Goal: Task Accomplishment & Management: Use online tool/utility

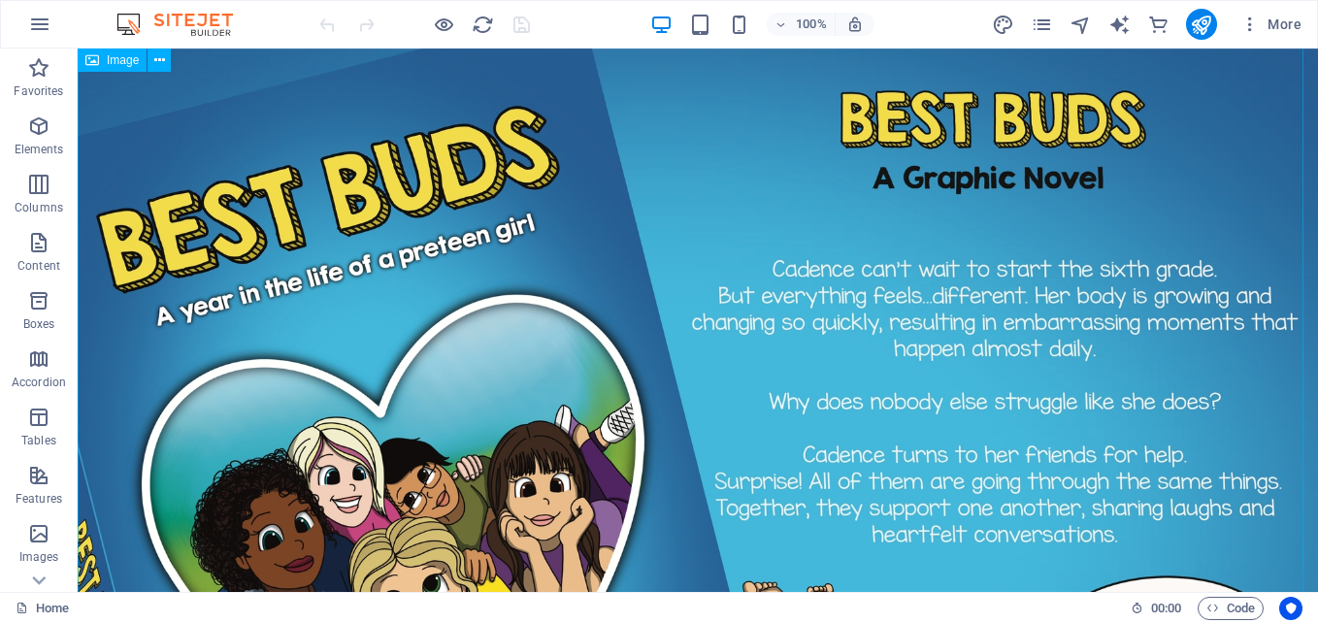
scroll to position [364, 0]
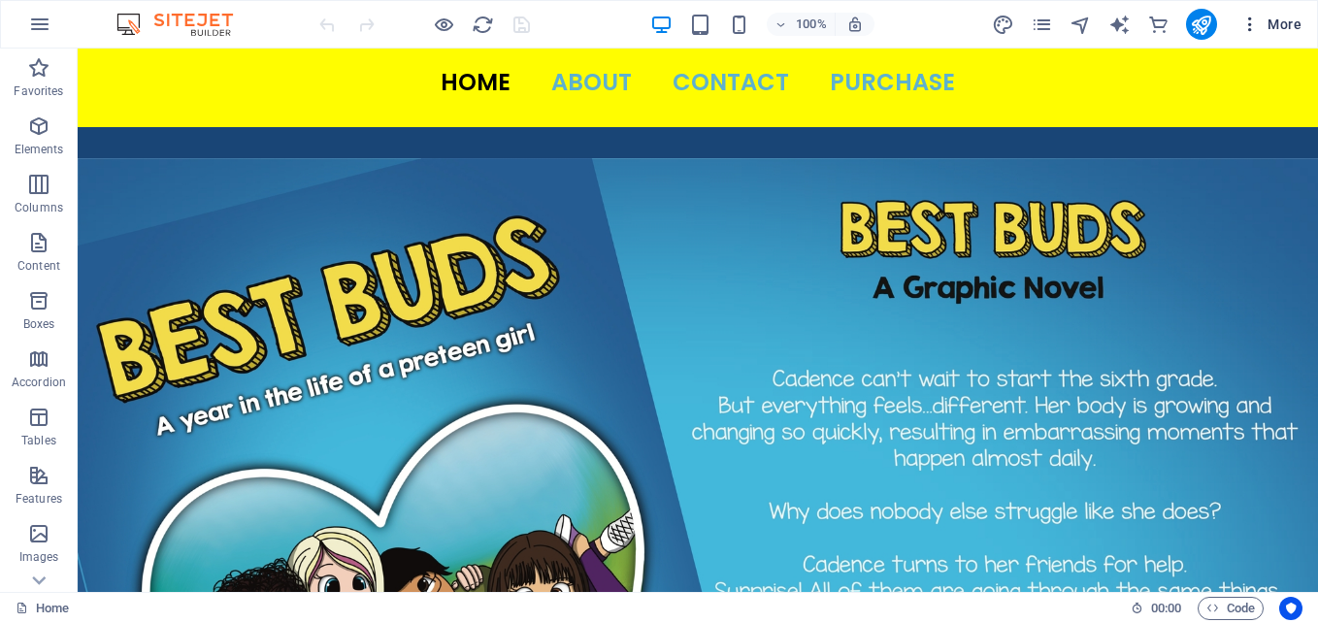
click at [1250, 18] on icon "button" at bounding box center [1249, 24] width 19 height 19
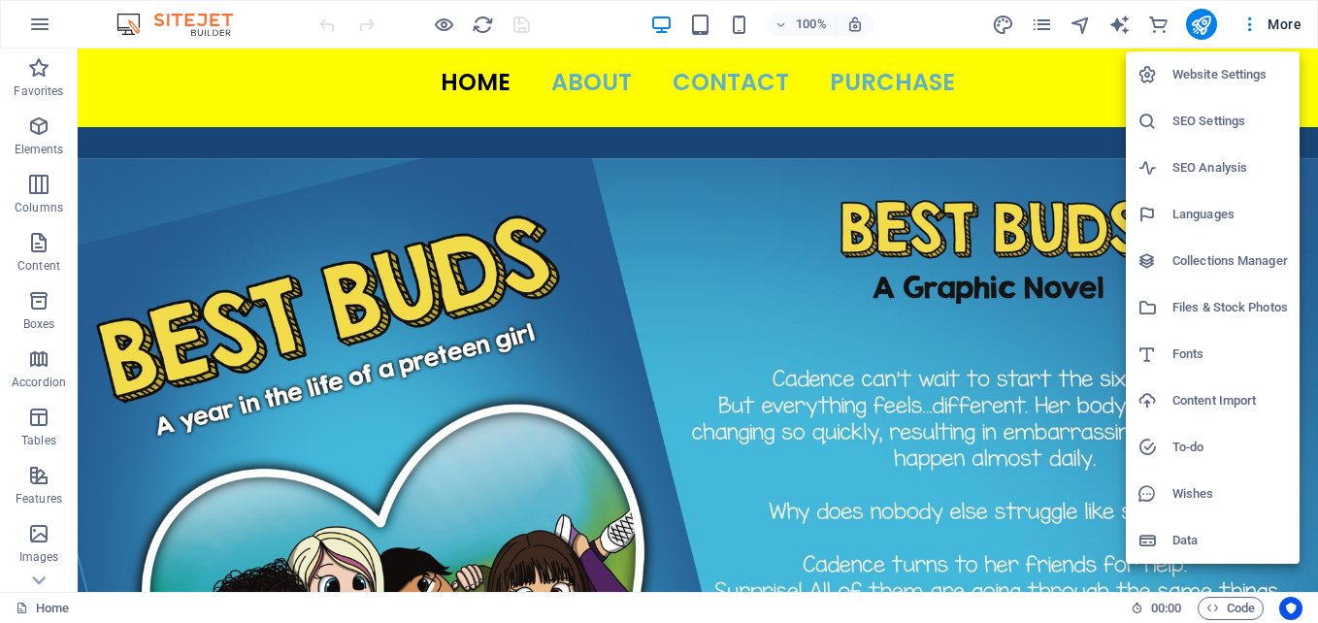
click at [1020, 24] on div at bounding box center [659, 311] width 1318 height 623
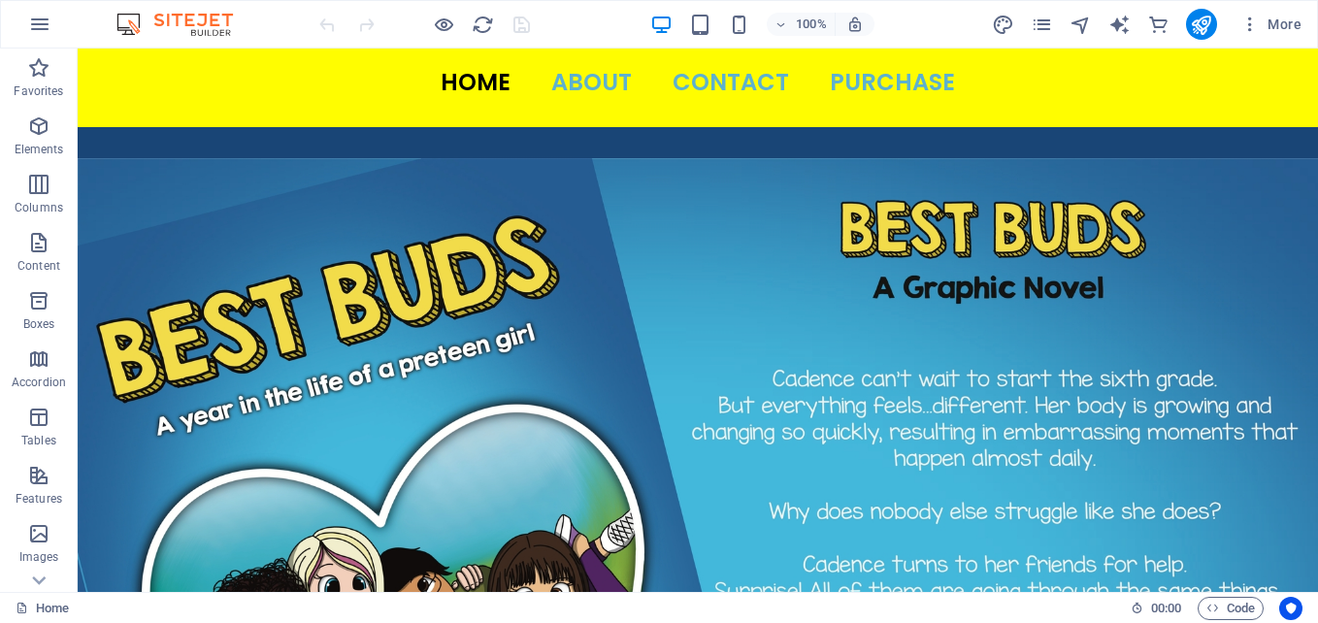
click at [1042, 25] on icon "pages" at bounding box center [1042, 25] width 22 height 22
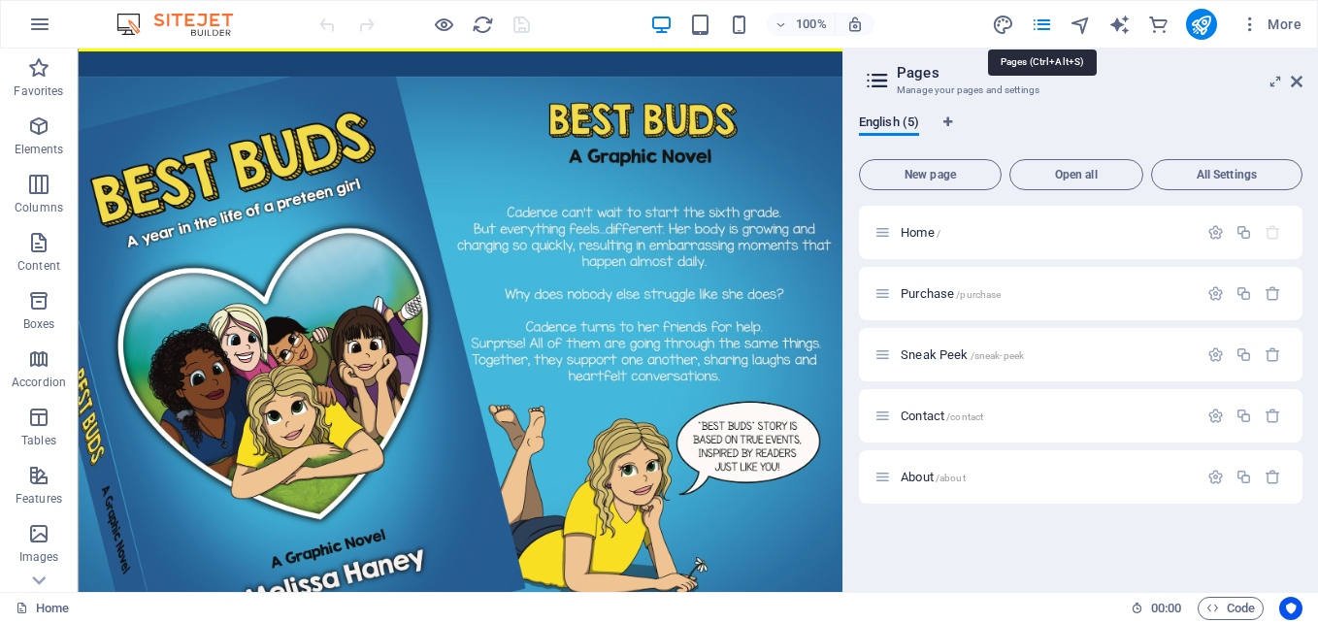
scroll to position [289, 0]
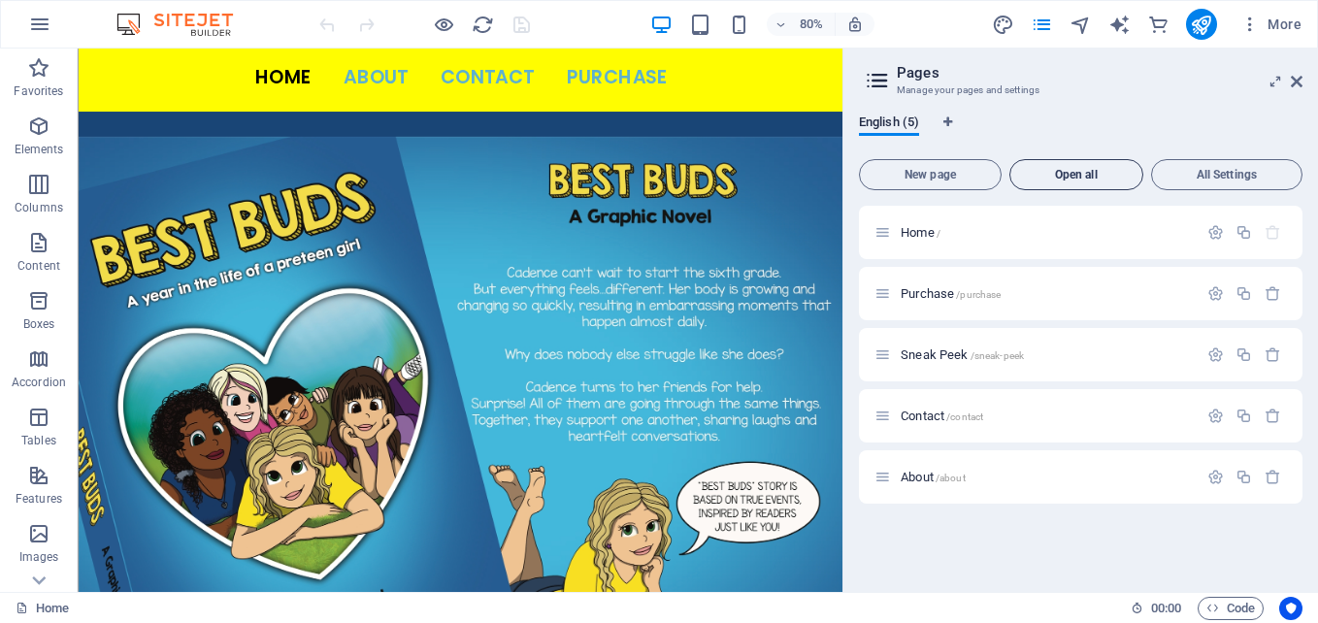
click at [1100, 177] on span "Open all" at bounding box center [1076, 175] width 116 height 12
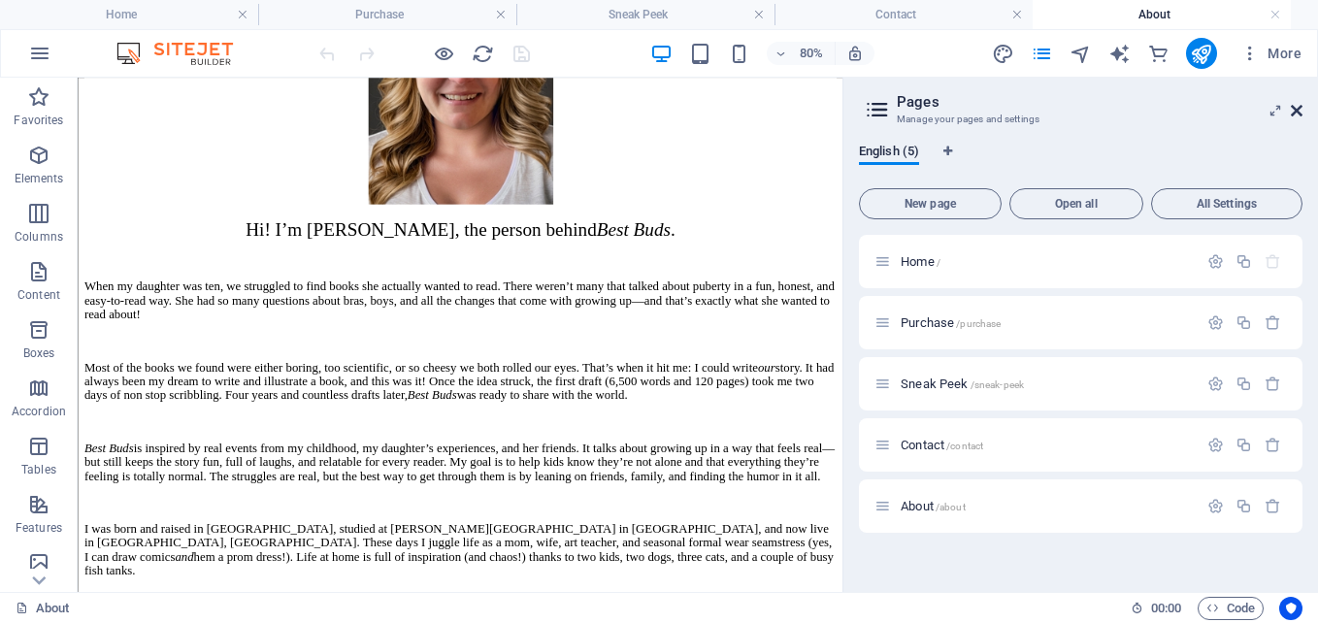
scroll to position [974, 0]
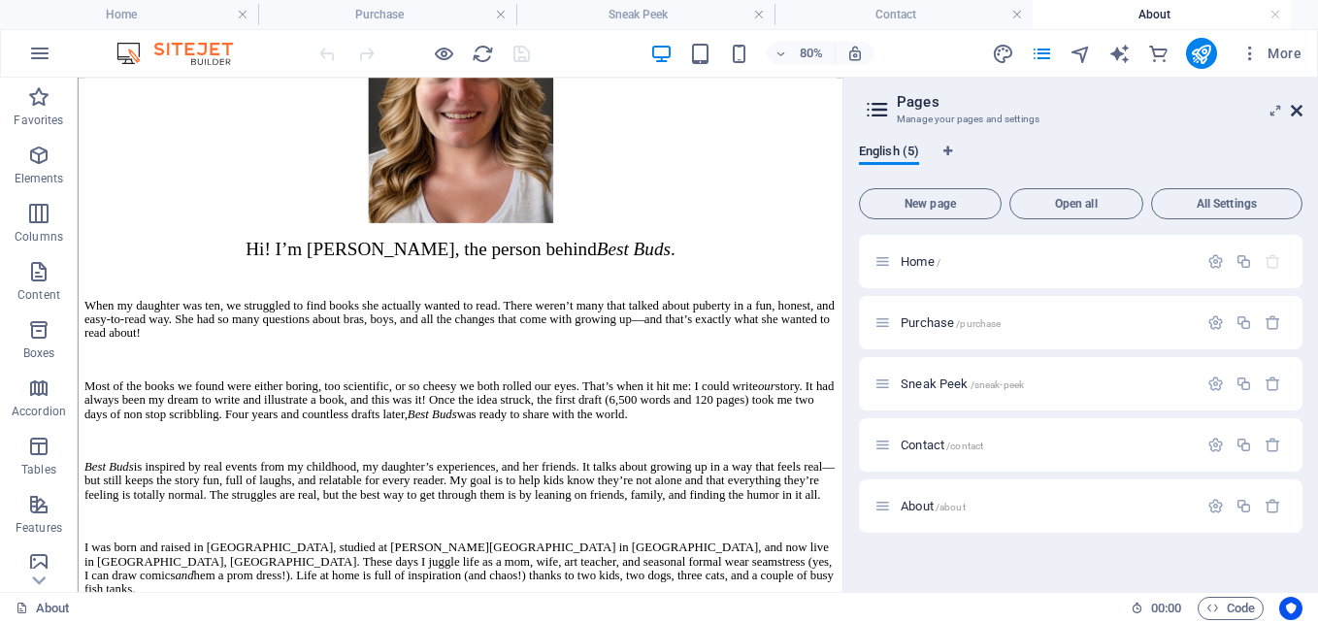
click at [1298, 110] on icon at bounding box center [1297, 111] width 12 height 16
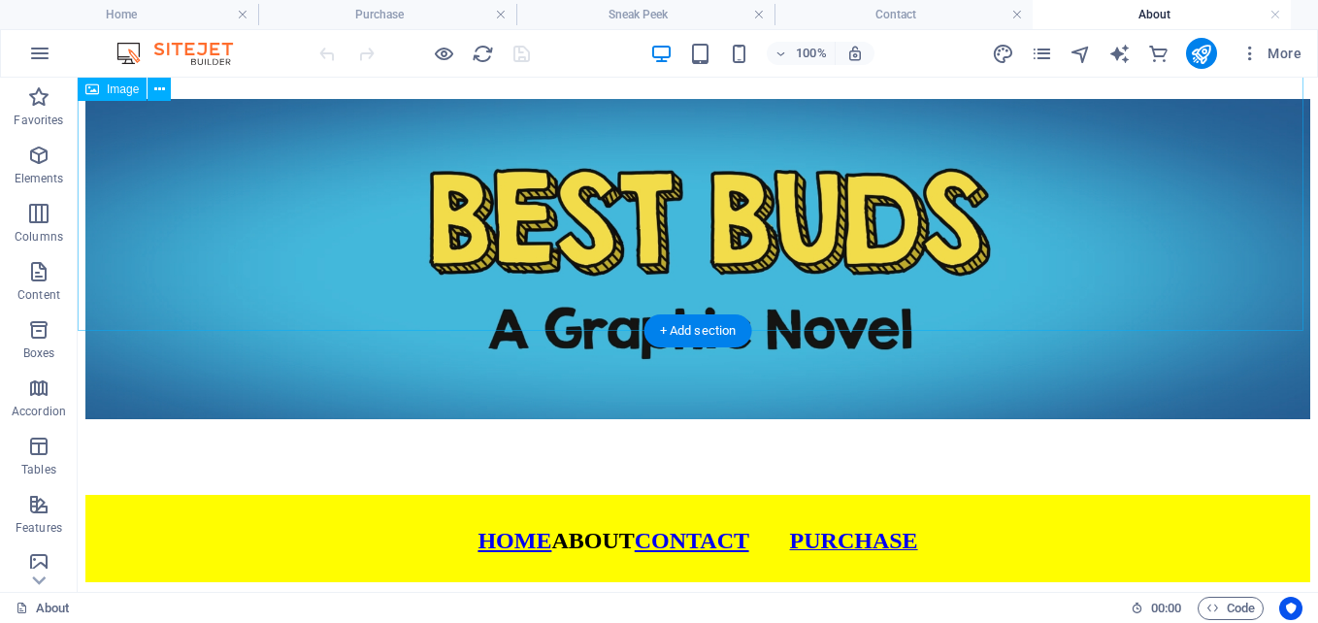
scroll to position [0, 0]
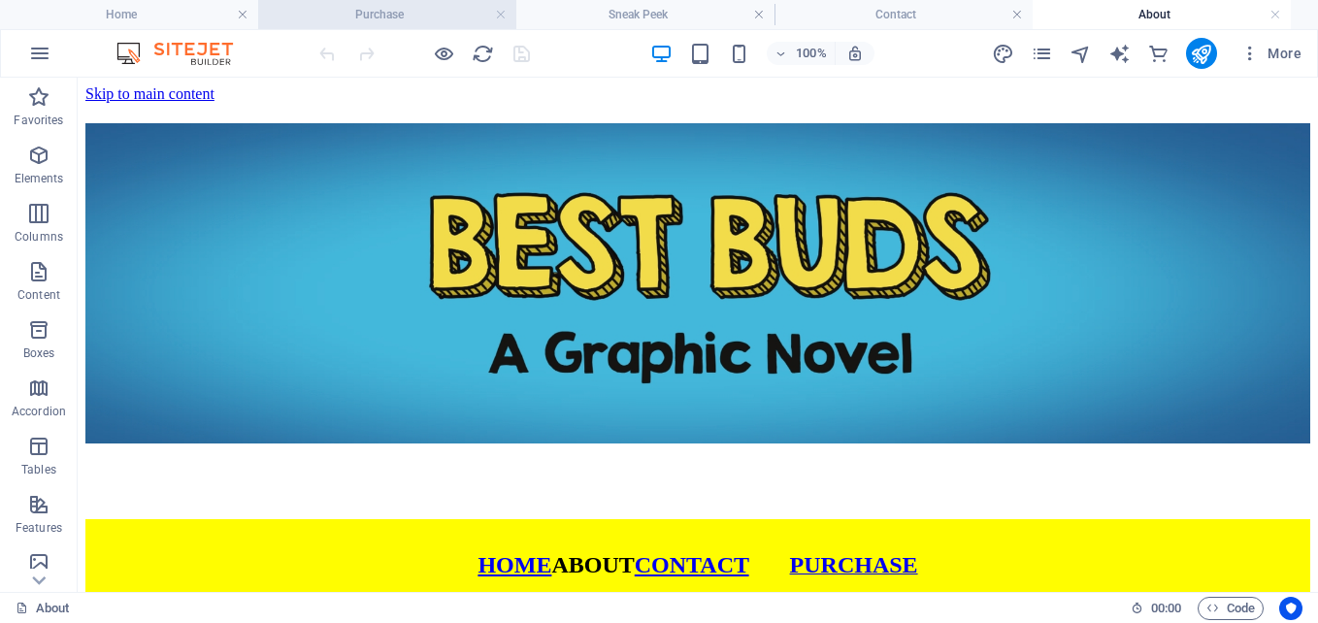
click at [421, 9] on h4 "Purchase" at bounding box center [387, 14] width 258 height 21
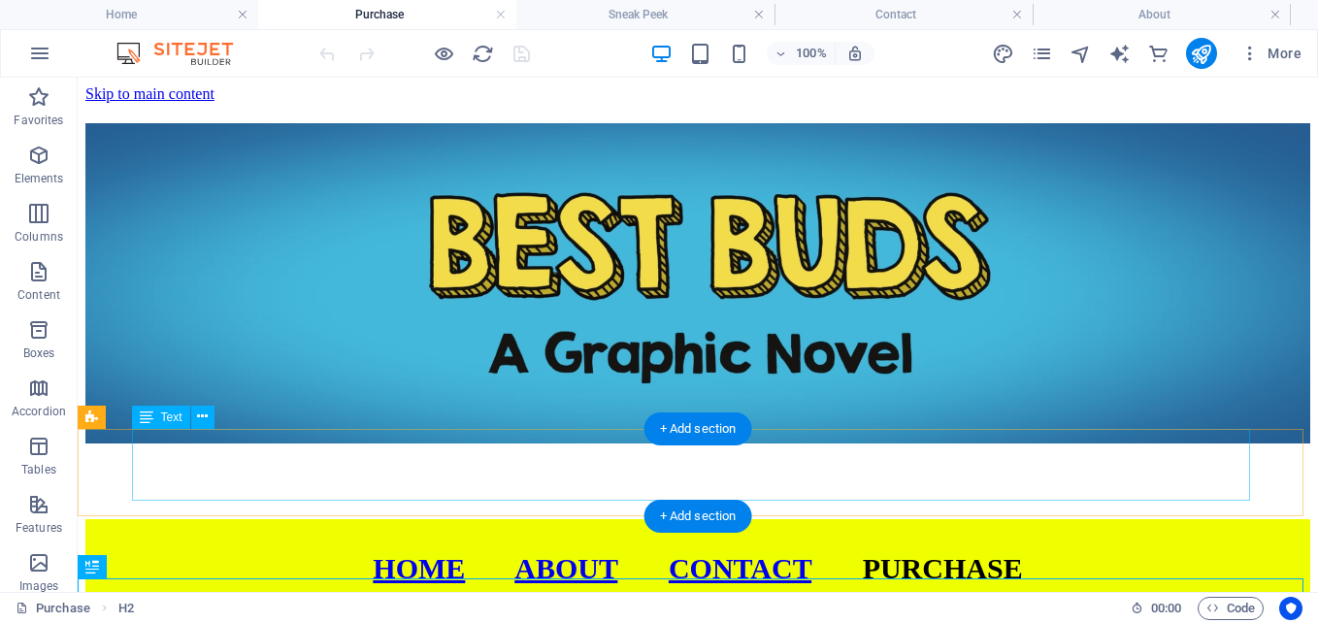
click at [425, 519] on div "HOME ABOUT CONTACT PURCHASE" at bounding box center [697, 552] width 1225 height 66
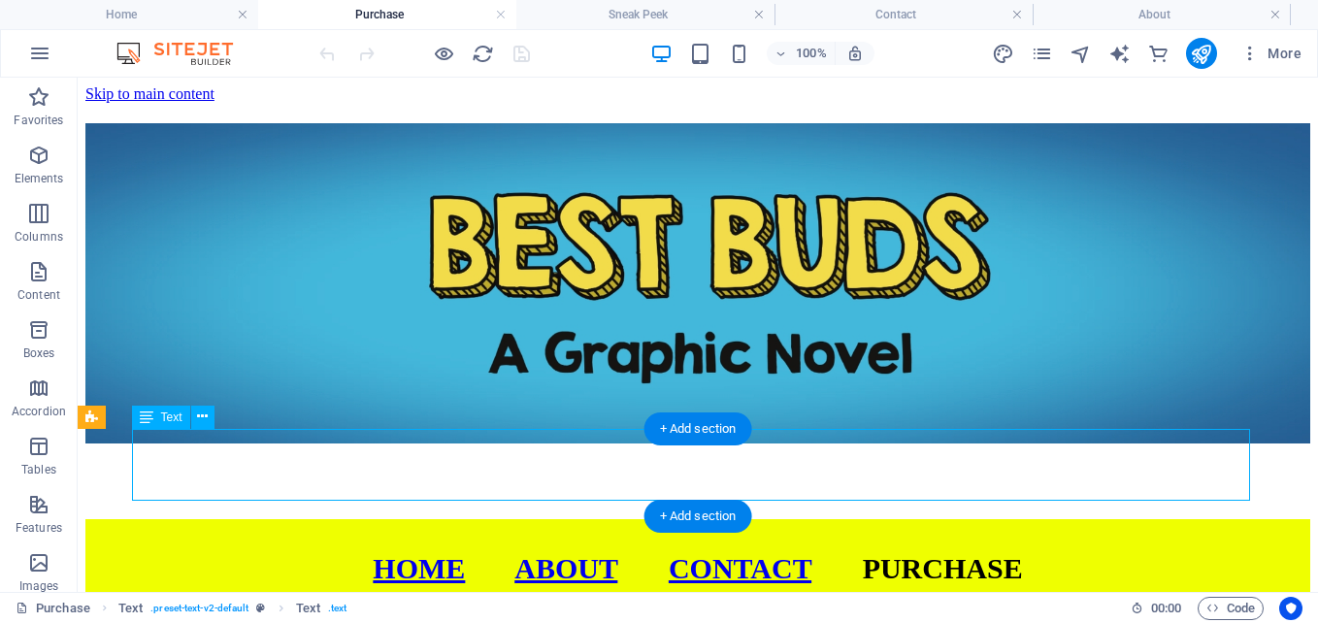
click at [438, 519] on div "HOME ABOUT CONTACT PURCHASE" at bounding box center [697, 552] width 1225 height 66
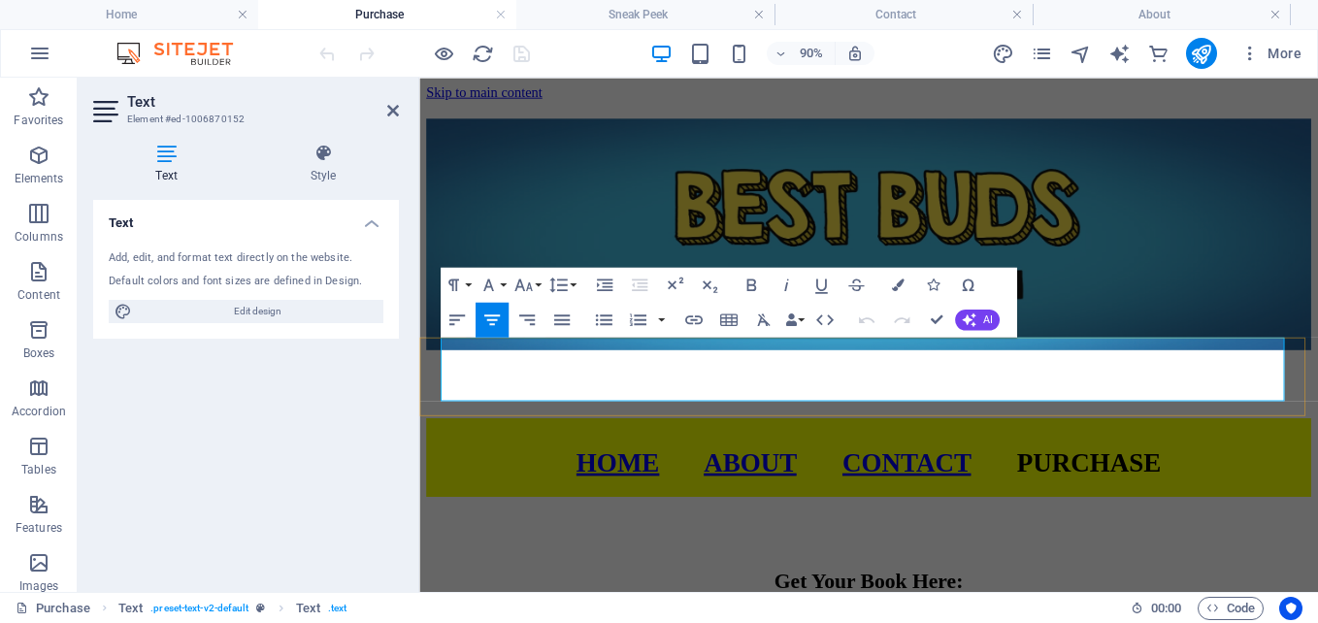
click at [595, 489] on p "HOME ABOUT CONTACT PURCHASE" at bounding box center [918, 505] width 983 height 33
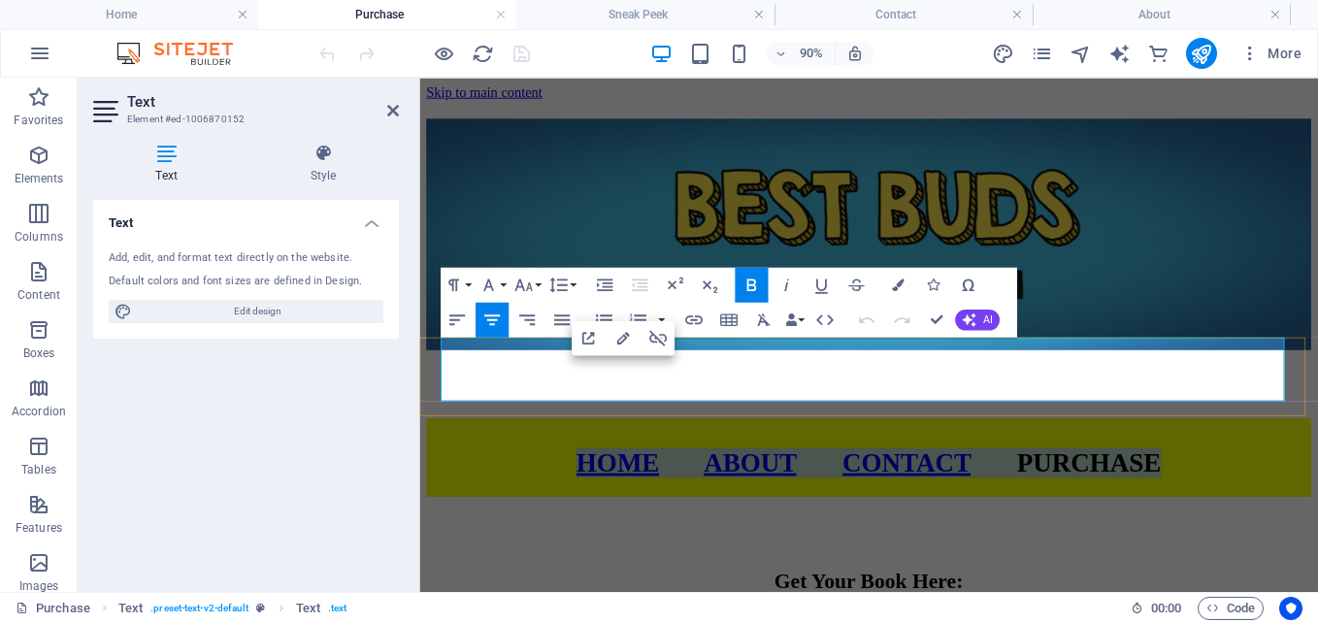
drag, startPoint x: 688, startPoint y: 414, endPoint x: 1276, endPoint y: 415, distance: 588.1
click at [1276, 489] on p "HOME ABOUT CONTACT PURCHASE" at bounding box center [918, 505] width 983 height 33
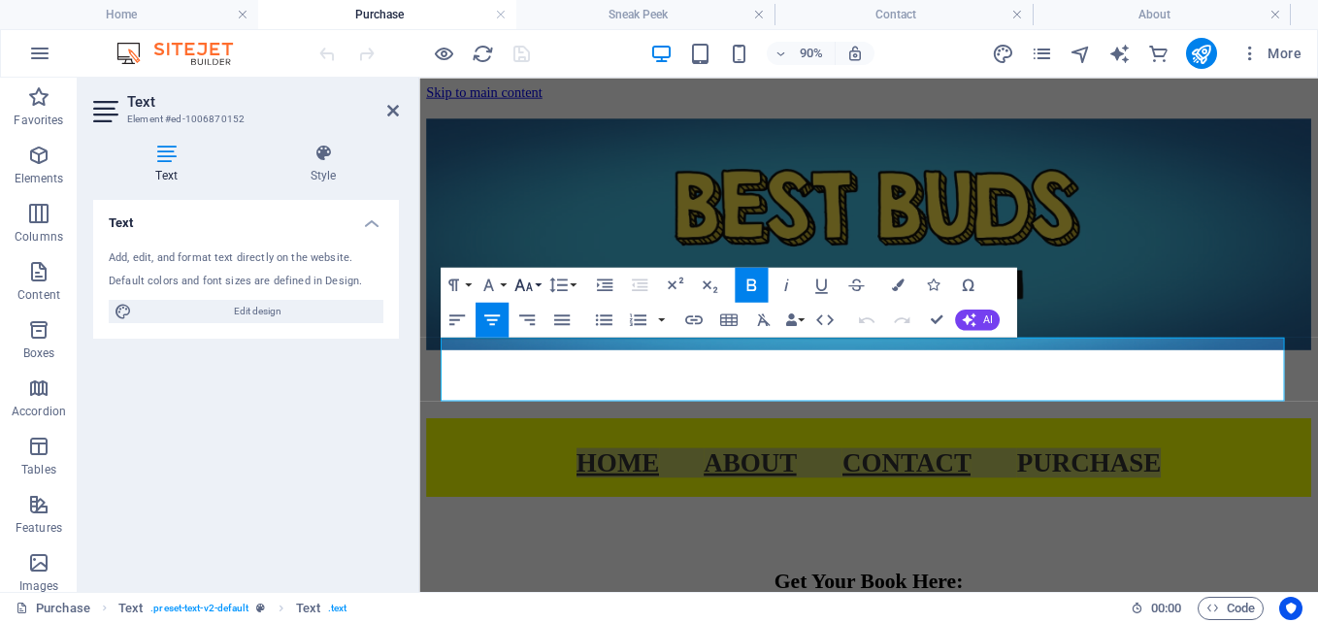
click at [533, 289] on icon "button" at bounding box center [522, 284] width 21 height 21
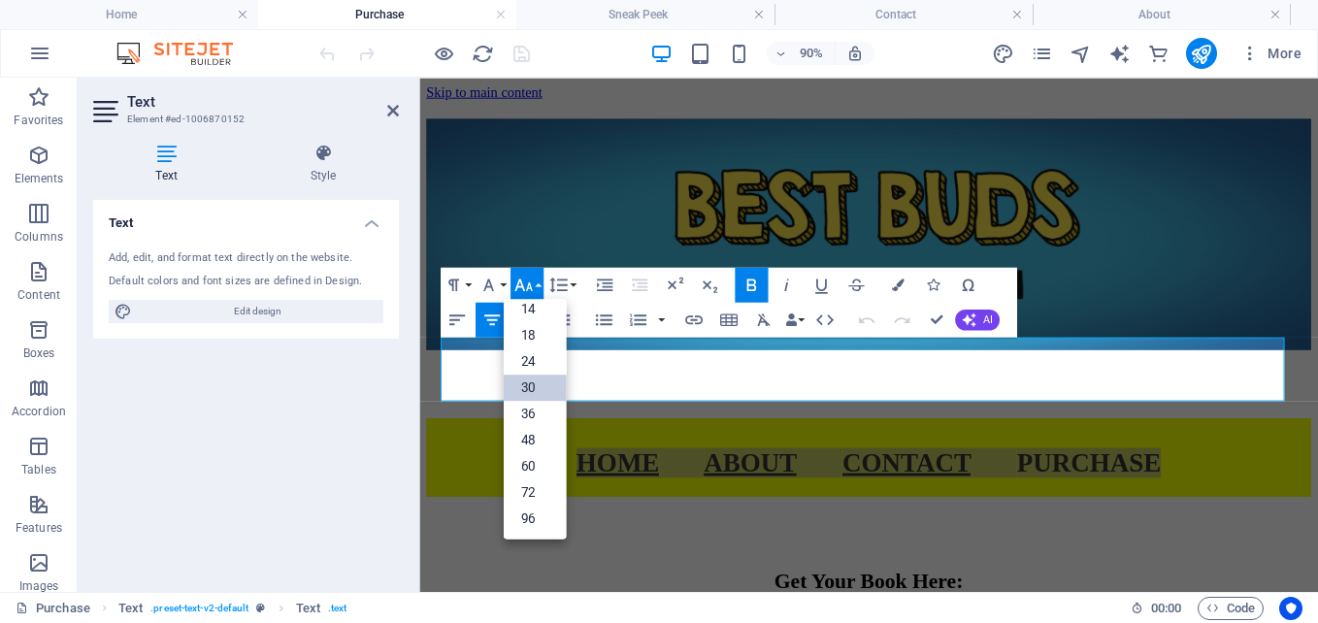
scroll to position [156, 0]
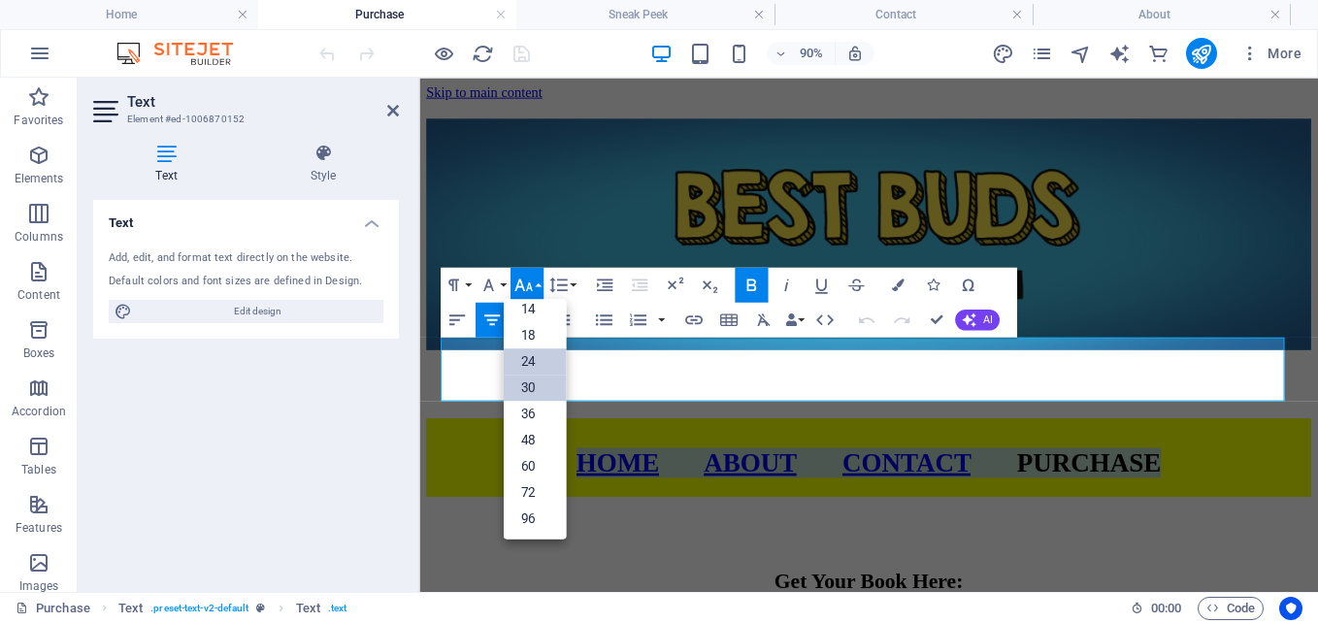
click at [532, 367] on link "24" at bounding box center [534, 361] width 63 height 26
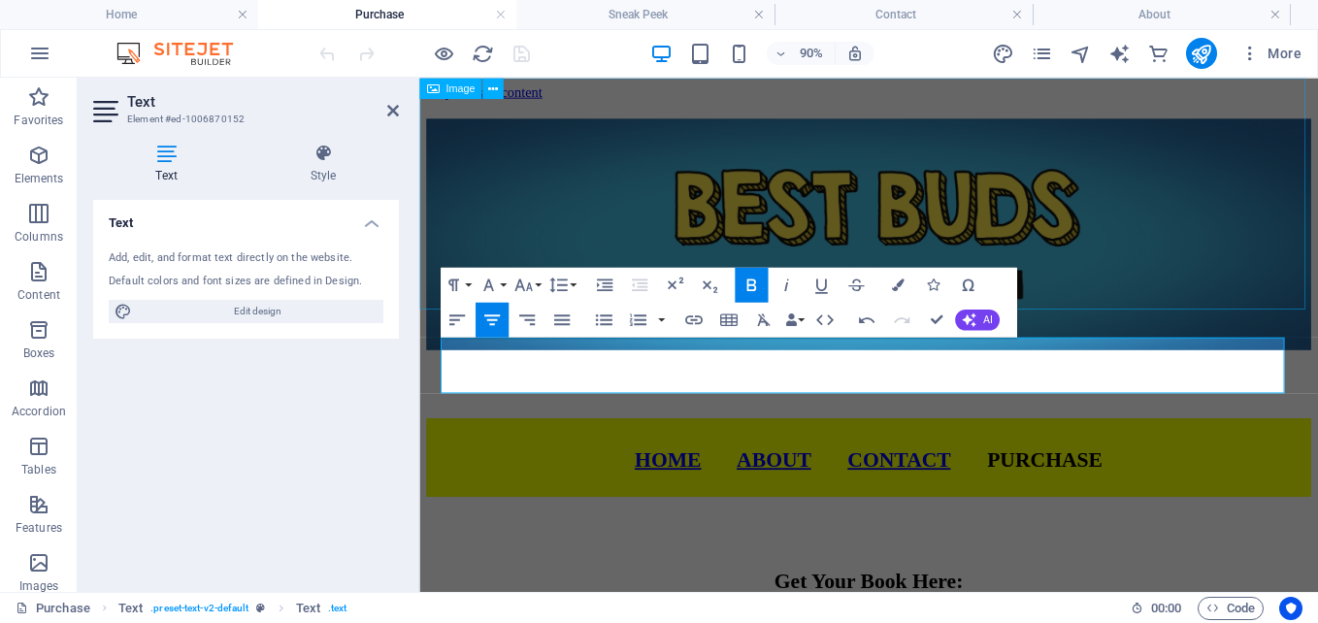
click at [1198, 295] on figure at bounding box center [918, 255] width 983 height 265
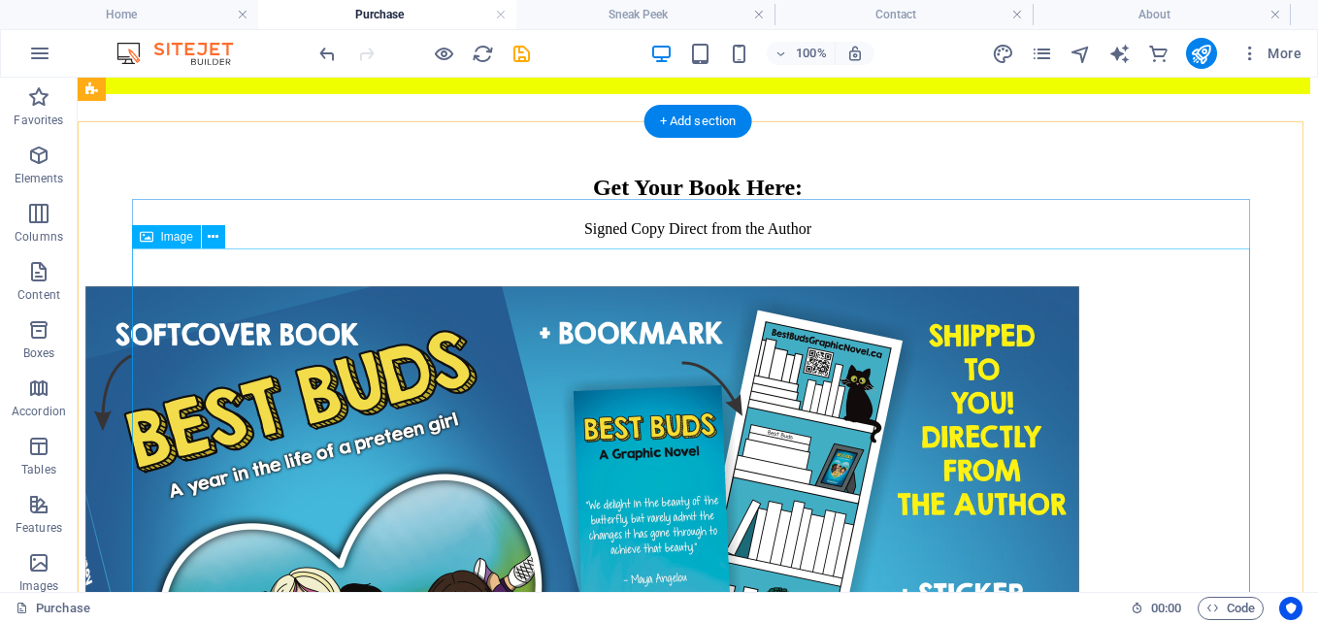
scroll to position [485, 0]
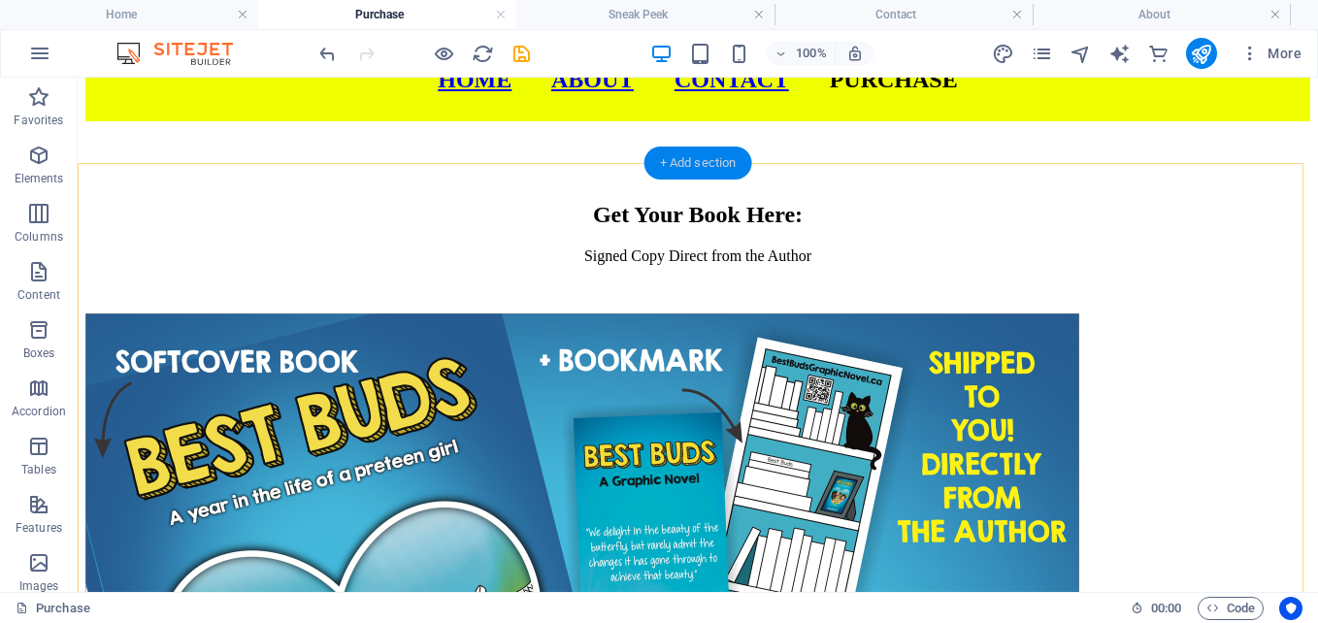
click at [730, 169] on div "+ Add section" at bounding box center [698, 163] width 108 height 33
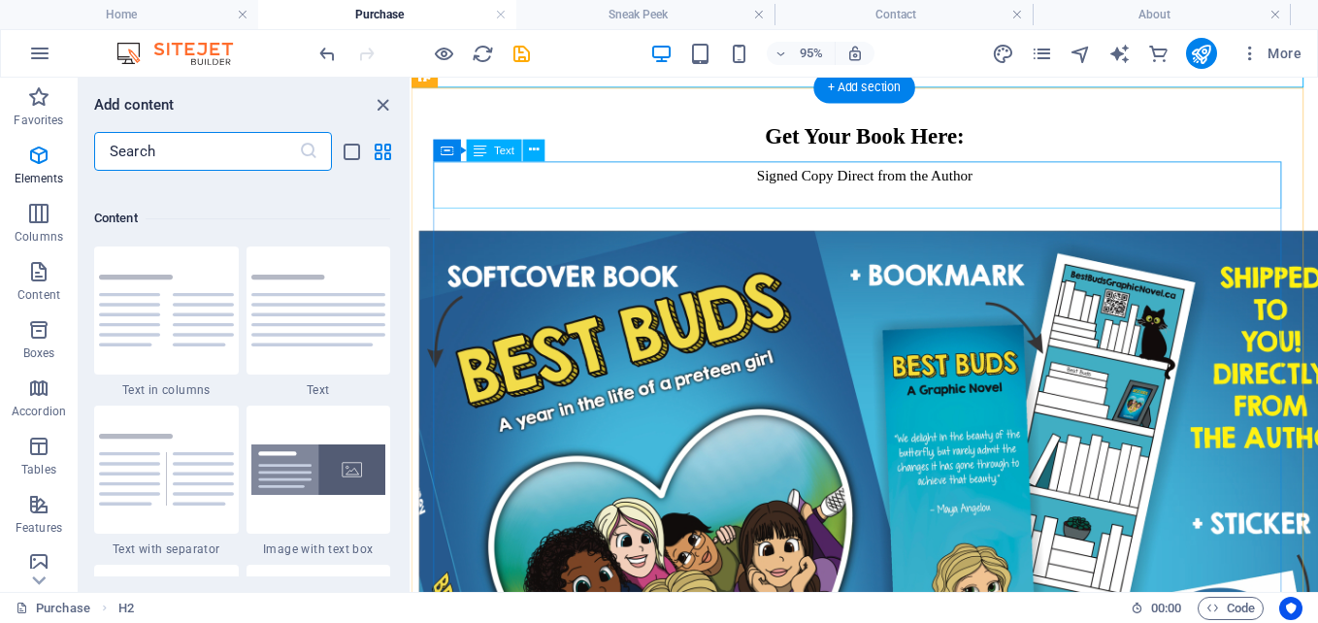
scroll to position [3396, 0]
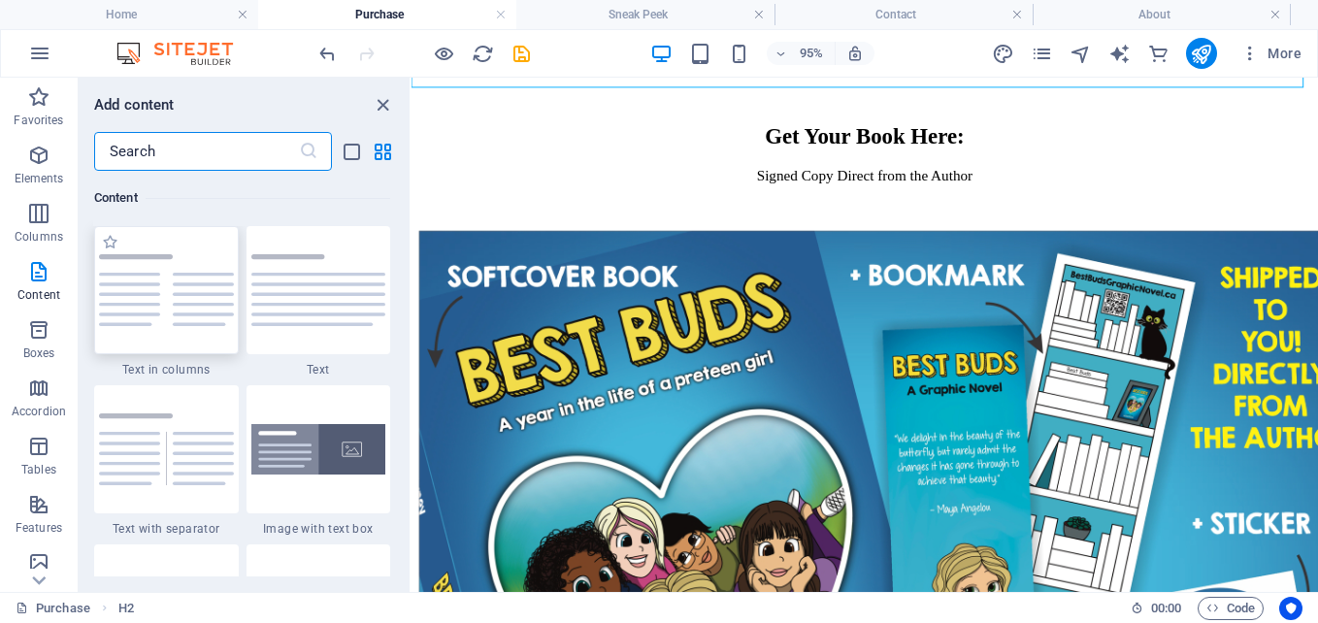
click at [157, 308] on img at bounding box center [166, 290] width 135 height 72
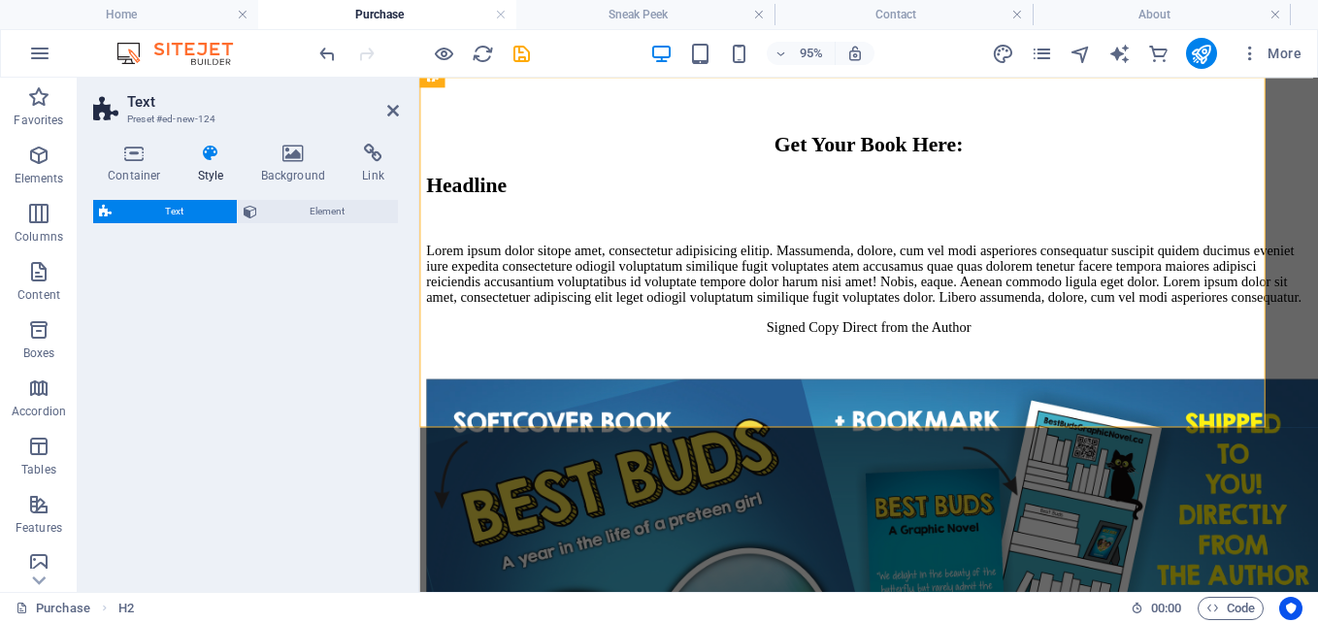
select select "rem"
select select "preset-text-v2-columns"
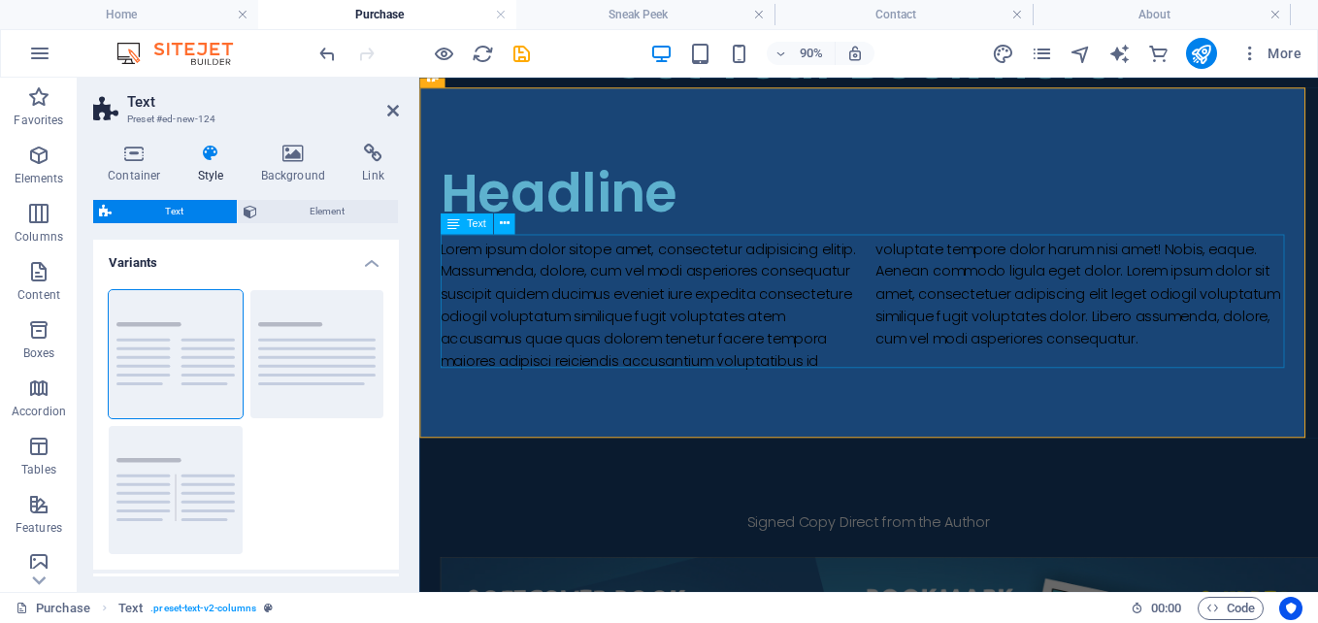
scroll to position [691, 0]
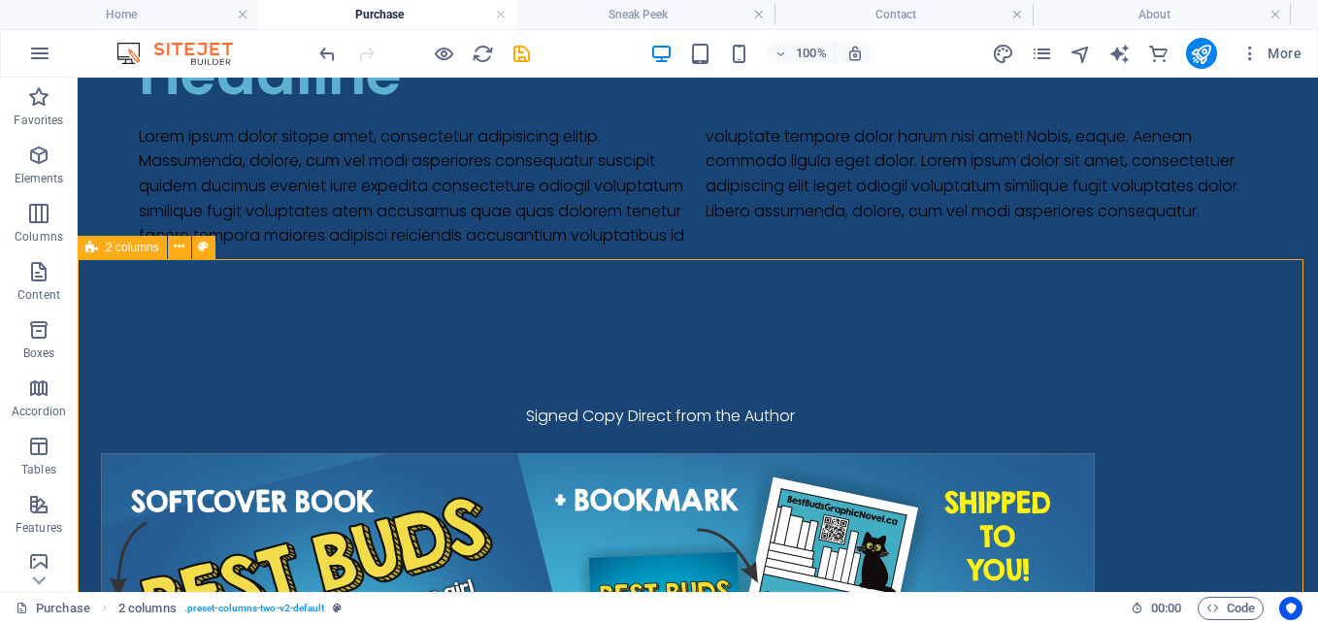
scroll to position [754, 0]
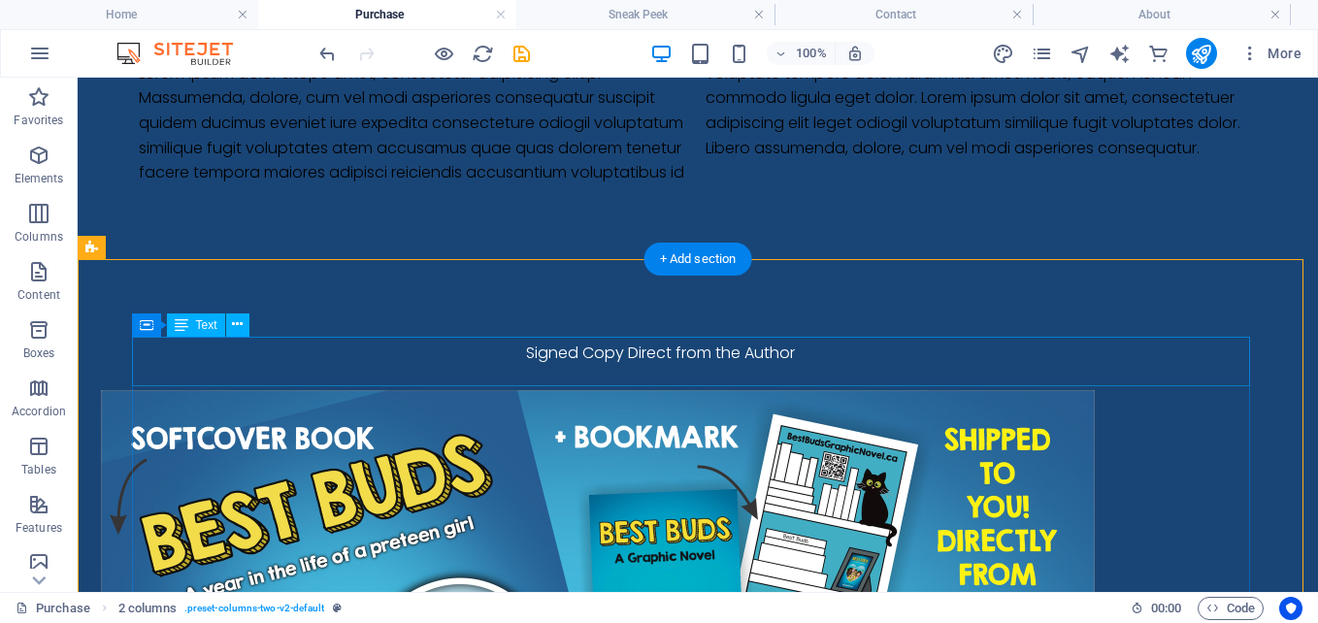
click at [697, 353] on div "Signed Copy Direct from the Author" at bounding box center [660, 365] width 1118 height 49
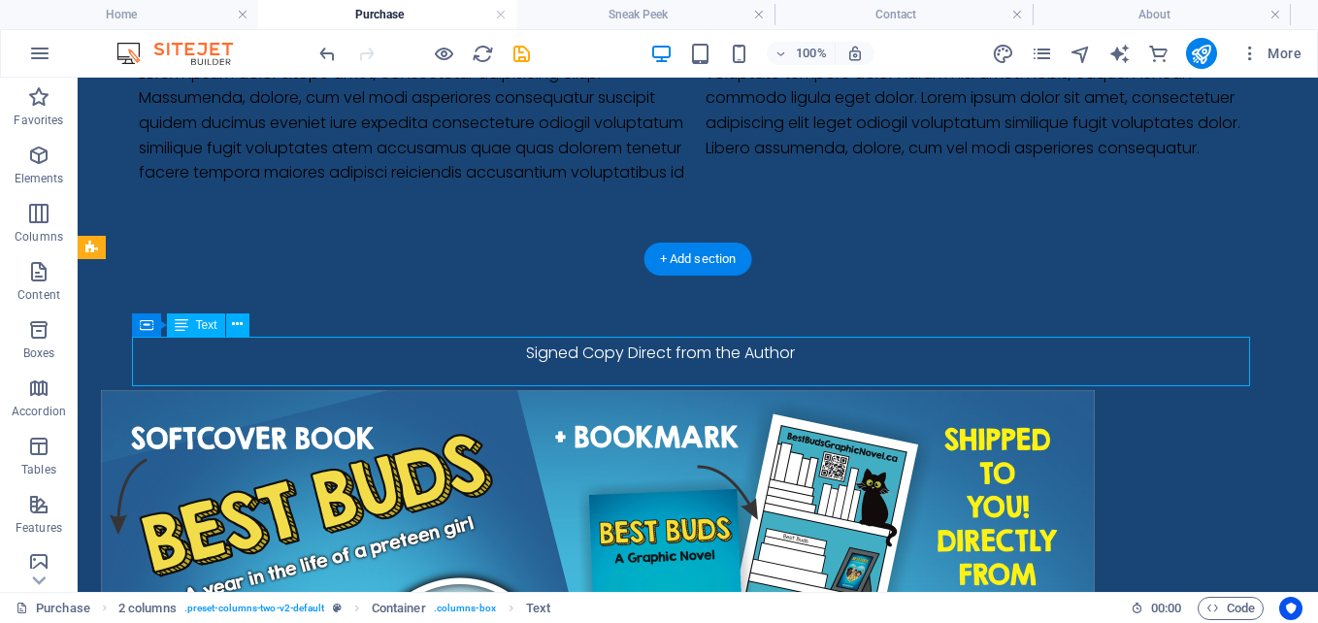
click at [621, 349] on div "Signed Copy Direct from the Author" at bounding box center [660, 365] width 1118 height 49
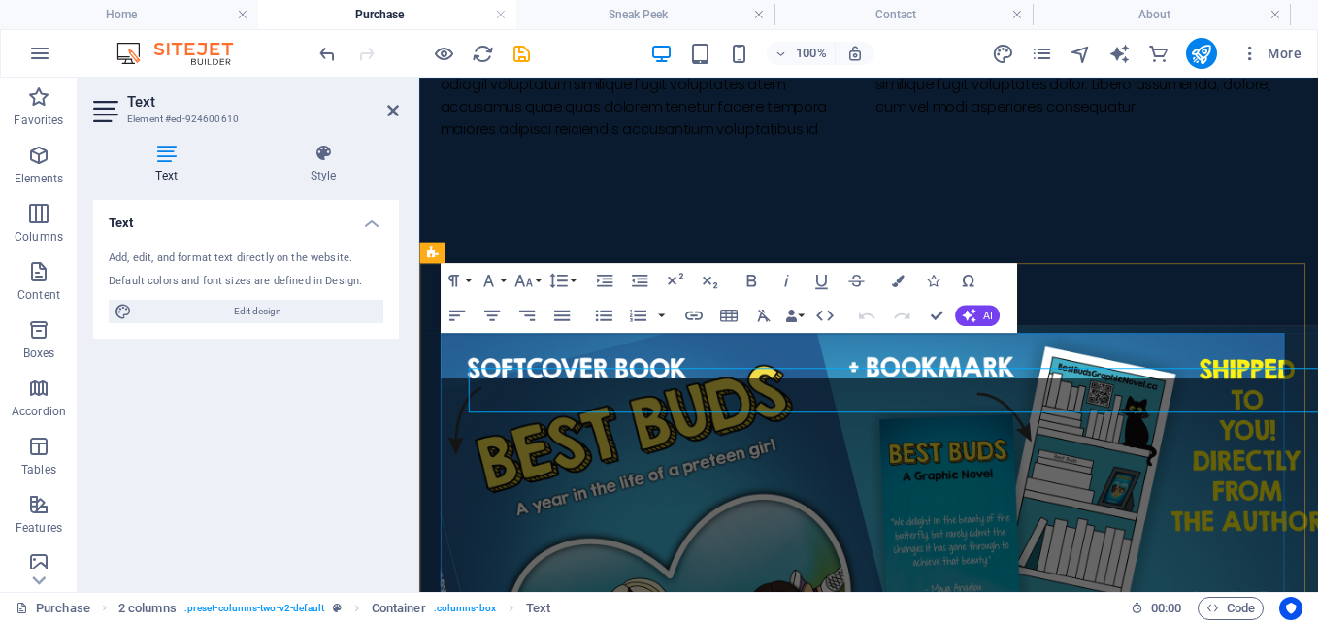
scroll to position [691, 0]
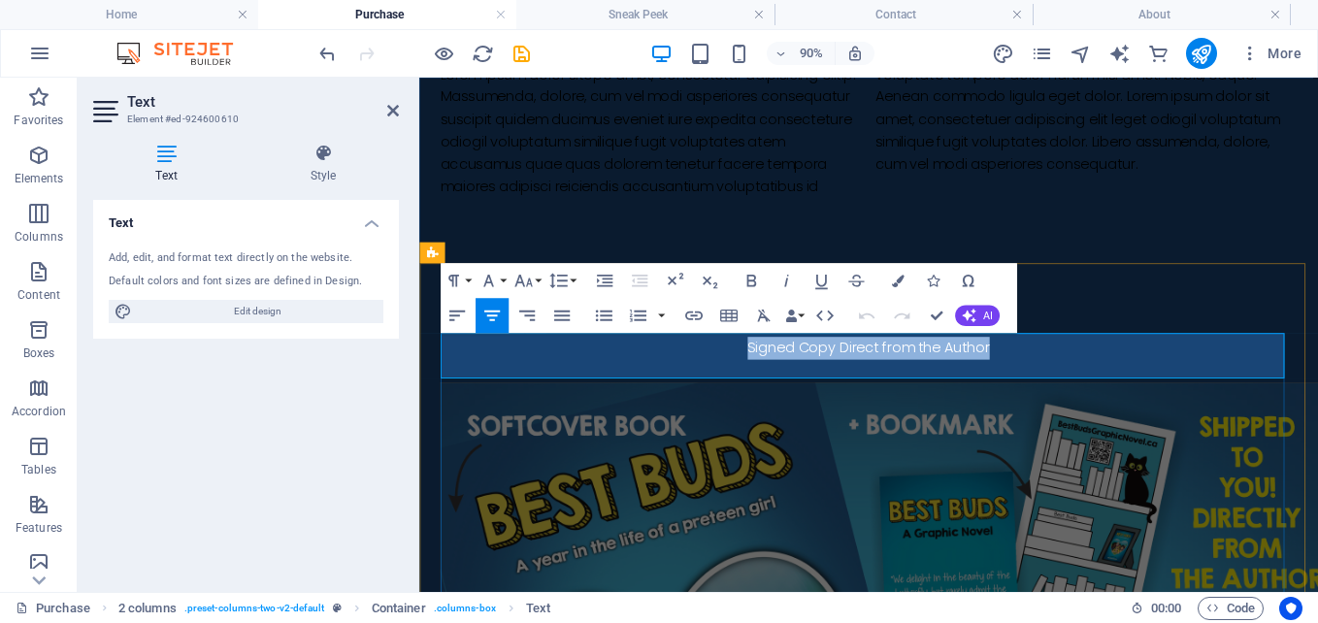
drag, startPoint x: 773, startPoint y: 379, endPoint x: 1045, endPoint y: 380, distance: 272.7
click at [1045, 380] on p "Signed Copy Direct from the Author" at bounding box center [919, 377] width 952 height 25
click at [663, 187] on div "Lorem ipsum dolor sitope amet, consectetur adipisicing elitip. Massumenda, dolo…" at bounding box center [919, 135] width 952 height 149
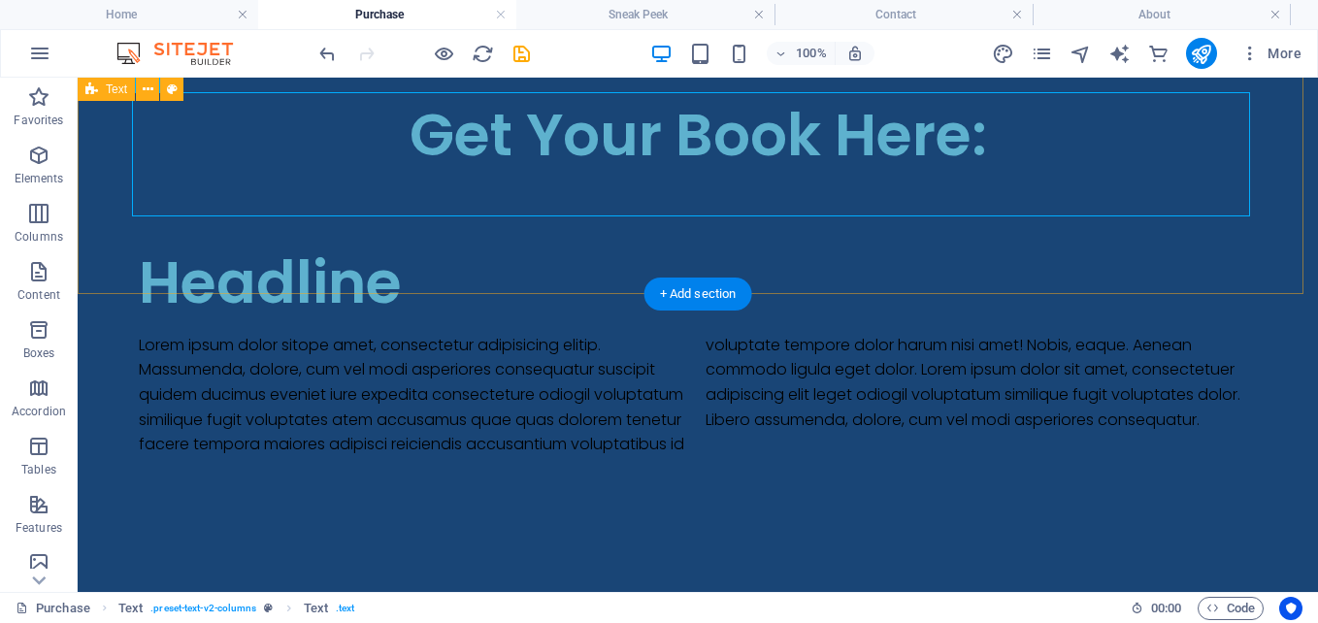
scroll to position [366, 0]
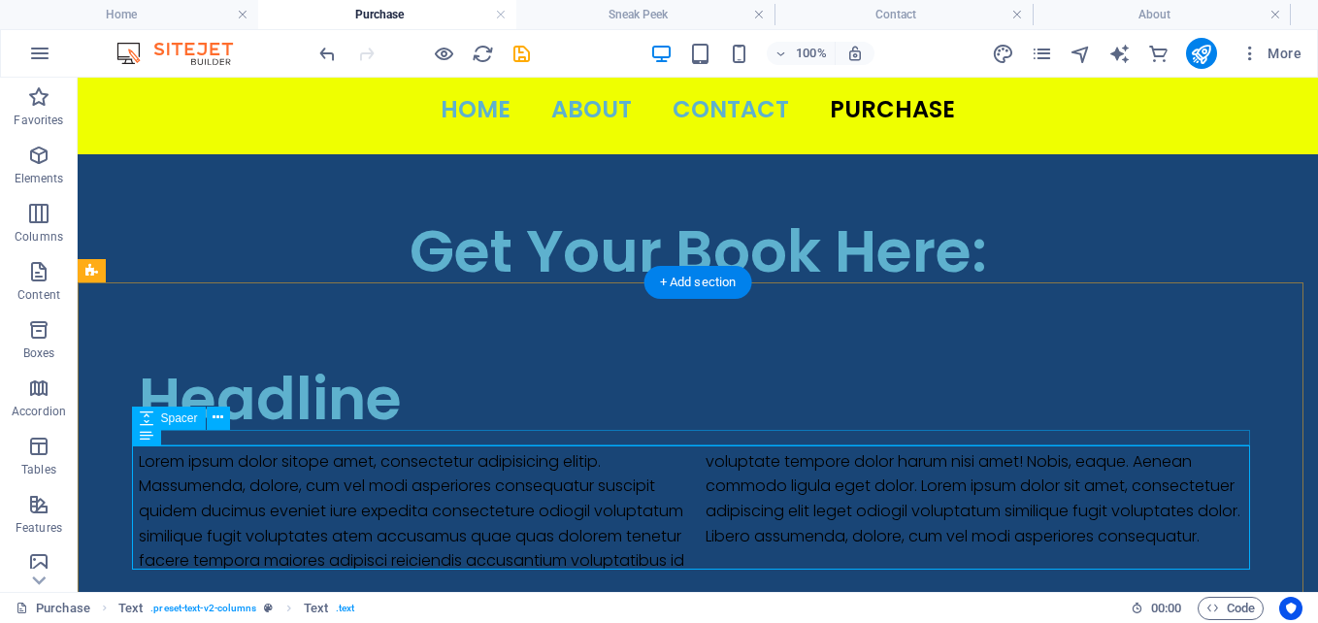
click at [418, 466] on div "Lorem ipsum dolor sitope amet, consectetur adipisicing elitip. Massumenda, dolo…" at bounding box center [698, 511] width 1118 height 124
click at [423, 462] on div "Lorem ipsum dolor sitope amet, consectetur adipisicing elitip. Massumenda, dolo…" at bounding box center [698, 511] width 1118 height 124
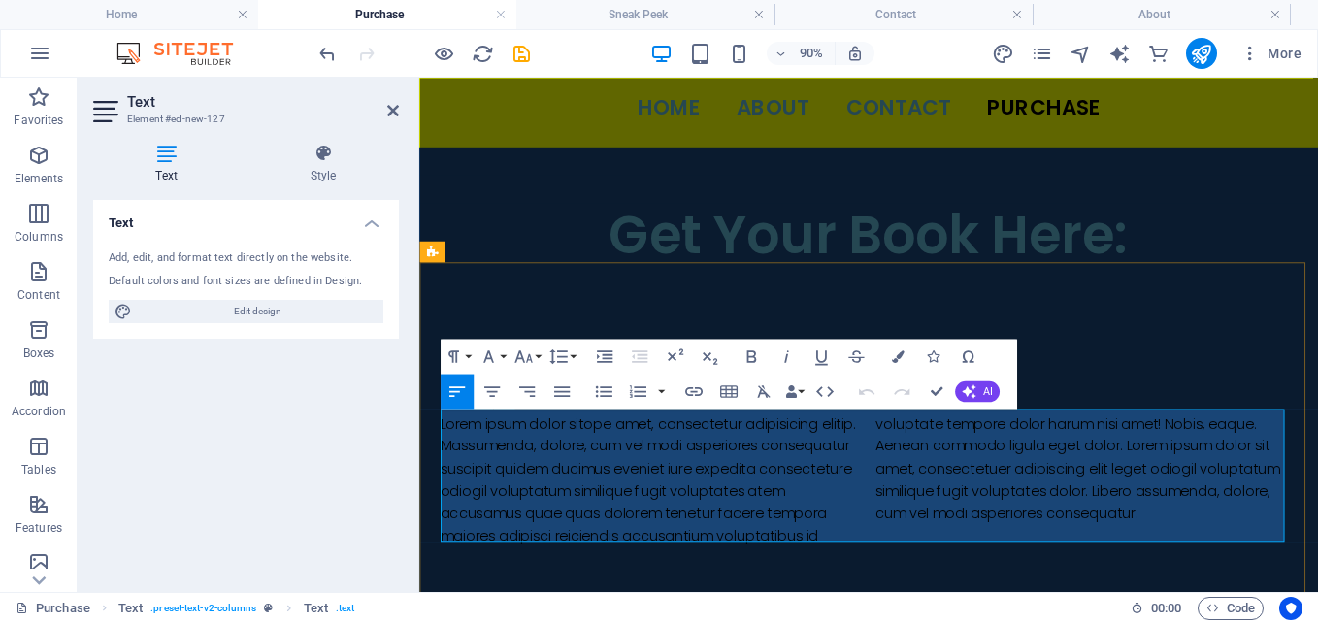
click at [1043, 500] on p "Lorem ipsum dolor sitope amet, consectetur adipisicing elitip. Massumenda, dolo…" at bounding box center [919, 523] width 952 height 149
click at [391, 106] on icon at bounding box center [393, 111] width 12 height 16
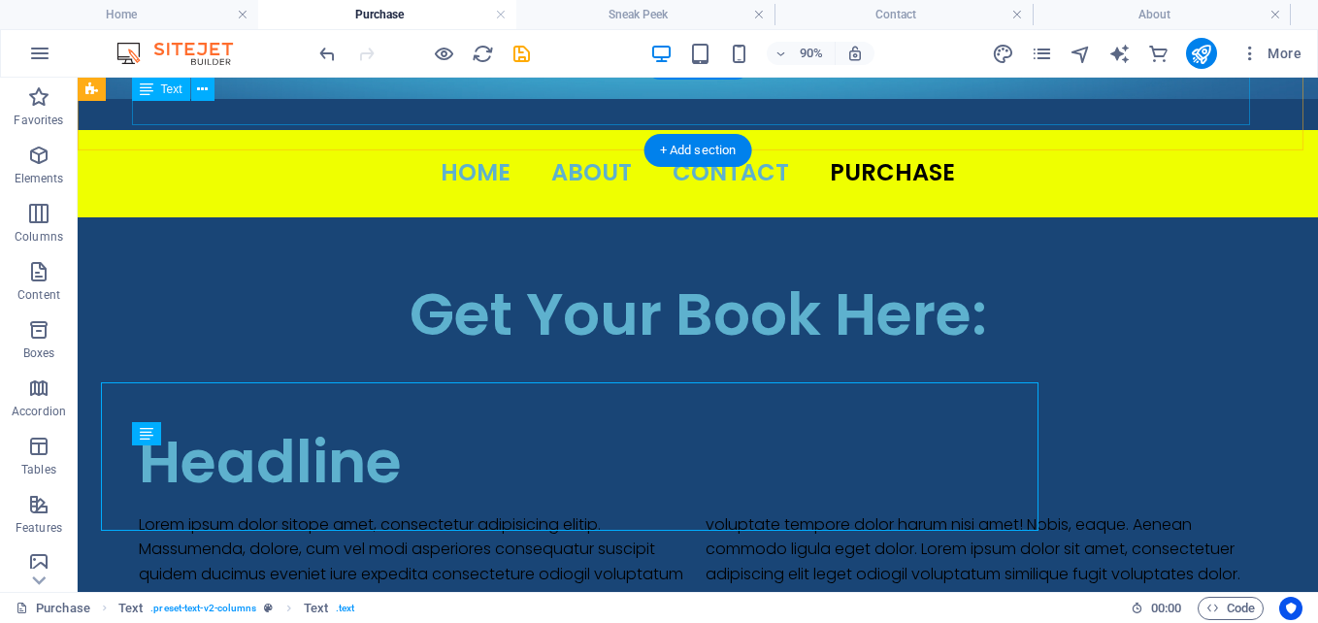
scroll to position [366, 0]
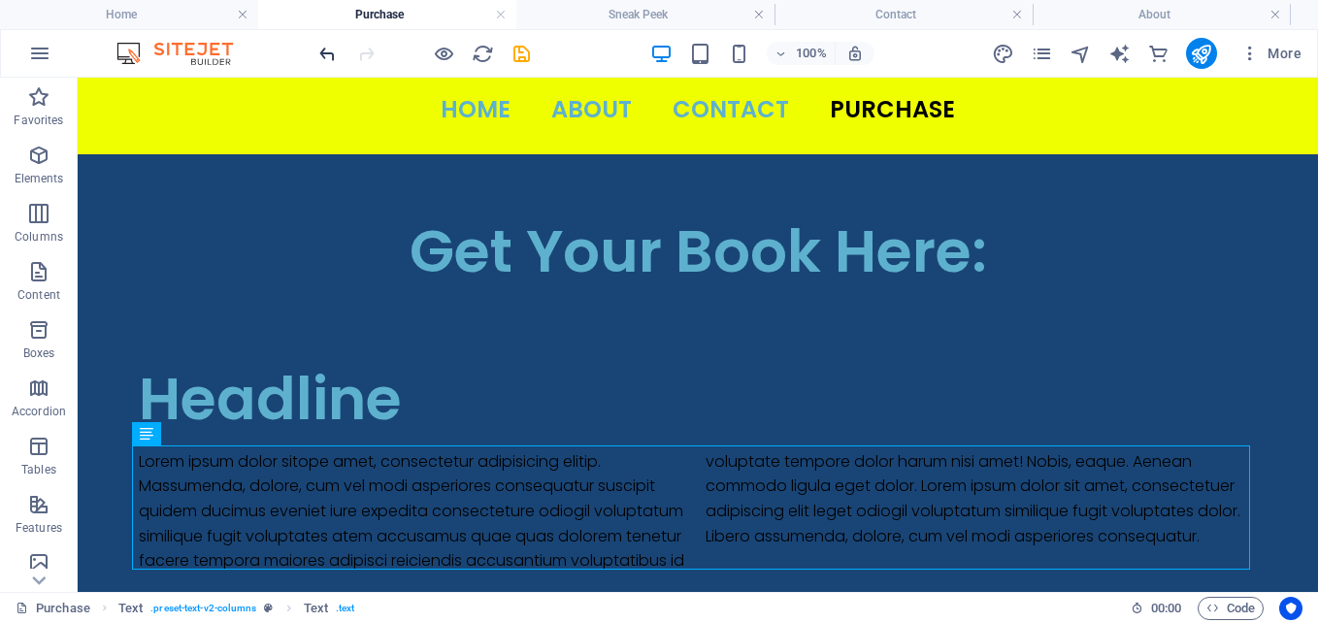
click at [328, 53] on icon "undo" at bounding box center [327, 54] width 22 height 22
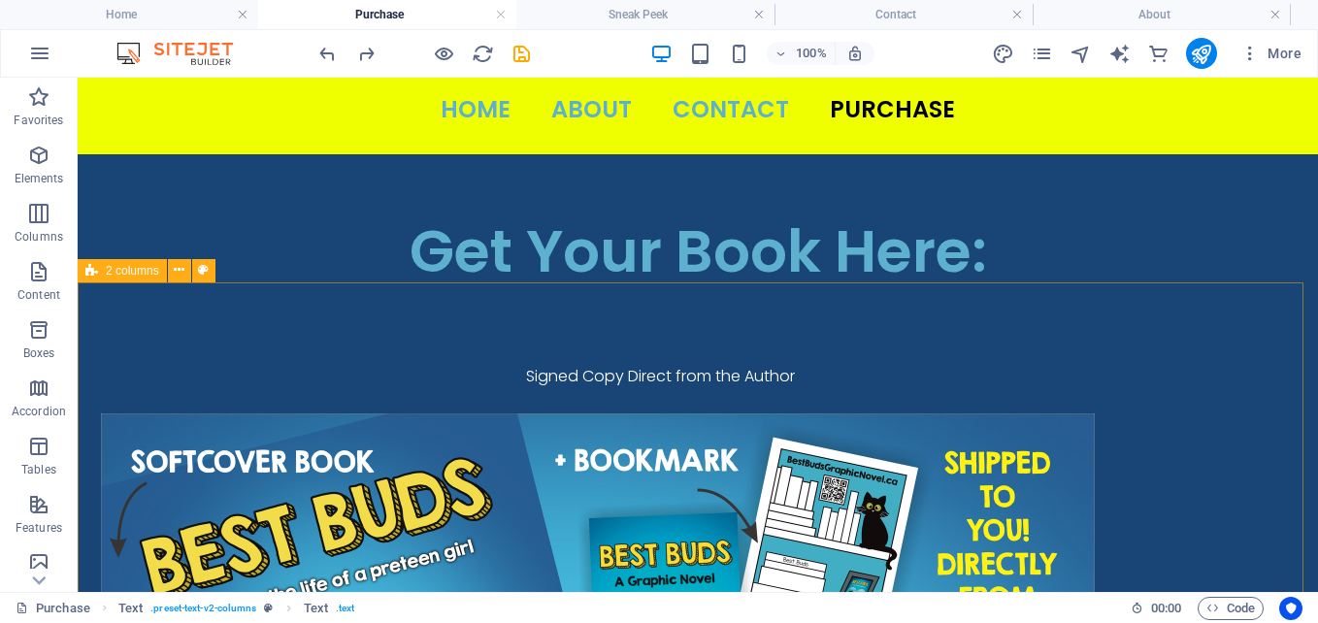
click at [129, 275] on span "2 columns" at bounding box center [132, 271] width 53 height 12
click at [181, 267] on icon at bounding box center [179, 270] width 11 height 20
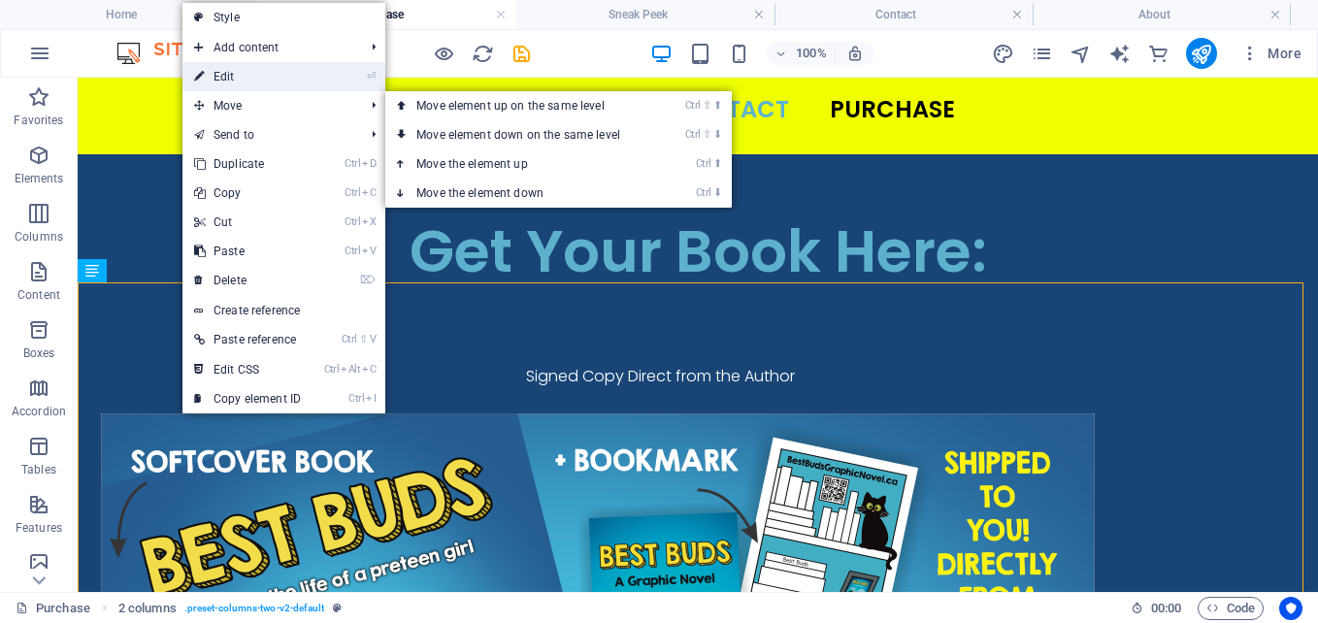
click at [218, 76] on link "⏎ Edit" at bounding box center [247, 76] width 130 height 29
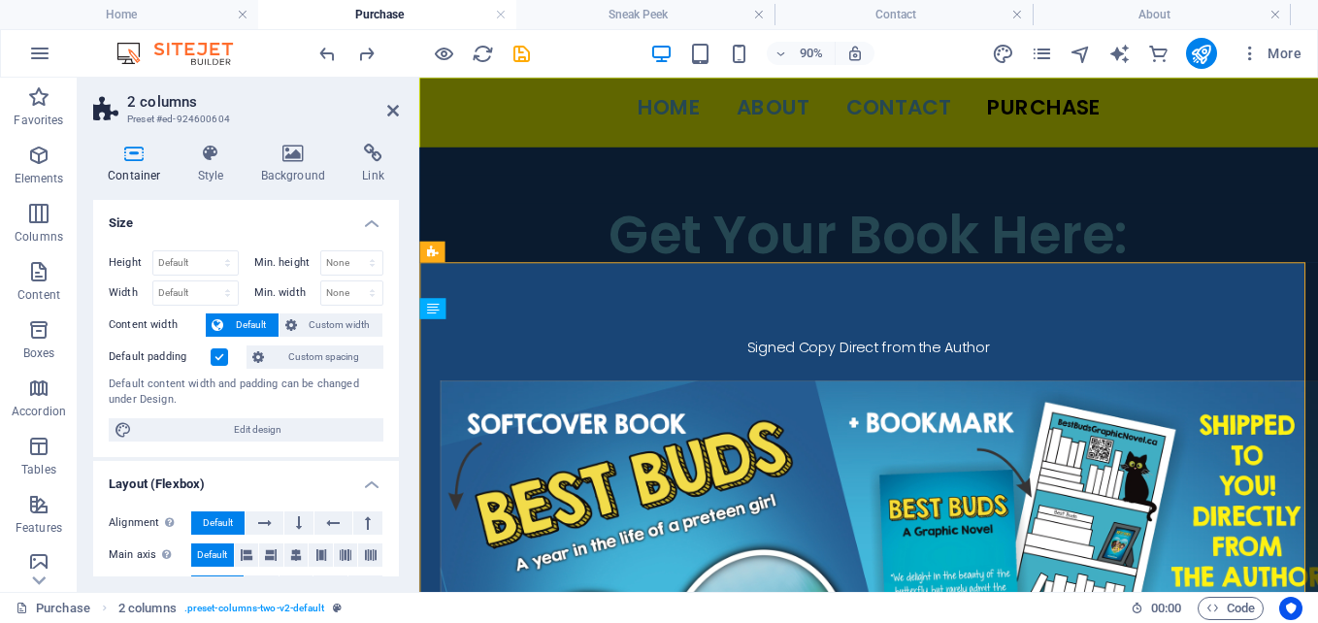
click at [217, 356] on label at bounding box center [219, 356] width 17 height 17
click at [0, 0] on input "Default padding" at bounding box center [0, 0] width 0 height 0
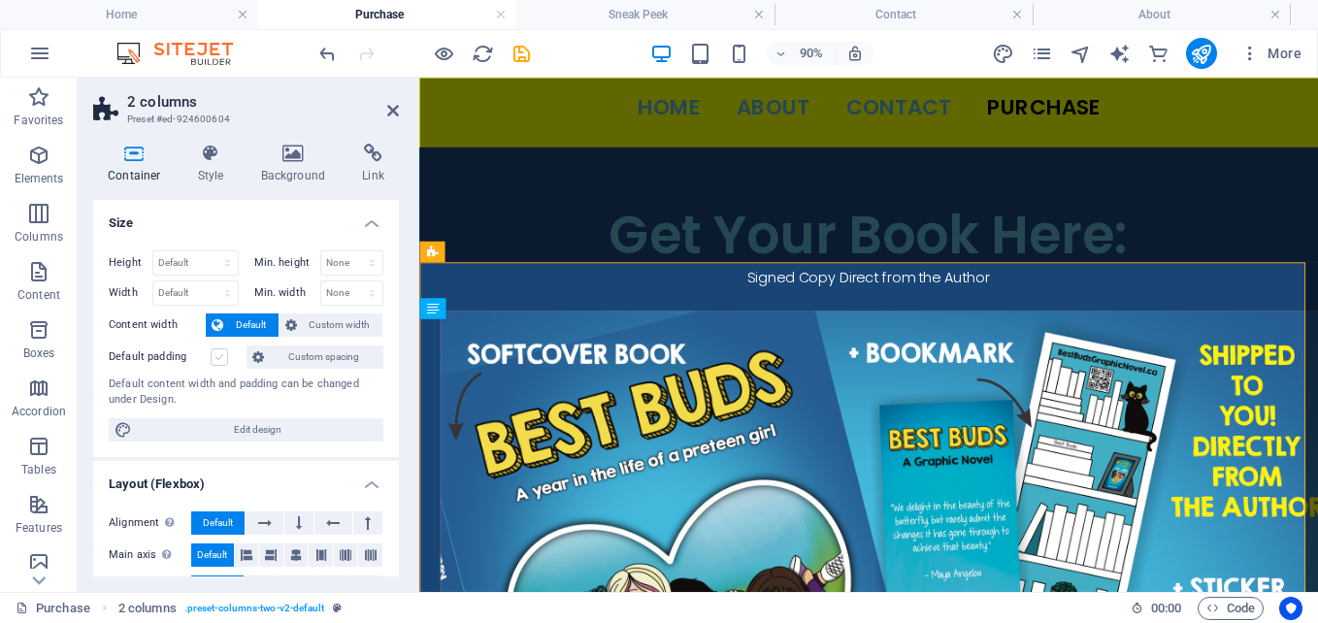
click at [215, 352] on label at bounding box center [219, 356] width 17 height 17
click at [0, 0] on input "Default padding" at bounding box center [0, 0] width 0 height 0
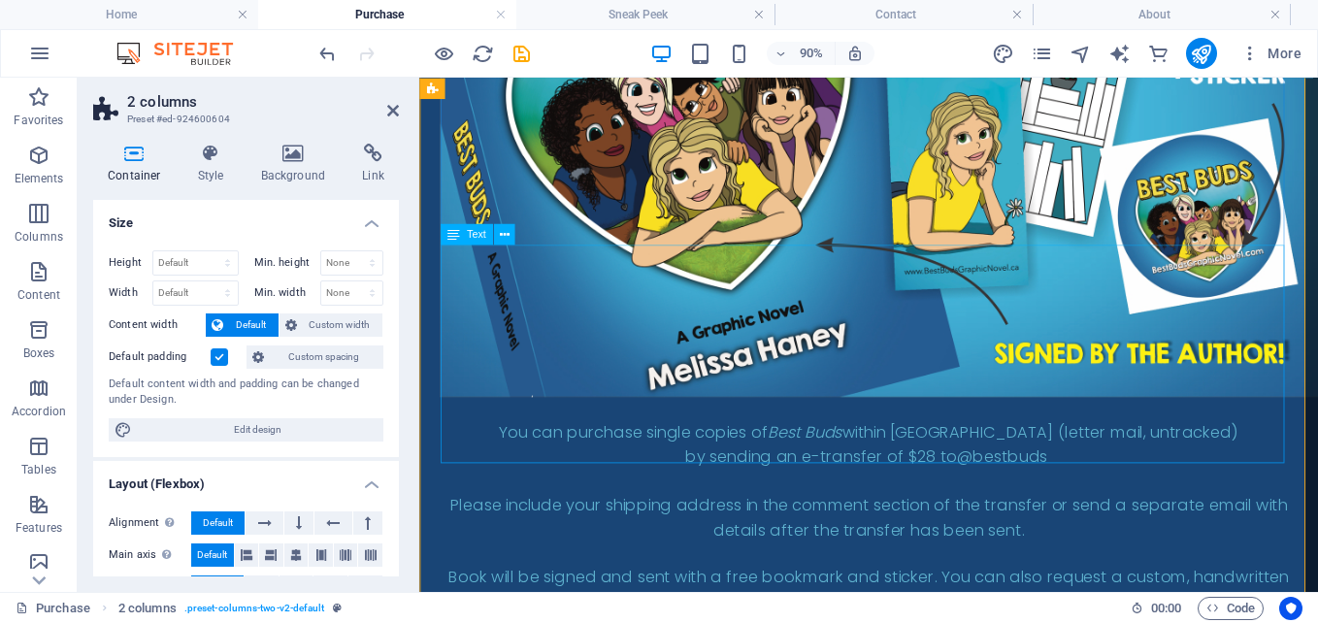
scroll to position [788, 0]
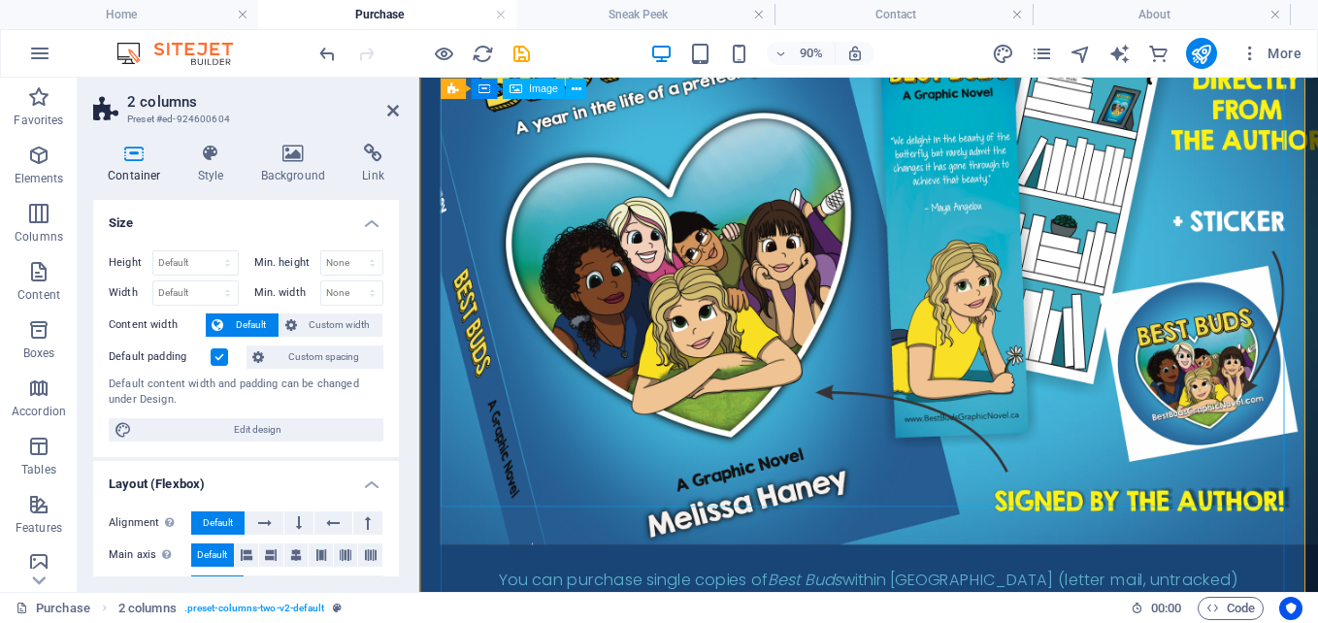
click at [668, 292] on figure at bounding box center [919, 262] width 952 height 668
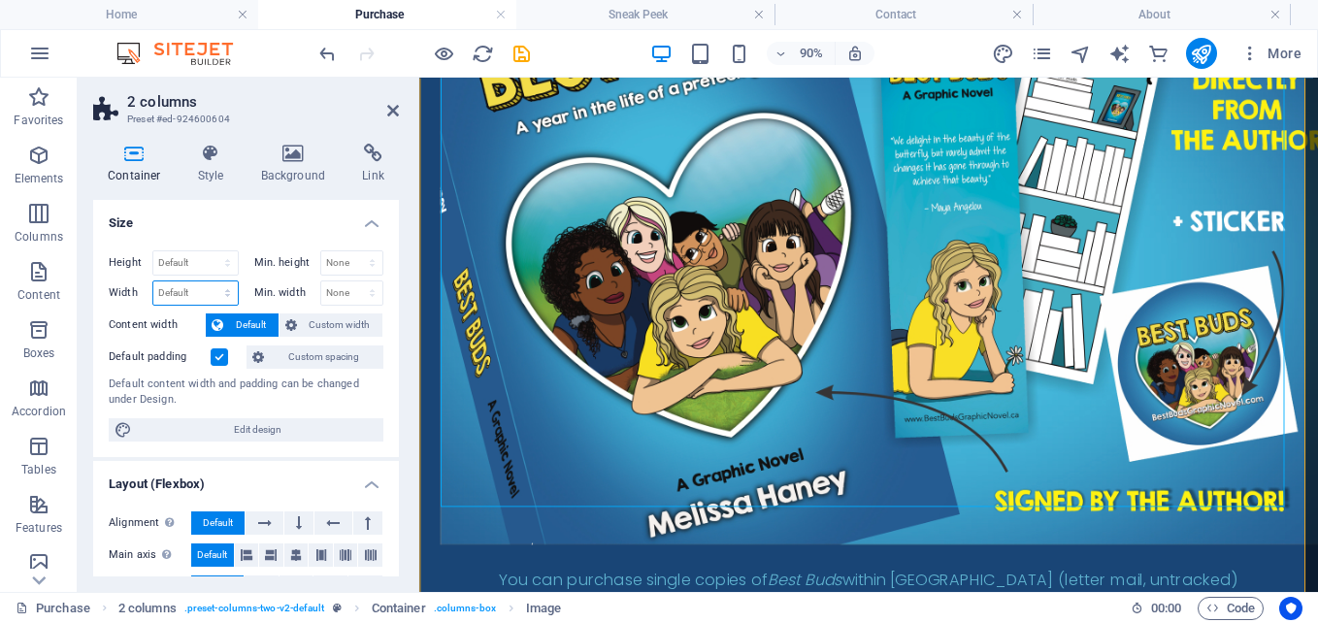
click at [201, 286] on select "Default px rem % em vh vw" at bounding box center [195, 292] width 84 height 23
select select "px"
click at [208, 281] on select "Default px rem % em vh vw" at bounding box center [195, 292] width 84 height 23
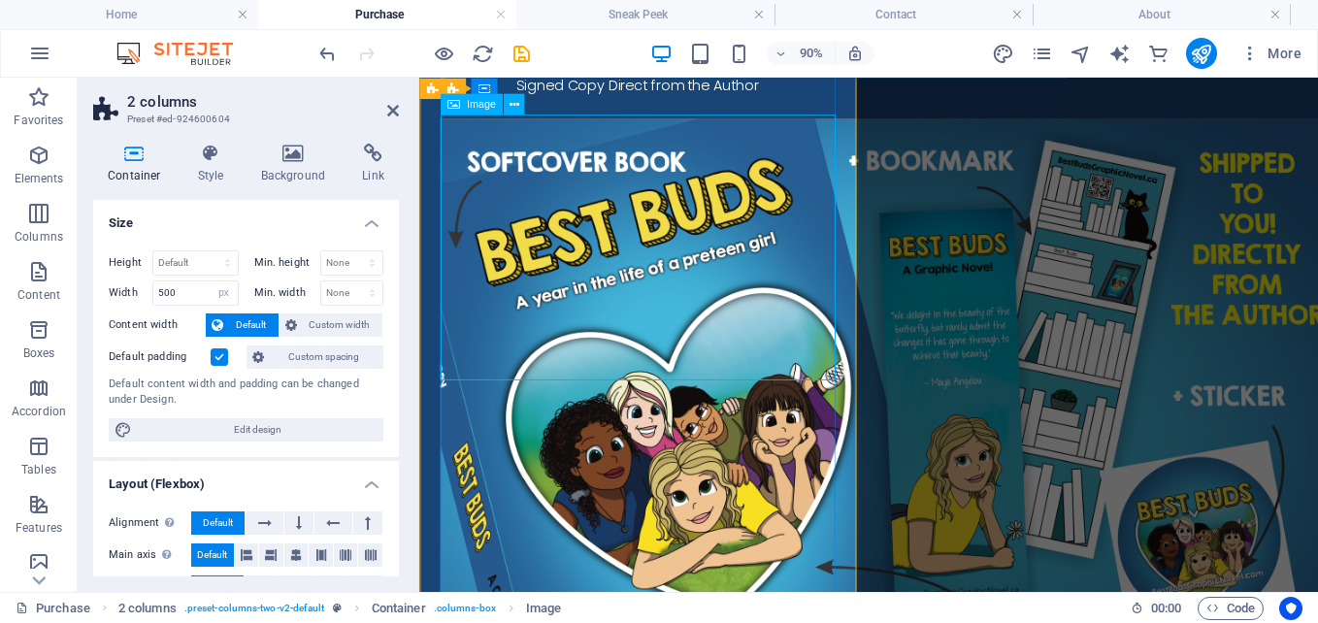
scroll to position [303, 0]
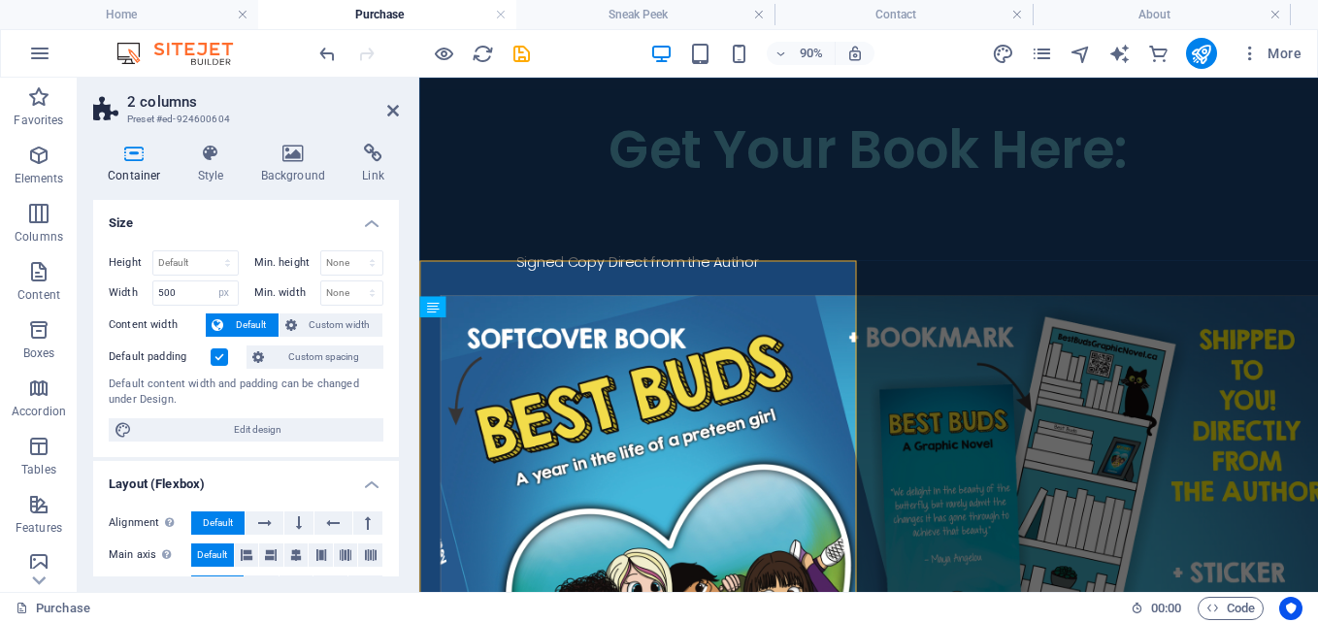
scroll to position [497, 0]
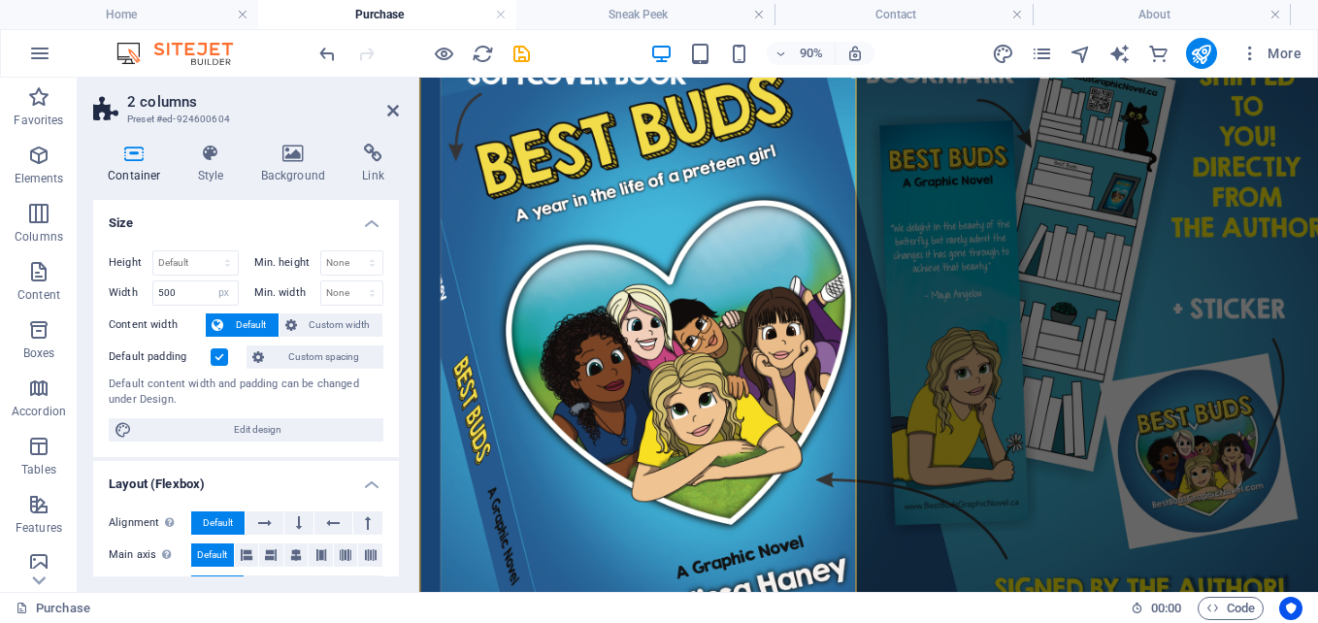
scroll to position [400, 0]
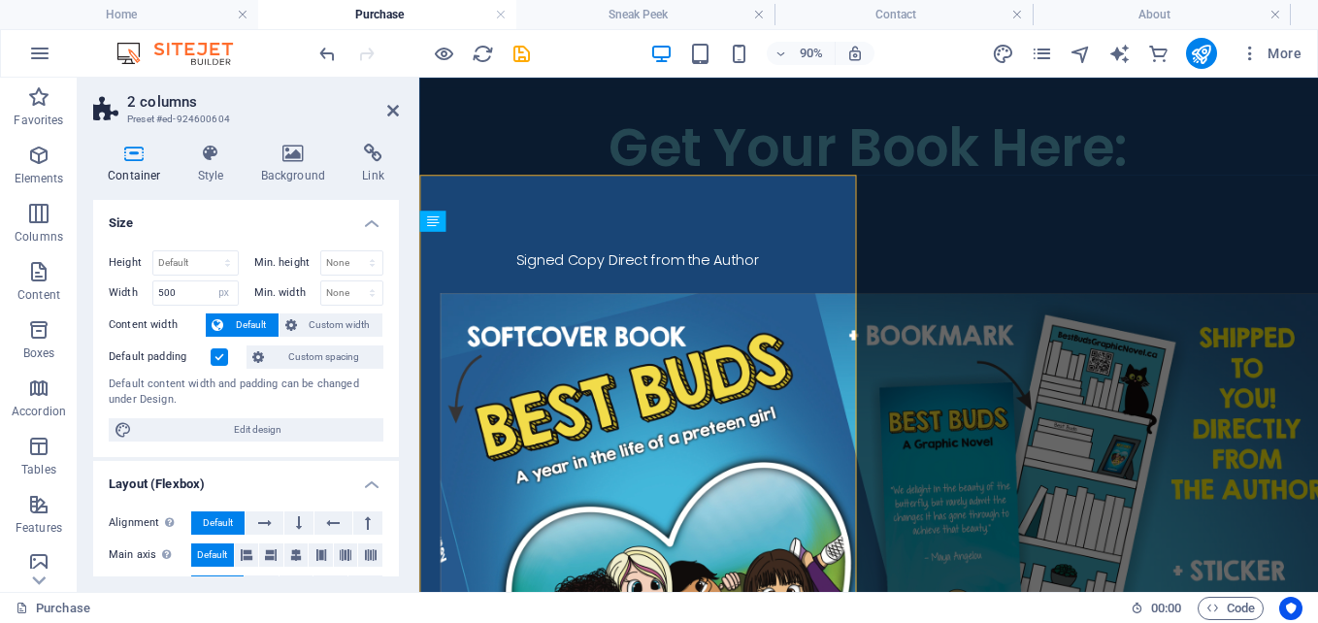
click at [330, 60] on icon "undo" at bounding box center [327, 54] width 22 height 22
type input "1014"
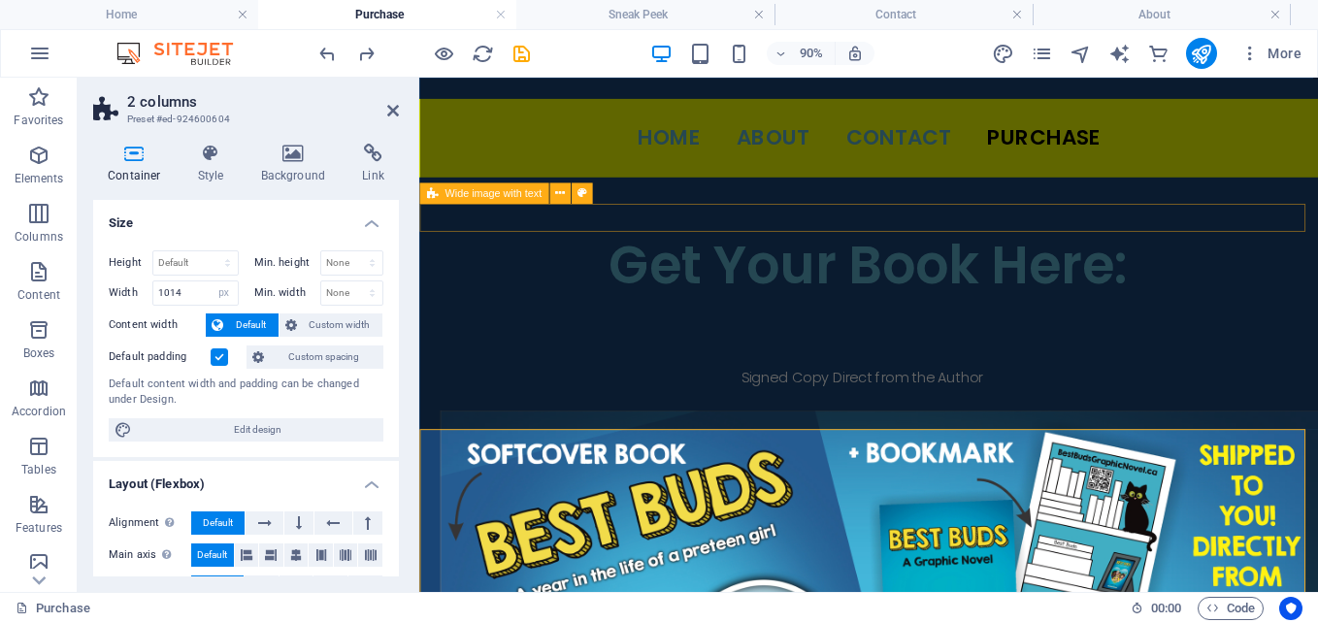
scroll to position [109, 0]
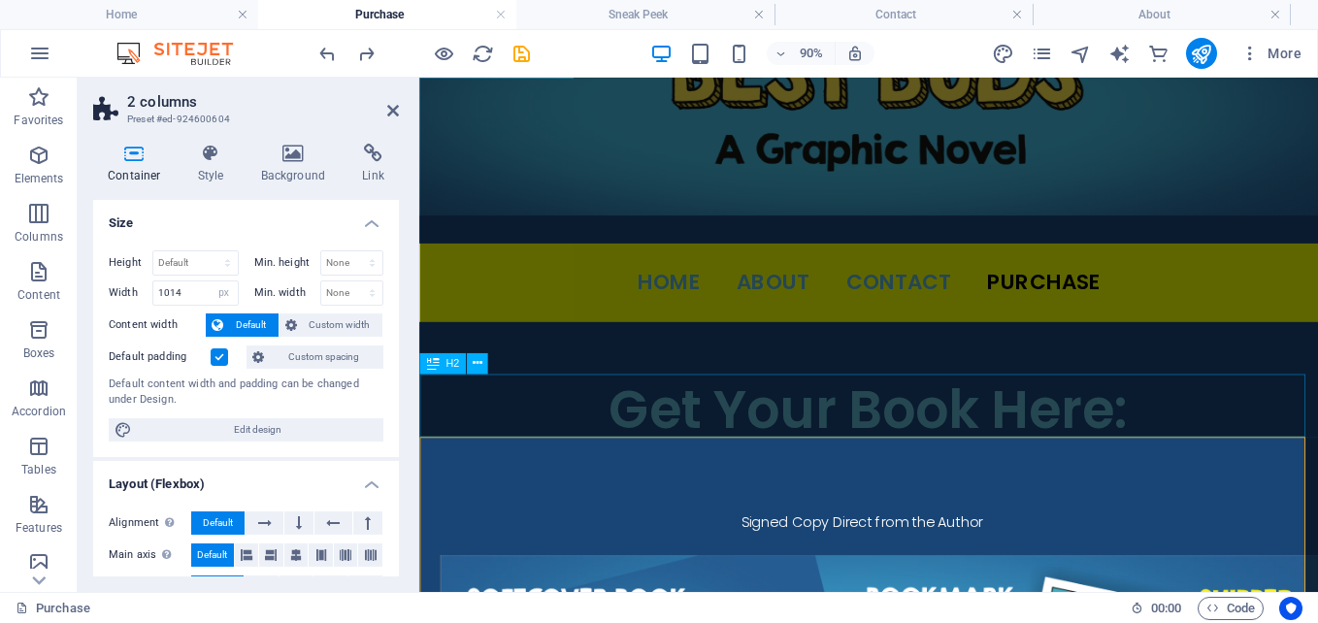
click at [1270, 445] on div "Get Your Book Here:" at bounding box center [918, 446] width 999 height 70
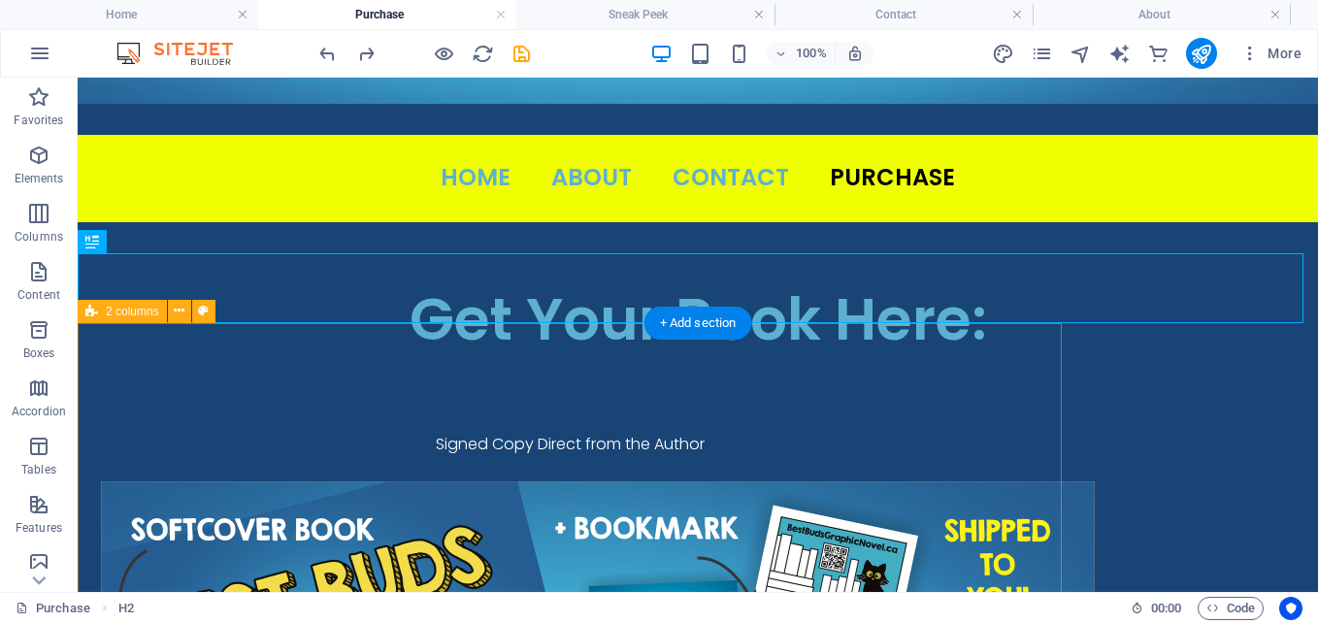
scroll to position [400, 0]
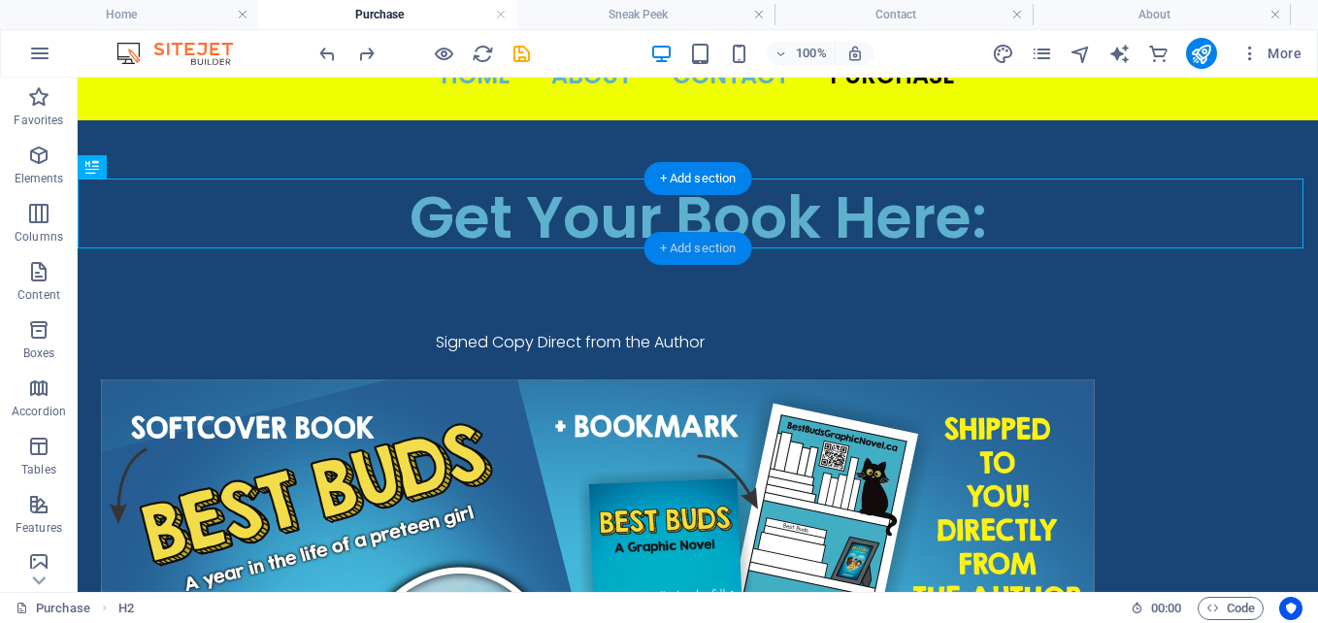
click at [716, 249] on div "+ Add section" at bounding box center [698, 248] width 108 height 33
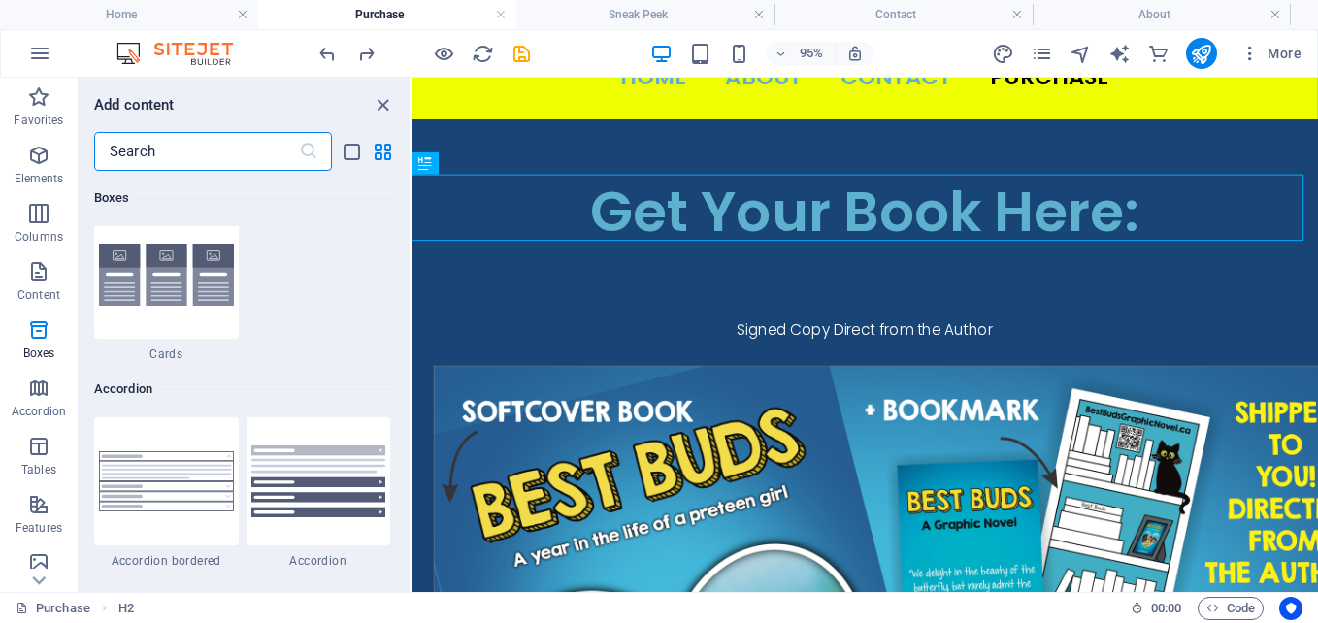
scroll to position [5919, 0]
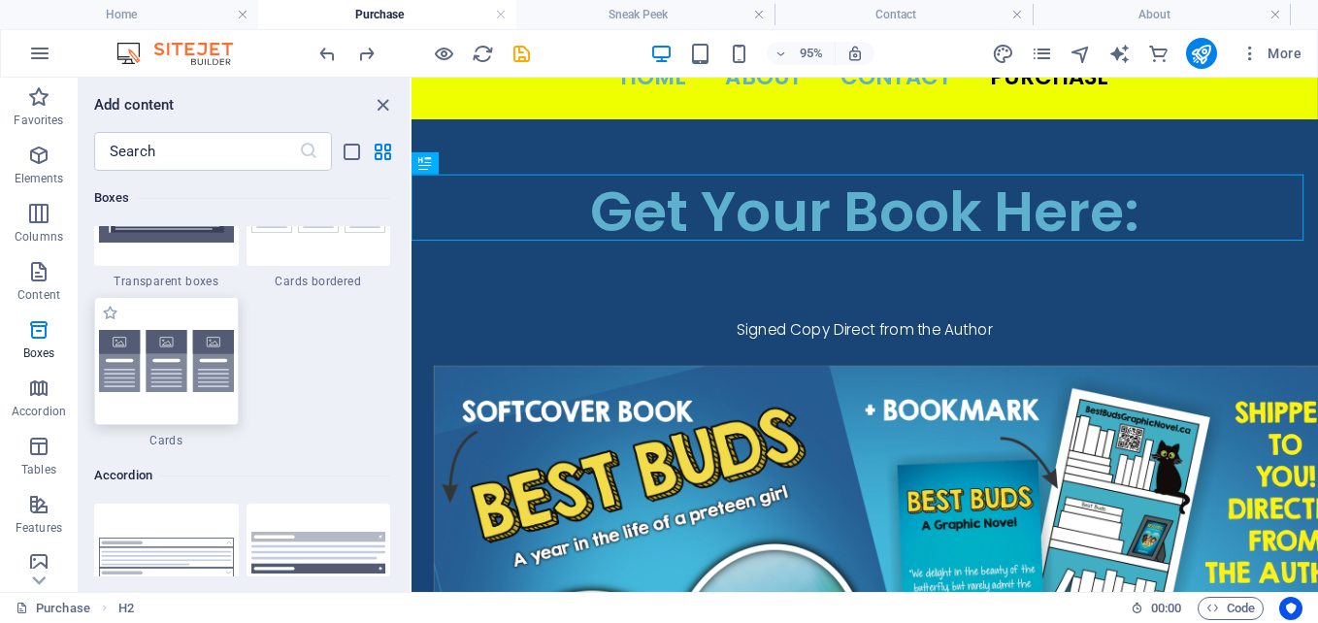
click at [156, 358] on img at bounding box center [166, 361] width 135 height 63
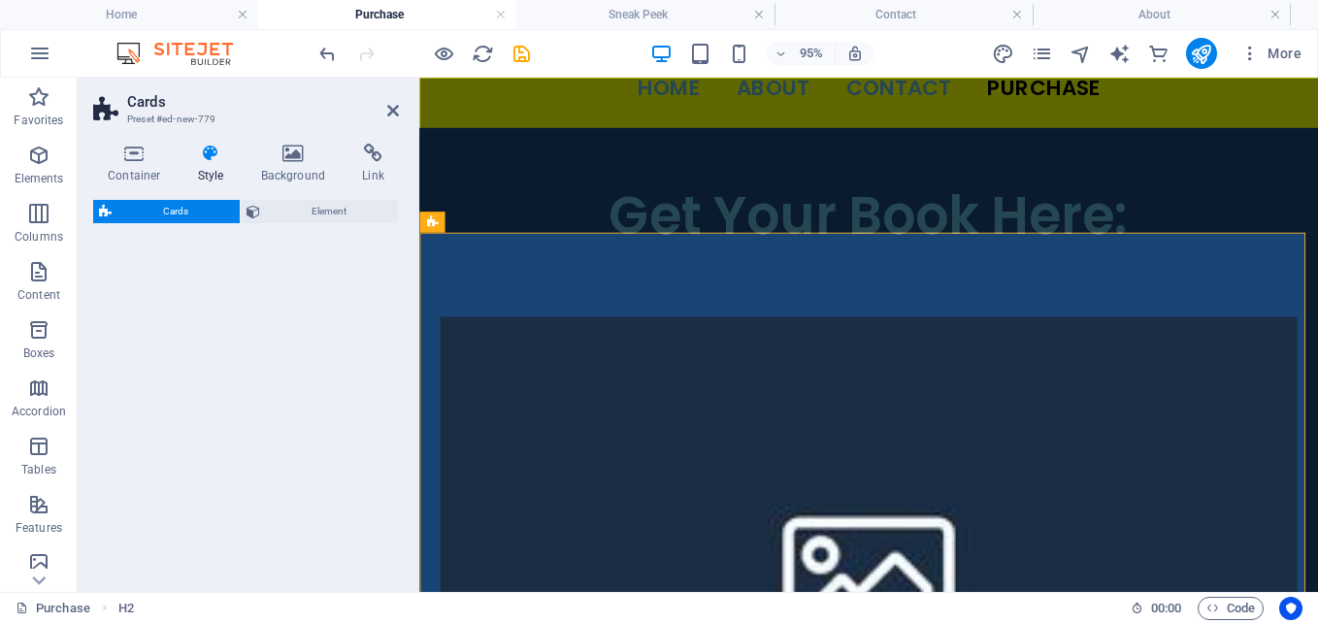
scroll to position [336, 0]
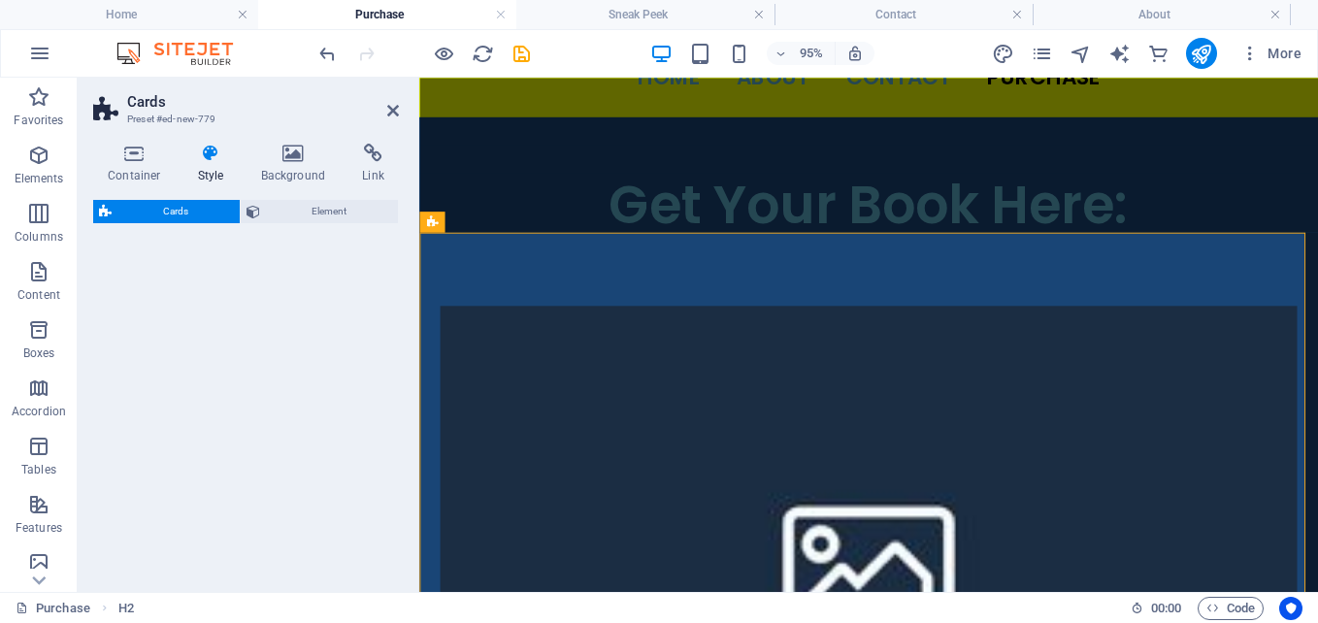
select select "rem"
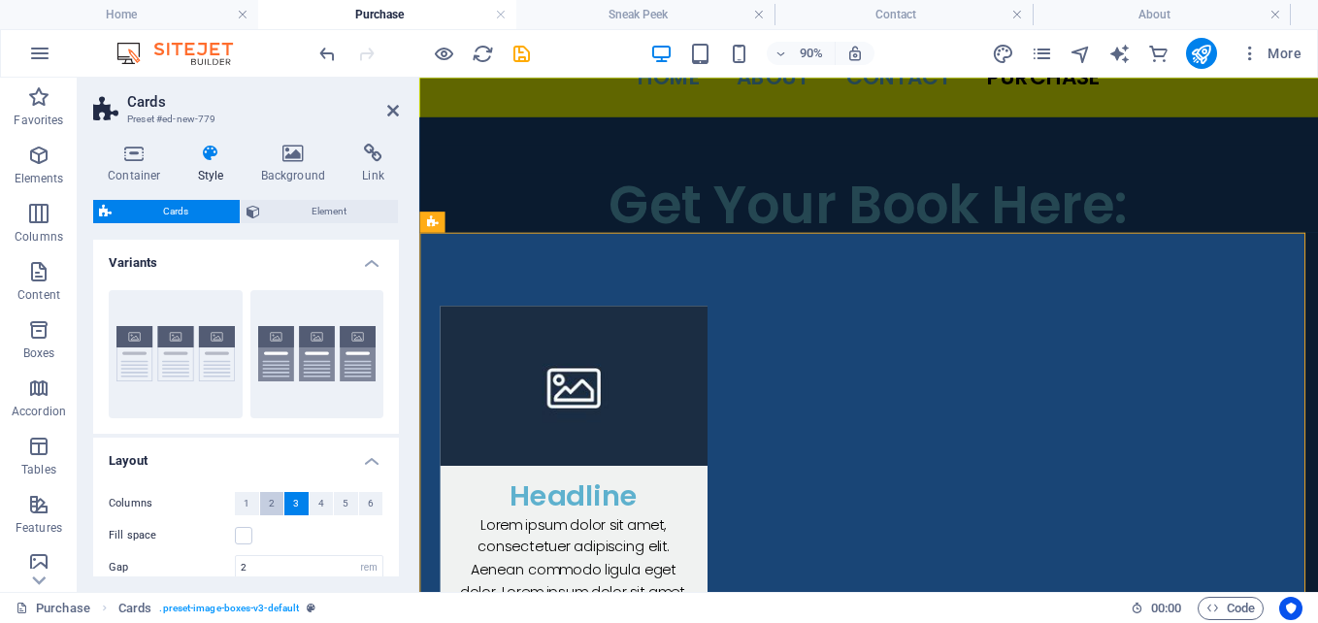
click at [279, 503] on button "2" at bounding box center [272, 503] width 24 height 23
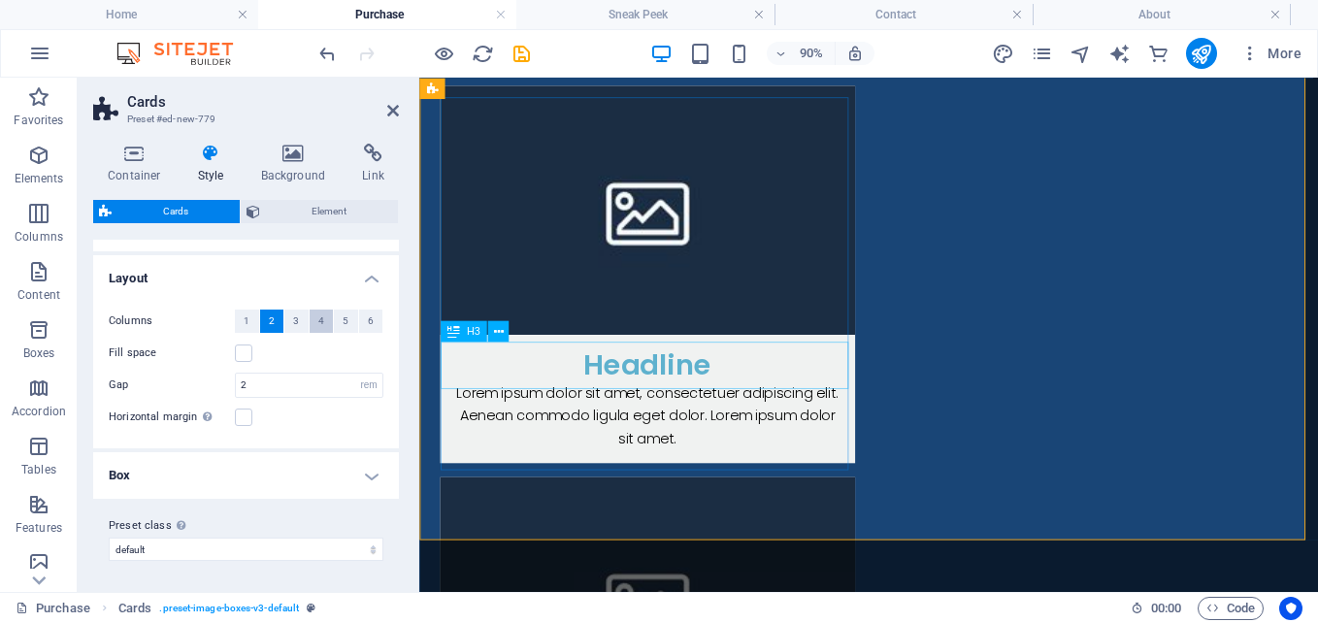
scroll to position [821, 0]
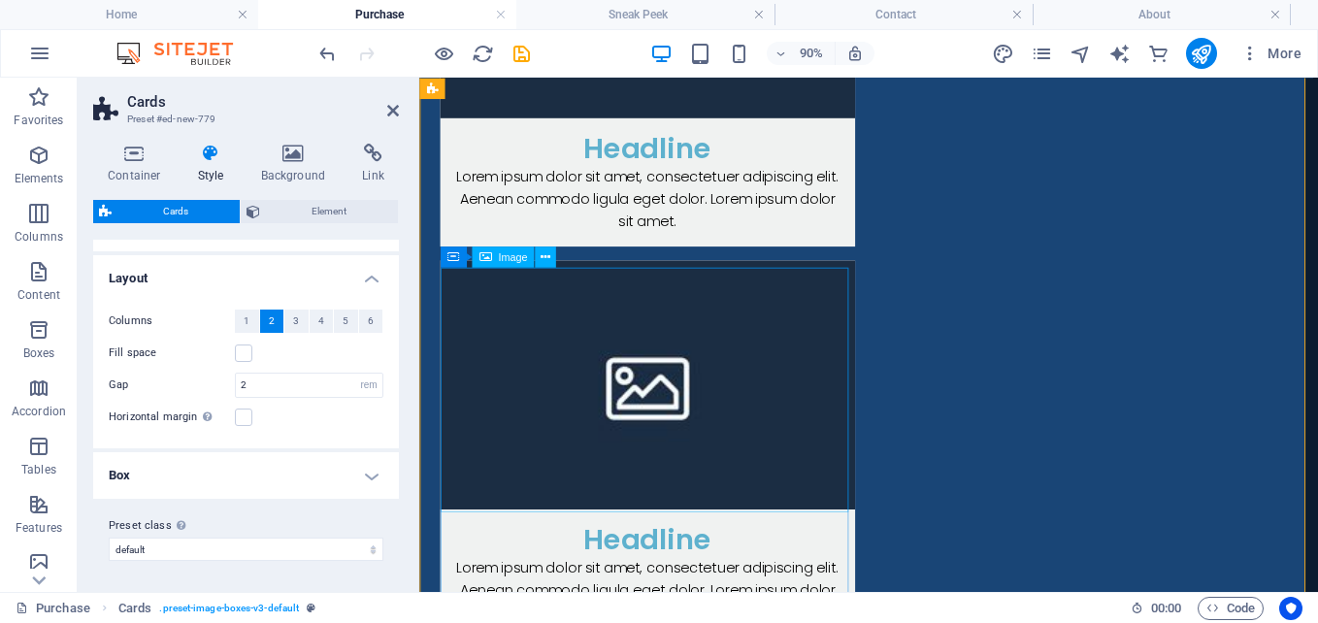
click at [546, 263] on icon at bounding box center [546, 256] width 10 height 18
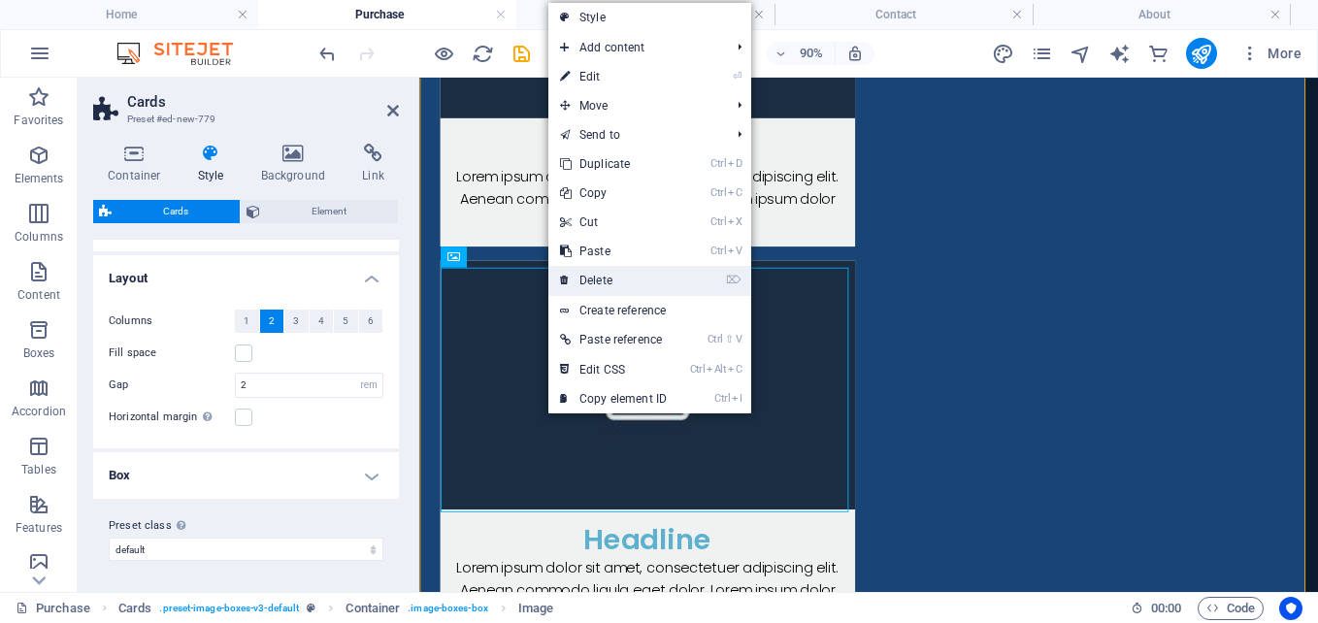
drag, startPoint x: 581, startPoint y: 280, endPoint x: 180, endPoint y: 226, distance: 405.4
click at [581, 281] on link "⌦ Delete" at bounding box center [613, 280] width 130 height 29
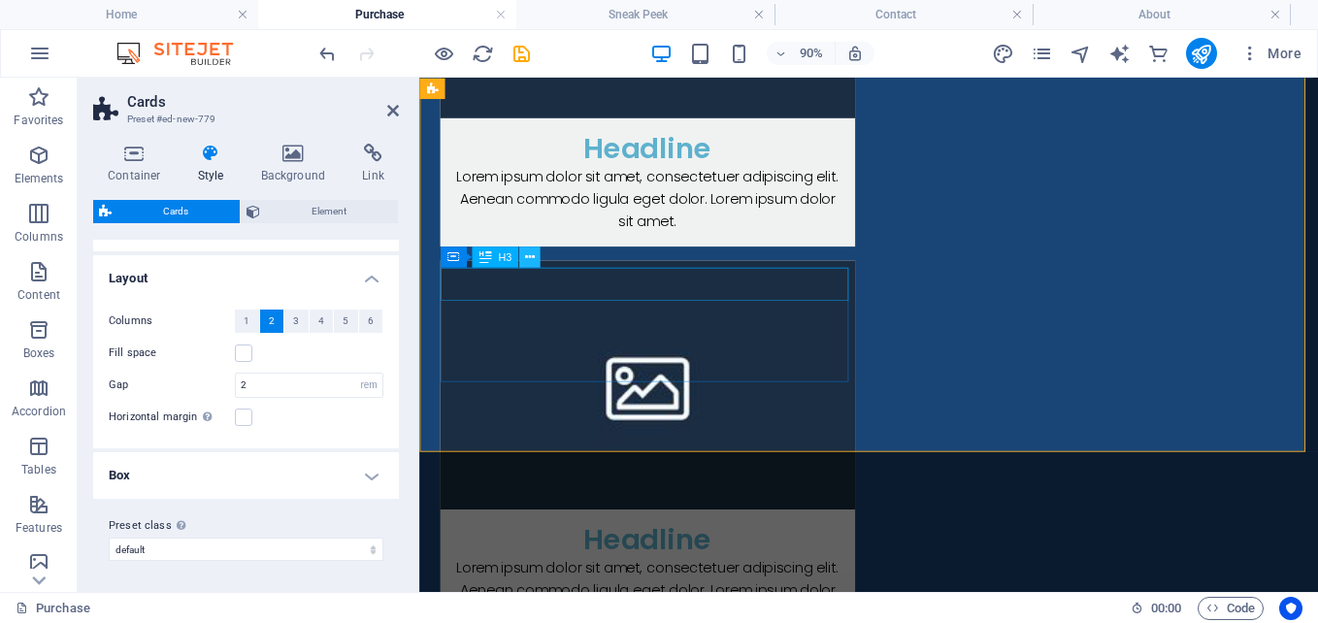
click at [531, 252] on icon at bounding box center [530, 256] width 10 height 18
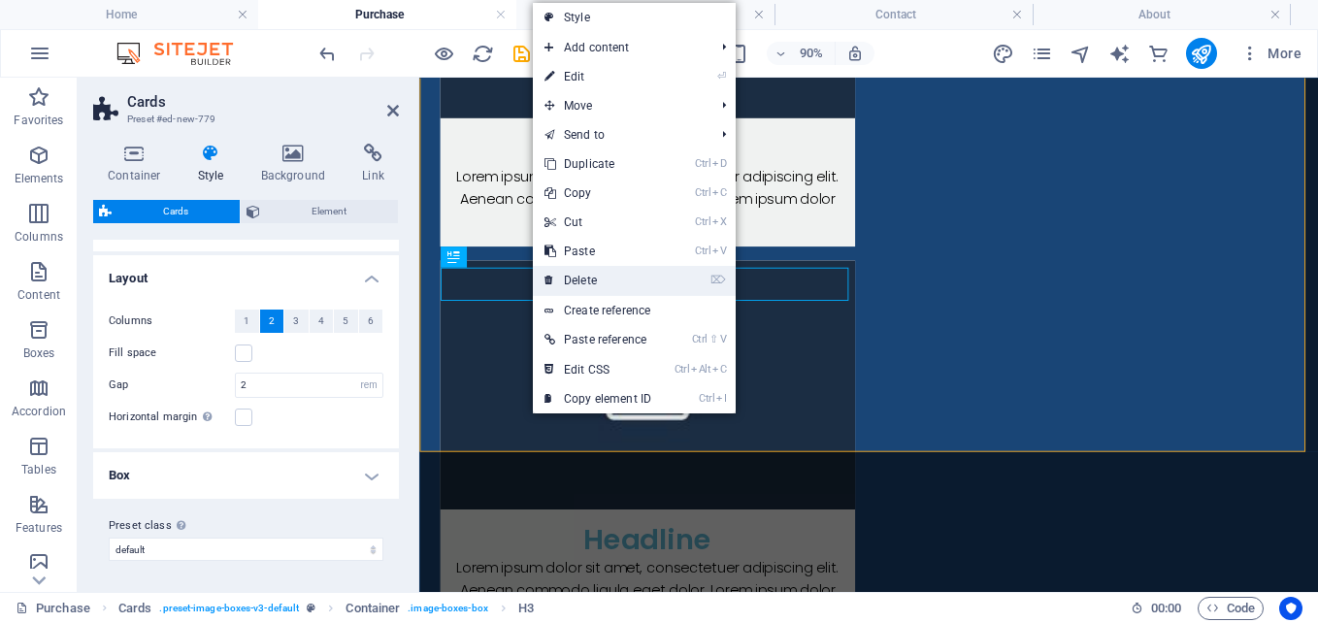
click at [584, 280] on link "⌦ Delete" at bounding box center [598, 280] width 130 height 29
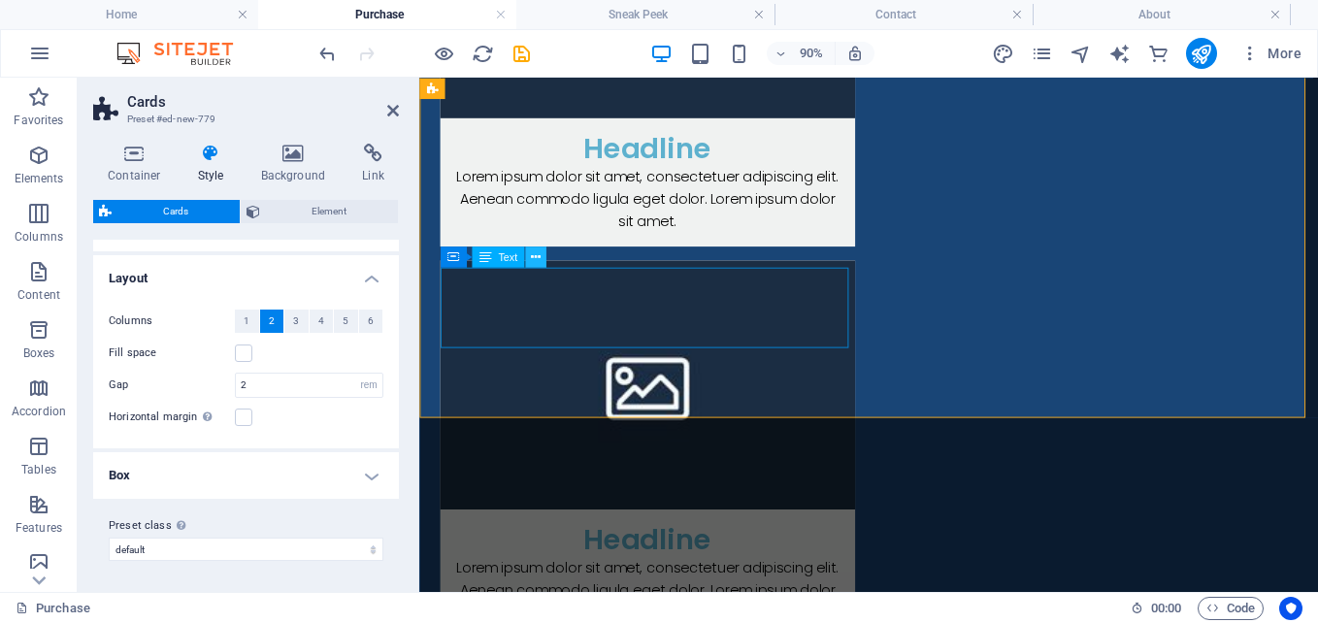
click at [543, 260] on button at bounding box center [535, 256] width 21 height 21
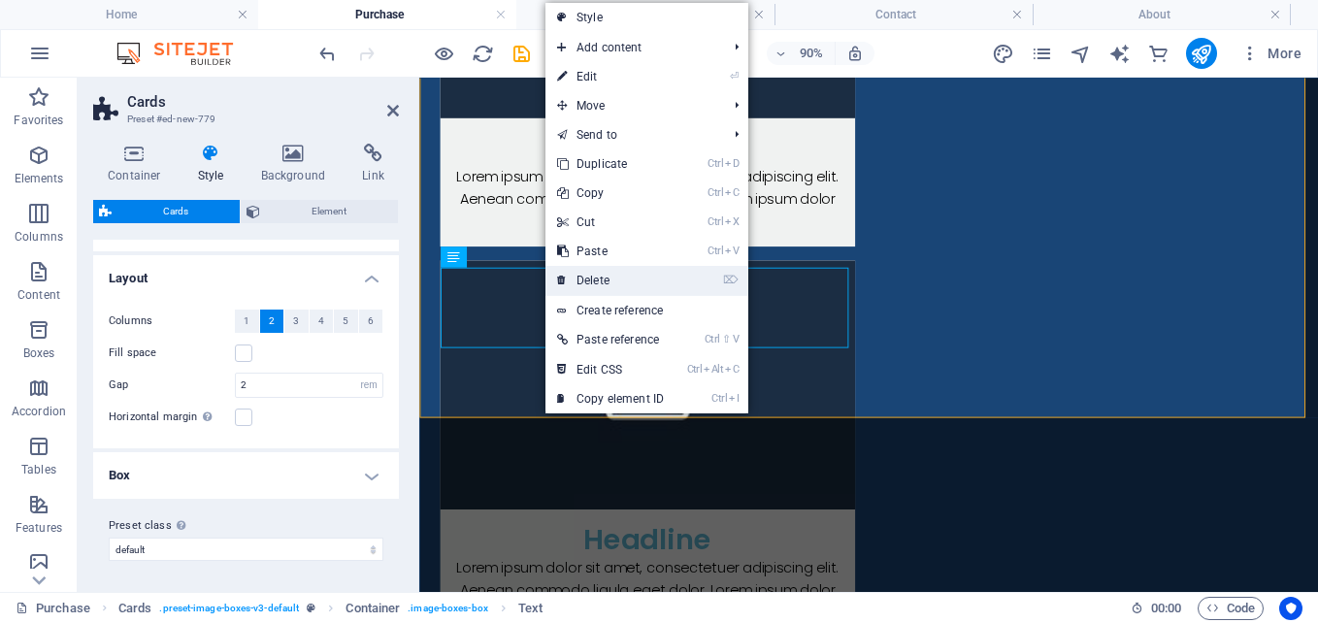
click at [571, 275] on link "⌦ Delete" at bounding box center [610, 280] width 130 height 29
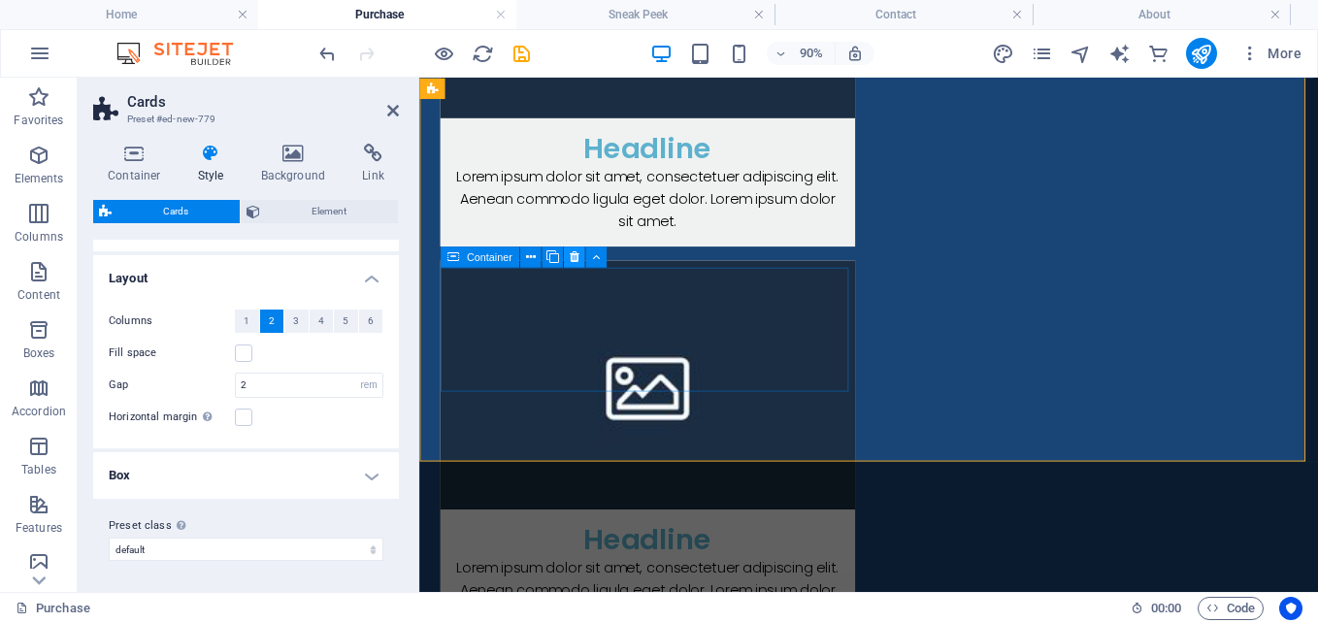
click at [566, 256] on button at bounding box center [574, 256] width 21 height 21
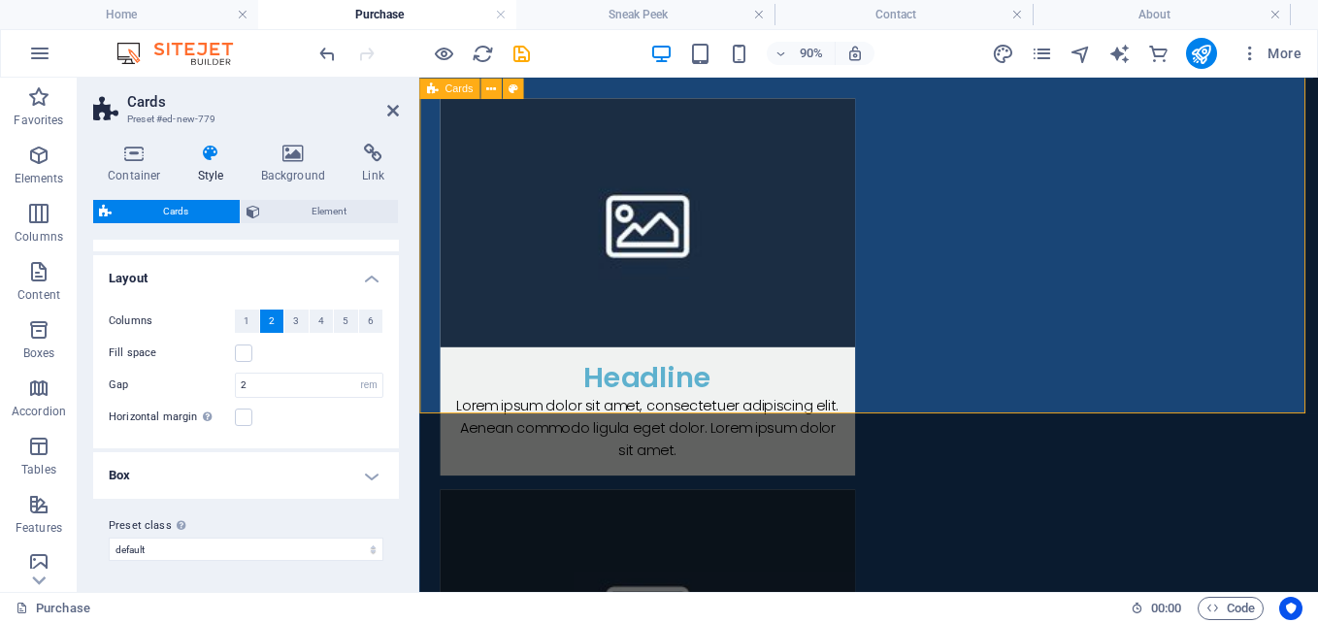
scroll to position [433, 0]
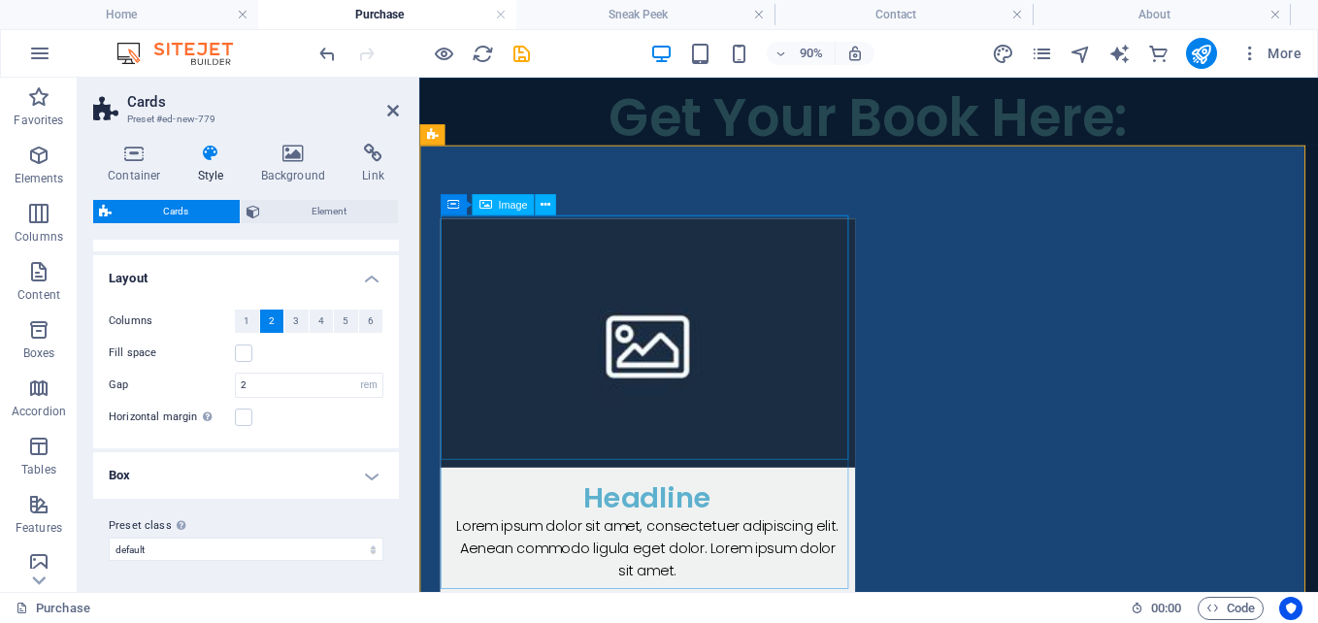
click at [649, 345] on figure at bounding box center [673, 372] width 461 height 277
click at [508, 203] on span "Image" at bounding box center [512, 204] width 29 height 11
click at [509, 203] on span "Image" at bounding box center [512, 204] width 29 height 11
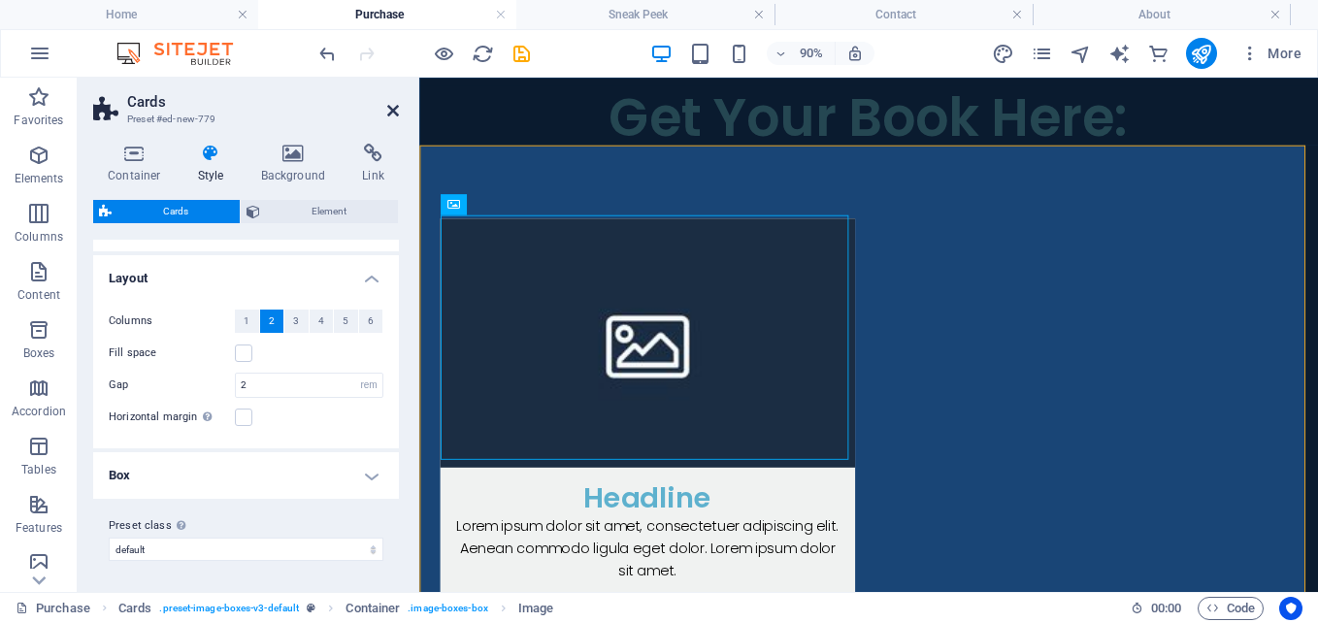
click at [398, 116] on icon at bounding box center [393, 111] width 12 height 16
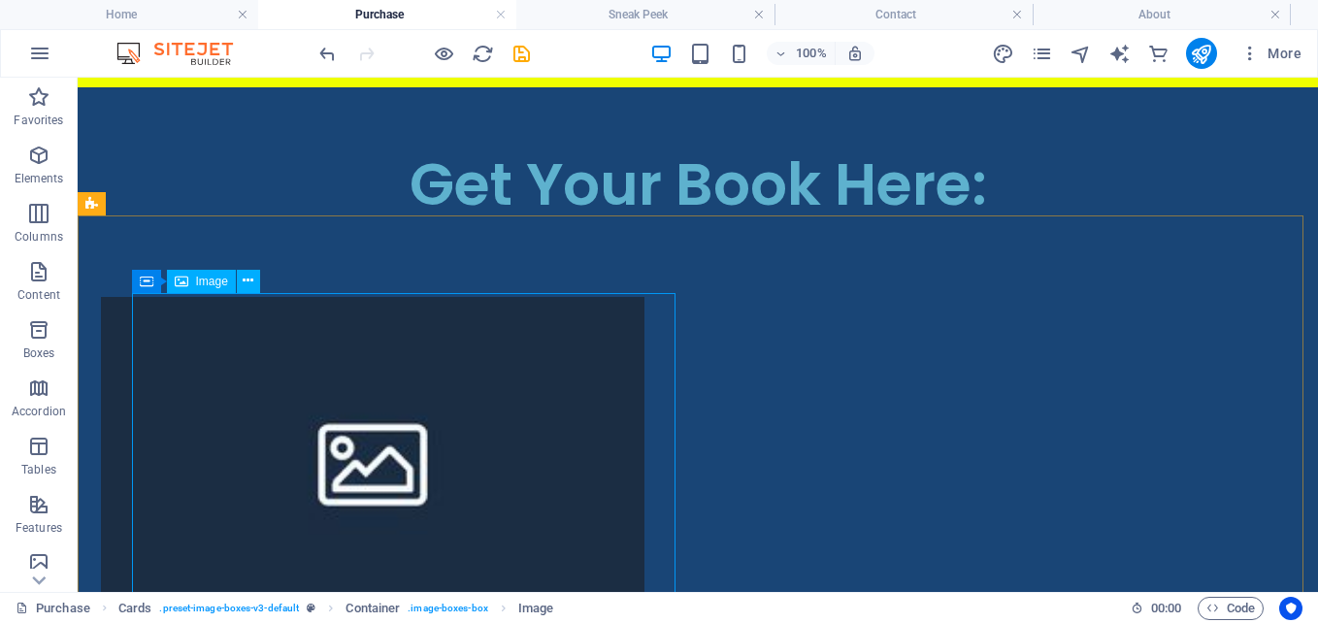
click at [209, 283] on span "Image" at bounding box center [212, 282] width 32 height 12
click at [280, 357] on figure at bounding box center [372, 460] width 543 height 326
click at [299, 392] on figure at bounding box center [372, 460] width 543 height 326
select select "%"
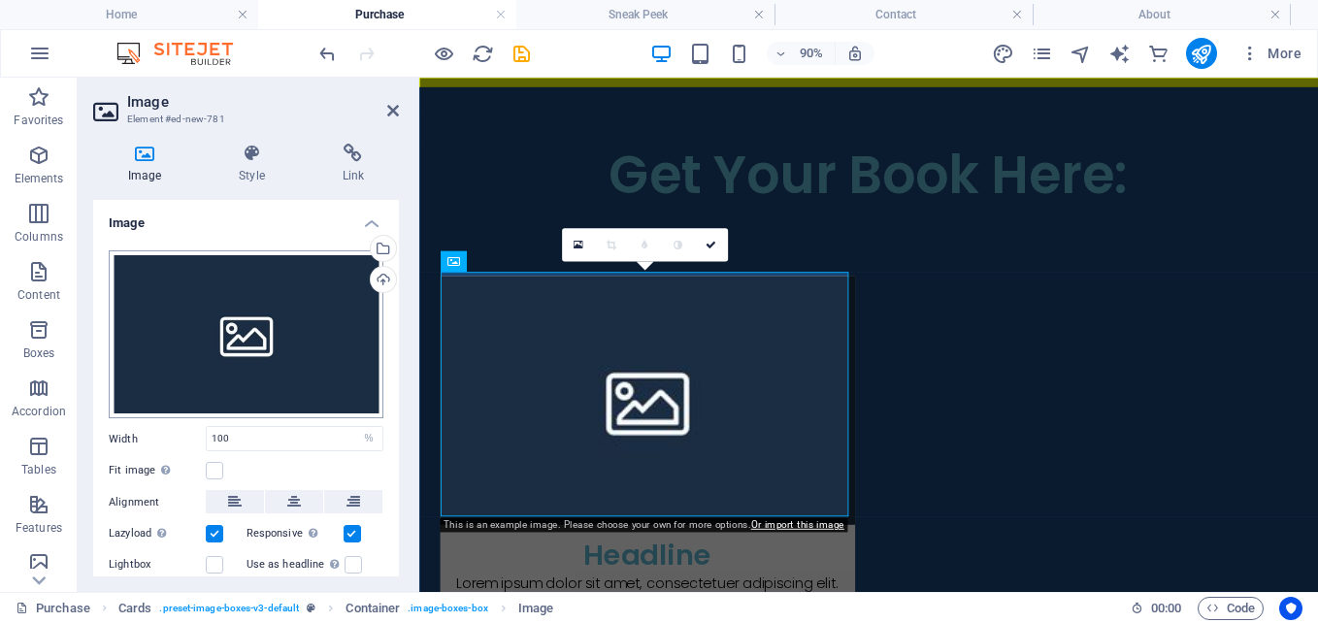
scroll to position [3, 0]
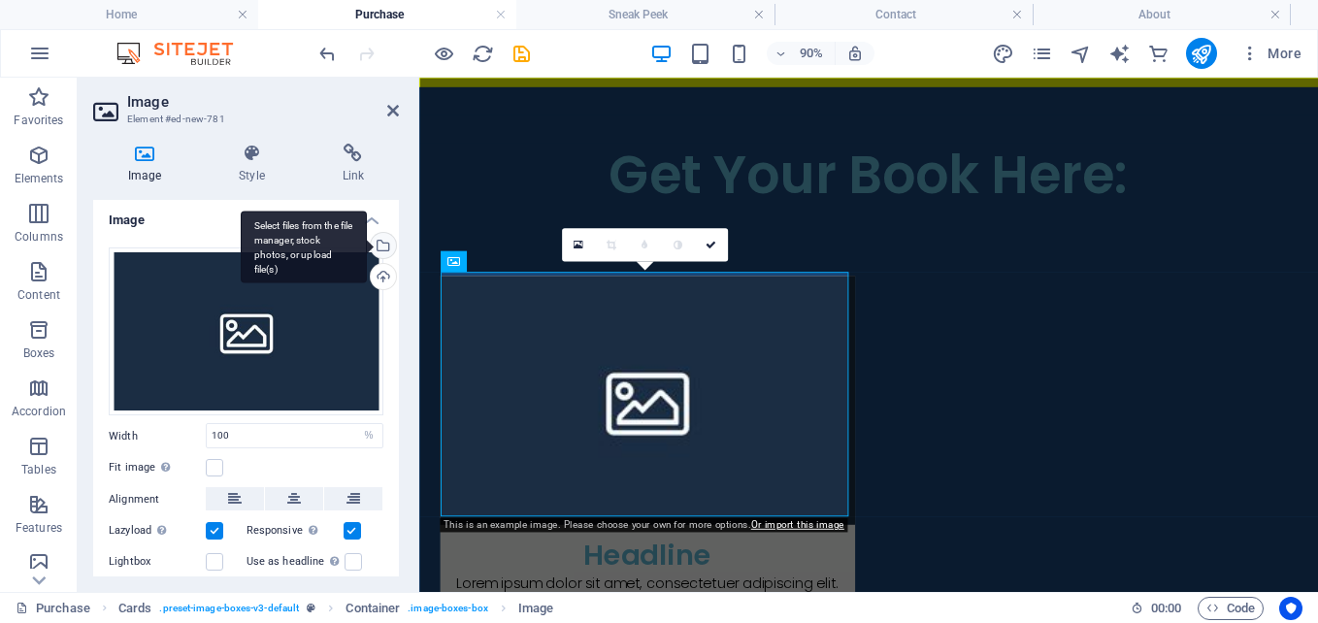
click at [367, 247] on div "Select files from the file manager, stock photos, or upload file(s)" at bounding box center [304, 247] width 126 height 73
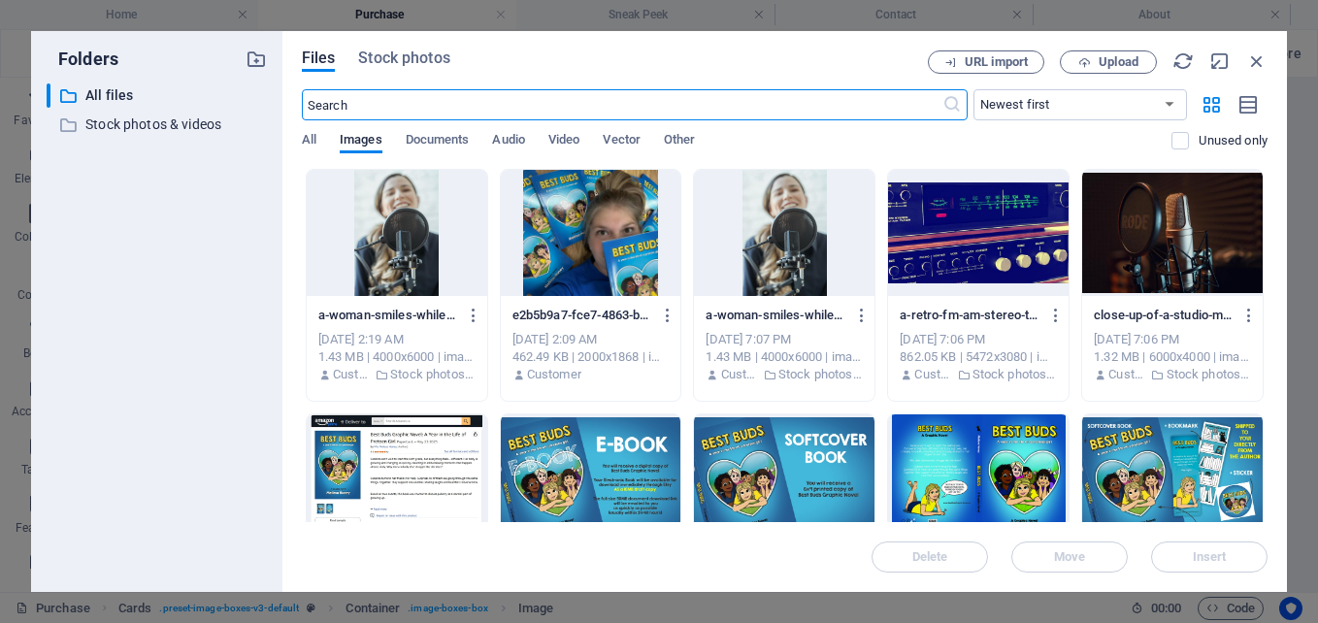
scroll to position [385, 0]
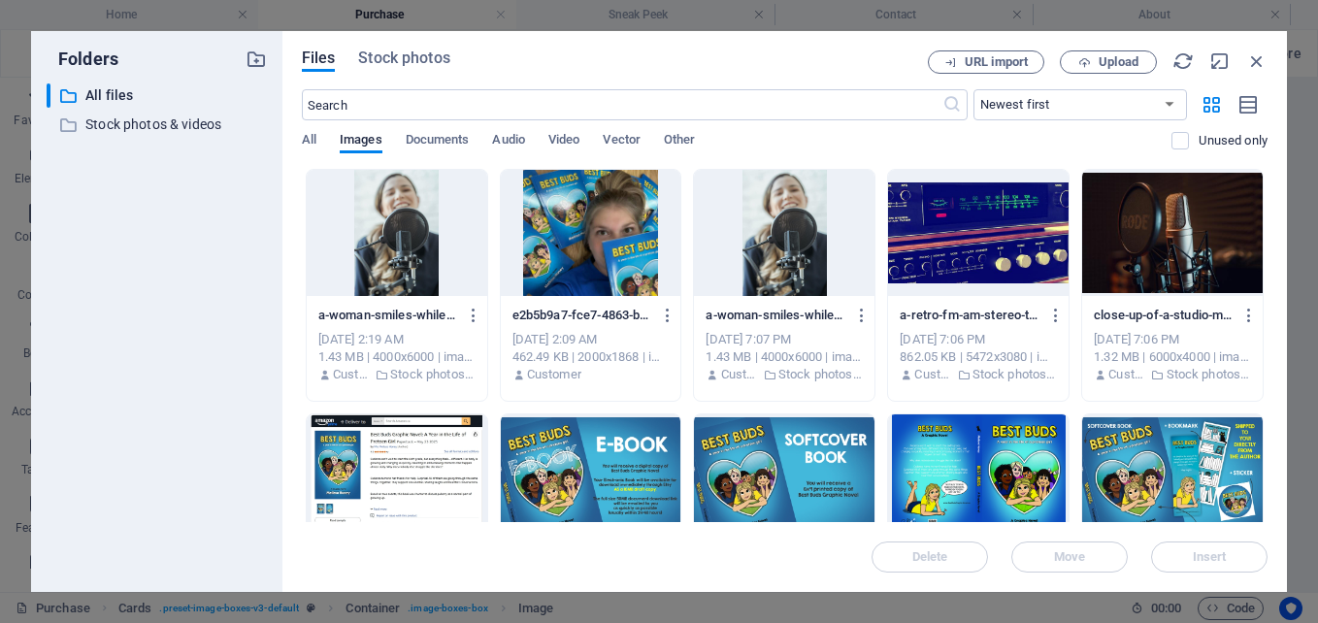
click at [1156, 437] on div at bounding box center [1172, 477] width 181 height 126
click at [1184, 549] on button "Insert" at bounding box center [1209, 557] width 116 height 31
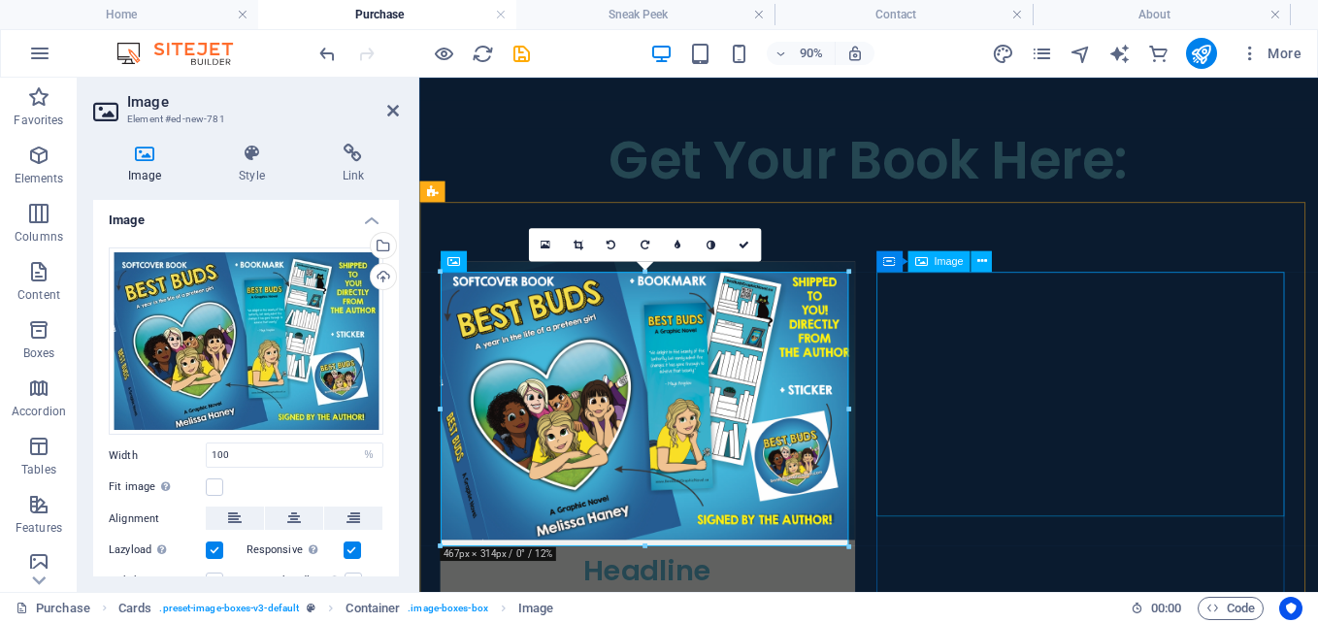
scroll to position [370, 0]
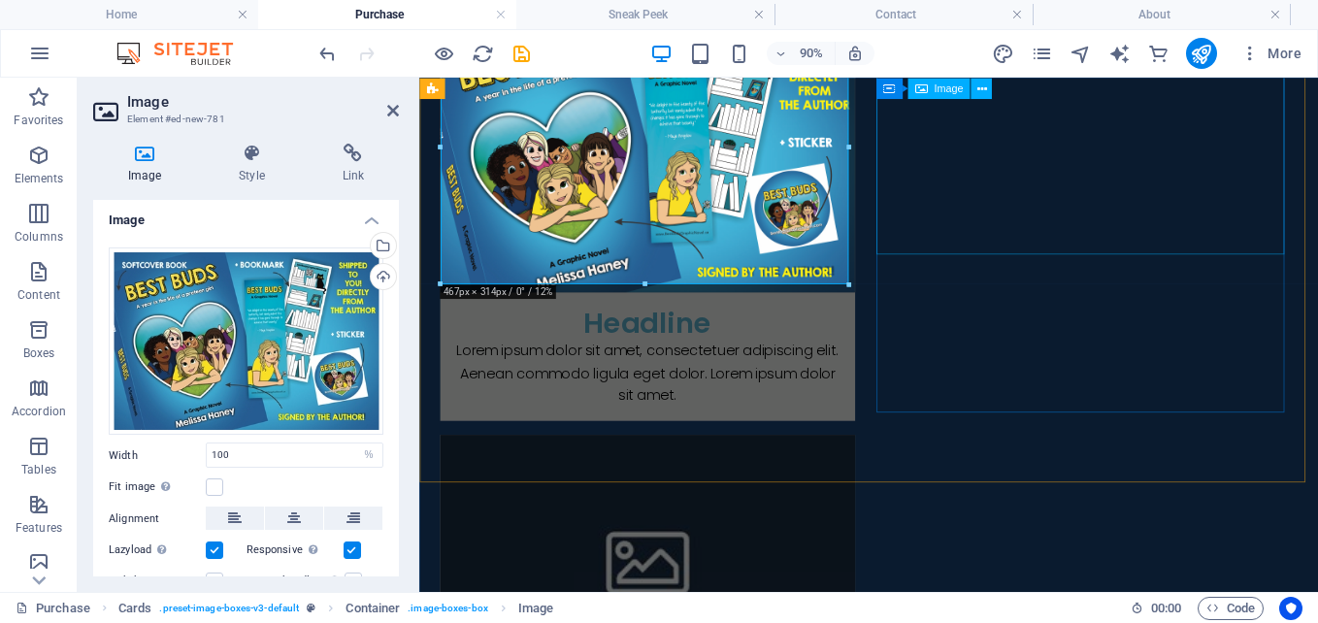
click at [904, 474] on figure at bounding box center [673, 612] width 461 height 277
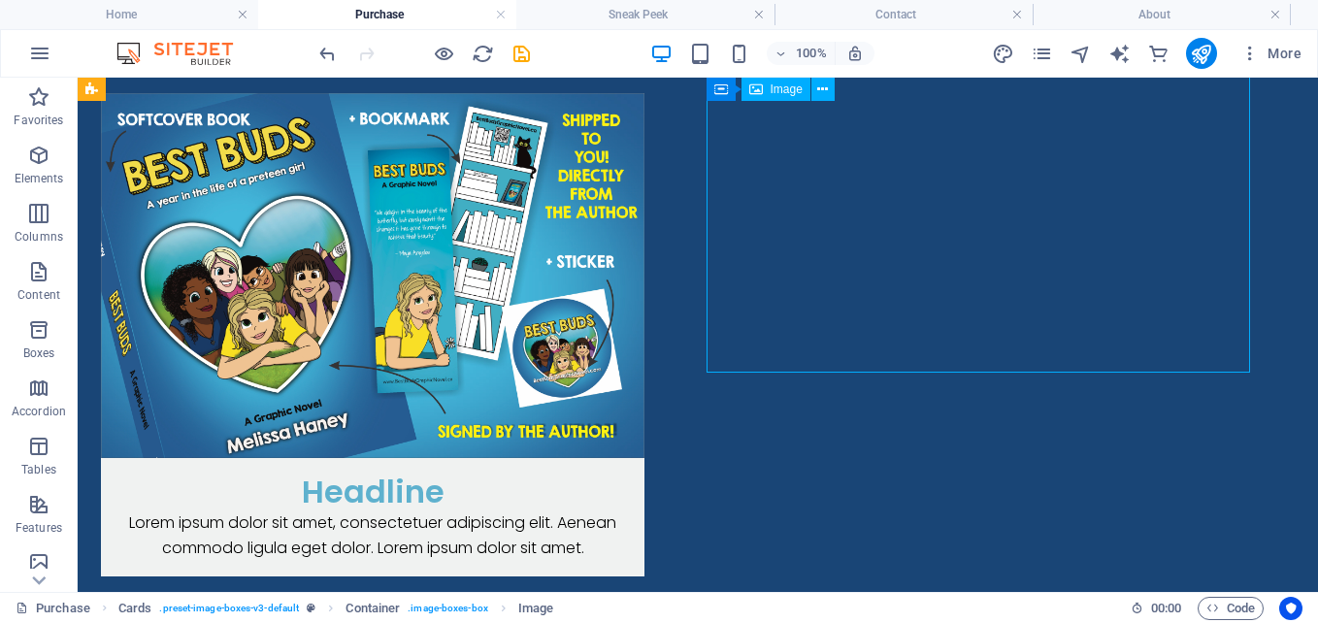
scroll to position [627, 0]
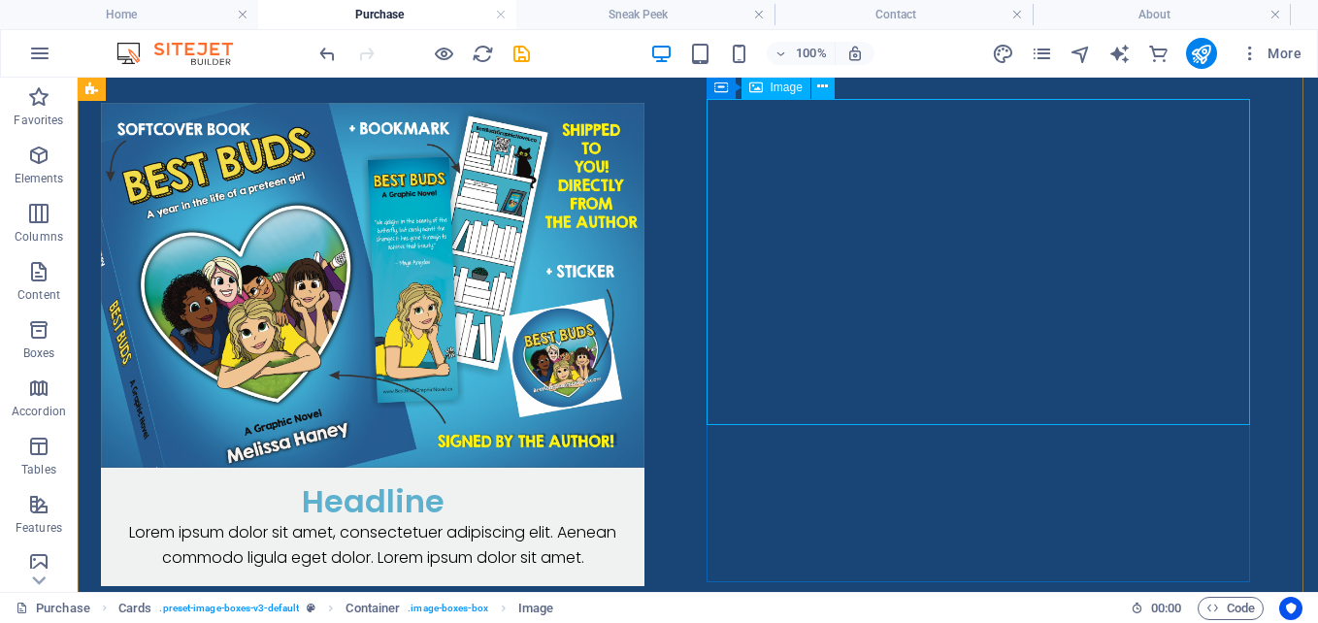
select select "%"
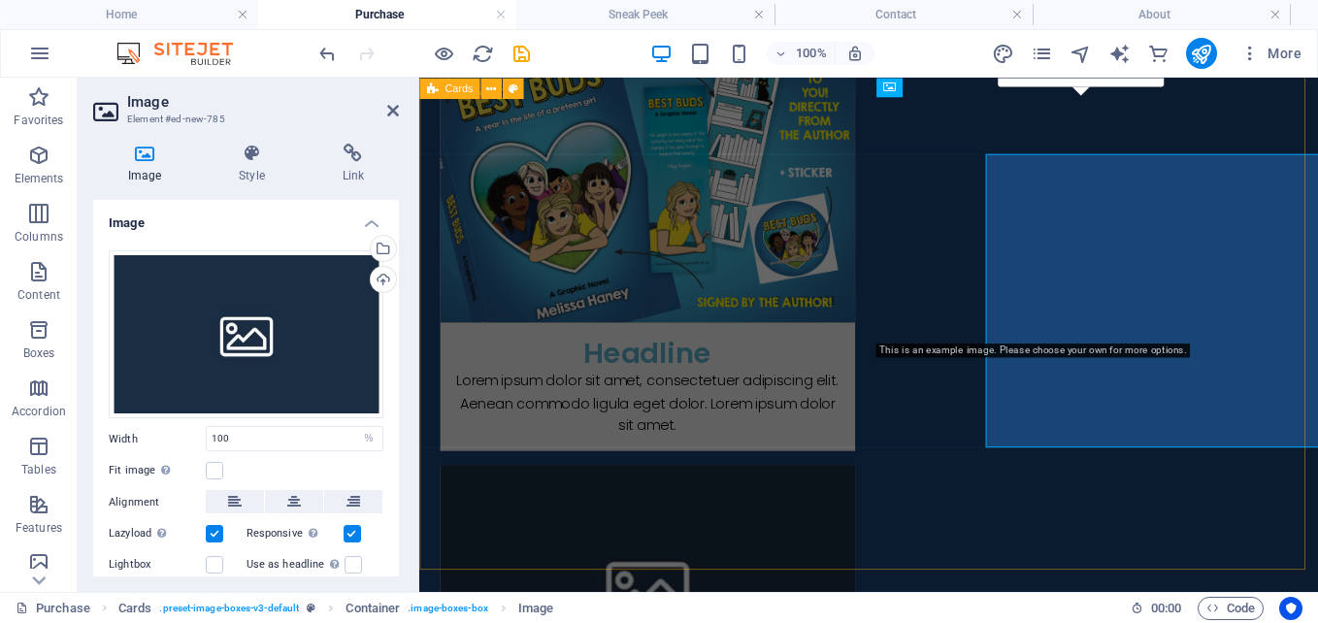
scroll to position [564, 0]
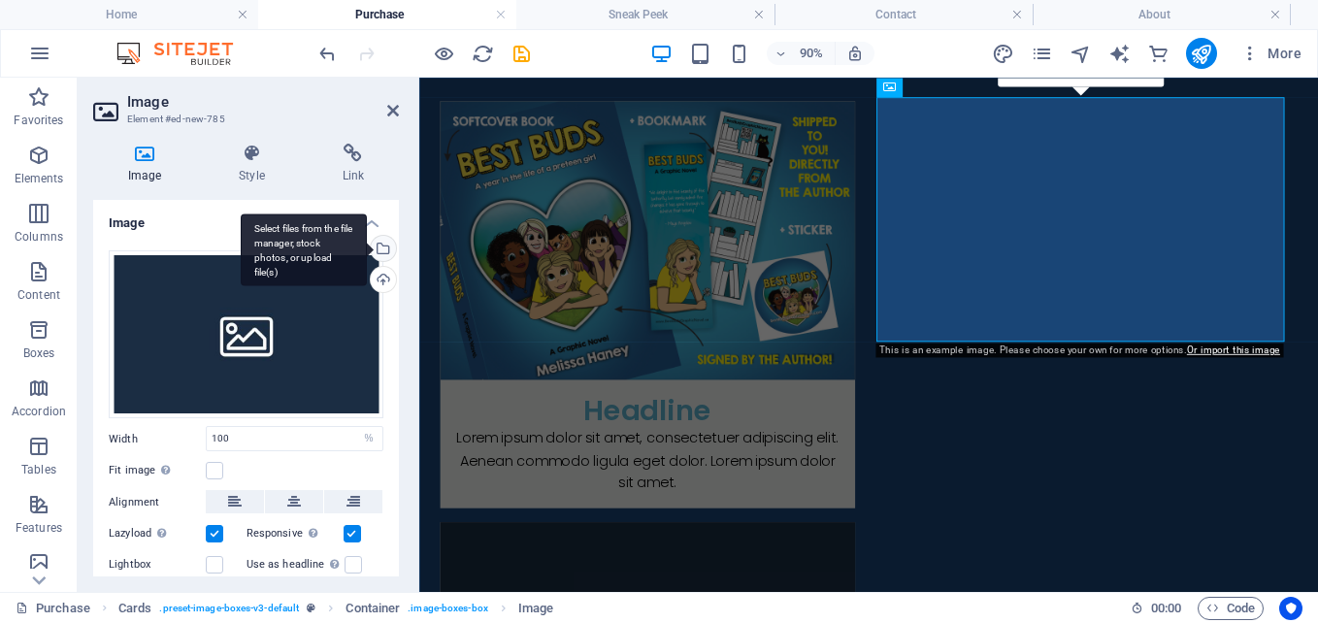
click at [367, 247] on div "Select files from the file manager, stock photos, or upload file(s)" at bounding box center [304, 250] width 126 height 73
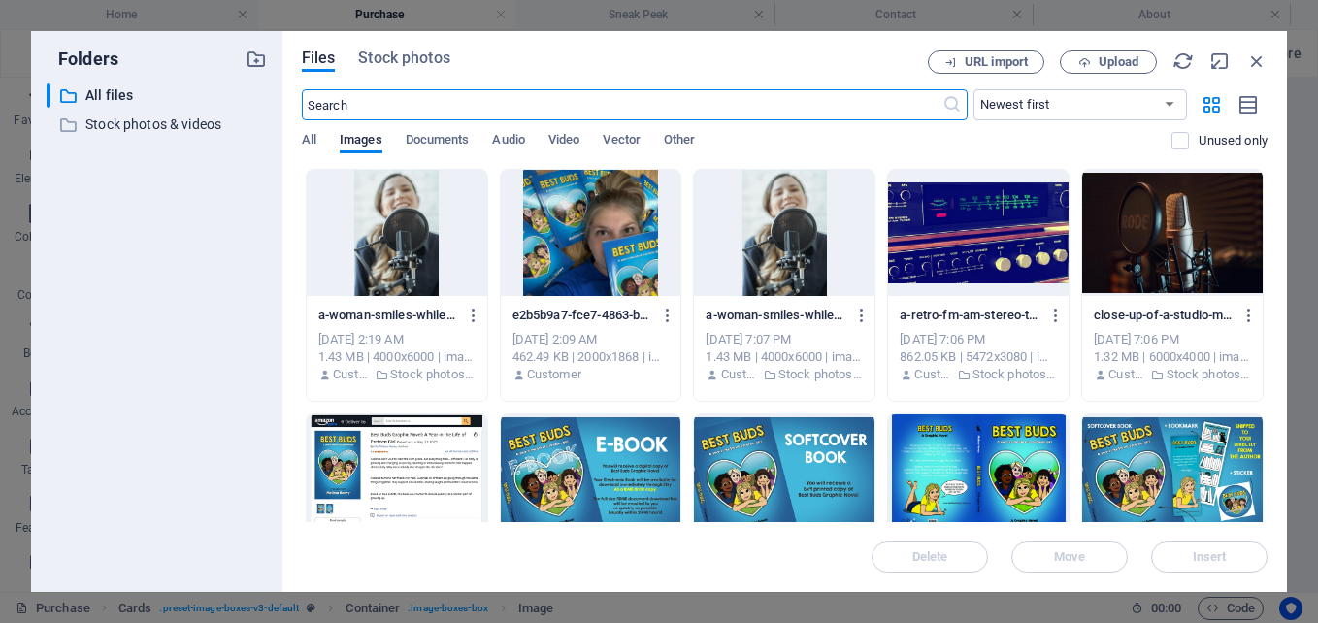
scroll to position [579, 0]
click at [434, 436] on div at bounding box center [397, 477] width 181 height 126
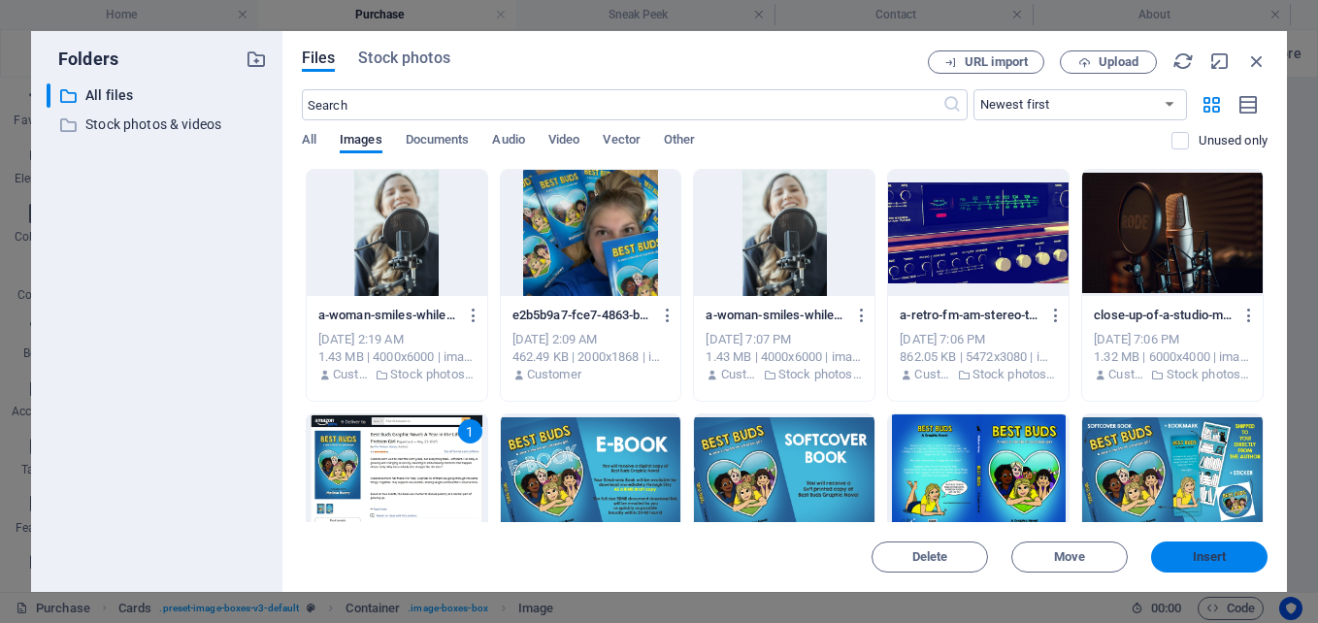
click at [1205, 551] on span "Insert" at bounding box center [1210, 557] width 34 height 12
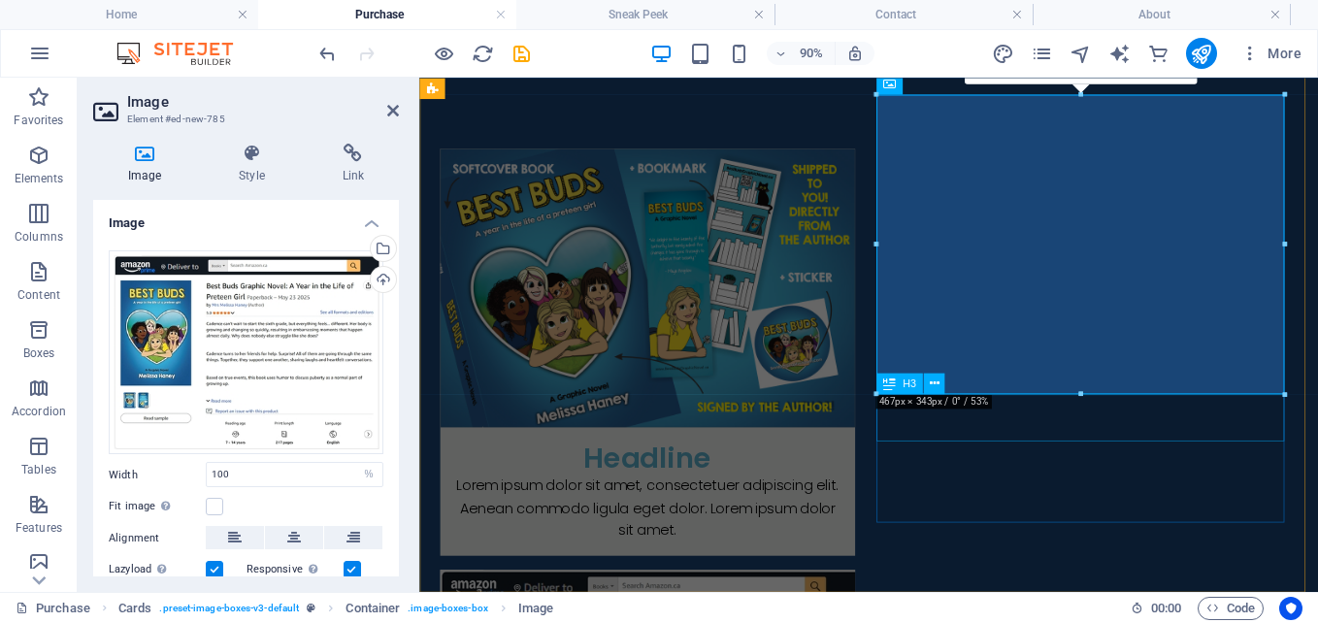
scroll to position [467, 0]
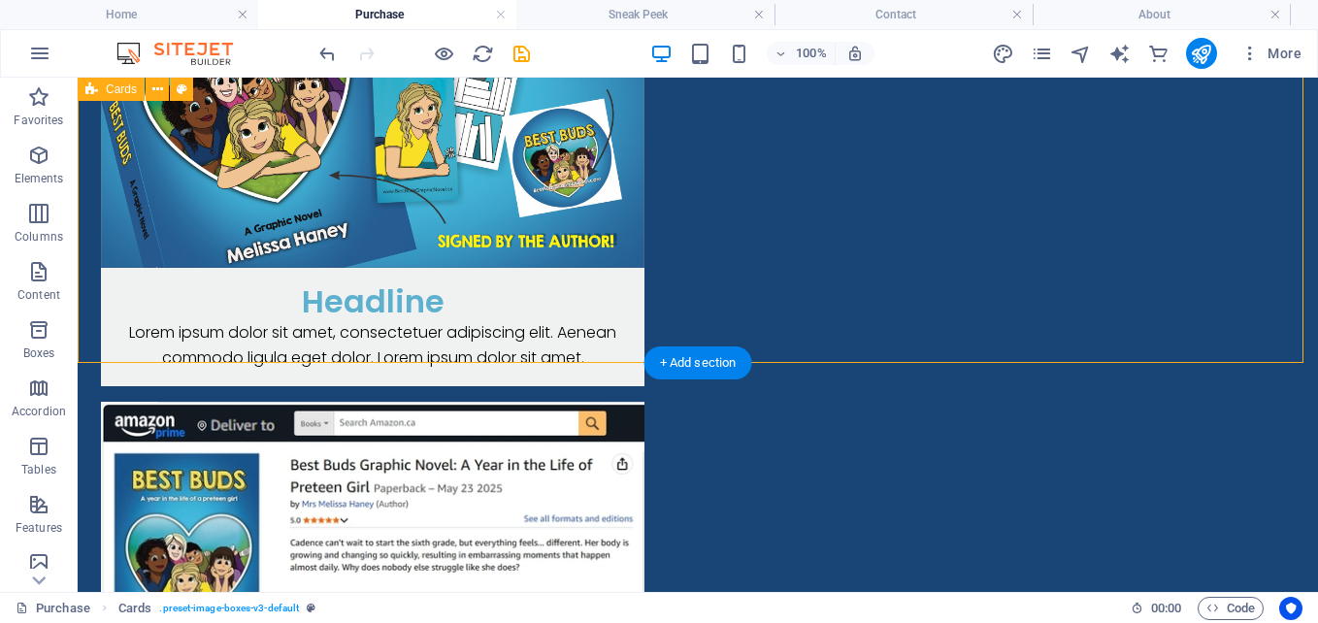
scroll to position [1015, 0]
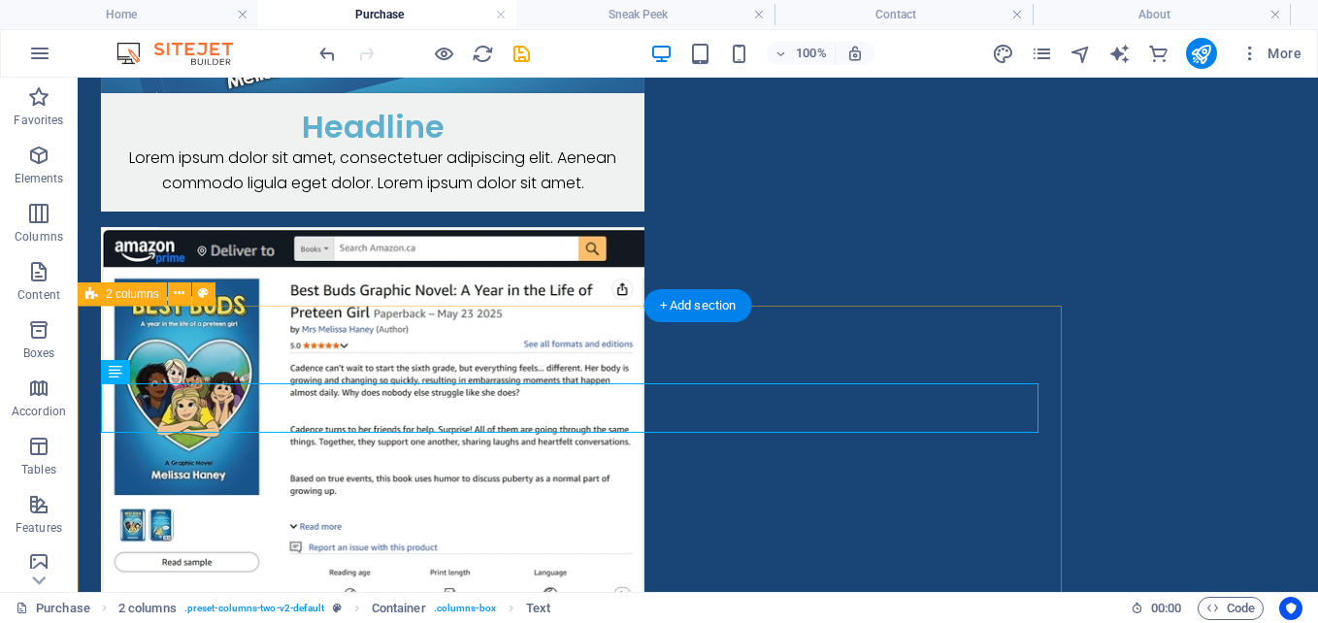
scroll to position [918, 0]
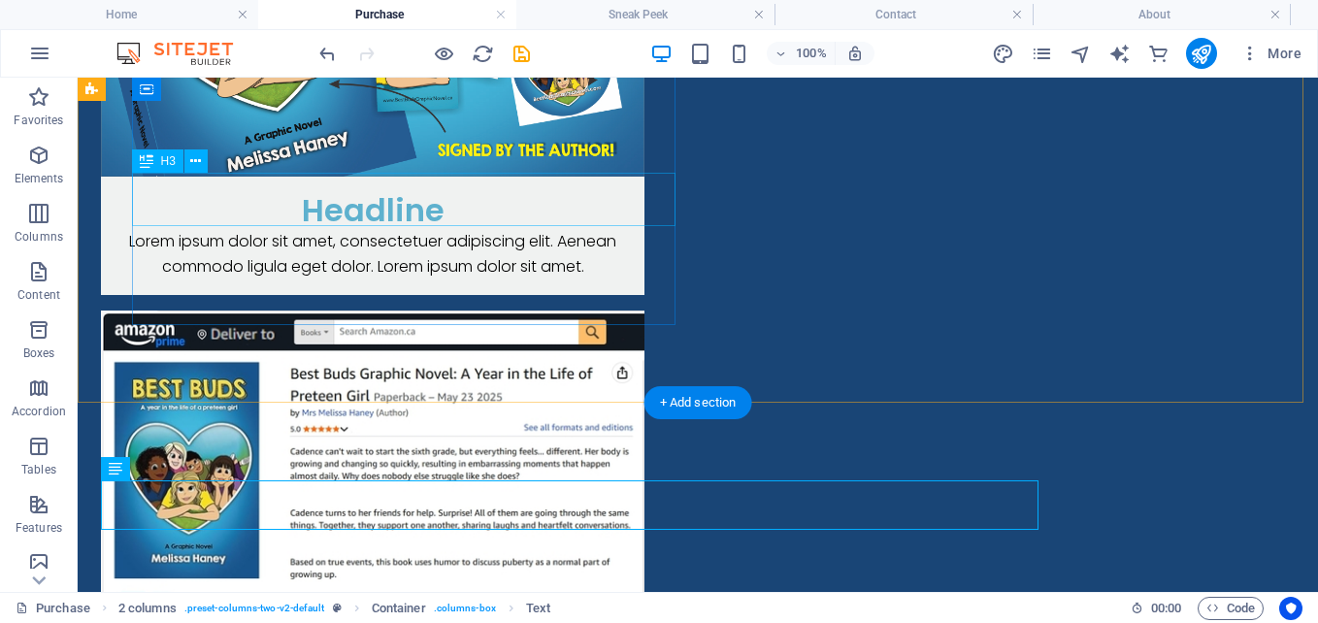
click at [394, 198] on div "Headline" at bounding box center [372, 203] width 543 height 52
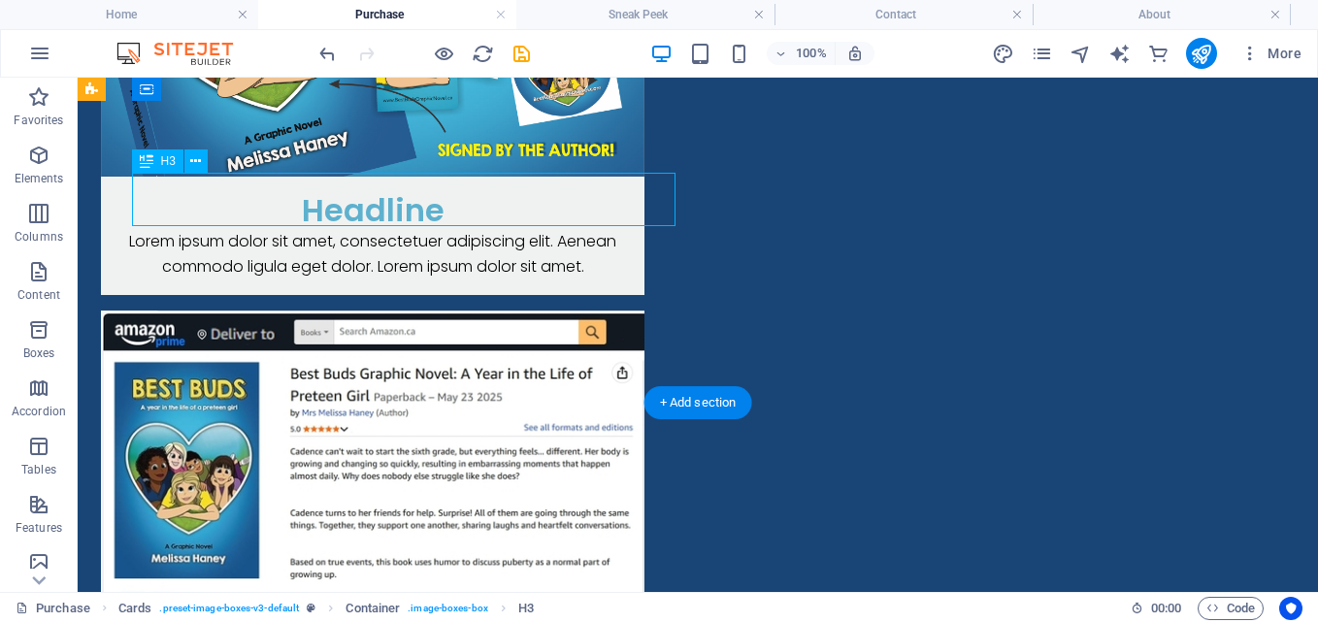
click at [394, 198] on div "Headline" at bounding box center [372, 203] width 543 height 52
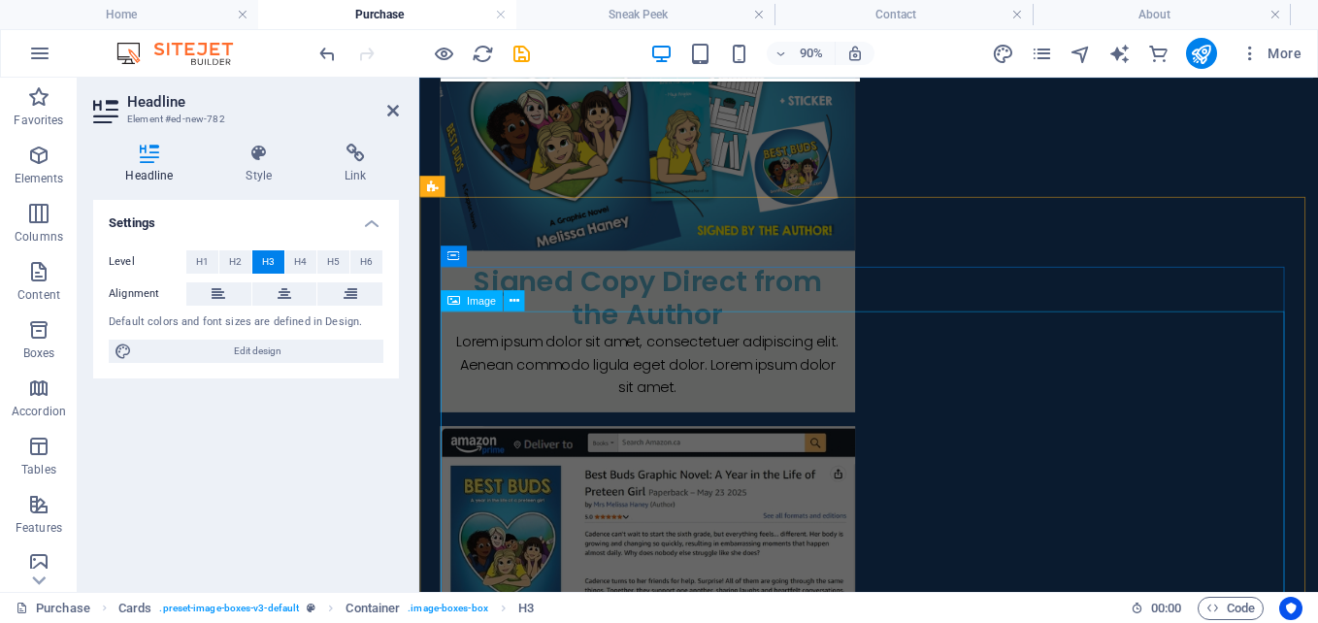
scroll to position [661, 0]
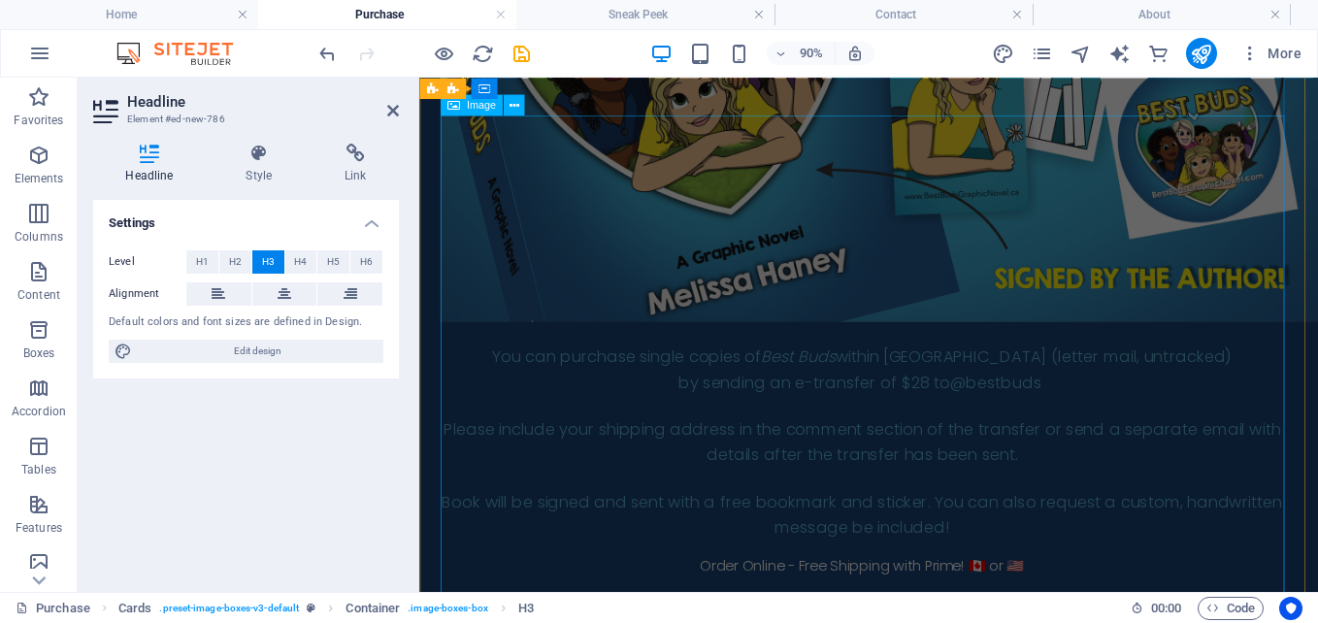
scroll to position [1826, 0]
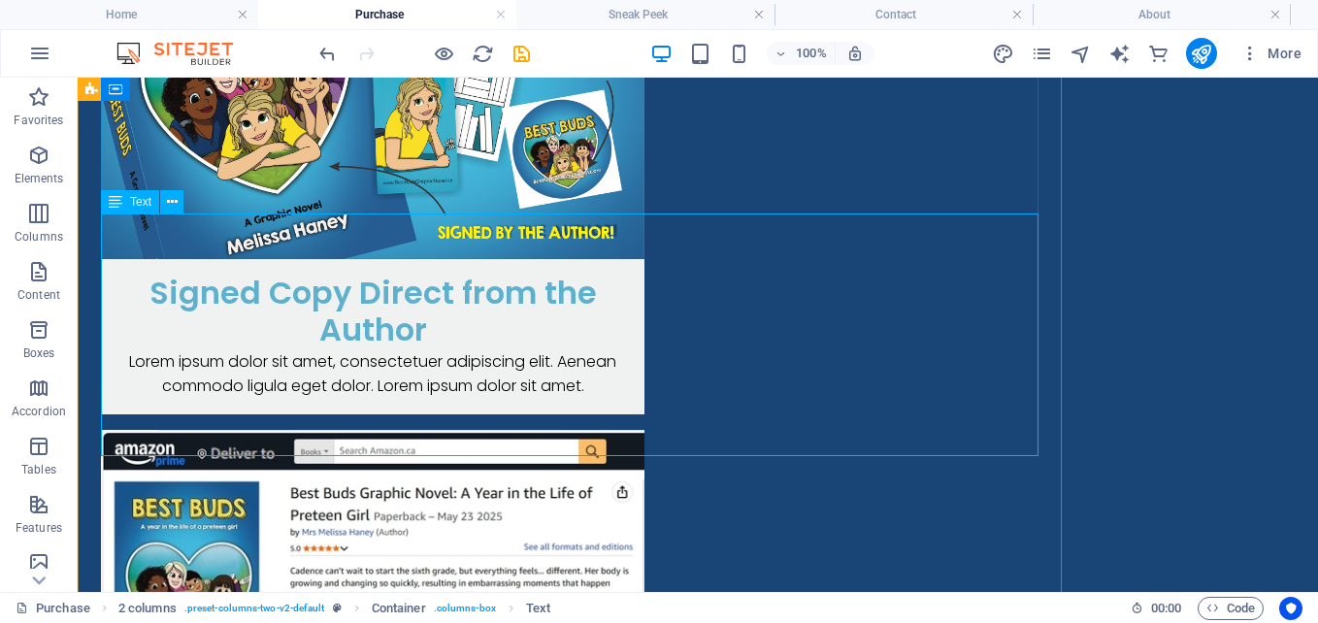
scroll to position [1901, 0]
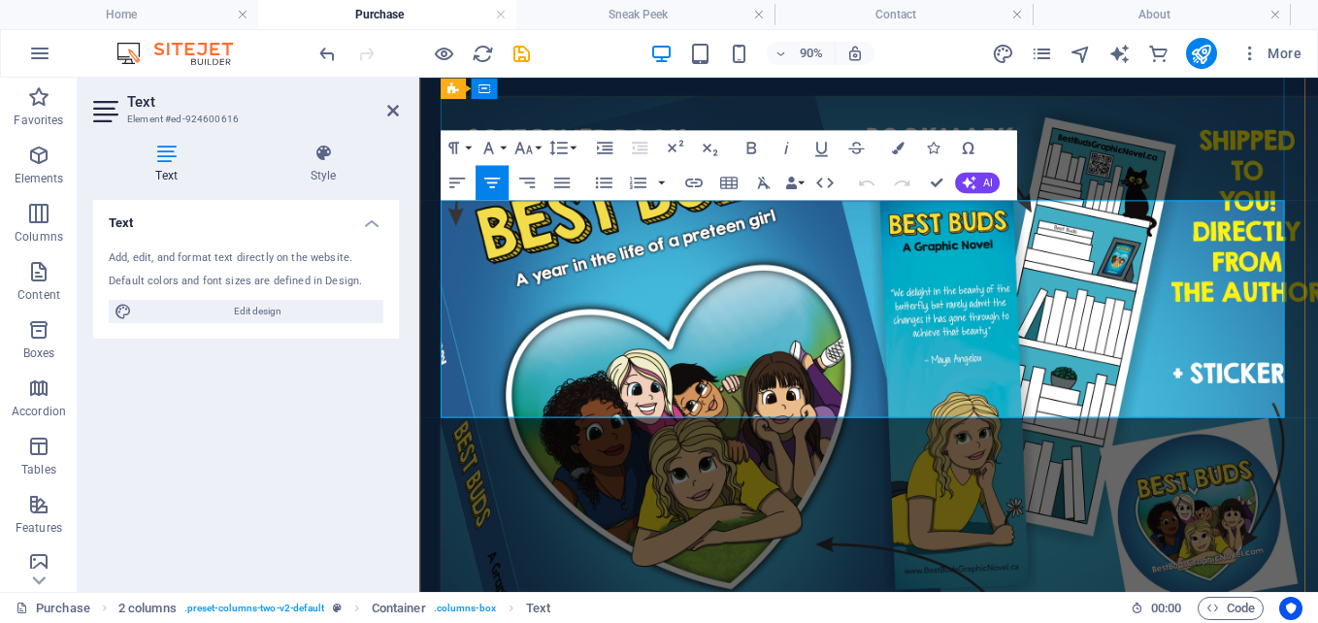
drag, startPoint x: 549, startPoint y: 247, endPoint x: 1016, endPoint y: 434, distance: 502.6
copy div "You can purchase single copies of Best Buds within Canada (letter mail, untrack…"
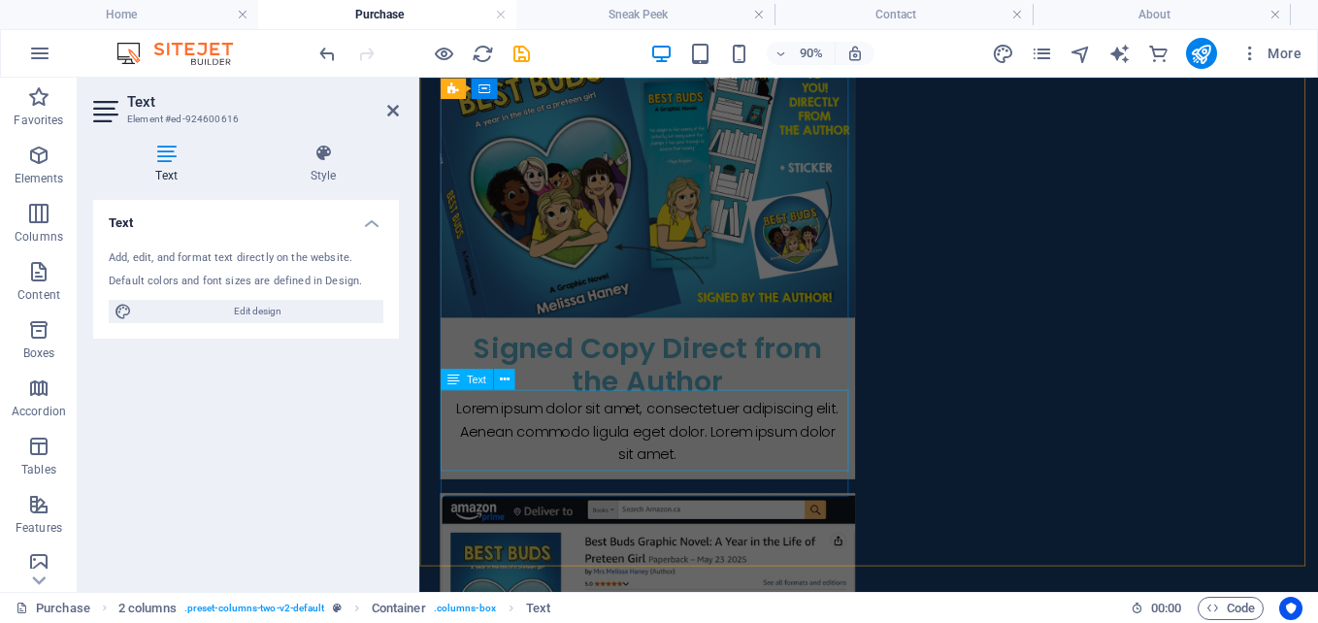
click at [670, 450] on div "Lorem ipsum dolor sit amet, consectetuer adipiscing elit. Aenean commodo ligula…" at bounding box center [673, 478] width 461 height 90
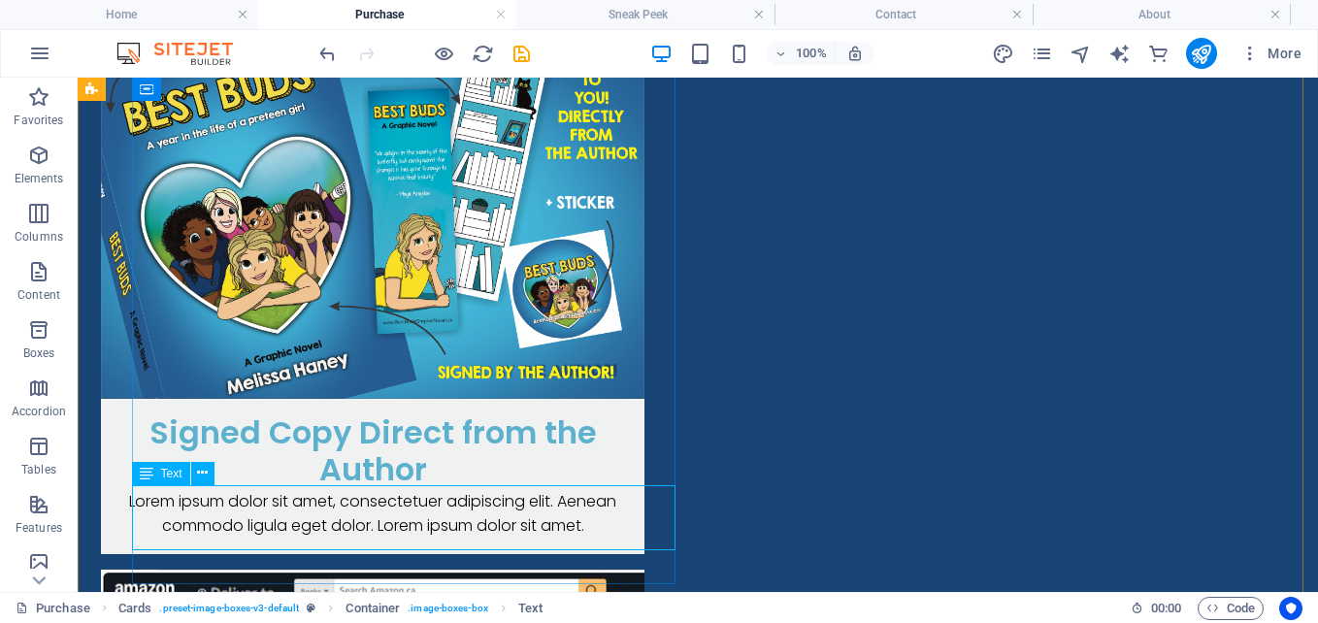
click at [426, 510] on div "Lorem ipsum dolor sit amet, consectetuer adipiscing elit. Aenean commodo ligula…" at bounding box center [372, 521] width 543 height 65
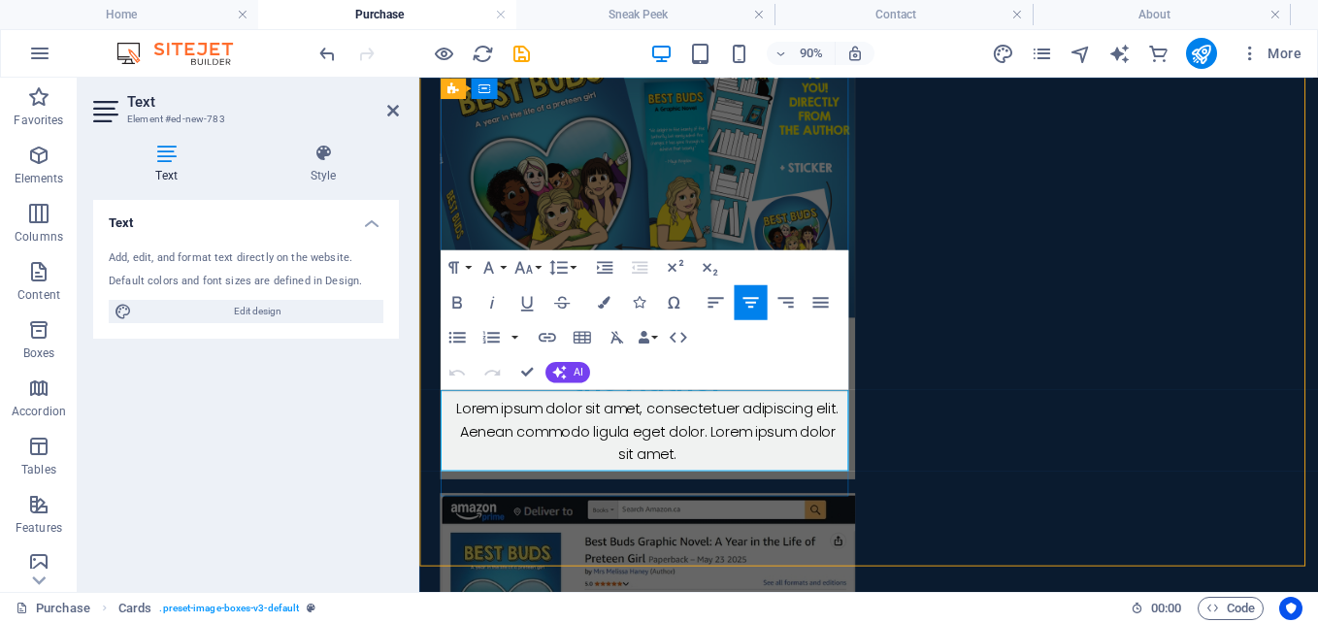
scroll to position [757, 0]
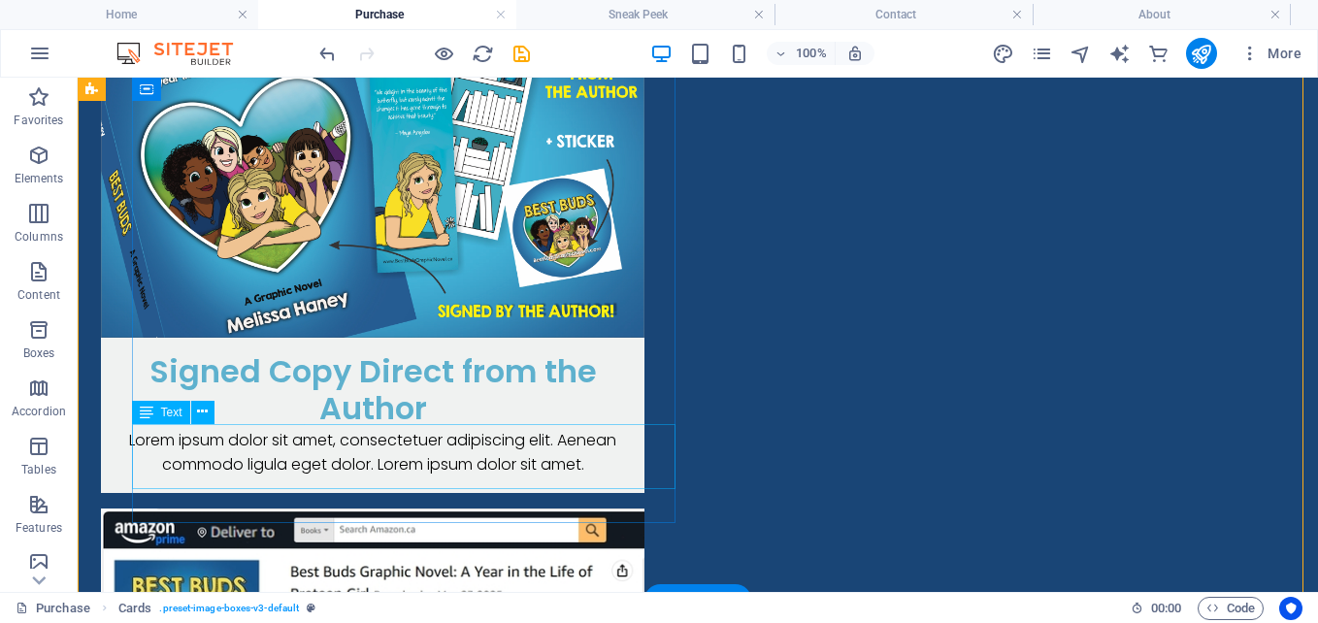
click at [420, 447] on div "Lorem ipsum dolor sit amet, consectetuer adipiscing elit. Aenean commodo ligula…" at bounding box center [372, 460] width 543 height 65
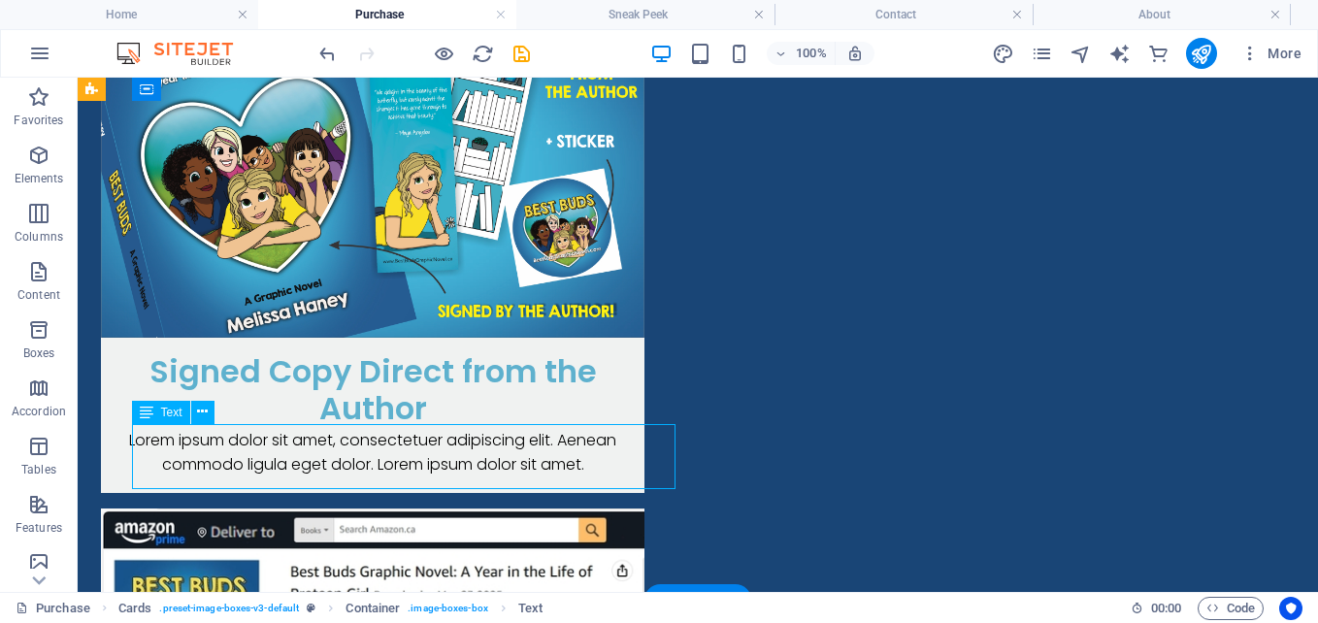
click at [426, 433] on div "Lorem ipsum dolor sit amet, consectetuer adipiscing elit. Aenean commodo ligula…" at bounding box center [372, 460] width 543 height 65
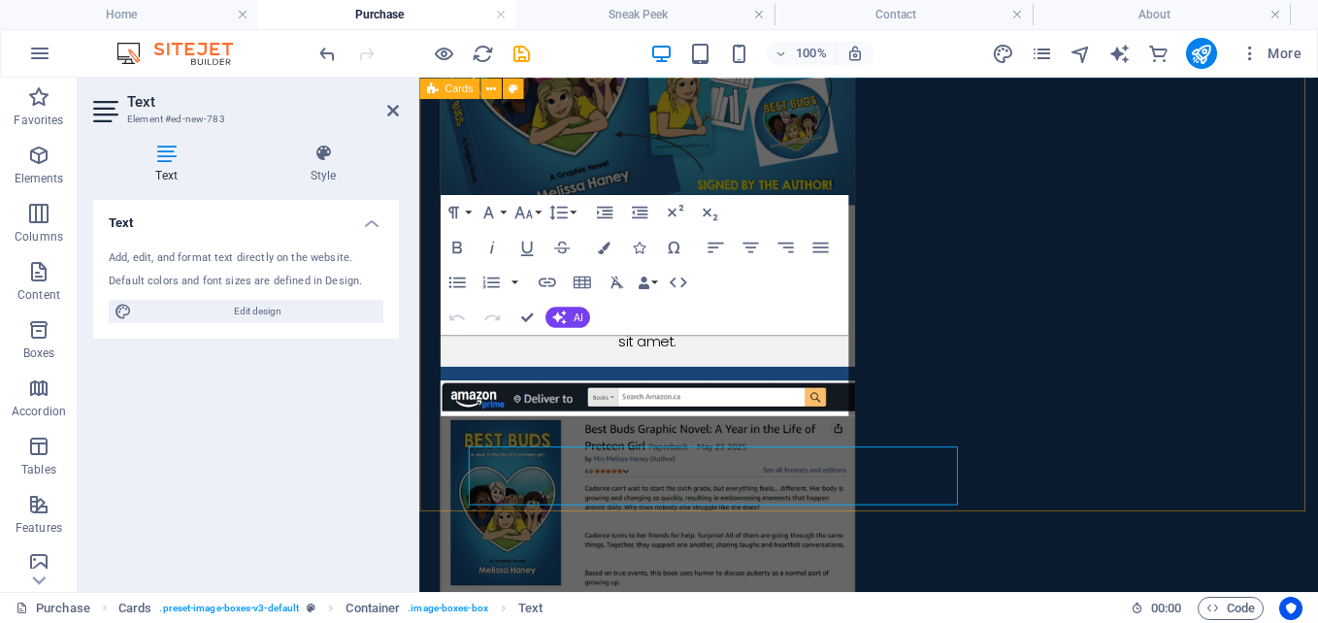
scroll to position [694, 0]
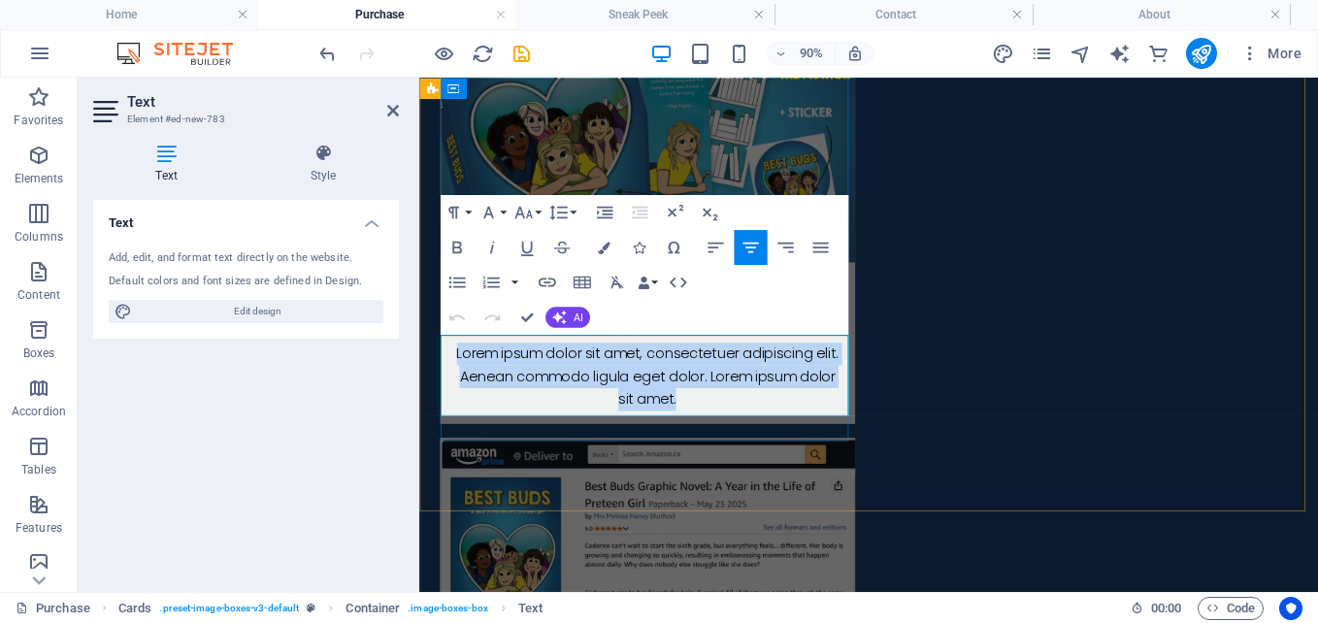
drag, startPoint x: 499, startPoint y: 383, endPoint x: 728, endPoint y: 430, distance: 233.7
click at [728, 430] on p "Lorem ipsum dolor sit amet, consectetuer adipiscing elit. Aenean commodo ligula…" at bounding box center [673, 409] width 430 height 75
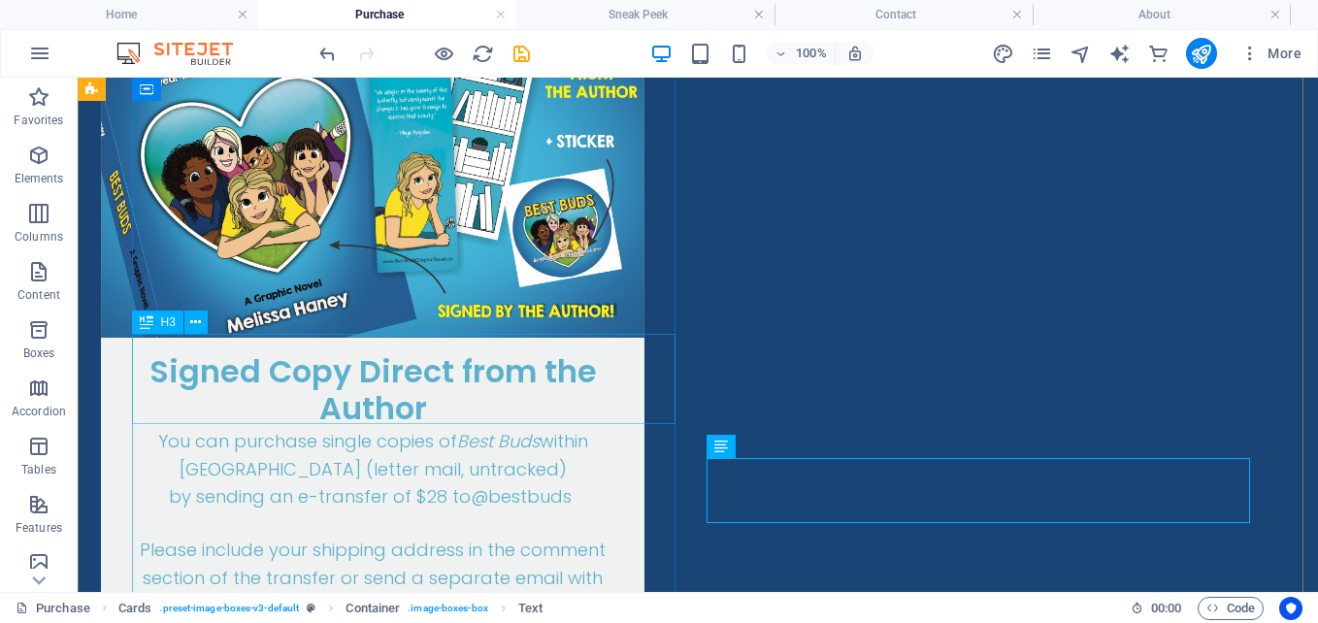
click at [502, 393] on div "Signed Copy Direct from the Author" at bounding box center [372, 383] width 543 height 90
click at [448, 378] on div "Signed Copy Direct from the Author" at bounding box center [372, 383] width 543 height 90
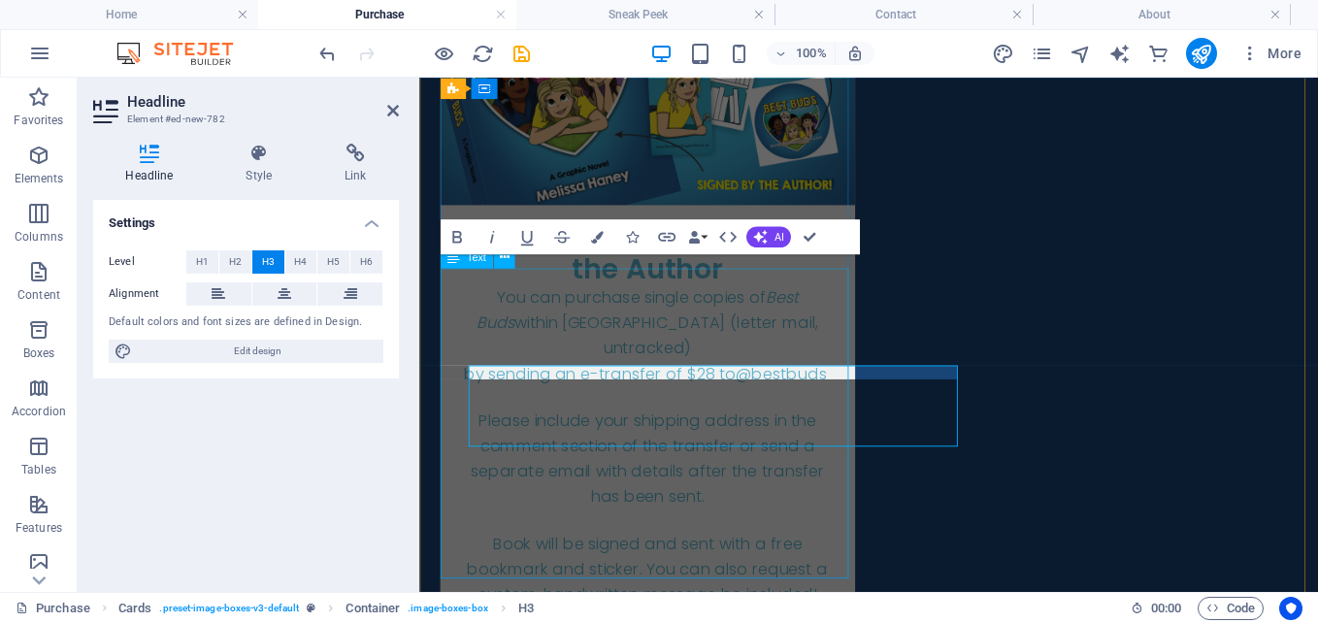
scroll to position [694, 0]
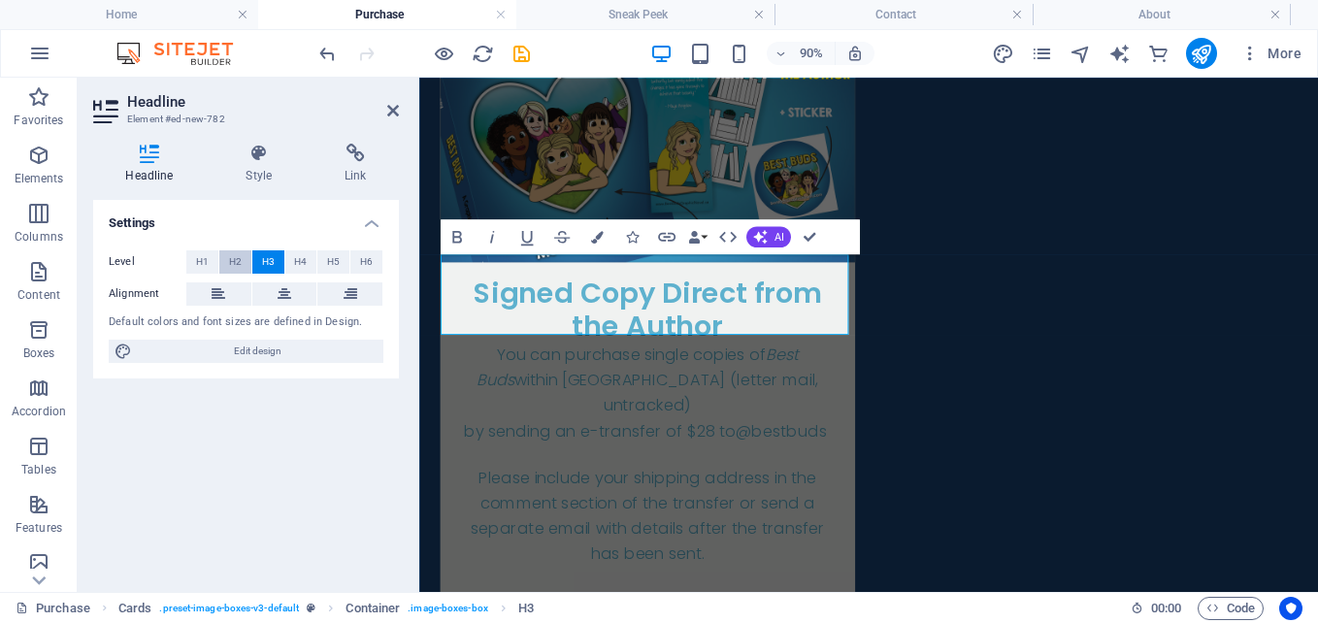
click at [231, 268] on span "H2" at bounding box center [235, 261] width 13 height 23
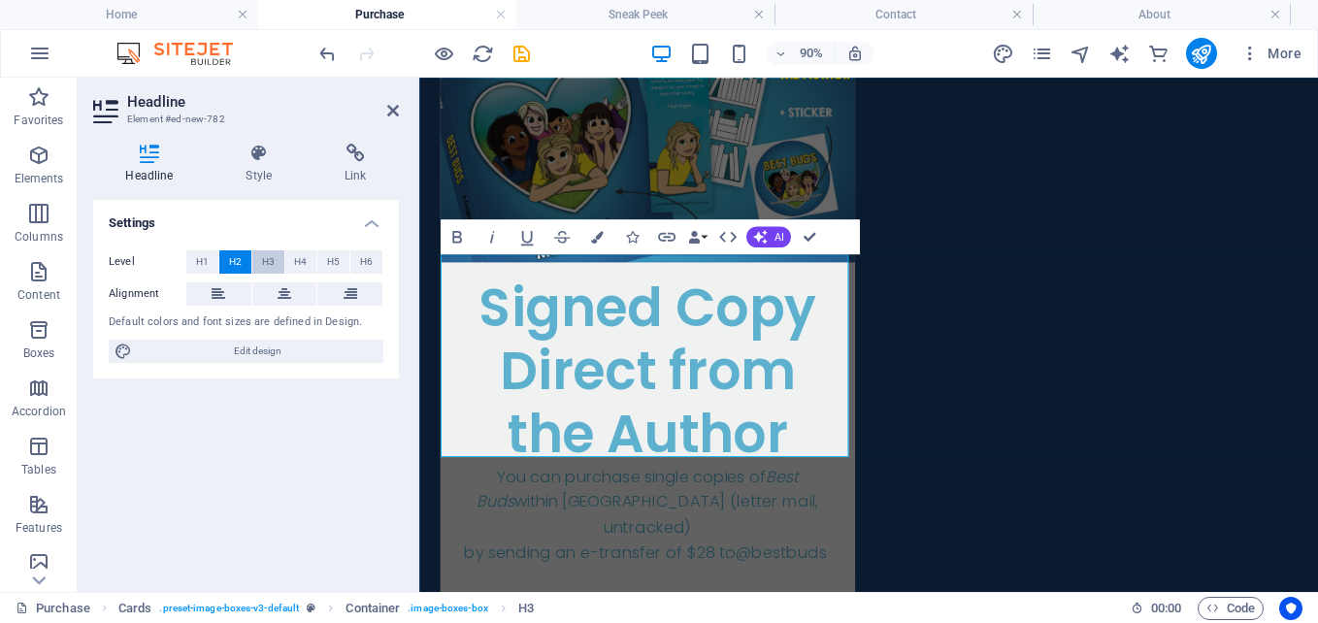
click at [262, 258] on span "H3" at bounding box center [268, 261] width 13 height 23
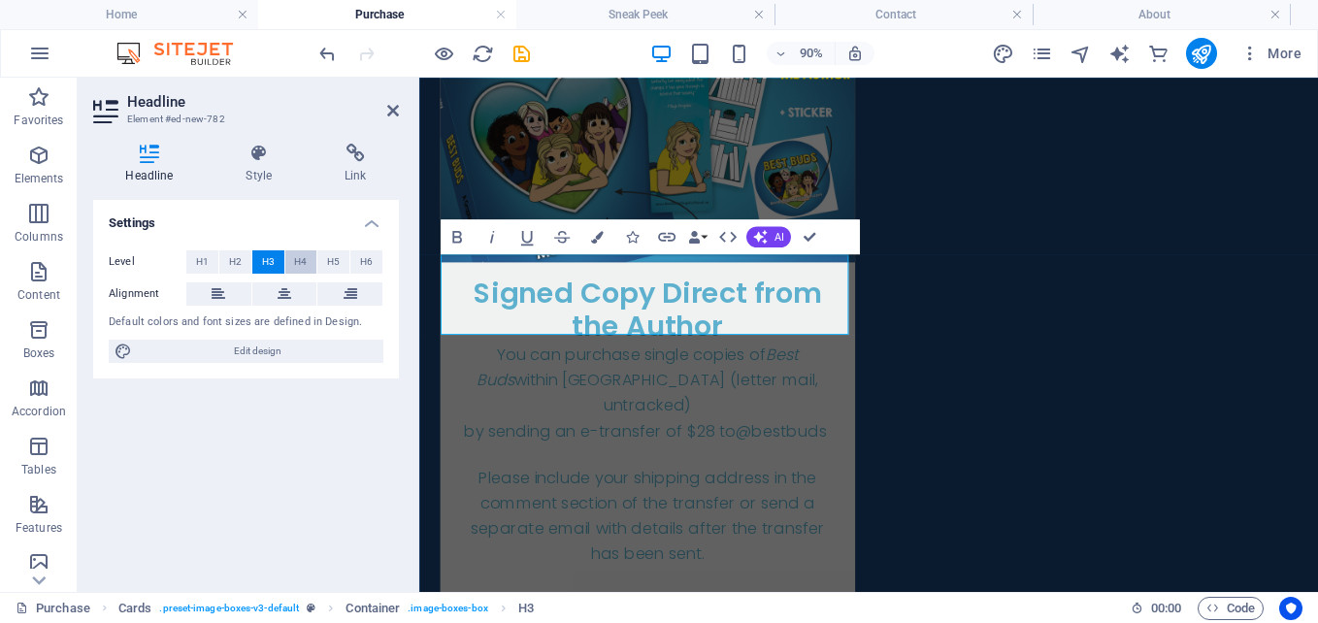
click at [300, 261] on span "H4" at bounding box center [300, 261] width 13 height 23
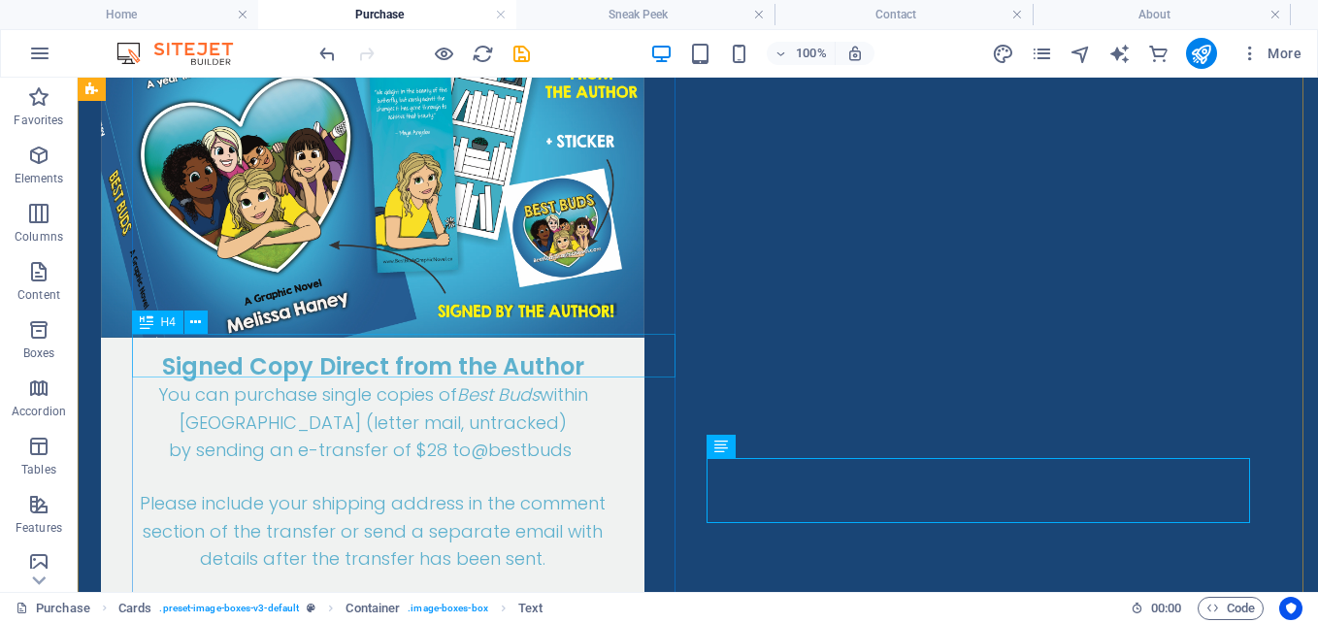
click at [464, 368] on div "Signed Copy Direct from the Author" at bounding box center [372, 360] width 543 height 44
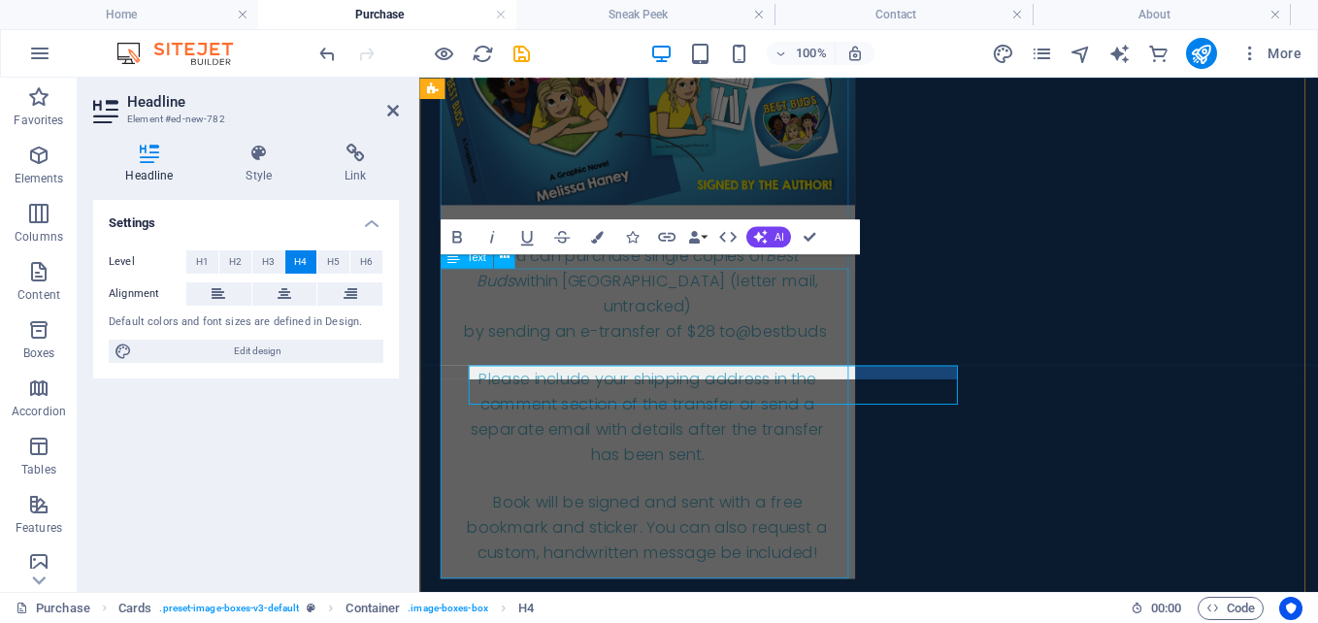
scroll to position [694, 0]
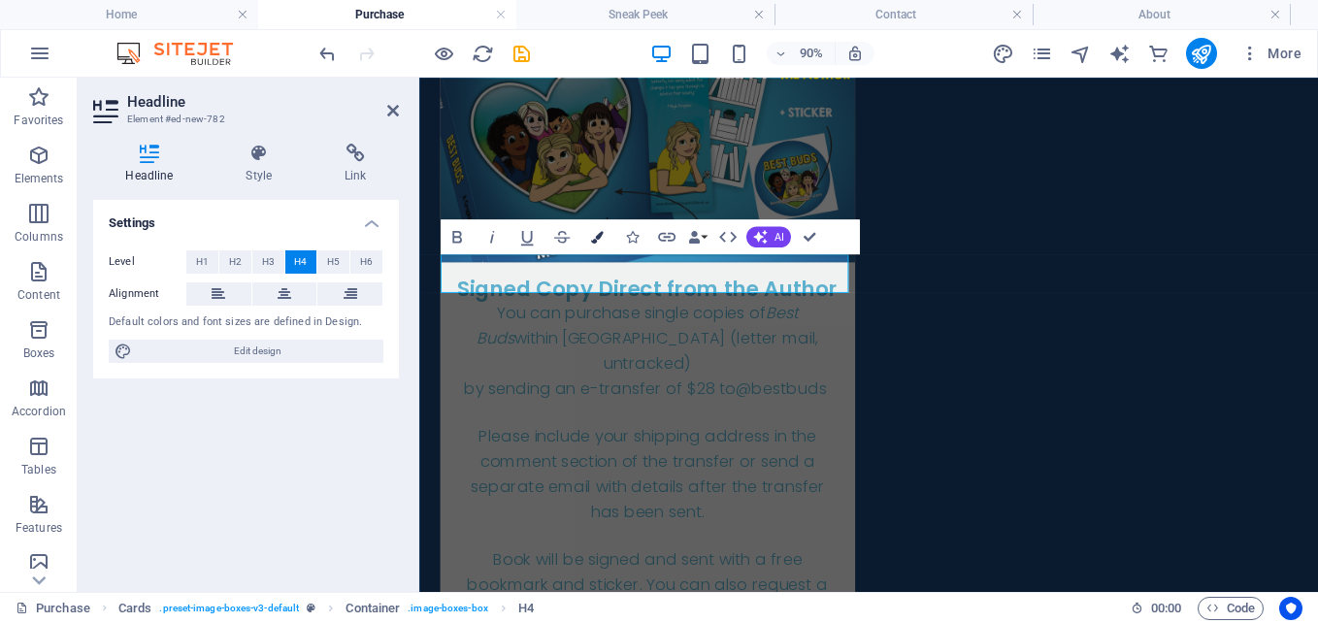
click at [592, 234] on icon "button" at bounding box center [596, 236] width 13 height 13
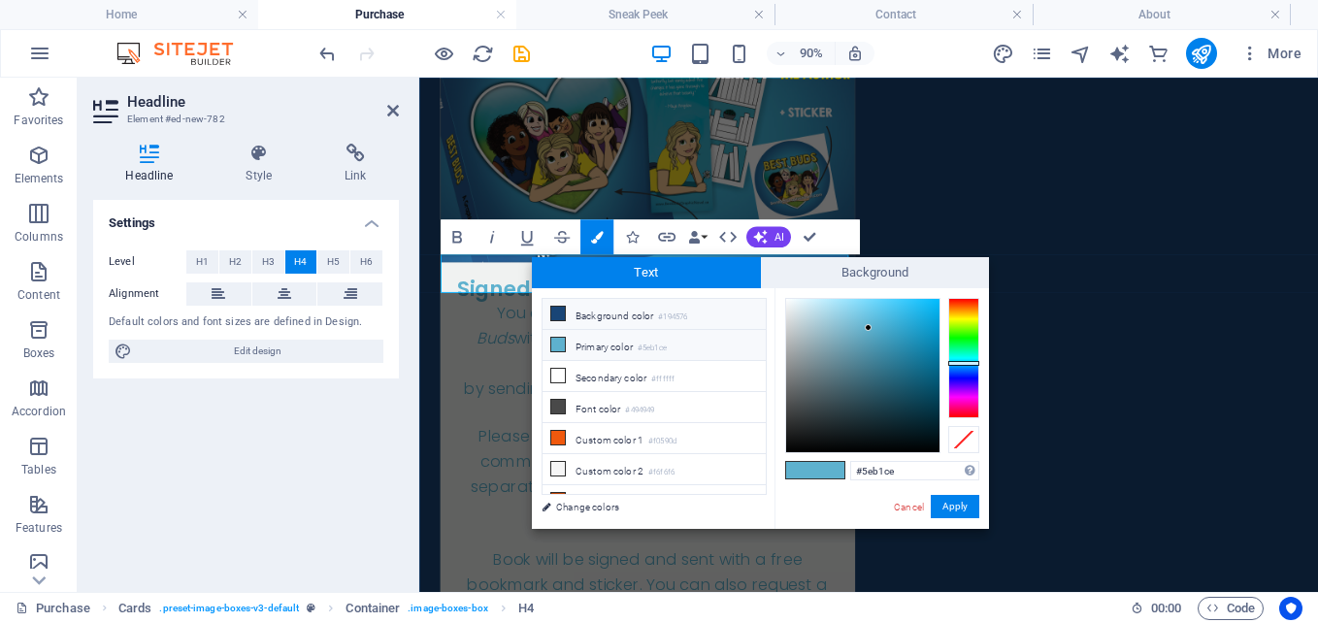
click at [553, 313] on icon at bounding box center [558, 314] width 14 height 14
type input "#194576"
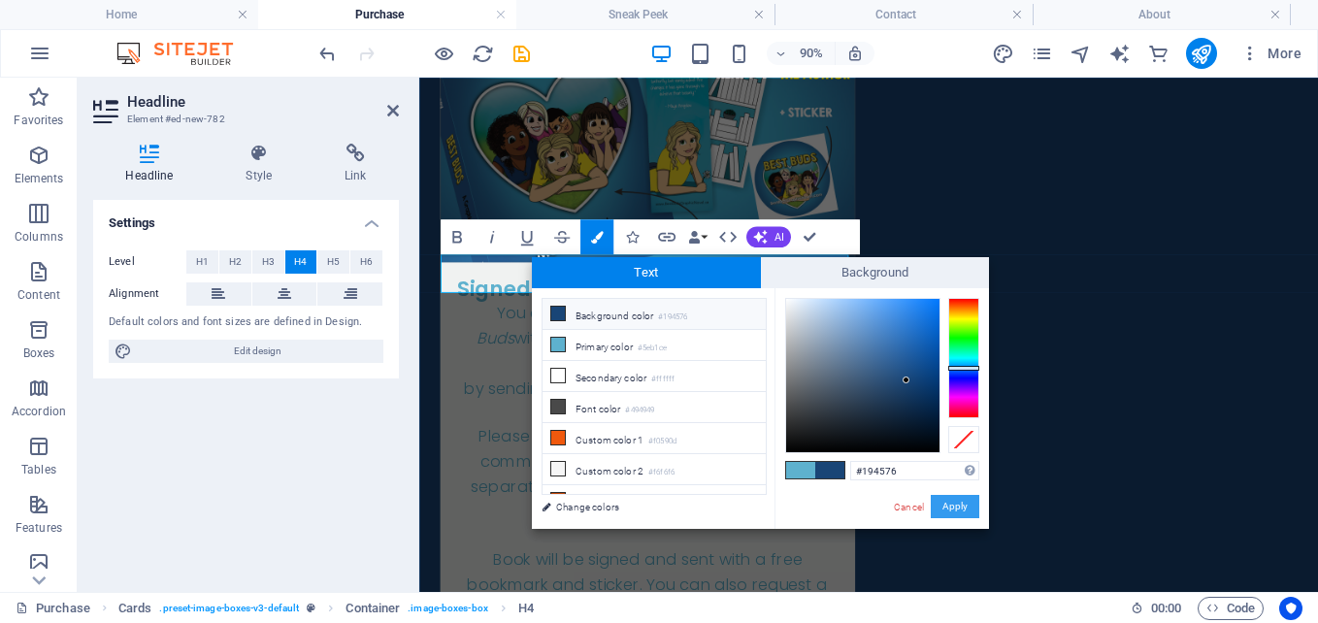
click at [967, 502] on button "Apply" at bounding box center [955, 506] width 49 height 23
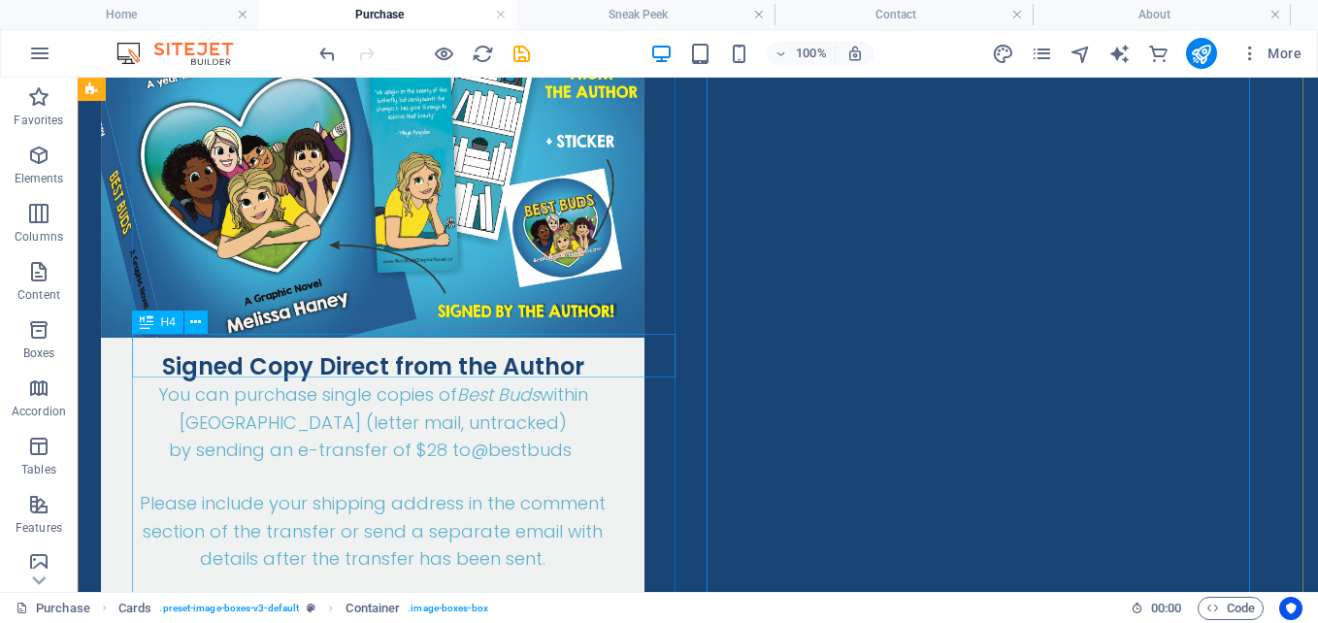
click at [393, 355] on div "Signed Copy Direct from the Author" at bounding box center [372, 360] width 543 height 44
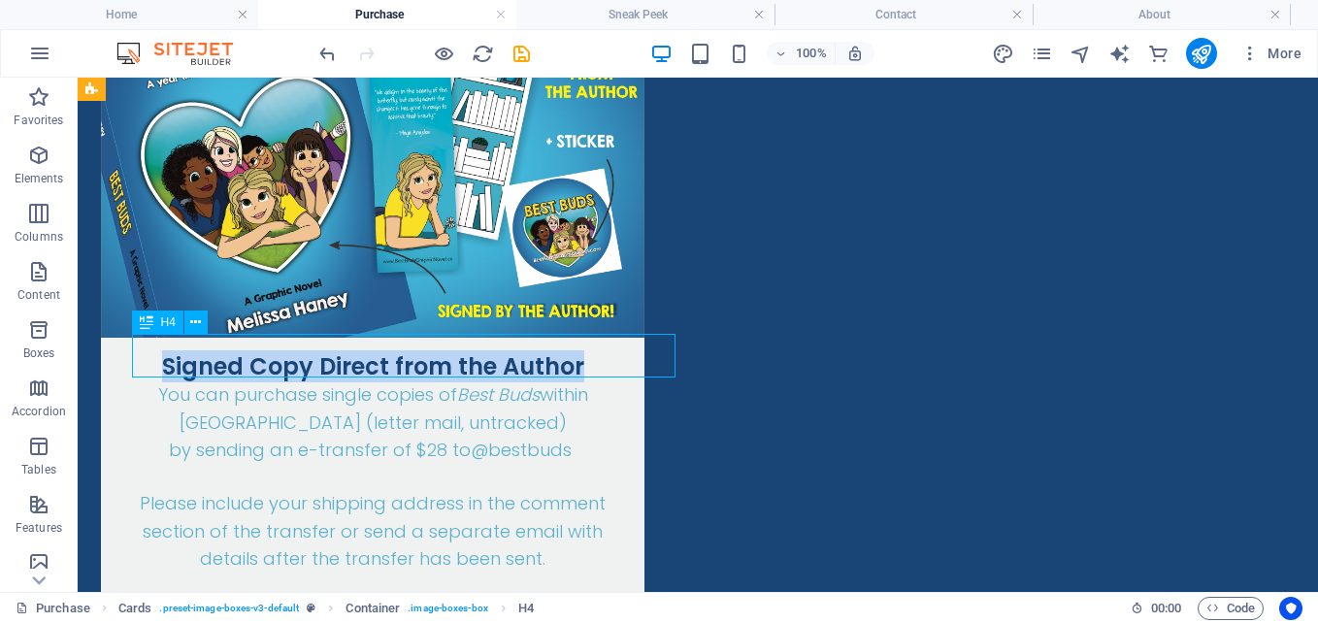
scroll to position [694, 0]
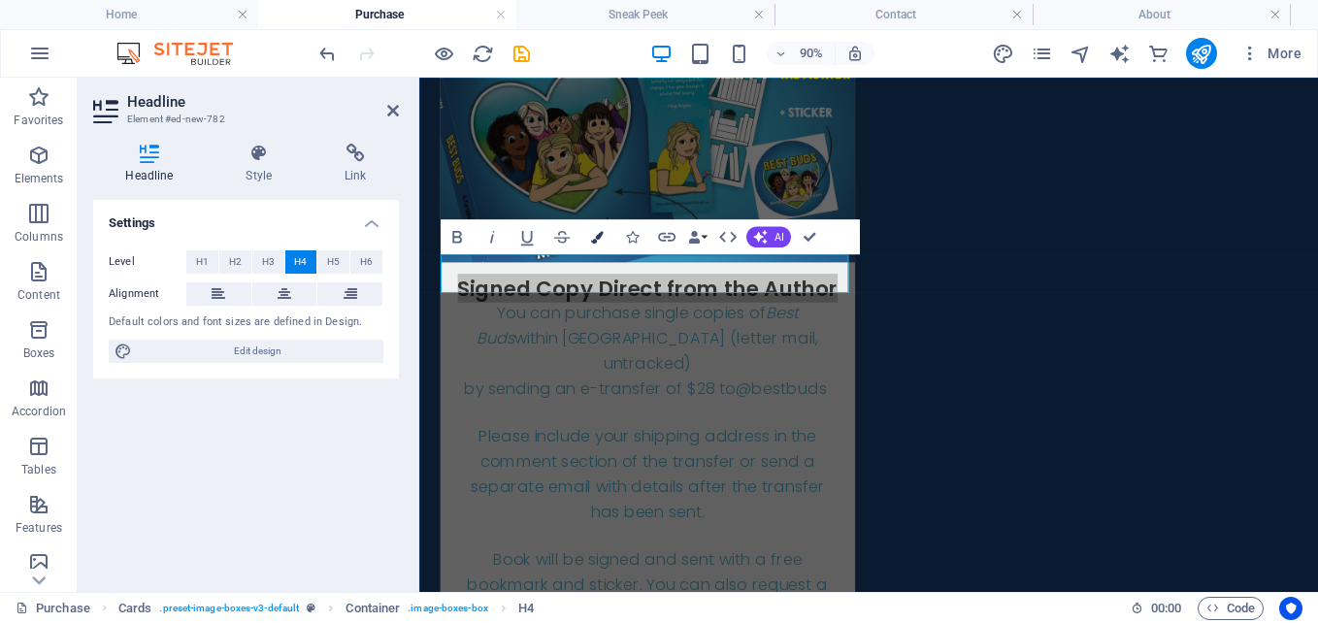
click at [600, 238] on icon "button" at bounding box center [596, 236] width 13 height 13
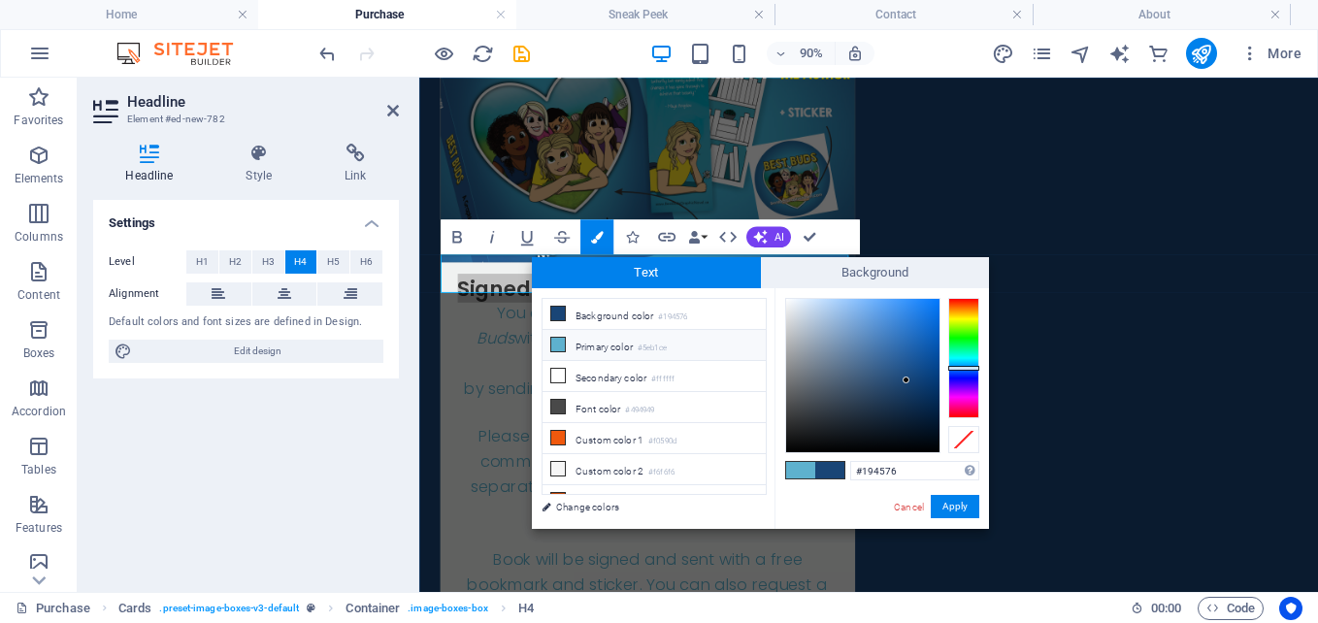
click at [562, 342] on icon at bounding box center [558, 345] width 14 height 14
type input "#5eb1ce"
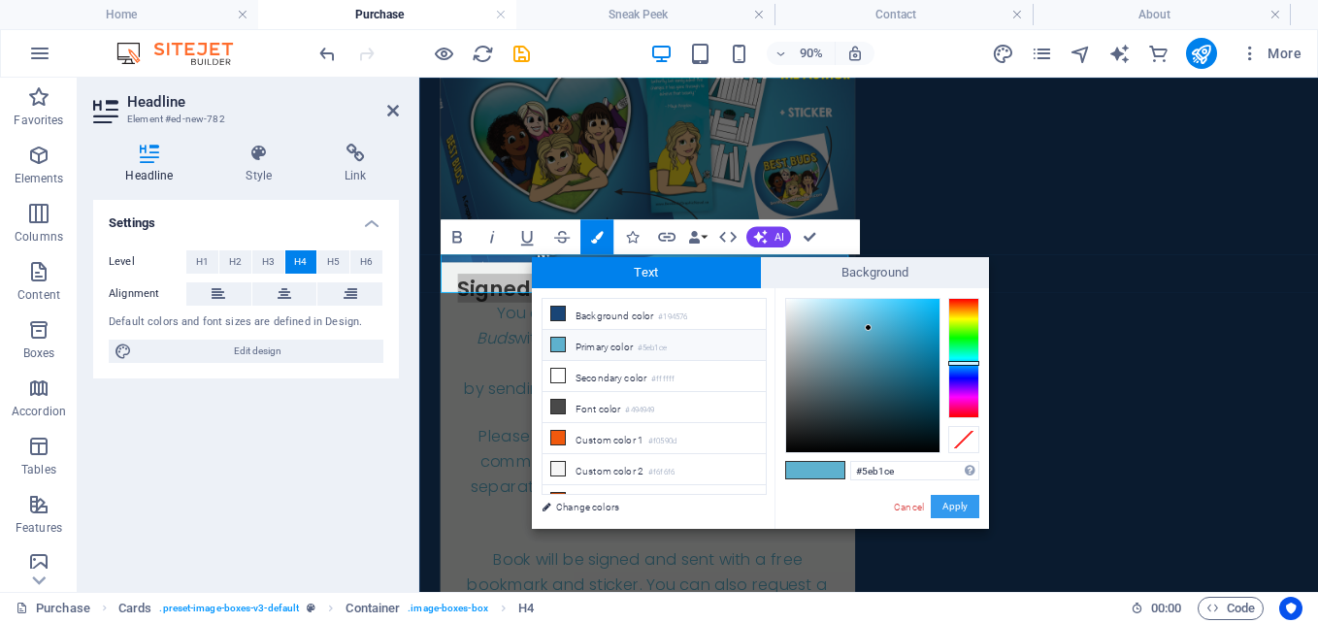
click at [948, 506] on button "Apply" at bounding box center [955, 506] width 49 height 23
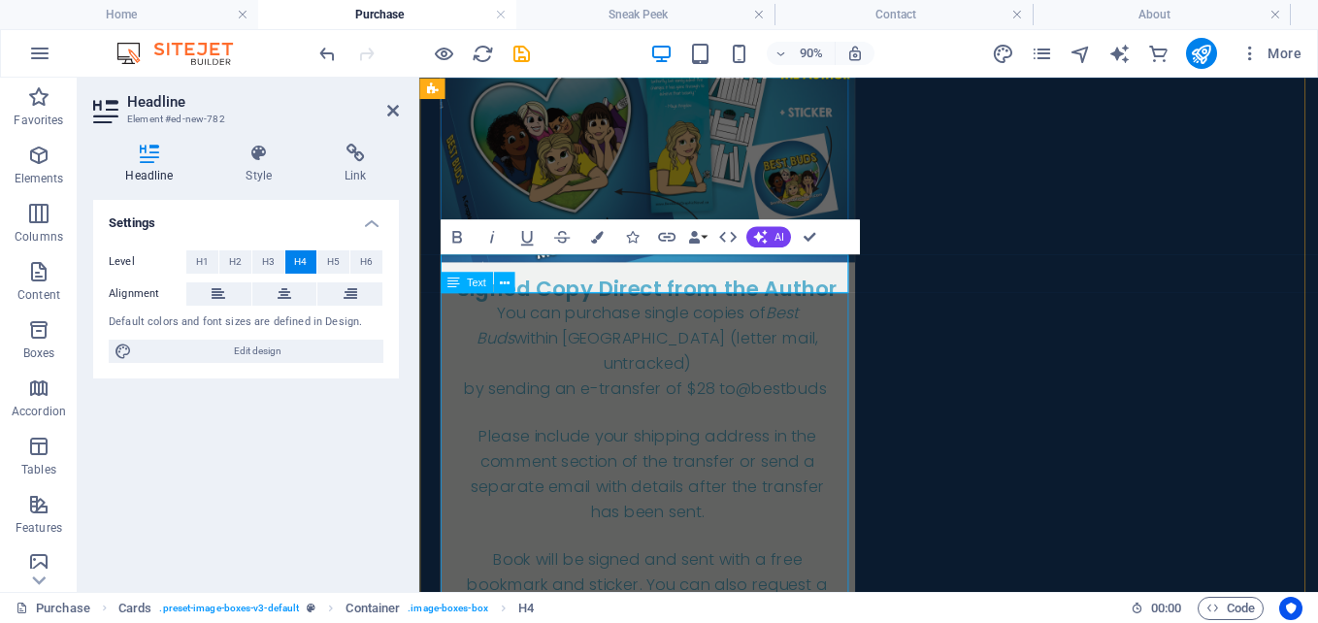
click at [574, 406] on div "You can purchase single copies of Best Buds within Canada (letter mail, untrack…" at bounding box center [673, 511] width 461 height 373
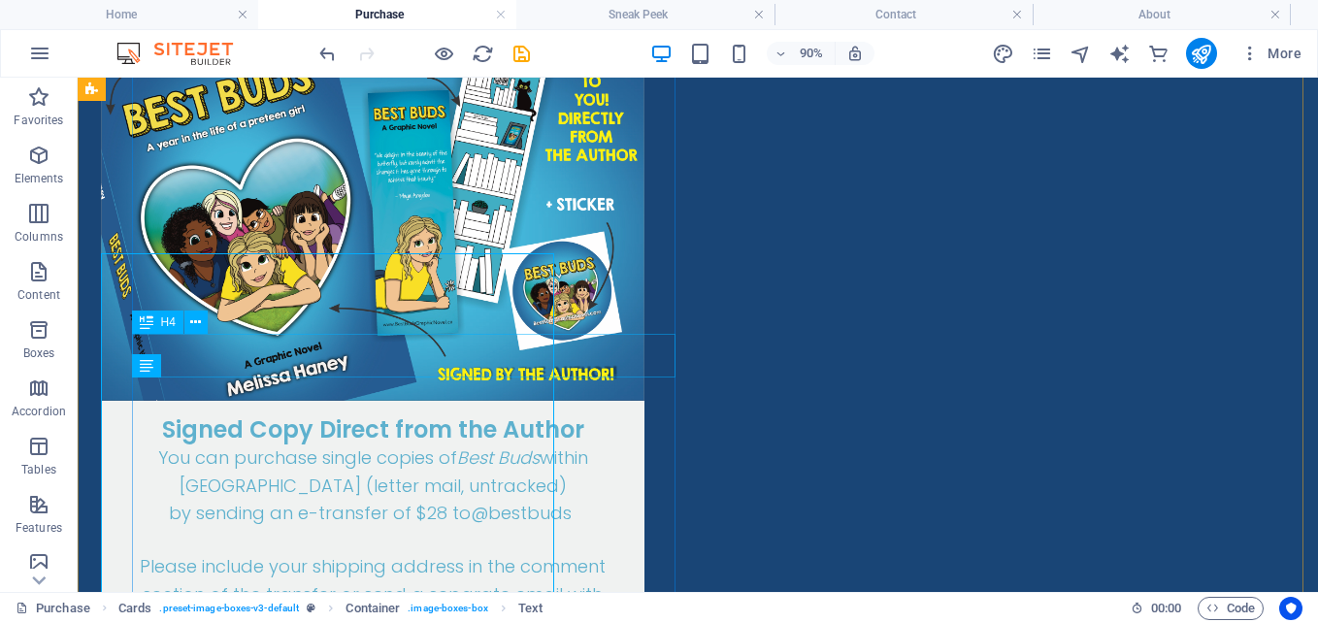
scroll to position [757, 0]
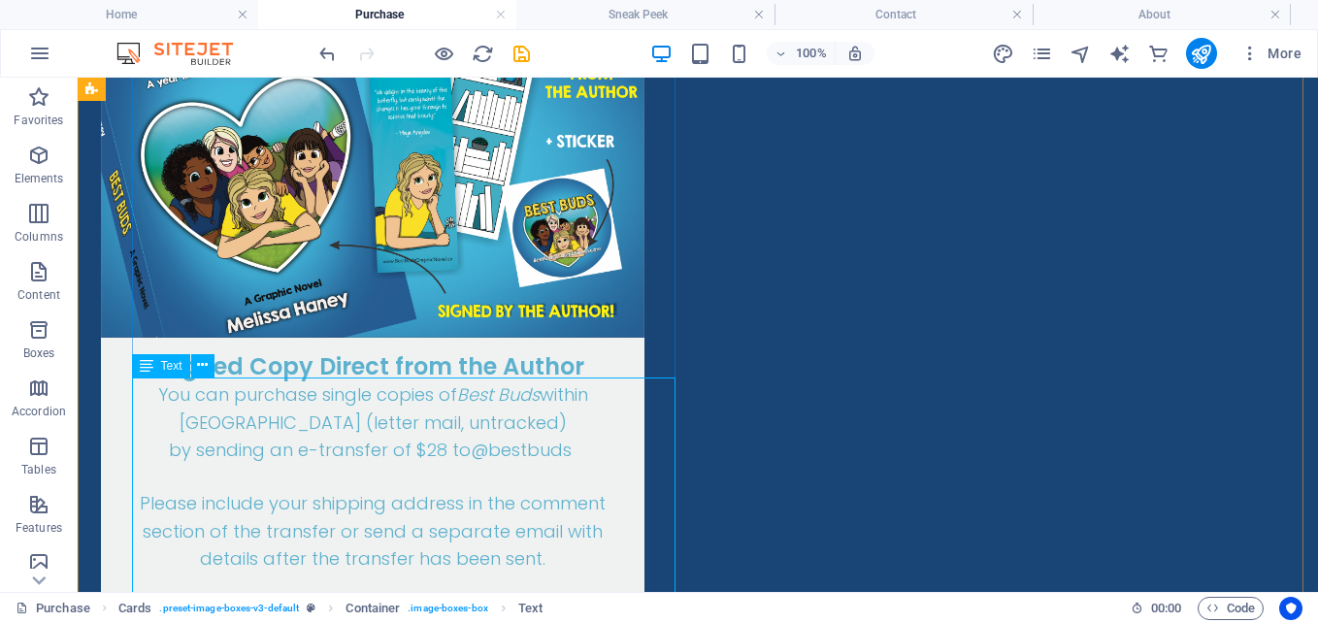
click at [347, 405] on div "You can purchase single copies of Best Buds within Canada (letter mail, untrack…" at bounding box center [372, 539] width 543 height 316
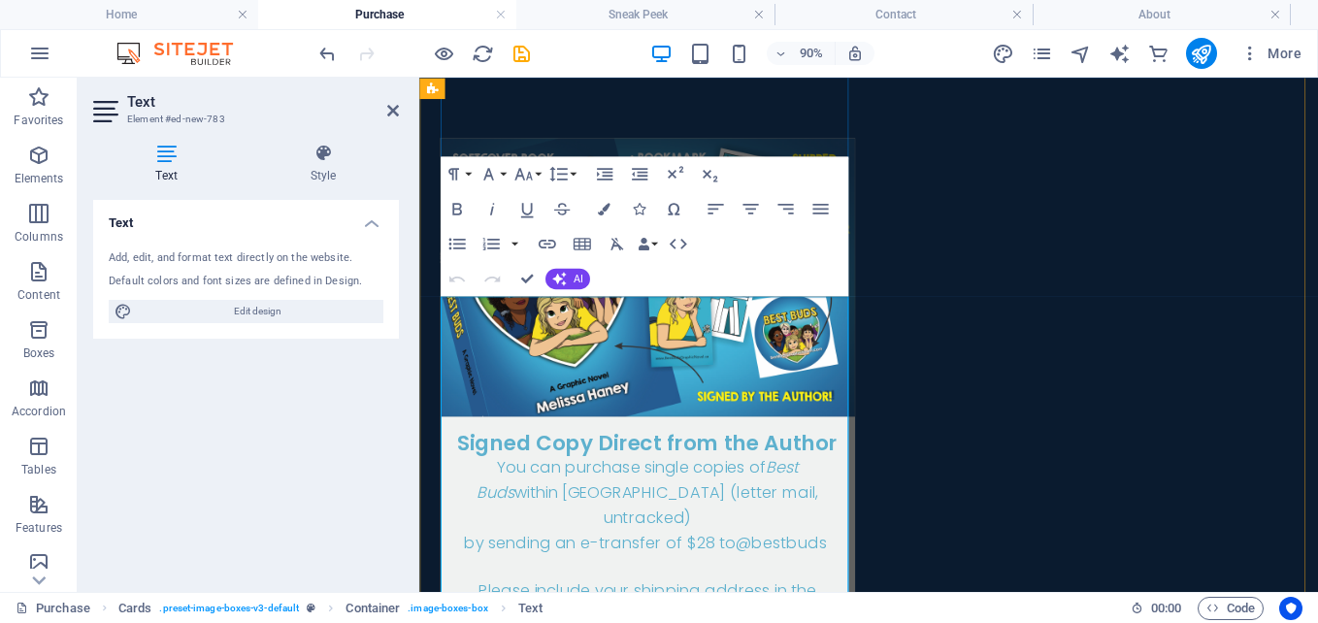
scroll to position [500, 0]
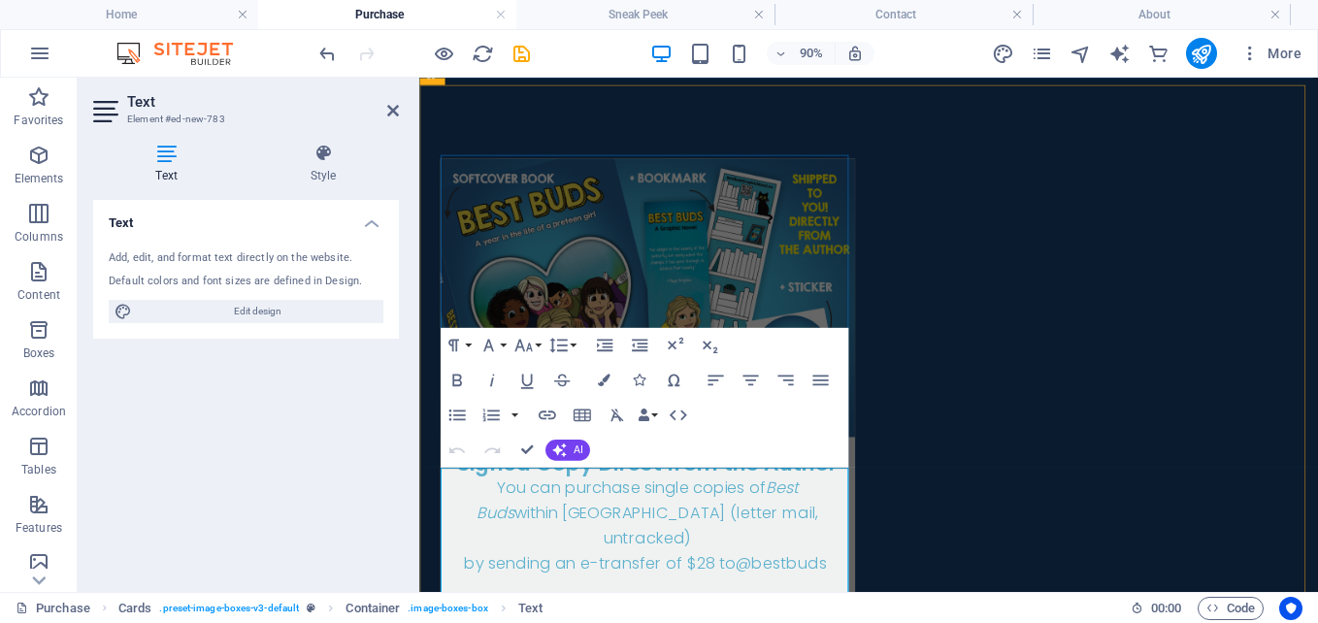
click at [483, 520] on span "You can purchase single copies of Best Buds within Canada (letter mail, untrack…" at bounding box center [672, 560] width 379 height 81
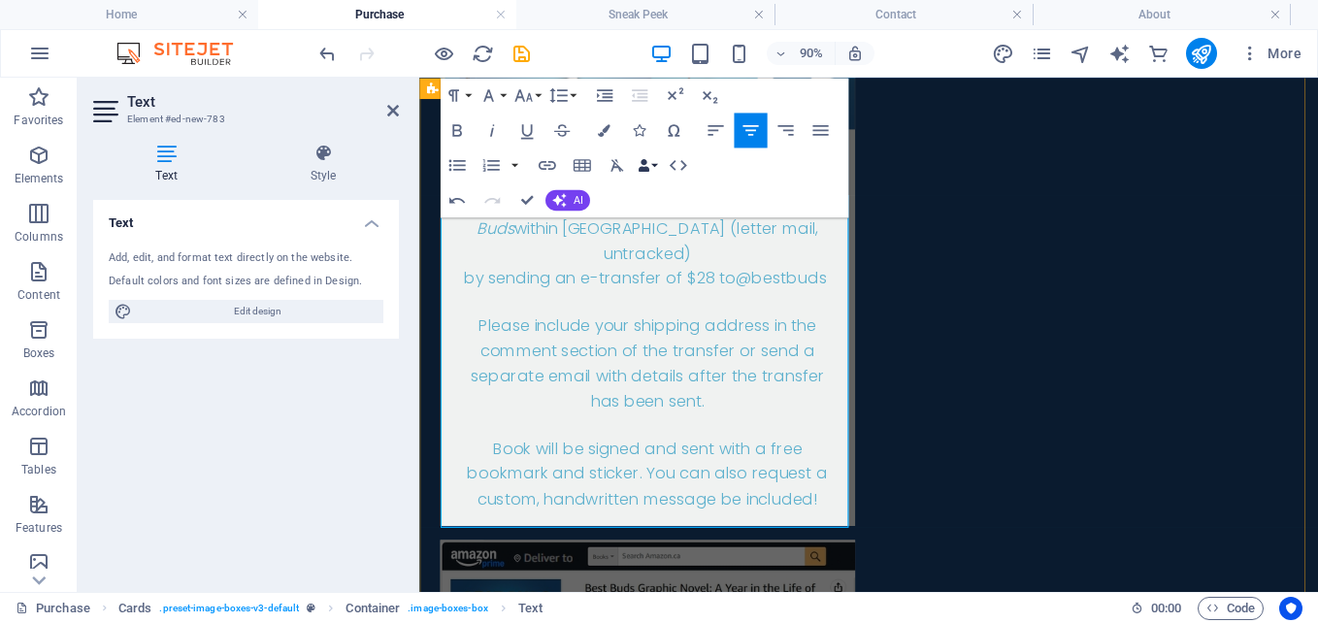
scroll to position [1010, 0]
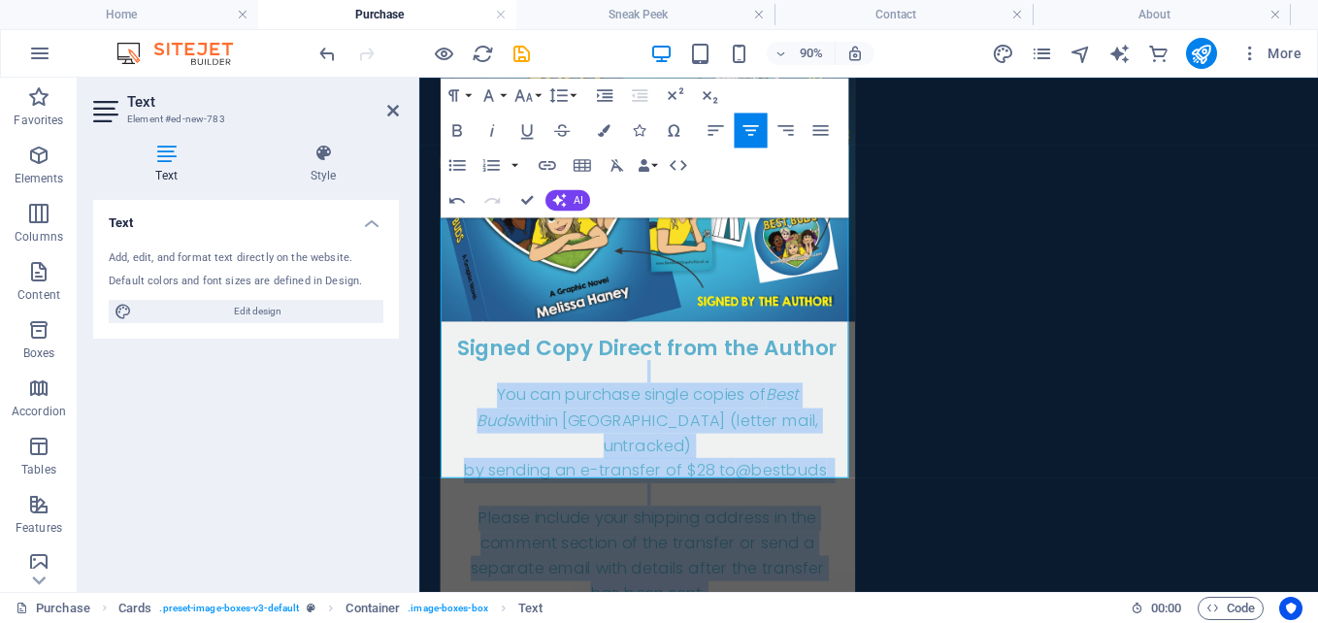
drag, startPoint x: 863, startPoint y: 344, endPoint x: 382, endPoint y: 75, distance: 550.5
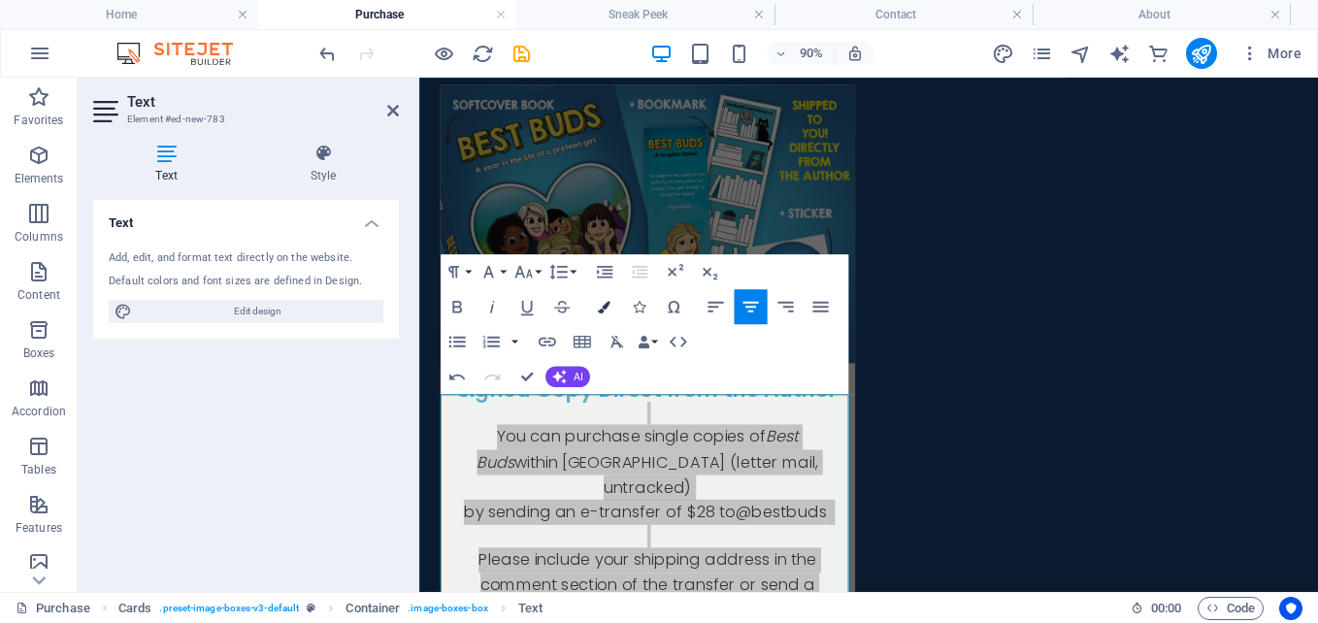
click at [605, 307] on icon "button" at bounding box center [604, 307] width 13 height 13
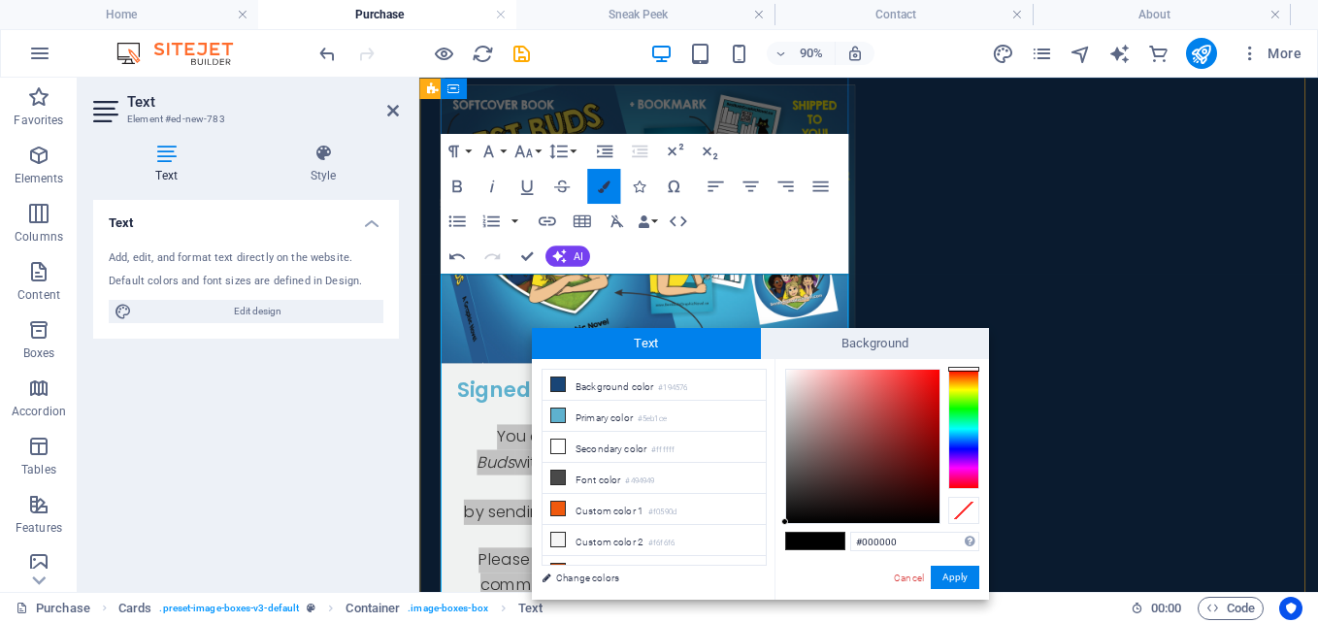
scroll to position [715, 0]
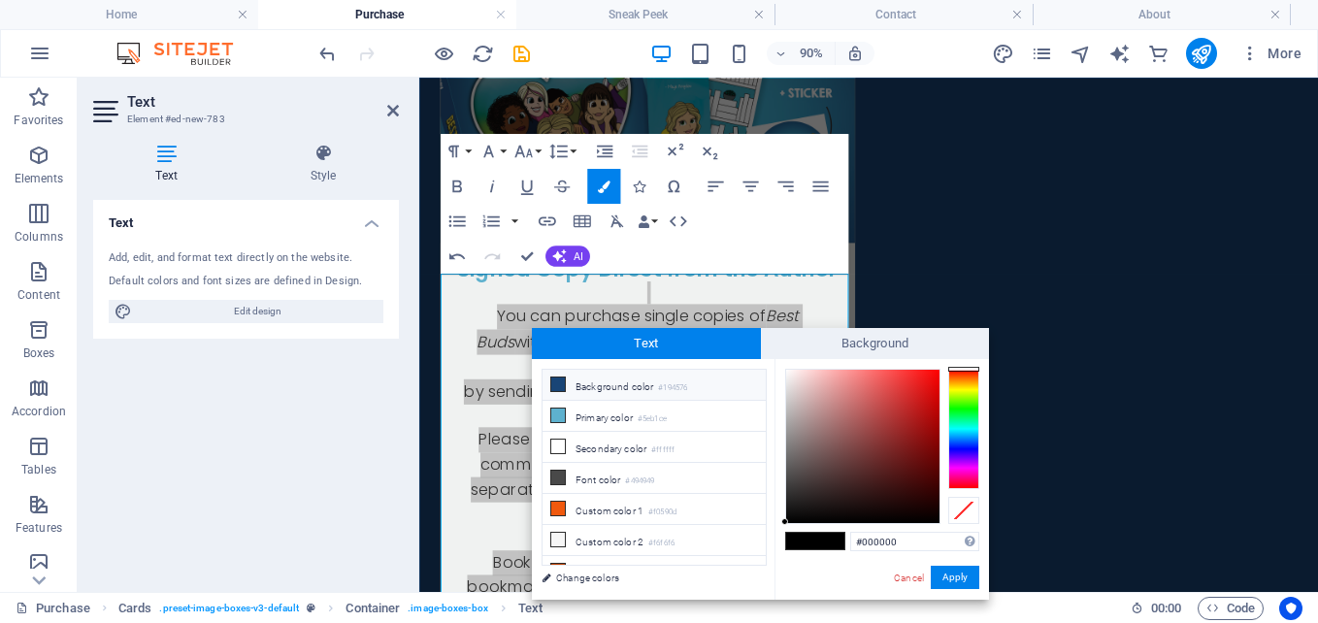
click at [570, 387] on li "Background color #194576" at bounding box center [654, 385] width 223 height 31
type input "#194576"
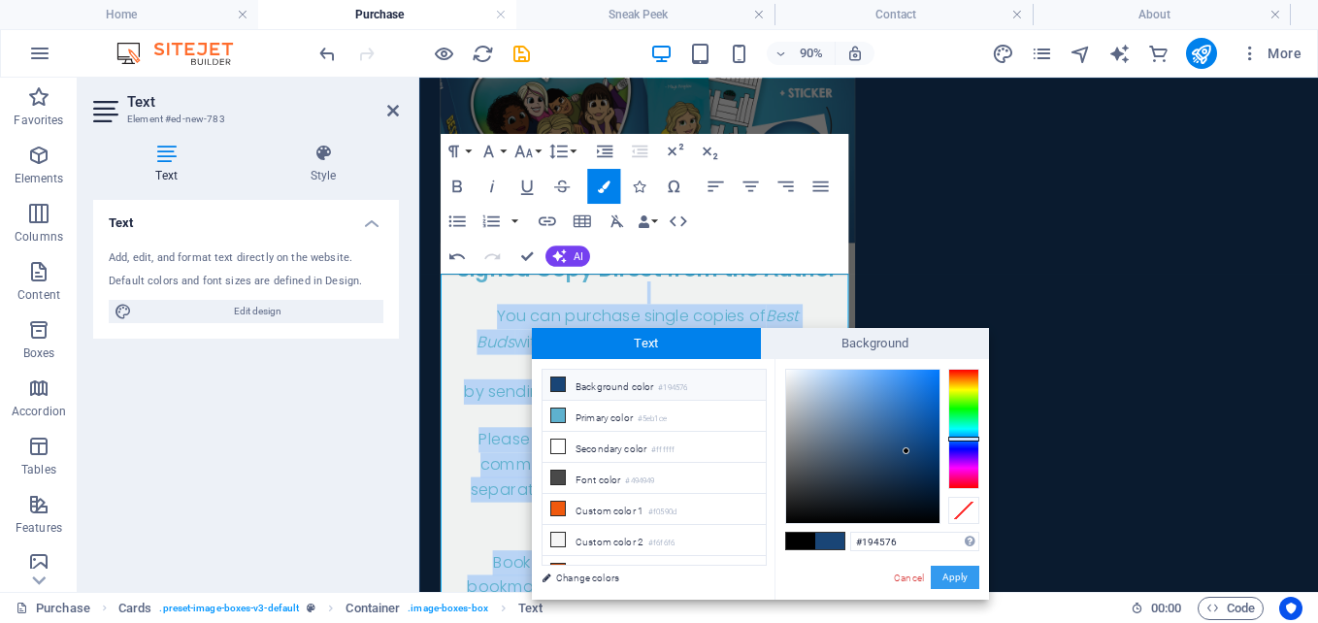
click at [959, 574] on button "Apply" at bounding box center [955, 577] width 49 height 23
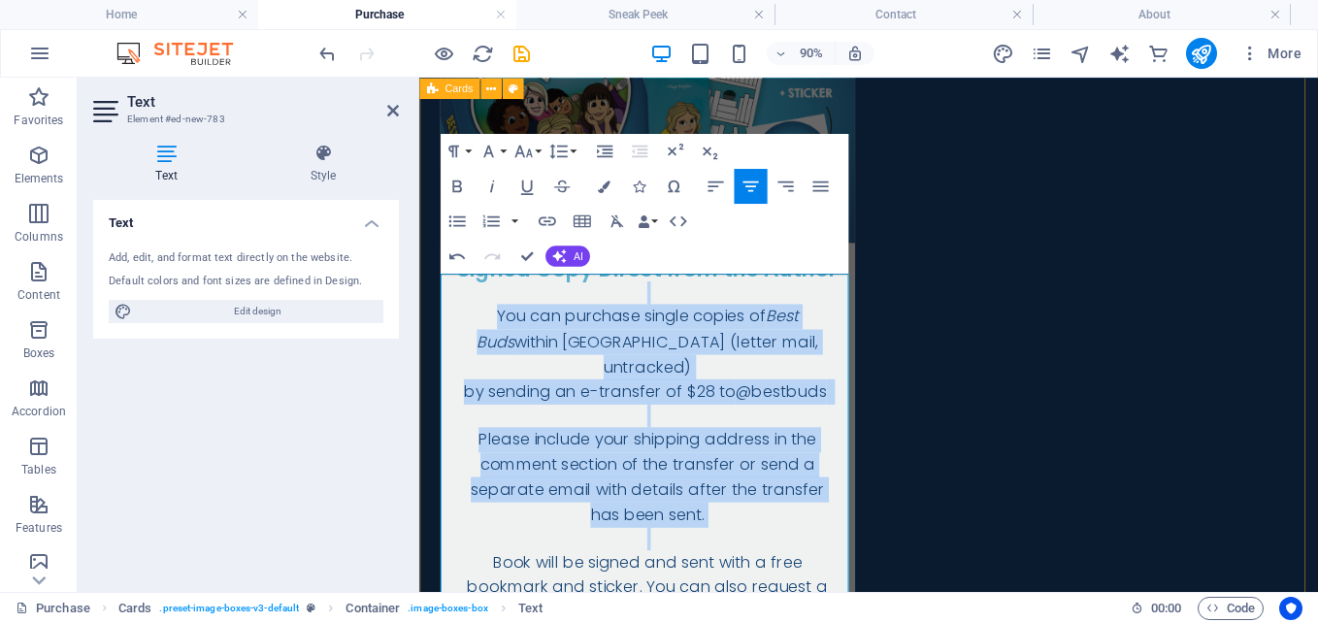
click at [915, 356] on div "Signed Copy Direct from the Author You can purchase single copies of Best Buds …" at bounding box center [918, 593] width 999 height 1439
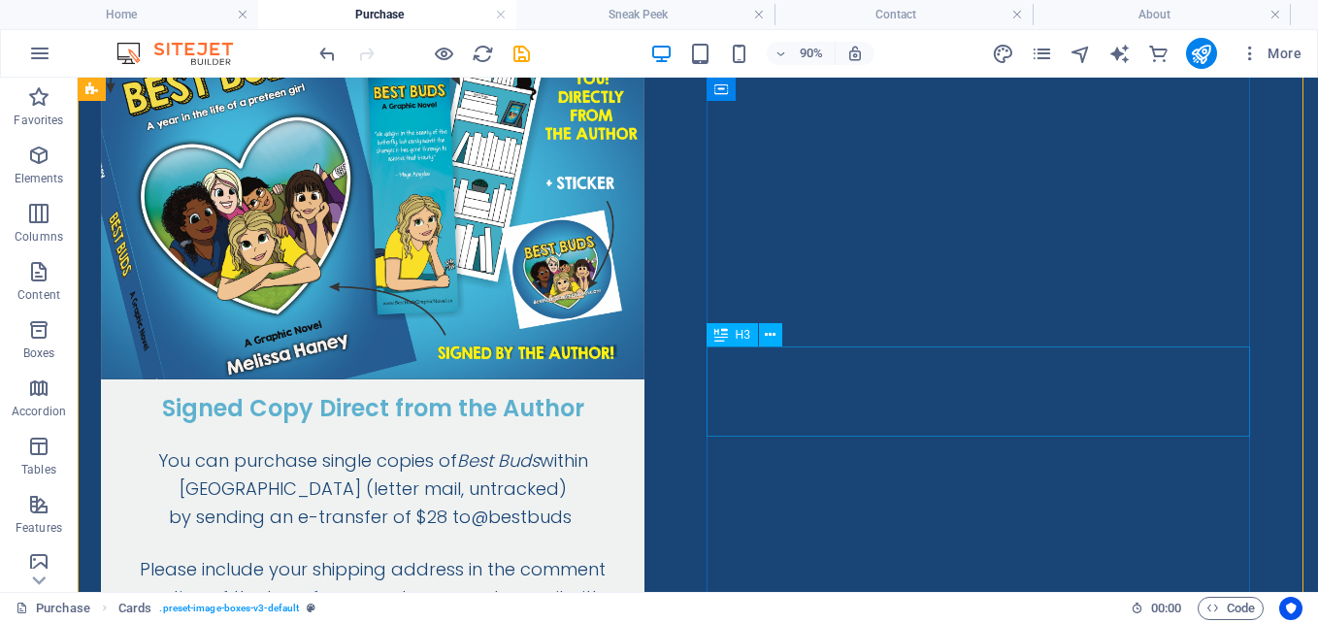
scroll to position [778, 0]
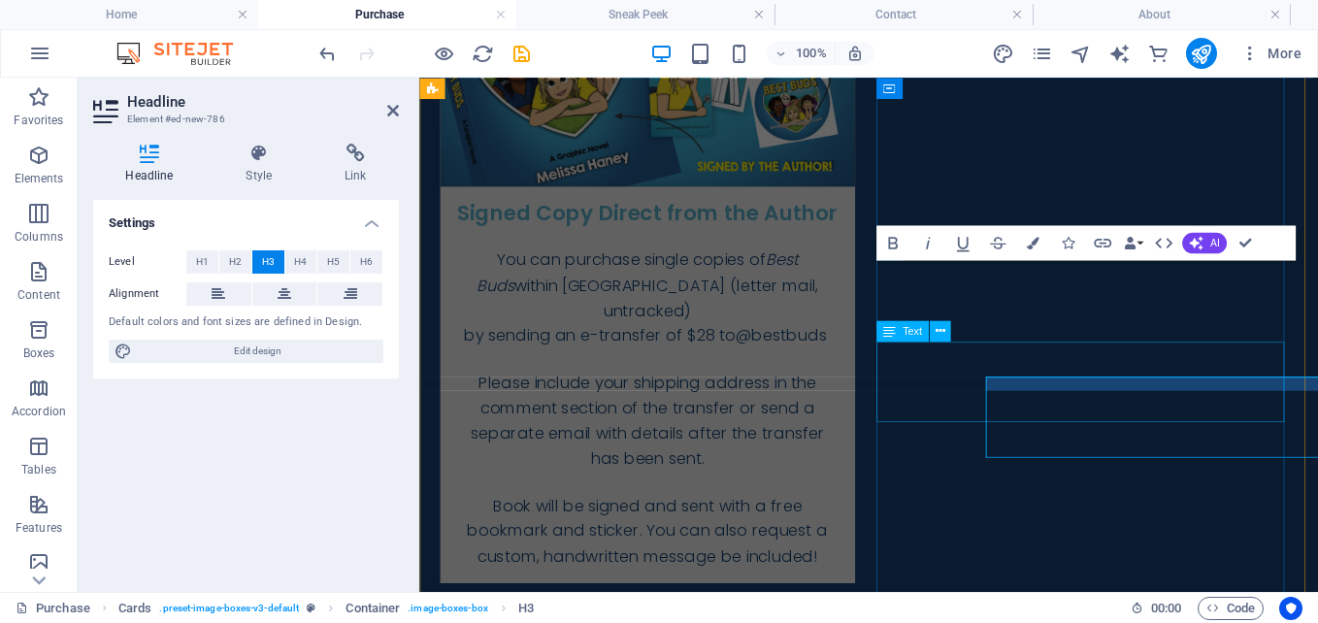
scroll to position [715, 0]
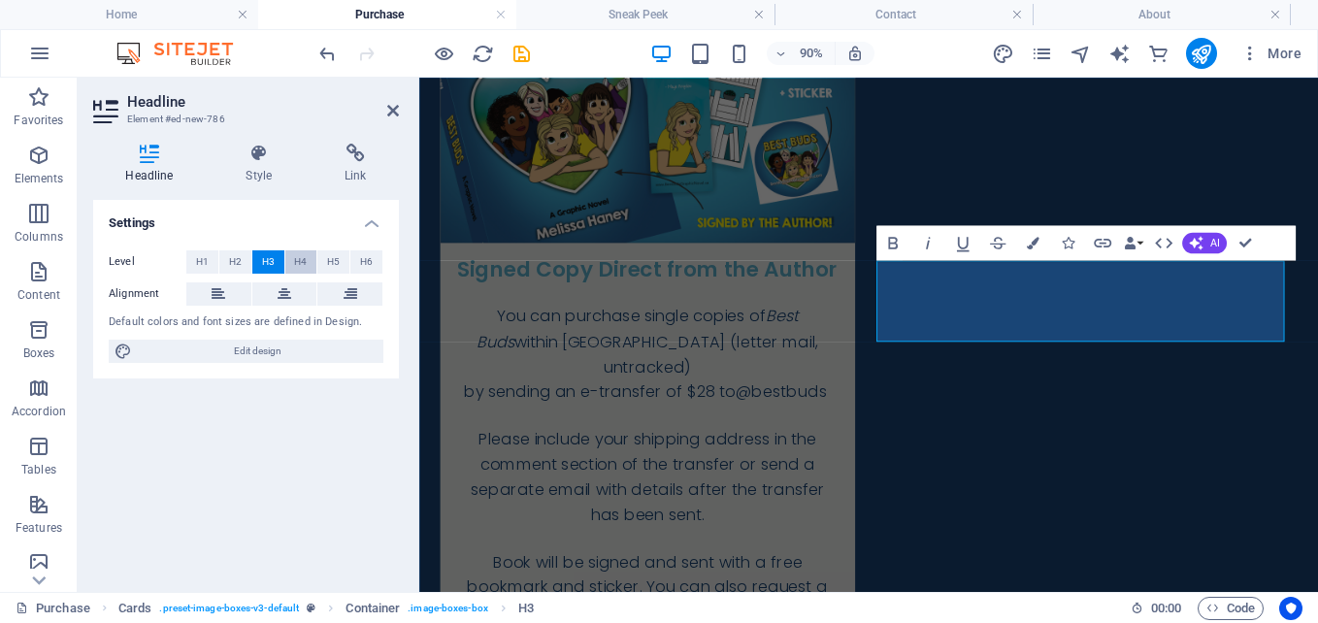
click at [298, 267] on span "H4" at bounding box center [300, 261] width 13 height 23
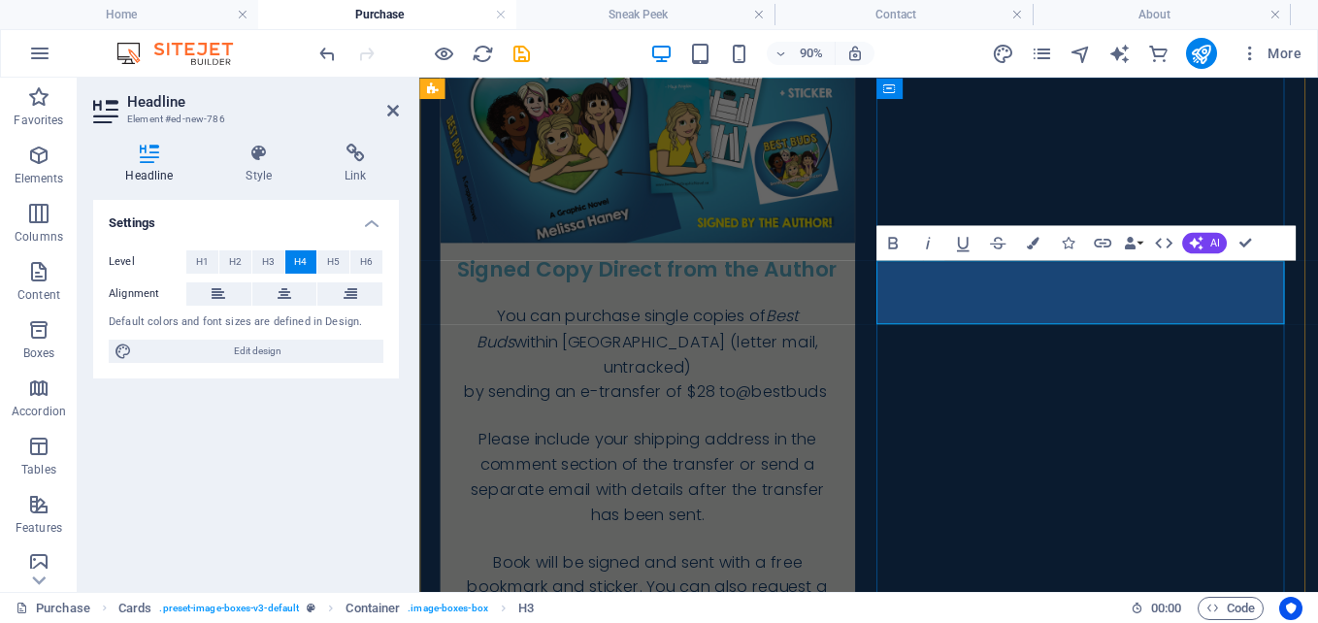
drag, startPoint x: 1129, startPoint y: 304, endPoint x: 1160, endPoint y: 306, distance: 31.1
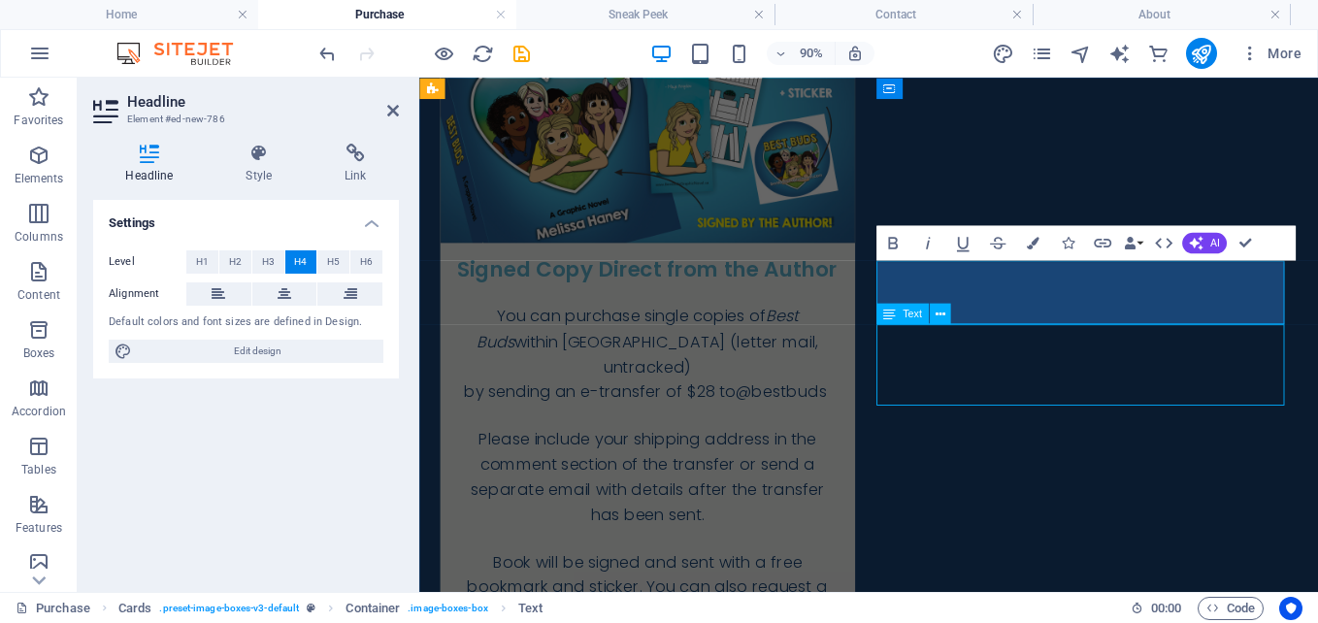
scroll to position [778, 0]
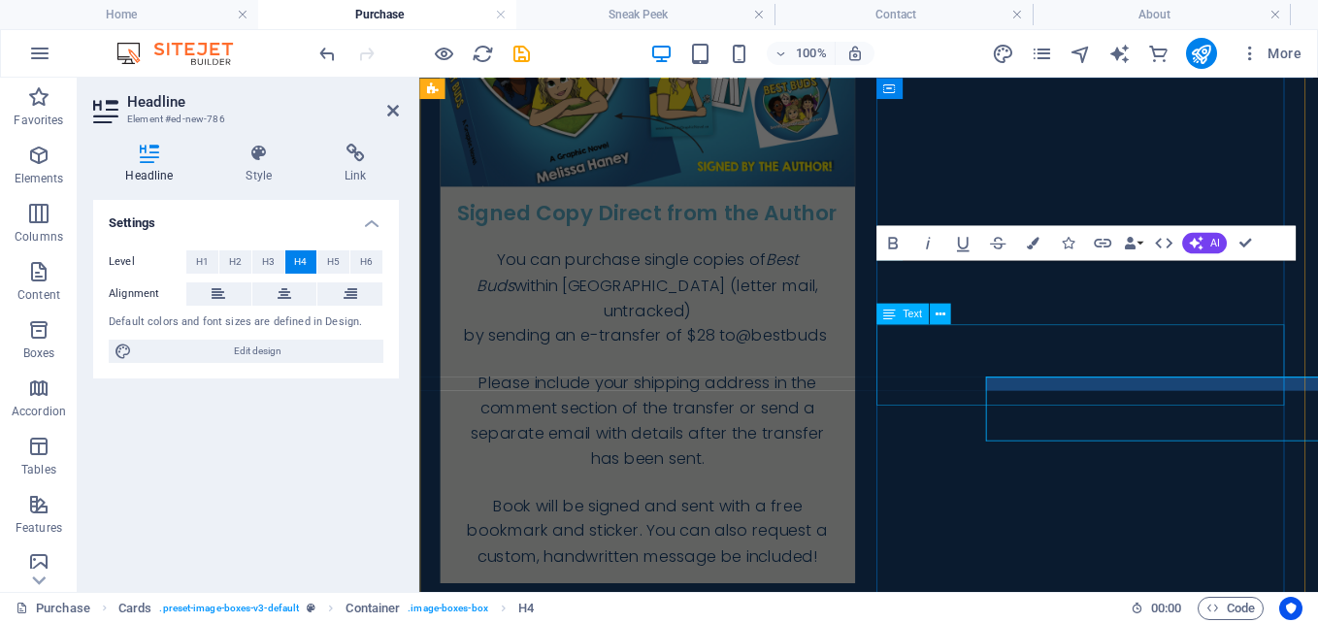
scroll to position [715, 0]
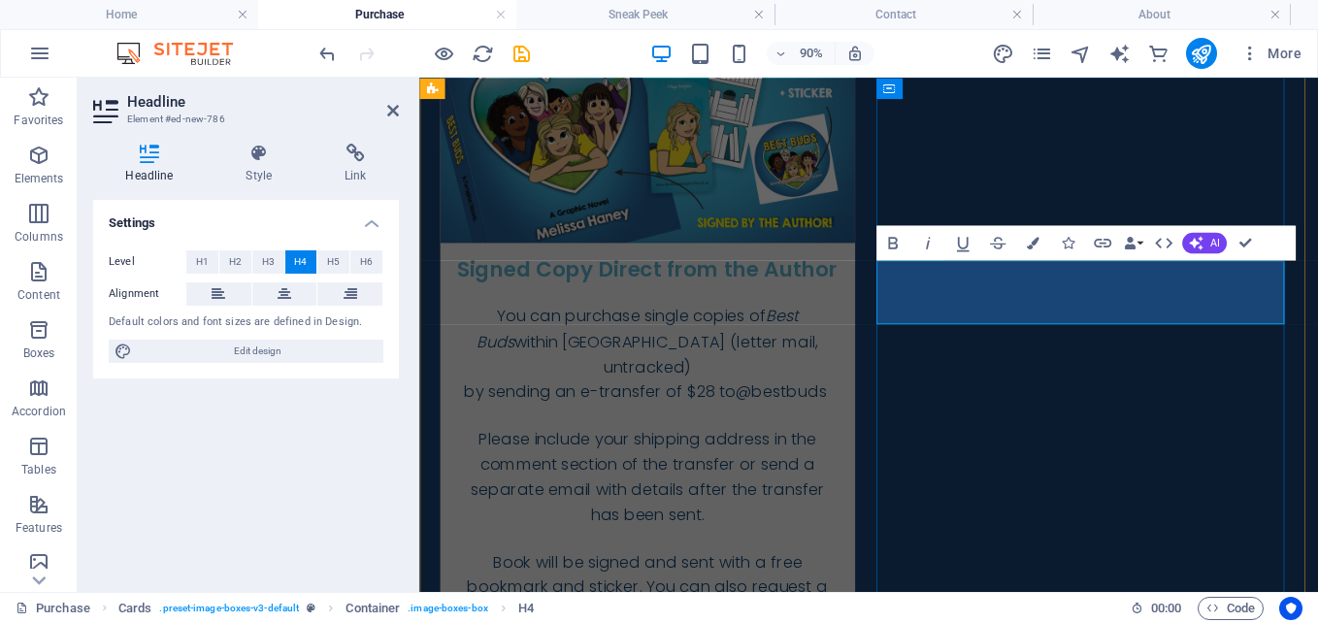
drag, startPoint x: 1194, startPoint y: 339, endPoint x: 1394, endPoint y: 354, distance: 200.5
click at [1317, 346] on div "Signed Copy Direct from the Author You can purchase single copies of Best Buds …" at bounding box center [918, 584] width 999 height 1421
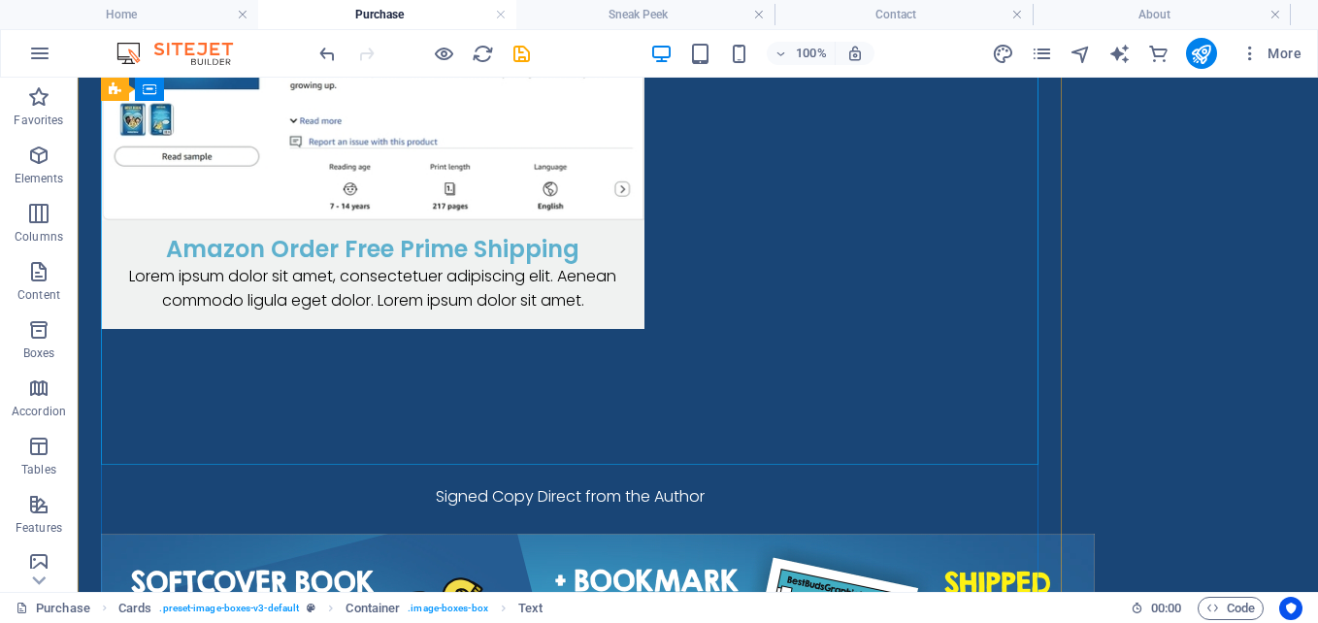
scroll to position [1846, 0]
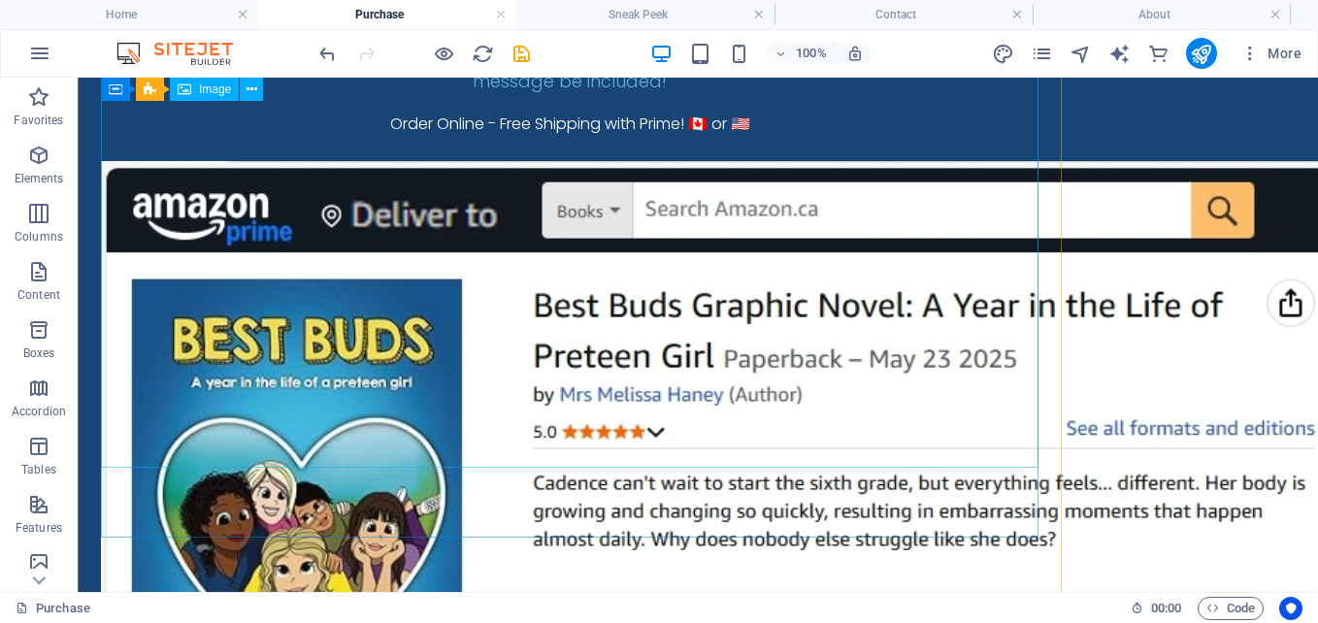
scroll to position [2478, 0]
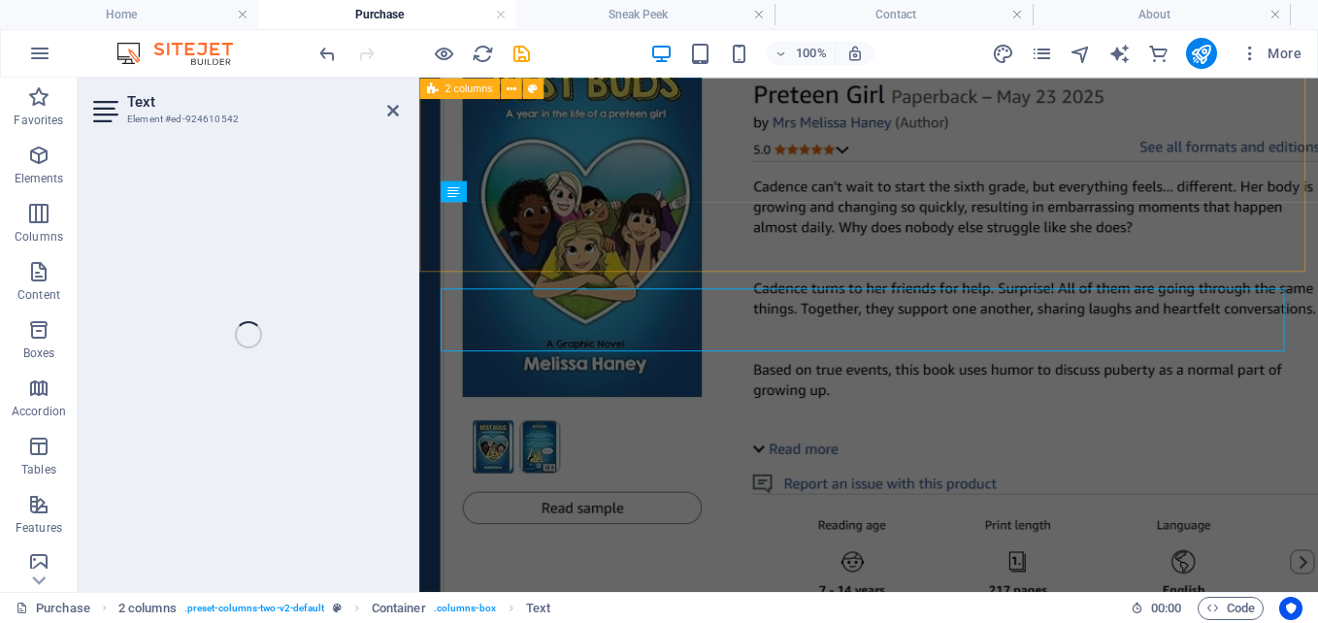
scroll to position [2382, 0]
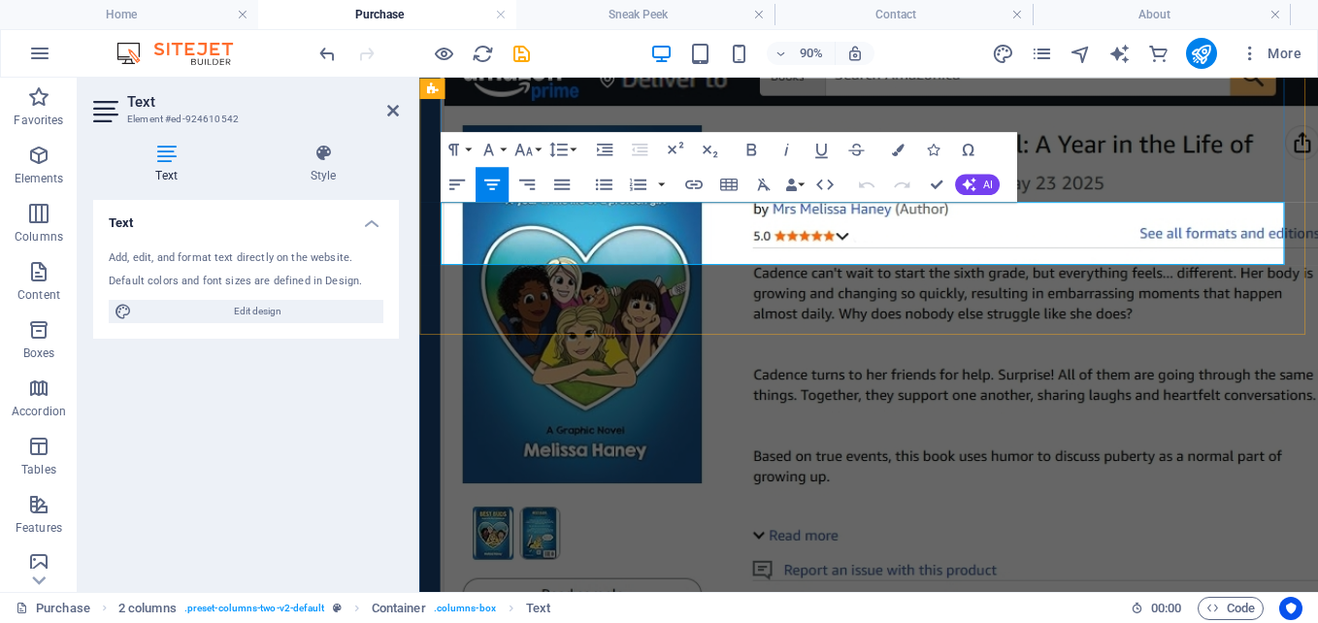
drag, startPoint x: 1000, startPoint y: 268, endPoint x: 816, endPoint y: 250, distance: 184.3
copy div "CANADA: Amazon.ca USA: Amazon.com"
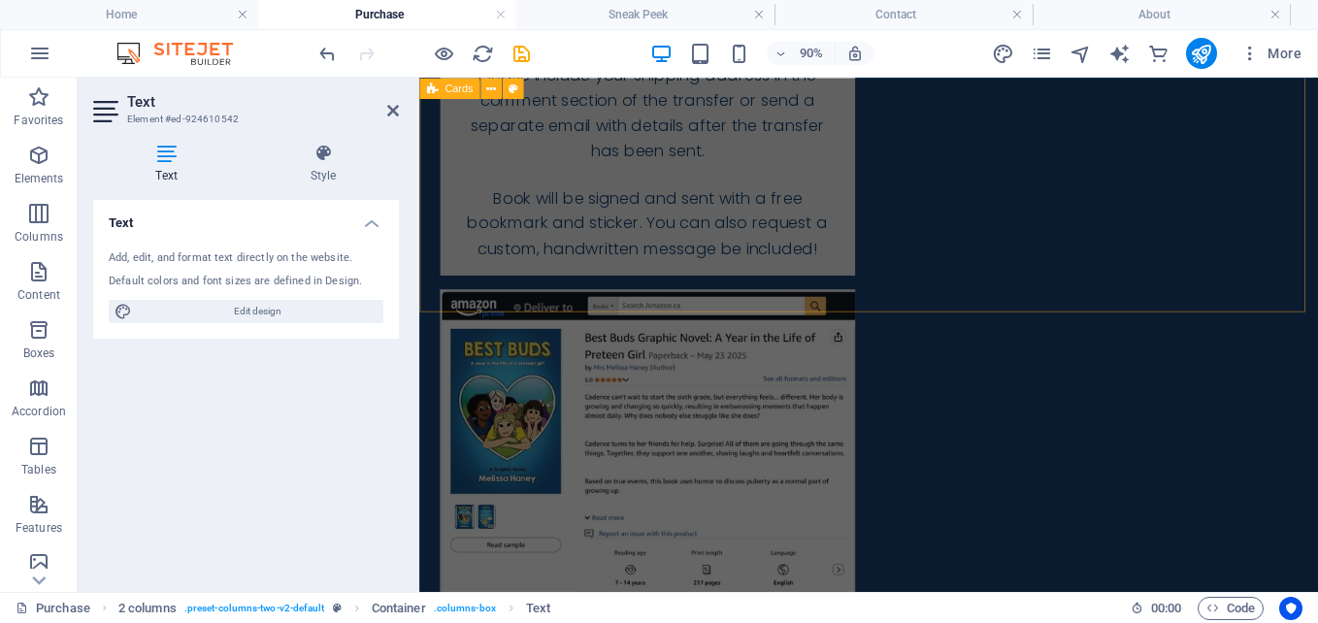
scroll to position [829, 0]
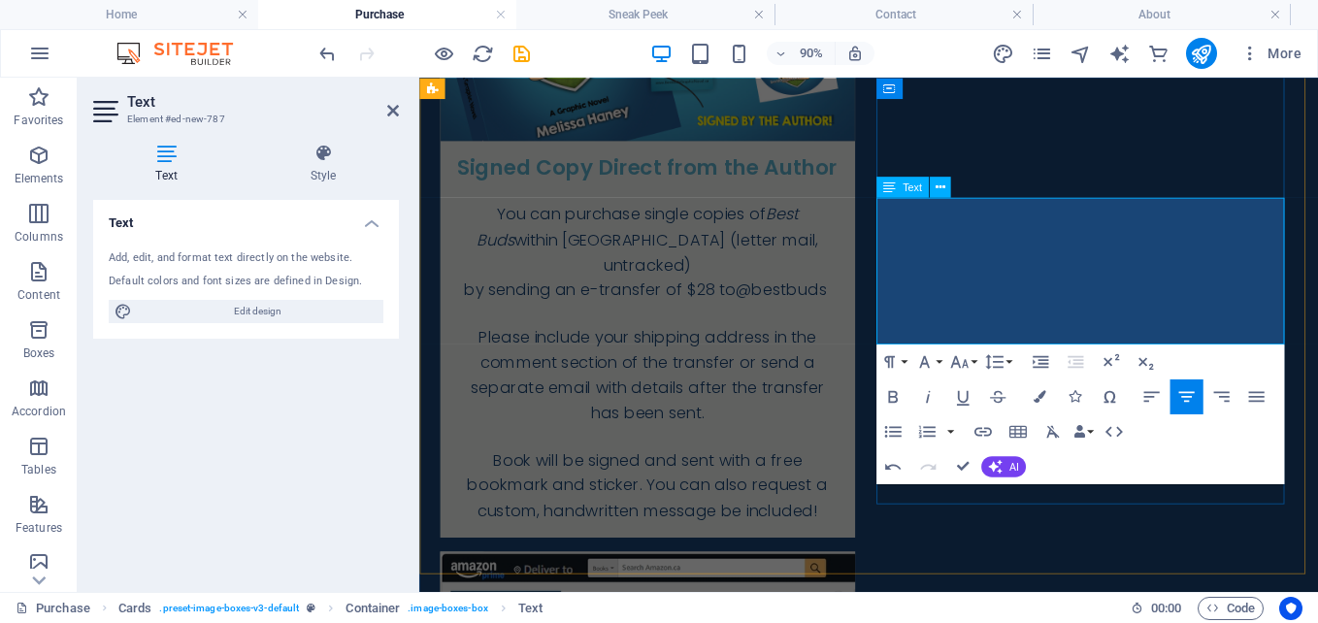
drag, startPoint x: 1209, startPoint y: 345, endPoint x: 929, endPoint y: 300, distance: 284.2
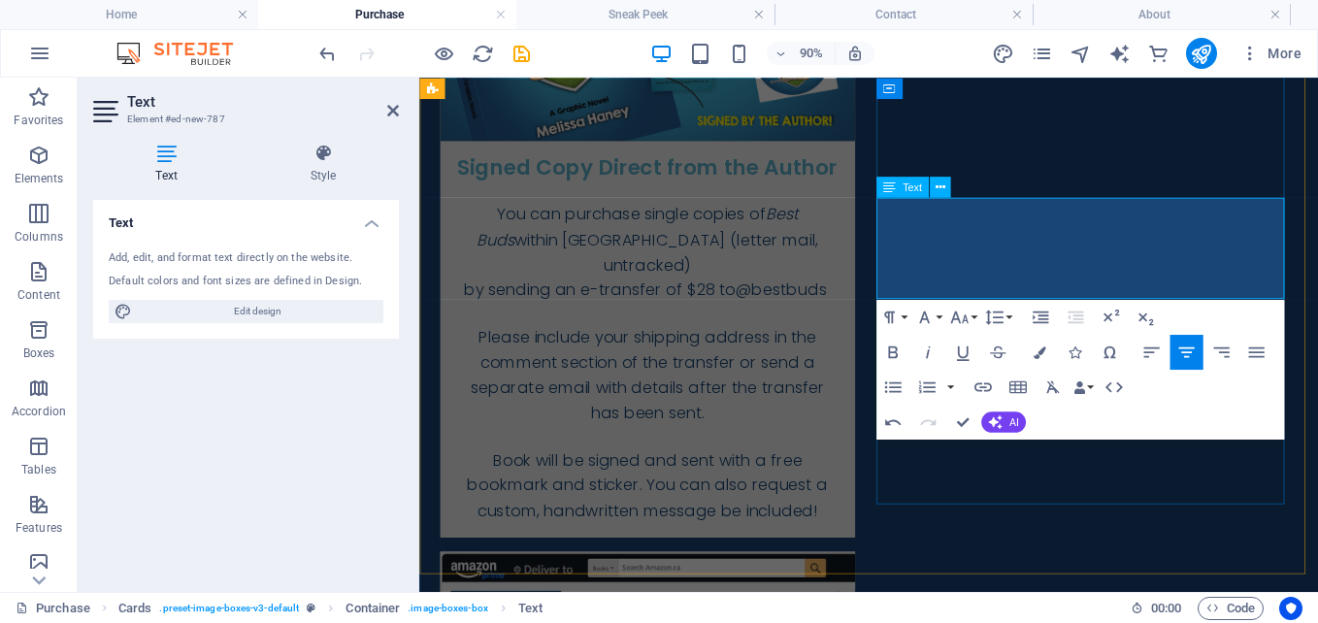
drag, startPoint x: 1242, startPoint y: 274, endPoint x: 1065, endPoint y: 246, distance: 179.8
click at [1034, 357] on icon "button" at bounding box center [1040, 351] width 13 height 13
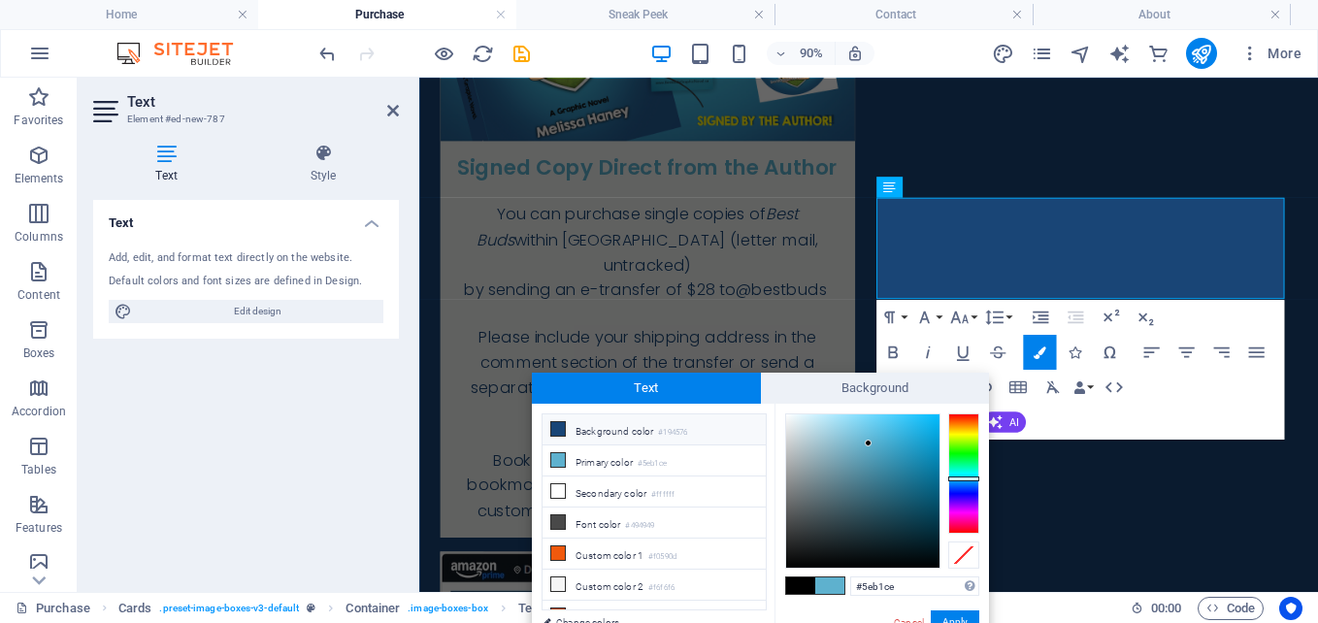
click at [646, 428] on li "Background color #194576" at bounding box center [654, 429] width 223 height 31
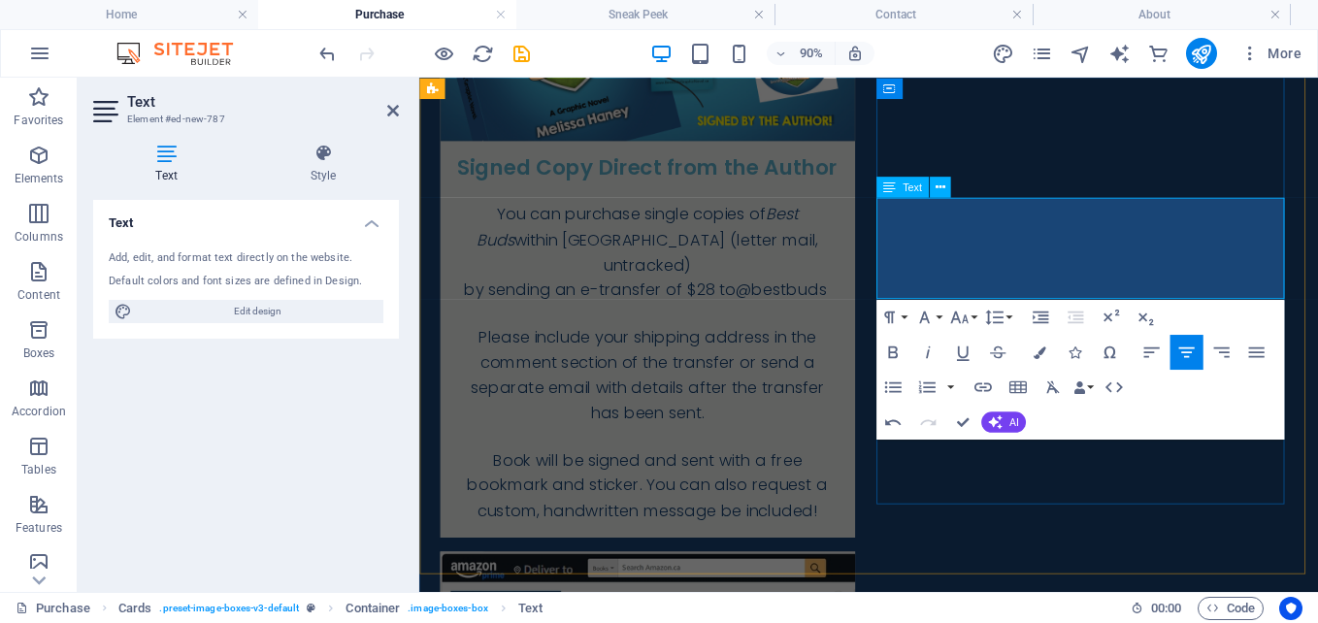
drag, startPoint x: 1232, startPoint y: 270, endPoint x: 1049, endPoint y: 242, distance: 184.6
click at [1046, 355] on button "Colors" at bounding box center [1039, 351] width 33 height 35
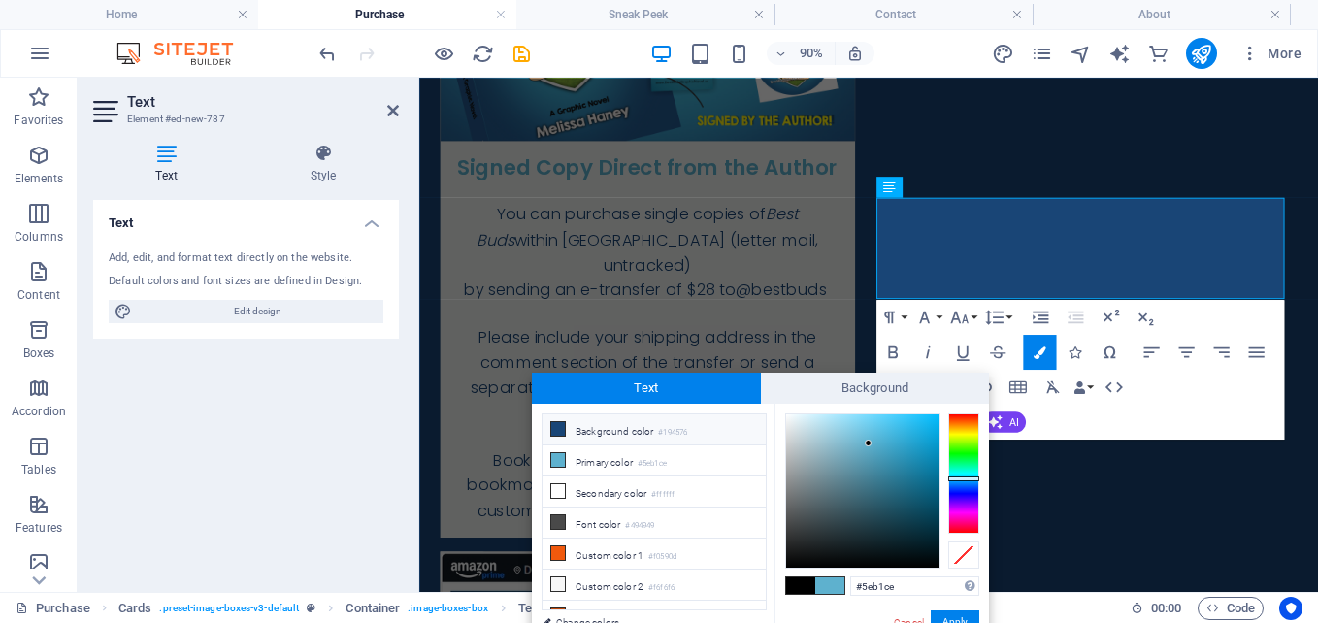
click at [555, 428] on icon at bounding box center [558, 429] width 14 height 14
type input "#194576"
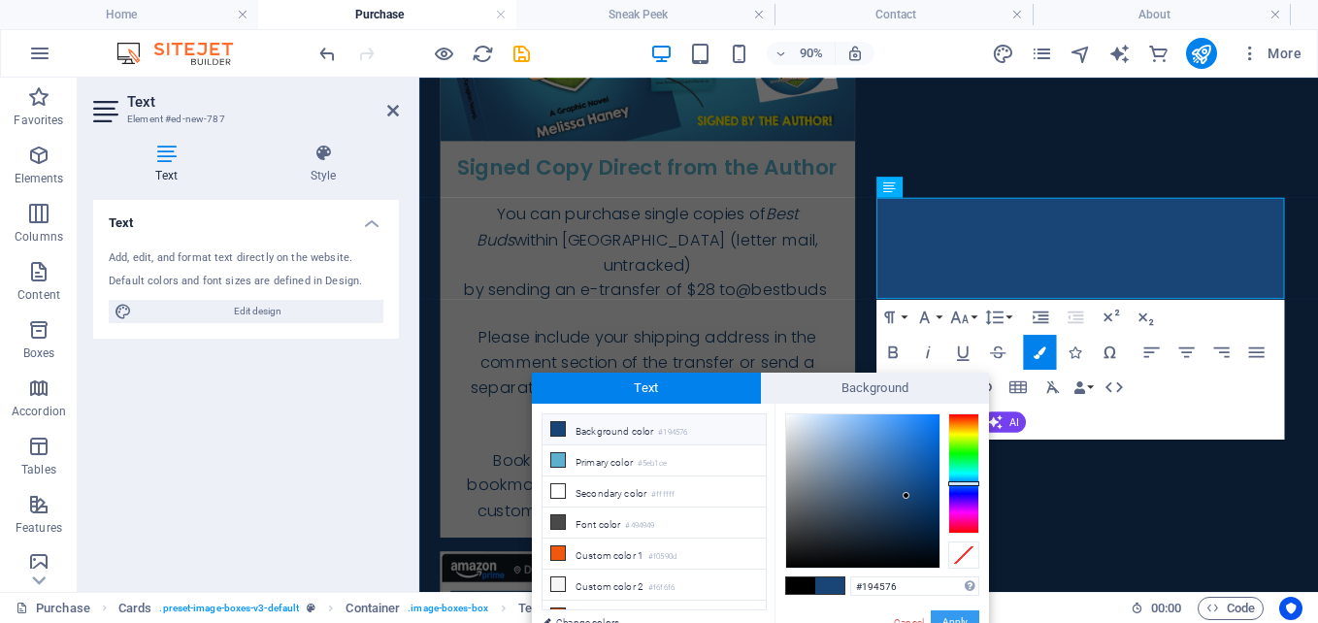
click at [962, 615] on button "Apply" at bounding box center [955, 621] width 49 height 23
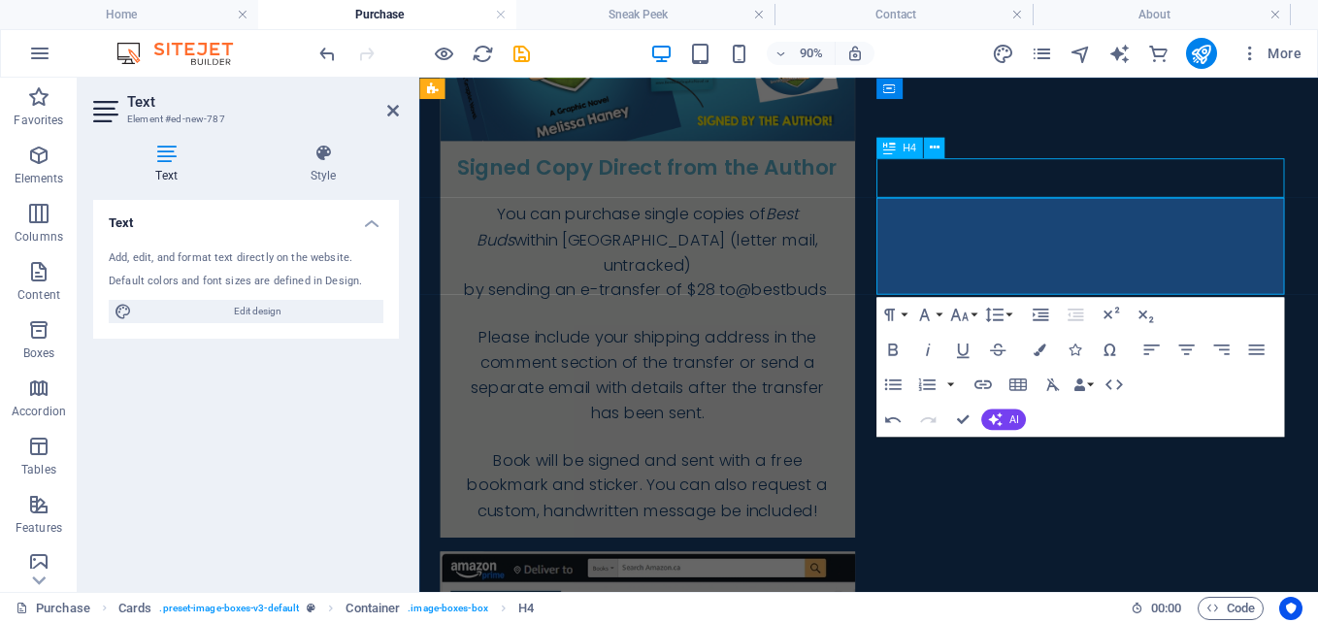
scroll to position [892, 0]
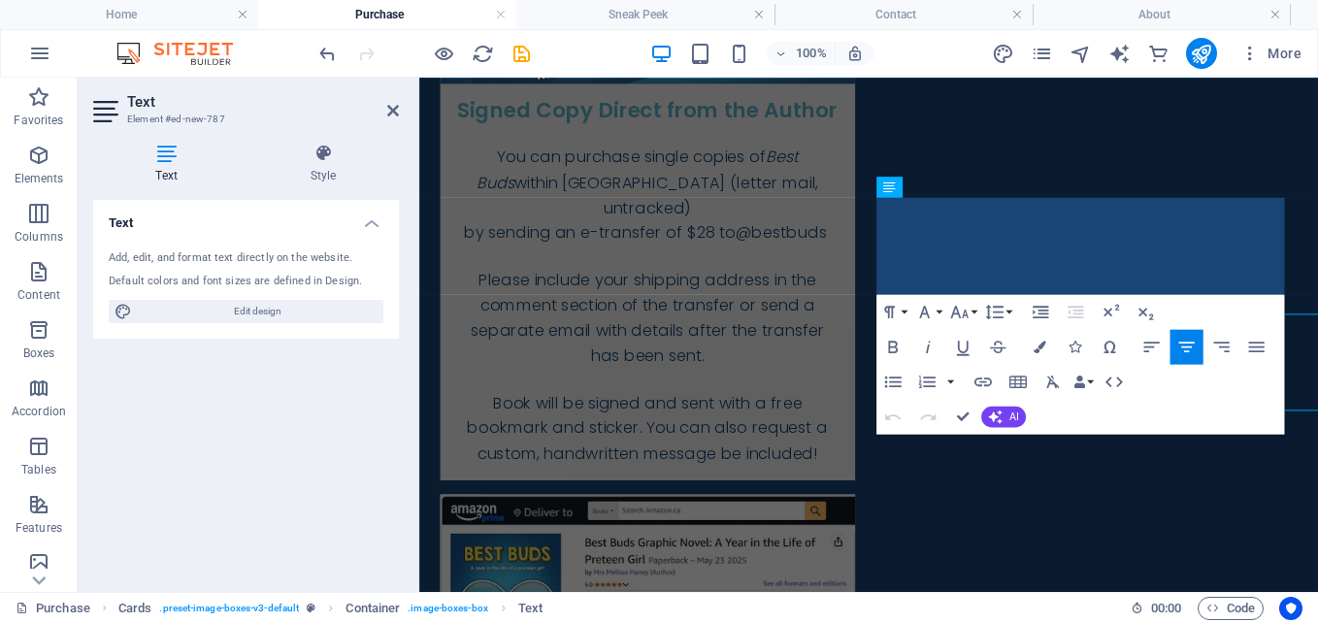
scroll to position [829, 0]
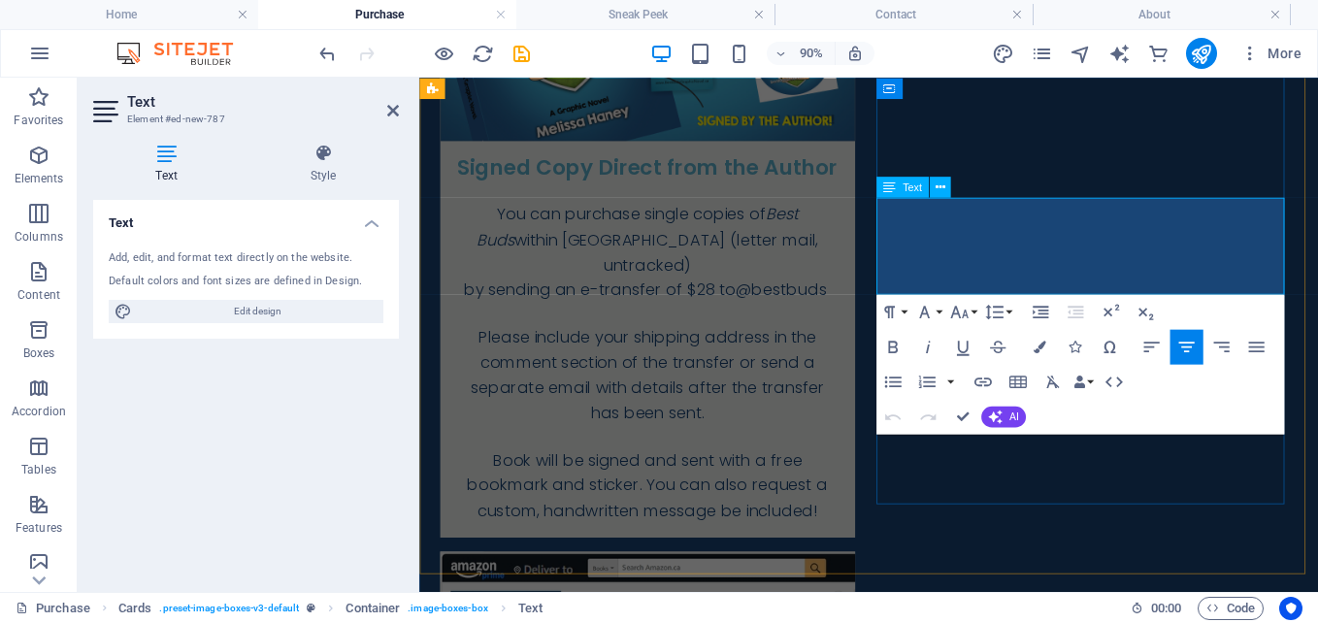
drag, startPoint x: 1117, startPoint y: 269, endPoint x: 1078, endPoint y: 270, distance: 38.8
click at [894, 348] on icon "button" at bounding box center [892, 346] width 21 height 21
click at [1036, 345] on icon "button" at bounding box center [1040, 347] width 13 height 13
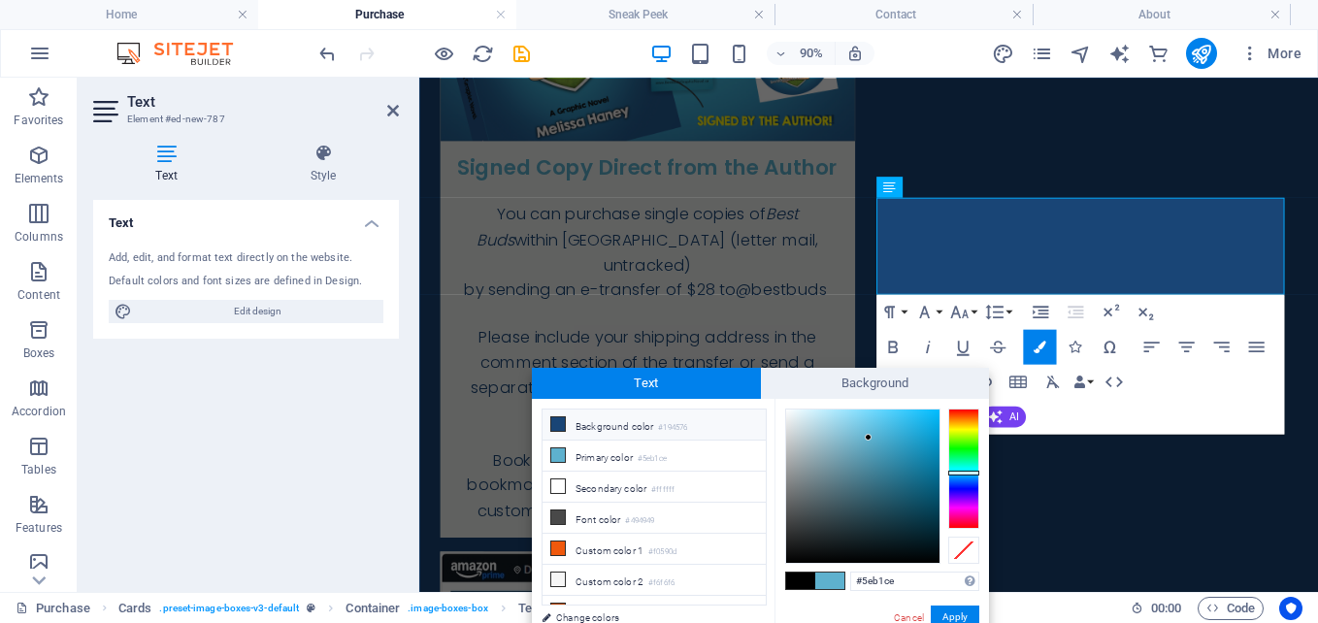
click at [632, 431] on li "Background color #194576" at bounding box center [654, 425] width 223 height 31
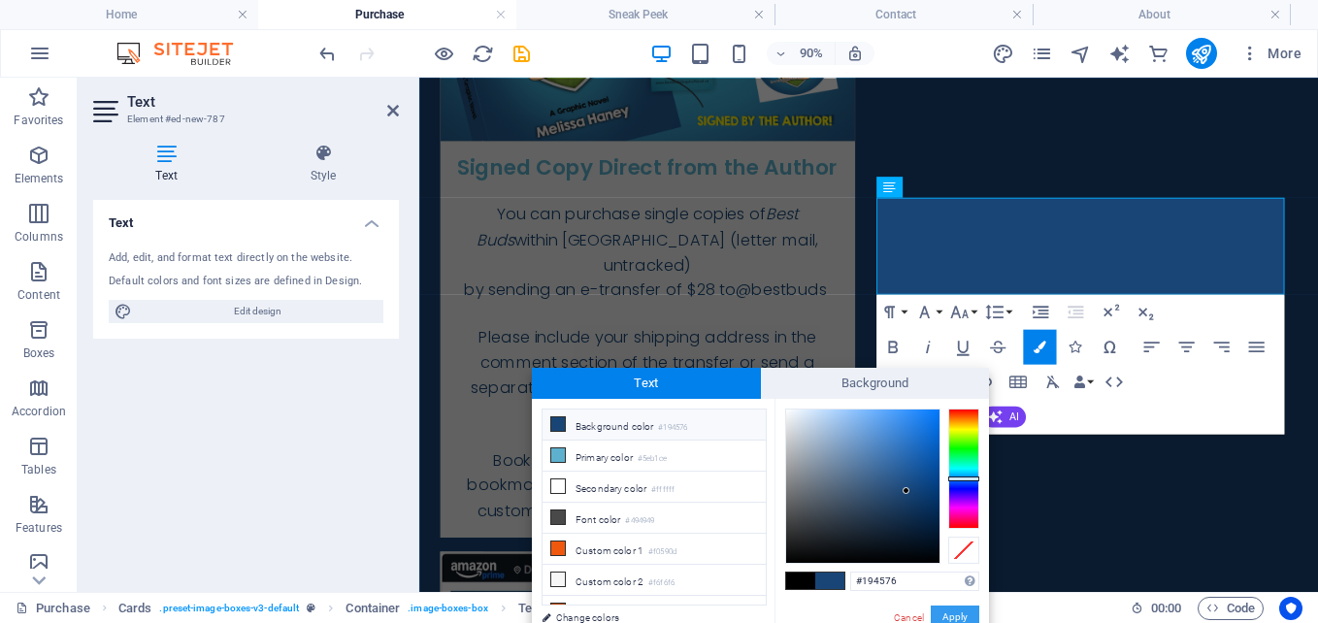
click at [947, 616] on button "Apply" at bounding box center [955, 617] width 49 height 23
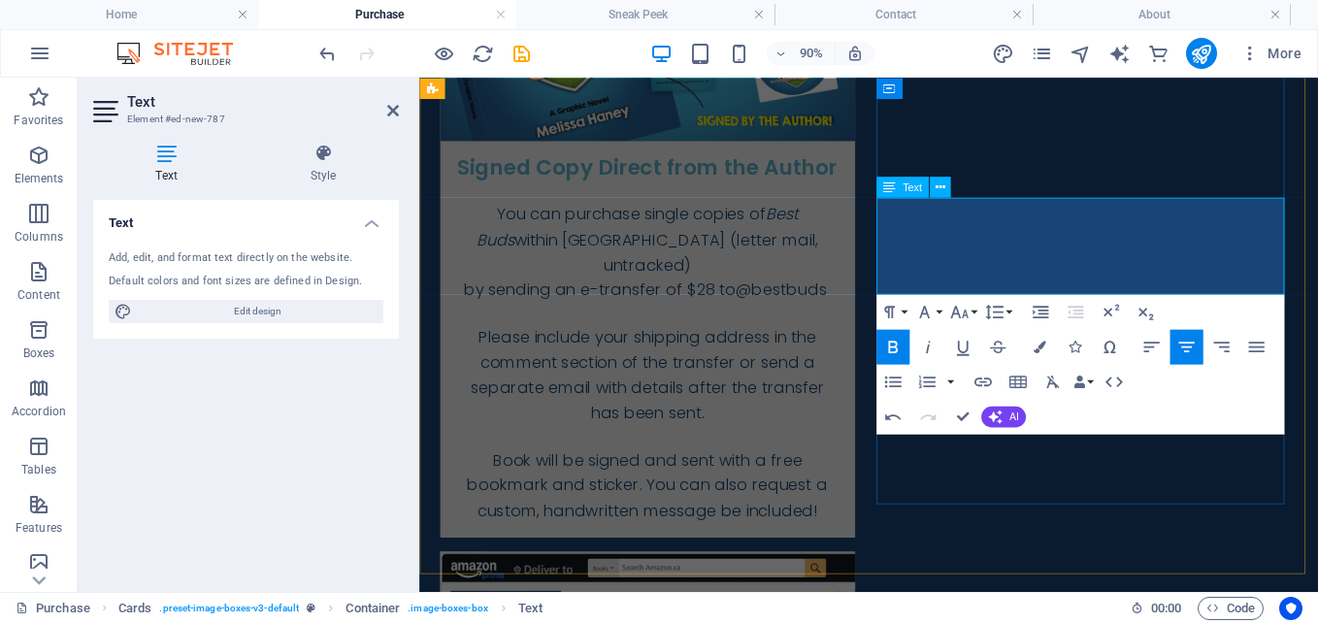
drag, startPoint x: 1119, startPoint y: 246, endPoint x: 1072, endPoint y: 247, distance: 46.6
click at [890, 351] on icon "button" at bounding box center [893, 347] width 10 height 13
click at [1042, 344] on icon "button" at bounding box center [1040, 347] width 13 height 13
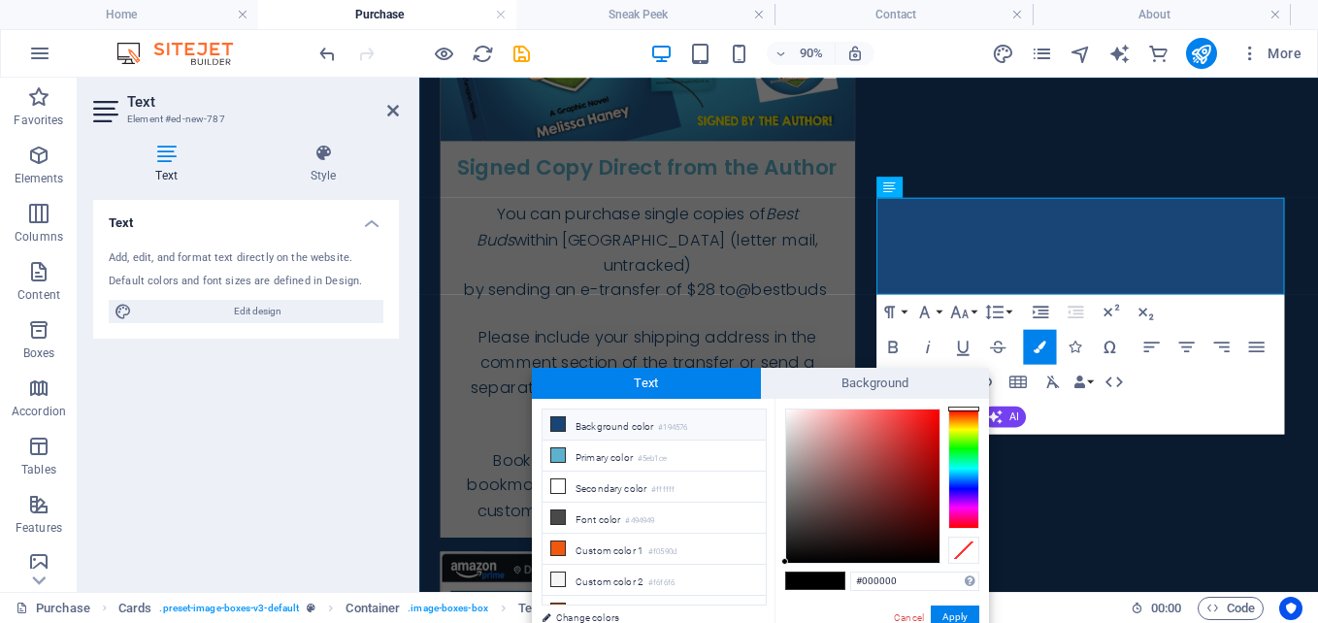
click at [665, 428] on small "#194576" at bounding box center [672, 428] width 29 height 14
type input "#194576"
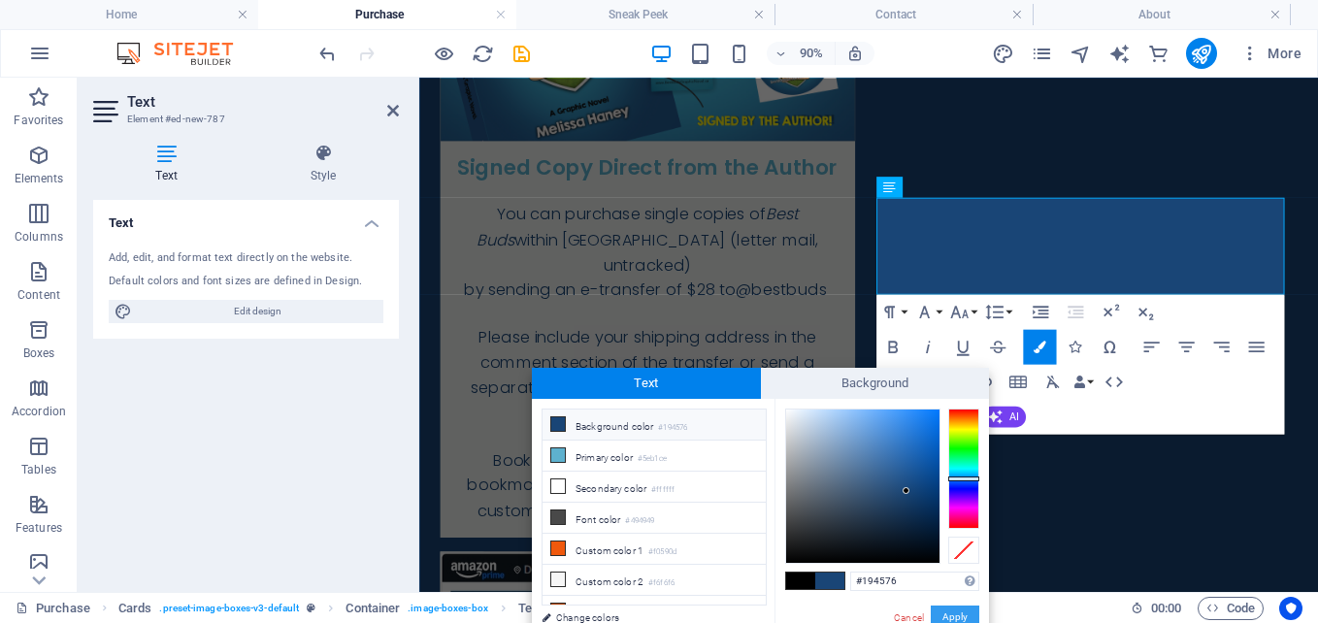
click at [947, 610] on button "Apply" at bounding box center [955, 617] width 49 height 23
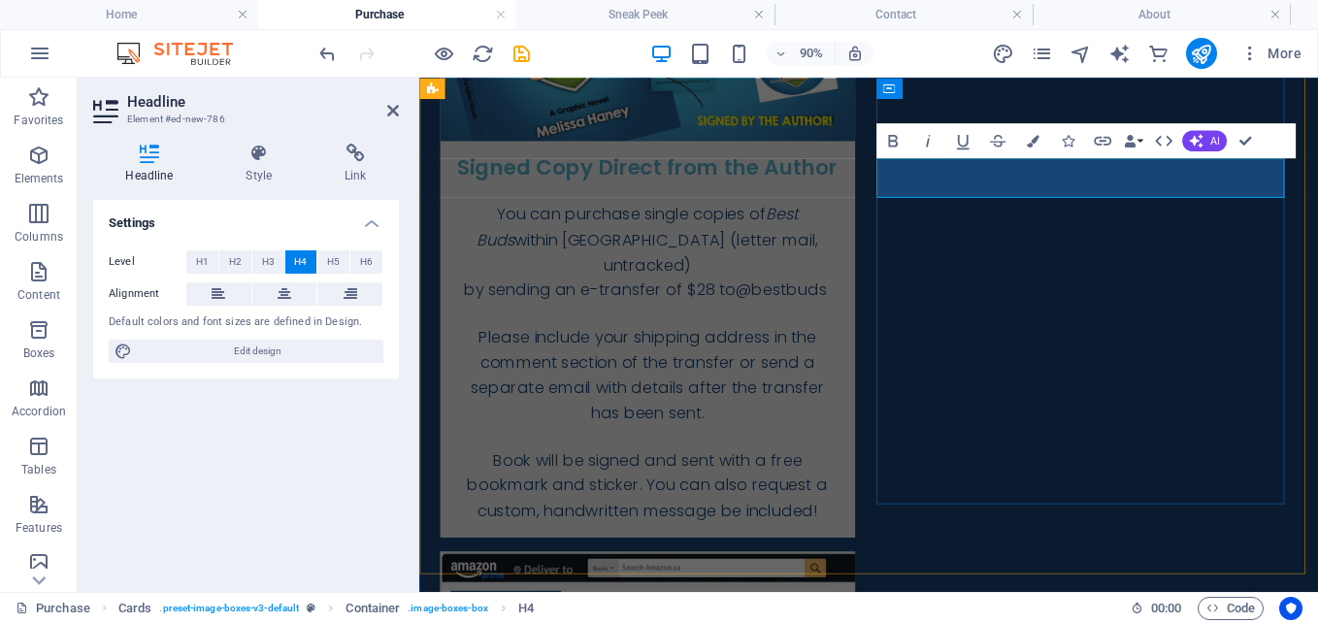
drag, startPoint x: 1126, startPoint y: 198, endPoint x: 1406, endPoint y: 196, distance: 280.5
copy h4 "Free Prime Shipping"
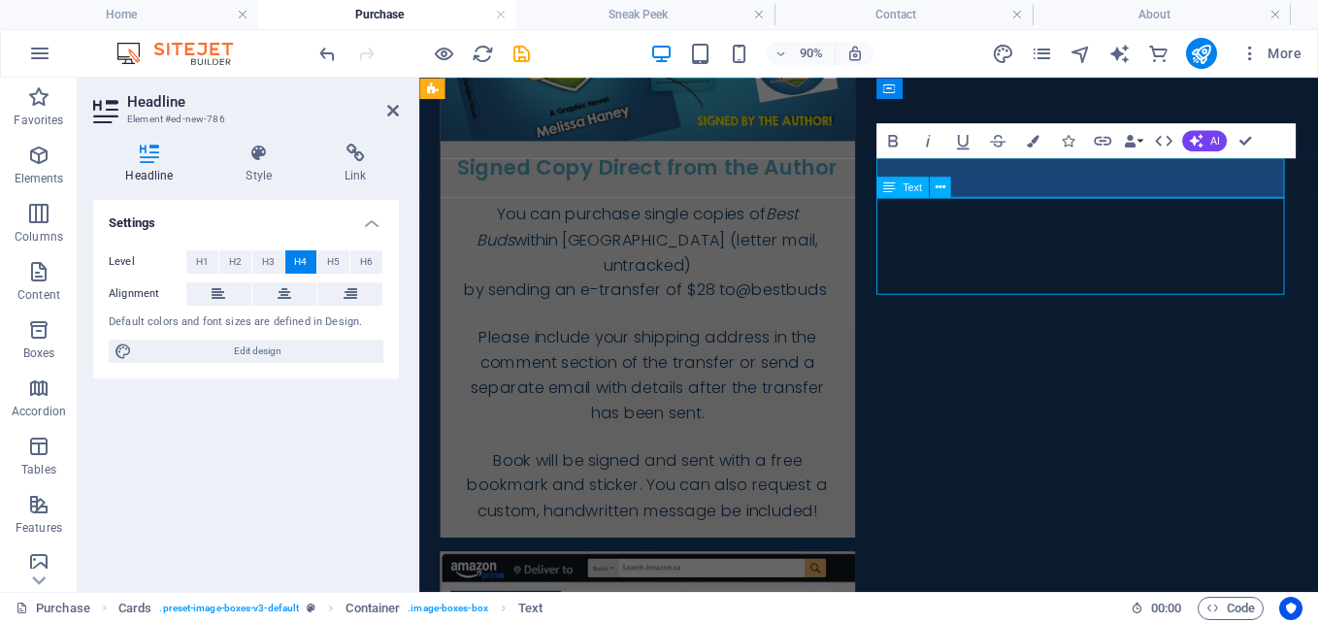
scroll to position [892, 0]
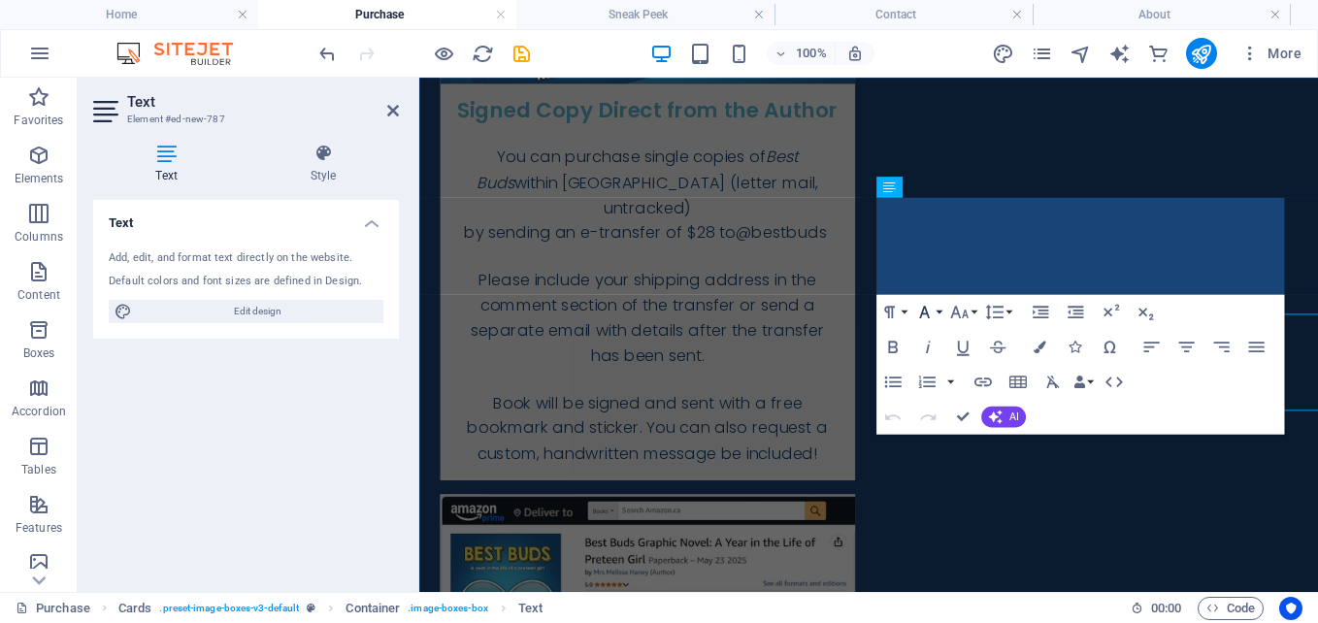
scroll to position [829, 0]
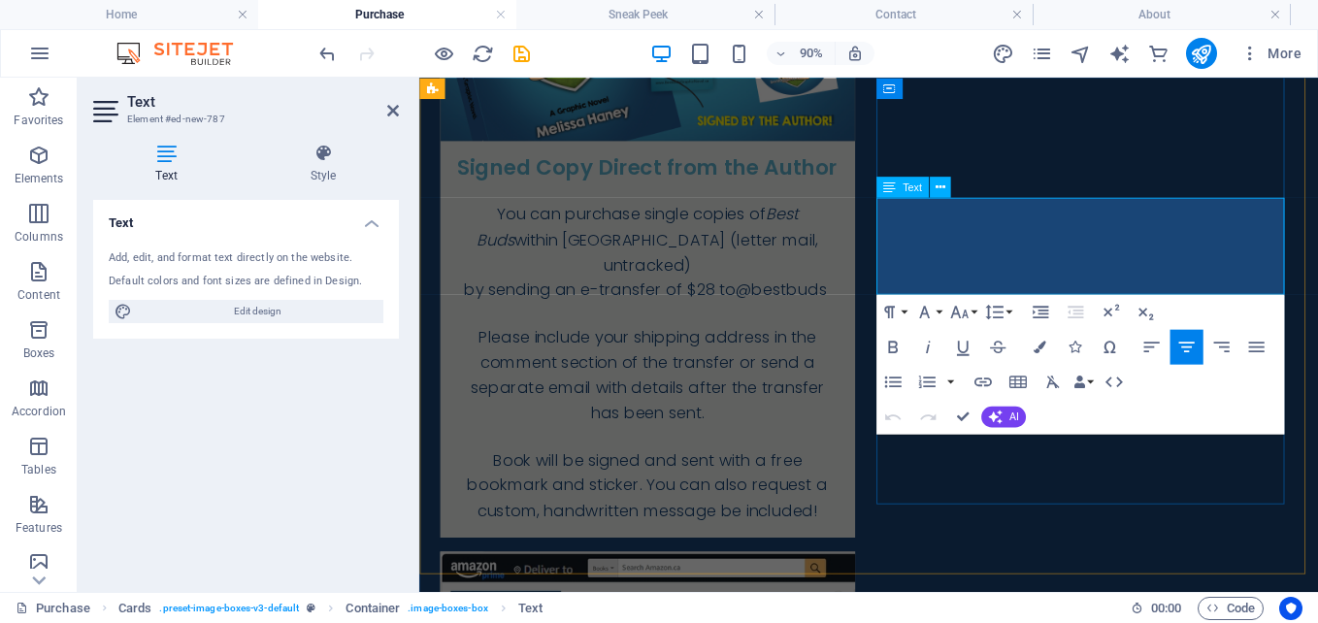
click at [891, 345] on icon "button" at bounding box center [892, 346] width 21 height 21
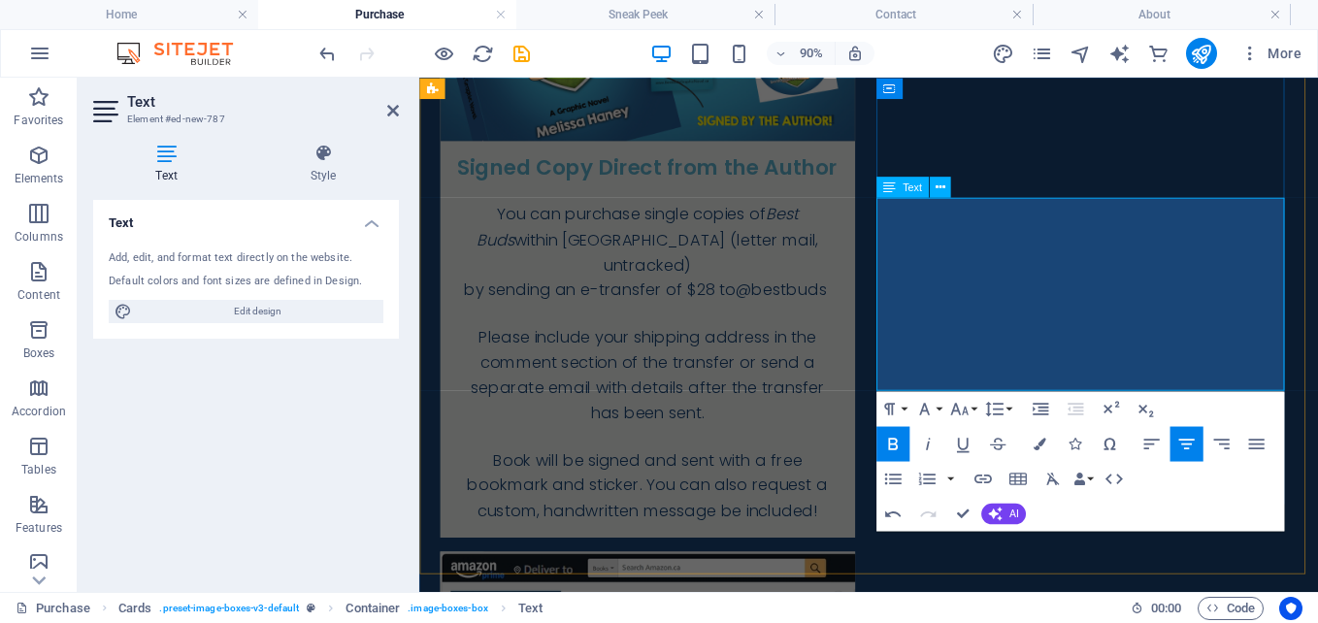
drag, startPoint x: 1204, startPoint y: 317, endPoint x: 965, endPoint y: 293, distance: 240.9
click at [906, 440] on button "Bold" at bounding box center [892, 443] width 33 height 35
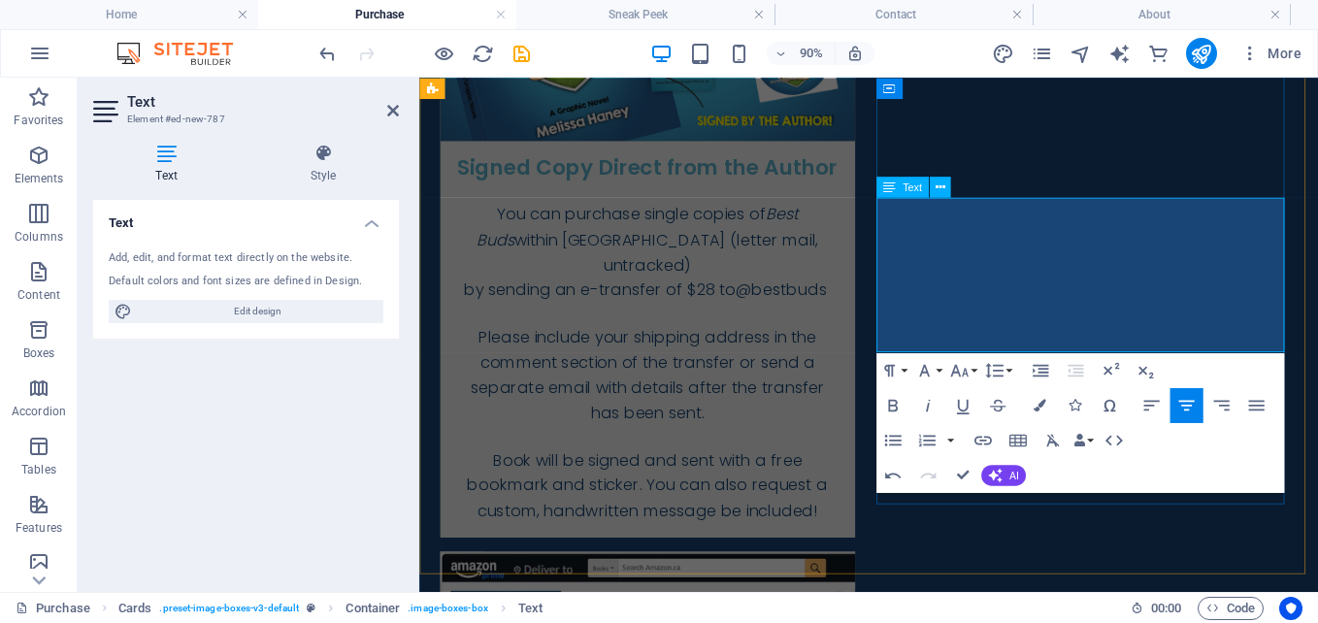
drag, startPoint x: 1015, startPoint y: 244, endPoint x: 1240, endPoint y: 323, distance: 238.8
click at [971, 366] on button "Font Size" at bounding box center [962, 369] width 33 height 35
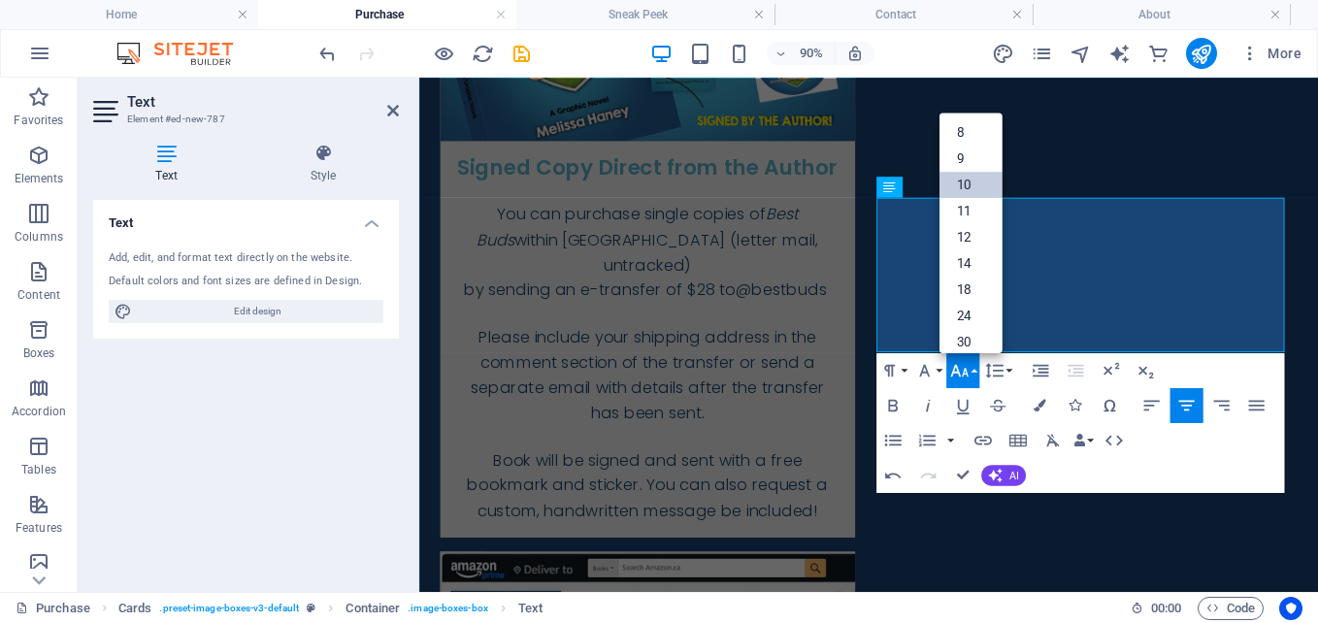
click at [972, 190] on link "10" at bounding box center [970, 185] width 63 height 26
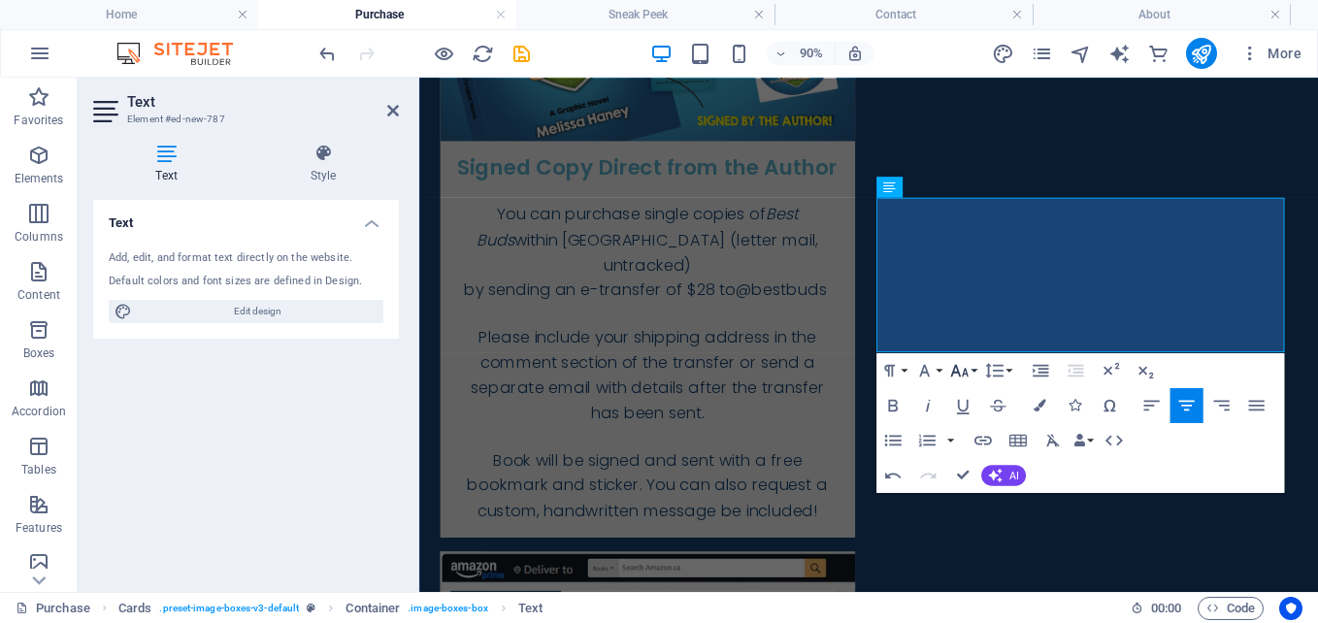
click at [958, 376] on icon "button" at bounding box center [958, 369] width 21 height 21
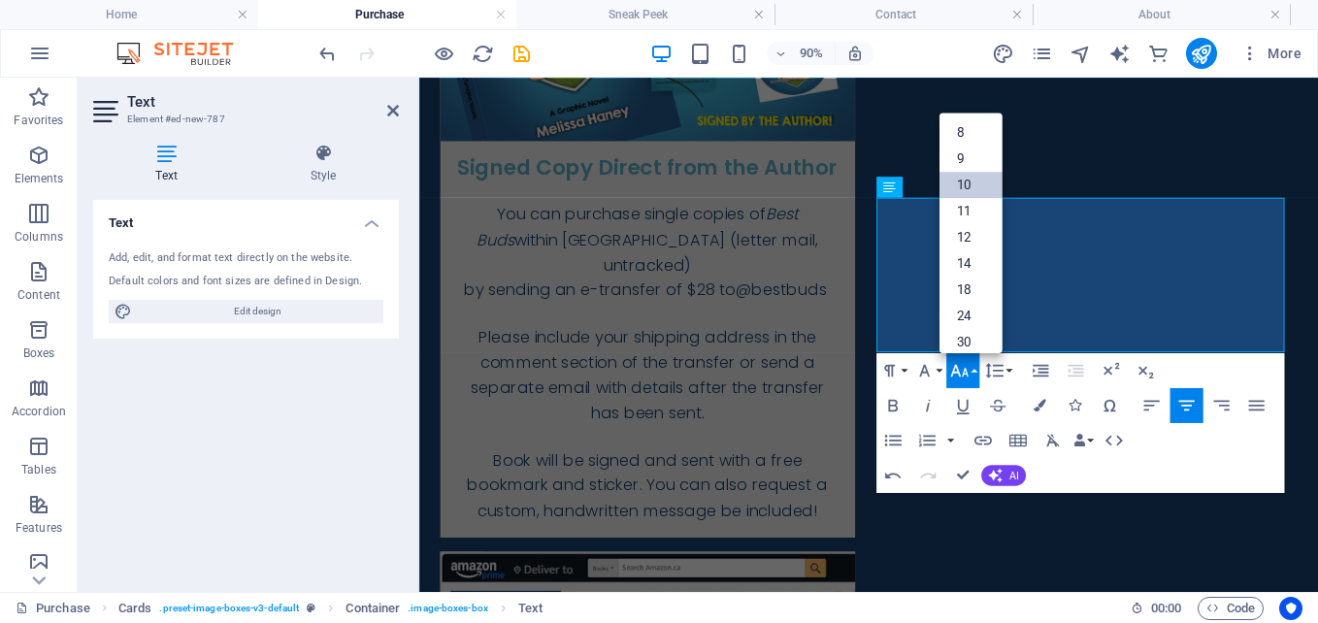
scroll to position [81, 0]
click at [965, 218] on link "18" at bounding box center [970, 217] width 63 height 26
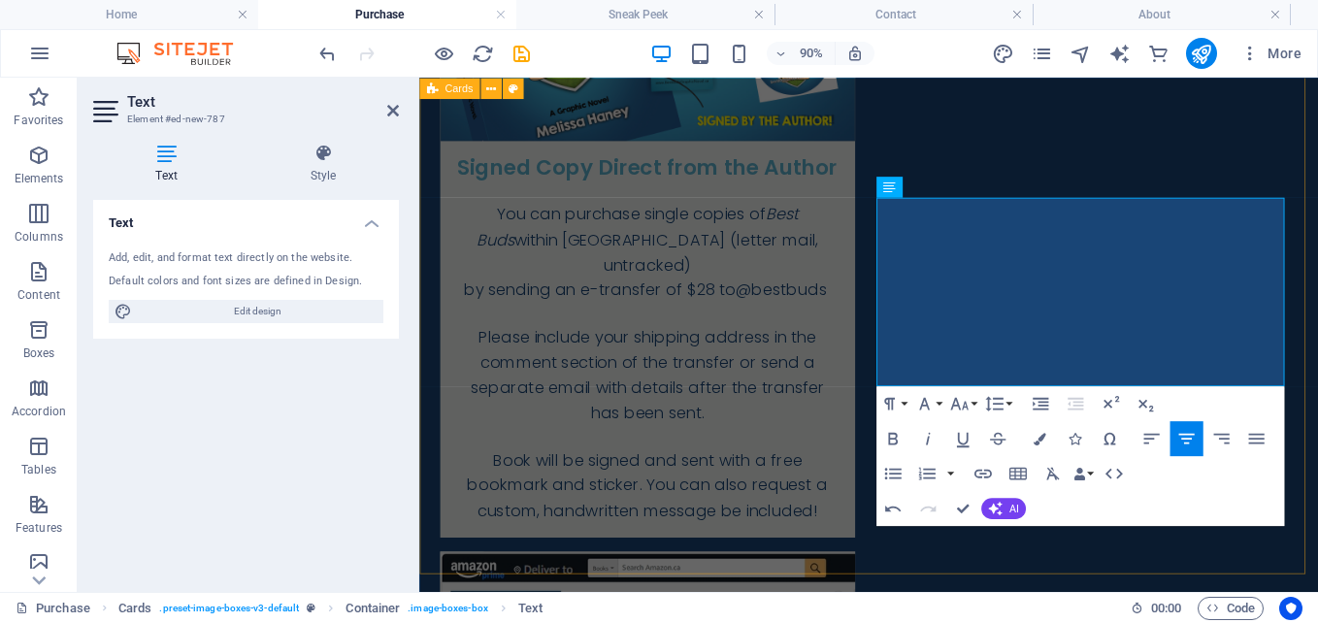
click at [897, 583] on div "Signed Copy Direct from the Author You can purchase single copies of Best Buds …" at bounding box center [918, 516] width 999 height 1513
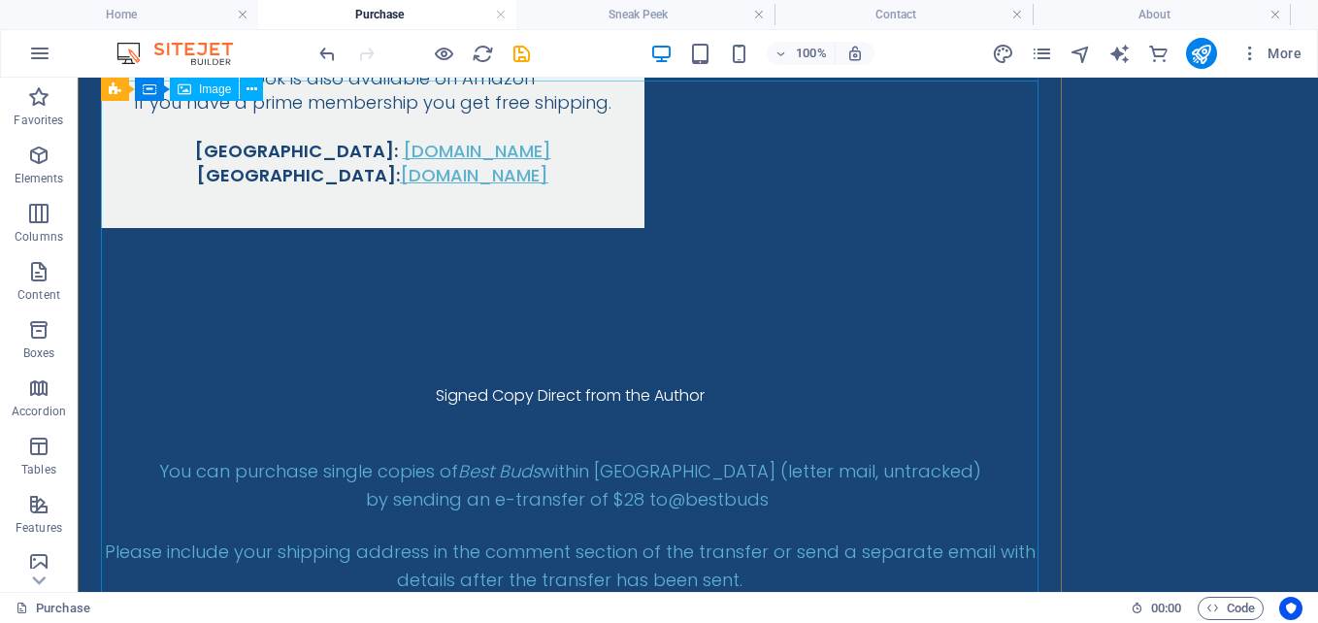
scroll to position [1862, 0]
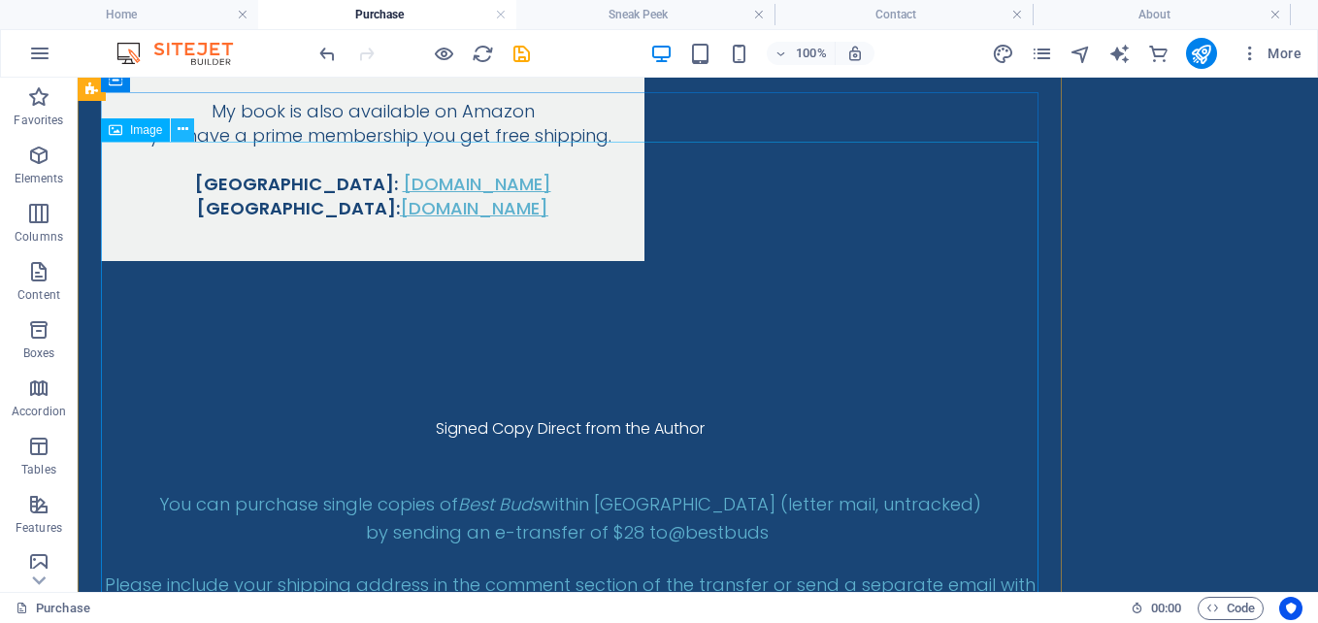
click at [187, 129] on icon at bounding box center [183, 129] width 11 height 20
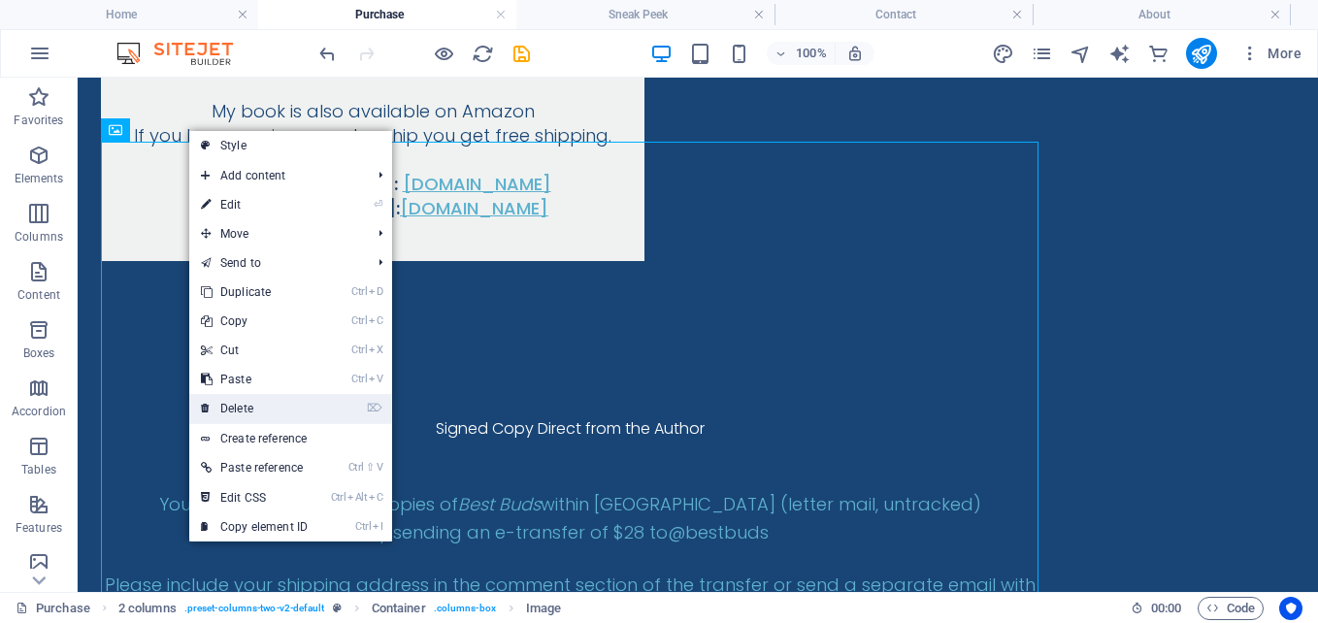
click at [259, 399] on link "⌦ Delete" at bounding box center [254, 408] width 130 height 29
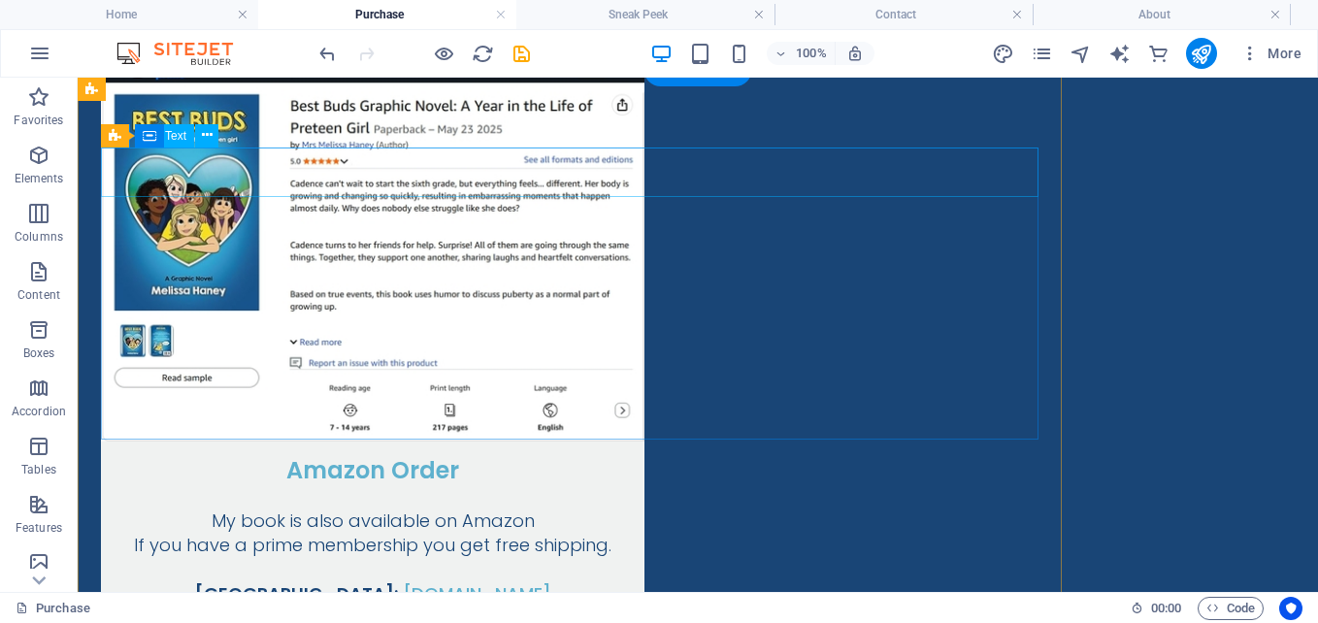
scroll to position [1377, 0]
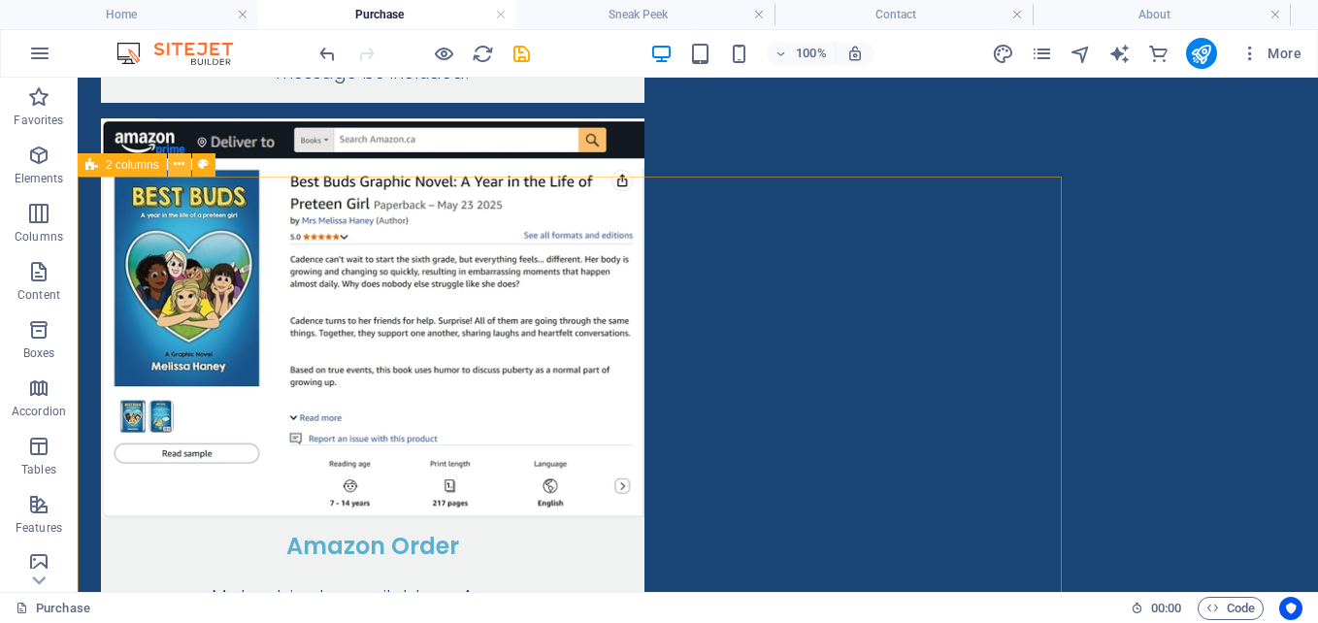
click at [185, 160] on button at bounding box center [179, 164] width 23 height 23
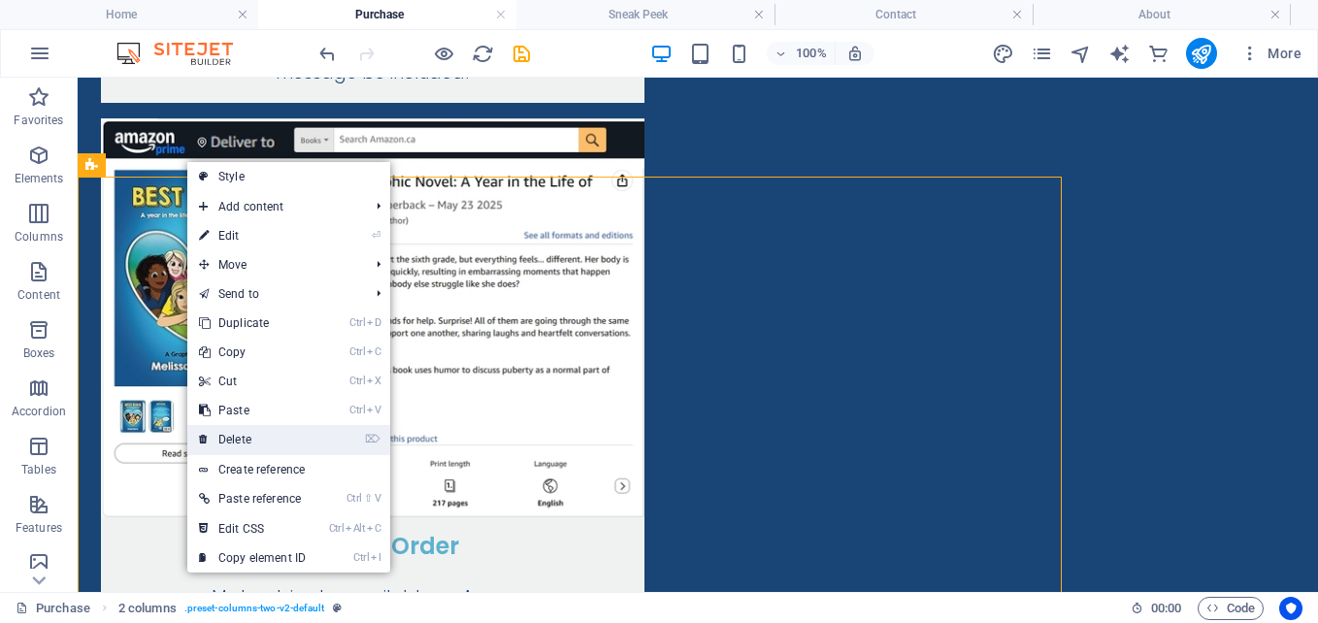
click at [255, 428] on link "⌦ Delete" at bounding box center [252, 439] width 130 height 29
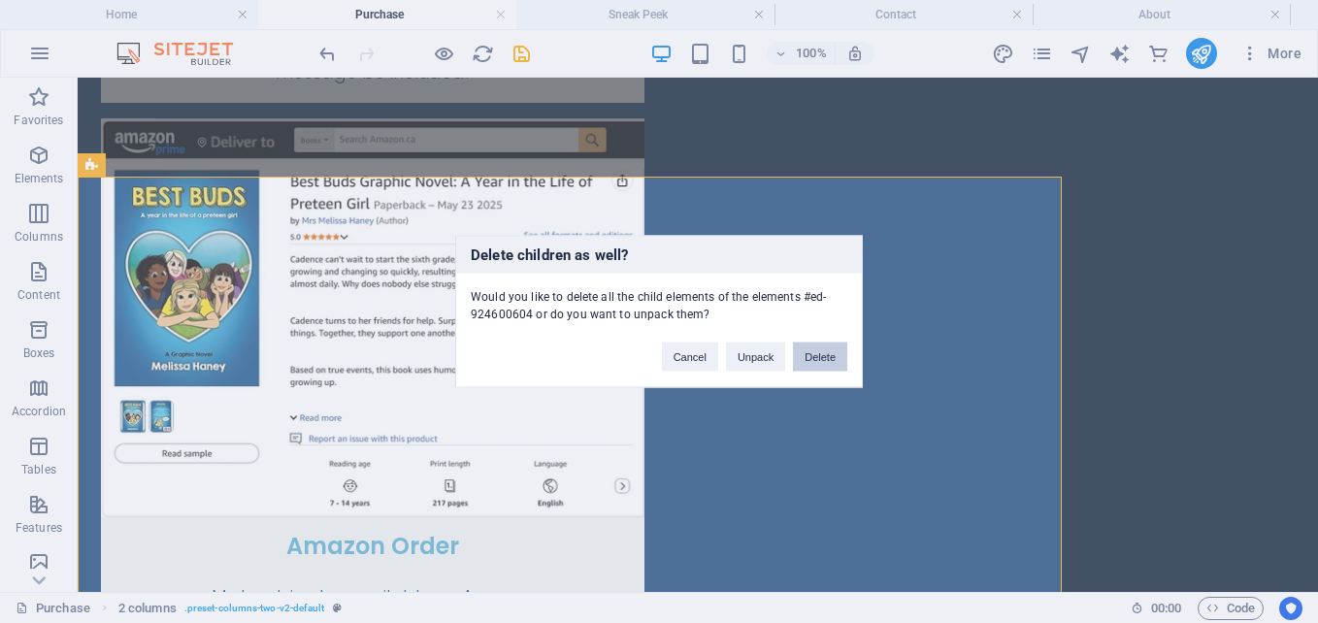
click at [822, 354] on button "Delete" at bounding box center [820, 357] width 54 height 29
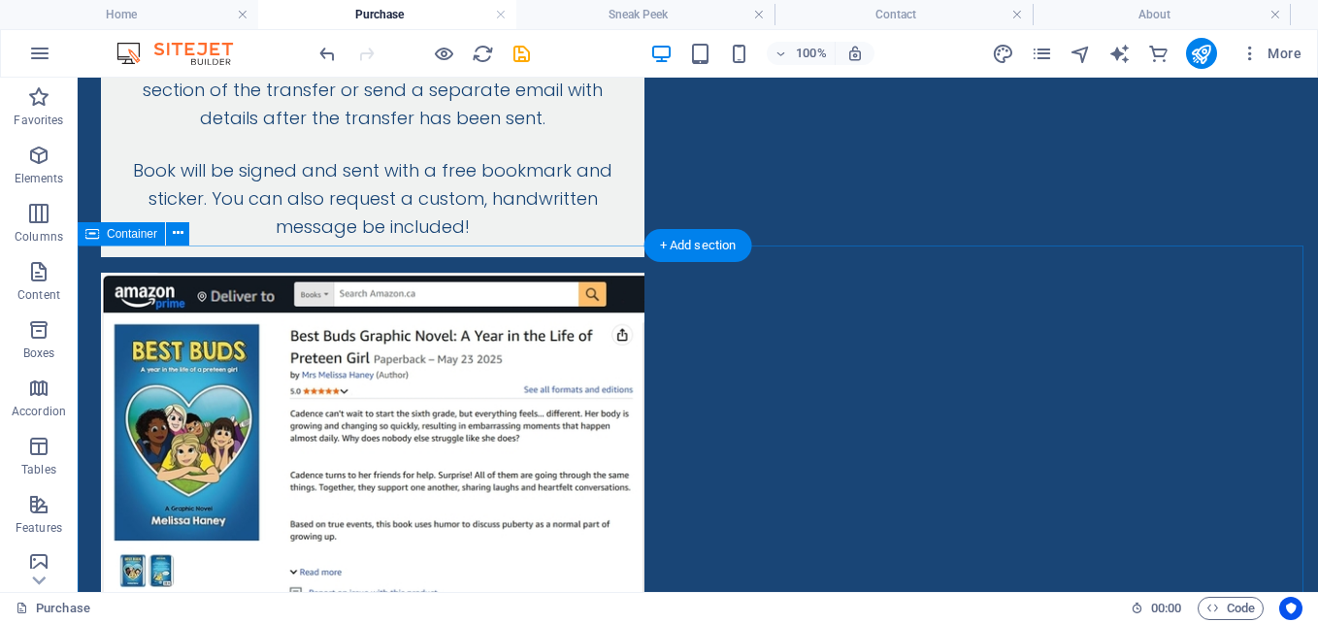
scroll to position [1086, 0]
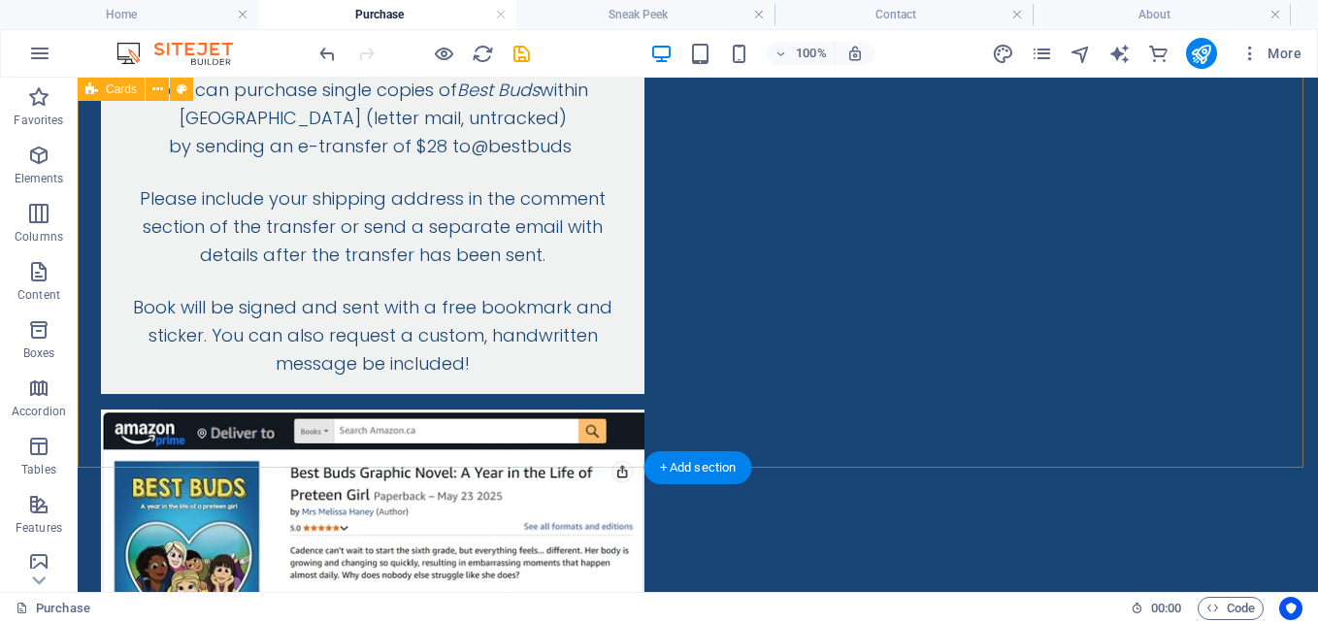
click at [720, 416] on div "Signed Copy Direct from the Author You can purchase single copies of Best Buds …" at bounding box center [698, 340] width 1240 height 1549
click at [707, 468] on div "+ Add section" at bounding box center [698, 467] width 108 height 33
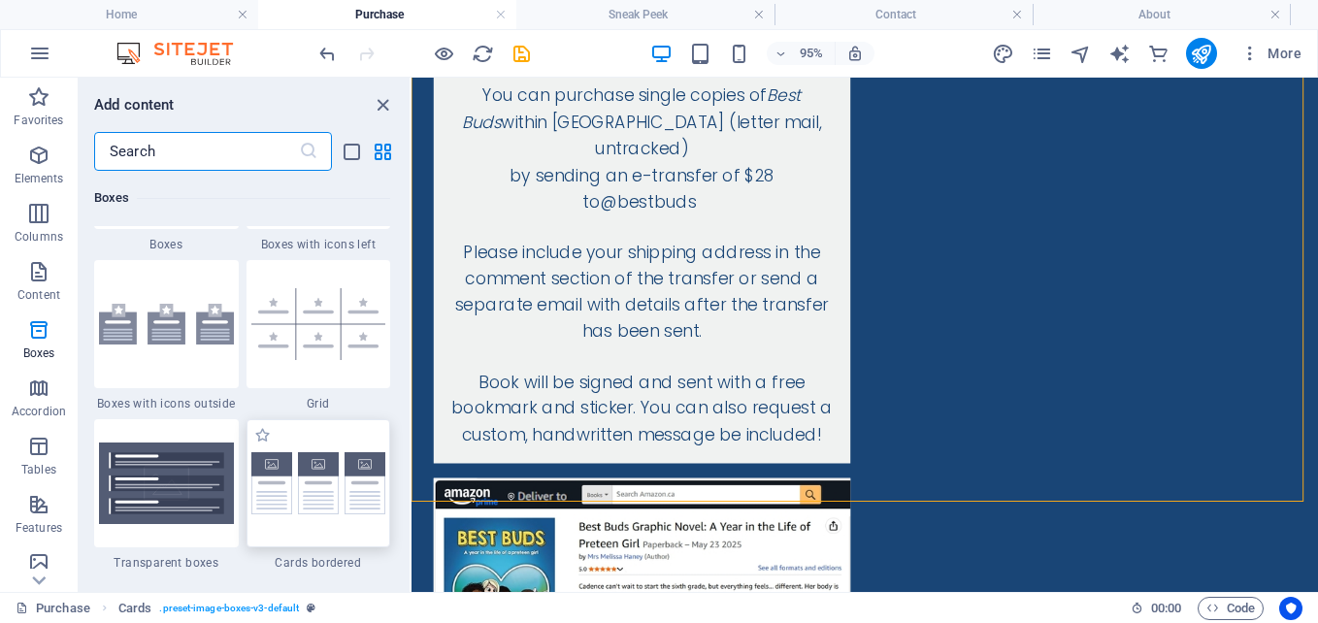
scroll to position [5725, 0]
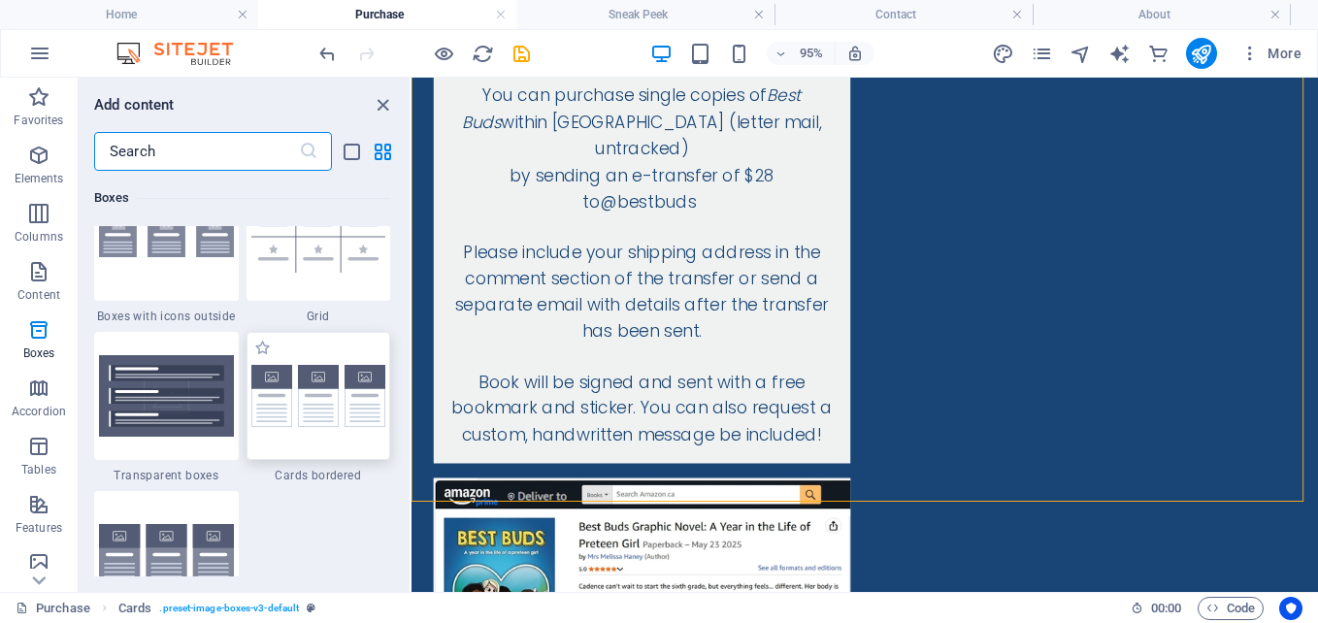
click at [325, 398] on img at bounding box center [318, 396] width 135 height 63
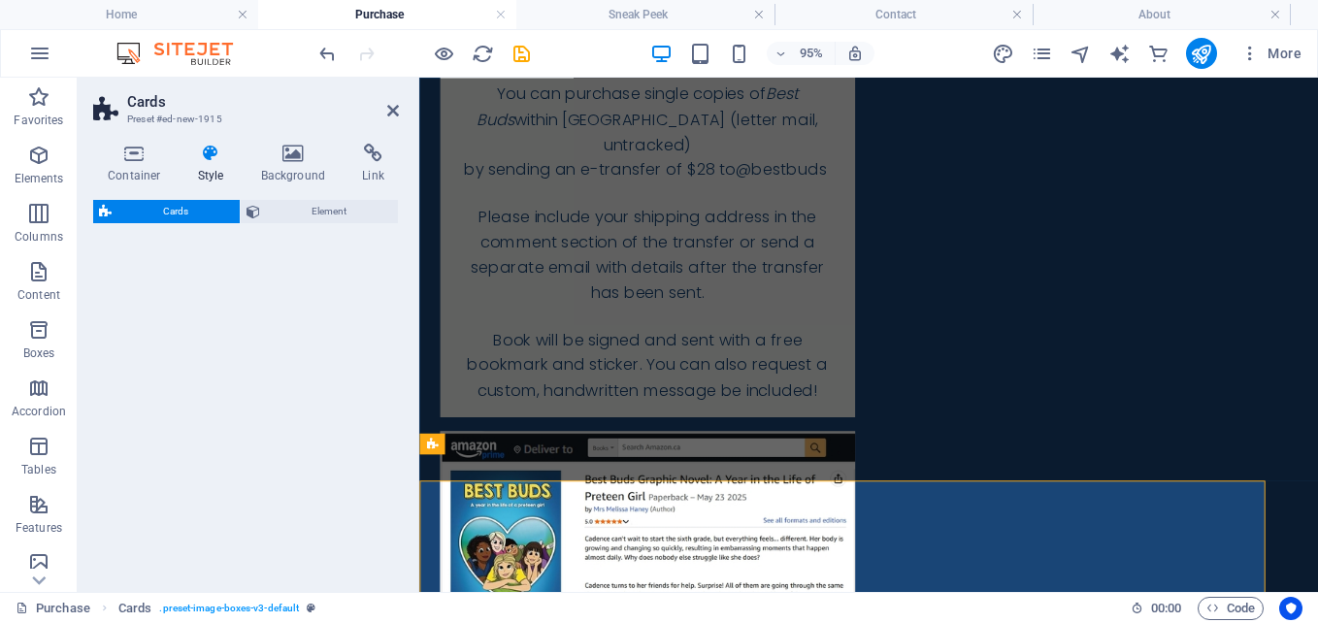
select select "rem"
select select "preset-image-boxes-v3-border"
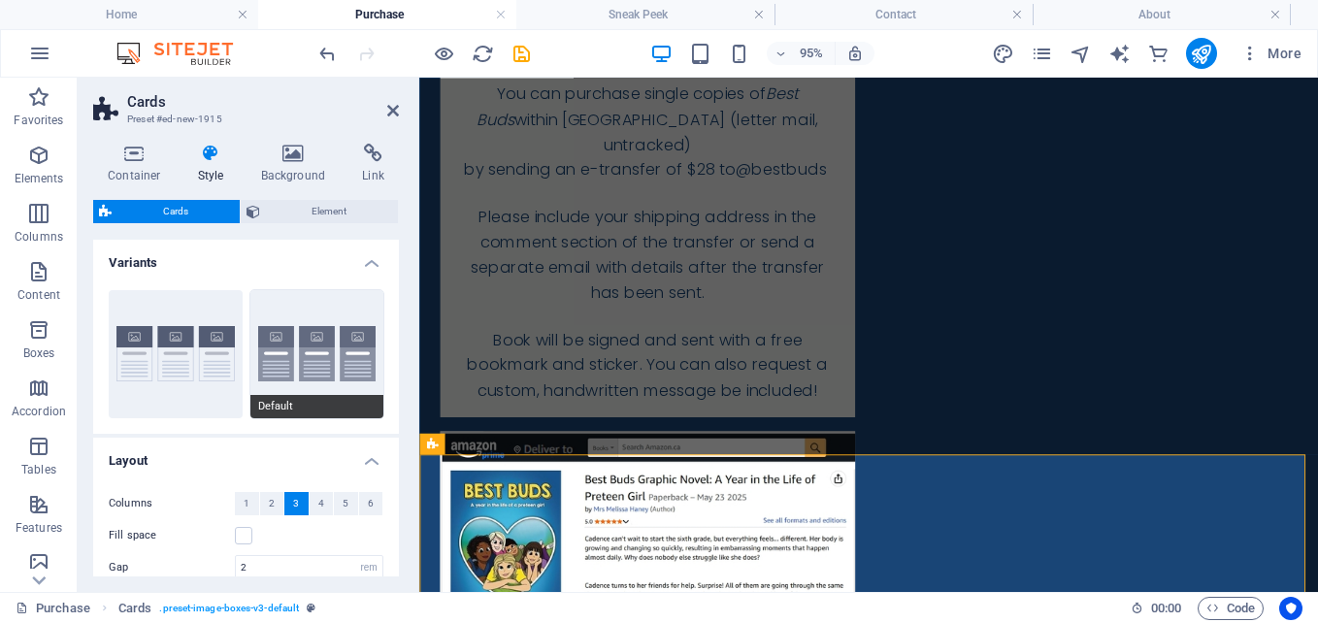
scroll to position [962, 0]
click at [274, 496] on button "2" at bounding box center [272, 503] width 24 height 23
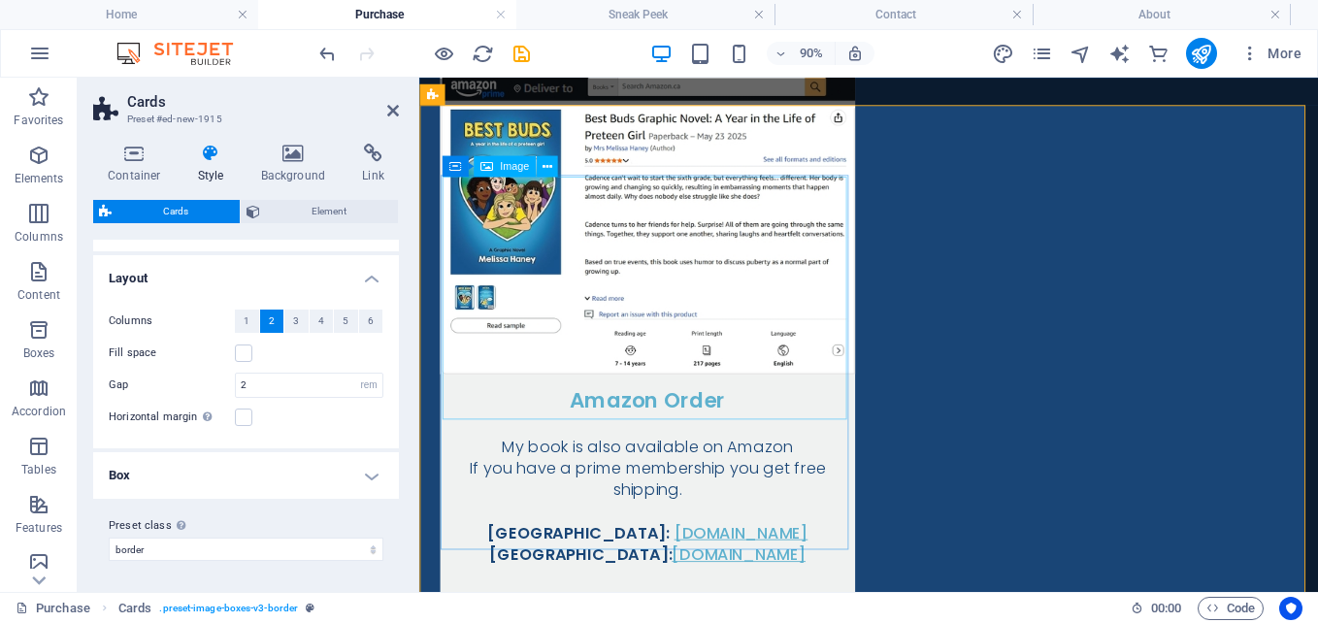
scroll to position [1641, 0]
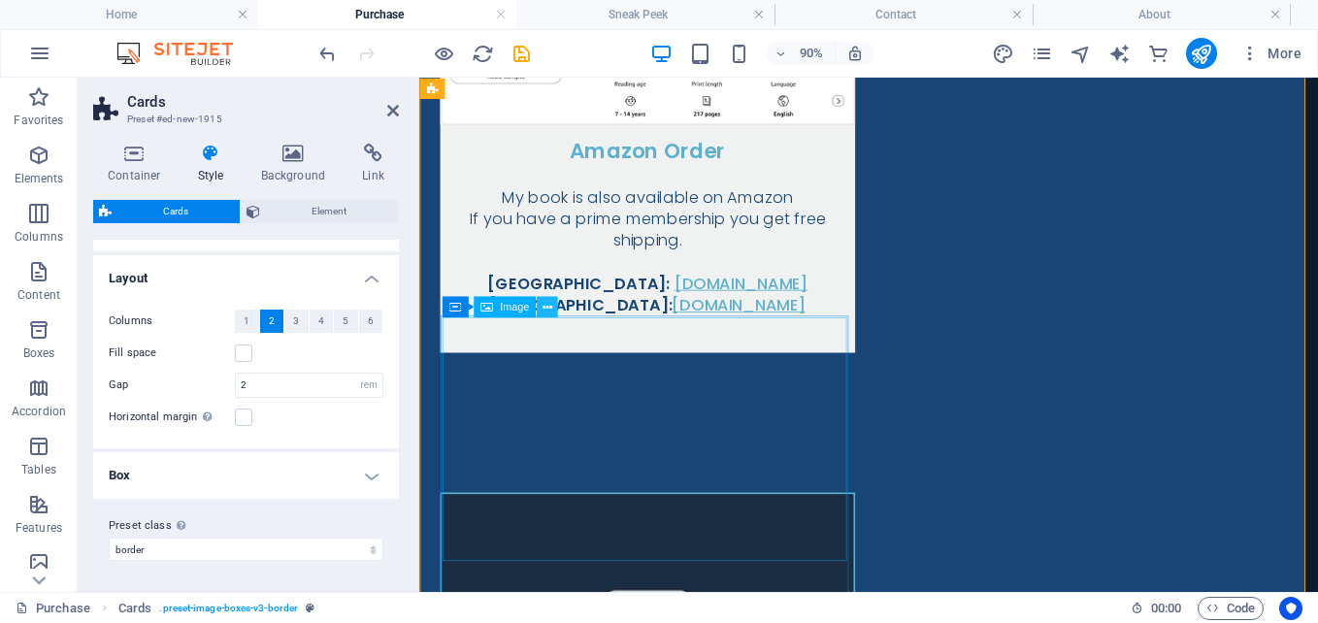
click at [548, 309] on icon at bounding box center [548, 307] width 10 height 18
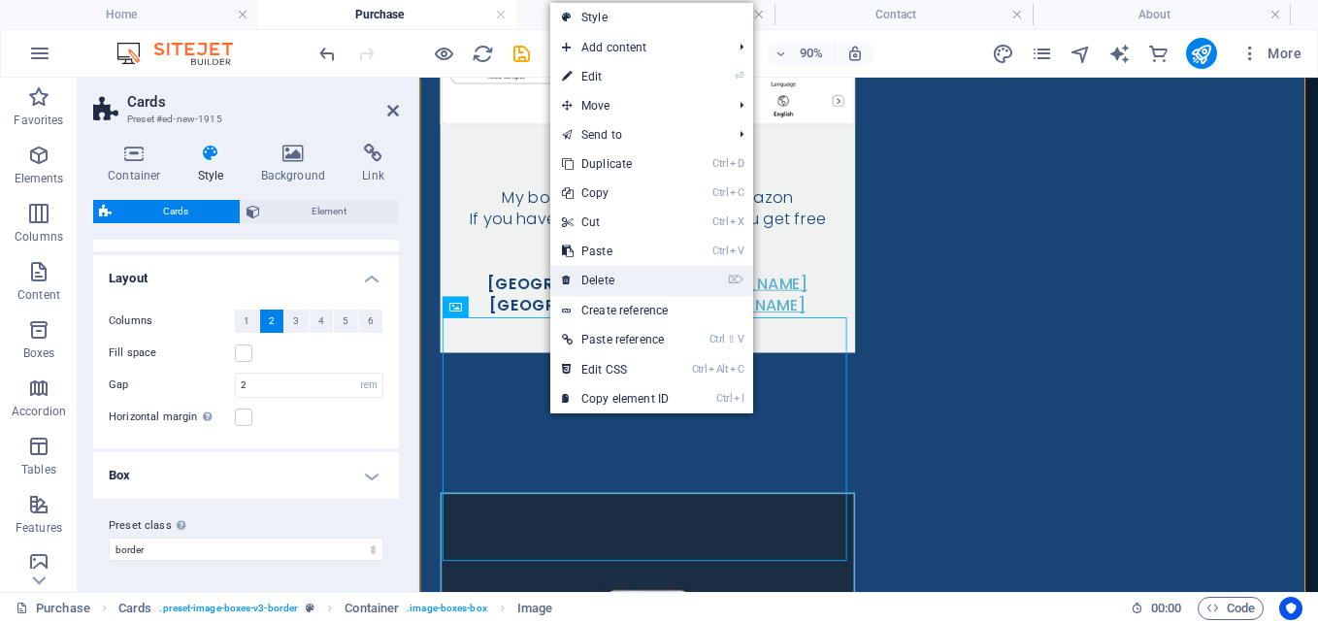
click at [596, 285] on link "⌦ Delete" at bounding box center [615, 280] width 130 height 29
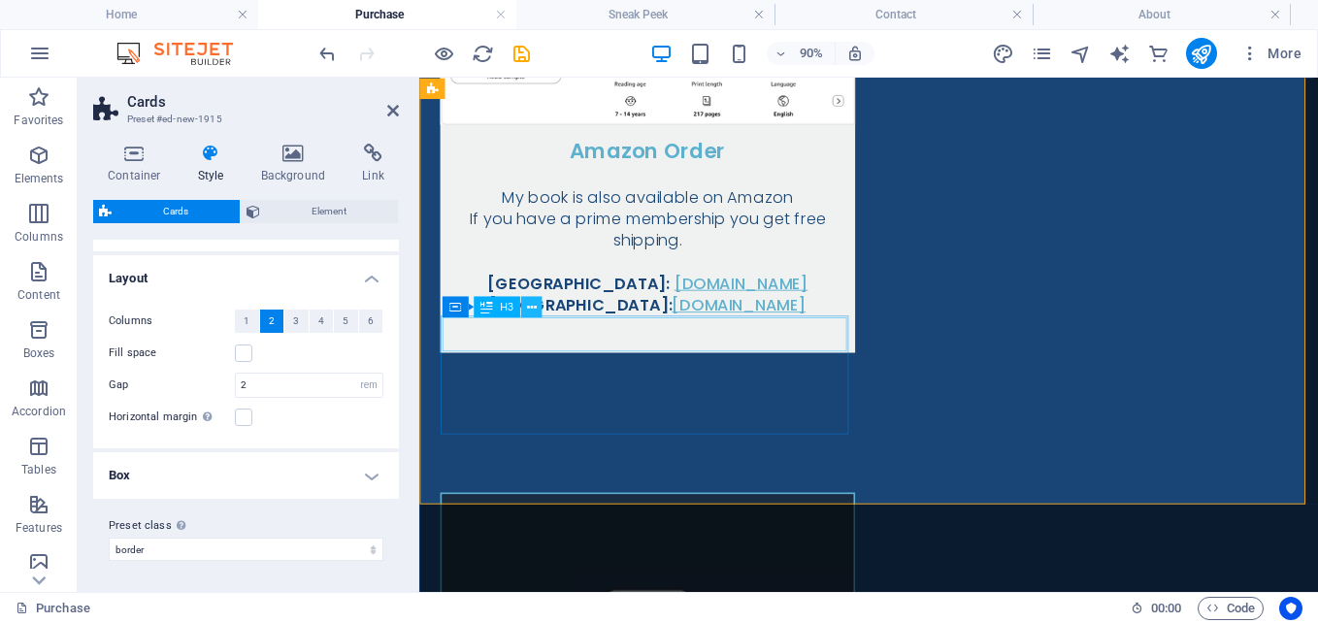
click at [528, 304] on icon at bounding box center [532, 307] width 10 height 18
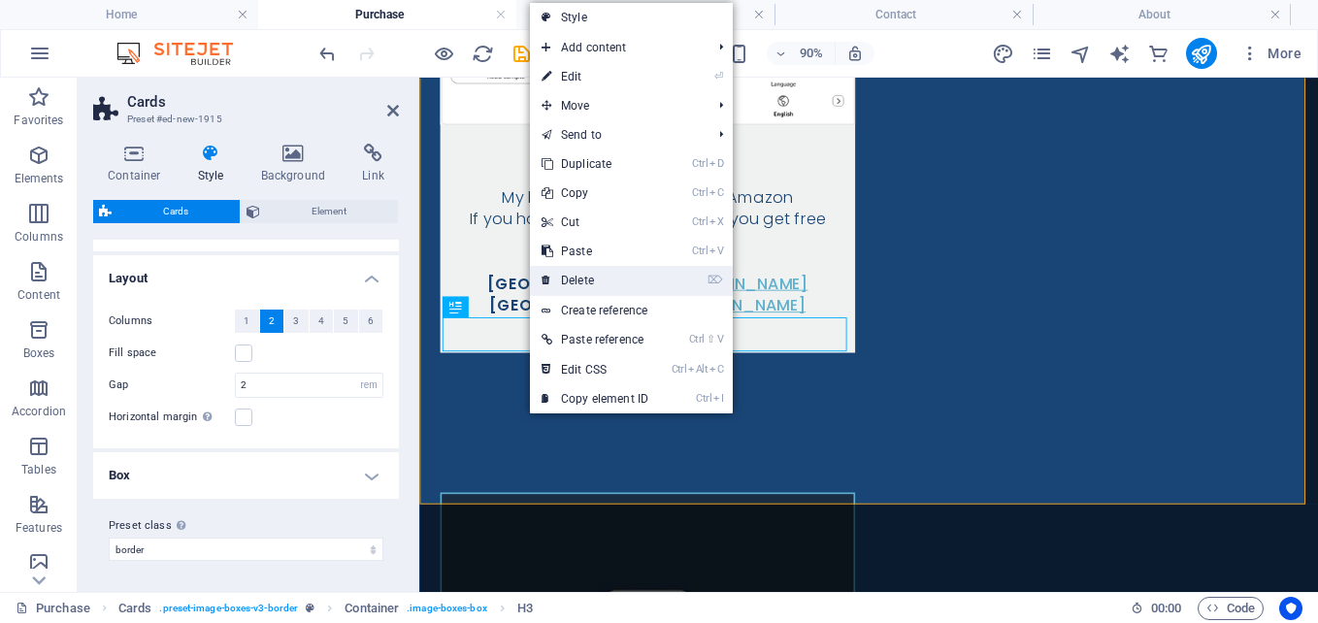
click at [588, 278] on link "⌦ Delete" at bounding box center [595, 280] width 130 height 29
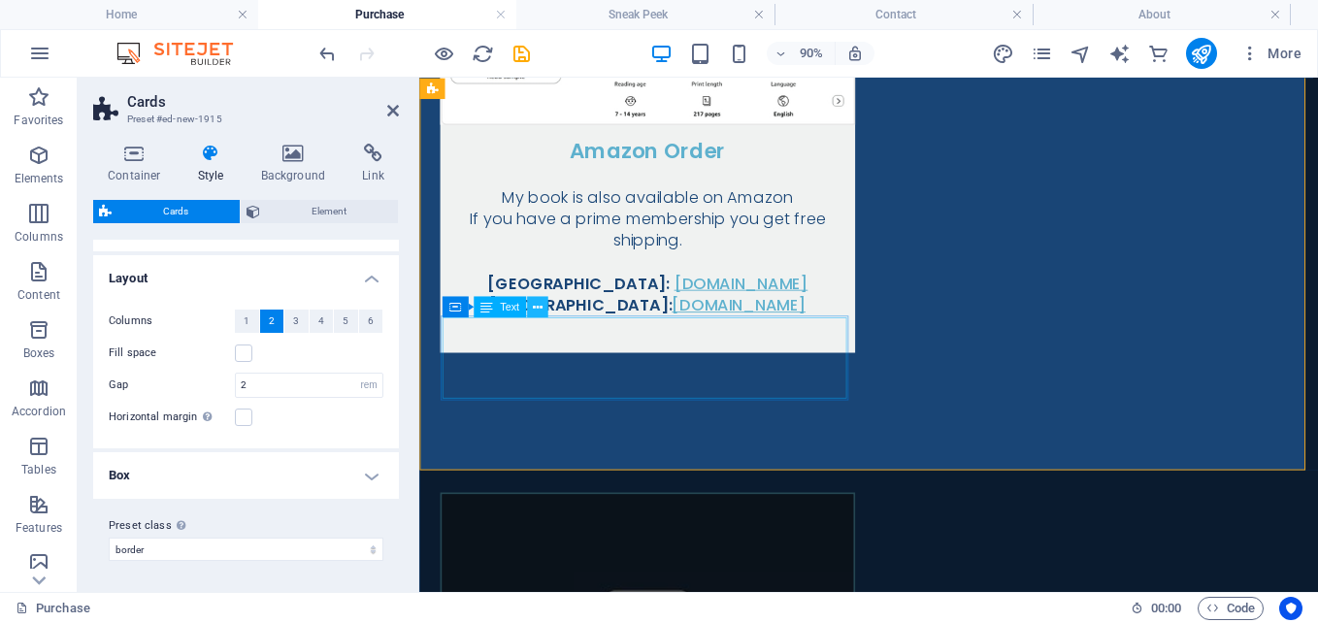
click at [534, 305] on icon at bounding box center [538, 307] width 10 height 18
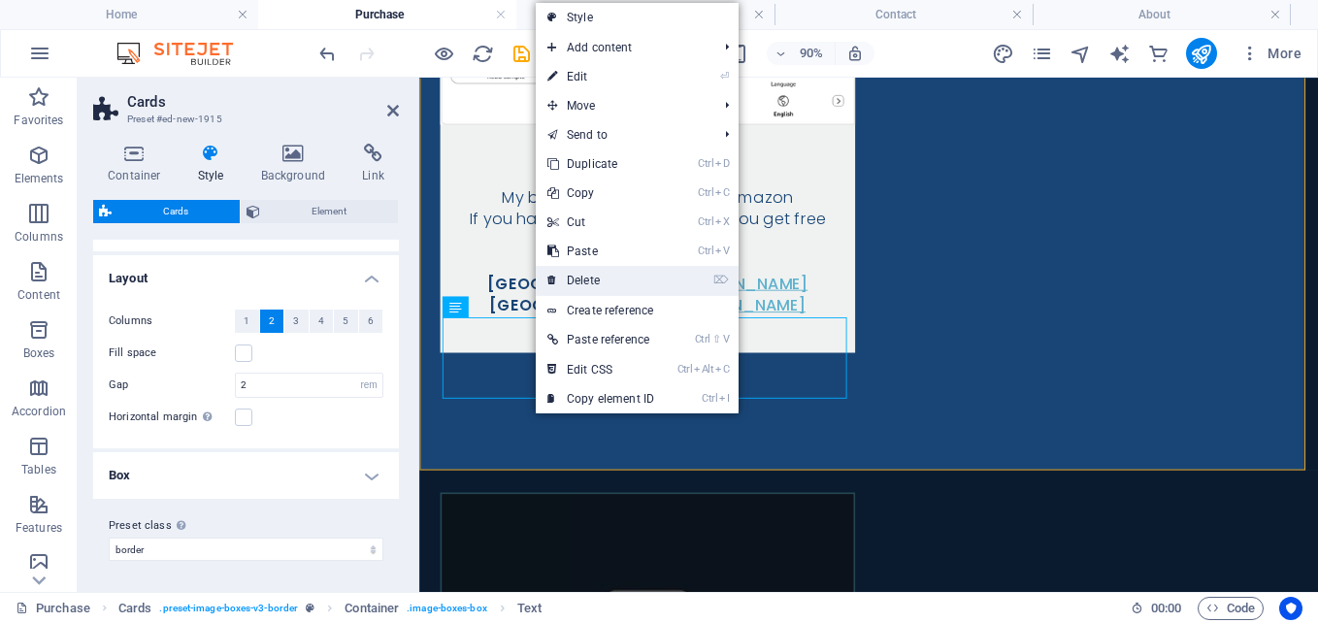
click at [586, 284] on link "⌦ Delete" at bounding box center [601, 280] width 130 height 29
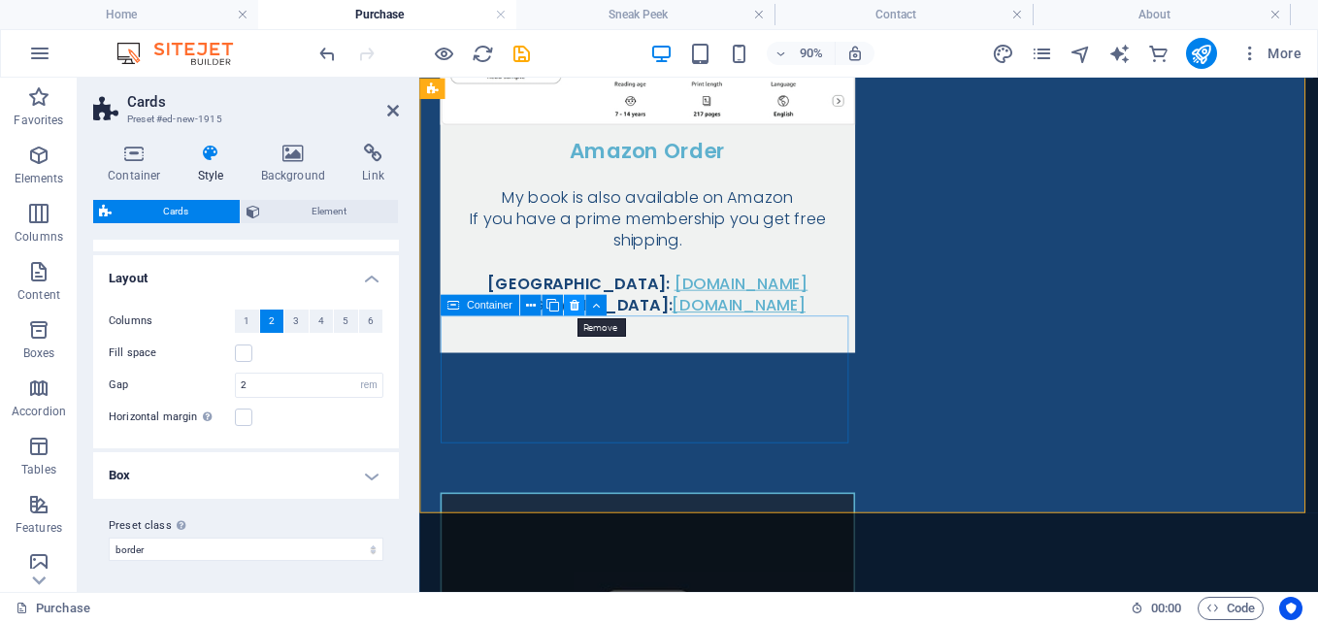
click at [575, 306] on icon at bounding box center [574, 305] width 10 height 18
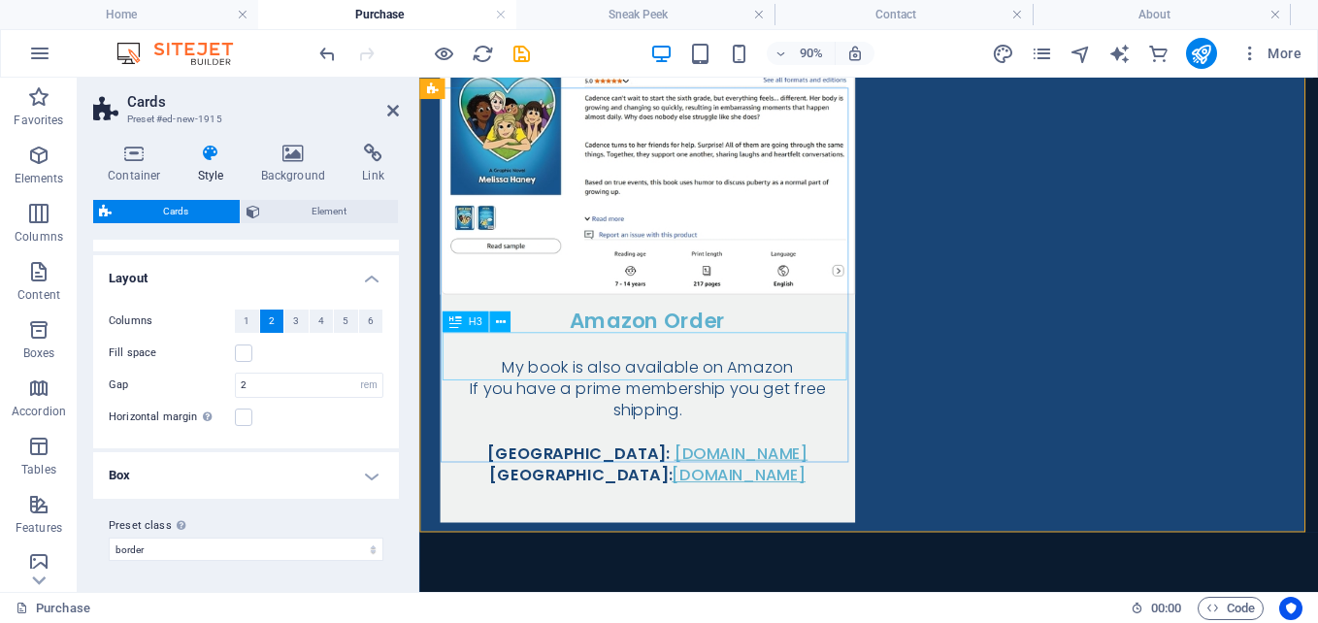
scroll to position [1447, 0]
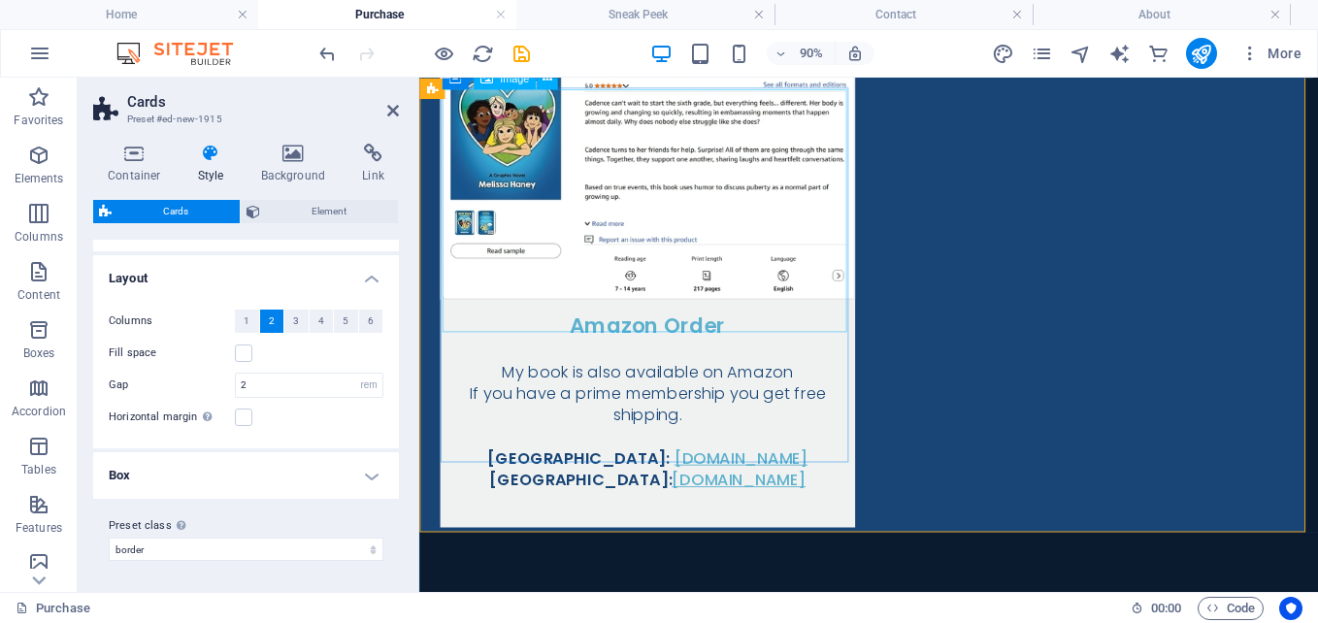
select select "%"
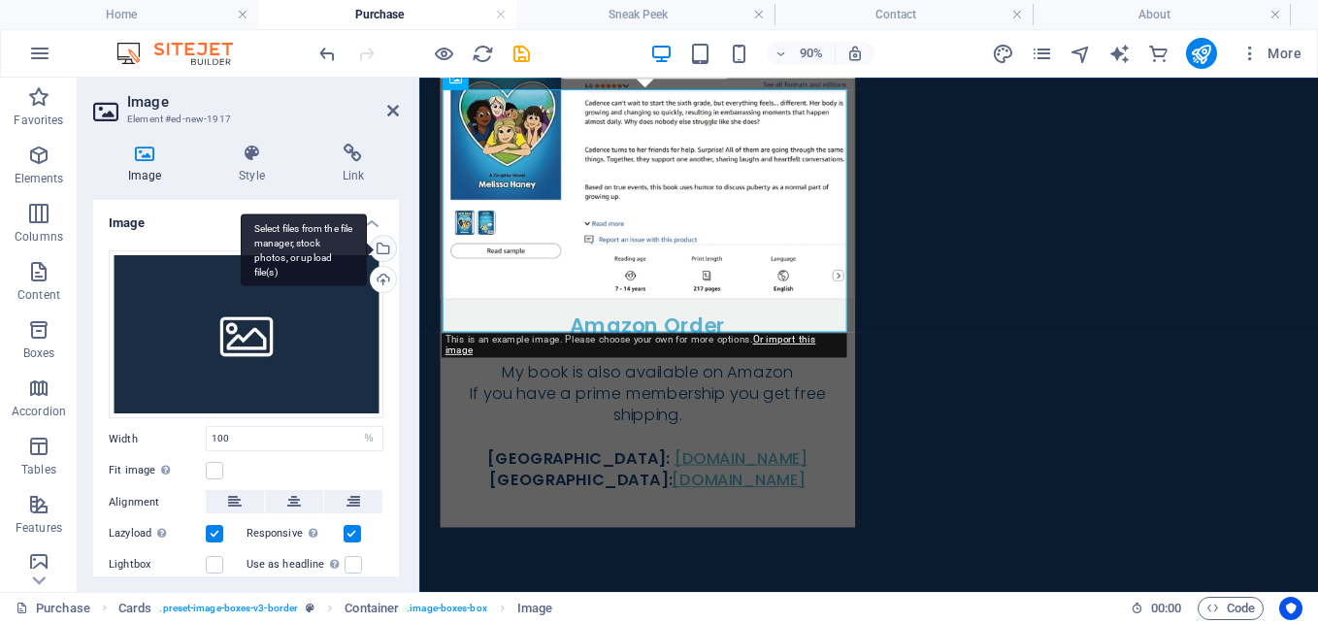
click at [382, 252] on div "Select files from the file manager, stock photos, or upload file(s)" at bounding box center [381, 250] width 29 height 29
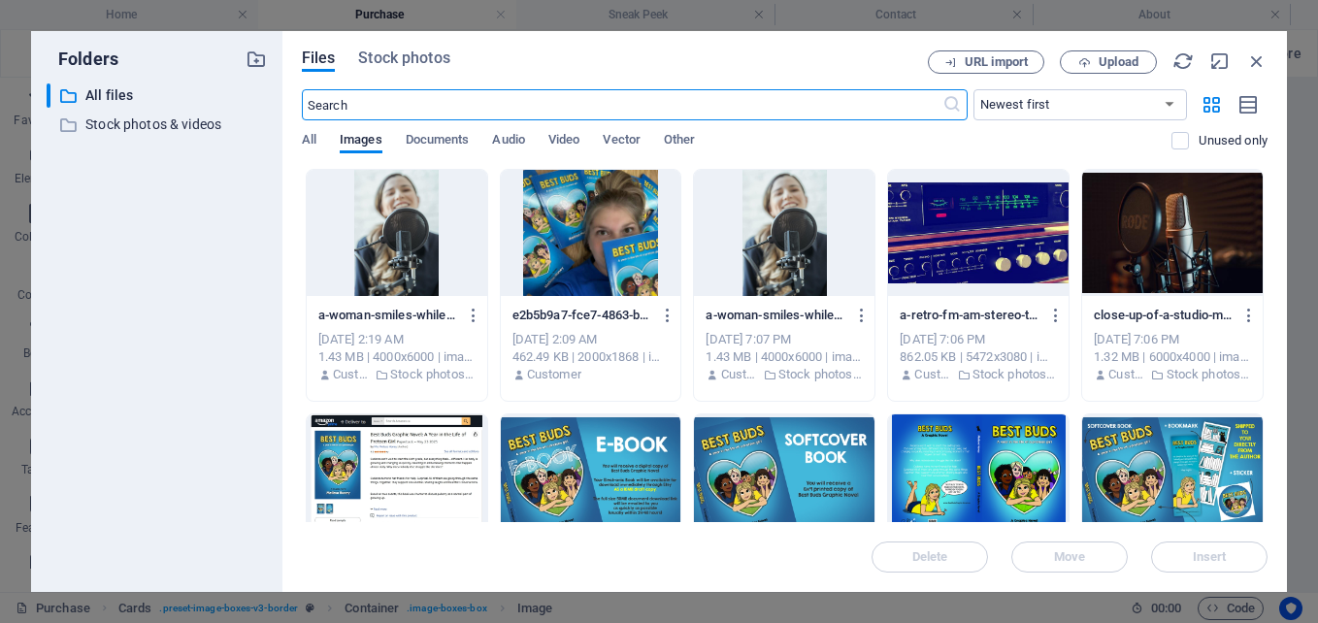
scroll to position [97, 0]
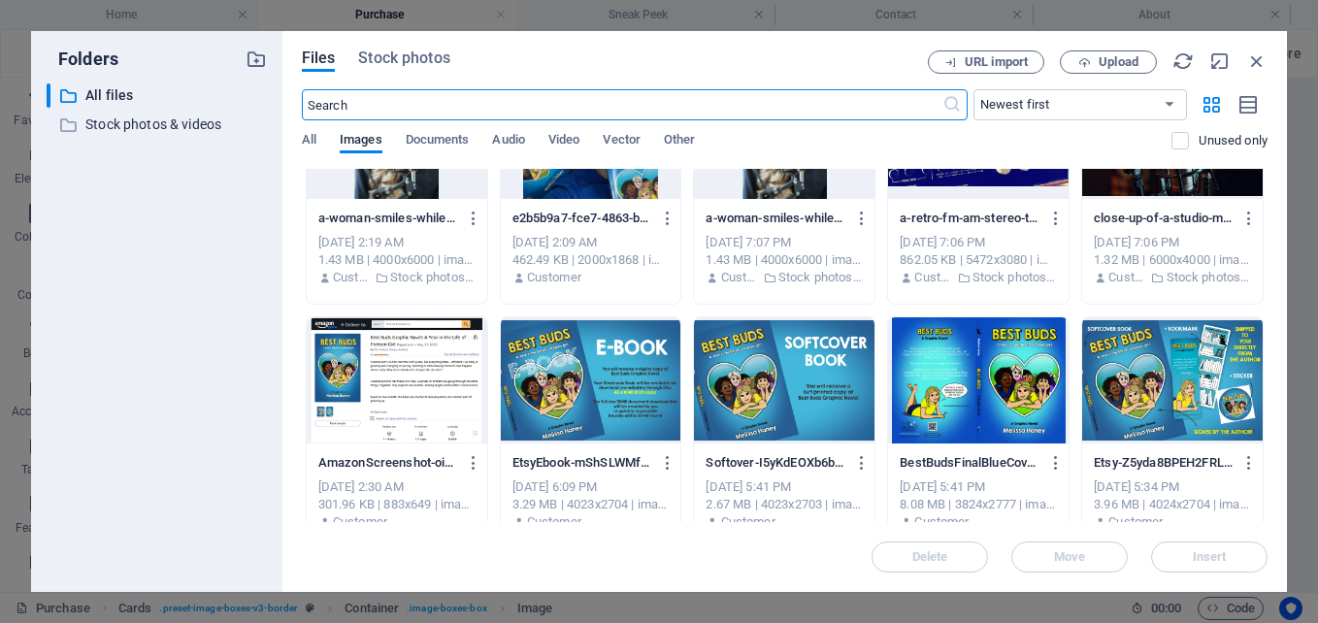
click at [619, 378] on div at bounding box center [591, 380] width 181 height 126
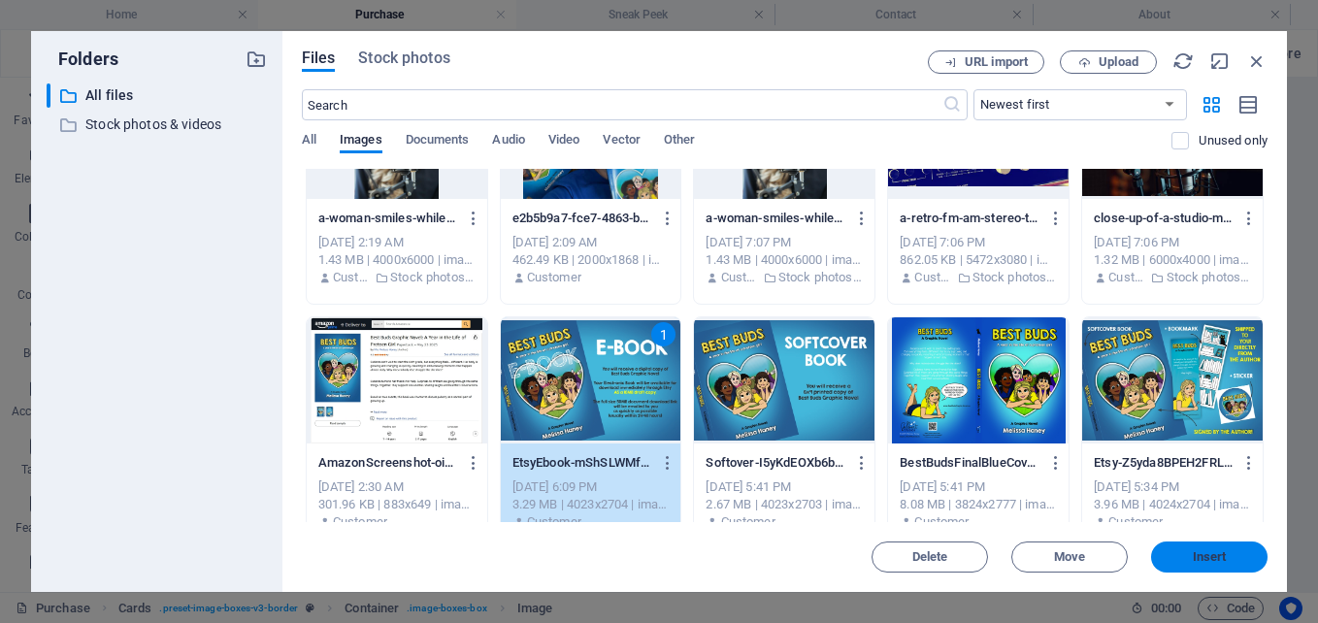
click at [1189, 558] on span "Insert" at bounding box center [1209, 557] width 101 height 12
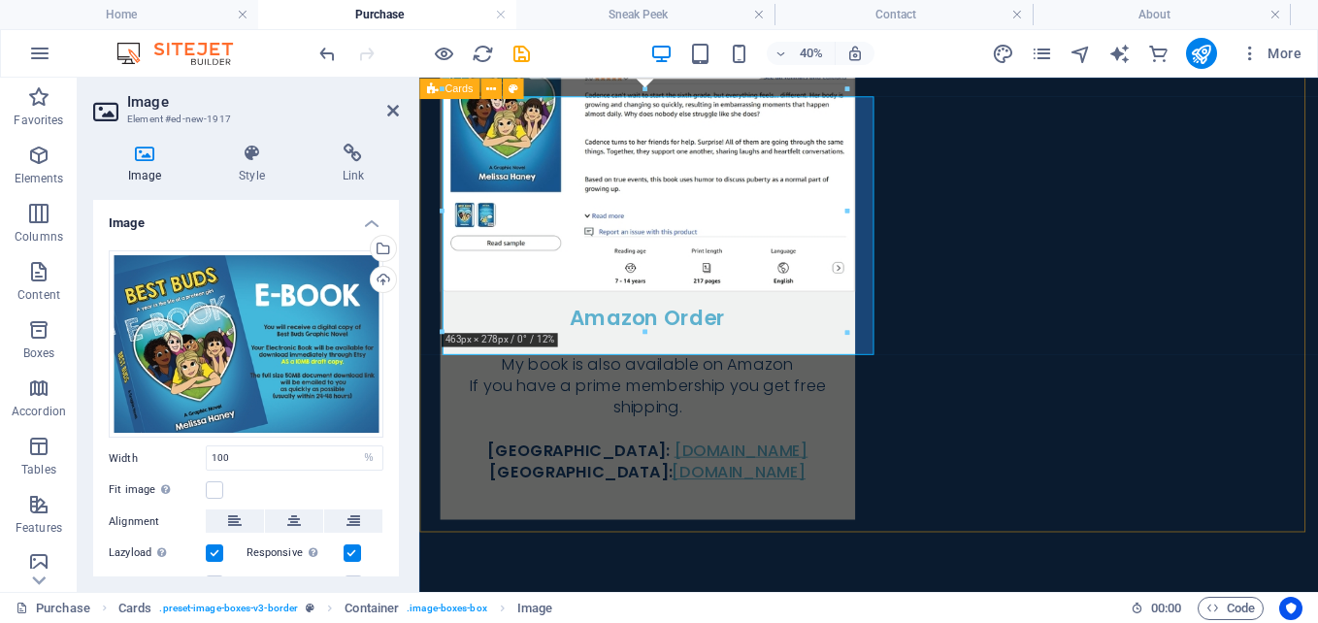
scroll to position [1447, 0]
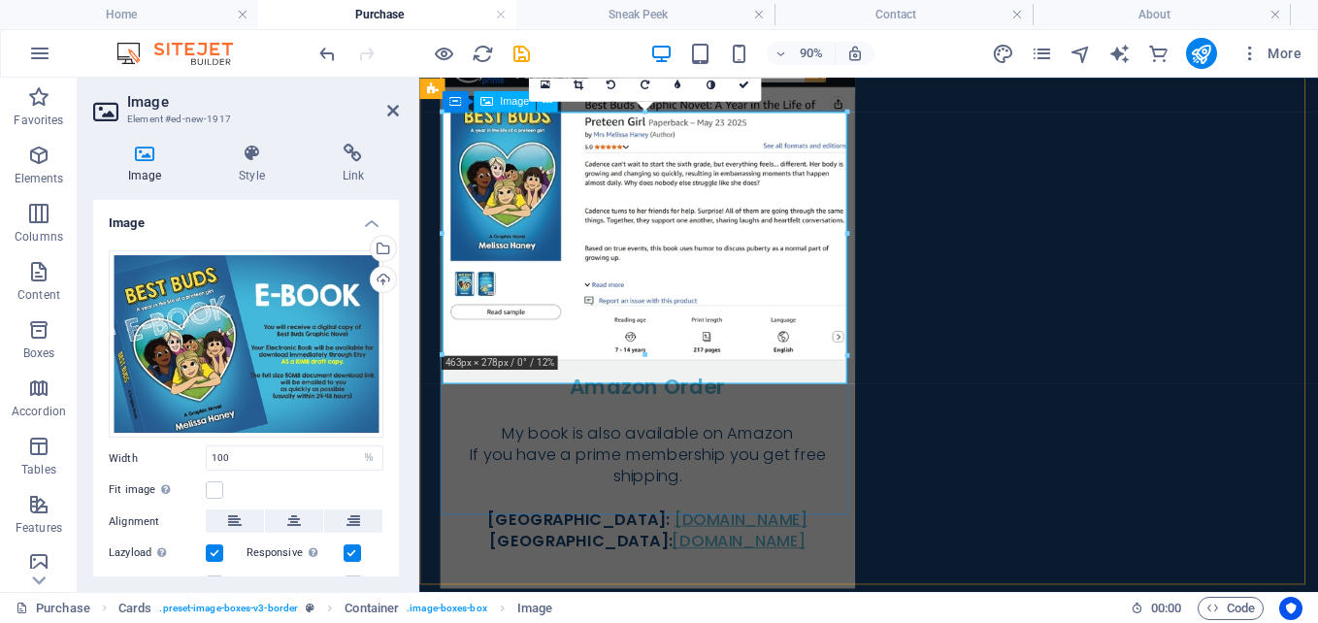
scroll to position [1350, 0]
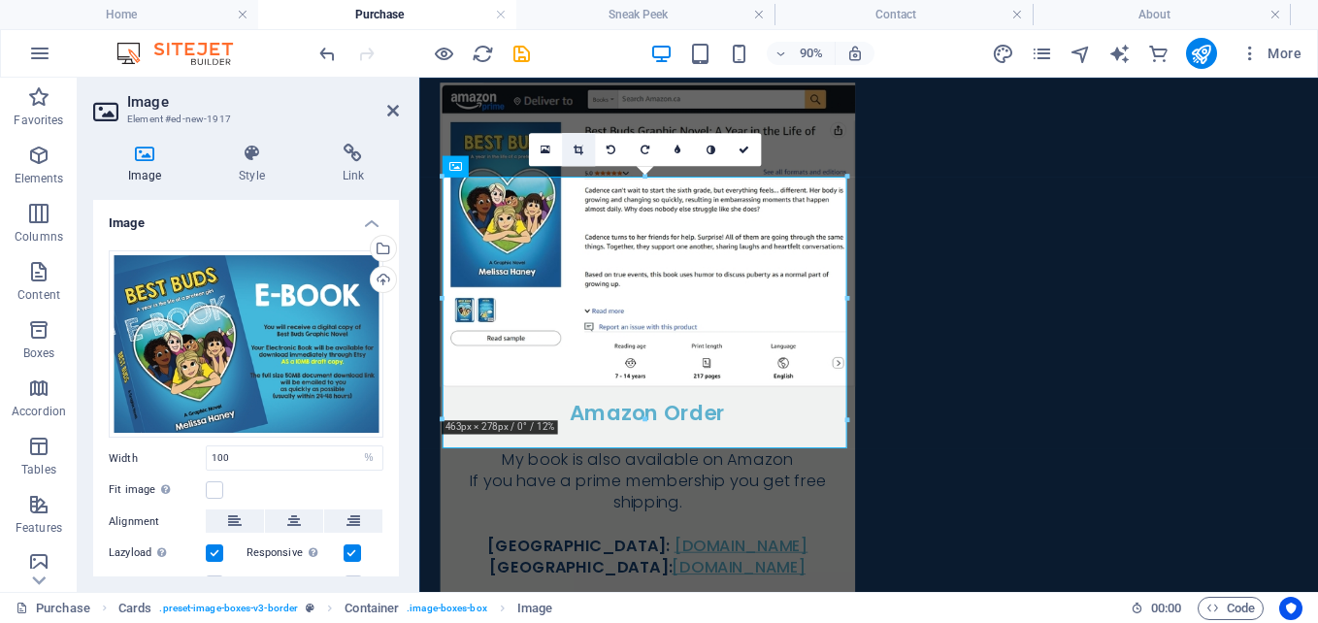
click at [577, 152] on icon at bounding box center [578, 150] width 10 height 11
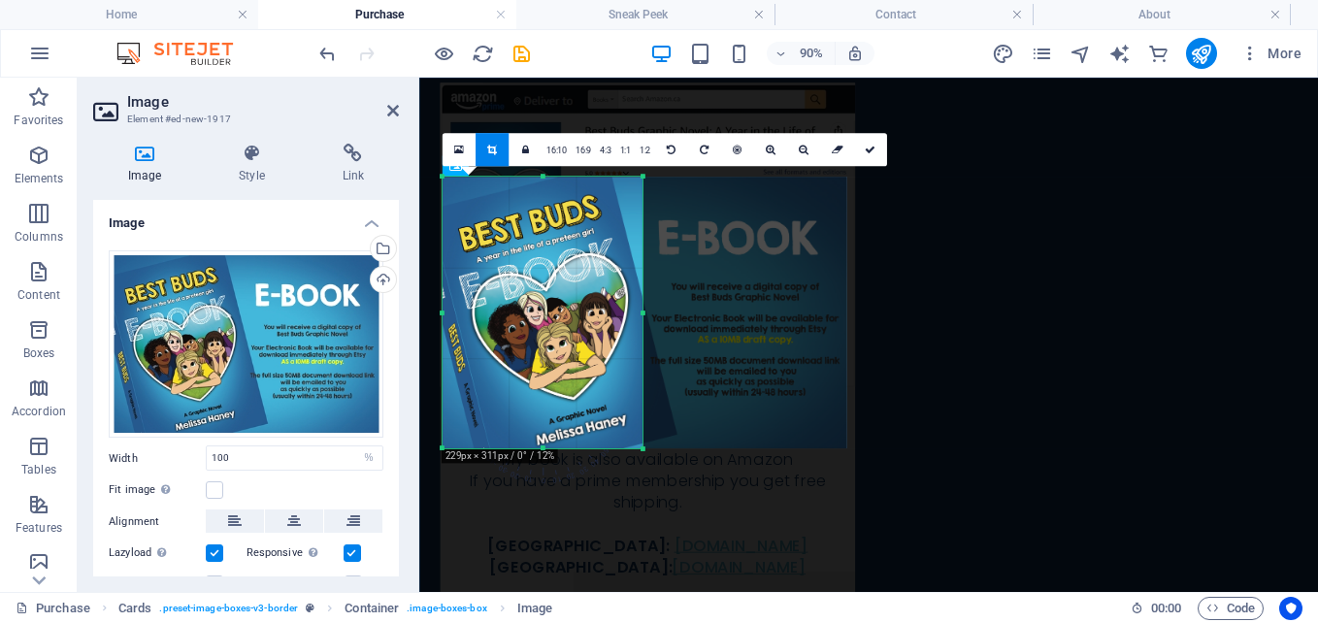
drag, startPoint x: 848, startPoint y: 314, endPoint x: 621, endPoint y: 322, distance: 227.2
click at [621, 322] on div "180 170 160 150 140 130 120 110 100 90 80 70 60 50 40 30 20 10 0 -10 -20 -30 -4…" at bounding box center [542, 313] width 200 height 272
click at [865, 145] on icon at bounding box center [870, 150] width 11 height 11
type input "229"
select select "px"
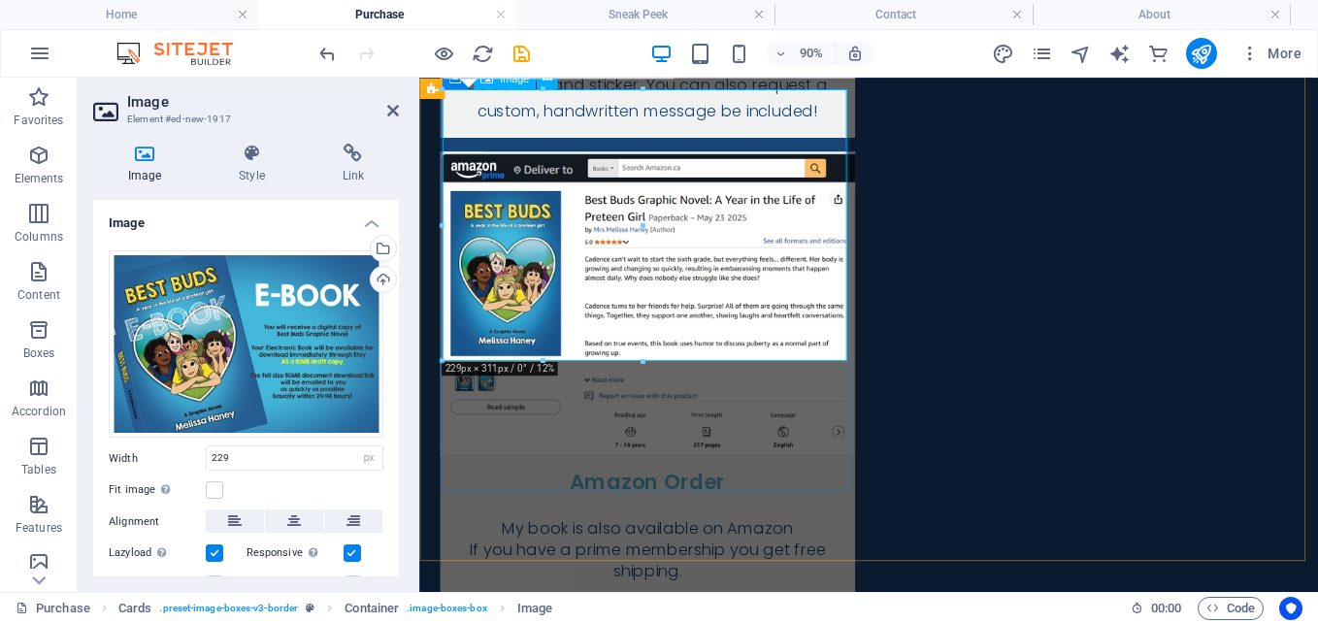
scroll to position [1253, 0]
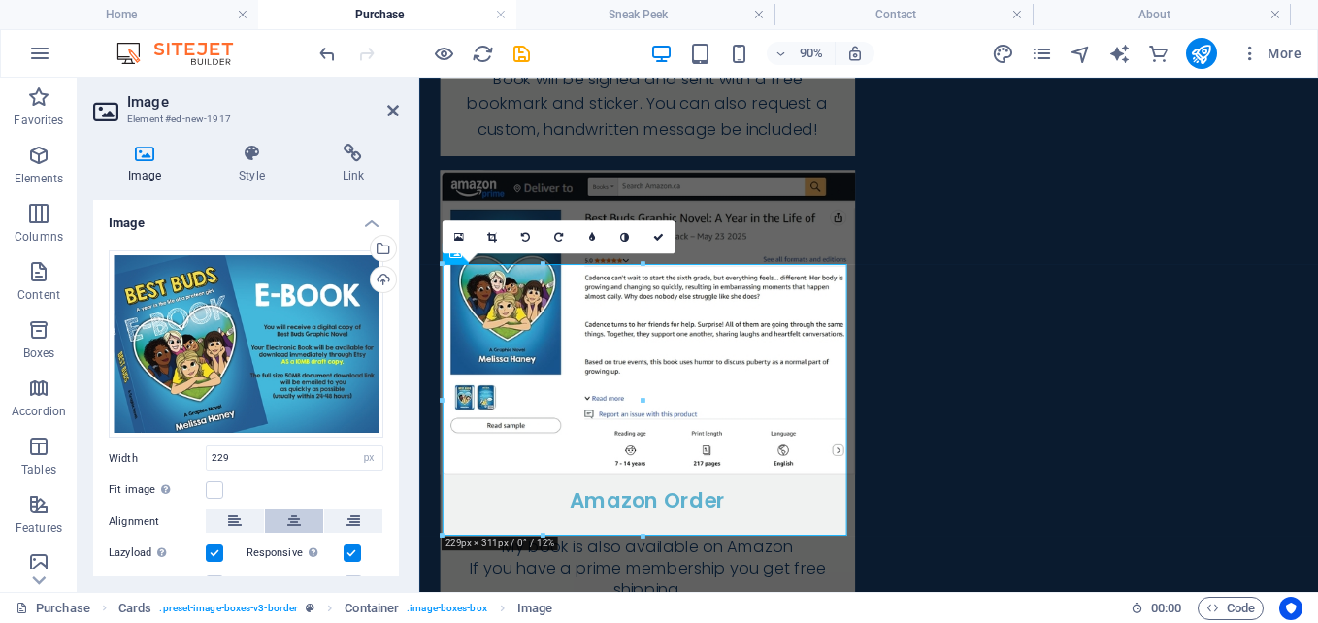
click at [287, 513] on icon at bounding box center [294, 521] width 14 height 23
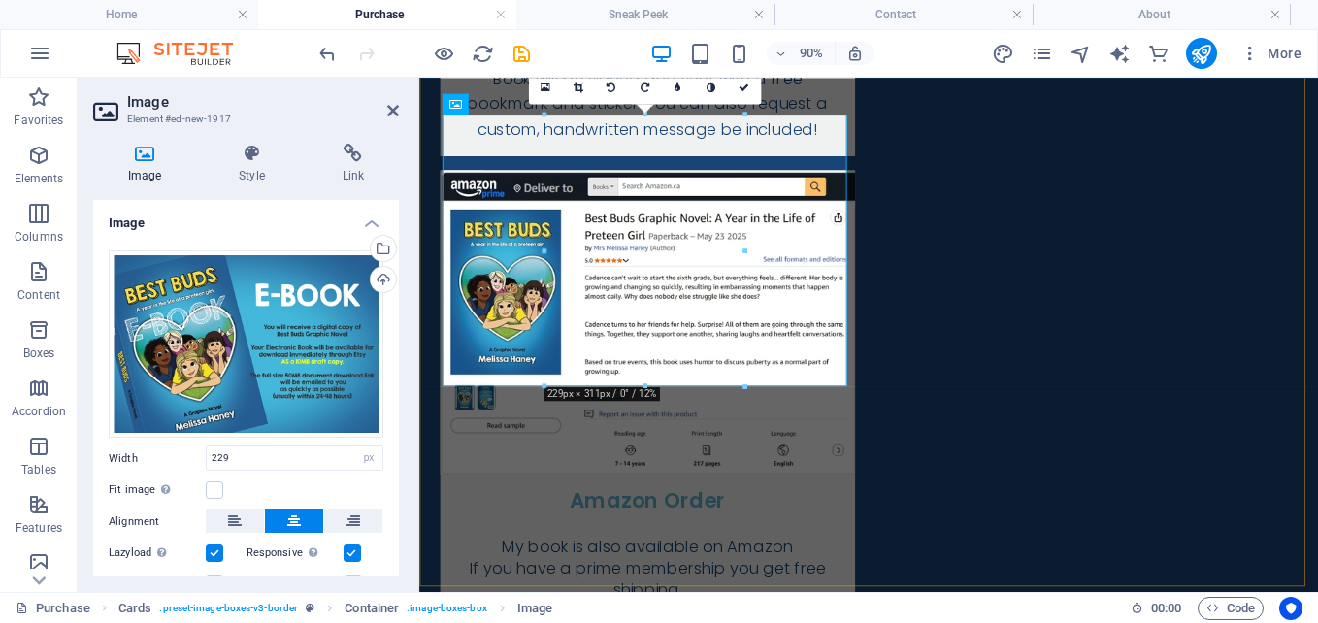
scroll to position [1544, 0]
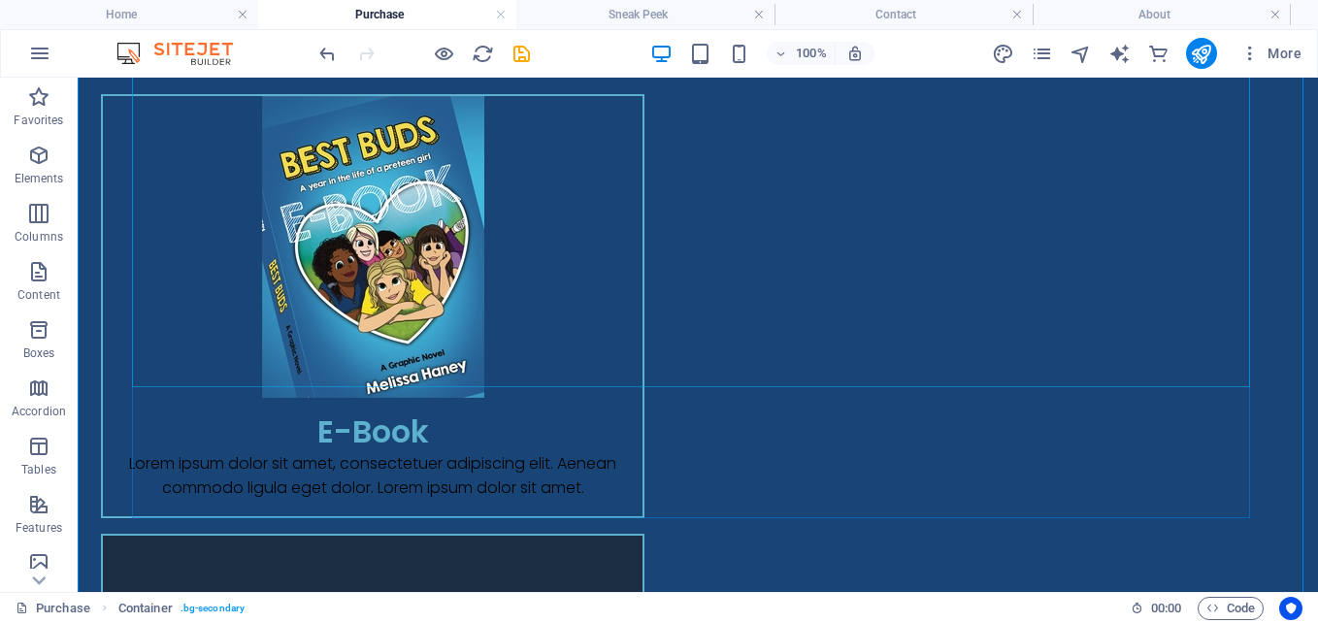
scroll to position [2319, 0]
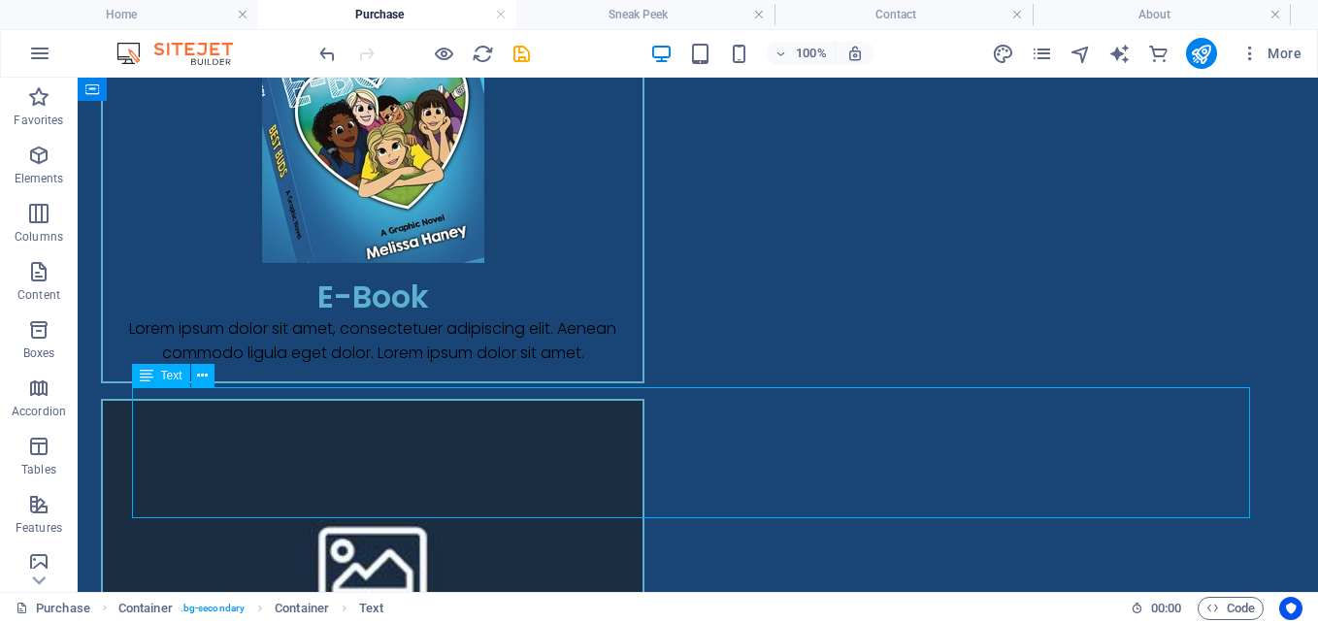
drag, startPoint x: 816, startPoint y: 477, endPoint x: 489, endPoint y: 424, distance: 331.4
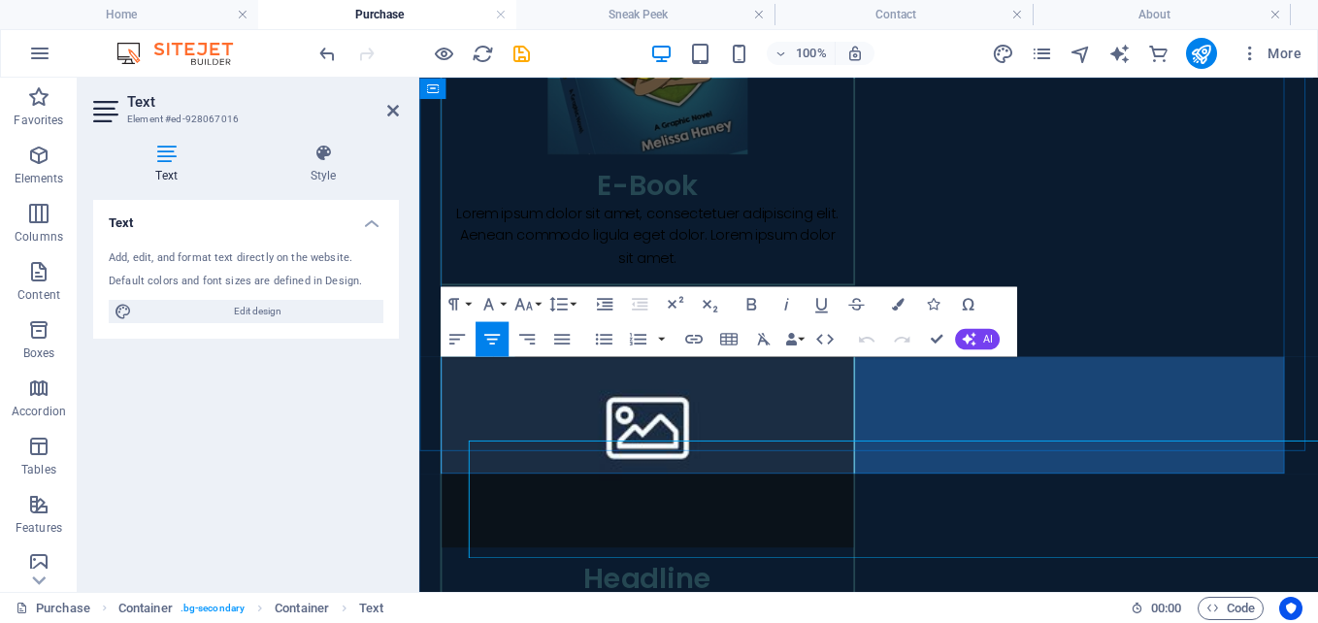
scroll to position [2226, 0]
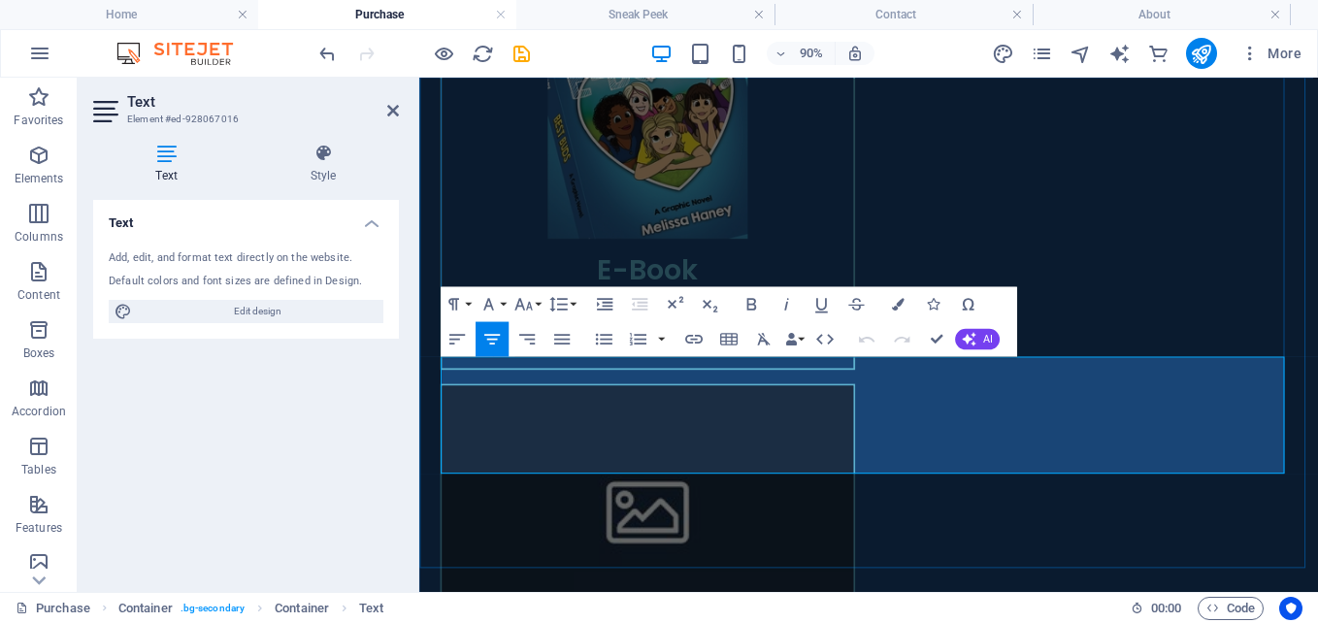
drag, startPoint x: 577, startPoint y: 407, endPoint x: 1036, endPoint y: 475, distance: 463.1
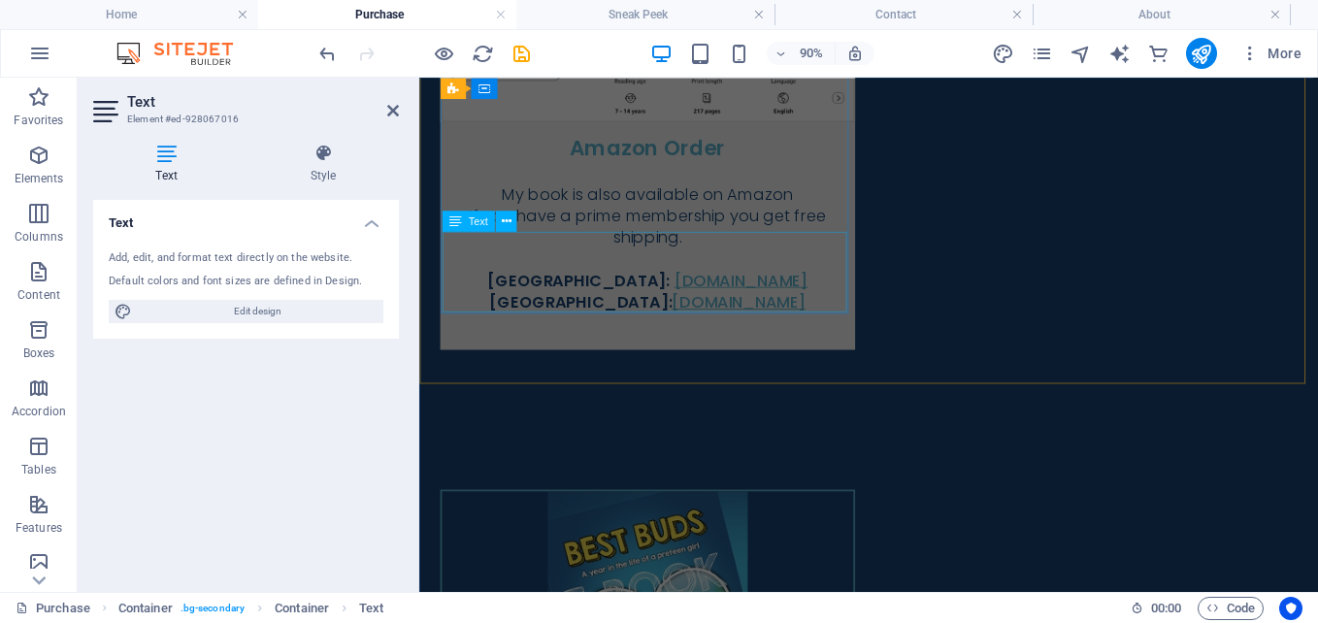
scroll to position [1450, 0]
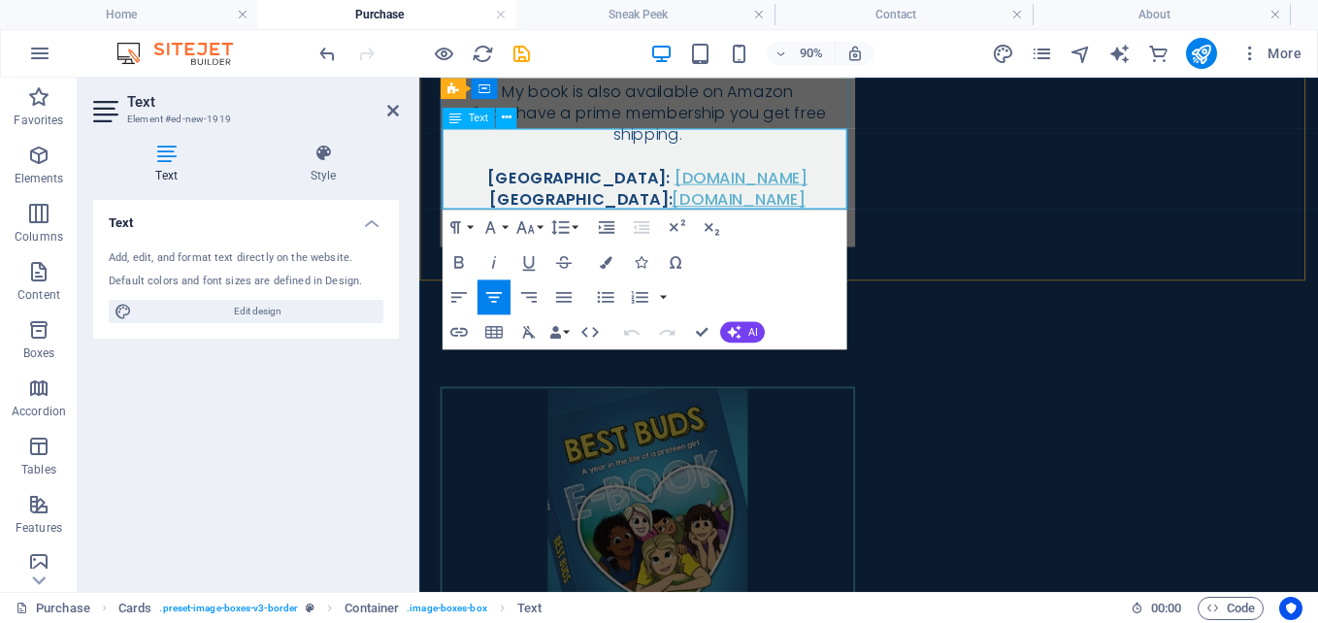
drag, startPoint x: 581, startPoint y: 179, endPoint x: 469, endPoint y: 149, distance: 116.3
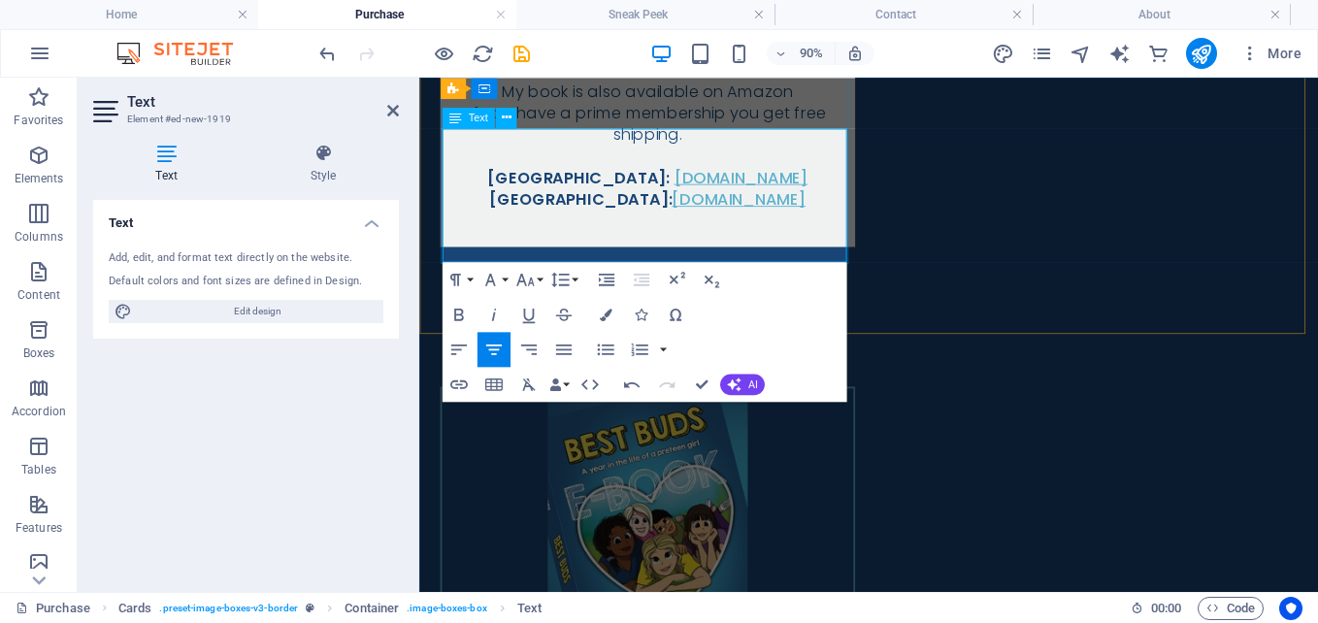
drag, startPoint x: 806, startPoint y: 226, endPoint x: 440, endPoint y: 123, distance: 380.1
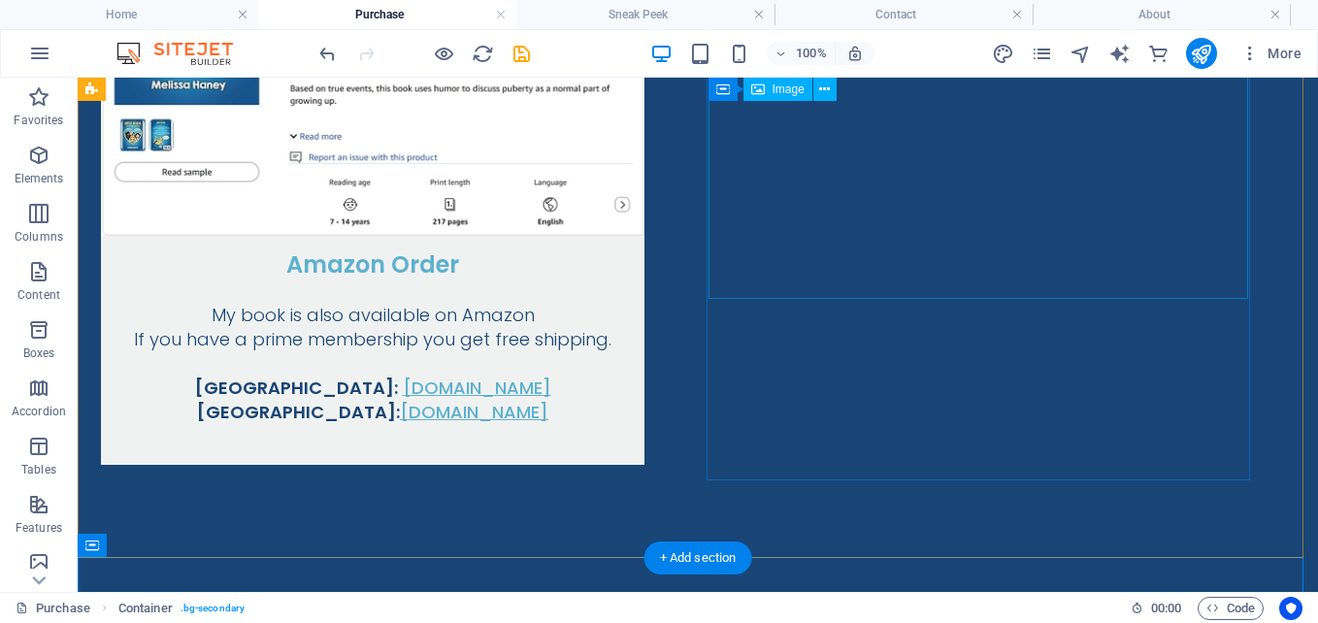
scroll to position [1464, 0]
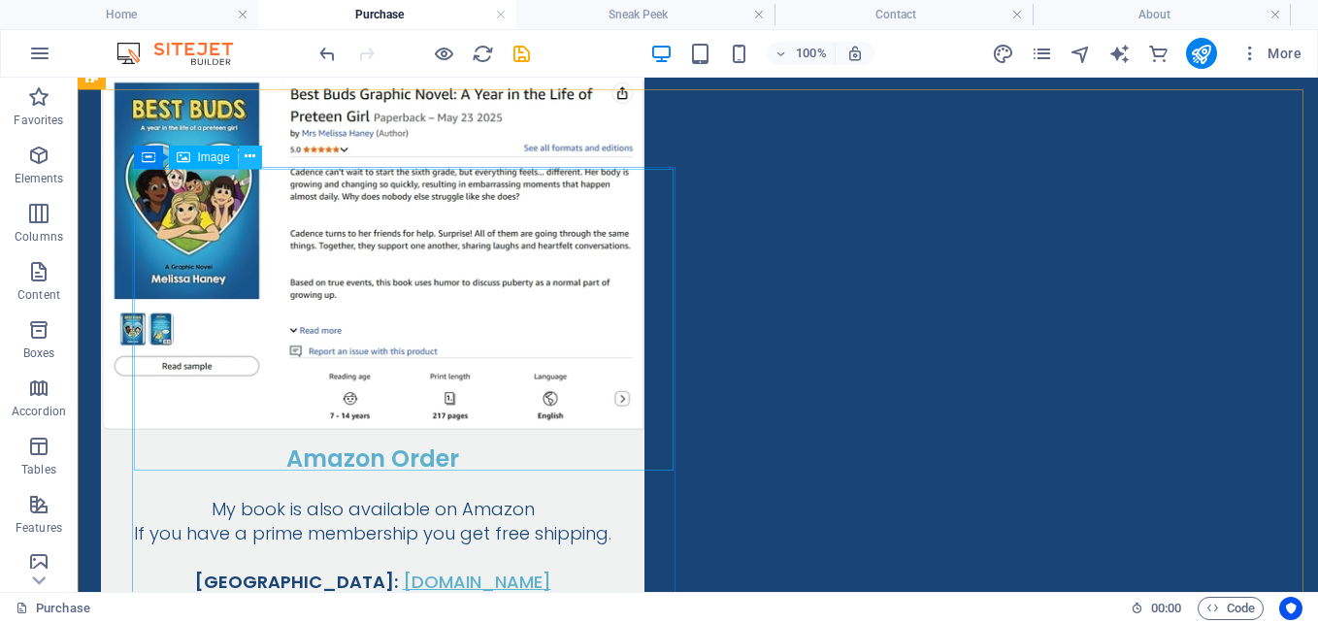
click at [248, 152] on icon at bounding box center [250, 157] width 11 height 20
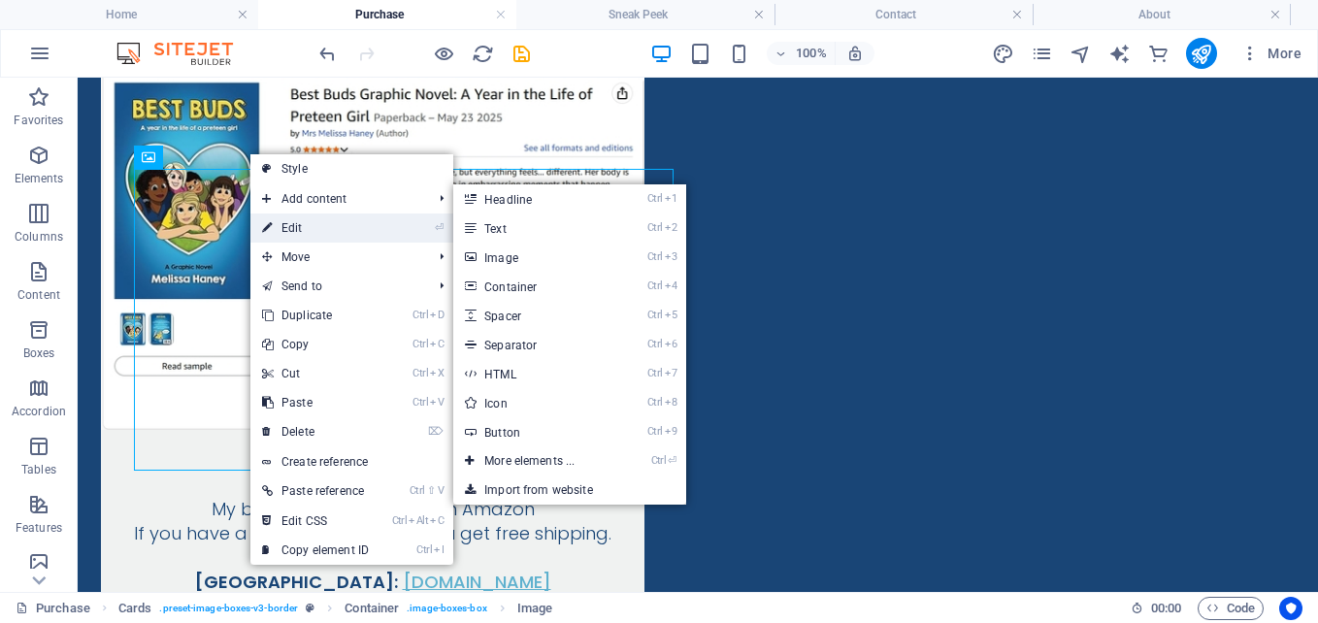
click at [297, 226] on link "⏎ Edit" at bounding box center [315, 228] width 130 height 29
select select "px"
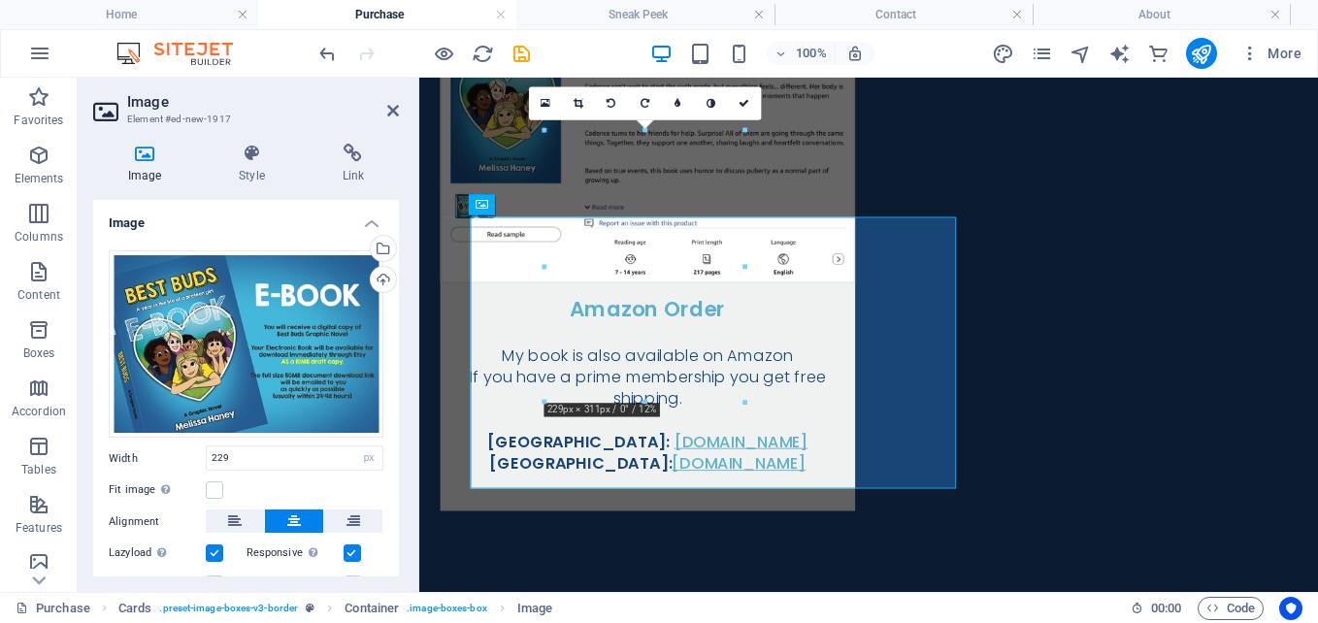
scroll to position [1401, 0]
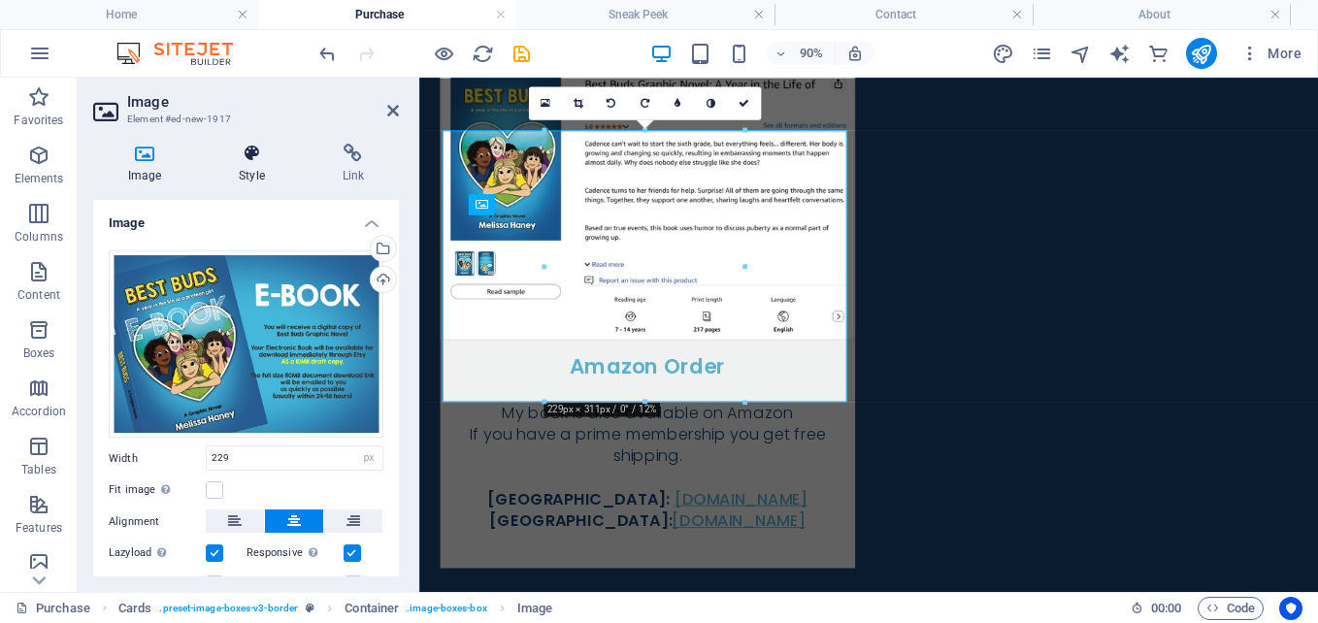
click at [248, 163] on h4 "Style" at bounding box center [255, 164] width 103 height 41
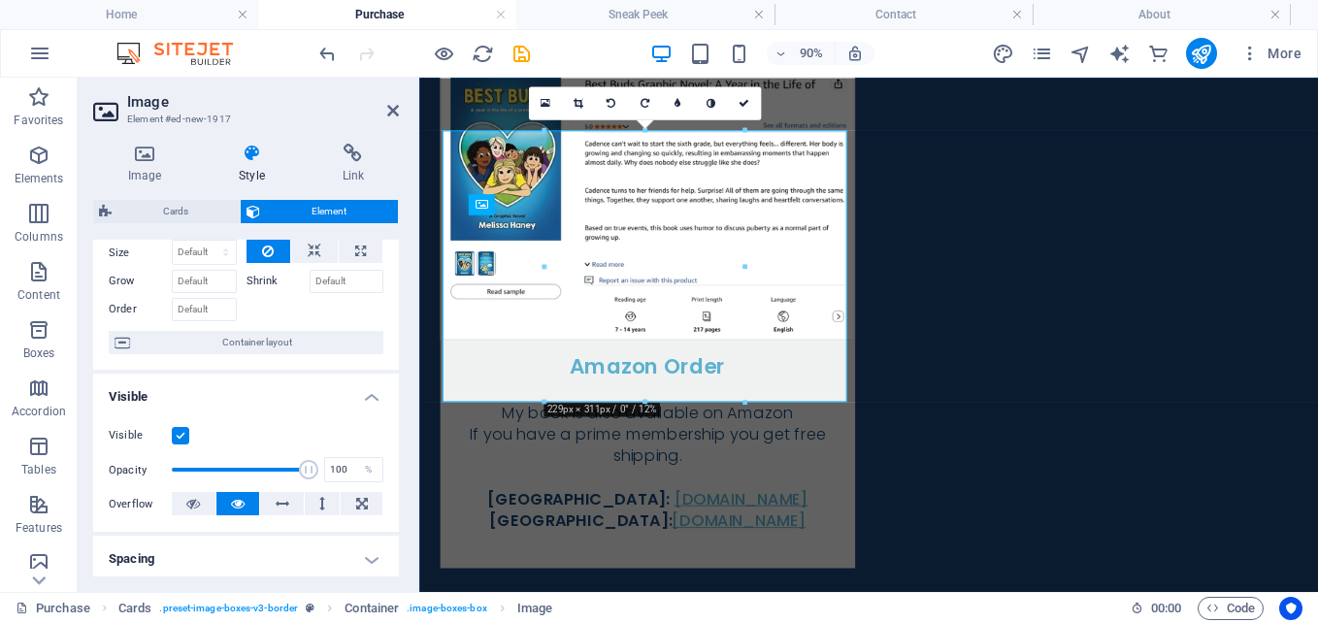
scroll to position [0, 0]
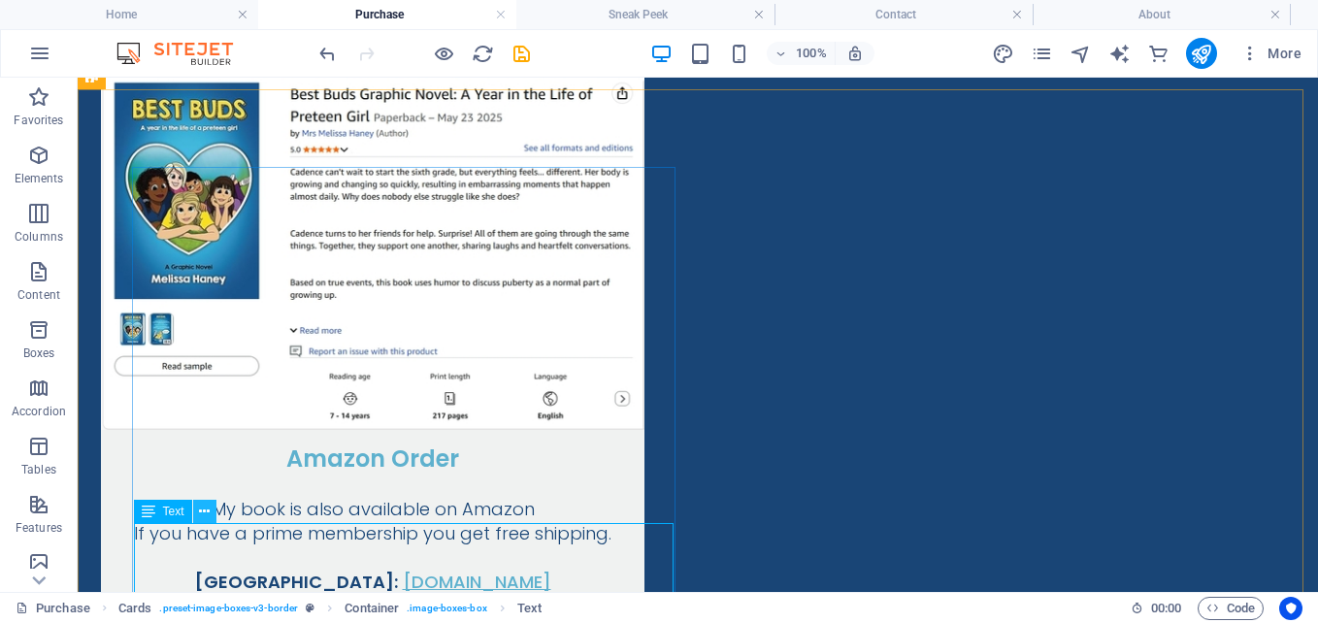
click at [207, 510] on icon at bounding box center [204, 512] width 11 height 20
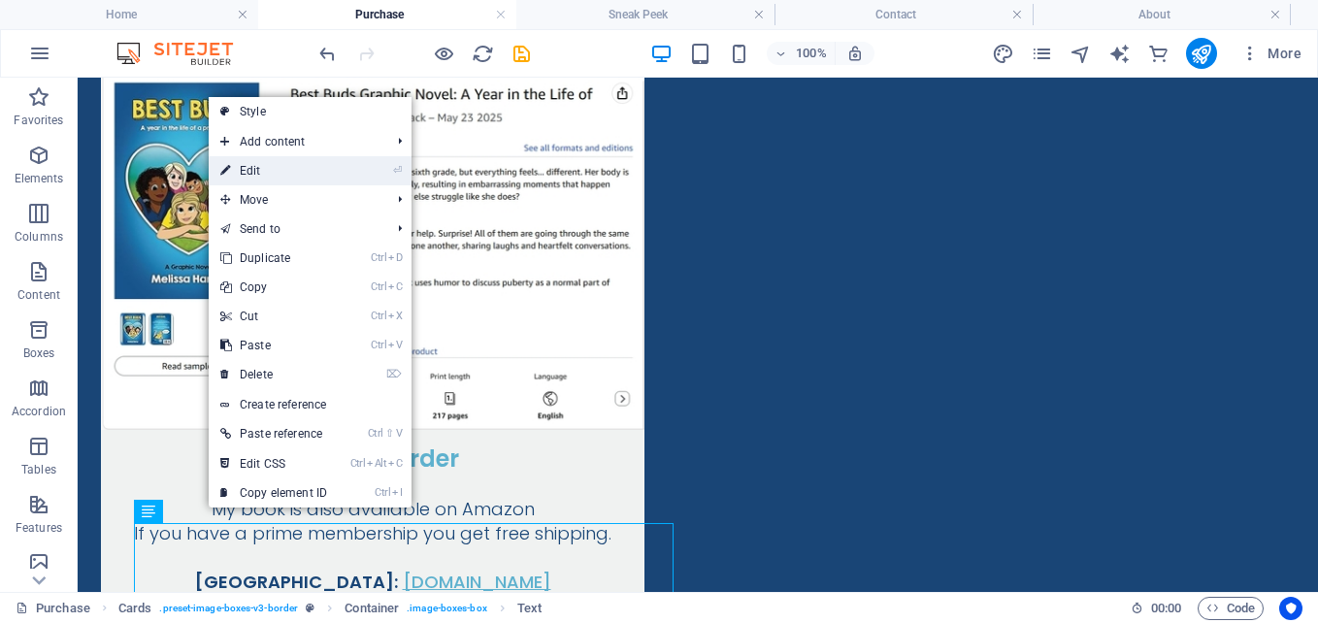
click at [260, 173] on link "⏎ Edit" at bounding box center [274, 170] width 130 height 29
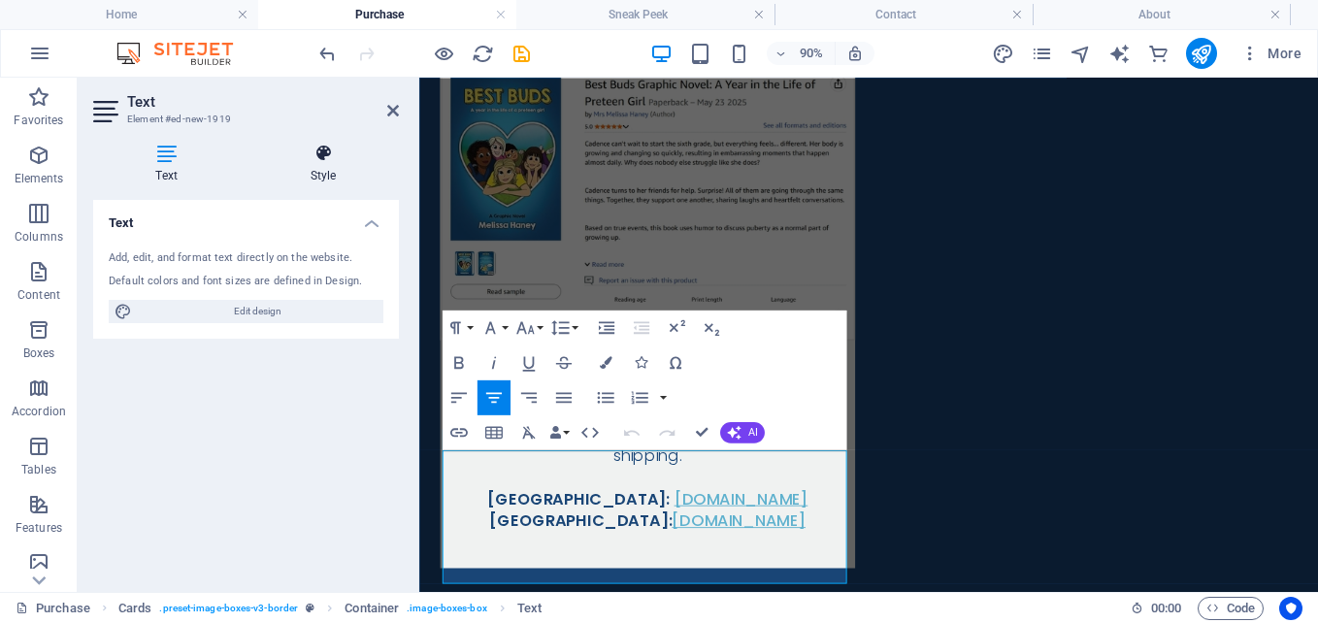
click at [310, 152] on icon at bounding box center [322, 153] width 151 height 19
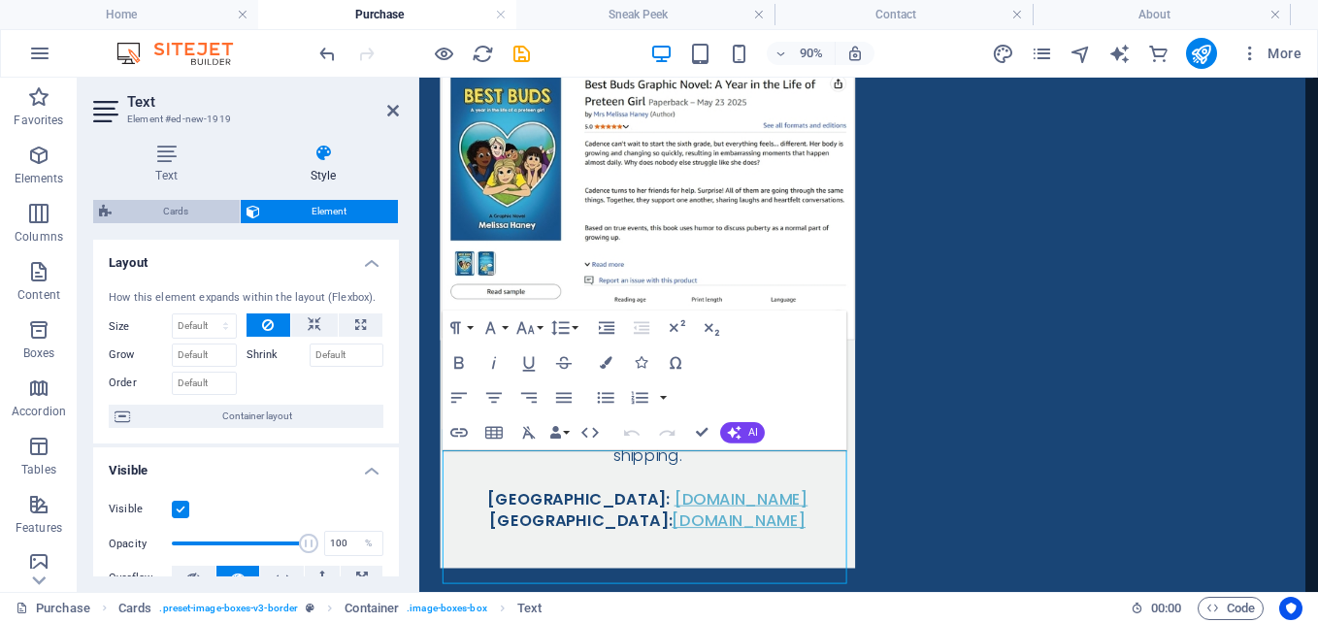
click at [193, 209] on span "Cards" at bounding box center [175, 211] width 116 height 23
select select "rem"
select select "preset-image-boxes-v3-border"
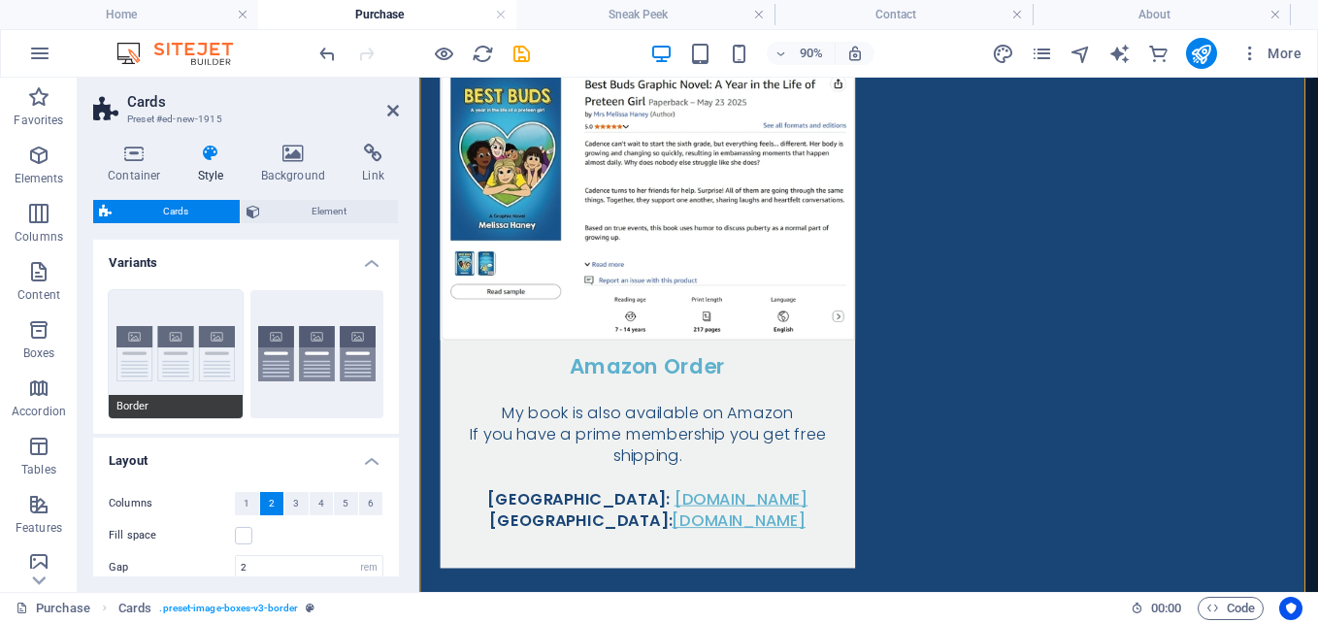
click at [209, 326] on button "Border" at bounding box center [176, 354] width 134 height 128
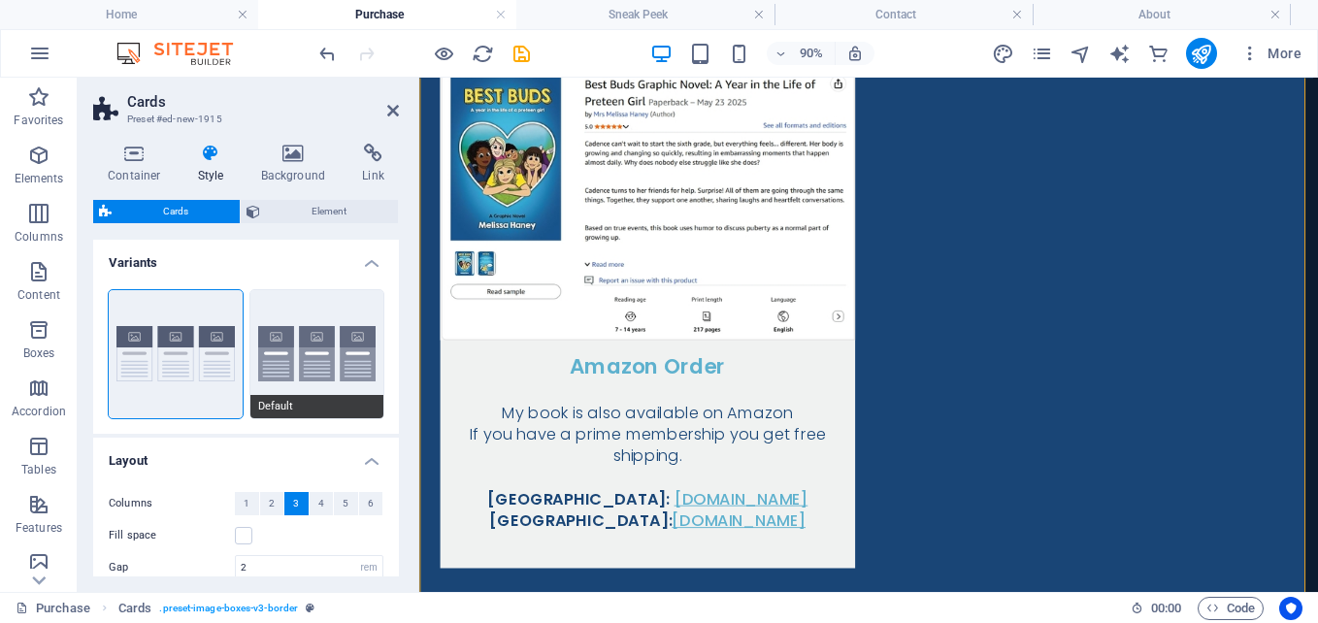
click at [307, 328] on button "Default" at bounding box center [317, 354] width 134 height 128
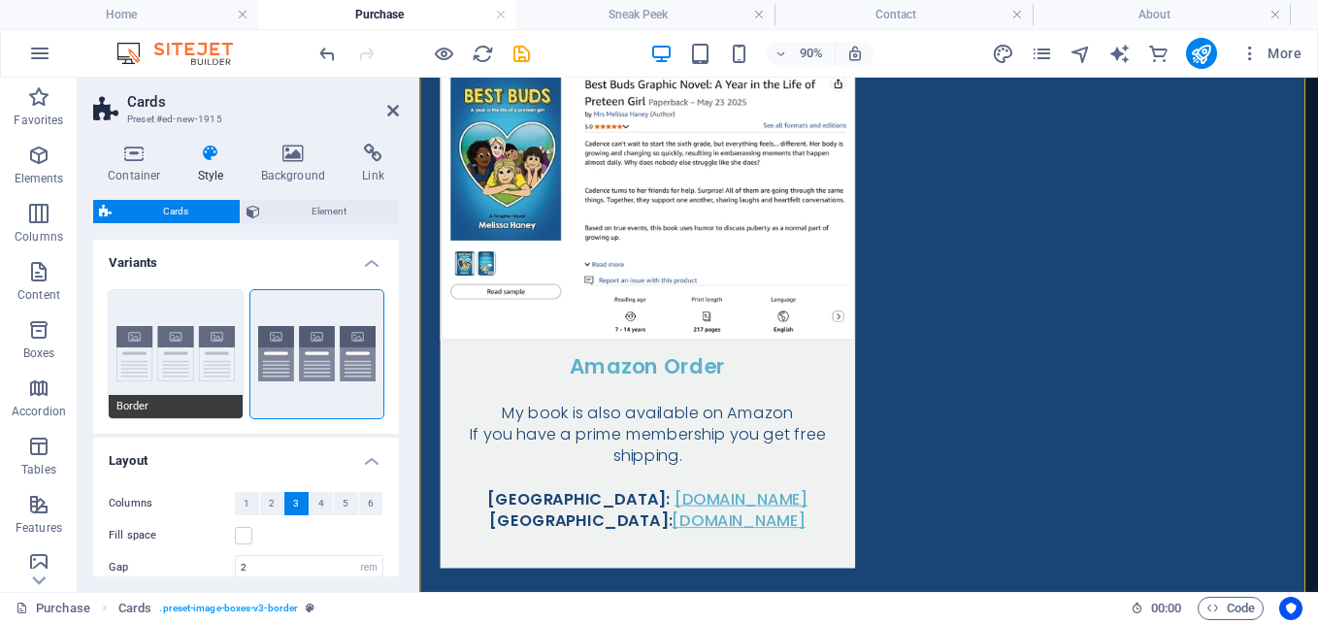
click at [189, 331] on button "Border" at bounding box center [176, 354] width 134 height 128
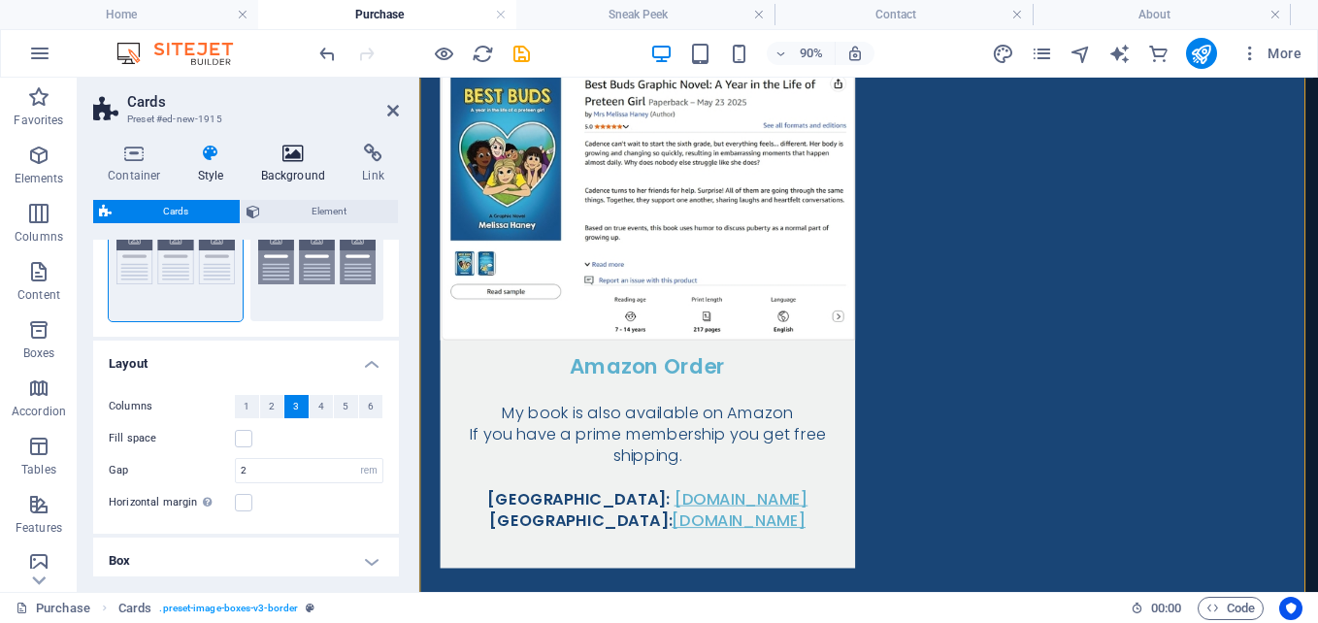
scroll to position [0, 0]
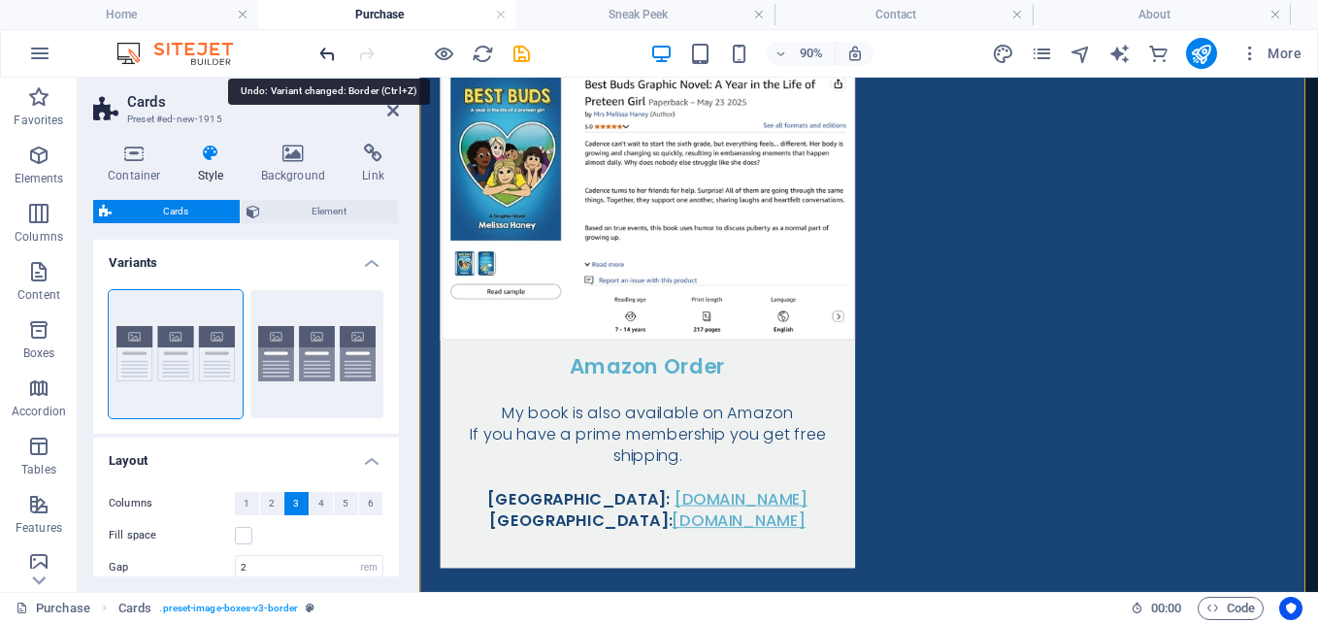
click at [330, 52] on icon "undo" at bounding box center [327, 54] width 22 height 22
click at [337, 53] on icon "undo" at bounding box center [327, 54] width 22 height 22
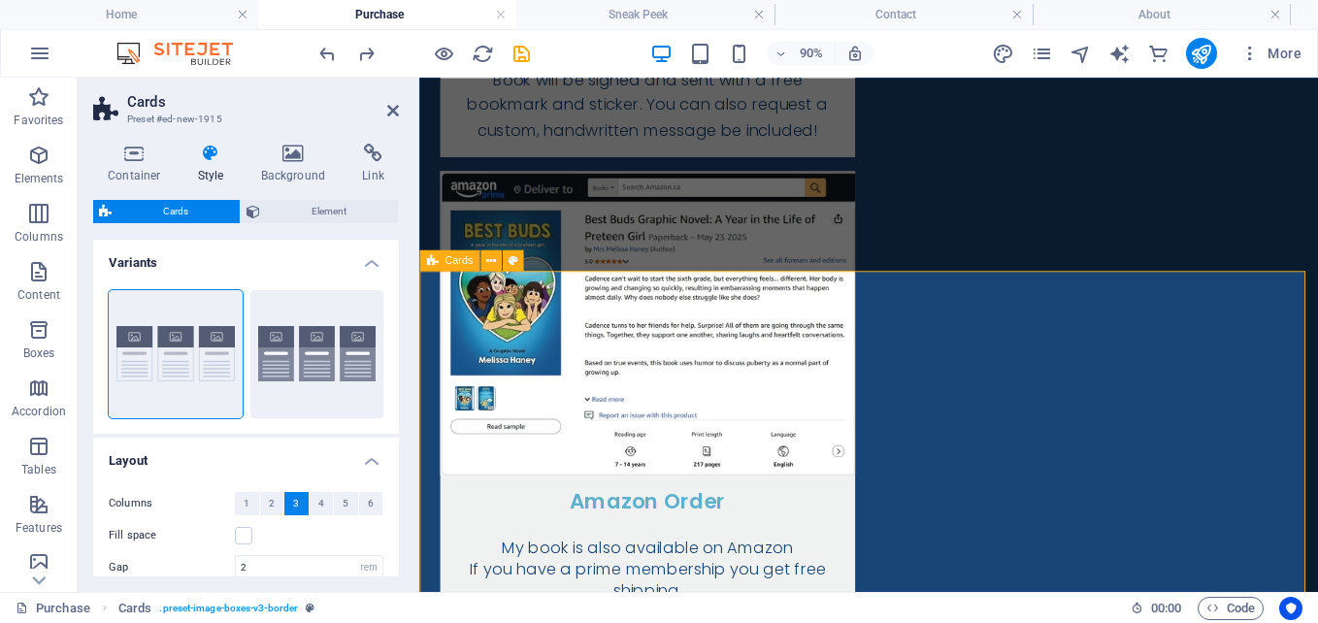
scroll to position [1110, 0]
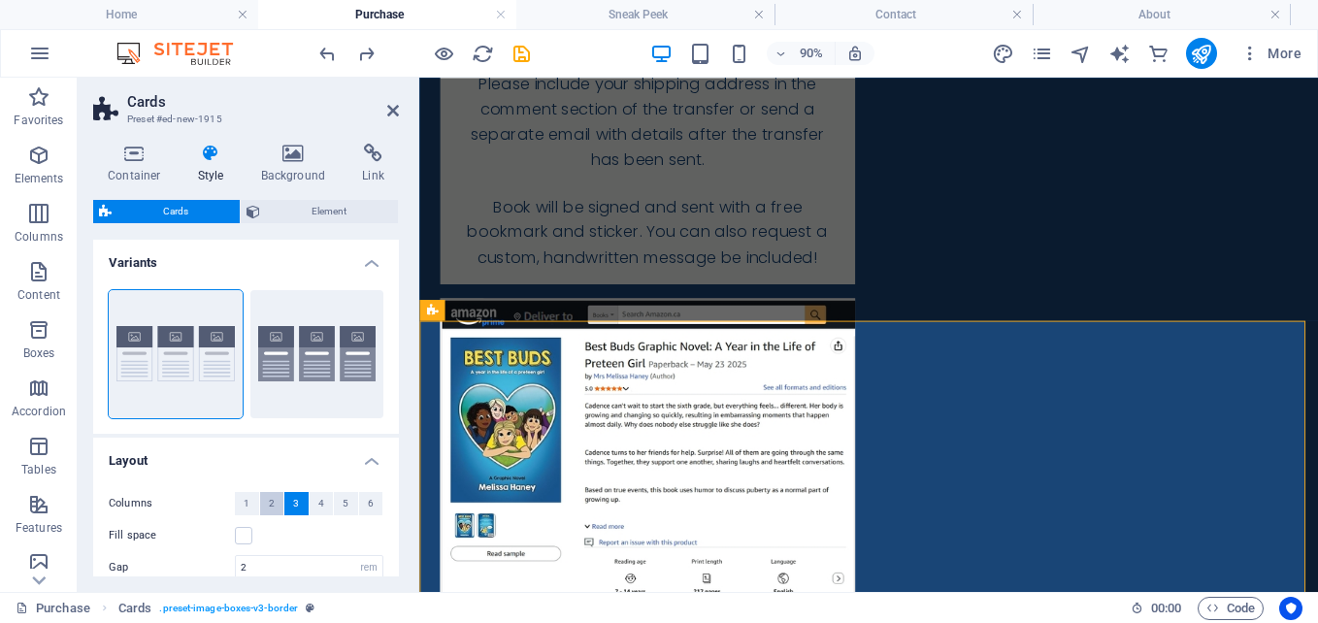
click at [276, 500] on button "2" at bounding box center [272, 503] width 24 height 23
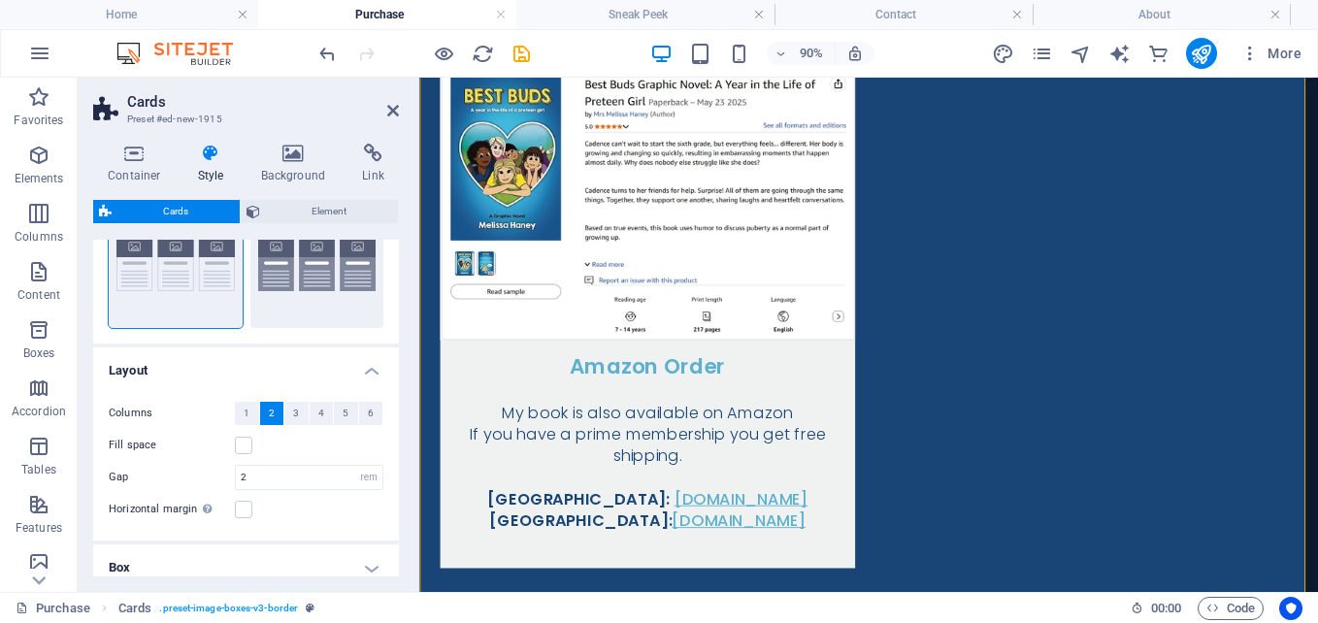
scroll to position [0, 0]
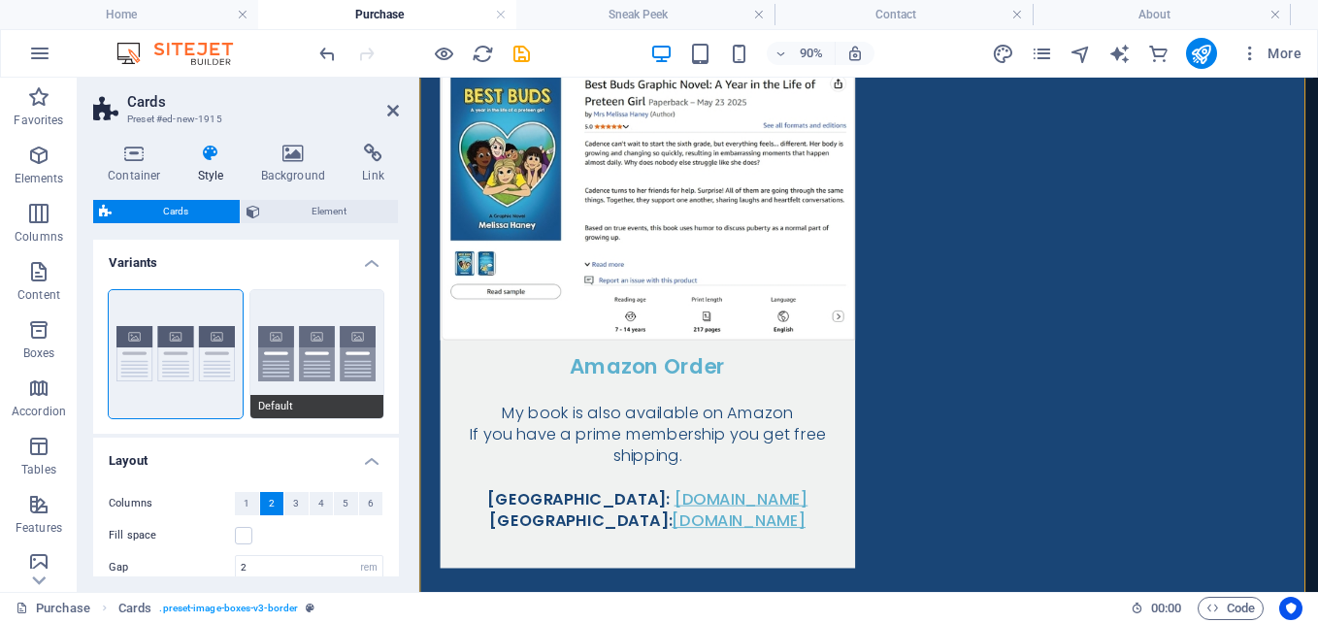
click at [304, 312] on button "Default" at bounding box center [317, 354] width 134 height 128
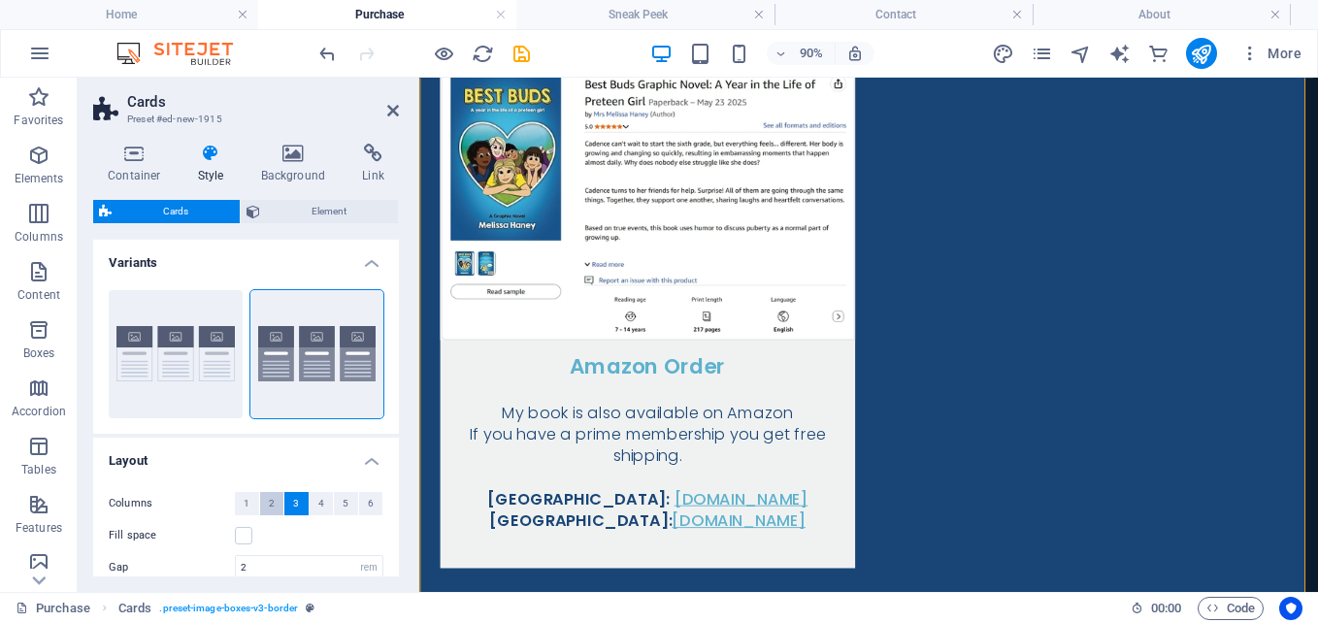
click at [276, 495] on button "2" at bounding box center [272, 503] width 24 height 23
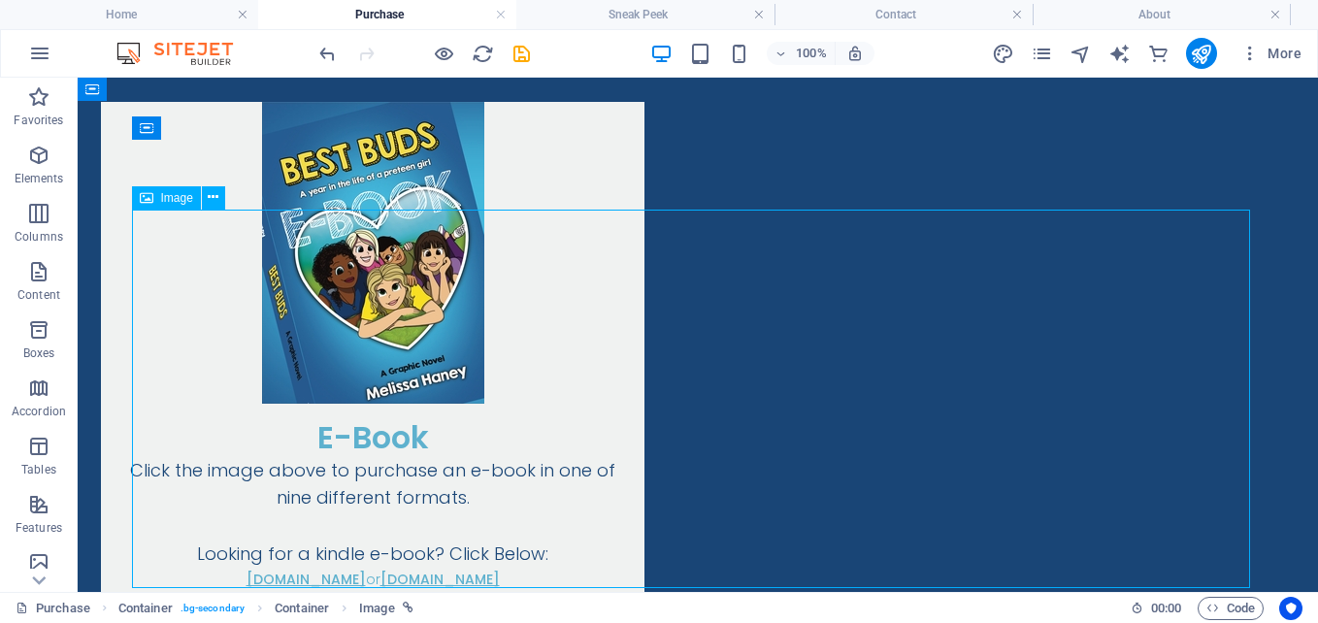
select select "px"
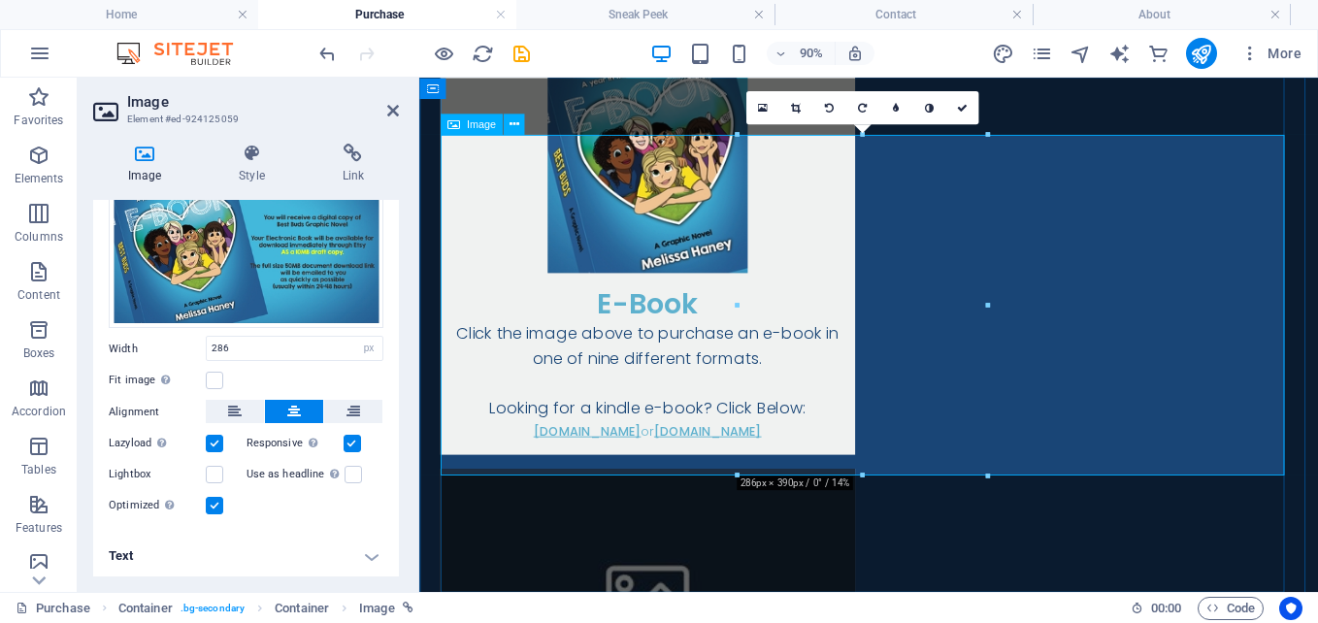
scroll to position [2372, 0]
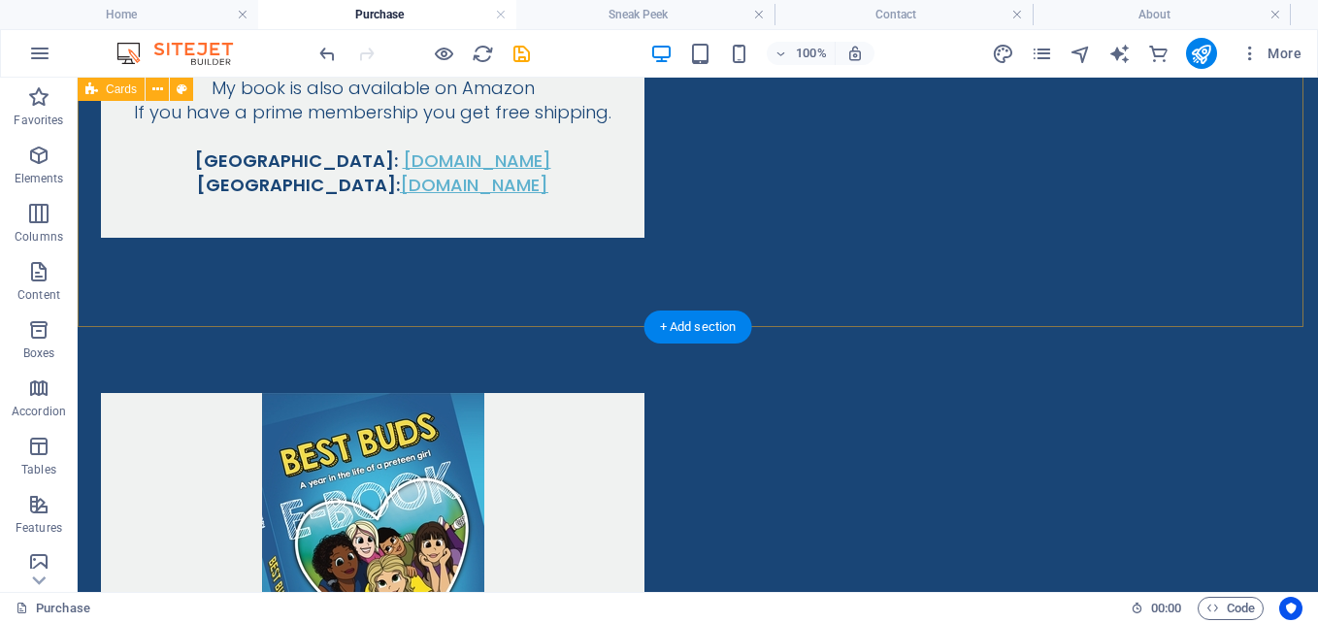
scroll to position [1595, 0]
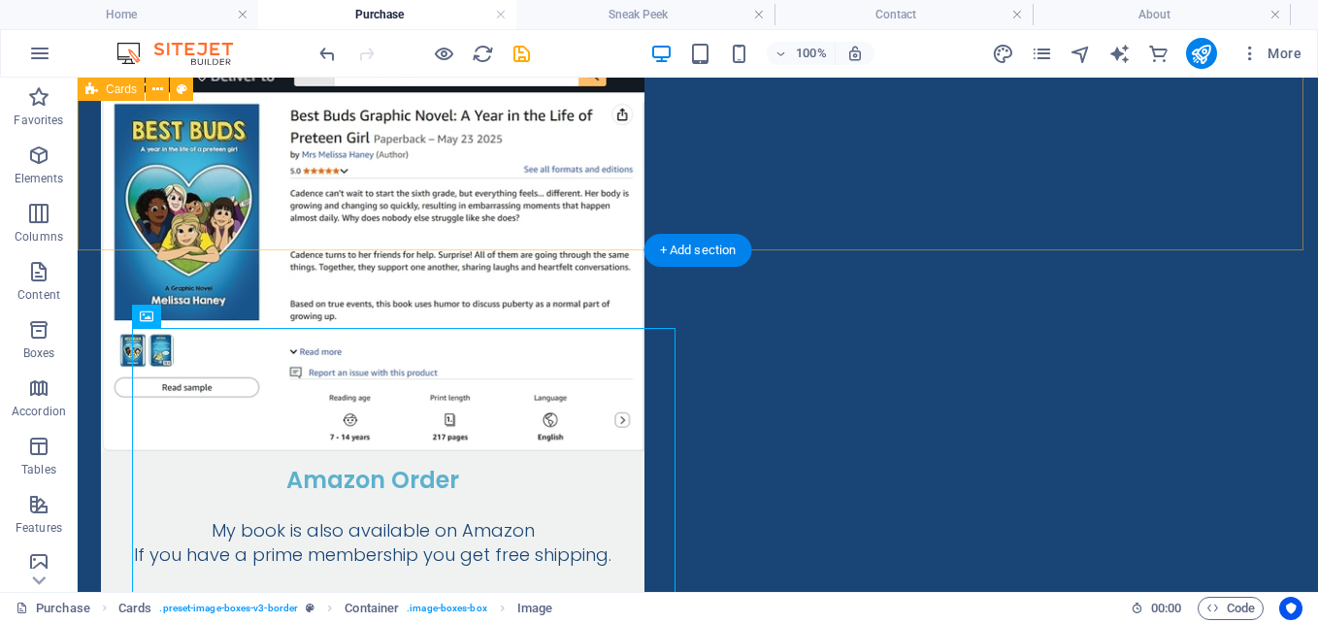
scroll to position [1303, 0]
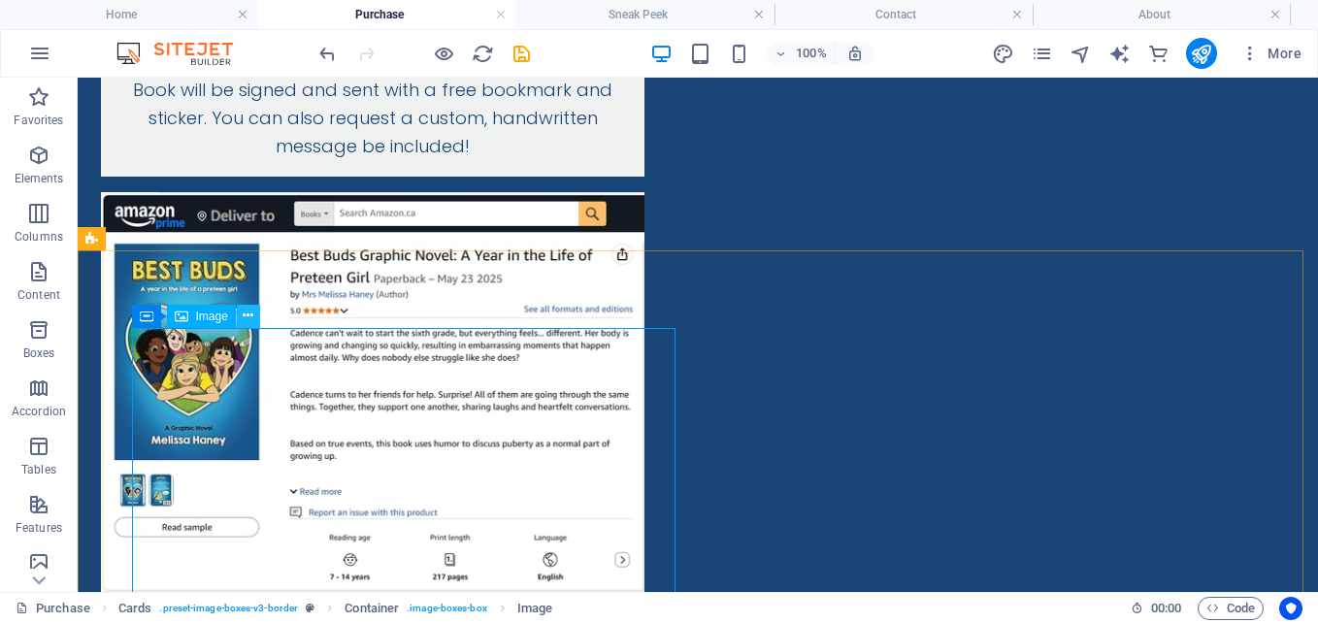
click at [250, 313] on icon at bounding box center [248, 316] width 11 height 20
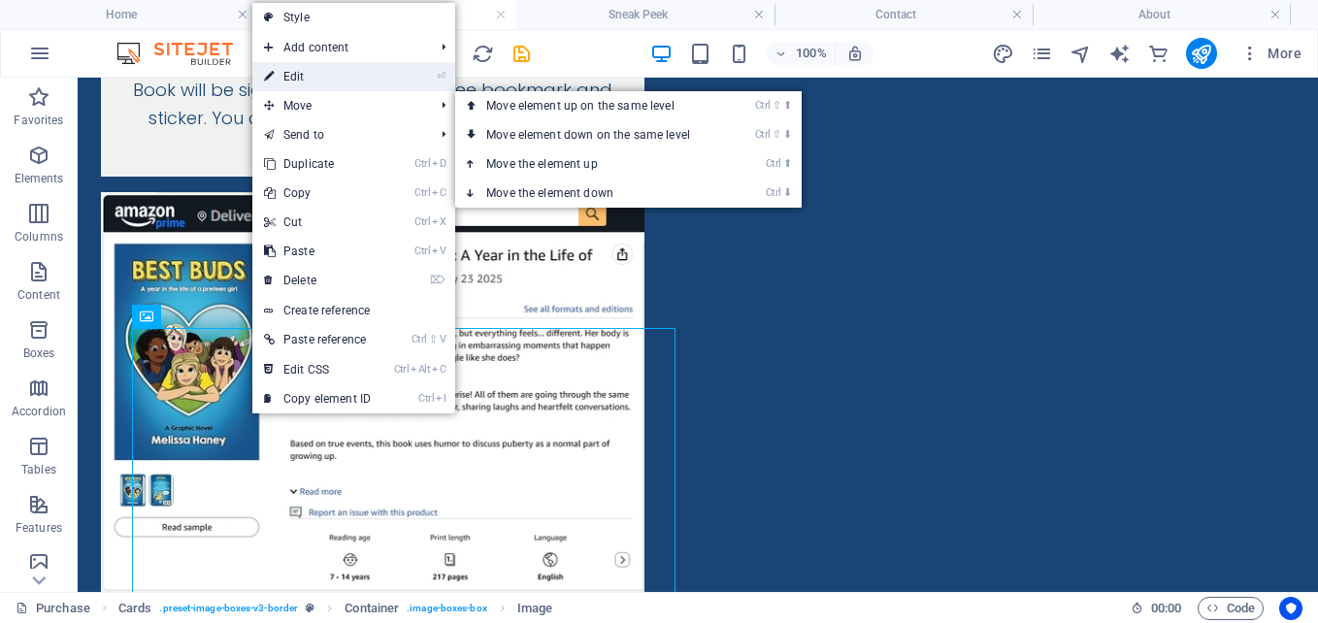
click at [303, 82] on link "⏎ Edit" at bounding box center [317, 76] width 130 height 29
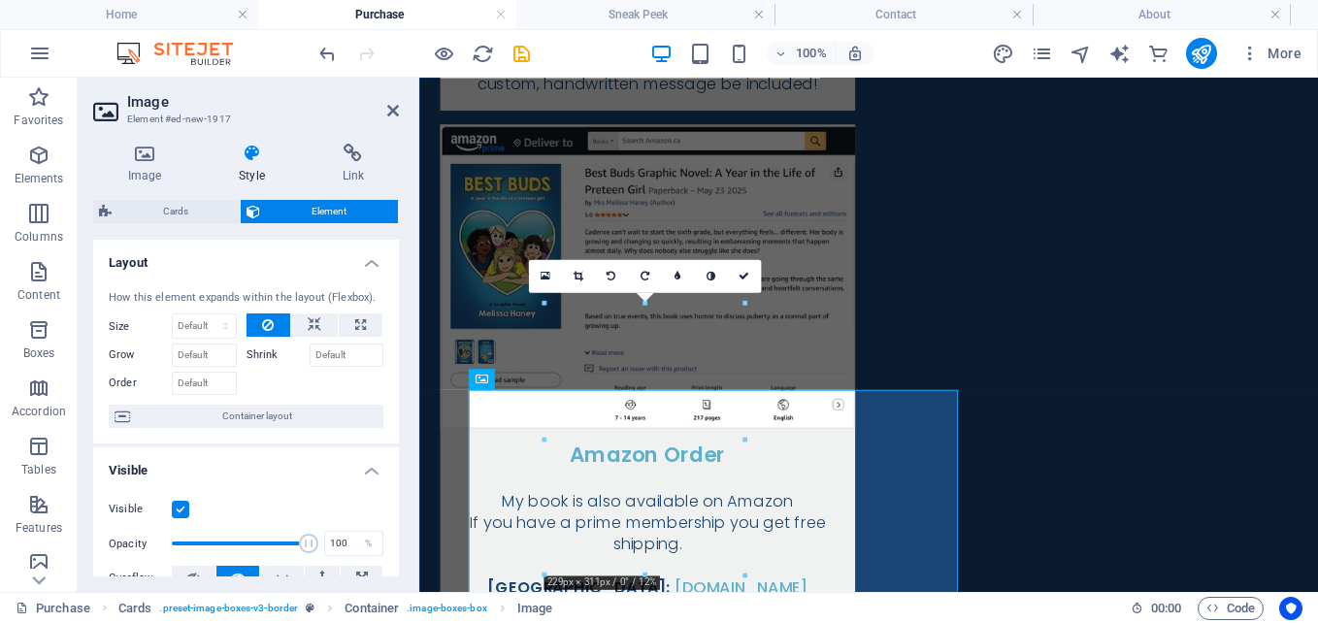
scroll to position [1207, 0]
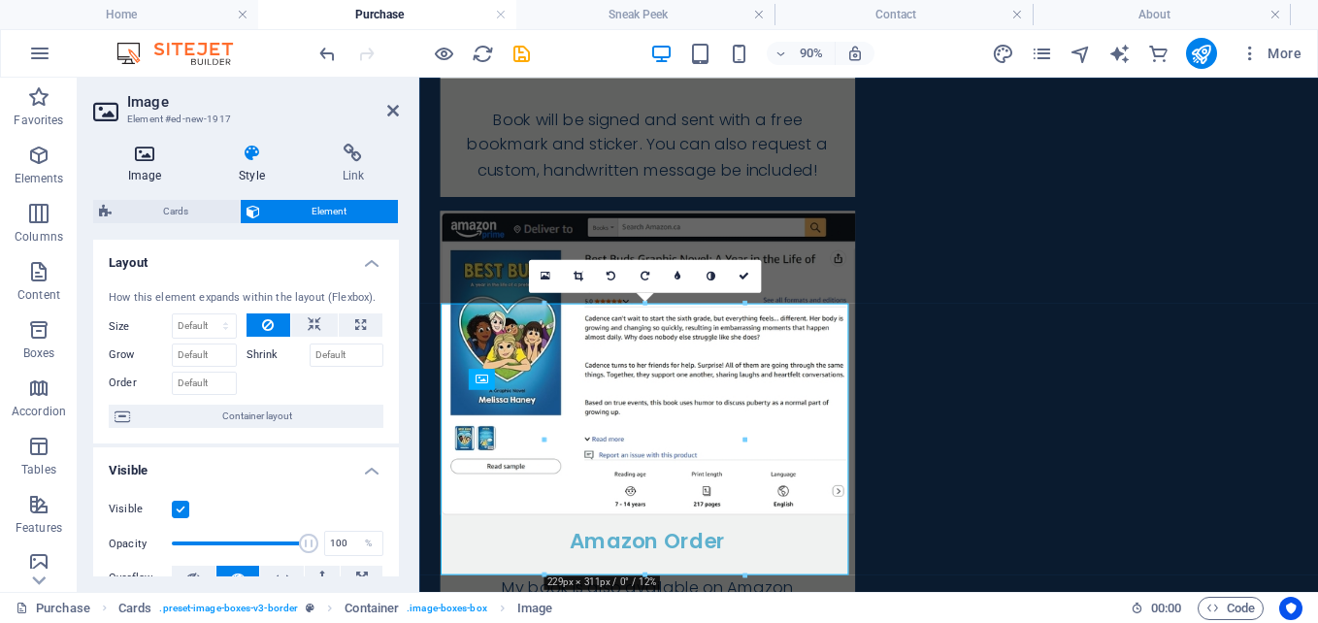
click at [161, 157] on icon at bounding box center [144, 153] width 103 height 19
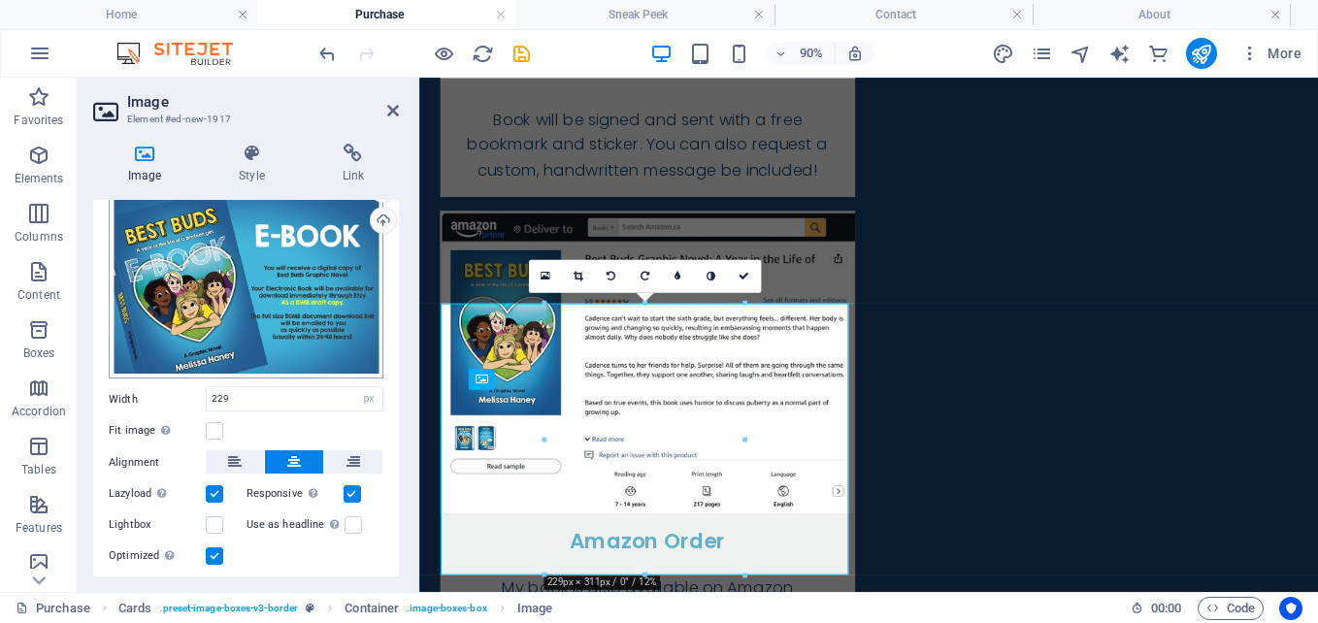
scroll to position [110, 0]
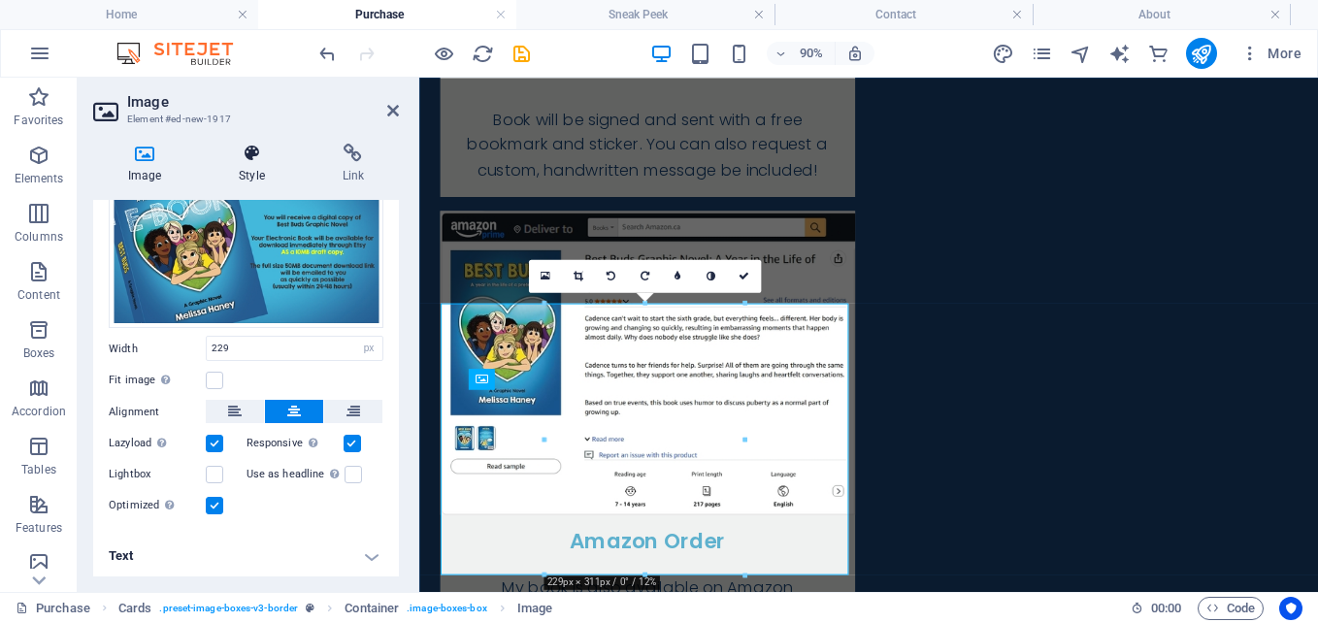
click at [264, 164] on h4 "Style" at bounding box center [255, 164] width 103 height 41
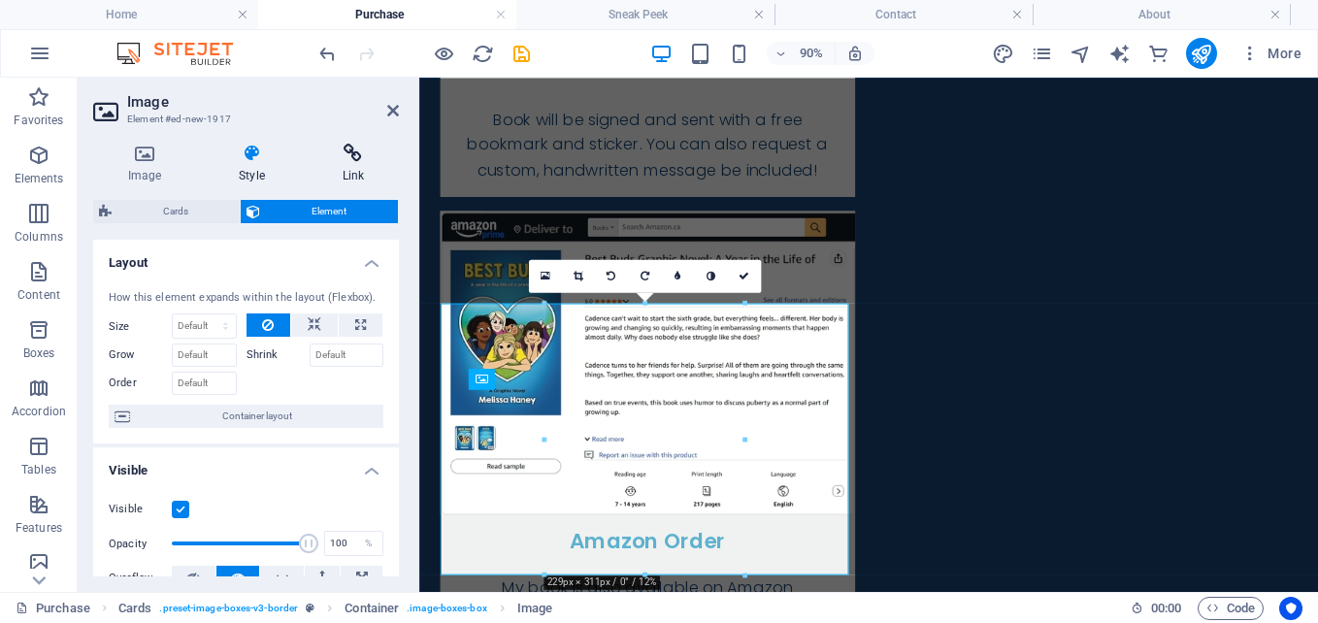
click at [327, 149] on icon at bounding box center [353, 153] width 91 height 19
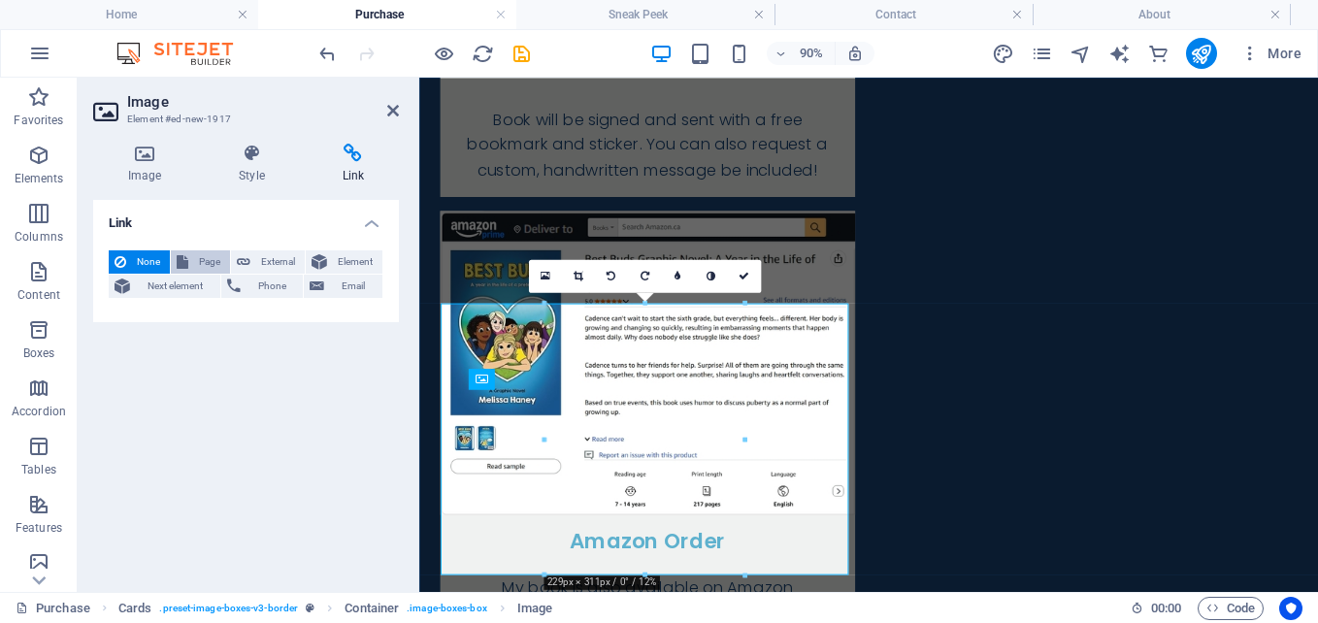
click at [211, 259] on span "Page" at bounding box center [209, 261] width 30 height 23
select select
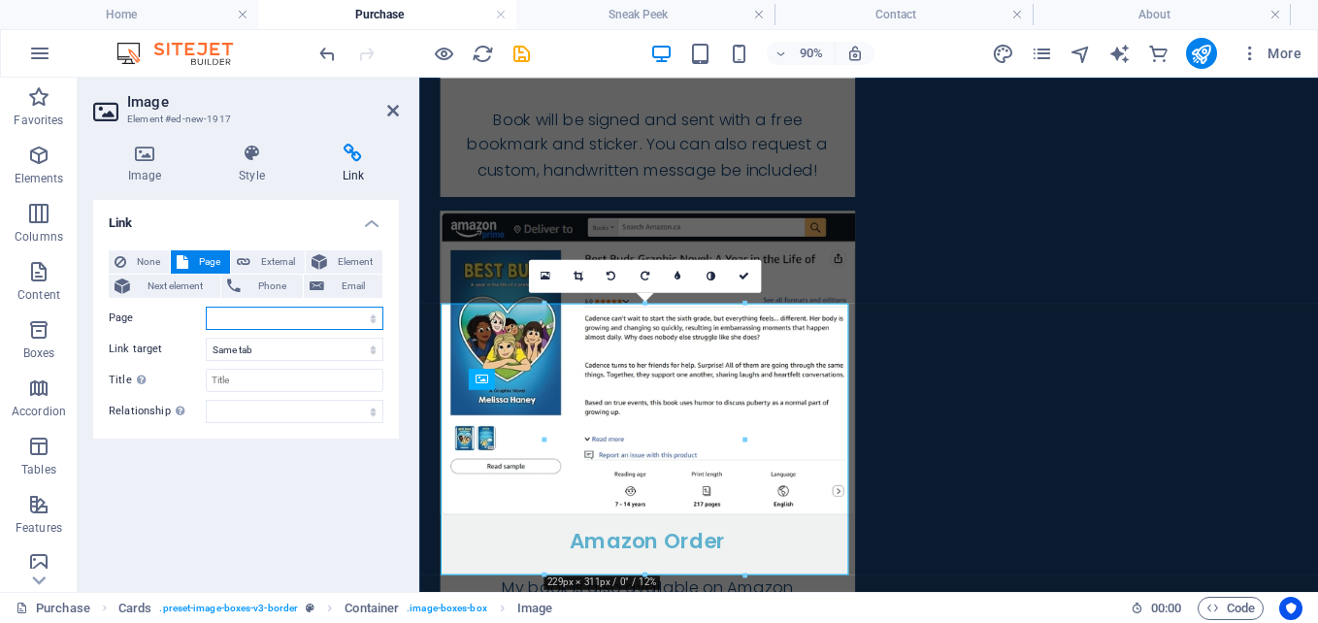
click at [218, 314] on select "Home Purchase Sneak Peek Contact About" at bounding box center [295, 318] width 178 height 23
drag, startPoint x: 256, startPoint y: 261, endPoint x: 255, endPoint y: 293, distance: 32.0
click at [257, 261] on span "External" at bounding box center [277, 261] width 43 height 23
select select "blank"
paste input "https://books2read.com/u/47pVZq"
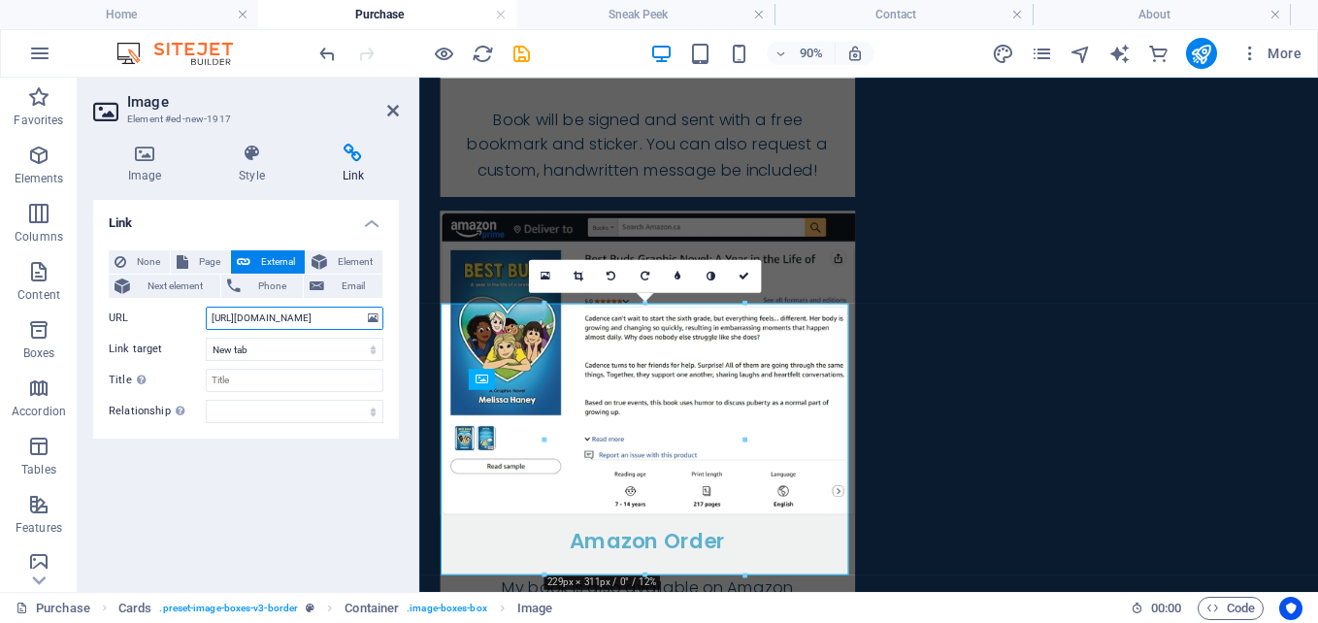
scroll to position [0, 4]
type input "https://books2read.com/u/47pVZq"
click at [741, 277] on icon at bounding box center [744, 276] width 11 height 11
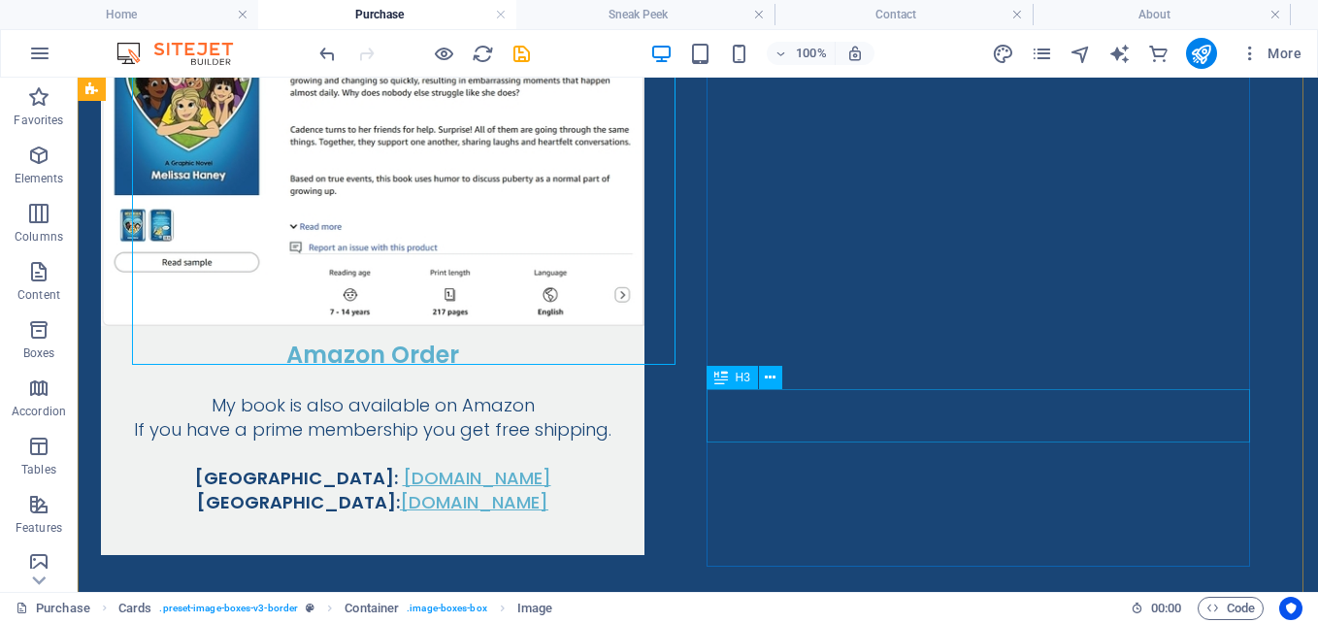
scroll to position [1595, 0]
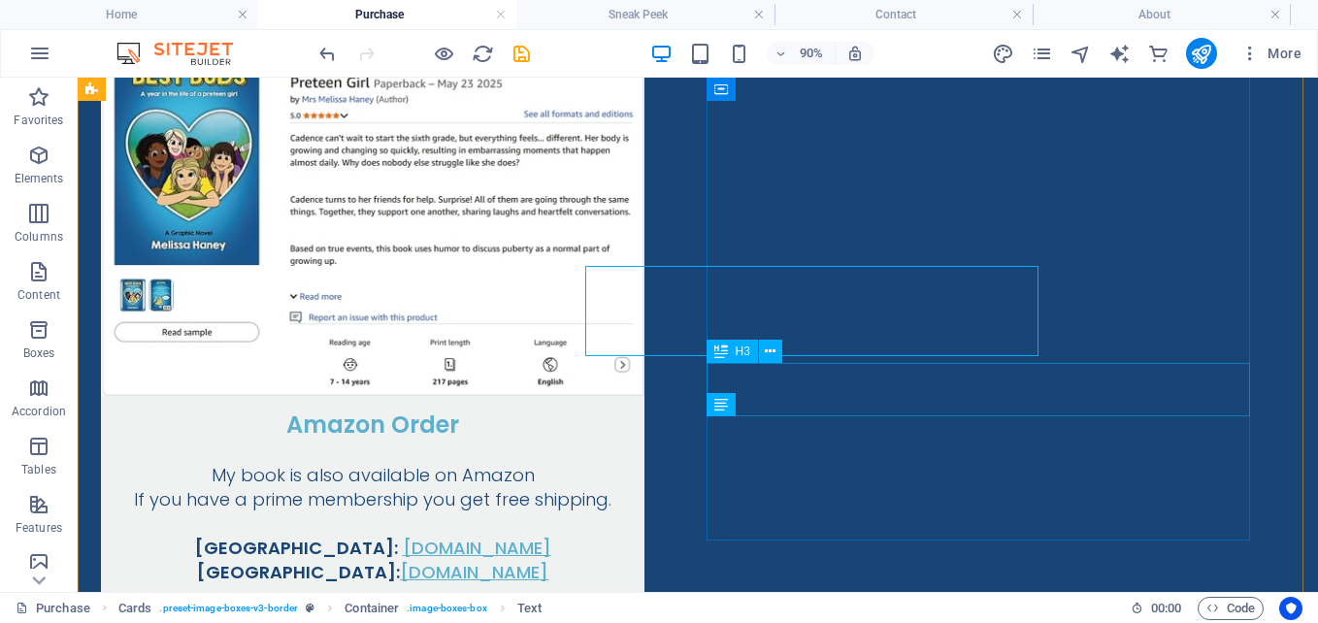
scroll to position [1595, 0]
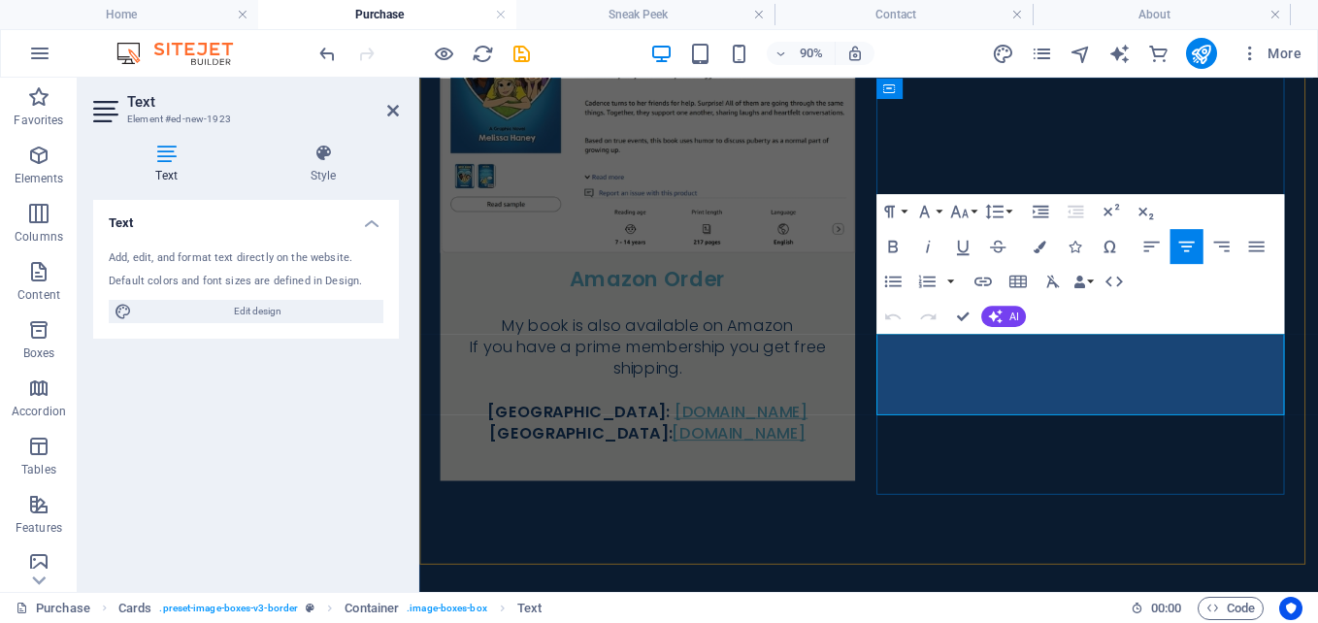
drag, startPoint x: 1227, startPoint y: 422, endPoint x: 910, endPoint y: 366, distance: 321.4
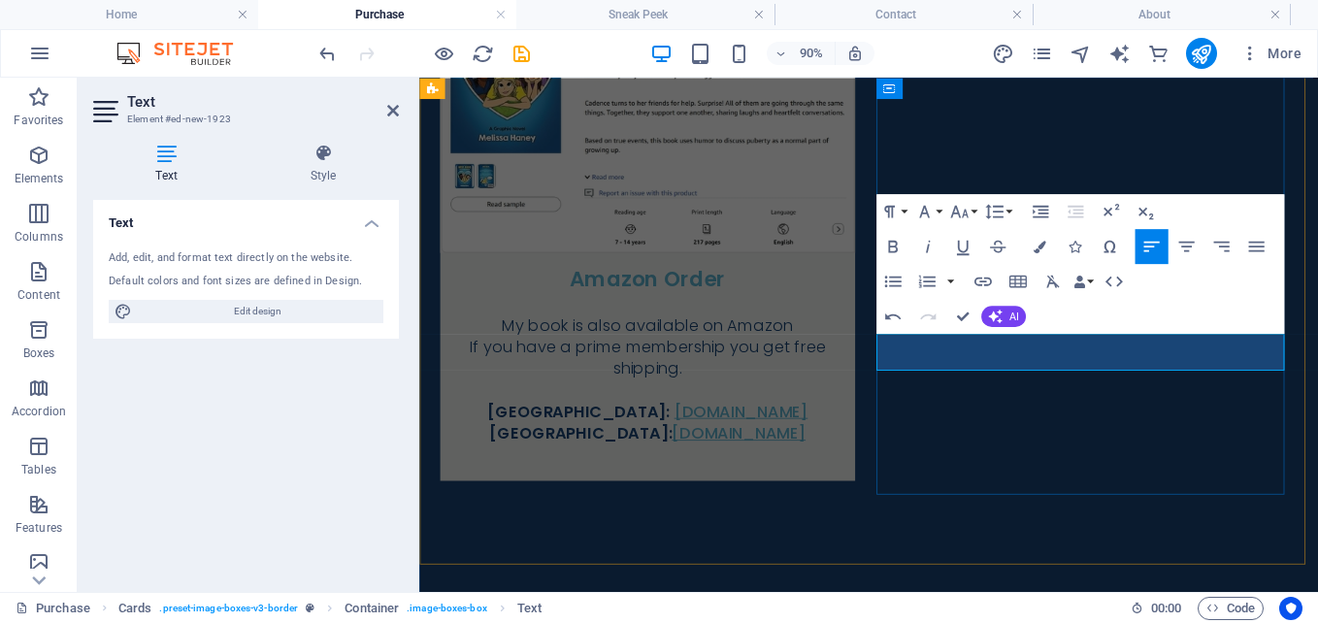
drag, startPoint x: 1026, startPoint y: 377, endPoint x: 1266, endPoint y: 373, distance: 240.7
click at [962, 214] on icon "button" at bounding box center [958, 211] width 21 height 21
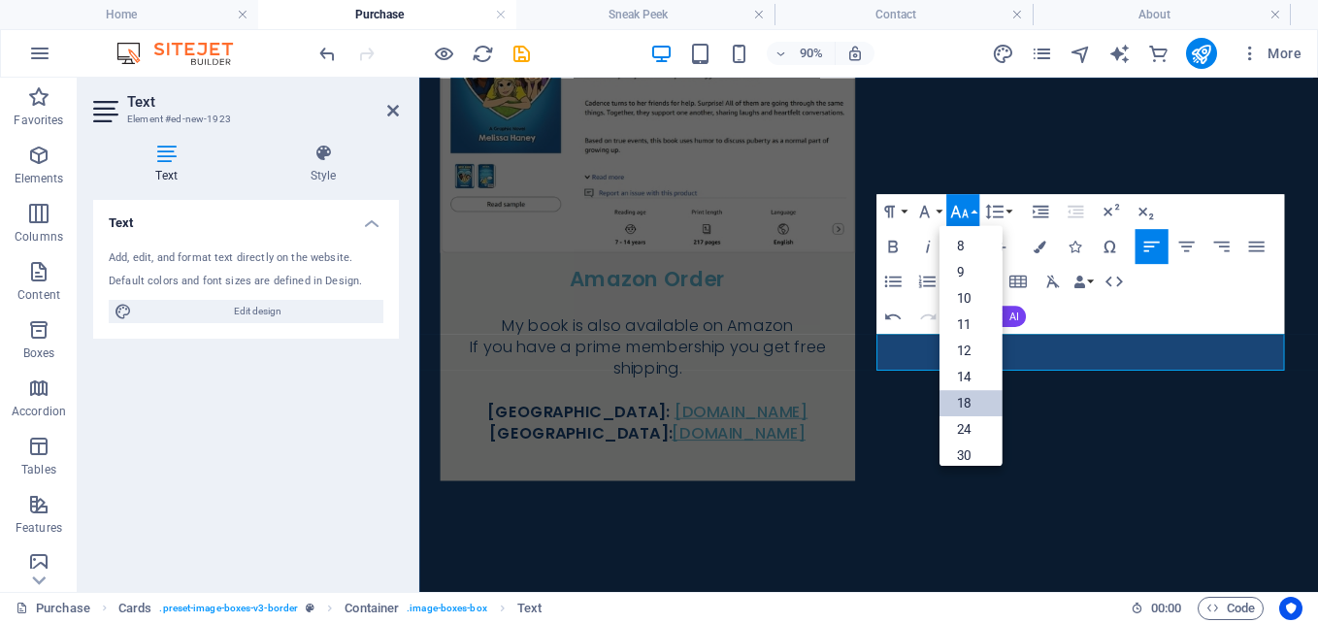
click at [969, 396] on link "18" at bounding box center [970, 402] width 63 height 26
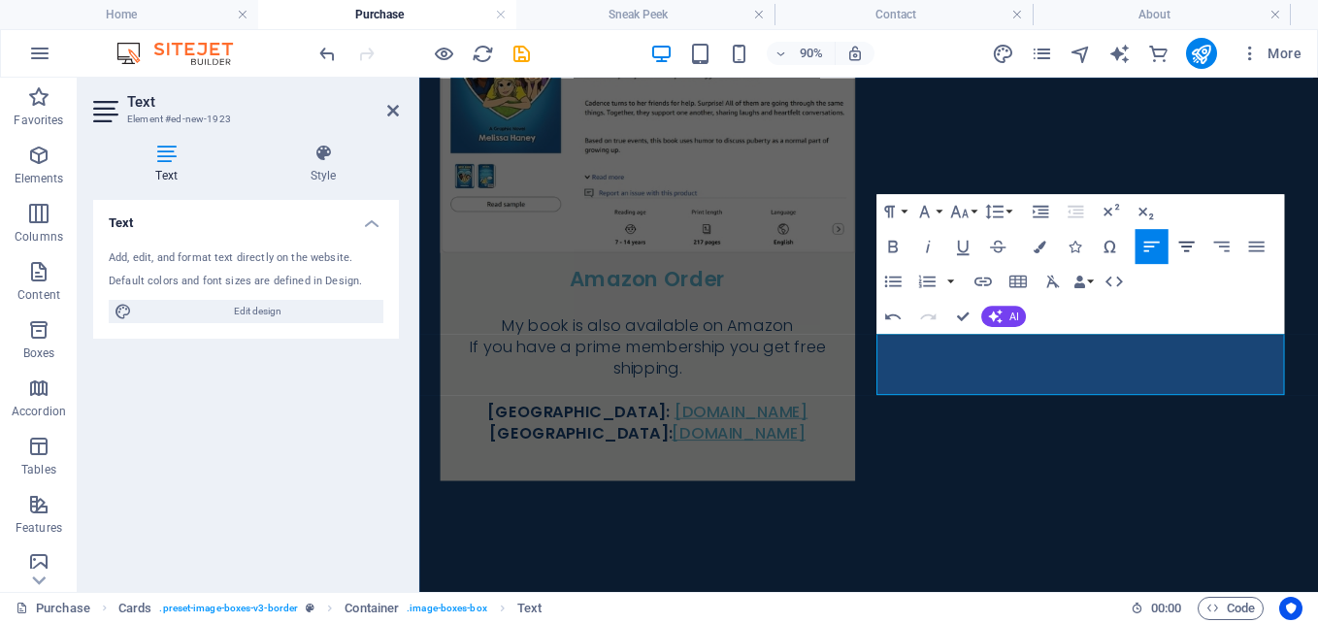
click at [1173, 248] on button "Align Center" at bounding box center [1185, 246] width 33 height 35
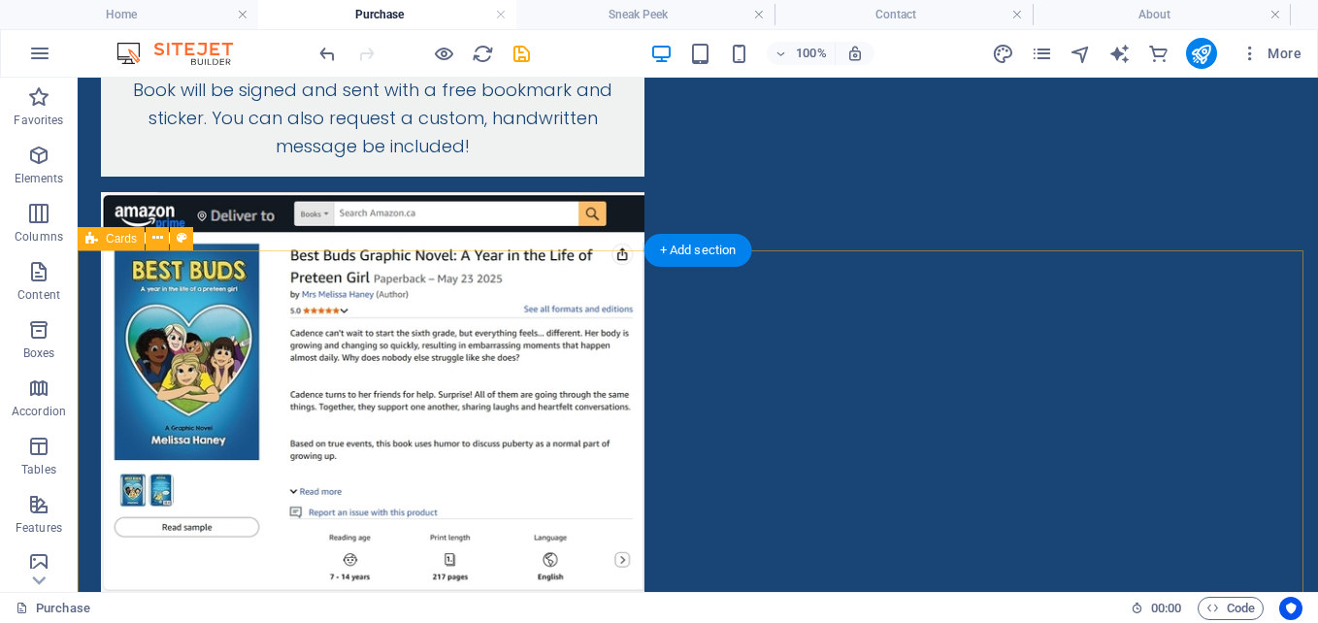
scroll to position [1595, 0]
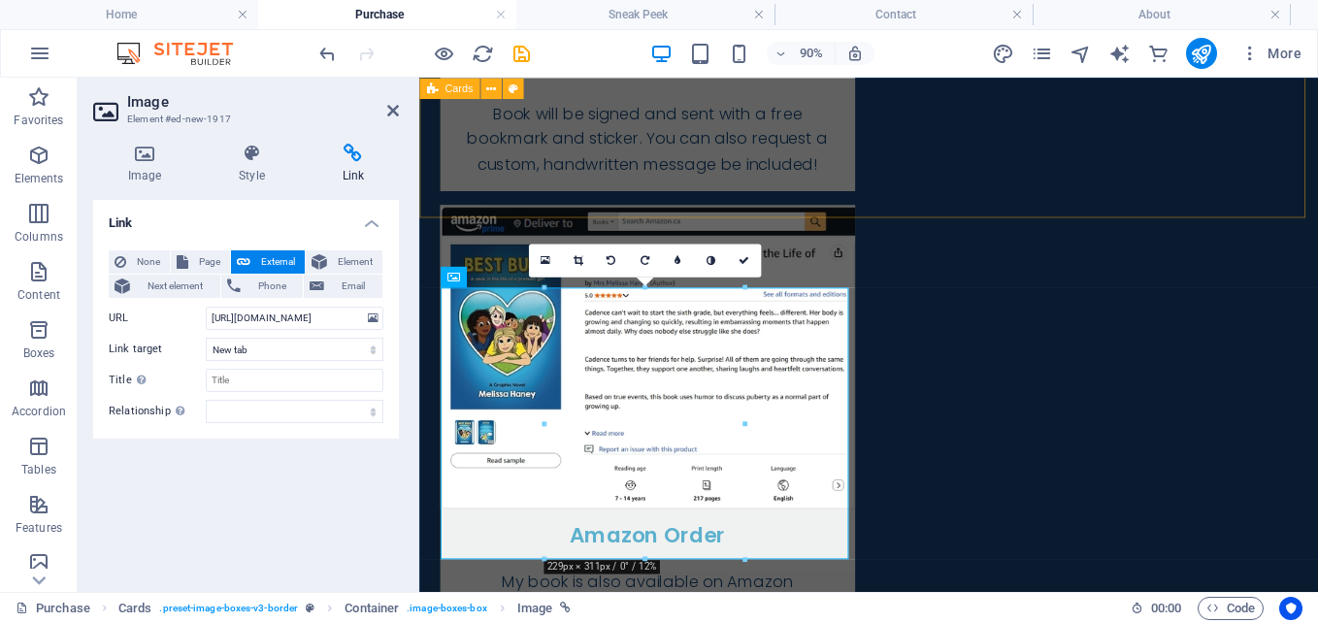
scroll to position [1207, 0]
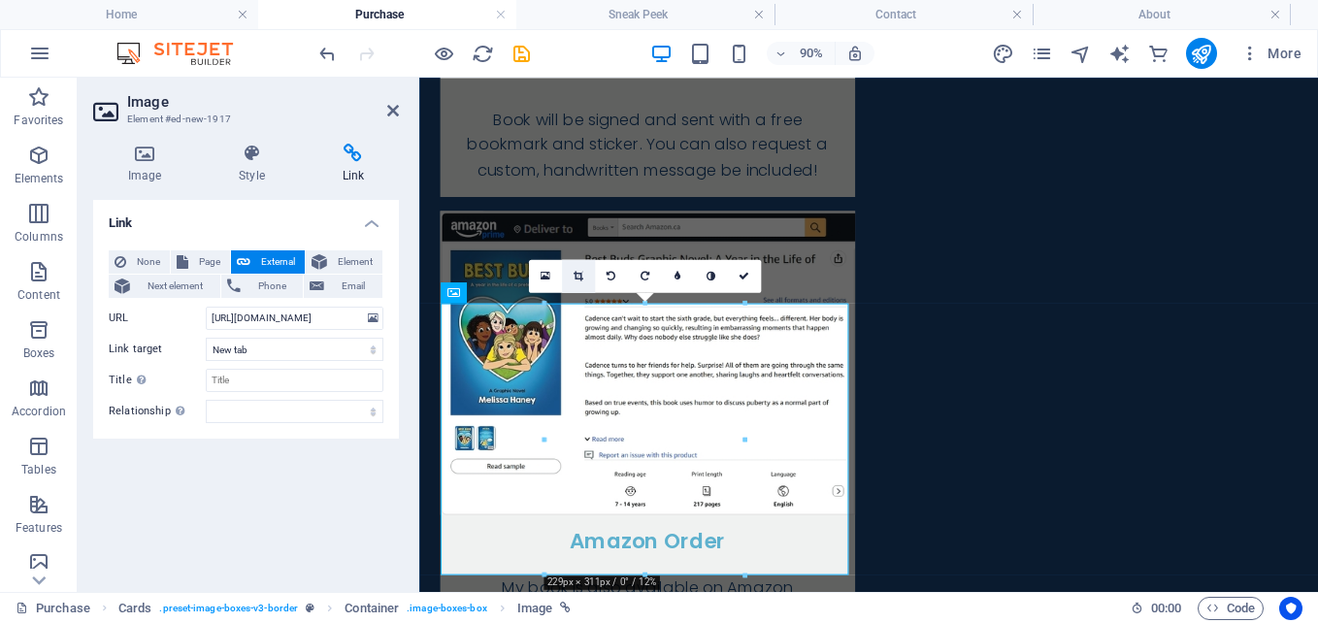
click at [576, 273] on icon at bounding box center [578, 276] width 10 height 11
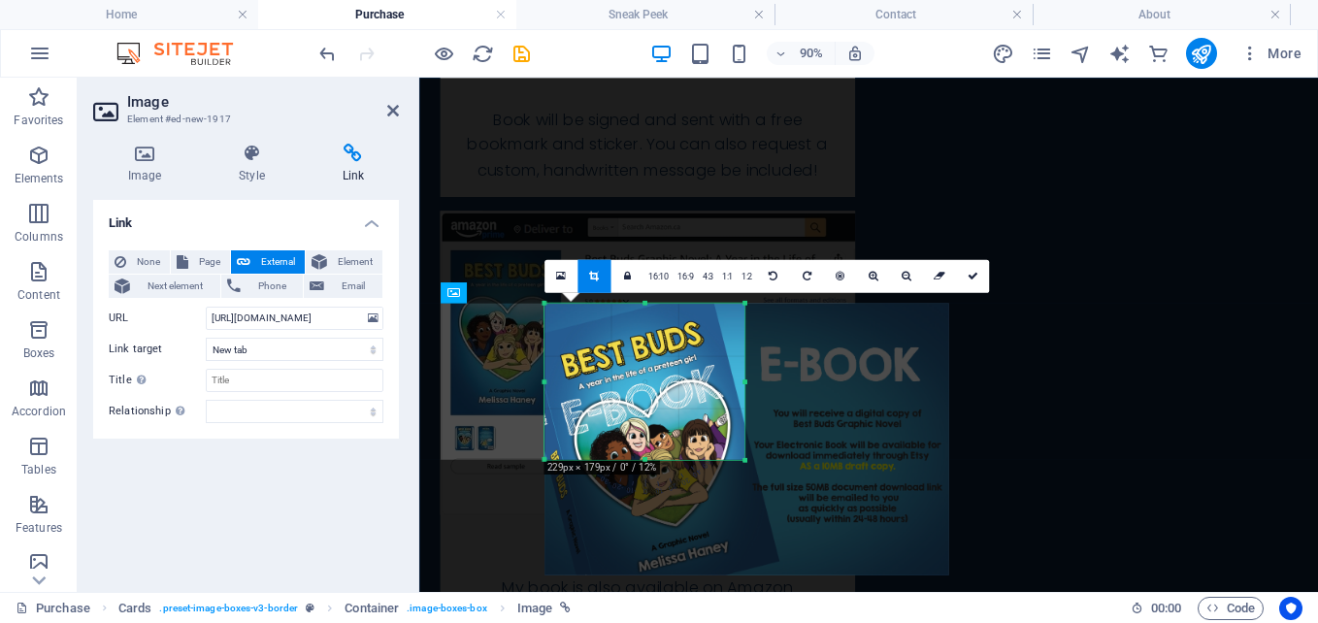
drag, startPoint x: 643, startPoint y: 575, endPoint x: 671, endPoint y: 446, distance: 131.0
click at [671, 446] on div "180 170 160 150 140 130 120 110 100 90 80 70 60 50 40 30 20 10 0 -10 -20 -30 -4…" at bounding box center [644, 381] width 200 height 156
click at [972, 275] on icon at bounding box center [972, 276] width 11 height 11
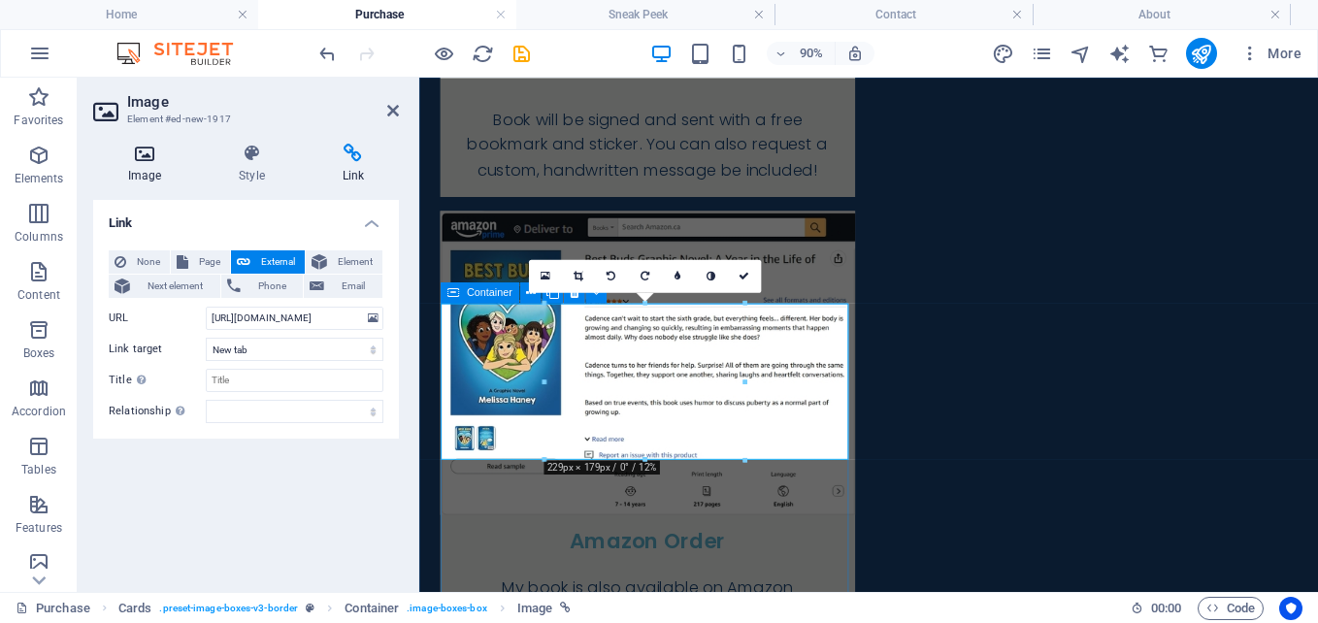
click at [144, 165] on h4 "Image" at bounding box center [148, 164] width 111 height 41
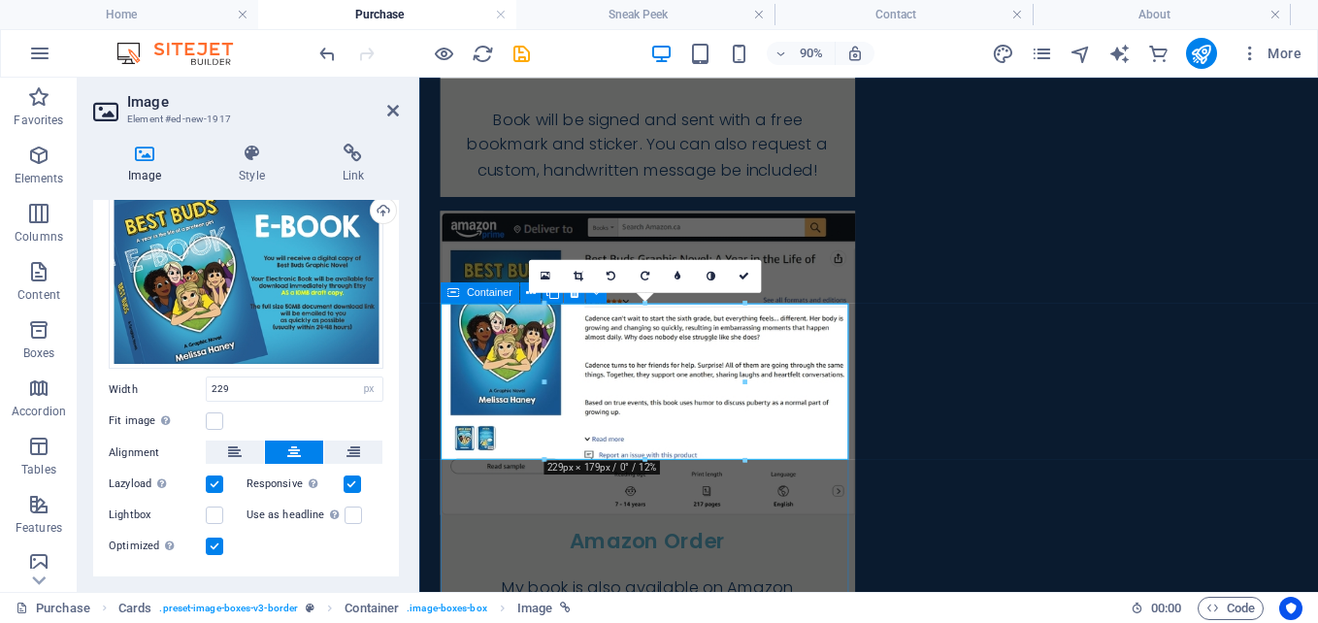
scroll to position [97, 0]
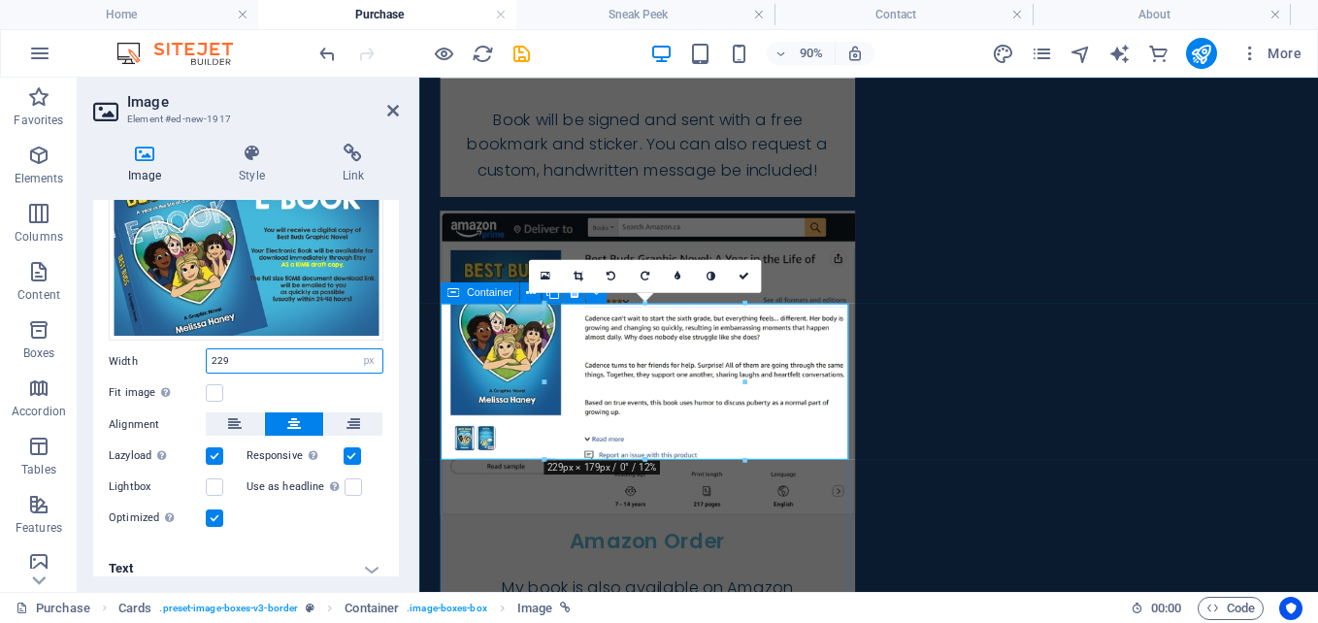
drag, startPoint x: 251, startPoint y: 361, endPoint x: 176, endPoint y: 356, distance: 75.9
click at [177, 361] on div "Width 229 Default auto px rem % em vh vw" at bounding box center [246, 360] width 275 height 25
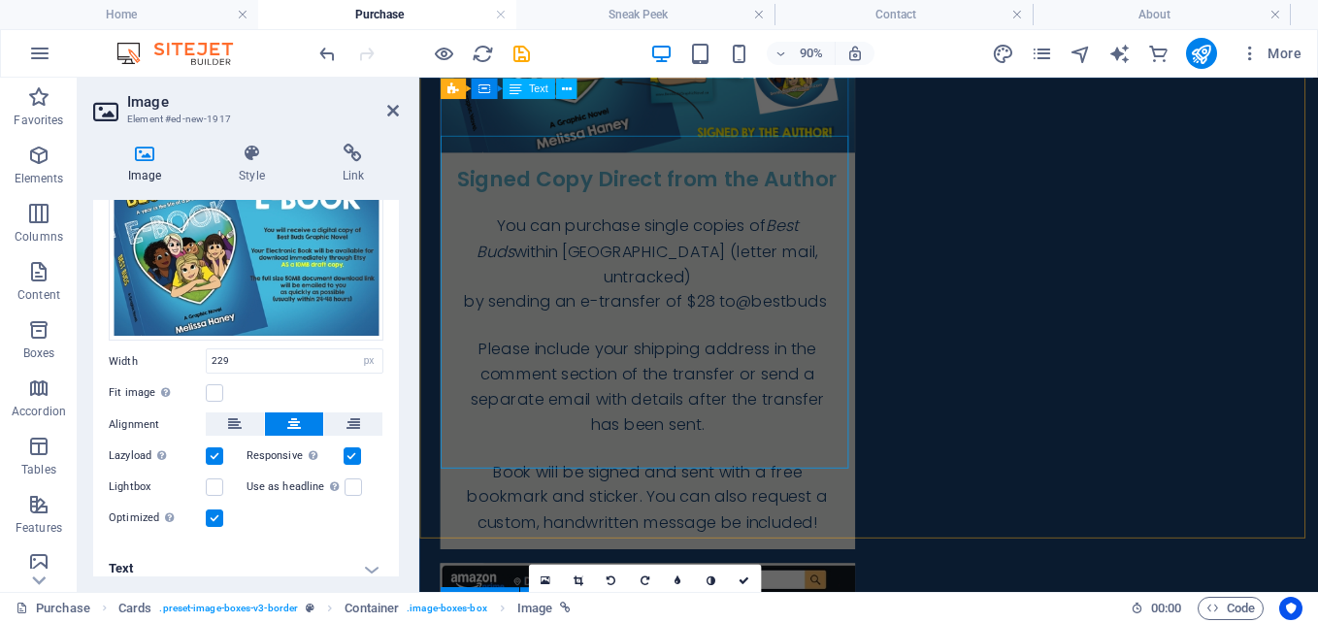
scroll to position [722, 0]
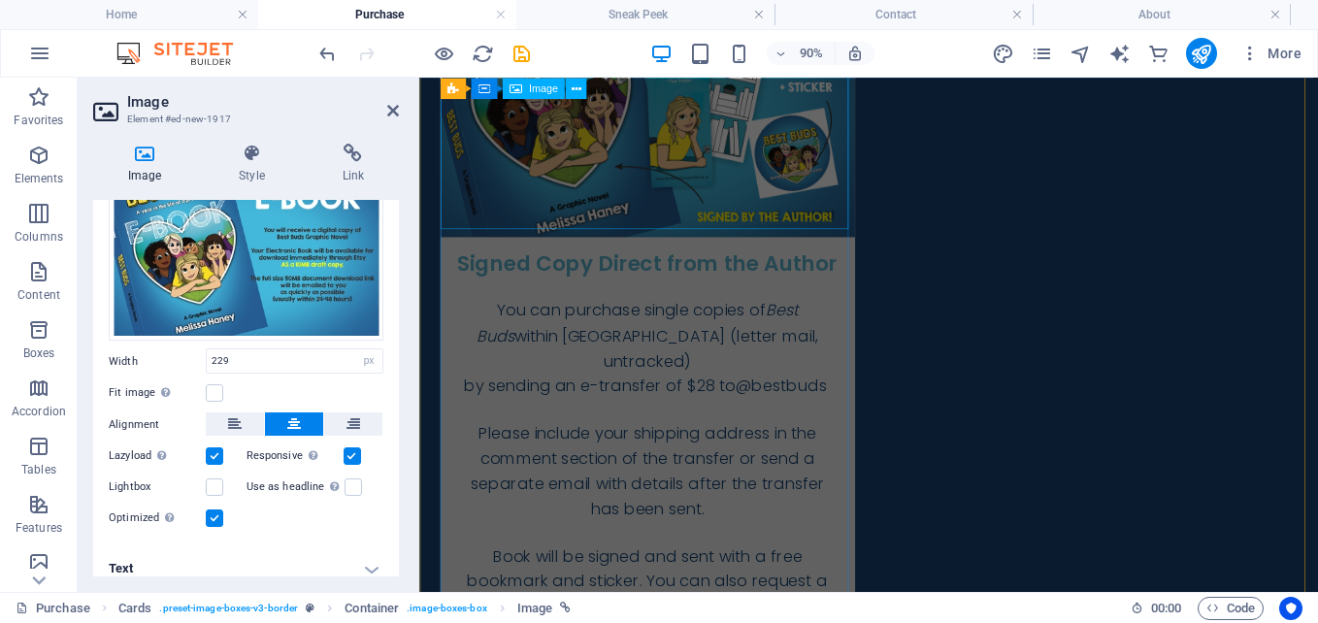
click at [602, 206] on figure at bounding box center [673, 100] width 461 height 310
select select "%"
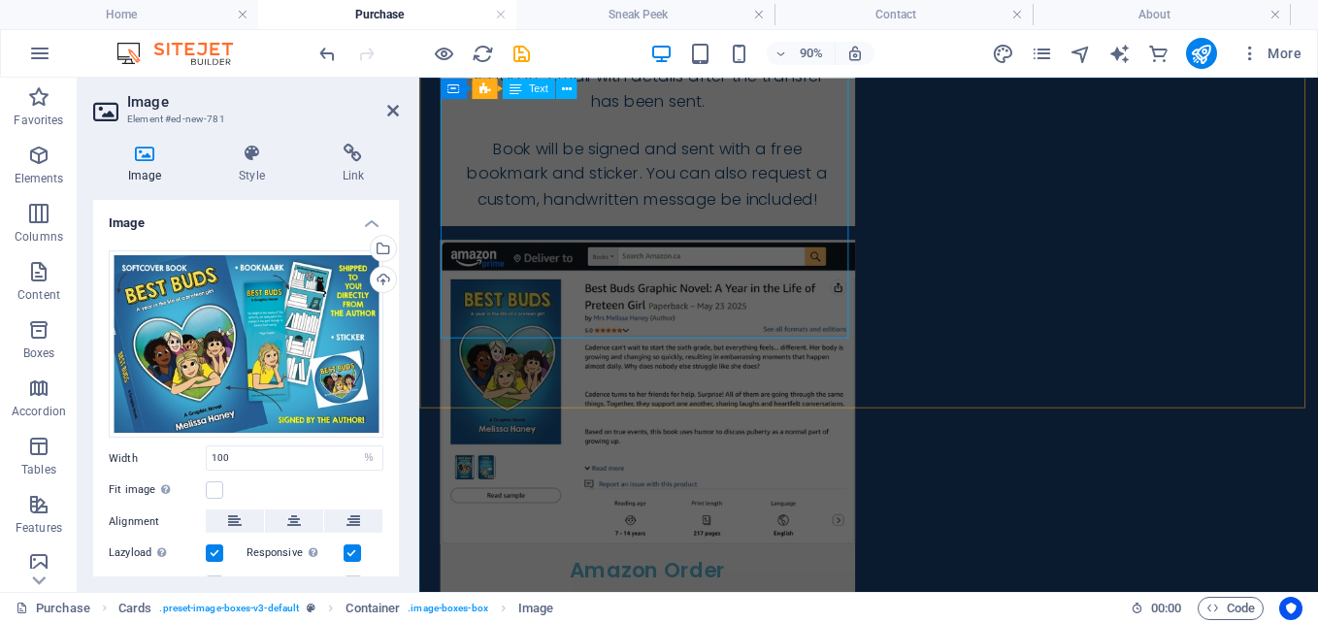
scroll to position [1304, 0]
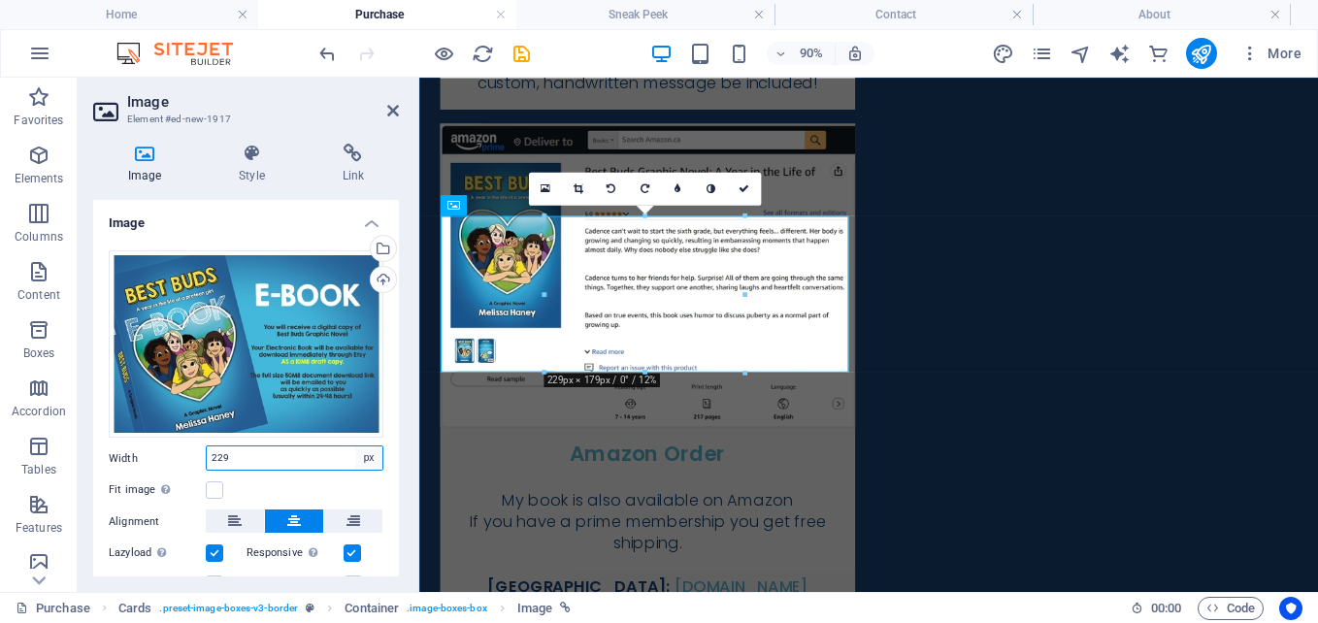
click at [355, 456] on select "Default auto px rem % em vh vw" at bounding box center [368, 457] width 27 height 23
select select "%"
click at [355, 446] on select "Default auto px rem % em vh vw" at bounding box center [368, 457] width 27 height 23
click at [245, 448] on input "49" at bounding box center [295, 457] width 176 height 23
drag, startPoint x: 247, startPoint y: 451, endPoint x: 145, endPoint y: 443, distance: 102.3
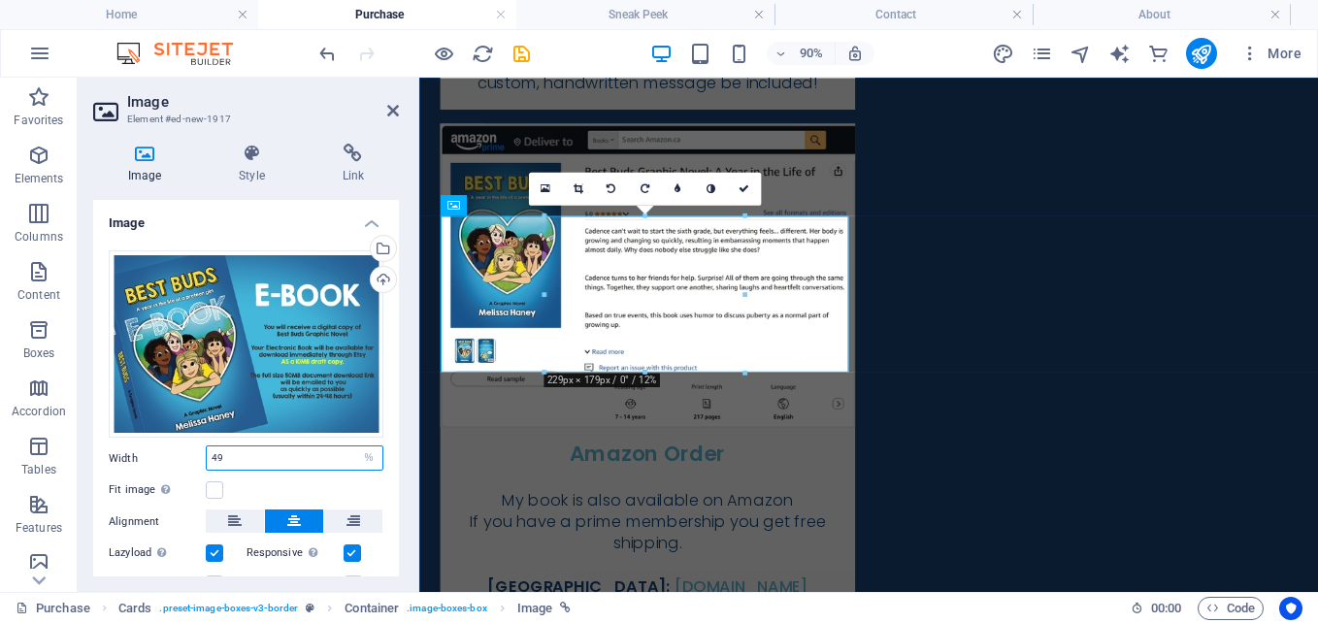
click at [150, 449] on div "Width 49 Default auto px rem % em vh vw" at bounding box center [246, 457] width 275 height 25
type input "100"
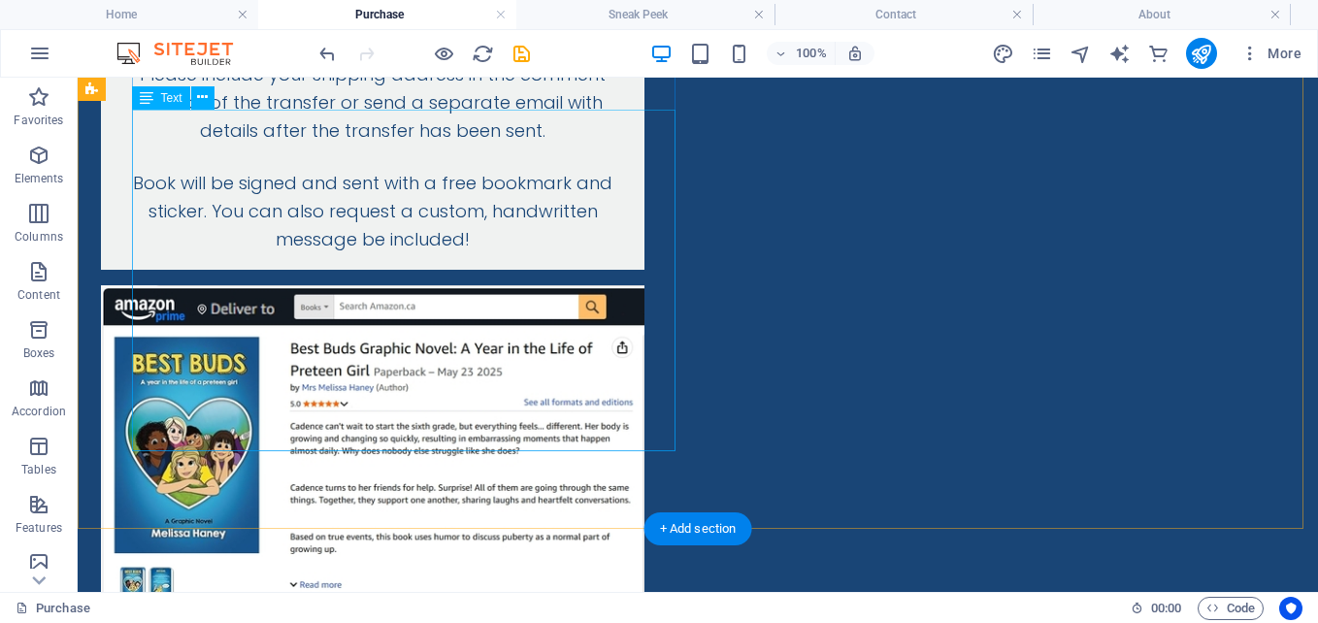
scroll to position [1367, 0]
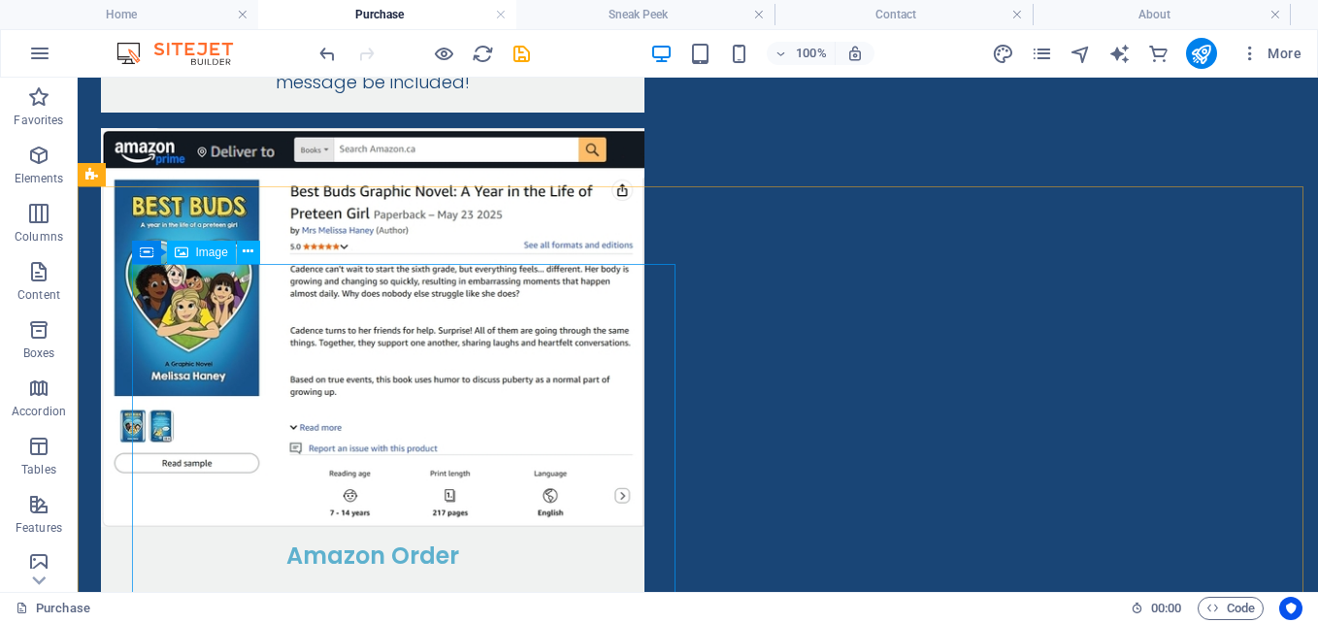
click at [218, 254] on span "Image" at bounding box center [212, 253] width 32 height 12
click at [252, 249] on icon at bounding box center [248, 252] width 11 height 20
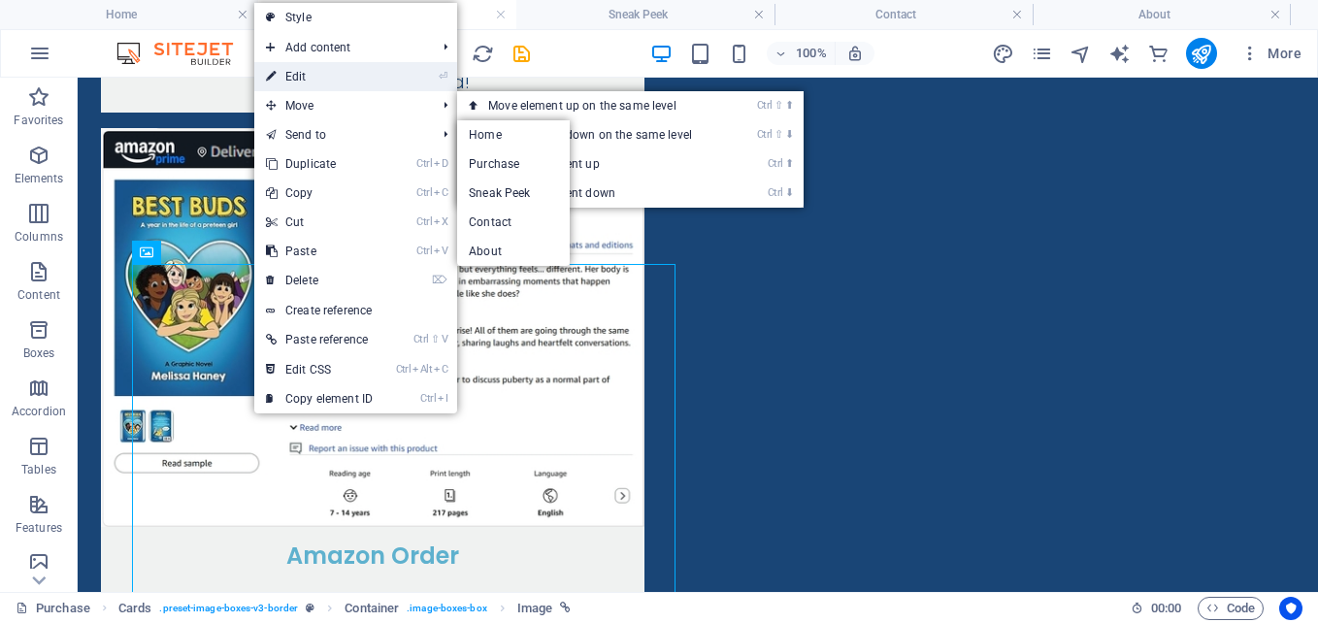
click at [321, 80] on link "⏎ Edit" at bounding box center [319, 76] width 130 height 29
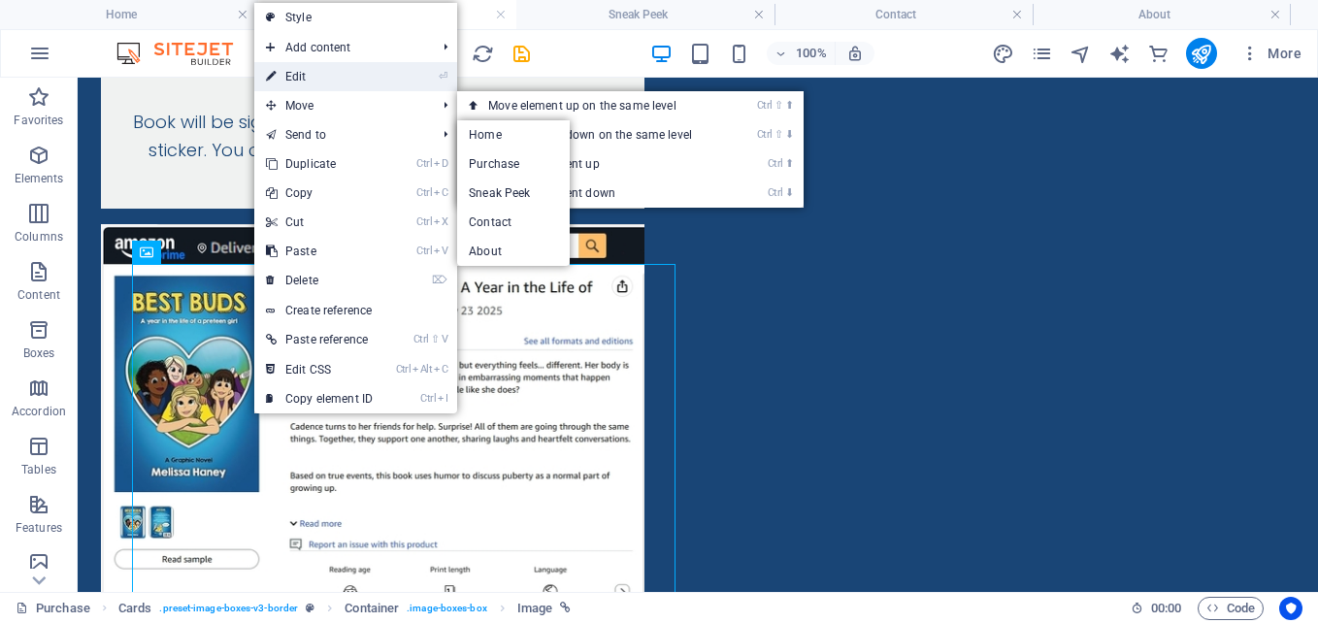
select select "%"
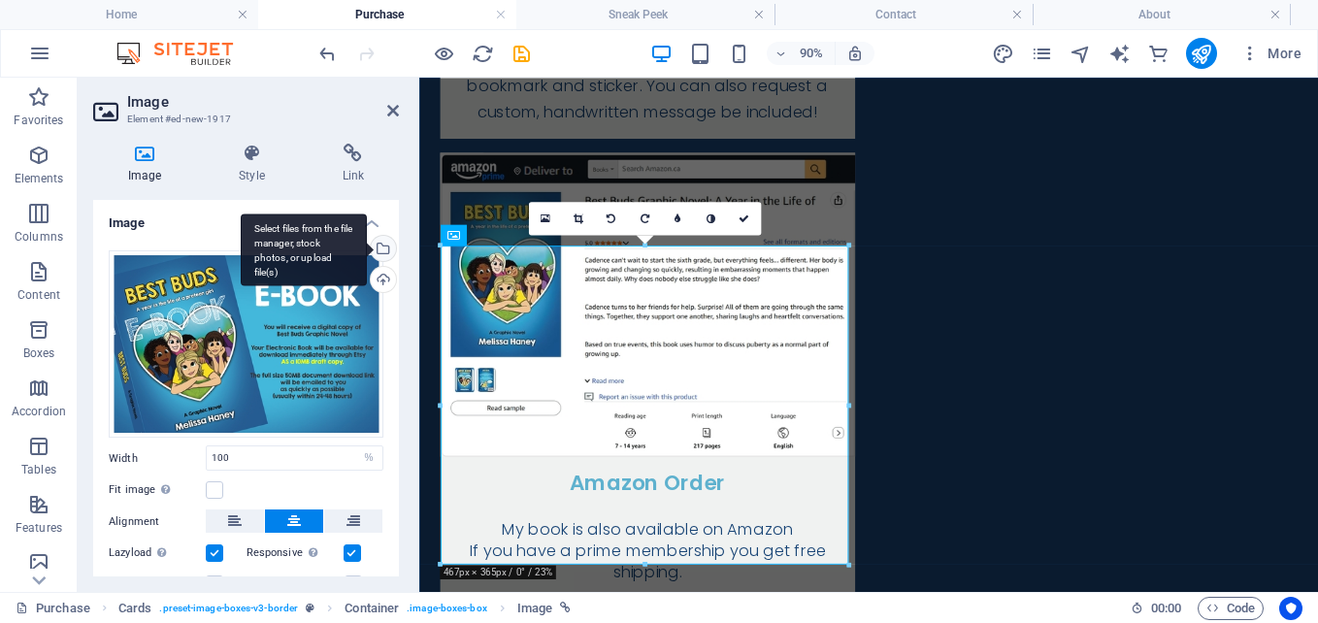
click at [367, 250] on div "Select files from the file manager, stock photos, or upload file(s)" at bounding box center [304, 250] width 126 height 73
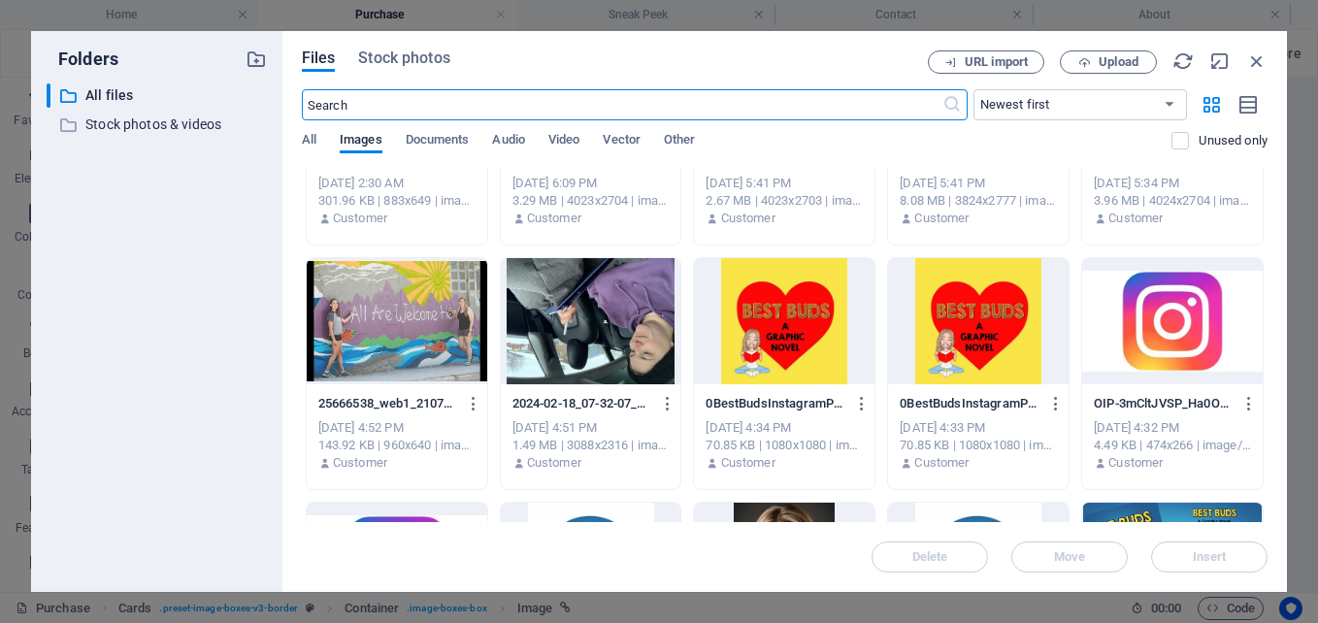
scroll to position [291, 0]
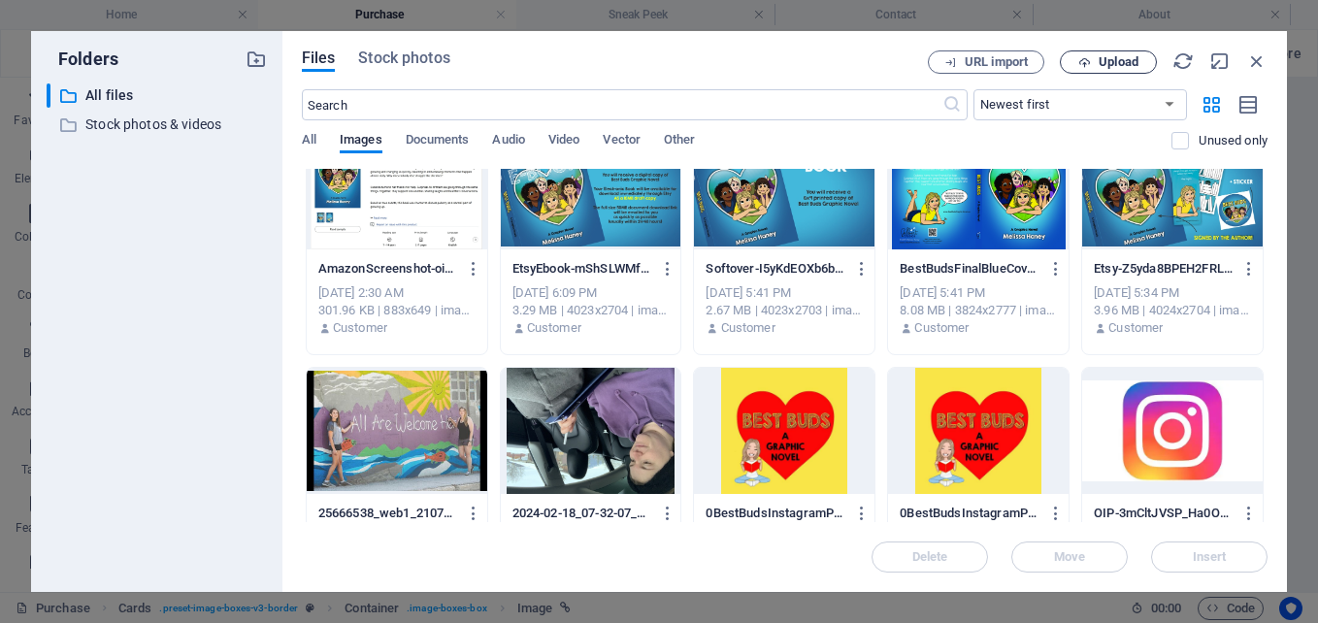
click at [1083, 63] on icon "button" at bounding box center [1084, 62] width 13 height 13
click at [1097, 56] on span "Upload" at bounding box center [1109, 62] width 80 height 13
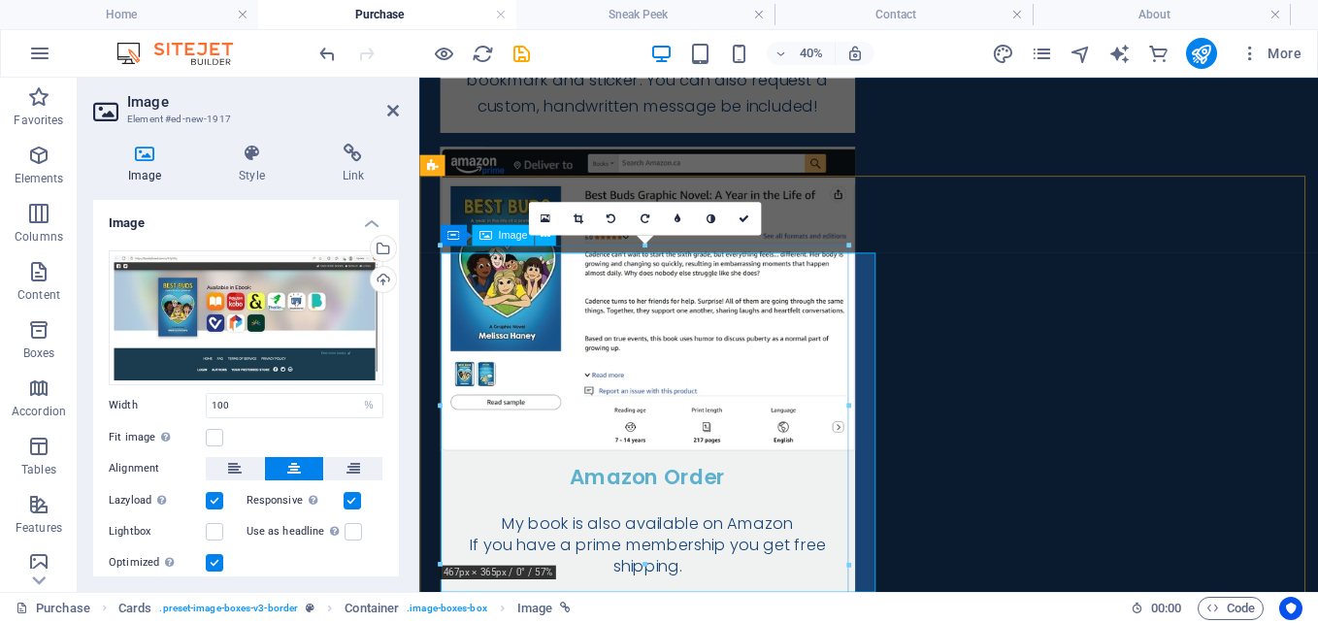
scroll to position [1271, 0]
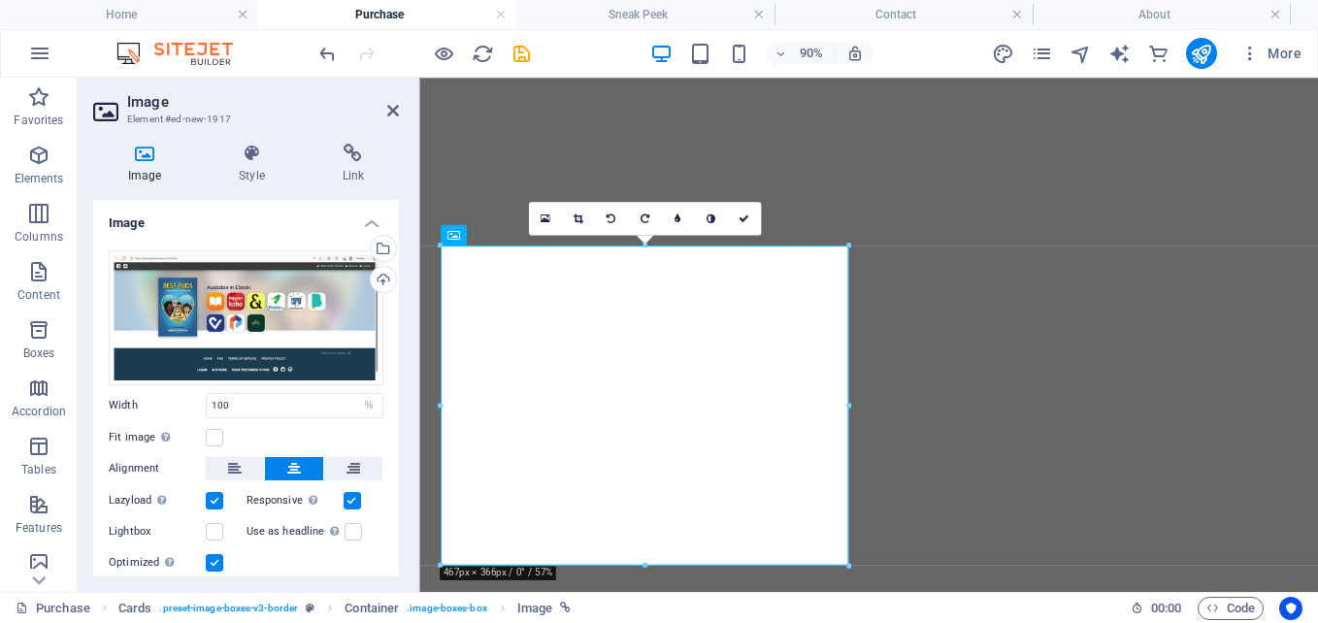
select select "%"
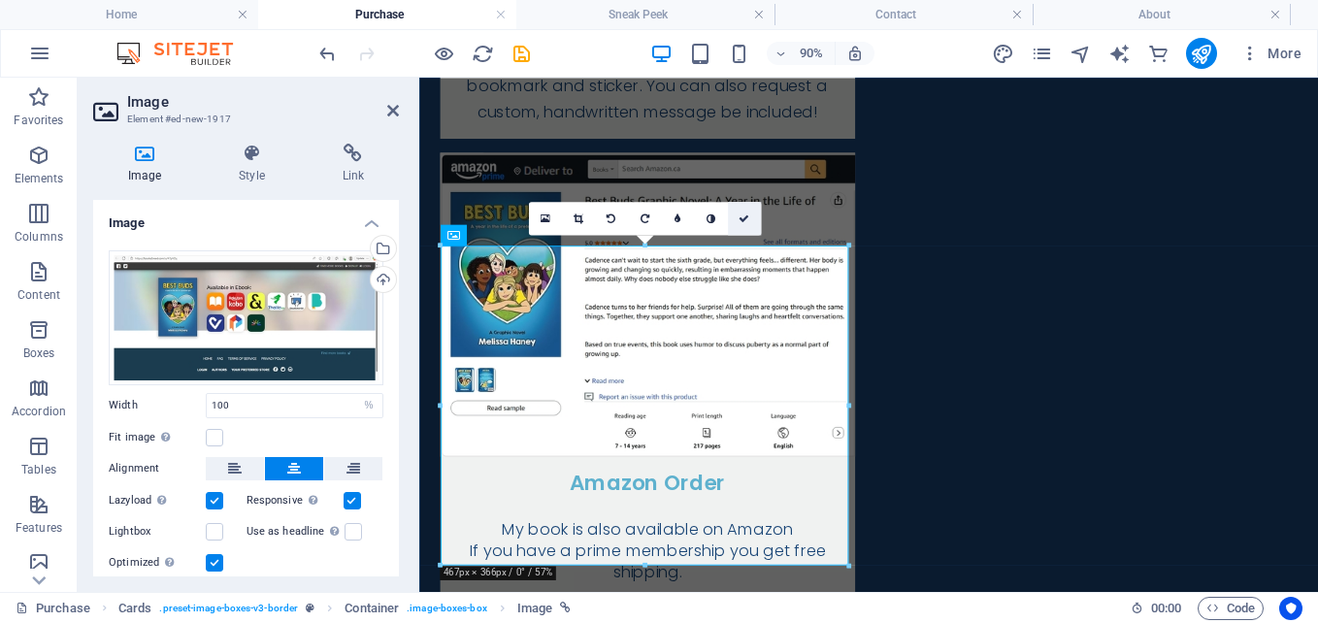
click at [746, 213] on link at bounding box center [743, 218] width 33 height 33
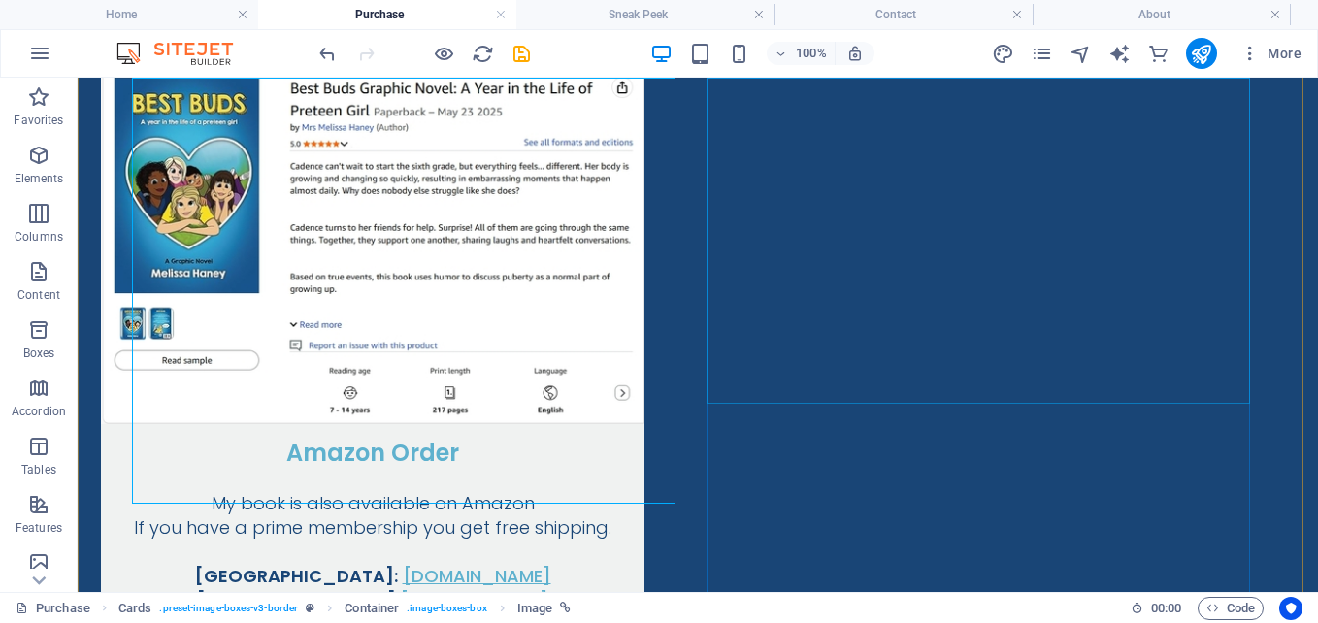
scroll to position [1562, 0]
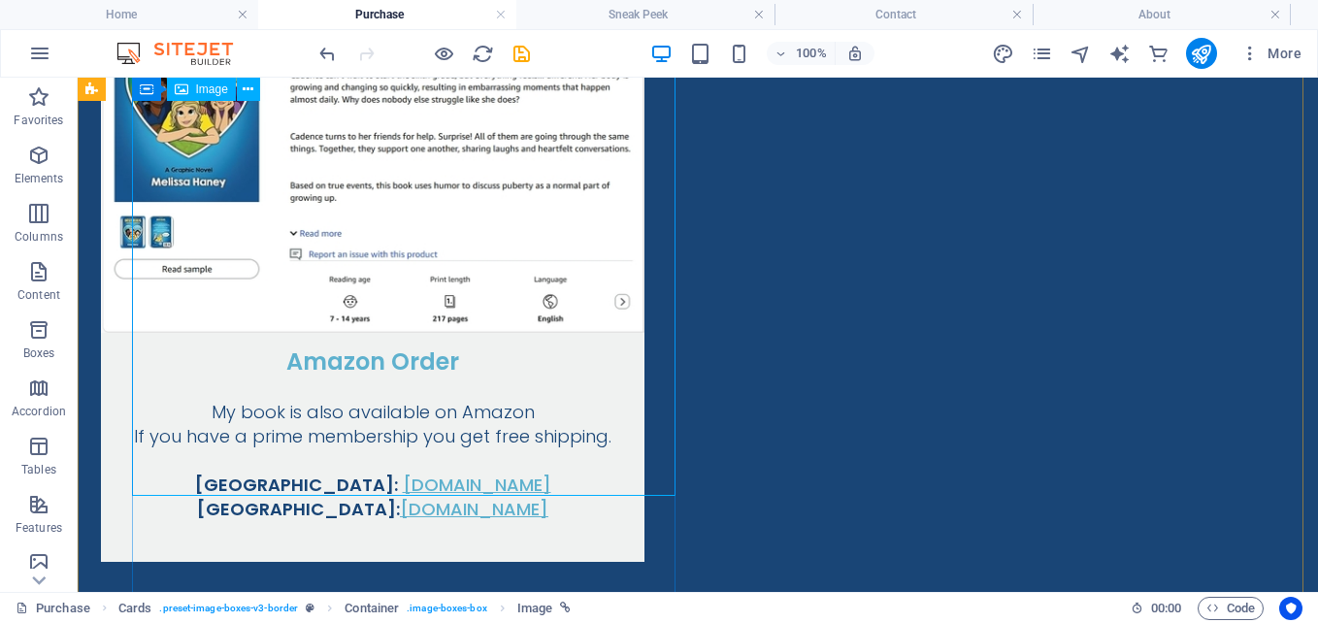
select select "%"
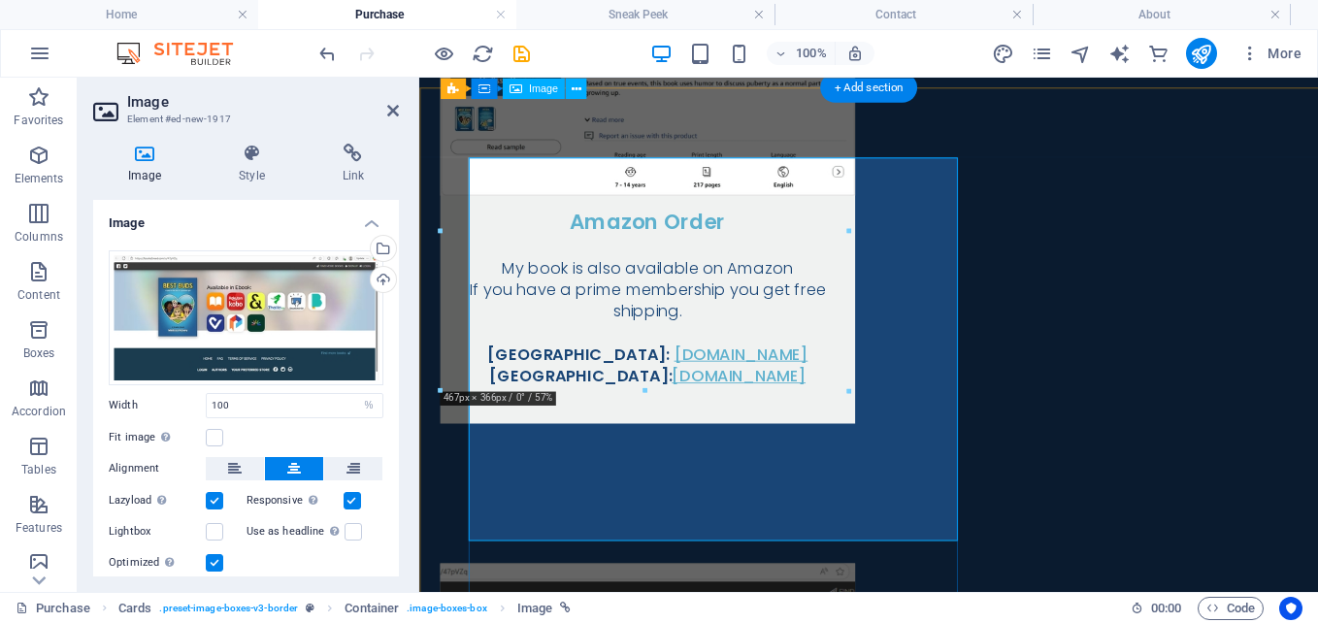
scroll to position [1465, 0]
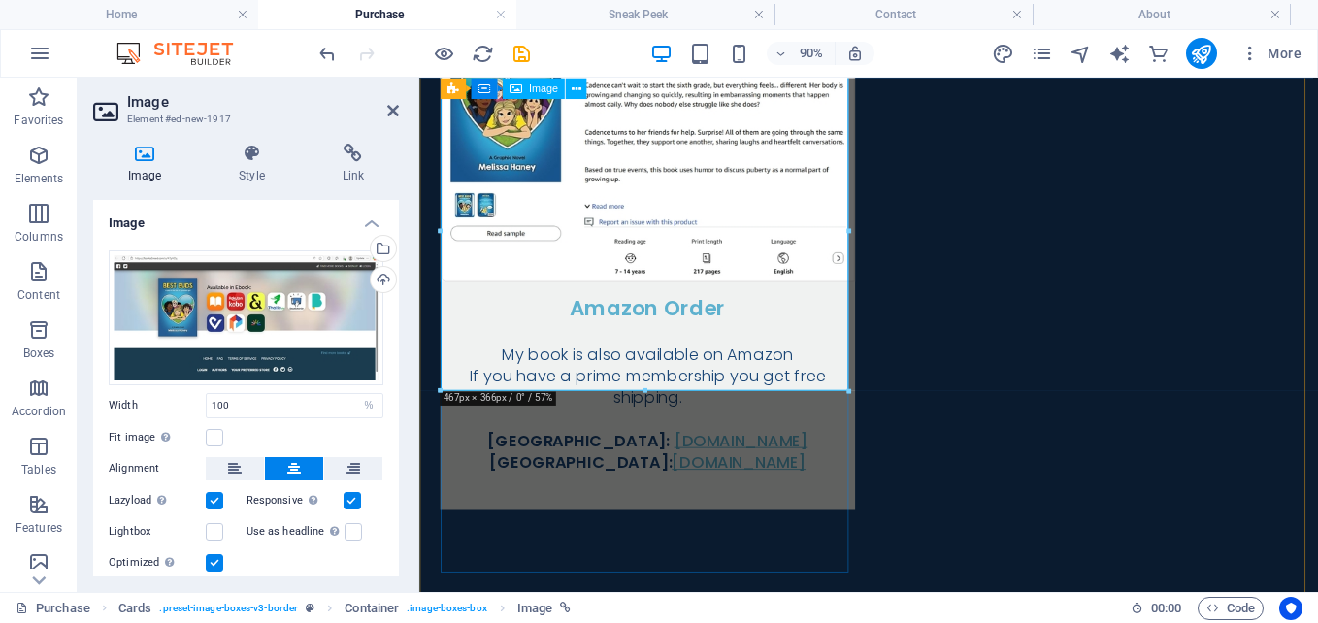
click at [576, 89] on icon at bounding box center [576, 88] width 10 height 18
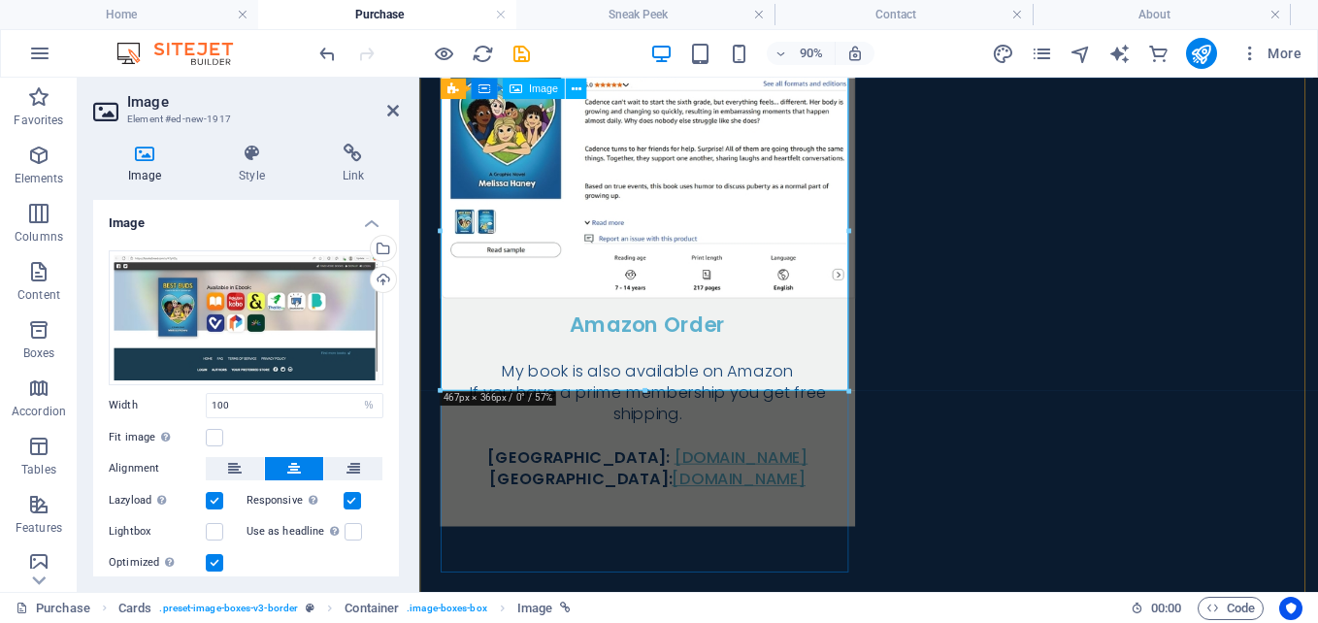
scroll to position [1271, 0]
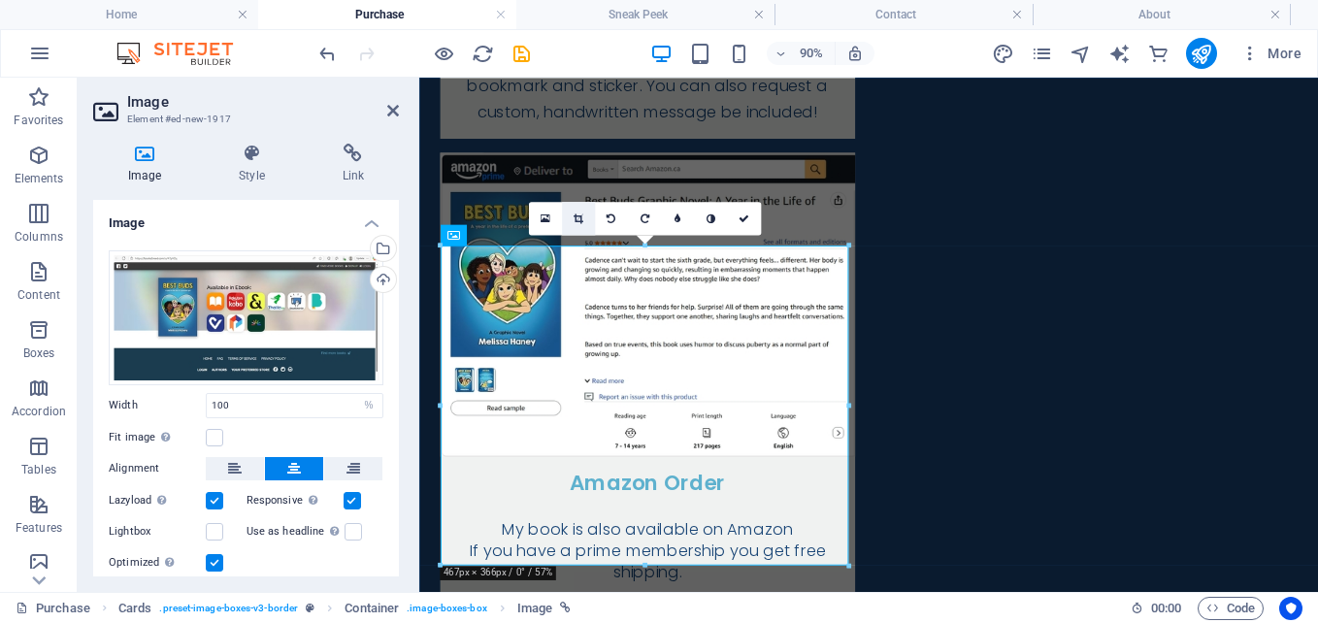
click at [584, 215] on link at bounding box center [577, 218] width 33 height 33
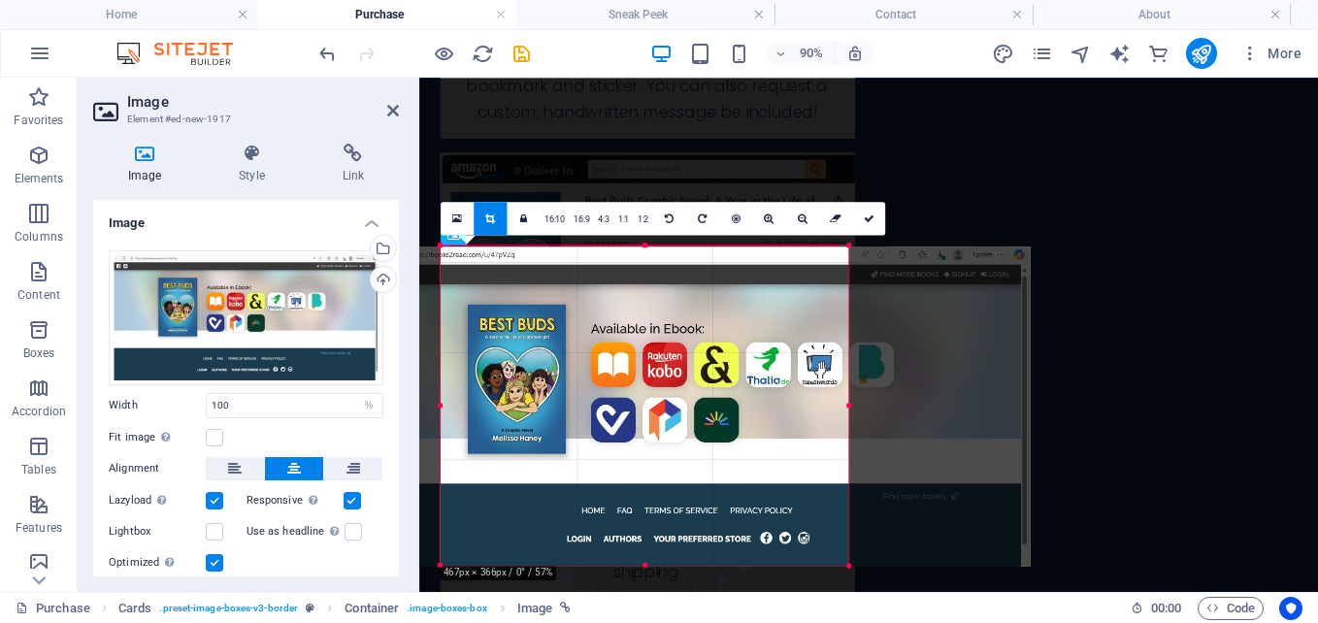
drag, startPoint x: 623, startPoint y: 313, endPoint x: 667, endPoint y: 315, distance: 43.7
click at [667, 315] on div at bounding box center [691, 406] width 676 height 319
drag, startPoint x: 738, startPoint y: 297, endPoint x: 726, endPoint y: 297, distance: 11.6
click at [726, 297] on div at bounding box center [690, 406] width 676 height 319
click at [872, 216] on link at bounding box center [868, 218] width 33 height 33
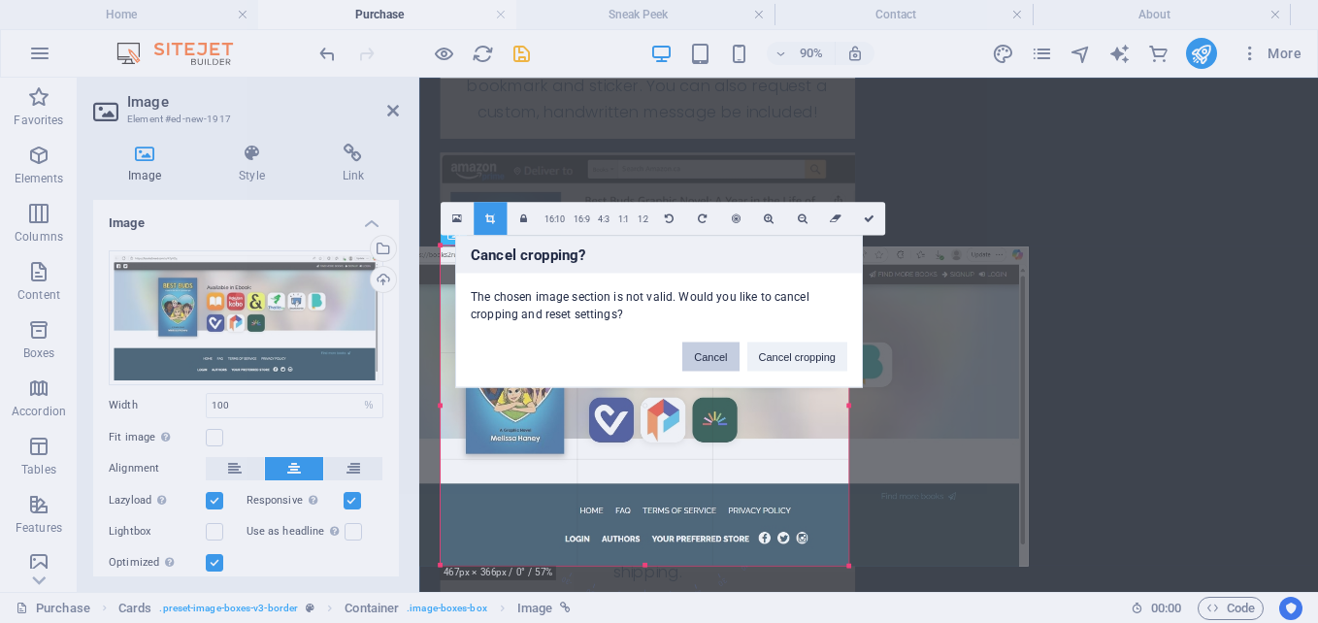
click at [719, 356] on button "Cancel" at bounding box center [710, 357] width 56 height 29
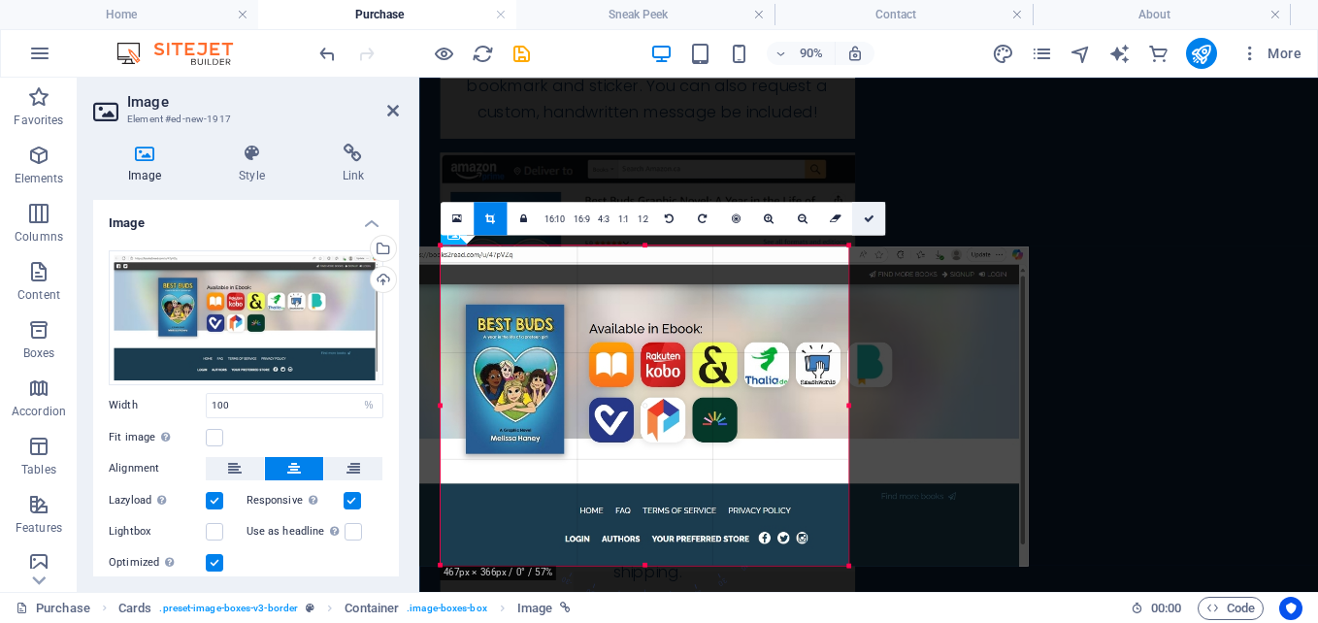
click at [865, 216] on icon at bounding box center [868, 219] width 11 height 11
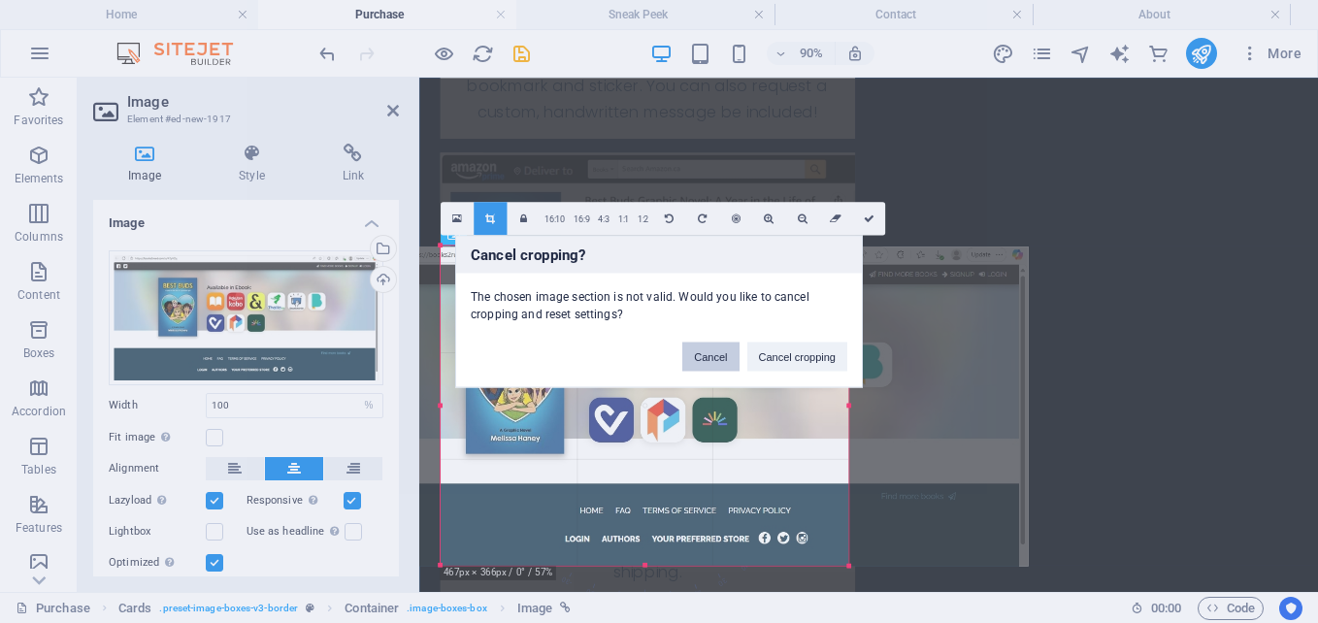
click at [711, 361] on button "Cancel" at bounding box center [710, 357] width 56 height 29
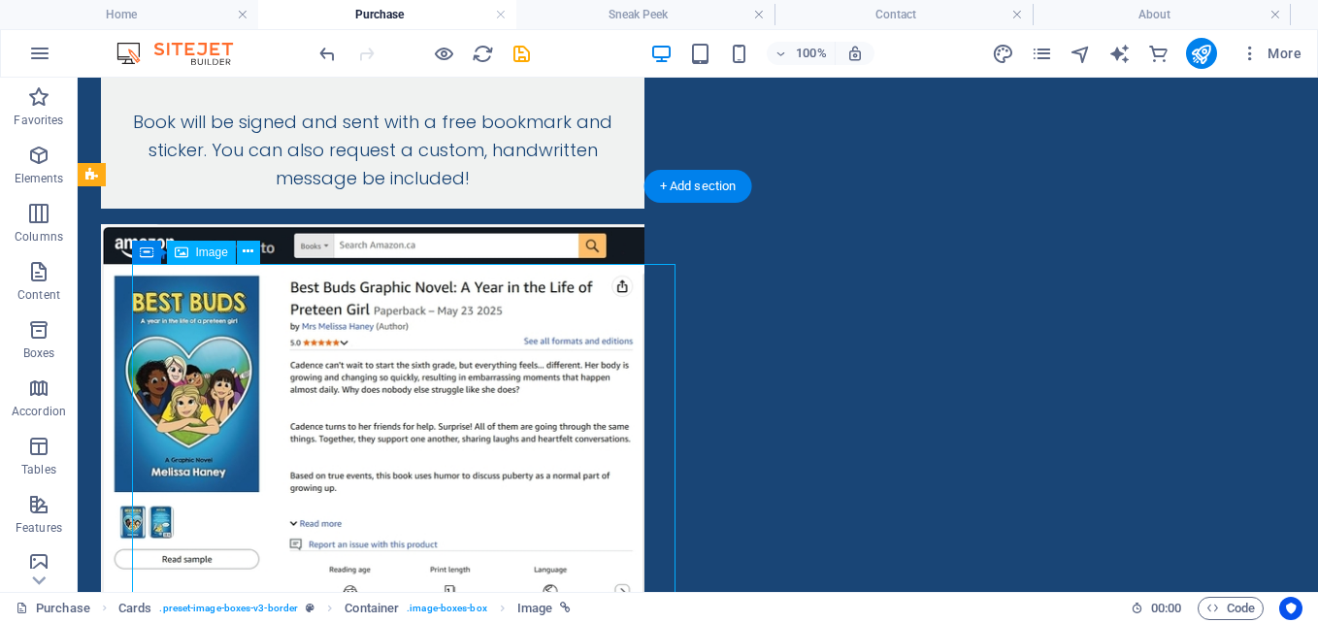
select select "%"
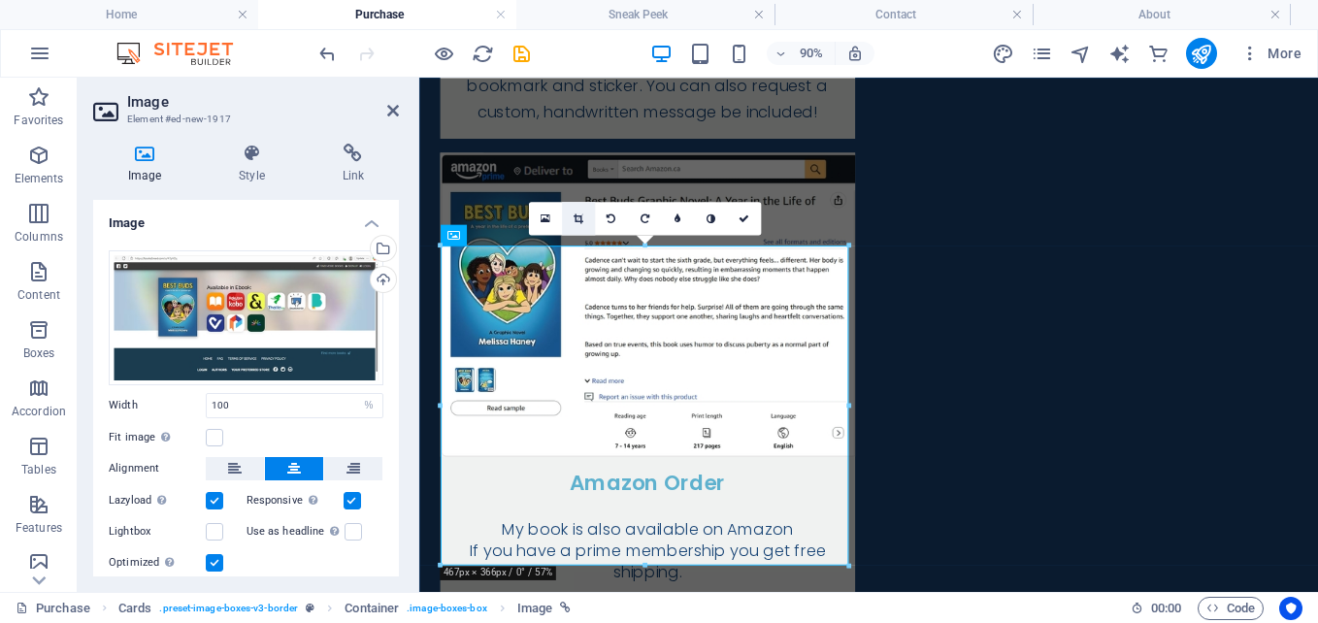
click at [576, 223] on icon at bounding box center [578, 219] width 10 height 11
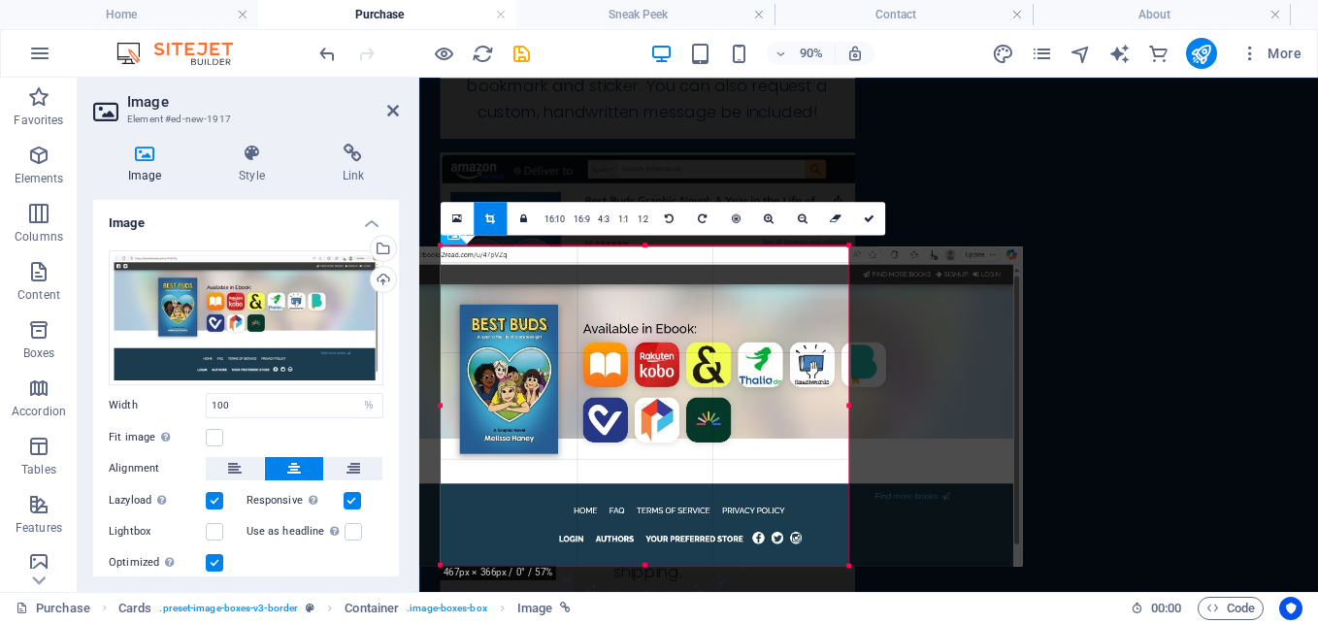
drag, startPoint x: 646, startPoint y: 328, endPoint x: 674, endPoint y: 328, distance: 28.1
click at [674, 328] on div at bounding box center [683, 406] width 676 height 319
click at [458, 219] on icon at bounding box center [457, 219] width 10 height 13
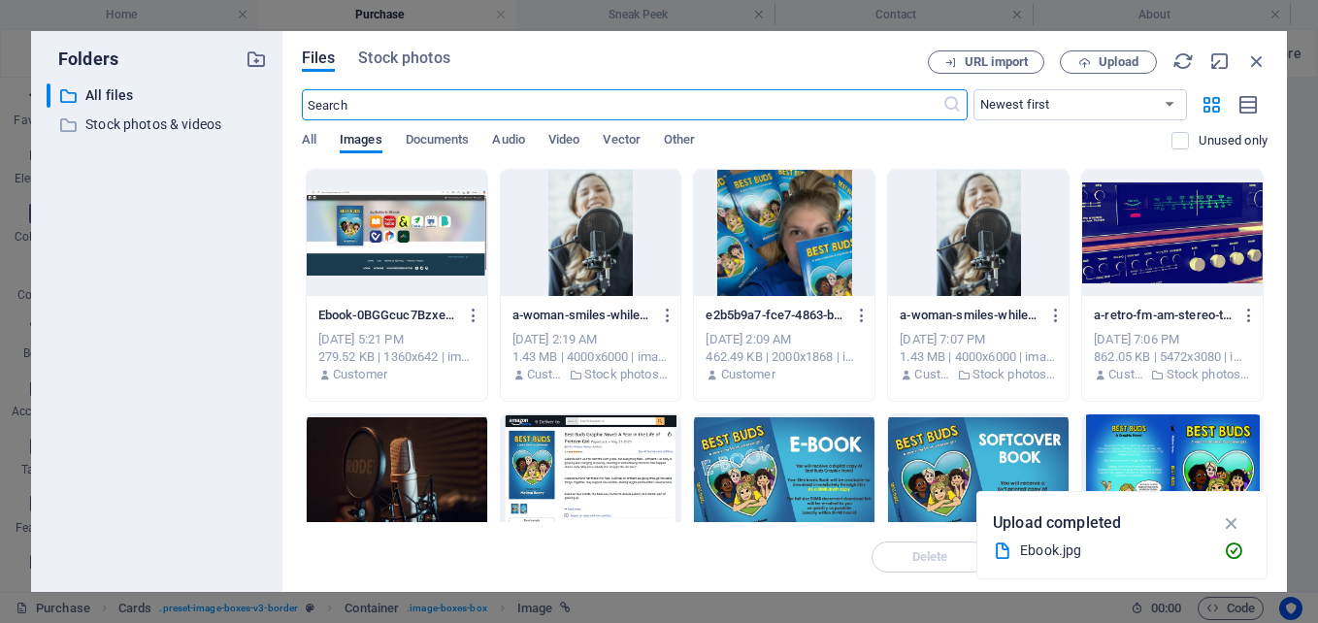
scroll to position [1278, 0]
click at [1259, 59] on icon "button" at bounding box center [1256, 60] width 21 height 21
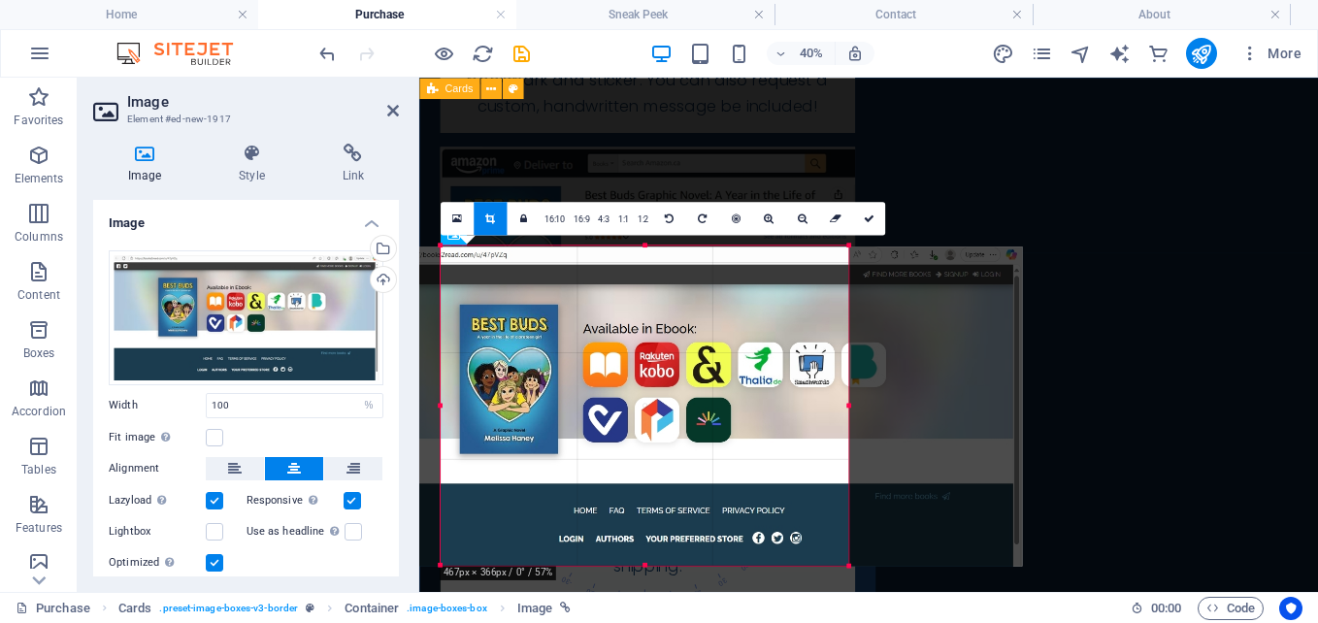
scroll to position [1271, 0]
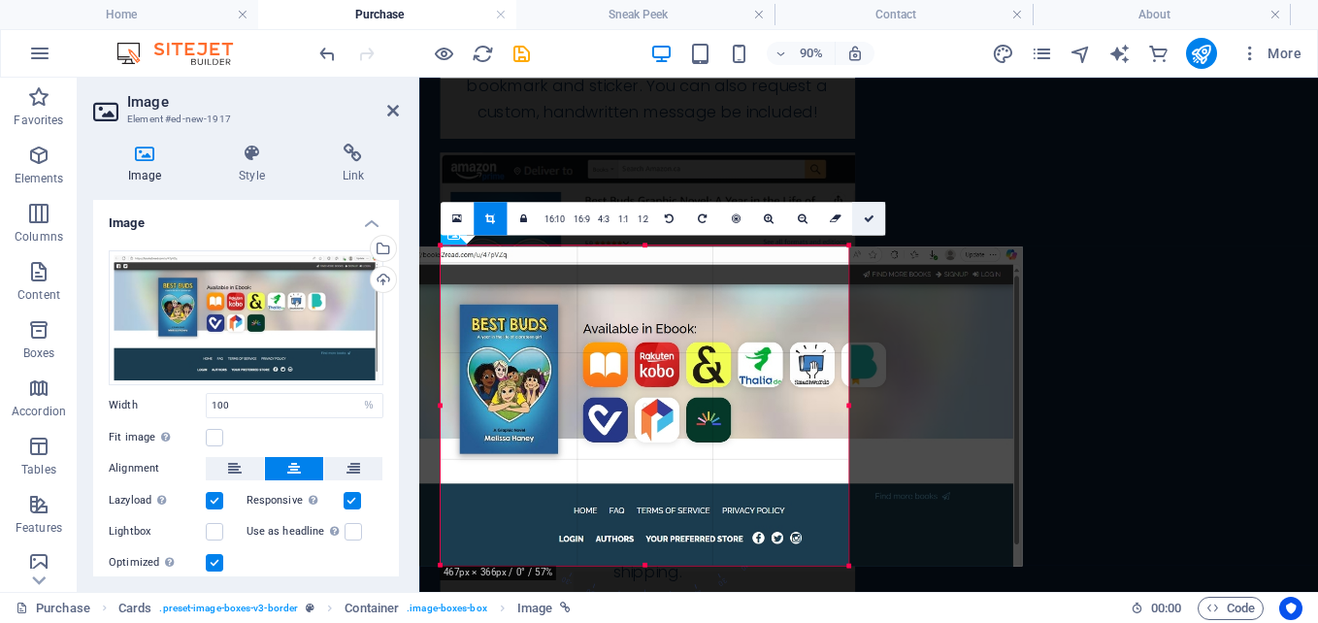
click at [867, 216] on icon at bounding box center [868, 219] width 11 height 11
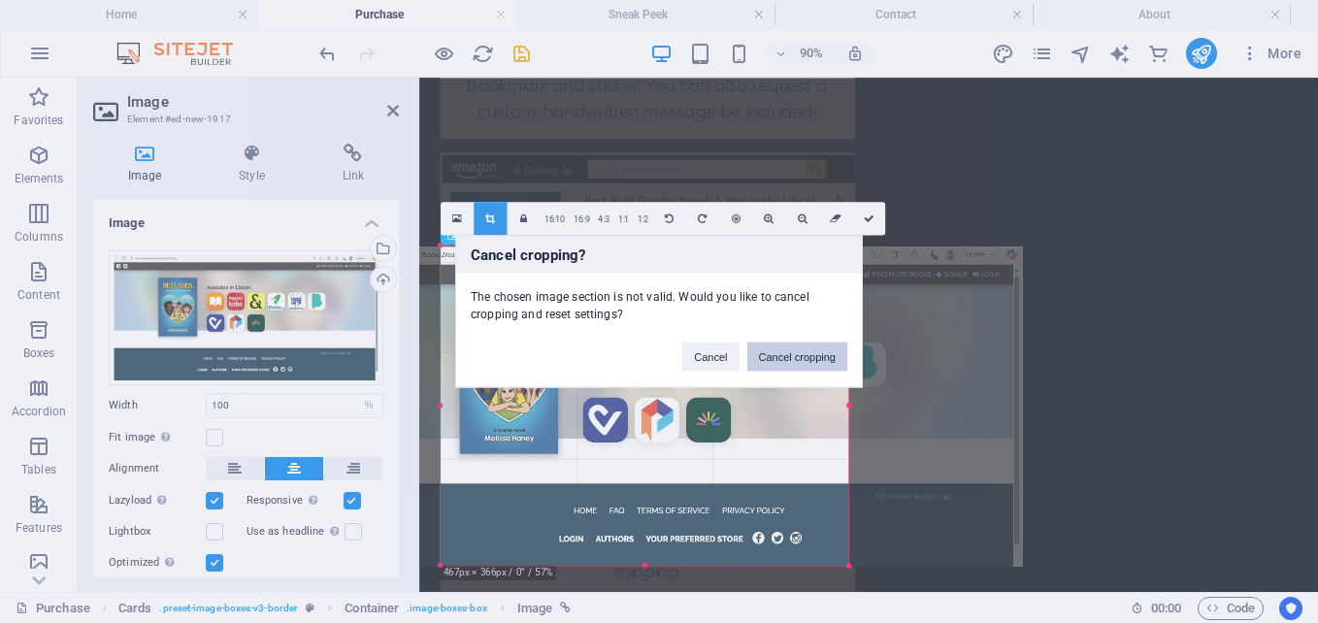
click at [789, 353] on button "Cancel cropping" at bounding box center [797, 357] width 101 height 29
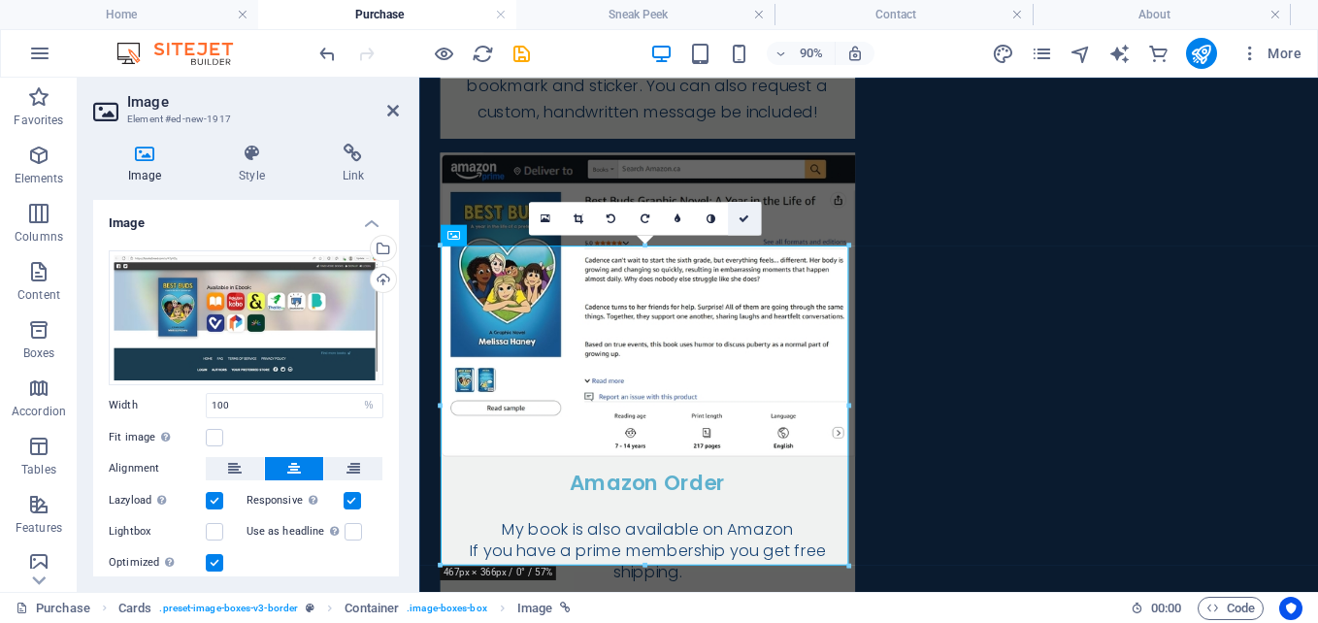
click at [741, 216] on icon at bounding box center [744, 219] width 11 height 11
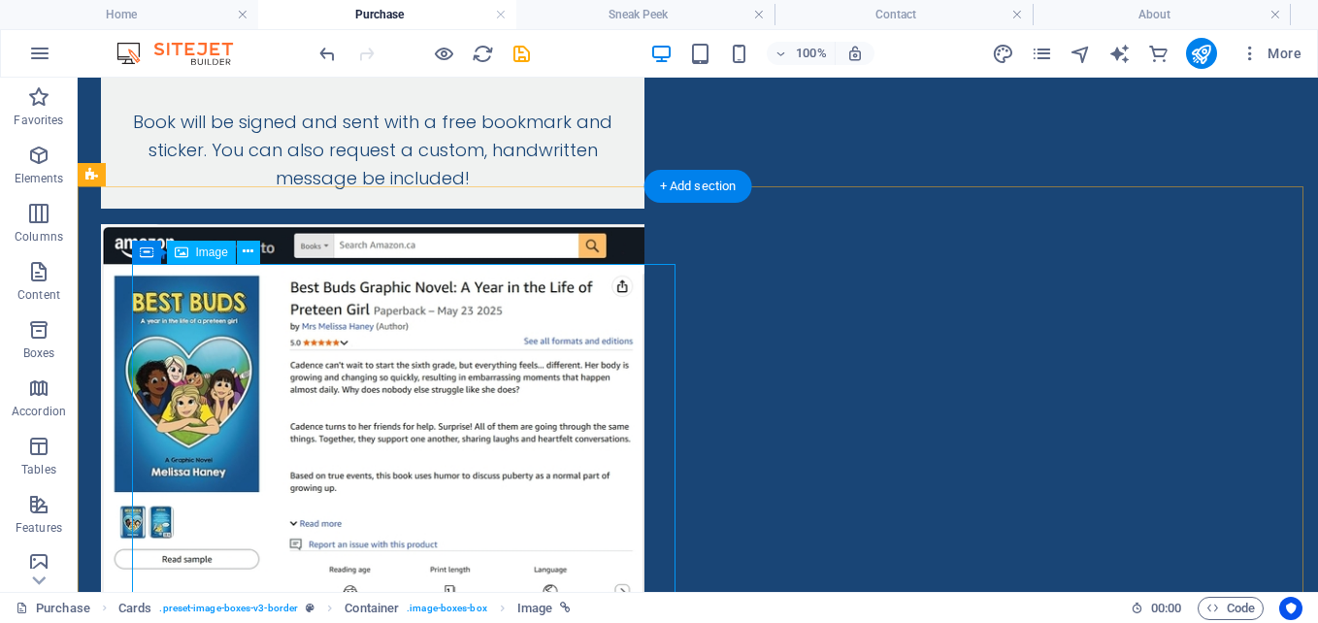
select select "%"
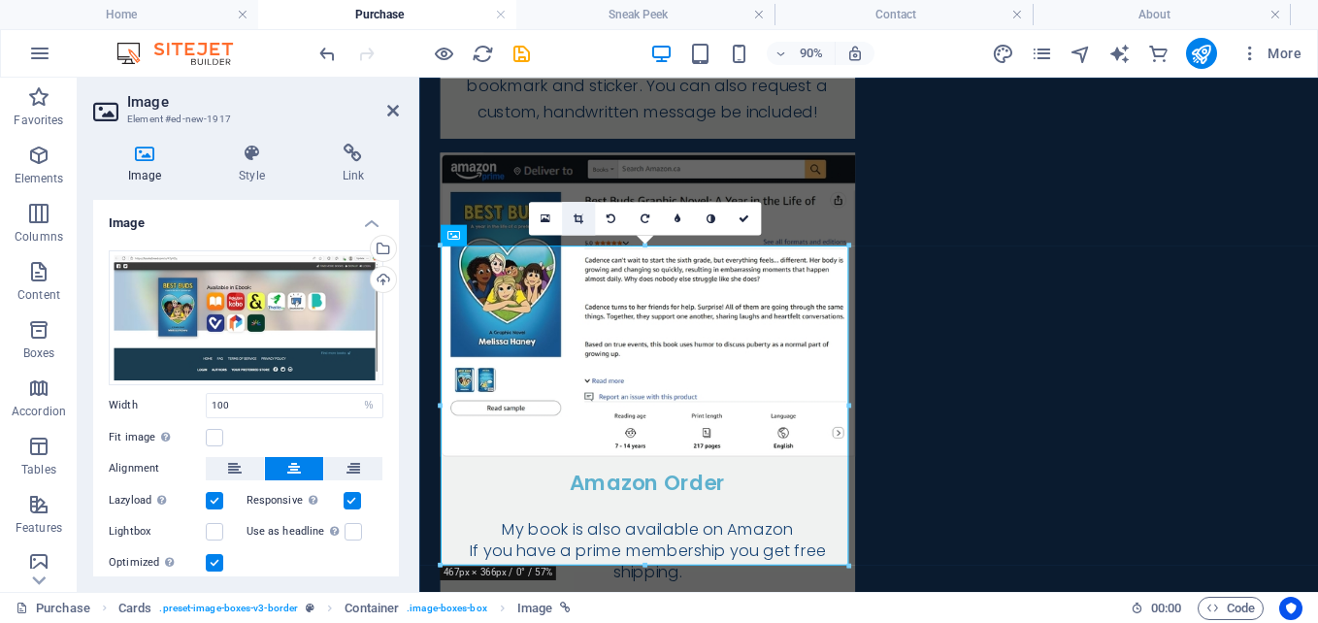
click at [586, 217] on link at bounding box center [577, 218] width 33 height 33
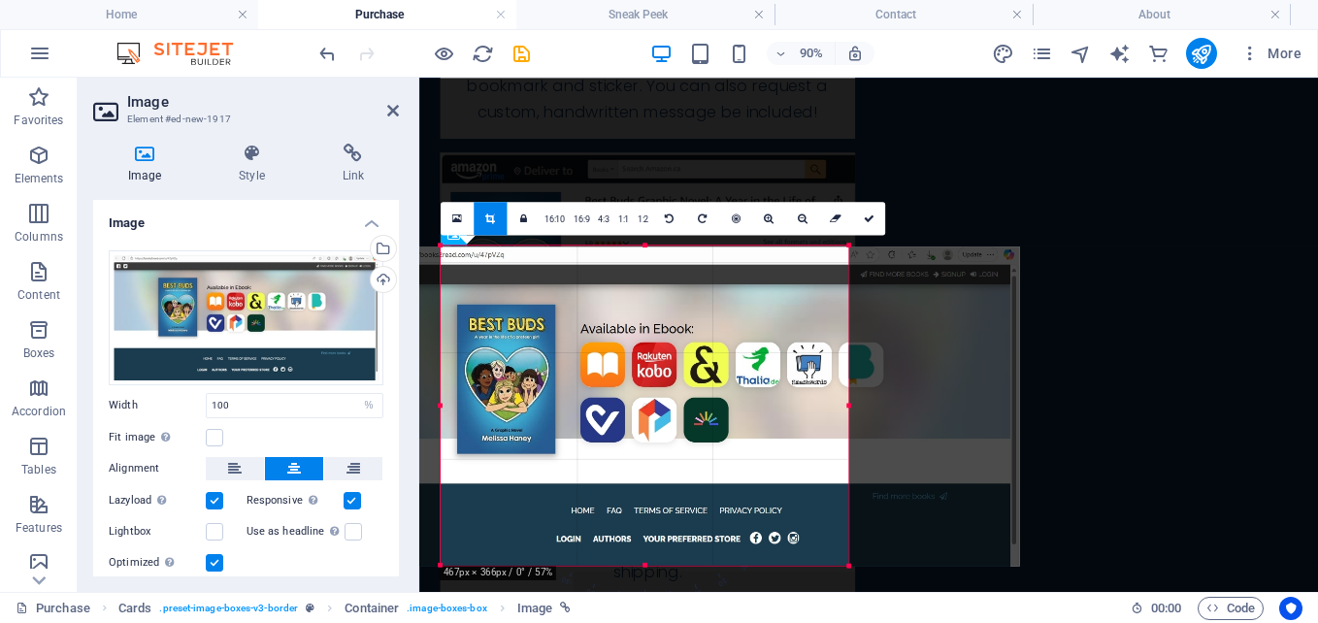
drag, startPoint x: 561, startPoint y: 304, endPoint x: 587, endPoint y: 311, distance: 27.1
click at [587, 311] on div at bounding box center [682, 406] width 676 height 319
click at [863, 219] on icon at bounding box center [868, 219] width 11 height 11
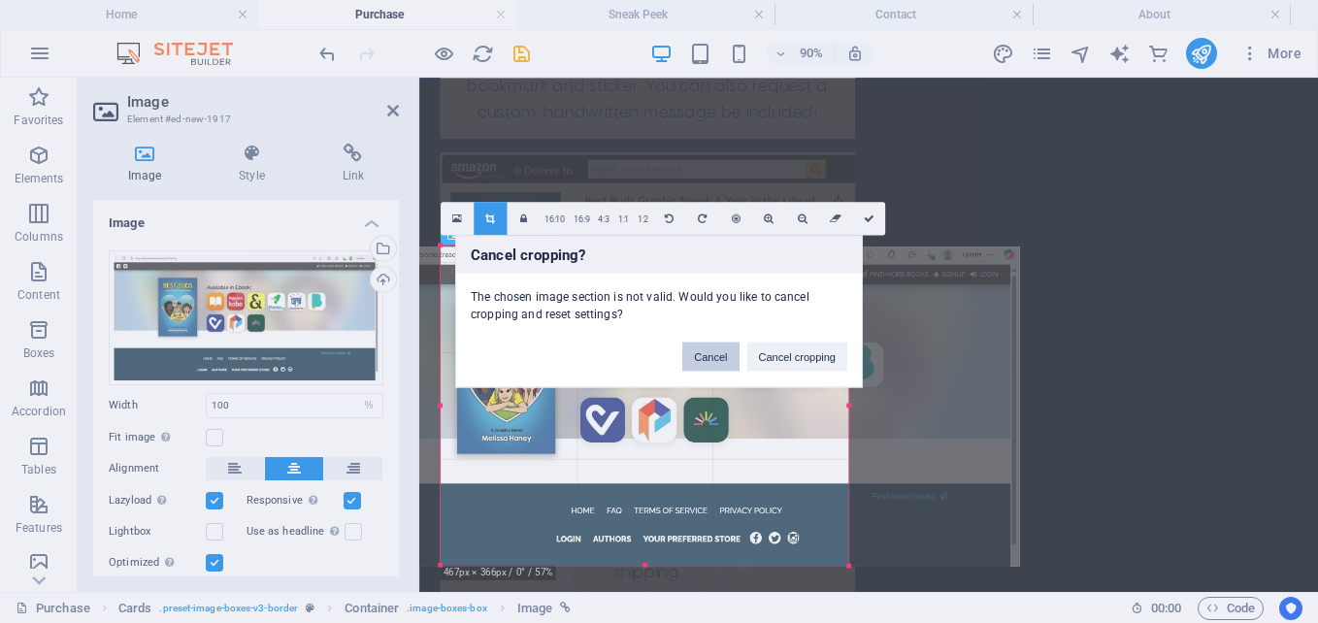
click at [715, 354] on button "Cancel" at bounding box center [710, 357] width 56 height 29
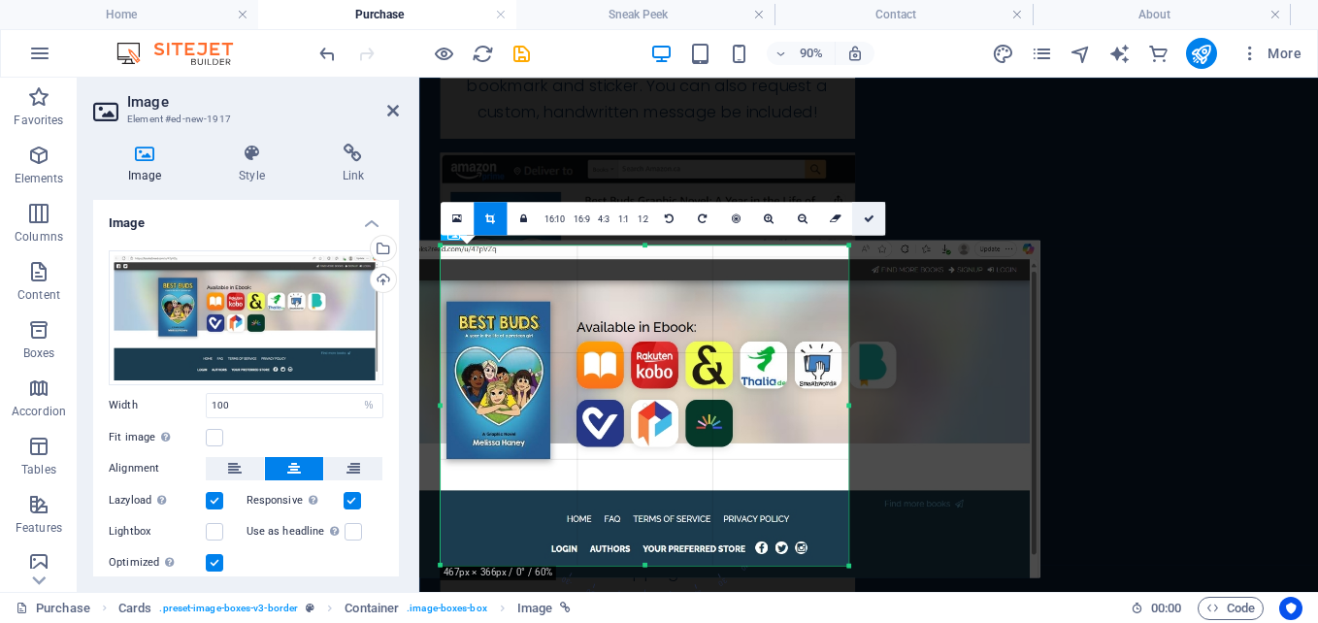
click at [865, 217] on icon at bounding box center [868, 219] width 11 height 11
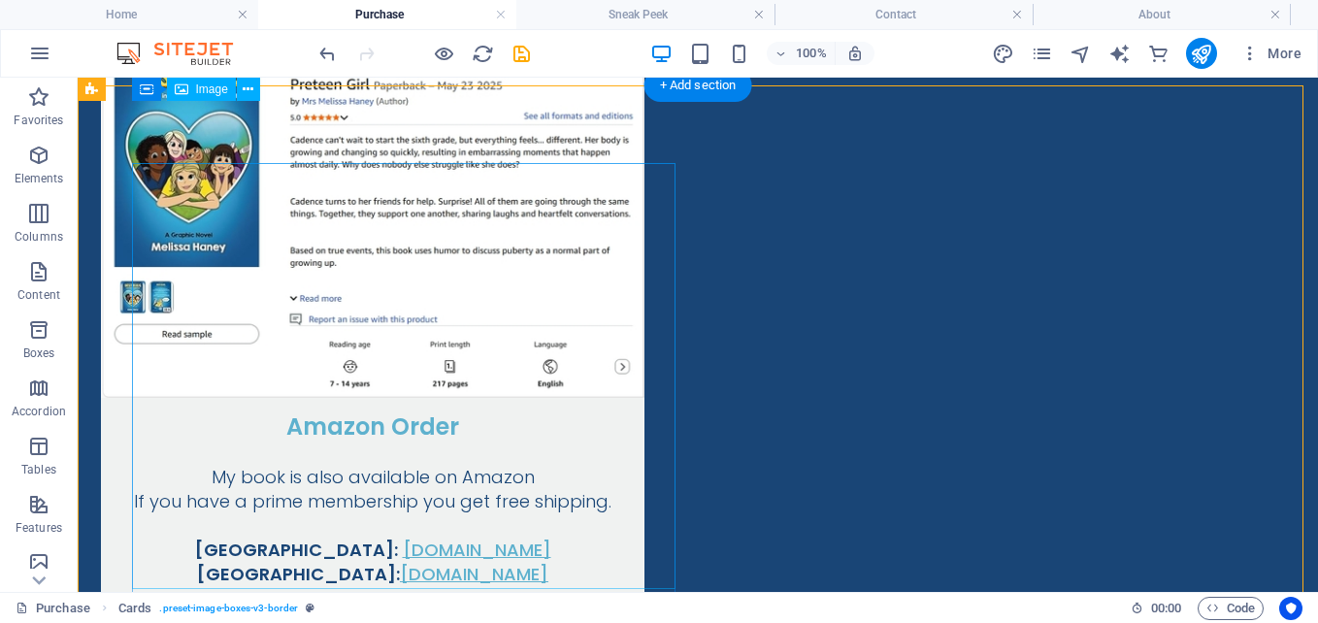
scroll to position [1464, 0]
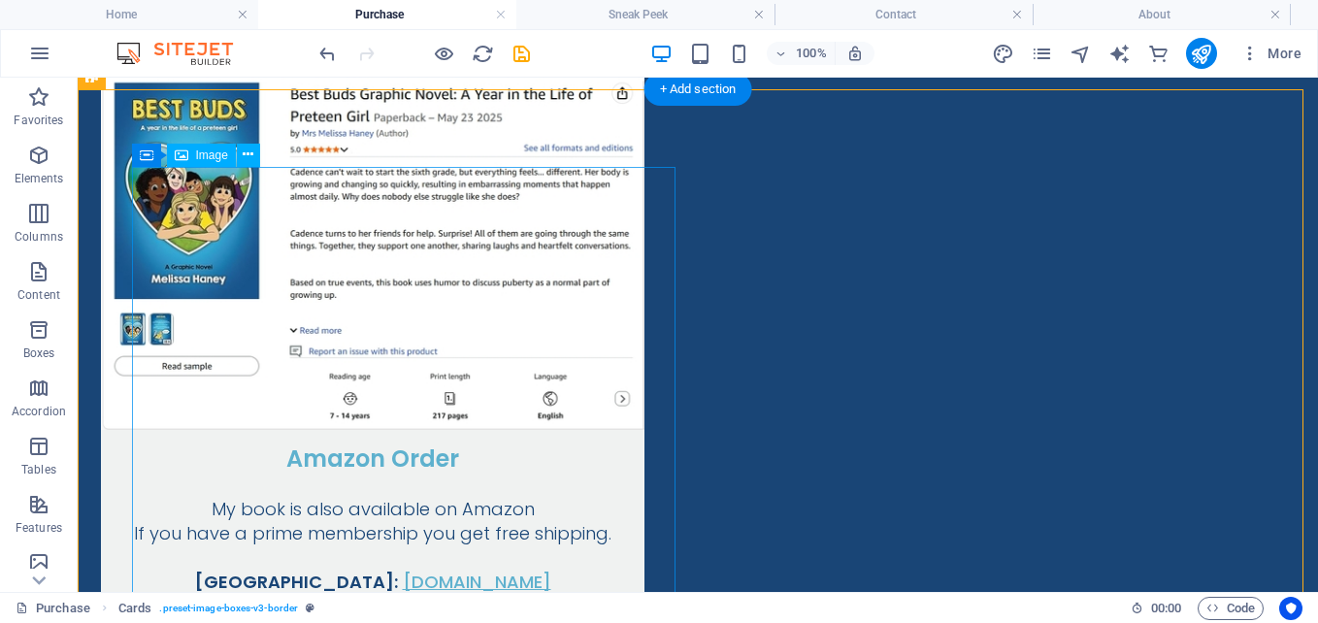
select select "%"
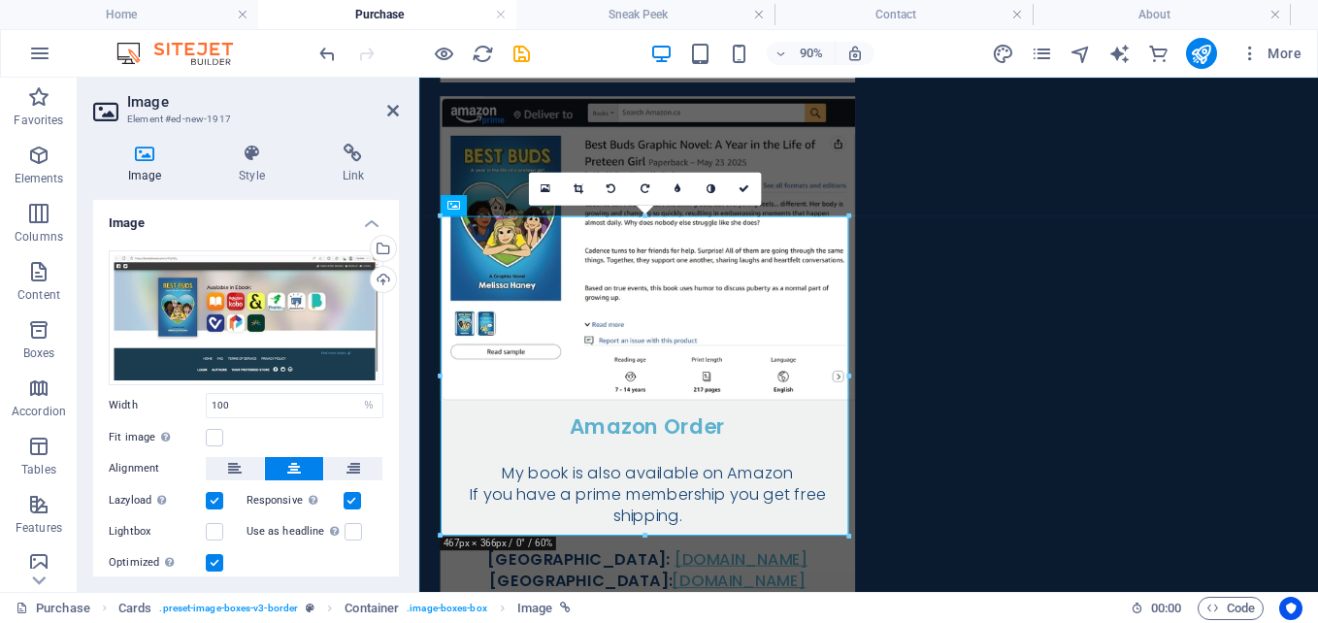
scroll to position [1304, 0]
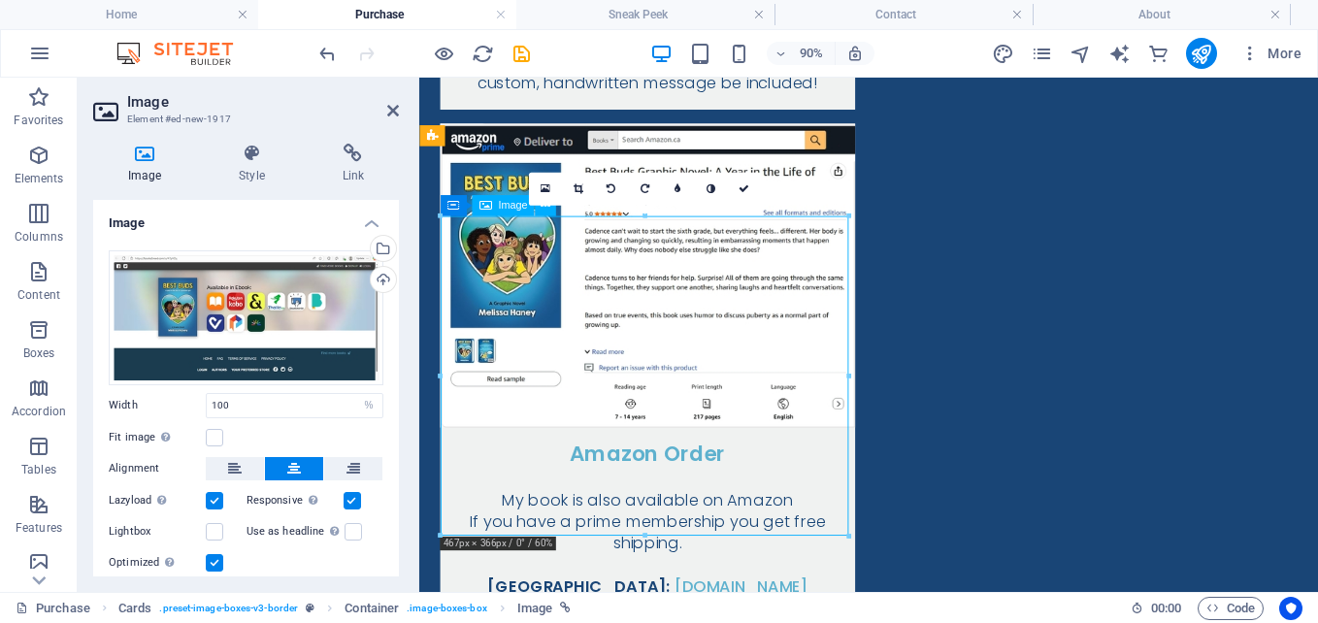
drag, startPoint x: 669, startPoint y: 259, endPoint x: 671, endPoint y: 248, distance: 10.9
click at [576, 191] on icon at bounding box center [578, 188] width 10 height 11
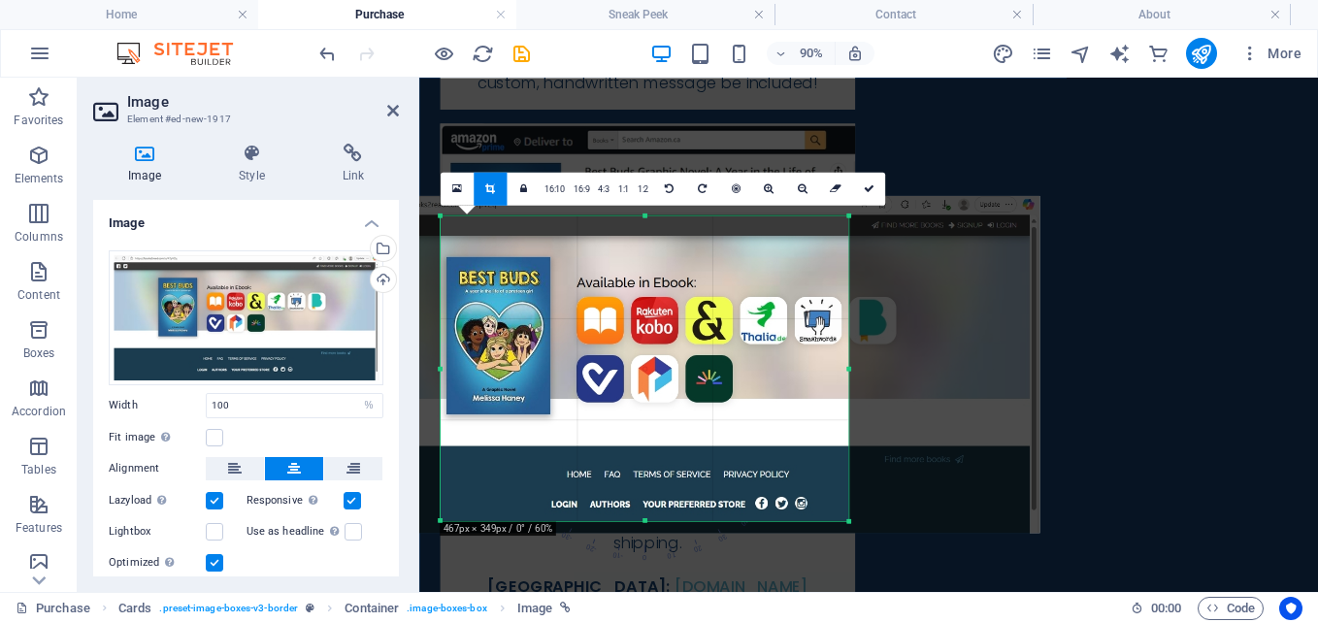
drag, startPoint x: 646, startPoint y: 214, endPoint x: 646, endPoint y: 231, distance: 16.5
click at [646, 231] on div "180 170 160 150 140 130 120 110 100 90 80 70 60 50 40 30 20 10 0 -10 -20 -30 -4…" at bounding box center [645, 367] width 408 height 305
click at [867, 188] on icon at bounding box center [868, 188] width 11 height 11
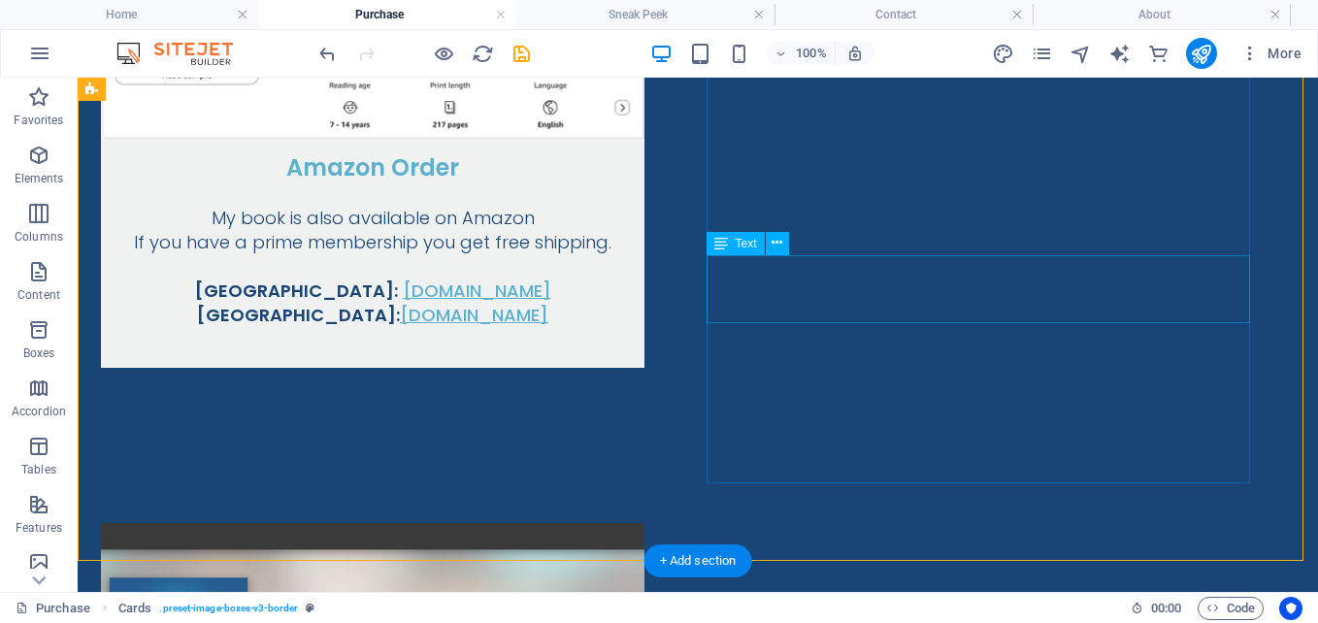
scroll to position [1464, 0]
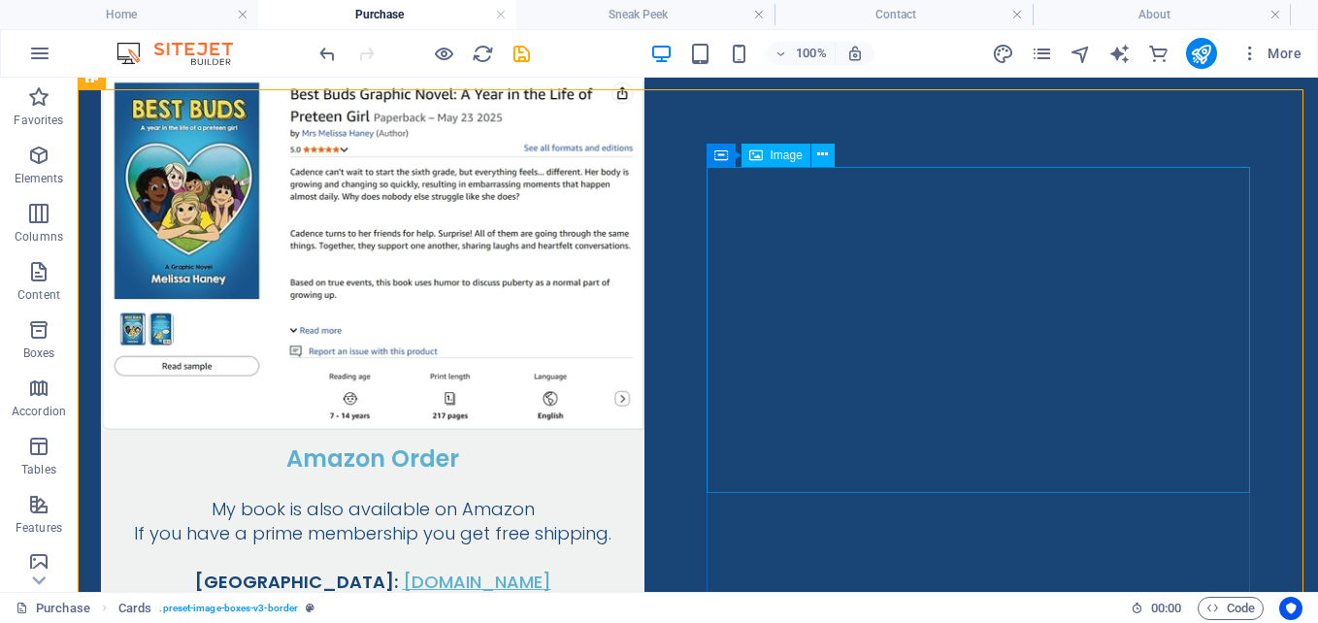
click at [775, 149] on span "Image" at bounding box center [787, 155] width 32 height 12
click at [790, 156] on span "Image" at bounding box center [787, 155] width 32 height 12
click at [831, 157] on button at bounding box center [822, 155] width 23 height 23
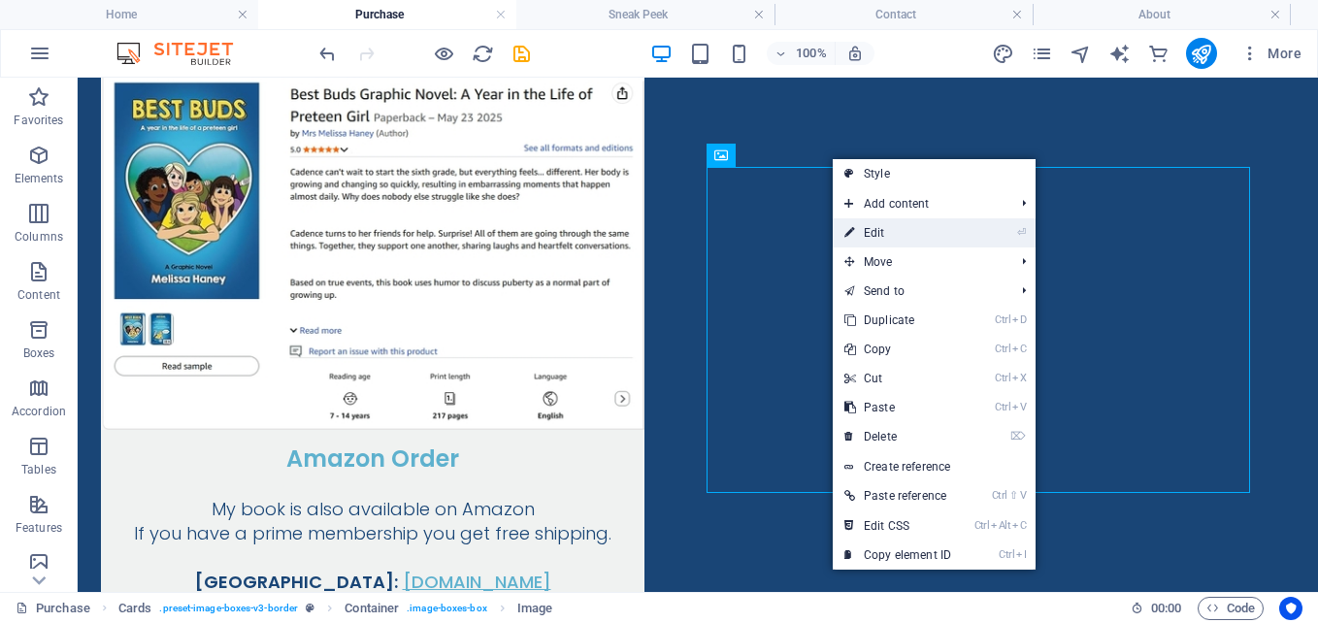
click at [882, 231] on link "⏎ Edit" at bounding box center [898, 232] width 130 height 29
select select "%"
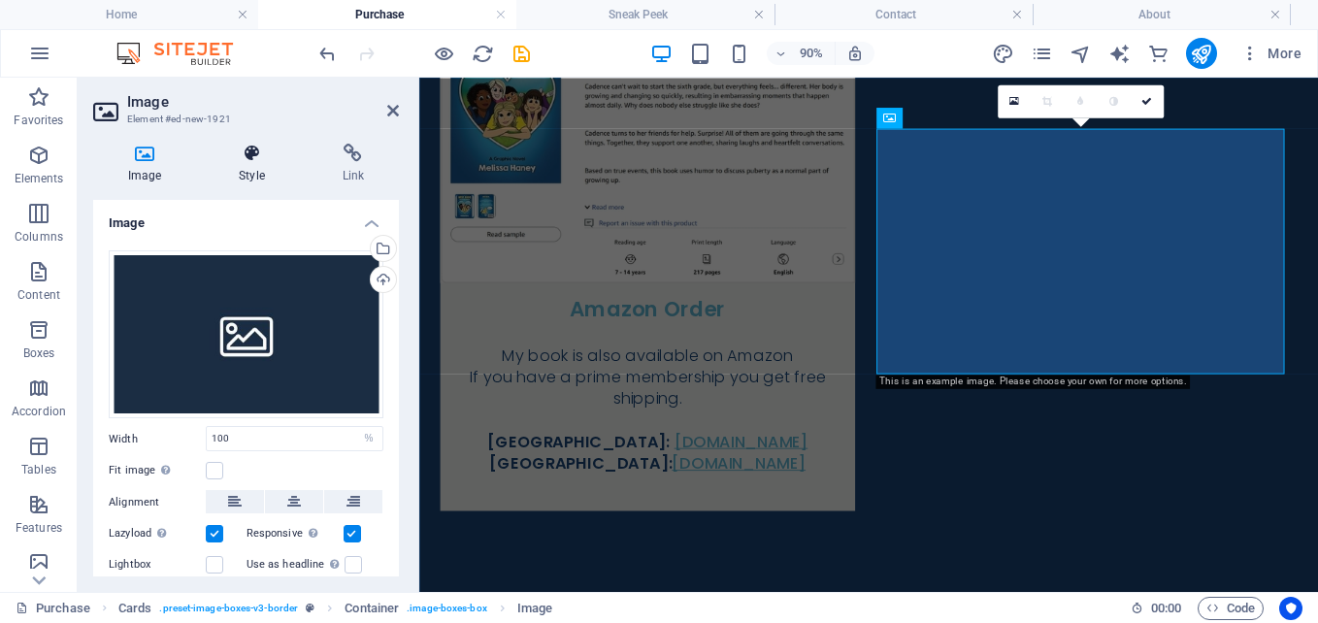
scroll to position [1401, 0]
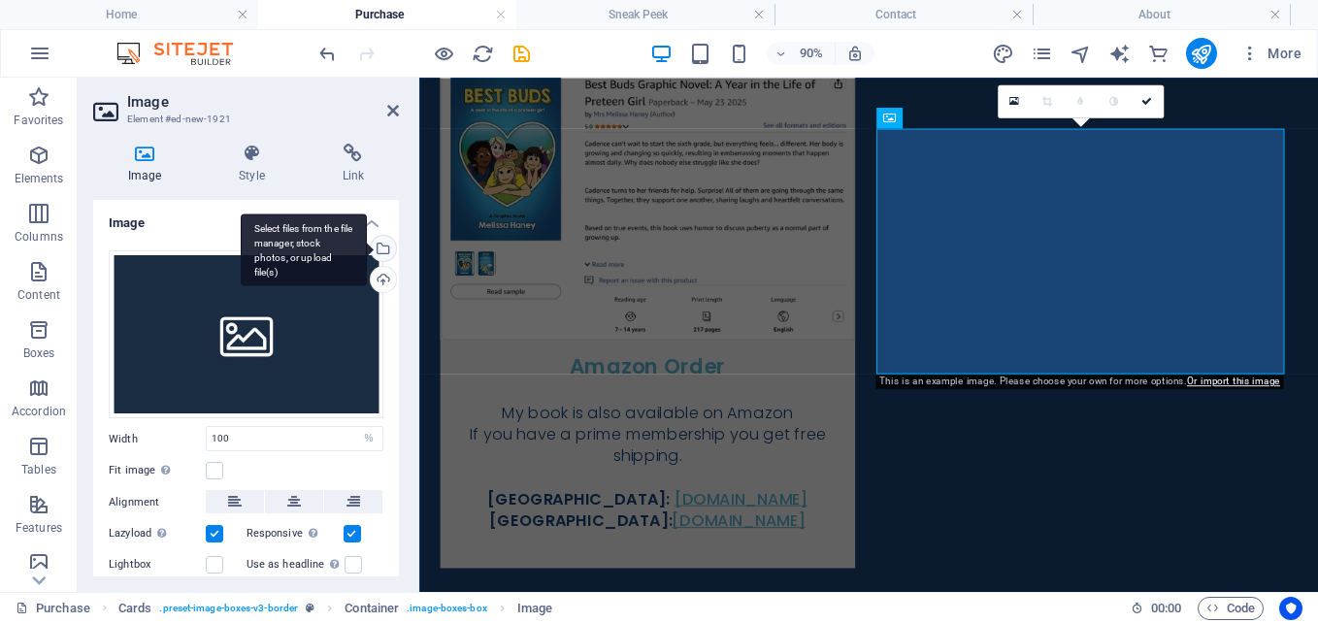
click at [379, 251] on div "Select files from the file manager, stock photos, or upload file(s)" at bounding box center [381, 250] width 29 height 29
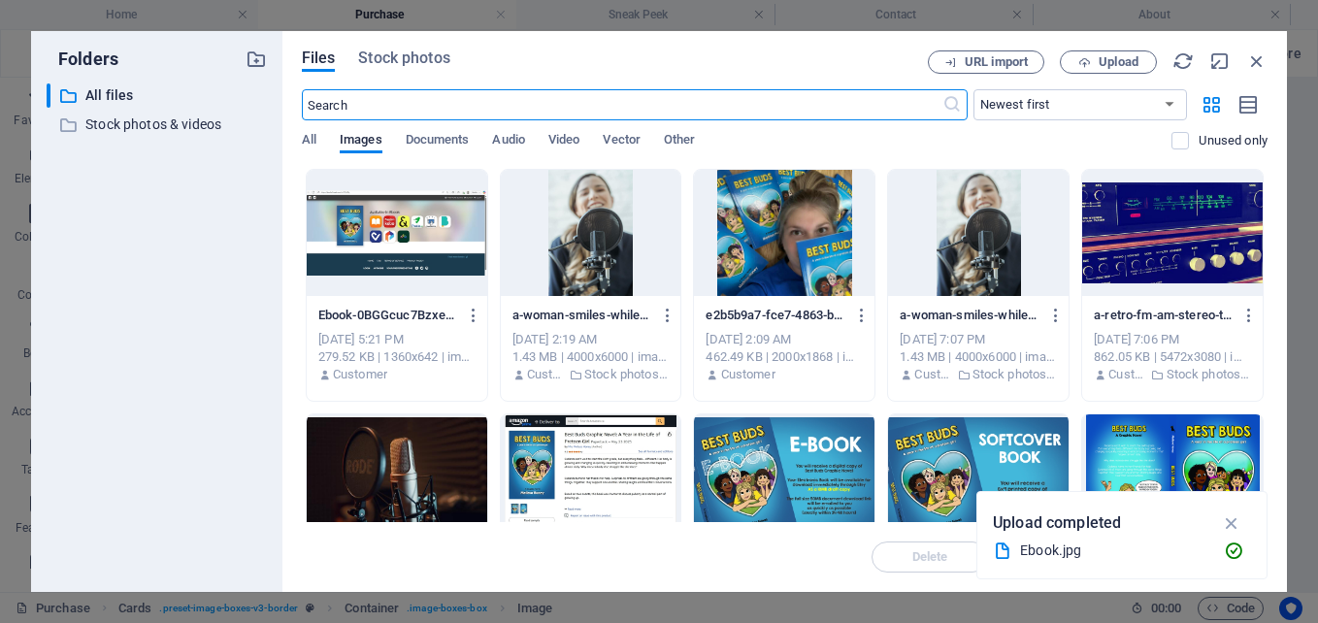
scroll to position [1417, 0]
click at [799, 214] on div at bounding box center [784, 233] width 181 height 126
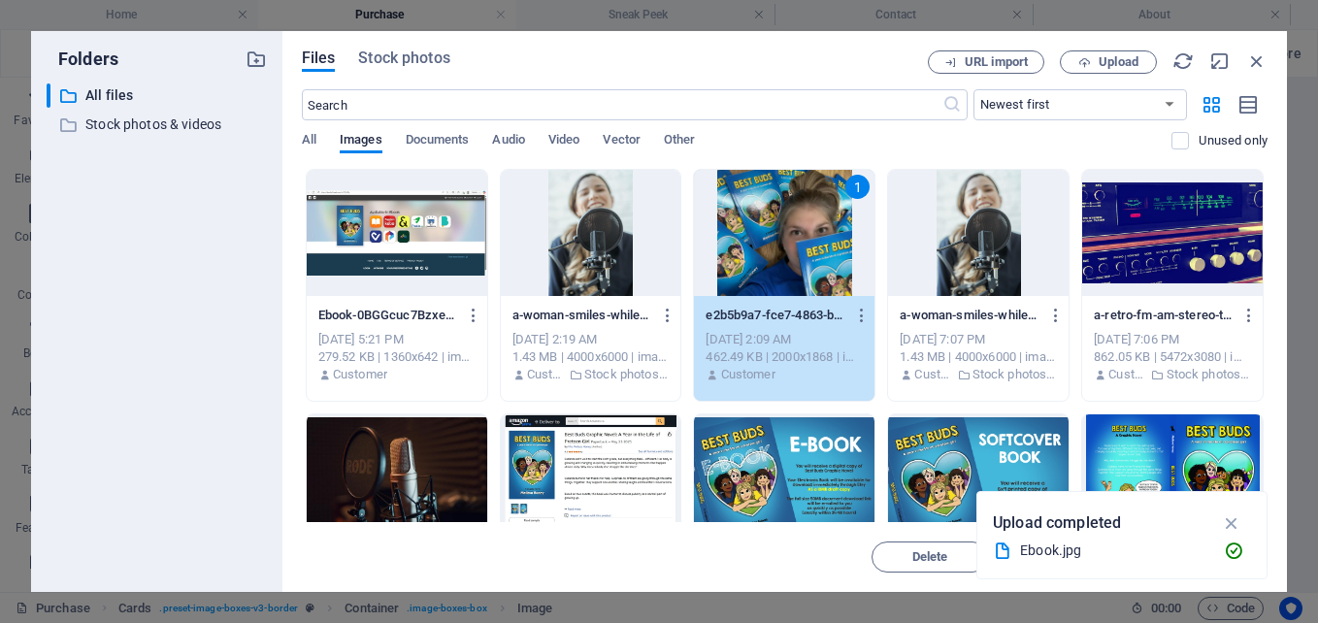
click at [1231, 517] on icon "button" at bounding box center [1232, 522] width 22 height 21
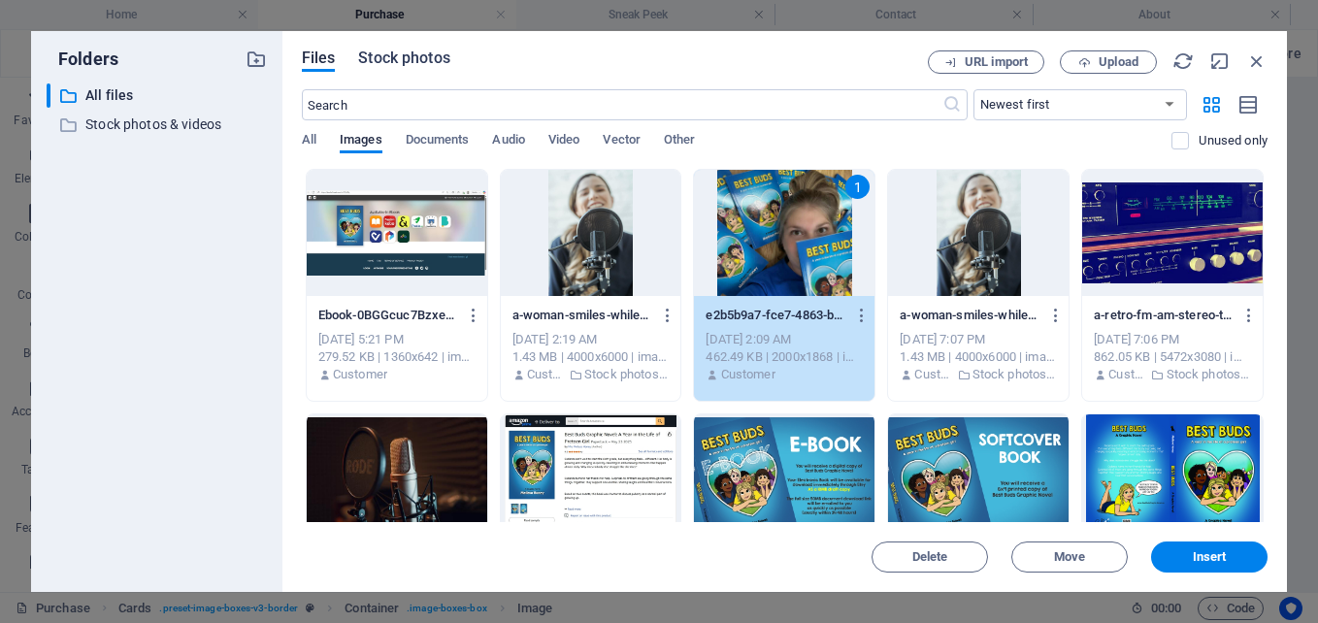
click at [421, 59] on span "Stock photos" at bounding box center [403, 58] width 91 height 23
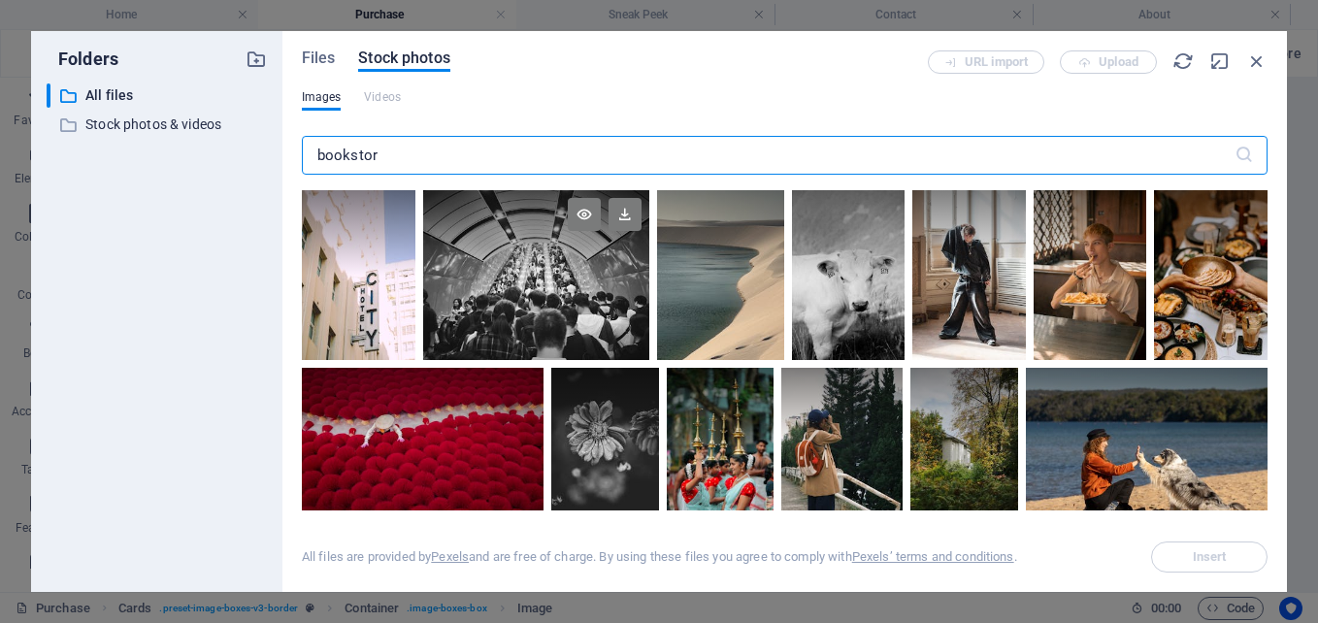
type input "bookstore"
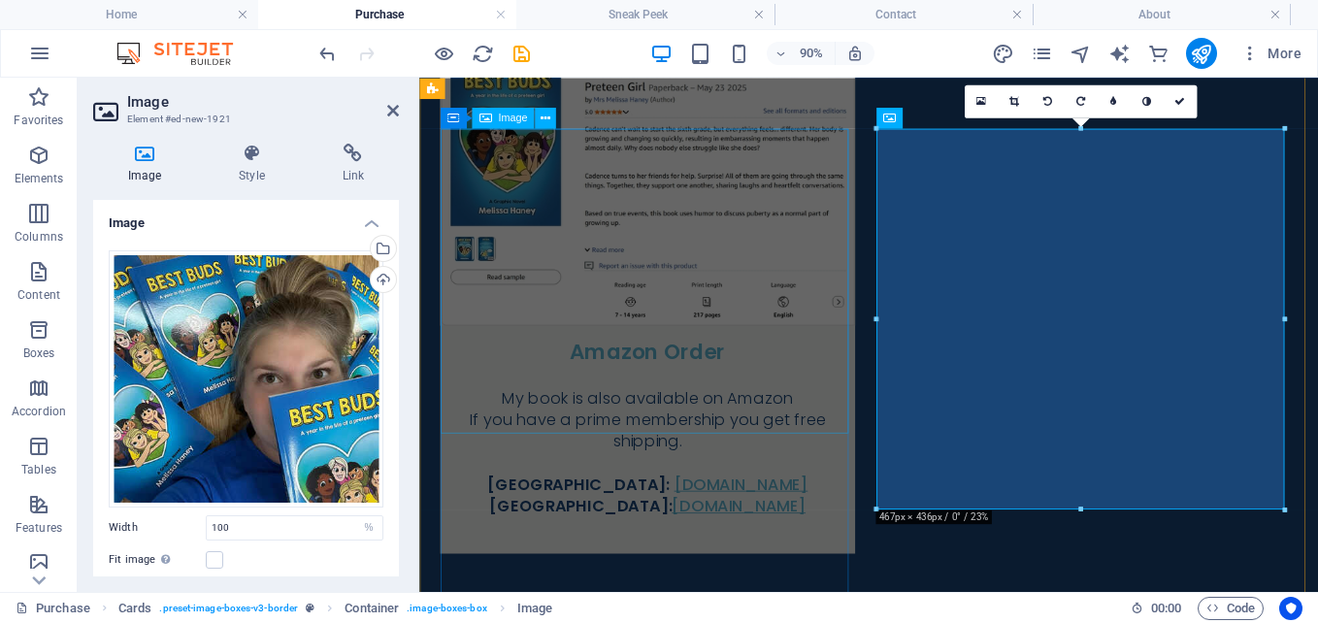
scroll to position [1401, 0]
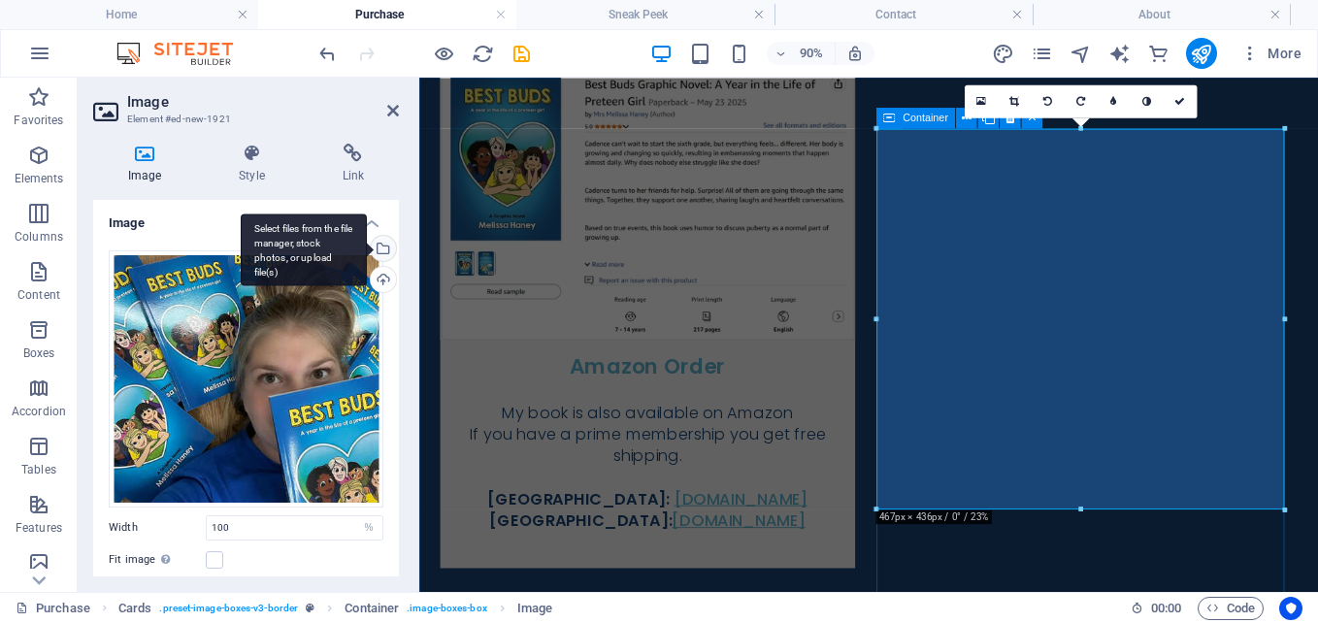
click at [367, 247] on div "Select files from the file manager, stock photos, or upload file(s)" at bounding box center [304, 250] width 126 height 73
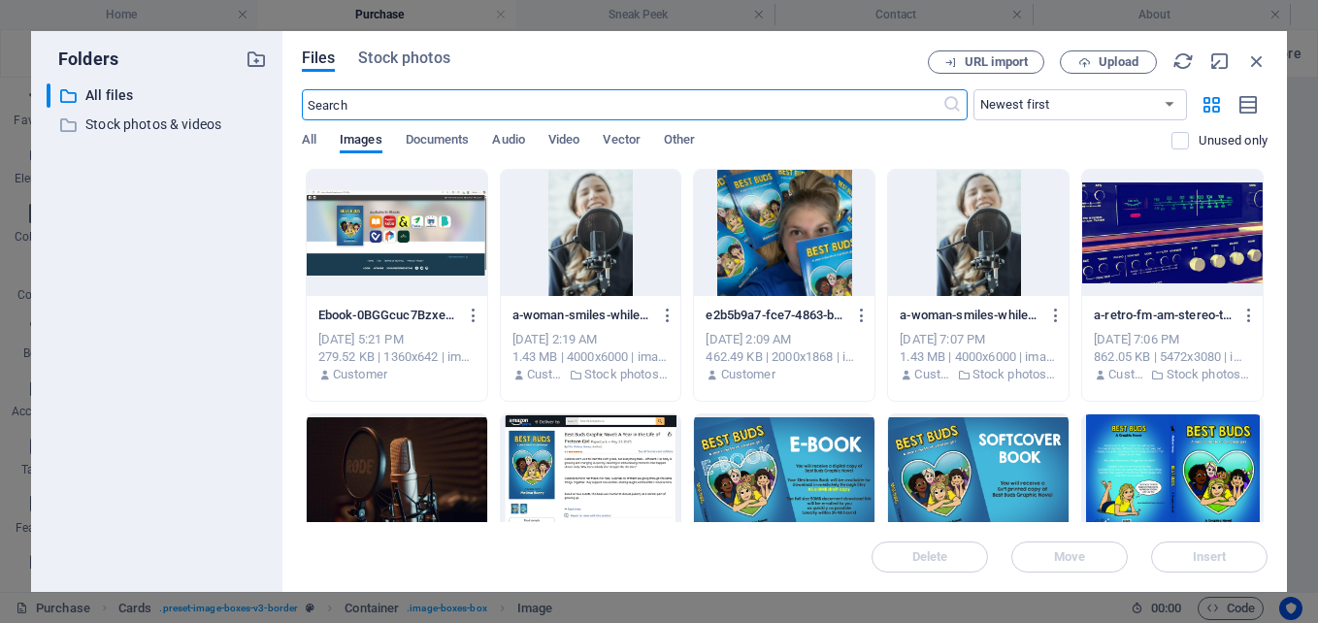
scroll to position [1417, 0]
click at [439, 113] on input "text" at bounding box center [622, 104] width 641 height 31
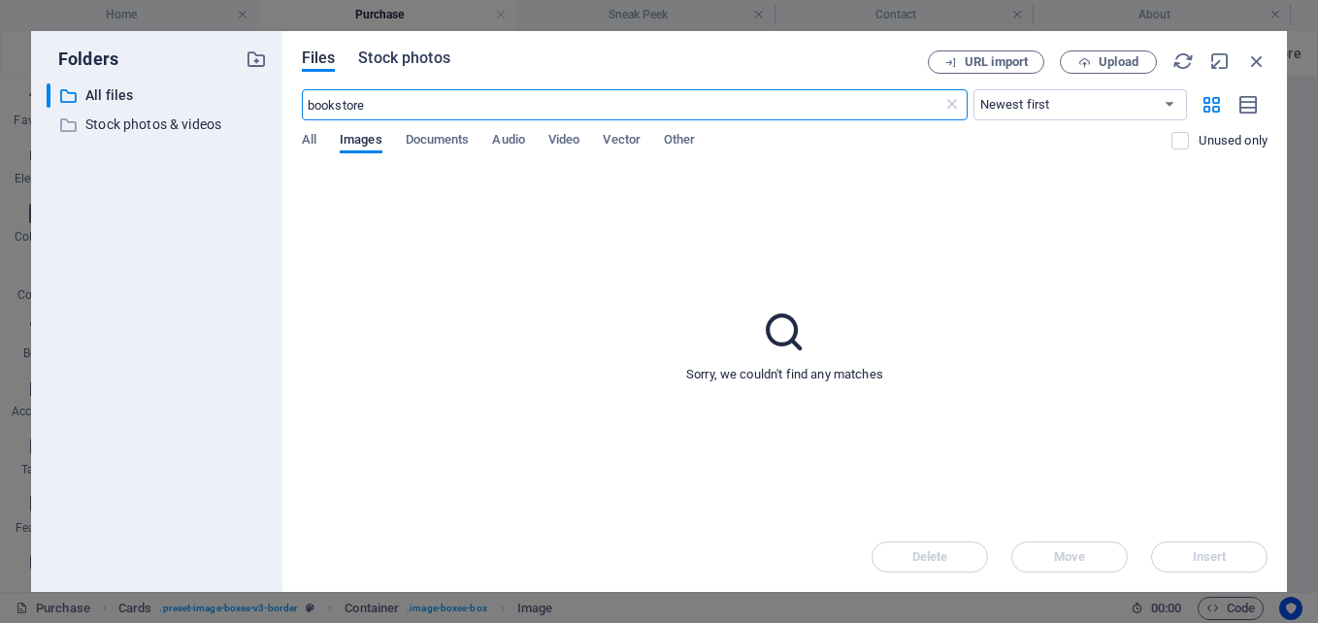
type input "bookstore"
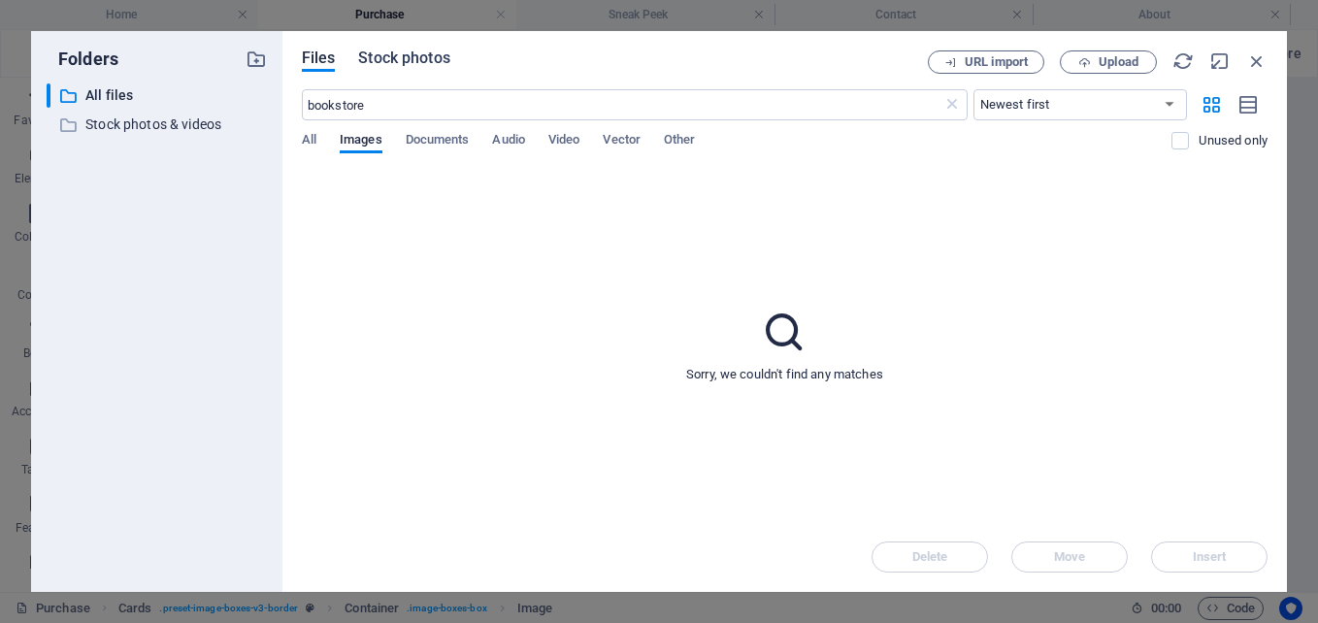
click at [392, 55] on span "Stock photos" at bounding box center [403, 58] width 91 height 23
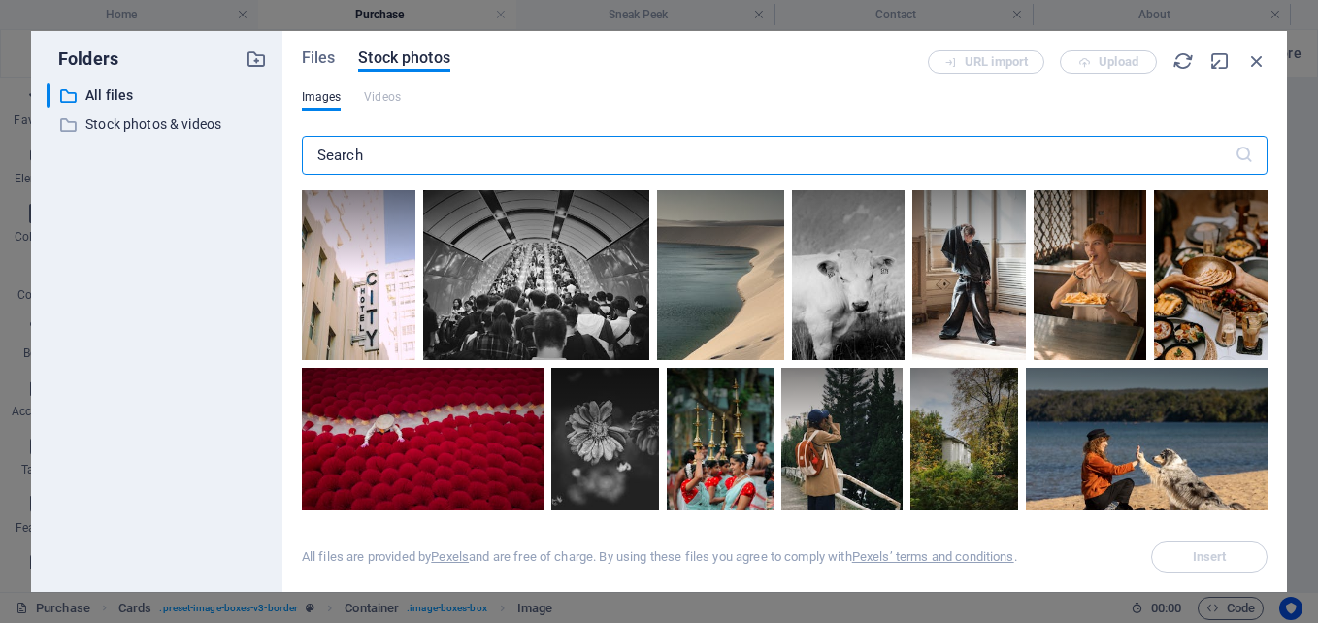
click at [358, 156] on input "text" at bounding box center [768, 155] width 933 height 39
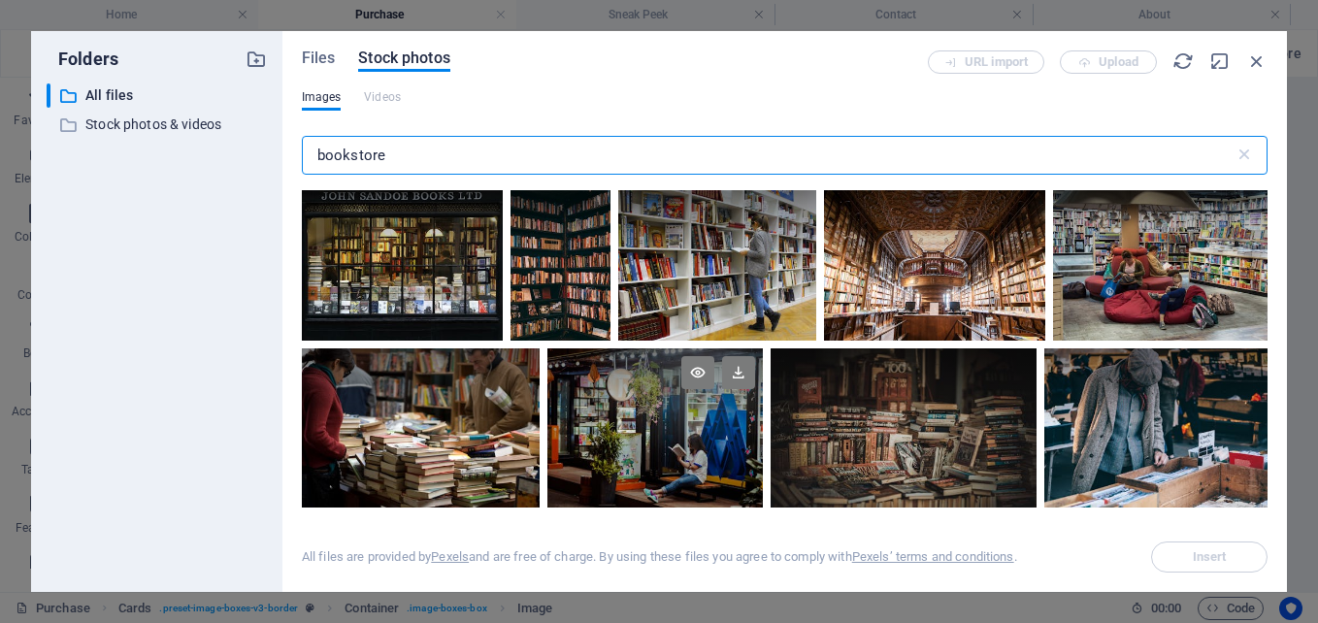
type input "bookstore"
click at [627, 433] on div at bounding box center [655, 427] width 216 height 159
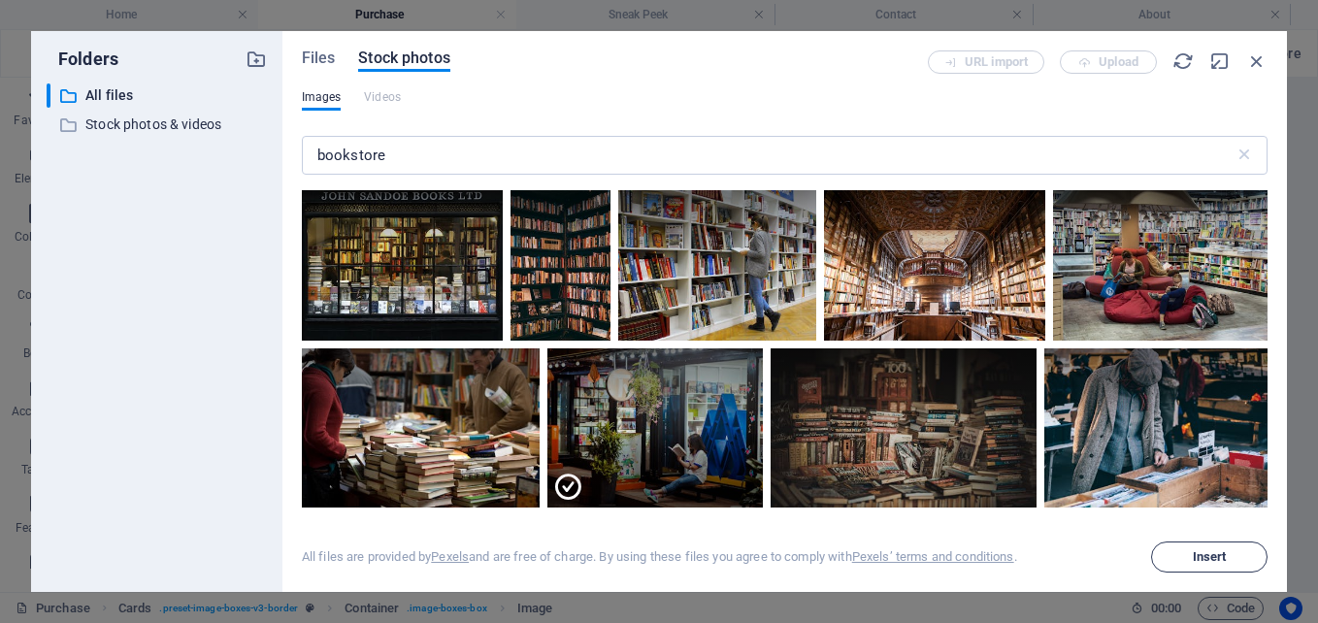
click at [1226, 547] on button "Insert" at bounding box center [1209, 557] width 116 height 31
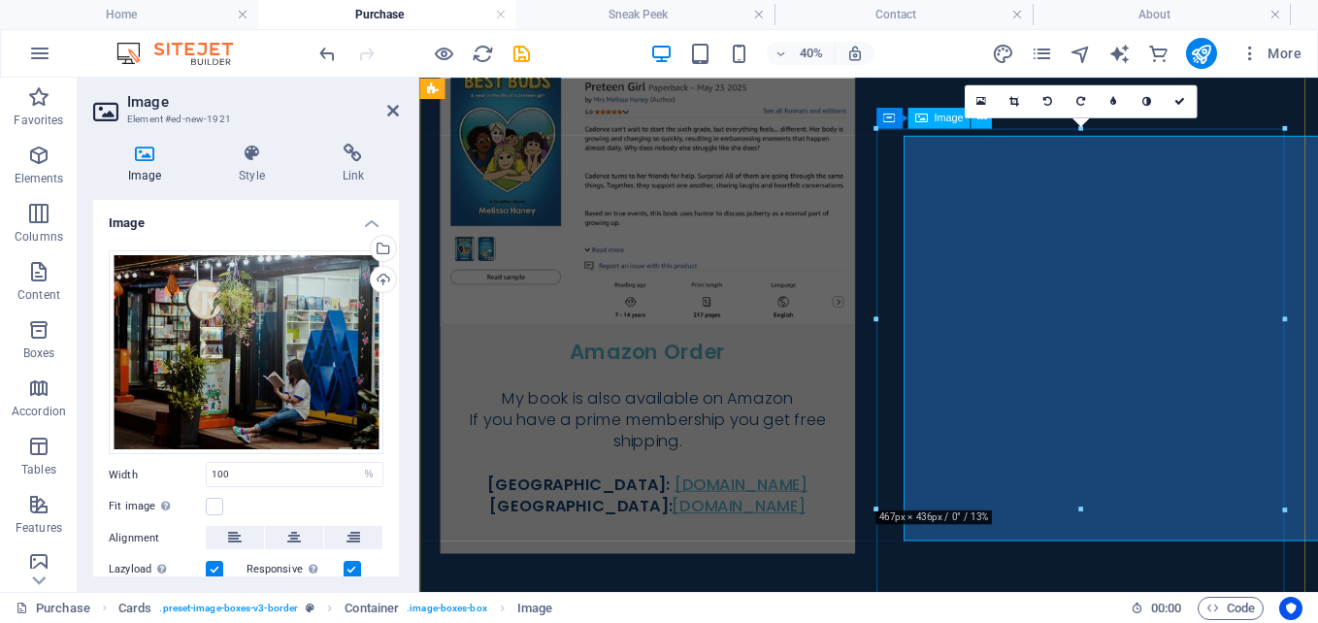
scroll to position [1401, 0]
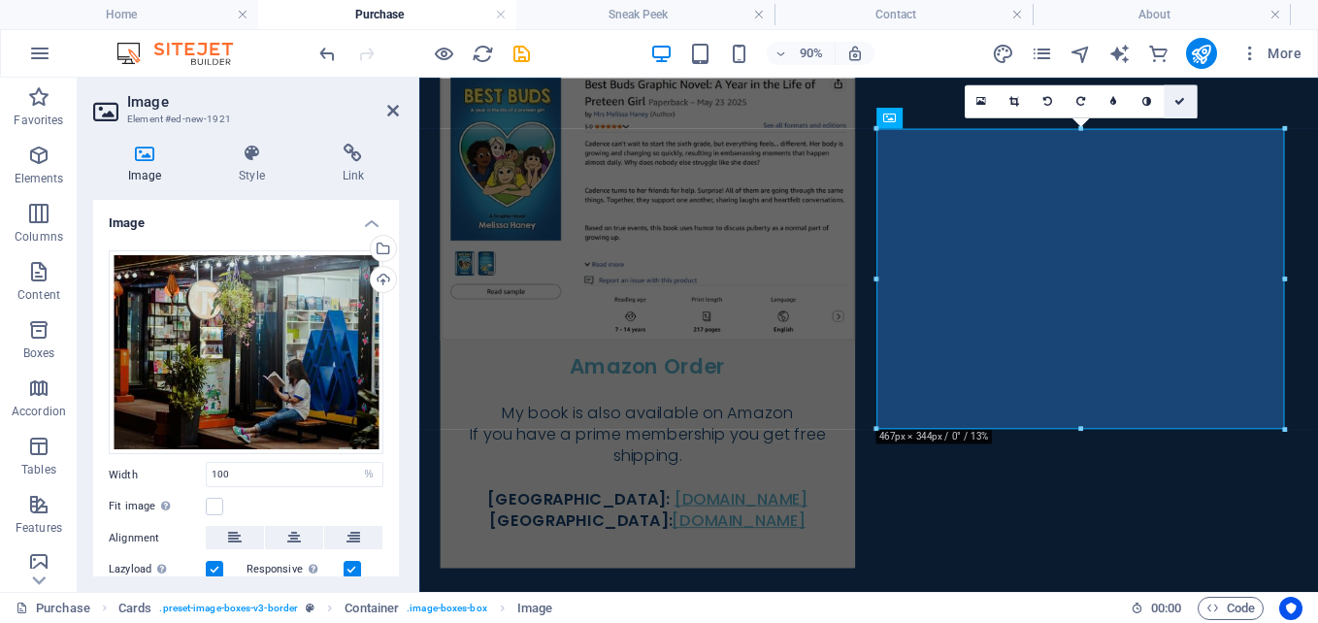
click at [1187, 111] on link at bounding box center [1179, 100] width 33 height 33
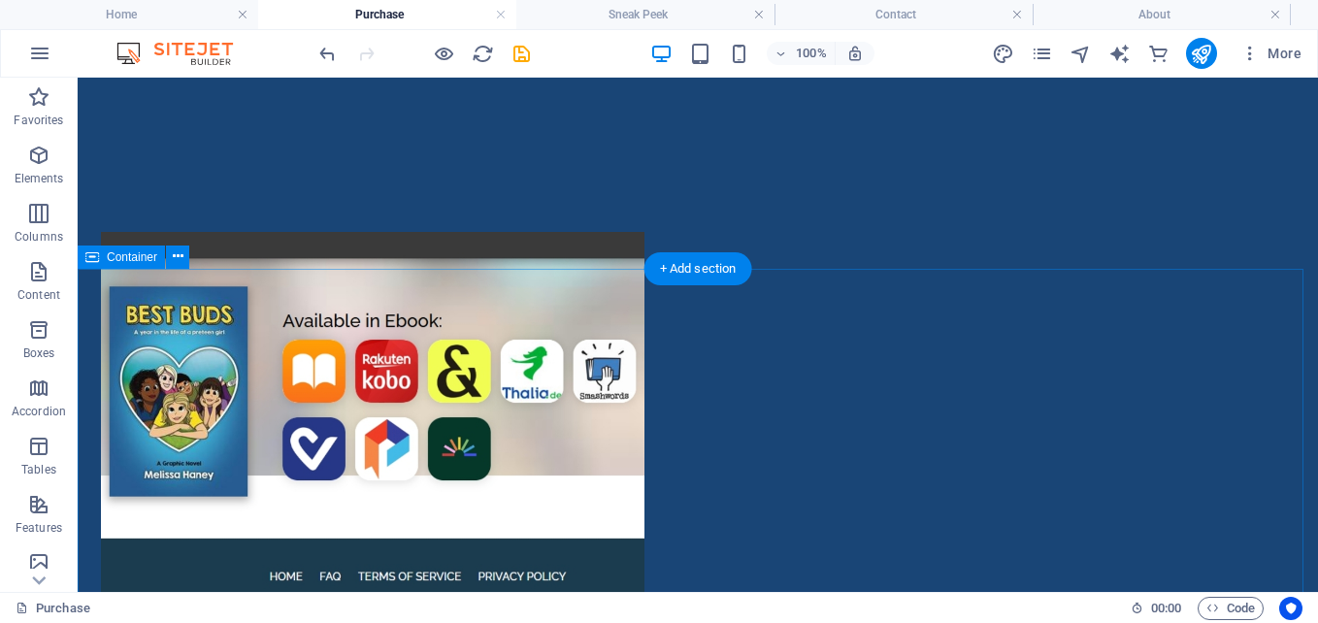
scroll to position [2241, 0]
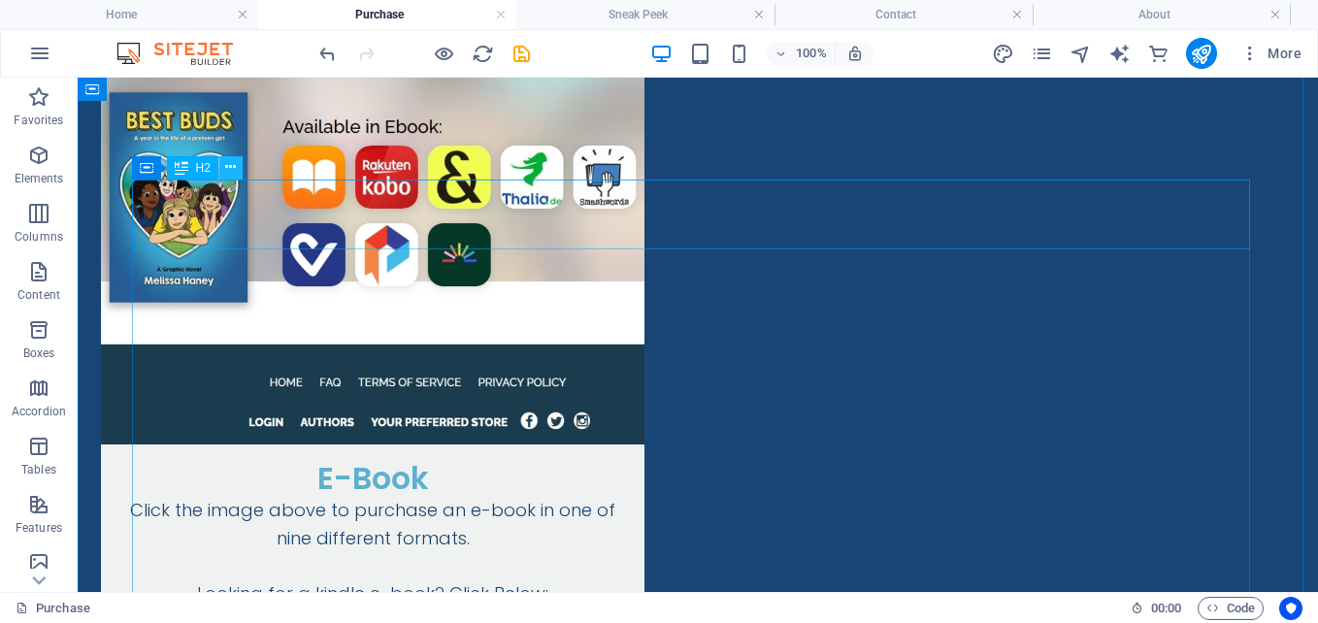
click at [240, 167] on button at bounding box center [230, 167] width 23 height 23
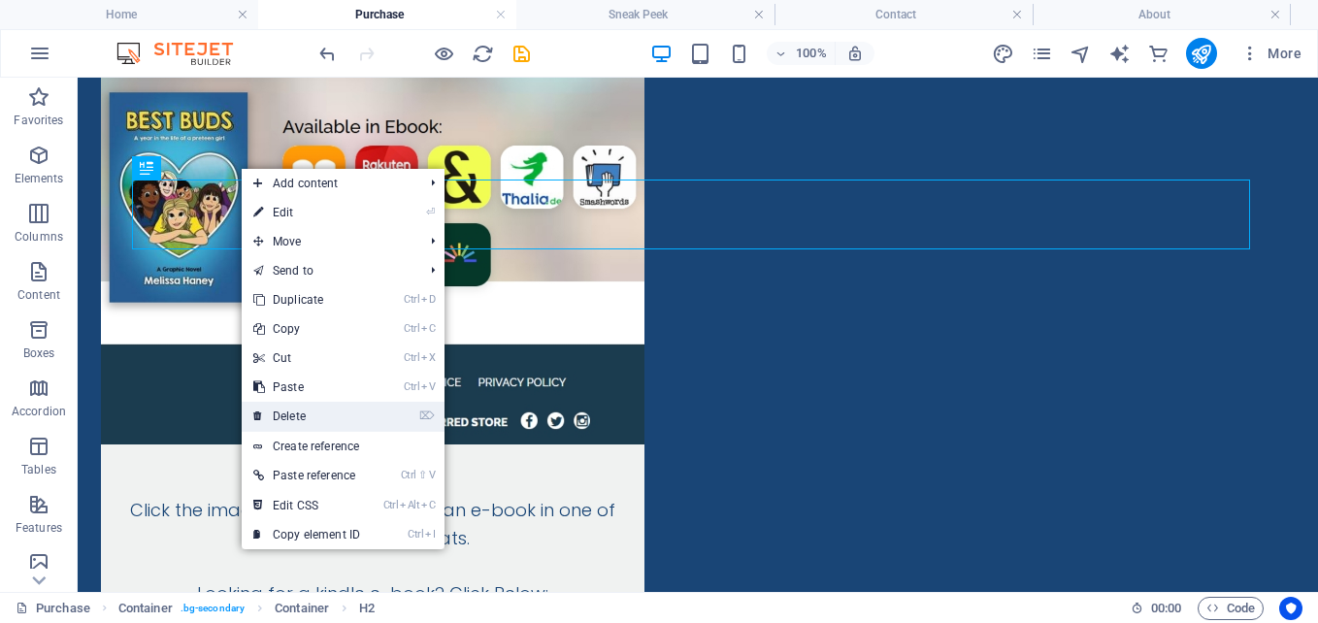
click at [305, 408] on link "⌦ Delete" at bounding box center [307, 416] width 130 height 29
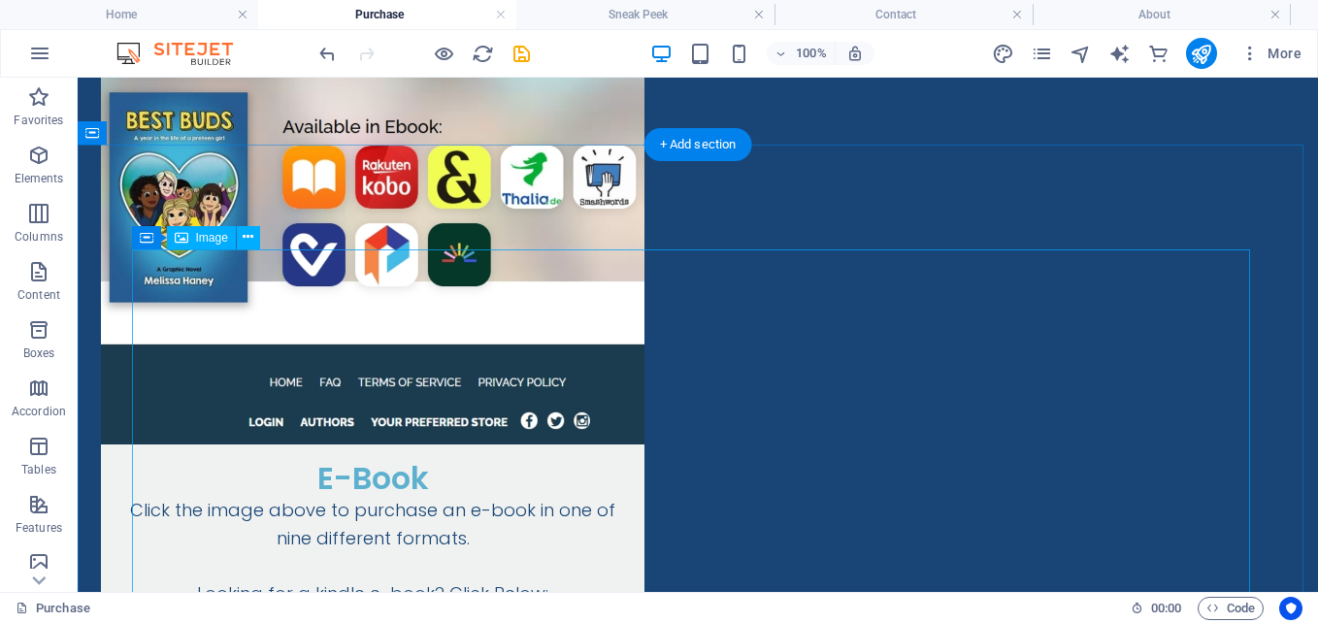
scroll to position [2171, 0]
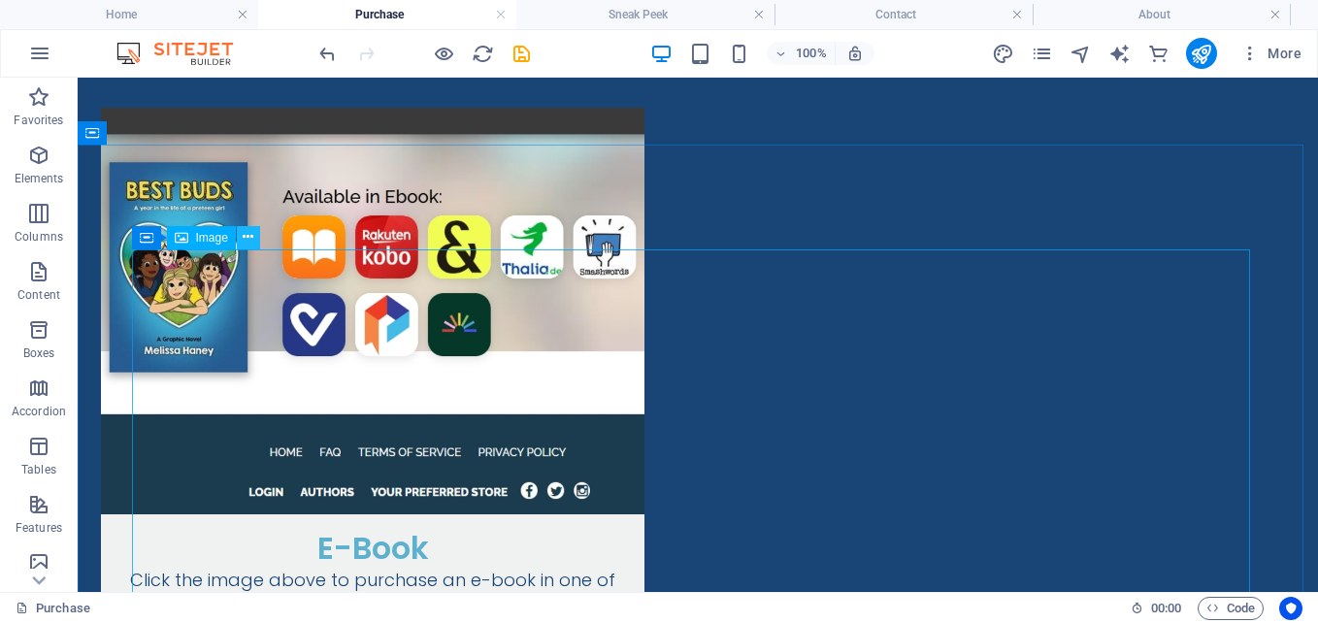
click at [239, 238] on button at bounding box center [248, 237] width 23 height 23
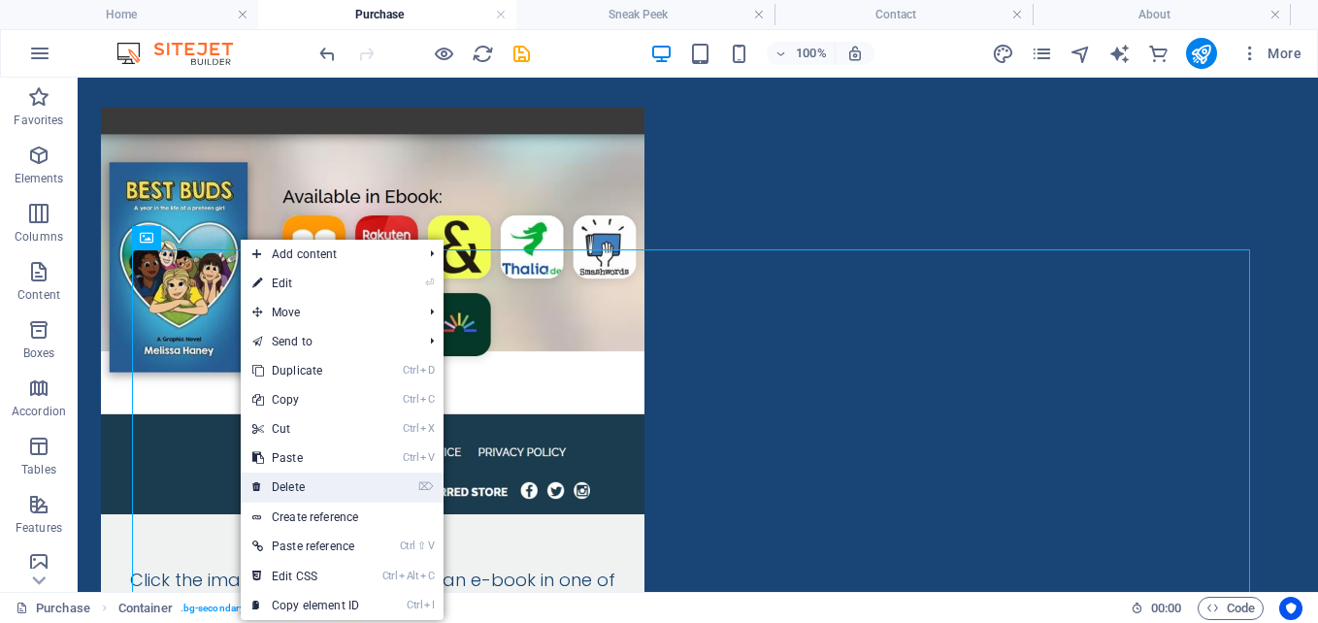
click at [313, 478] on link "⌦ Delete" at bounding box center [306, 487] width 130 height 29
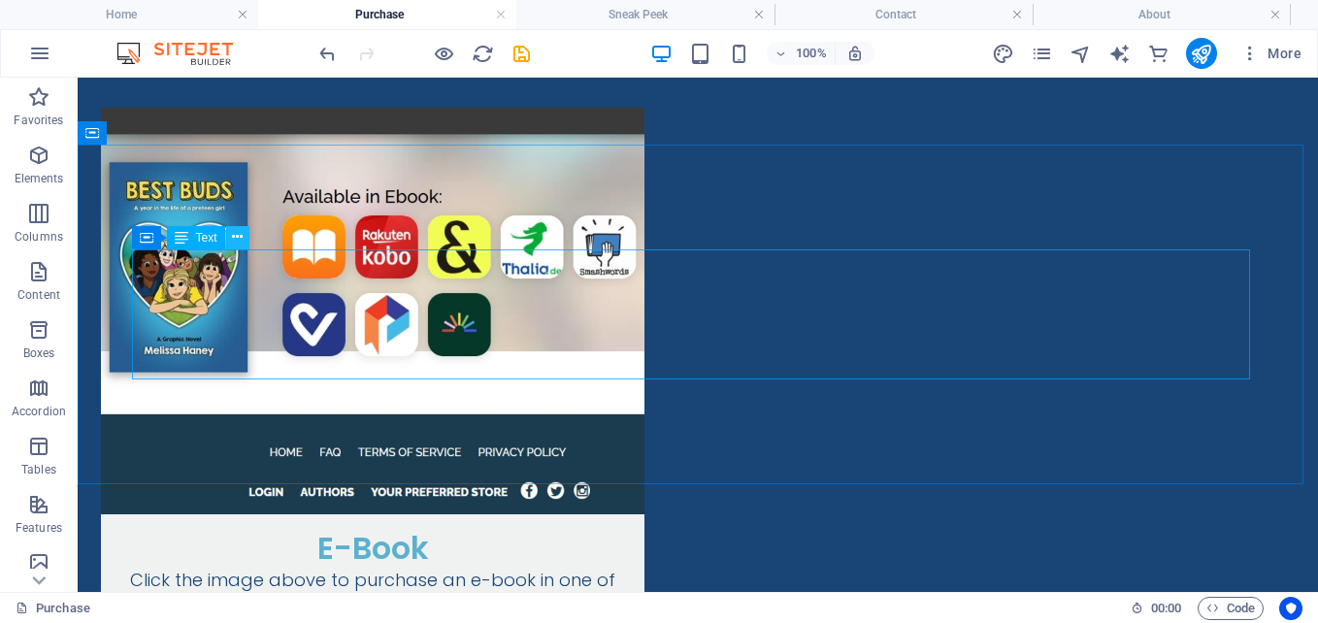
click at [242, 231] on icon at bounding box center [237, 237] width 11 height 20
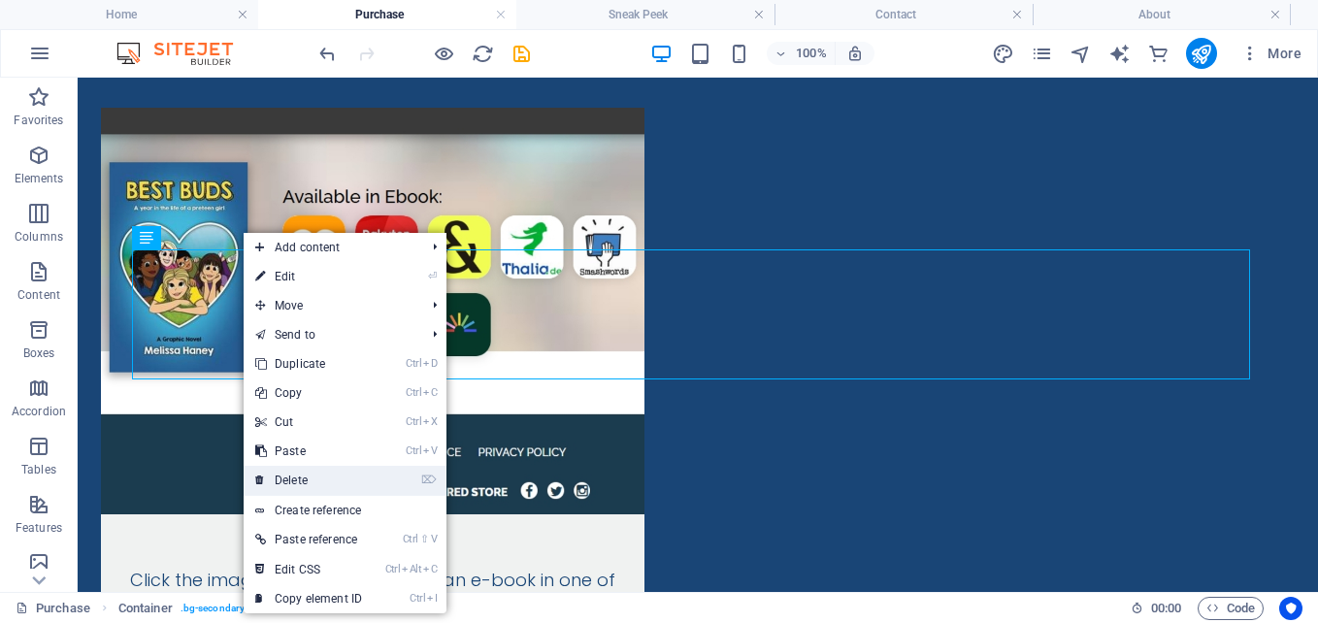
click at [330, 469] on link "⌦ Delete" at bounding box center [309, 480] width 130 height 29
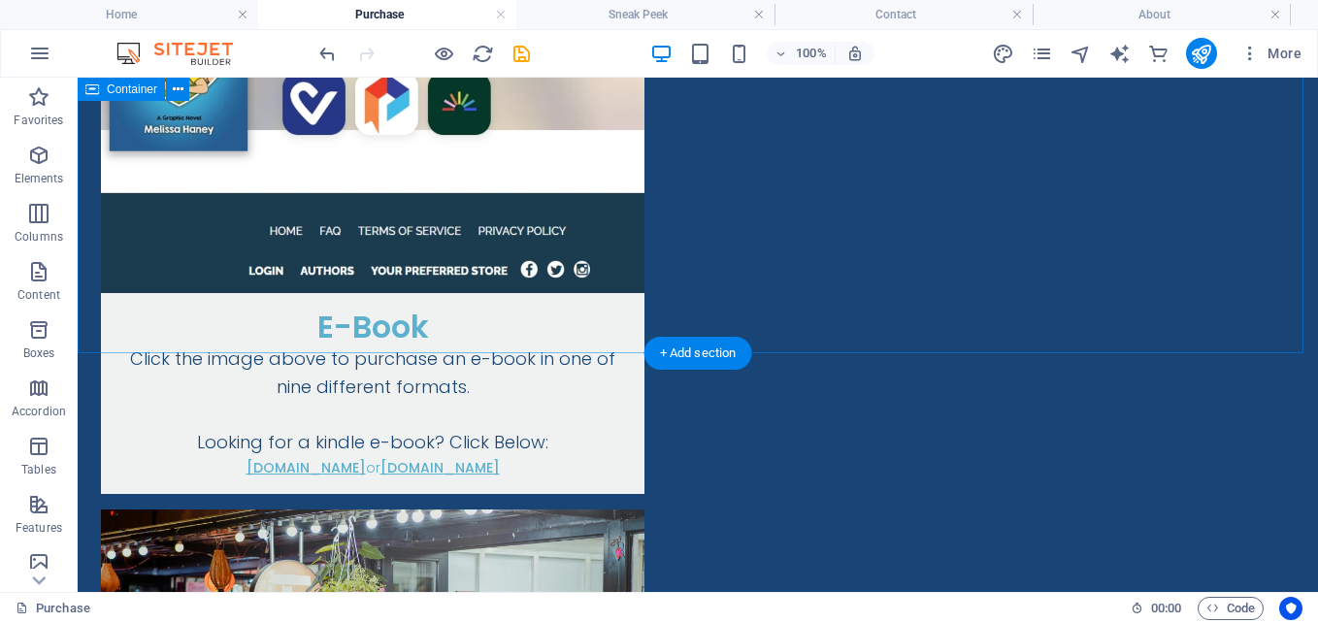
scroll to position [2268, 0]
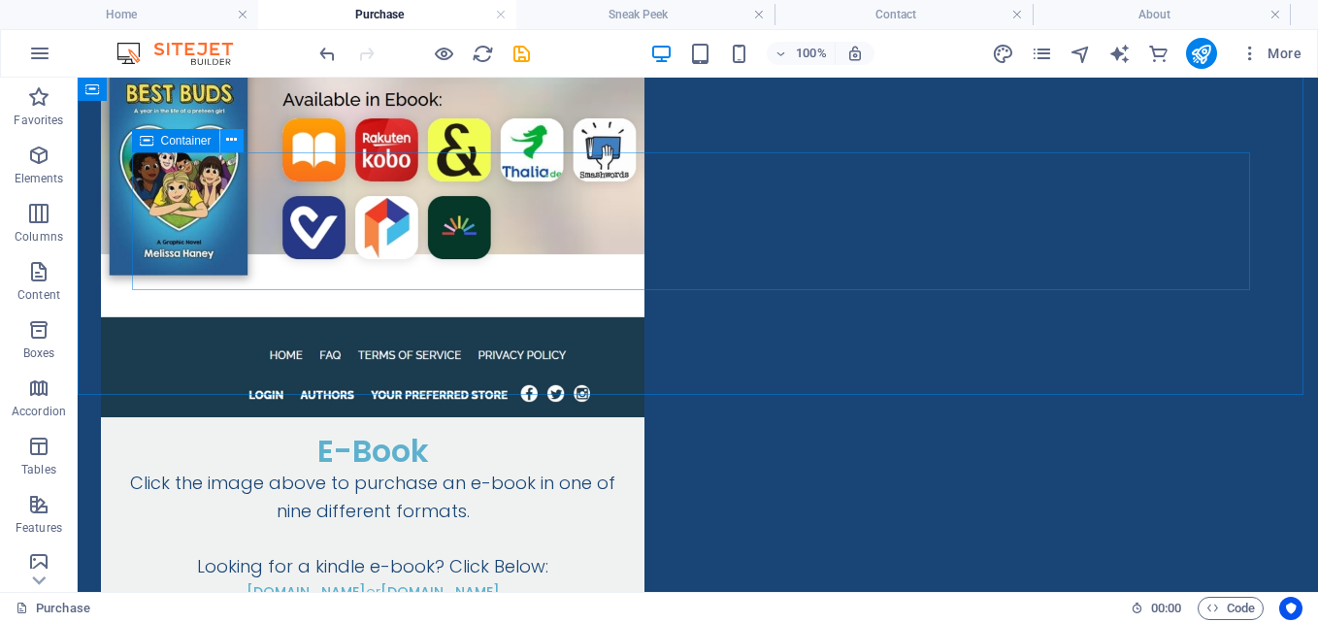
click at [233, 140] on icon at bounding box center [231, 140] width 11 height 20
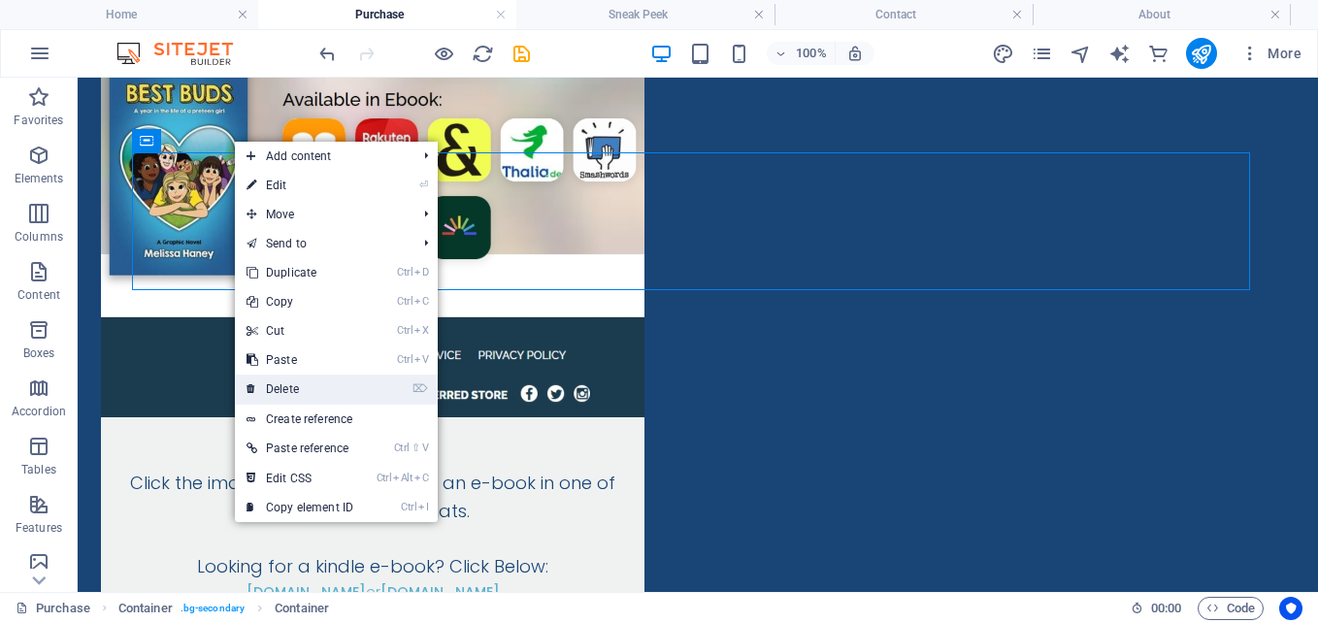
click at [293, 380] on link "⌦ Delete" at bounding box center [300, 389] width 130 height 29
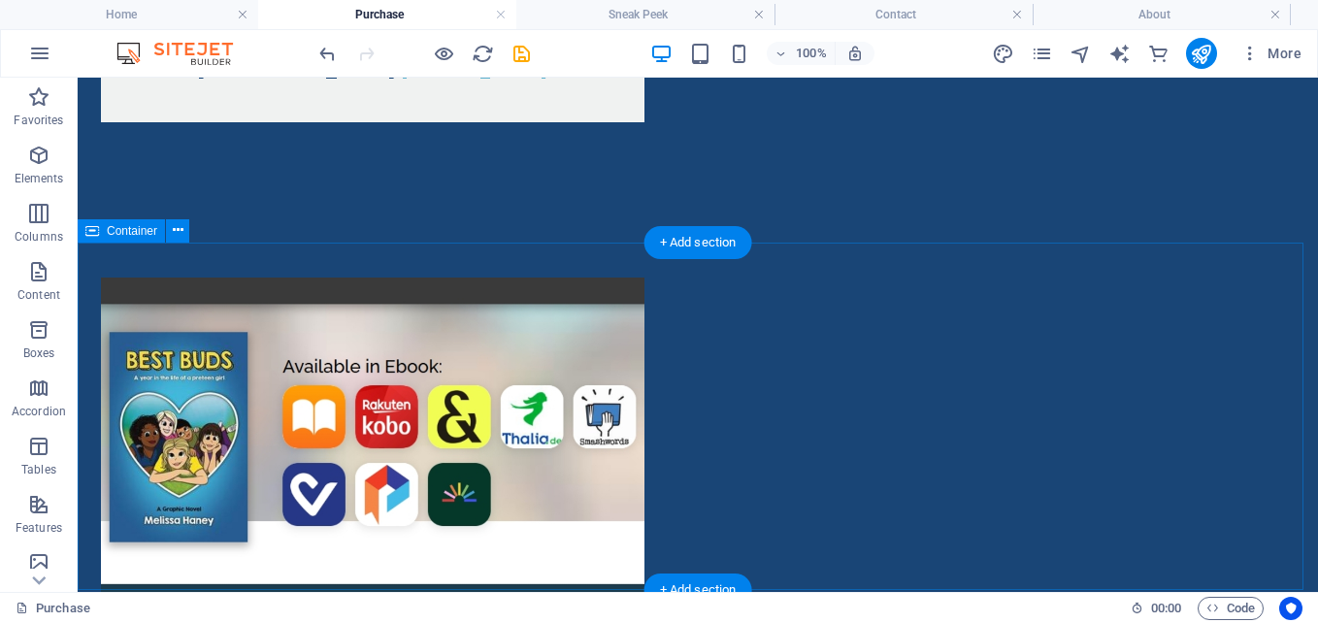
scroll to position [2074, 0]
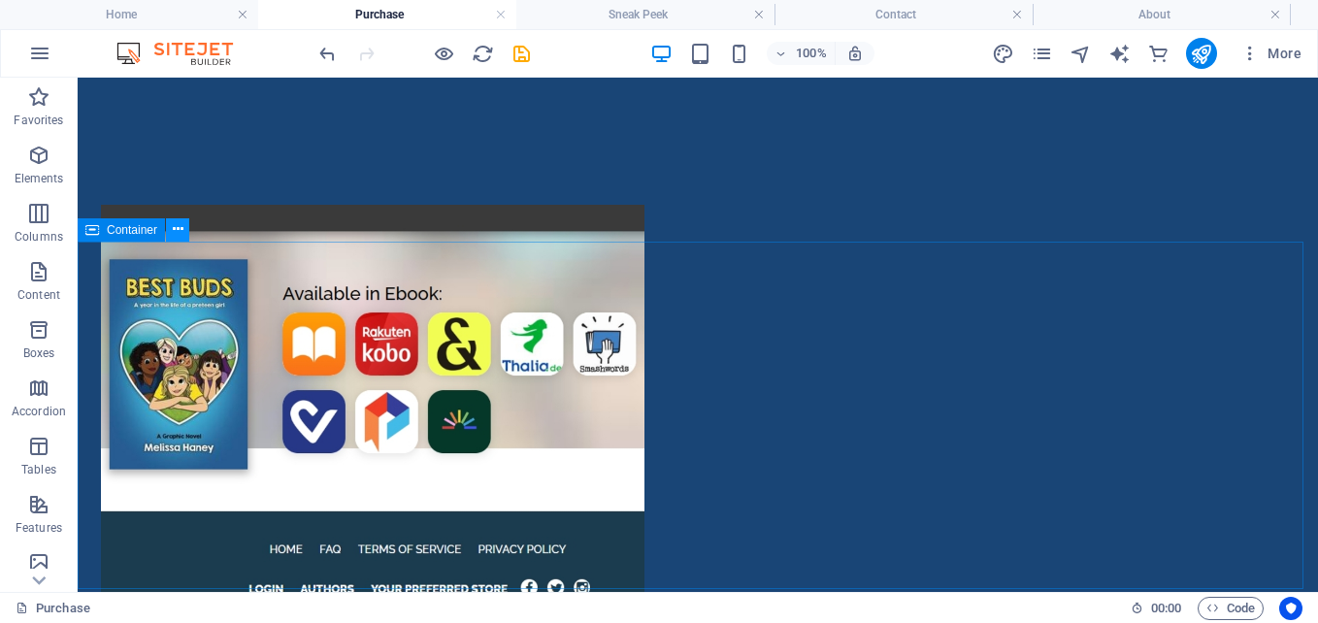
click at [178, 227] on icon at bounding box center [178, 229] width 11 height 20
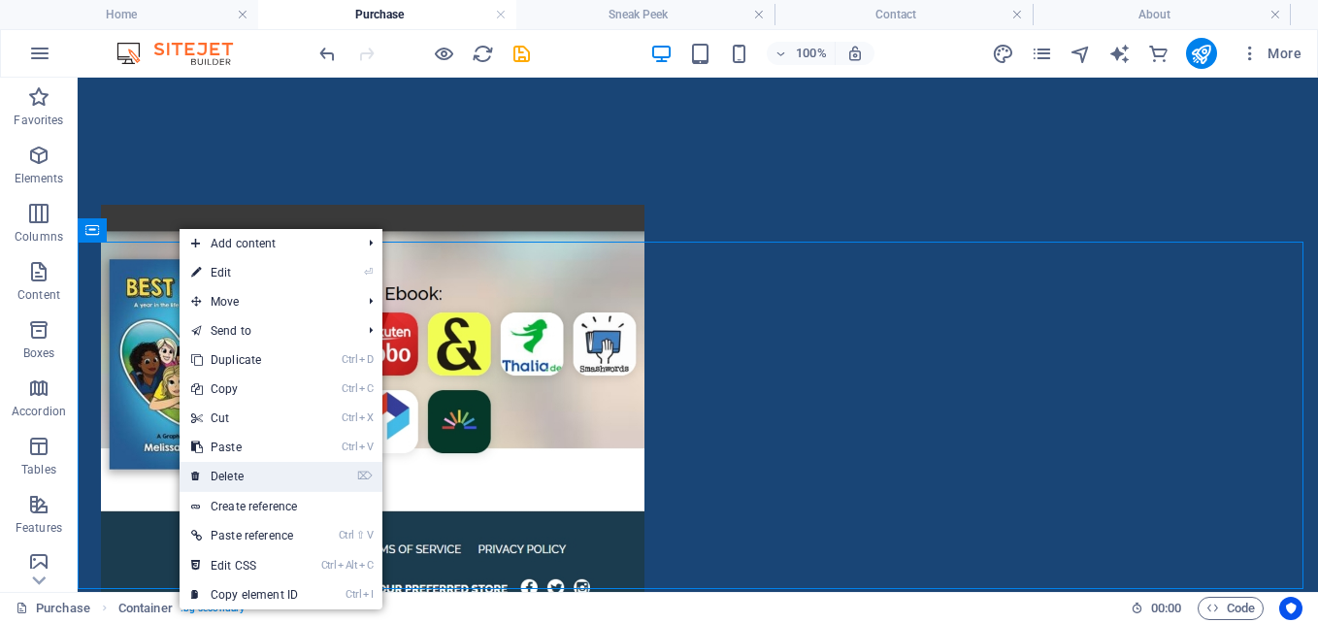
click at [255, 468] on link "⌦ Delete" at bounding box center [245, 476] width 130 height 29
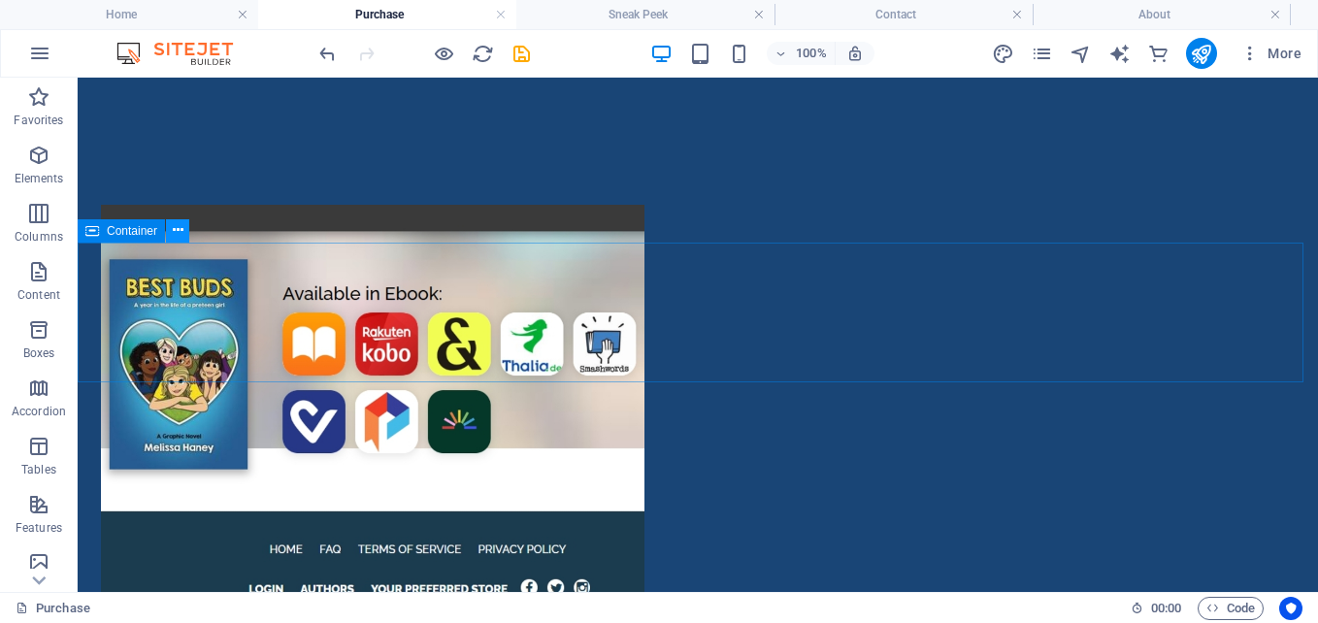
click at [181, 228] on icon at bounding box center [178, 230] width 11 height 20
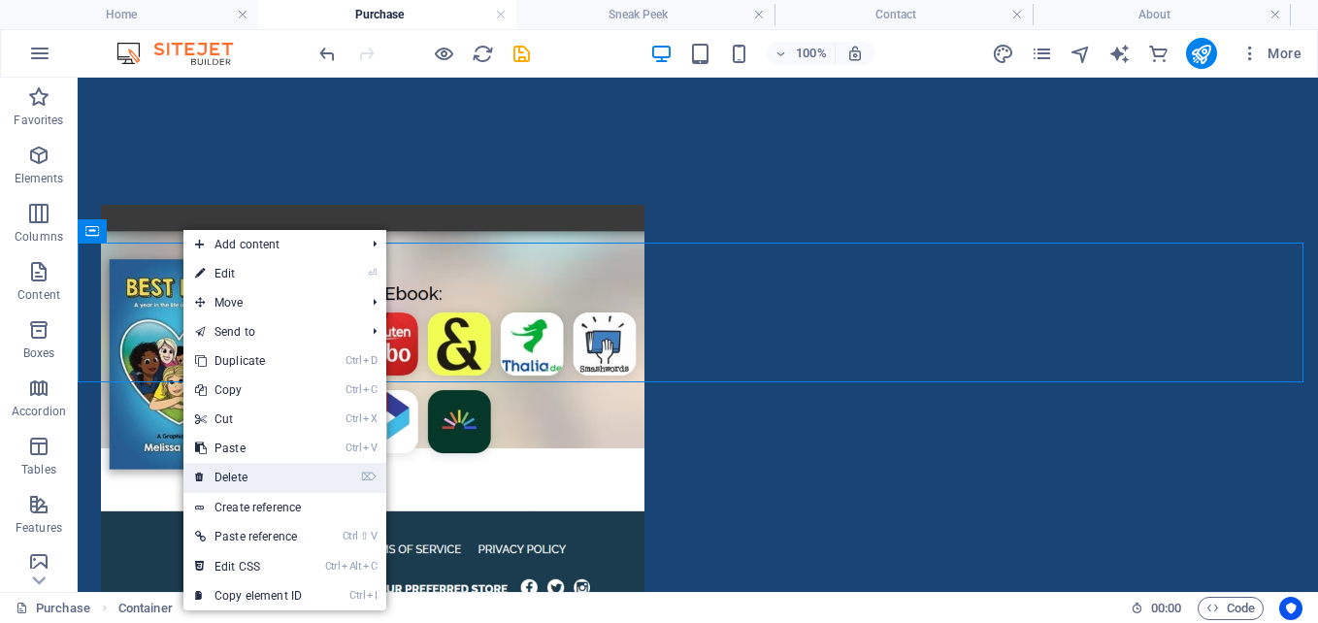
click at [237, 469] on link "⌦ Delete" at bounding box center [248, 477] width 130 height 29
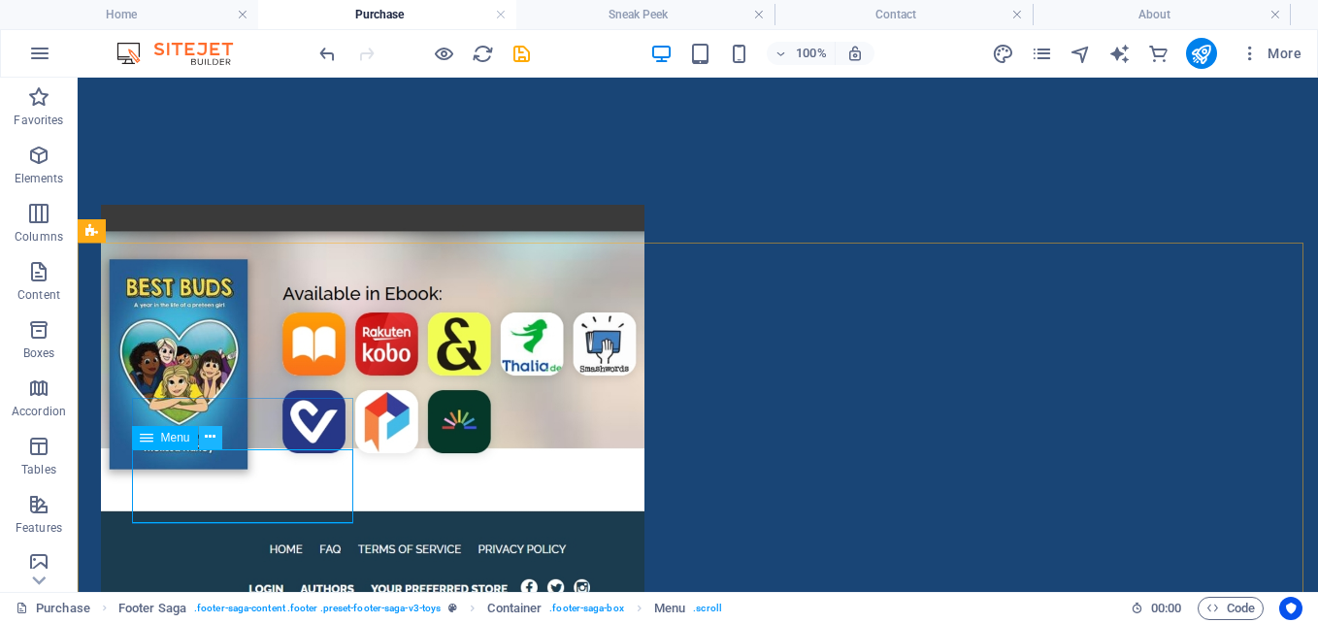
click at [211, 436] on icon at bounding box center [210, 437] width 11 height 20
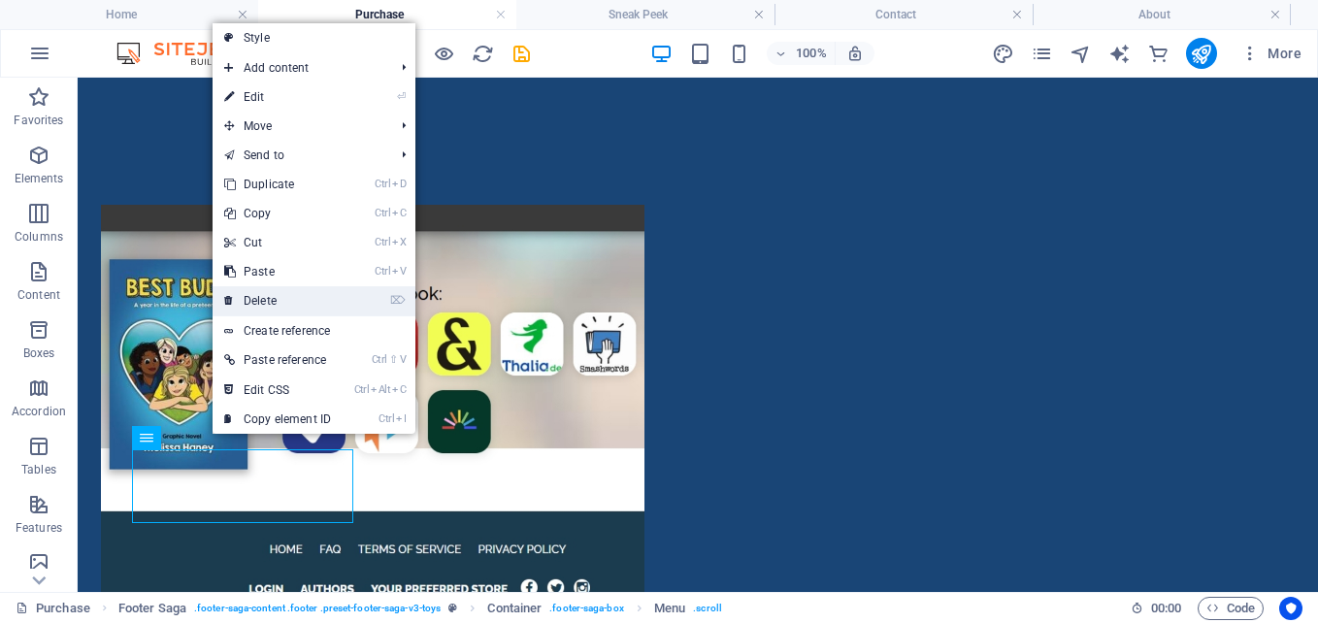
click at [270, 301] on link "⌦ Delete" at bounding box center [278, 300] width 130 height 29
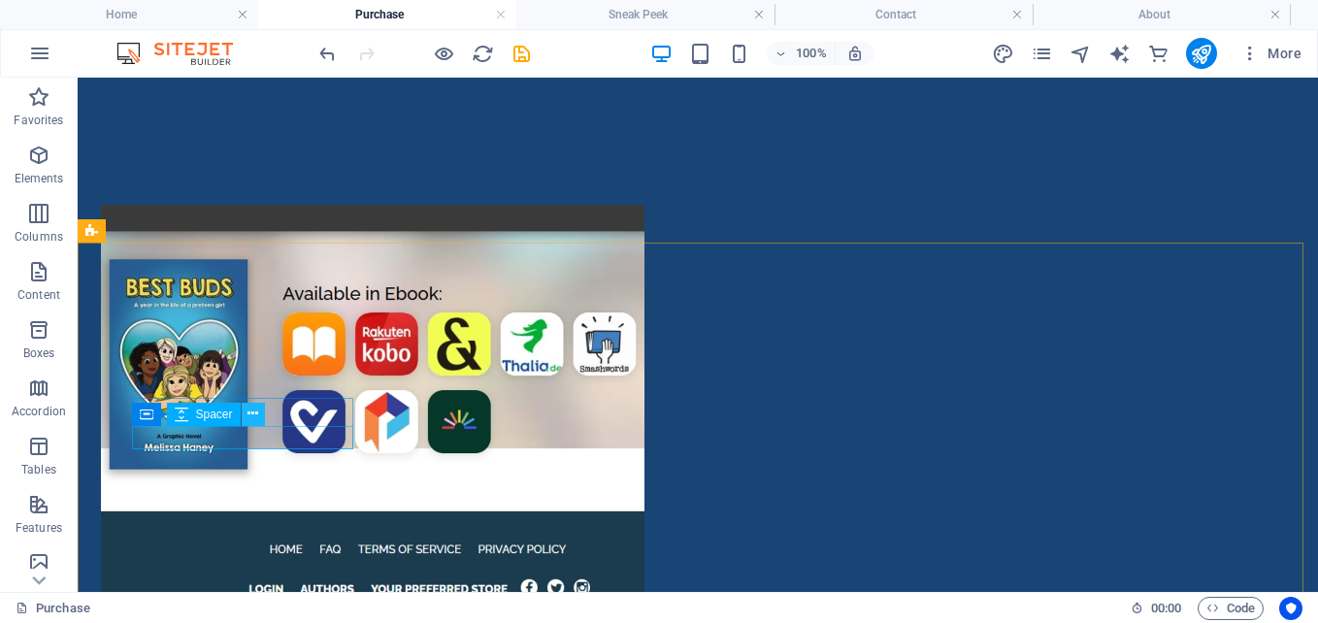
click at [254, 406] on icon at bounding box center [252, 414] width 11 height 20
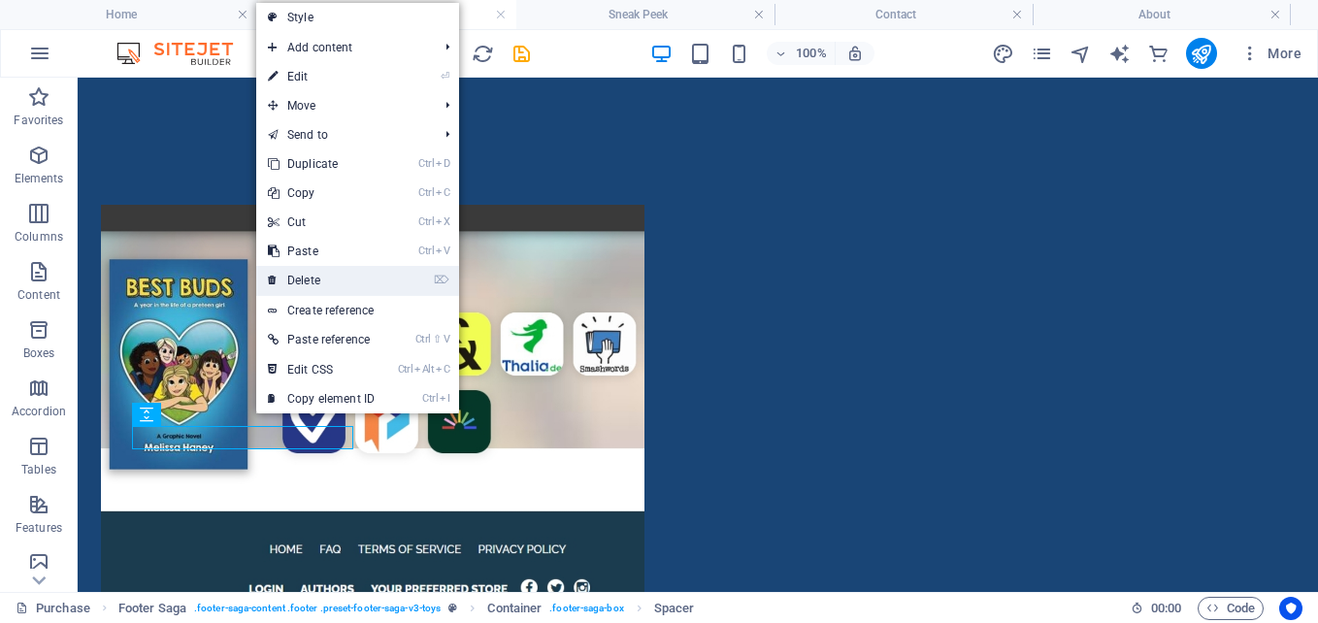
click at [326, 280] on link "⌦ Delete" at bounding box center [321, 280] width 130 height 29
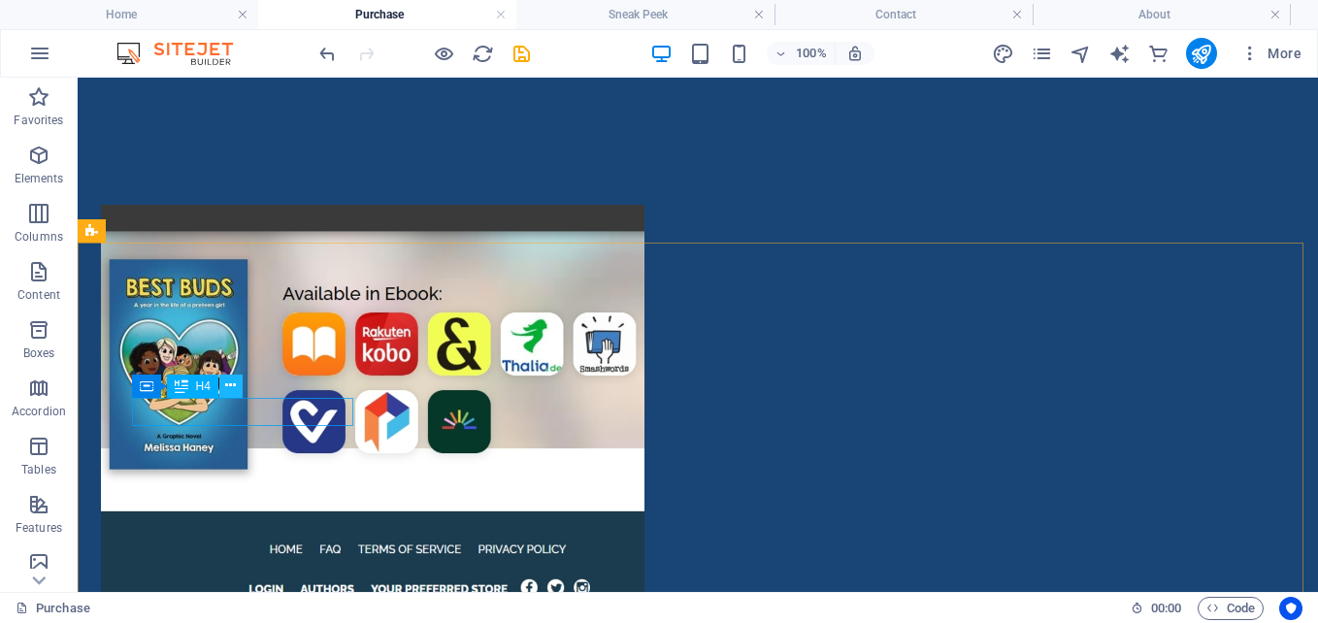
click at [232, 388] on icon at bounding box center [230, 386] width 11 height 20
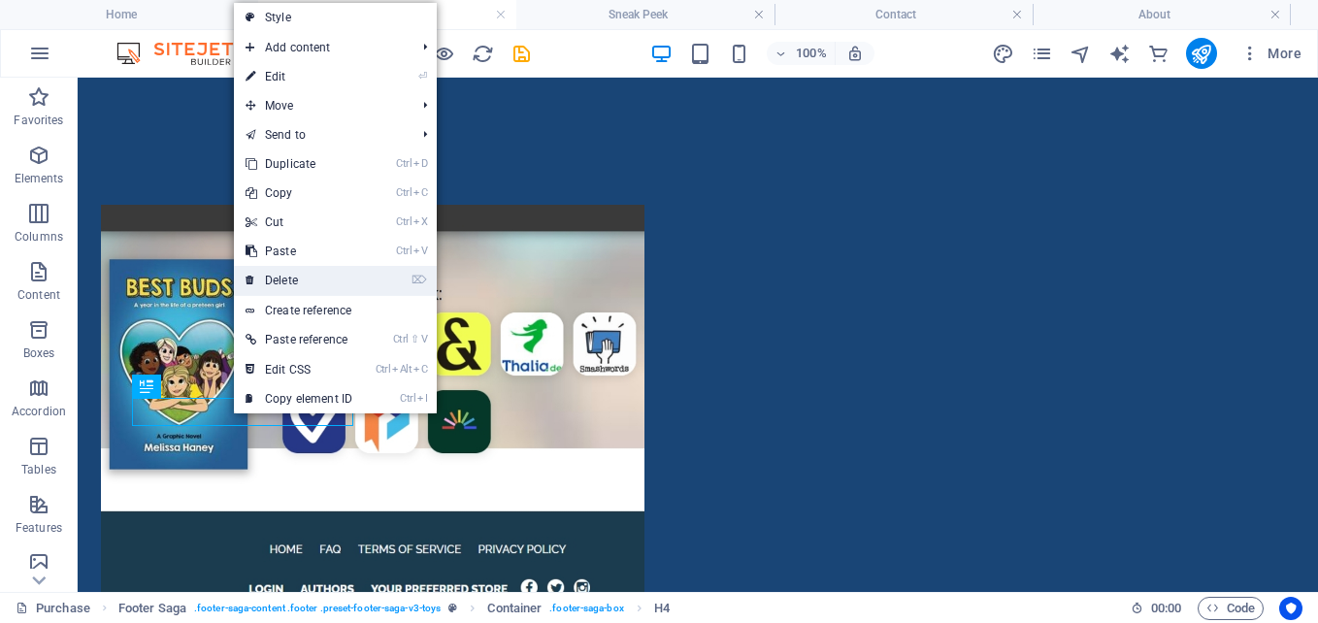
click at [282, 289] on link "⌦ Delete" at bounding box center [299, 280] width 130 height 29
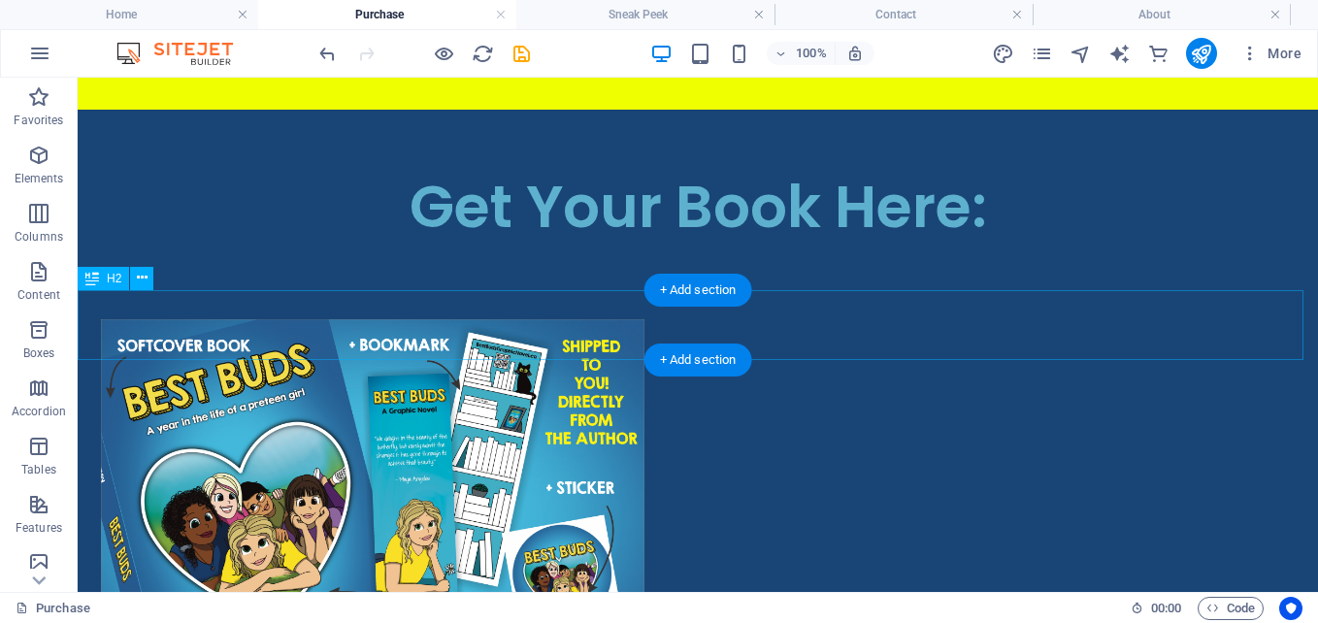
scroll to position [133, 0]
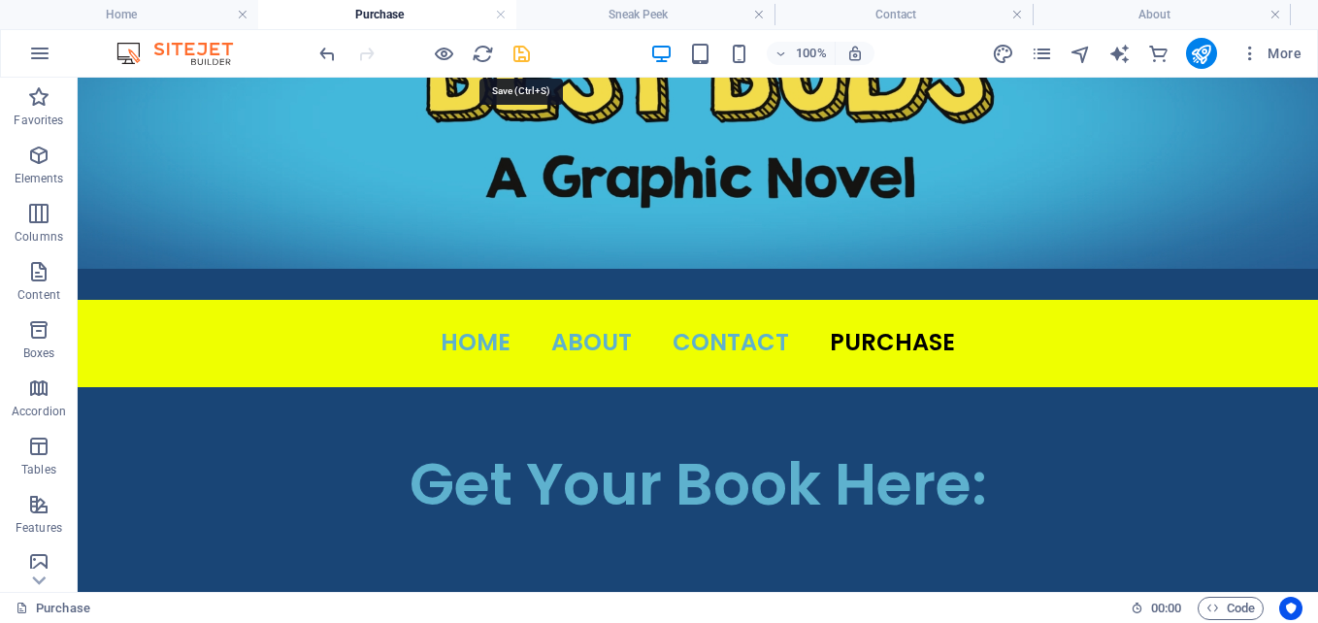
click at [520, 55] on icon "save" at bounding box center [521, 54] width 22 height 22
click at [889, 22] on h4 "Contact" at bounding box center [903, 14] width 258 height 21
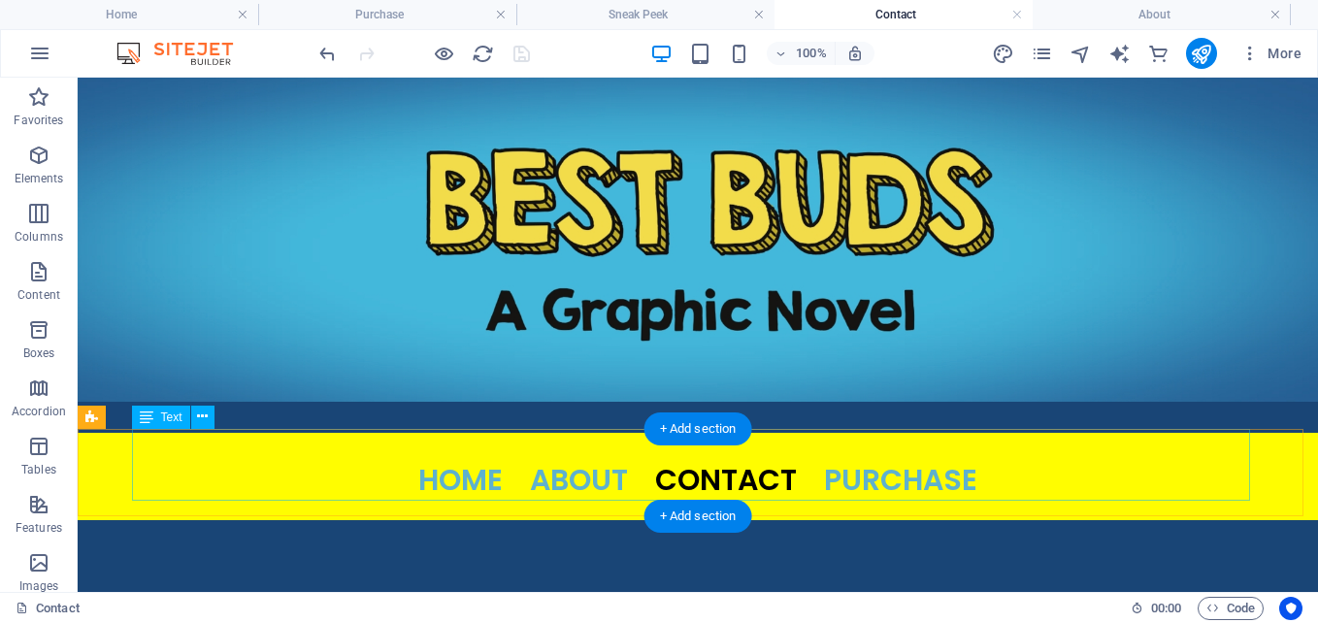
click at [592, 483] on div "HOME ABOUT CONTACT PURCHASE" at bounding box center [698, 469] width 1118 height 72
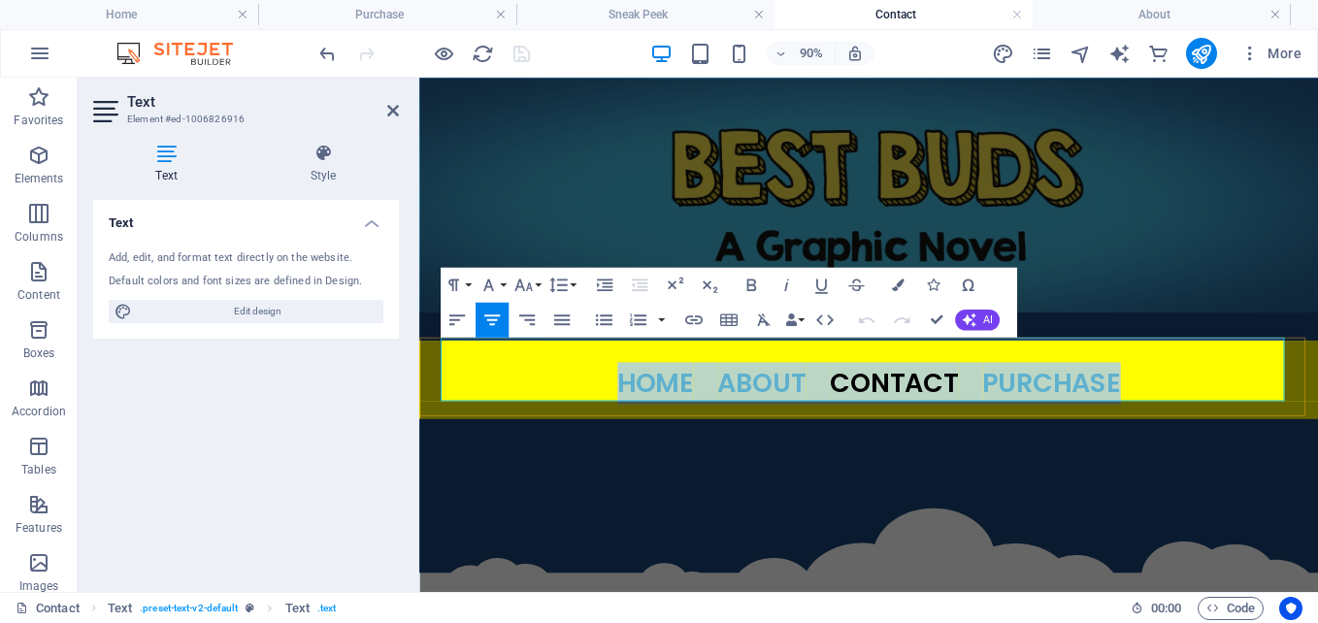
drag, startPoint x: 630, startPoint y: 415, endPoint x: 1200, endPoint y: 411, distance: 569.7
click at [1200, 411] on p "HOME ABOUT CONTACT PURCHASE" at bounding box center [919, 417] width 952 height 47
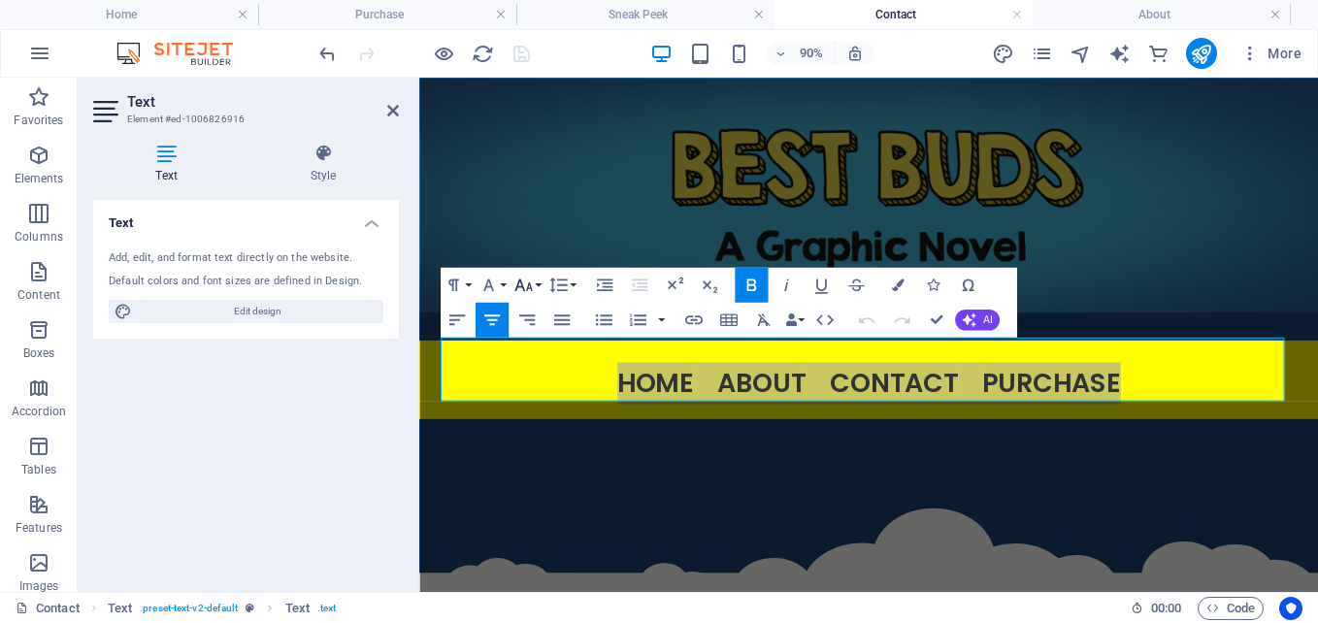
click at [535, 285] on button "Font Size" at bounding box center [526, 284] width 33 height 35
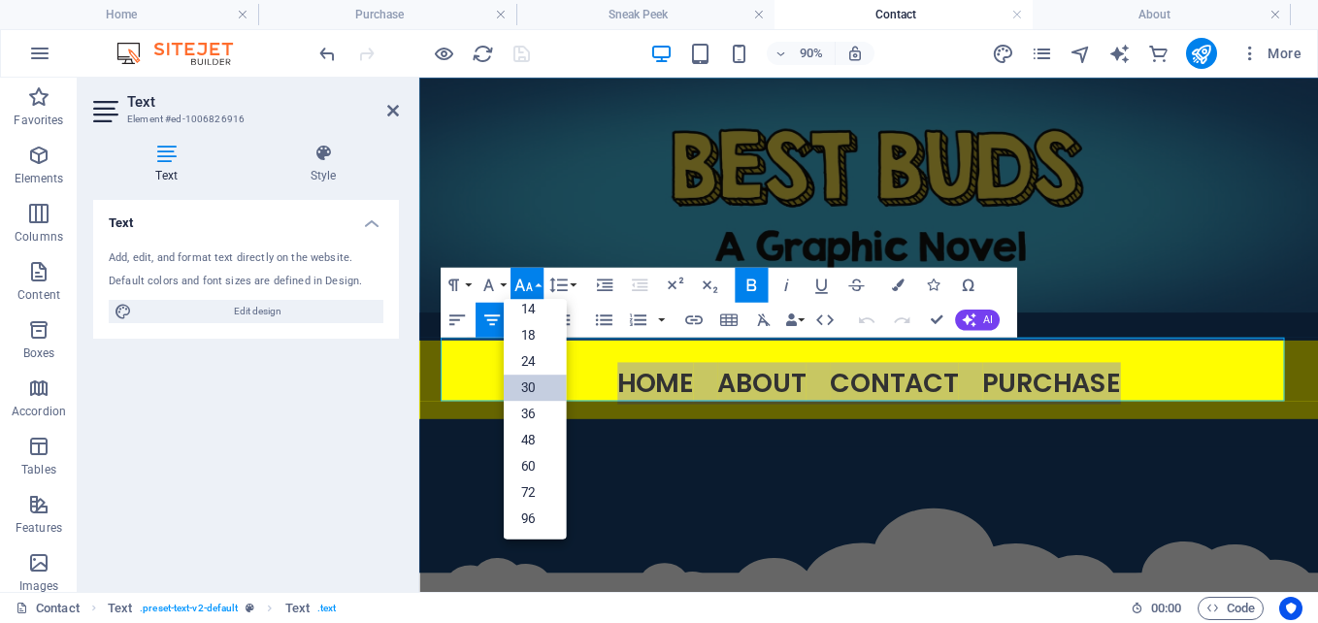
scroll to position [156, 0]
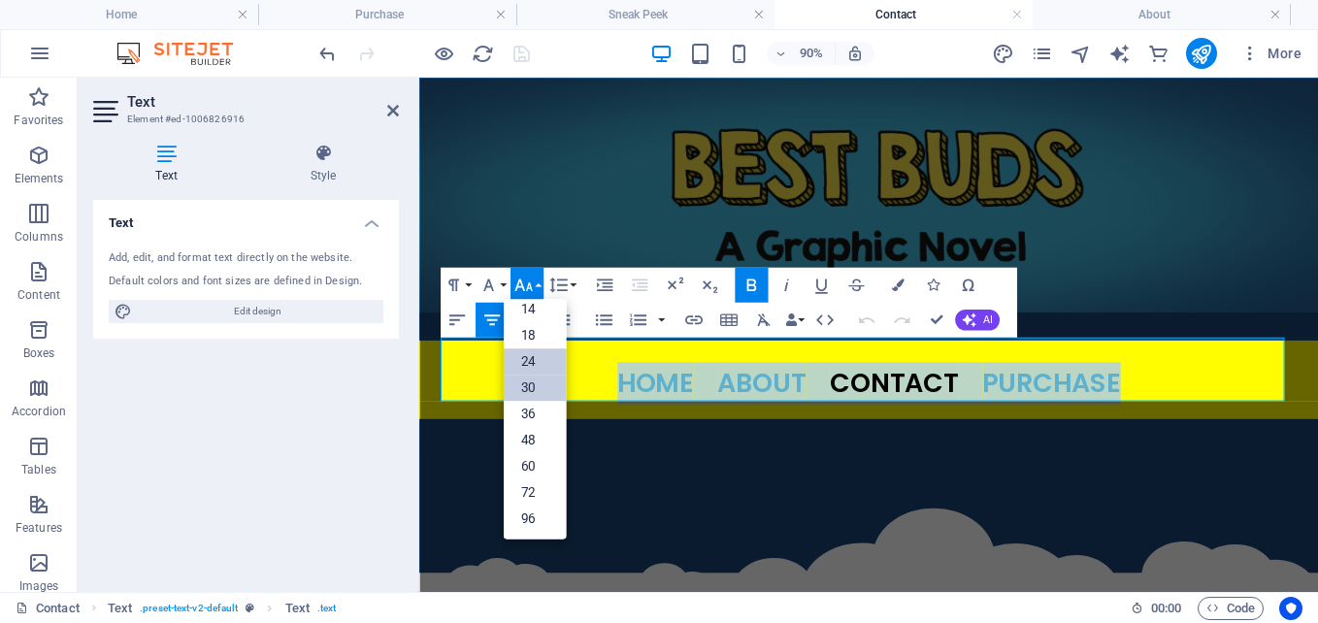
click at [543, 368] on link "24" at bounding box center [534, 361] width 63 height 26
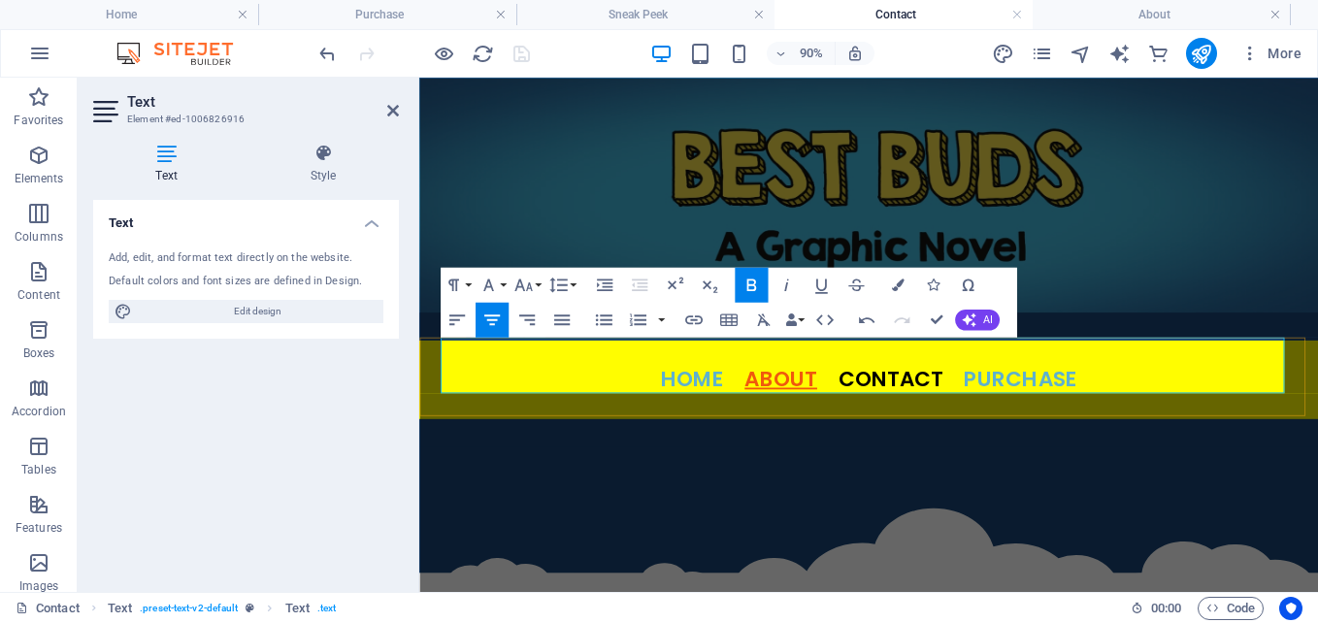
click at [839, 405] on strong "ABOUT" at bounding box center [821, 412] width 81 height 32
click at [758, 412] on strong at bounding box center [769, 412] width 23 height 32
click at [758, 413] on strong at bounding box center [769, 412] width 23 height 32
drag, startPoint x: 782, startPoint y: 407, endPoint x: 748, endPoint y: 410, distance: 34.1
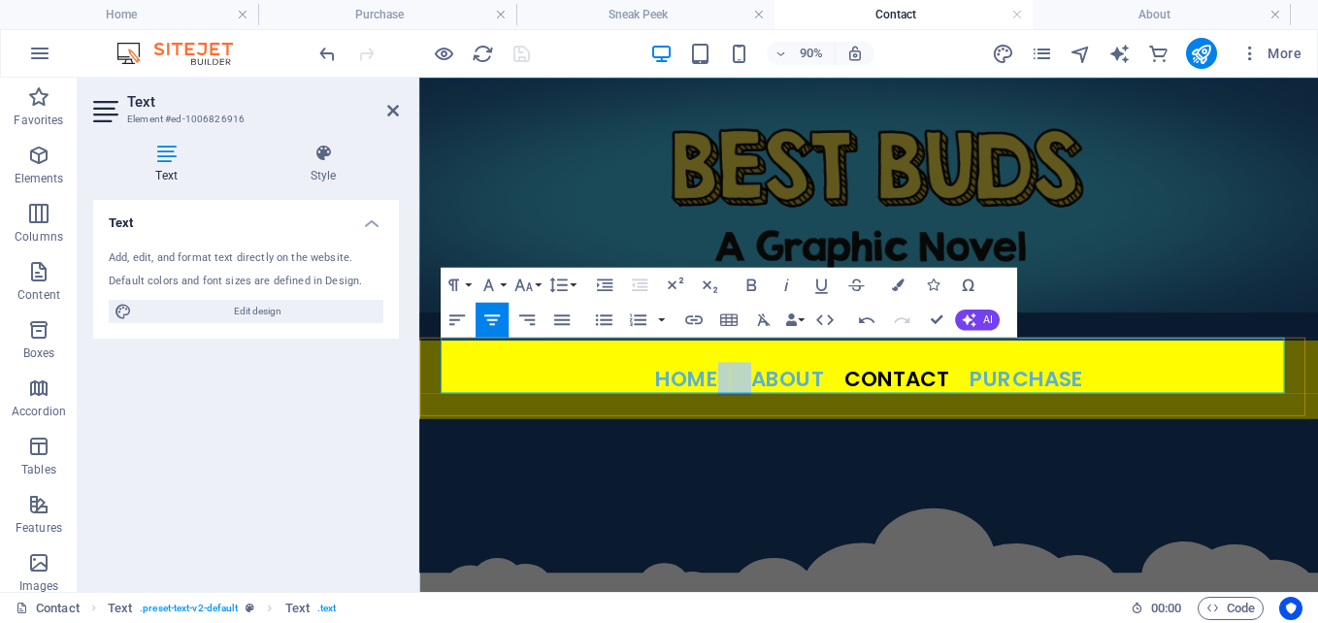
click at [748, 410] on span "HOME ABOUT CONTACT PURCHASE" at bounding box center [919, 412] width 476 height 32
click at [716, 406] on strong "HOME" at bounding box center [717, 412] width 70 height 32
drag, startPoint x: 748, startPoint y: 409, endPoint x: 677, endPoint y: 406, distance: 70.9
click at [677, 406] on p "HOME ABOUT CONTACT PURCHASE" at bounding box center [919, 412] width 952 height 37
click at [697, 323] on icon "button" at bounding box center [693, 319] width 17 height 9
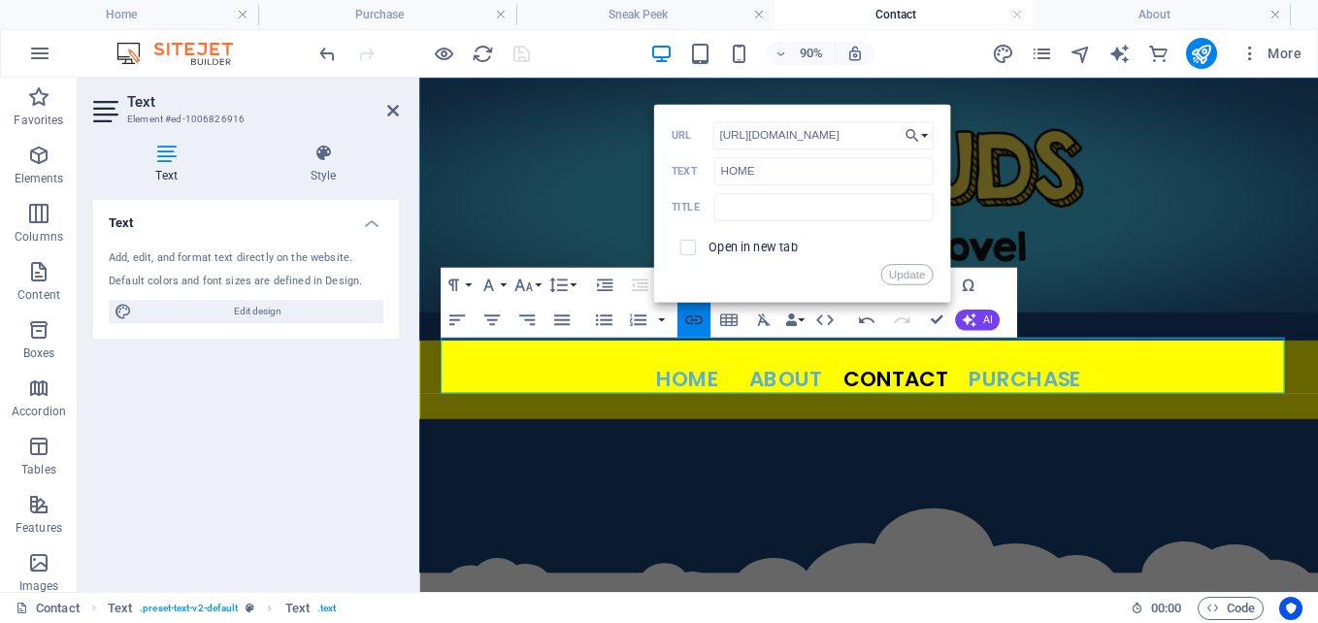
scroll to position [0, 16]
click at [786, 384] on p at bounding box center [919, 382] width 952 height 25
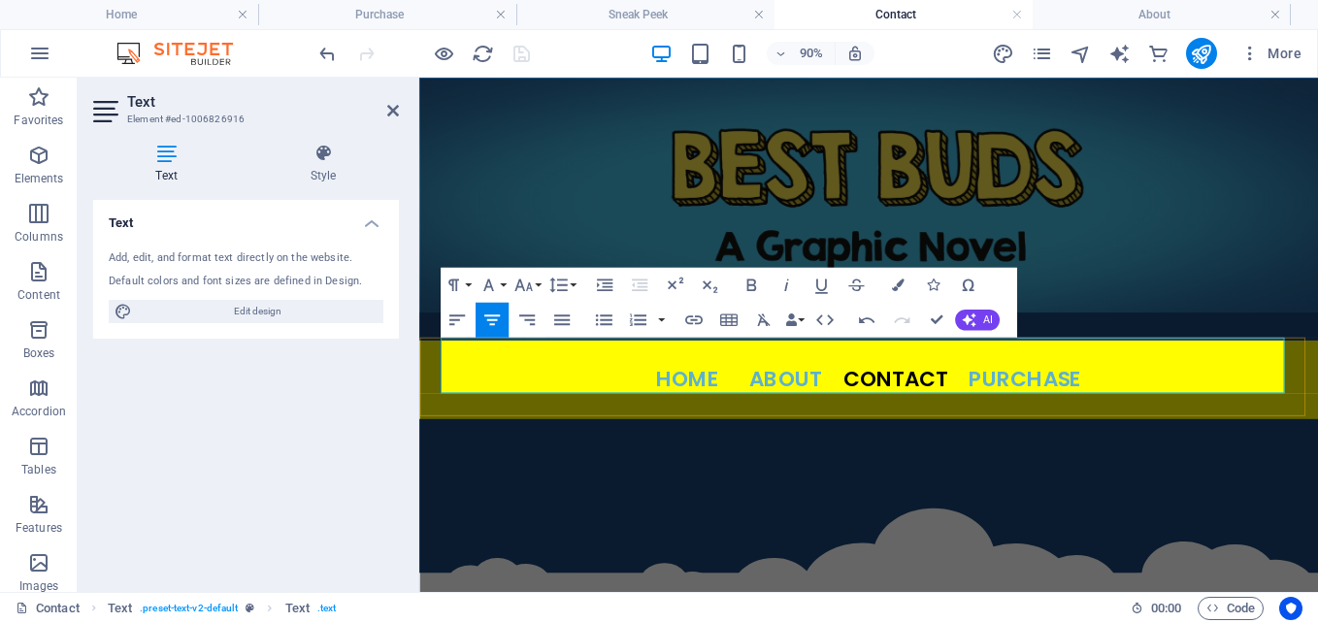
scroll to position [0, 0]
click at [791, 411] on strong "ABOUT" at bounding box center [826, 412] width 81 height 32
click at [809, 410] on strong "ABOUT" at bounding box center [826, 412] width 81 height 32
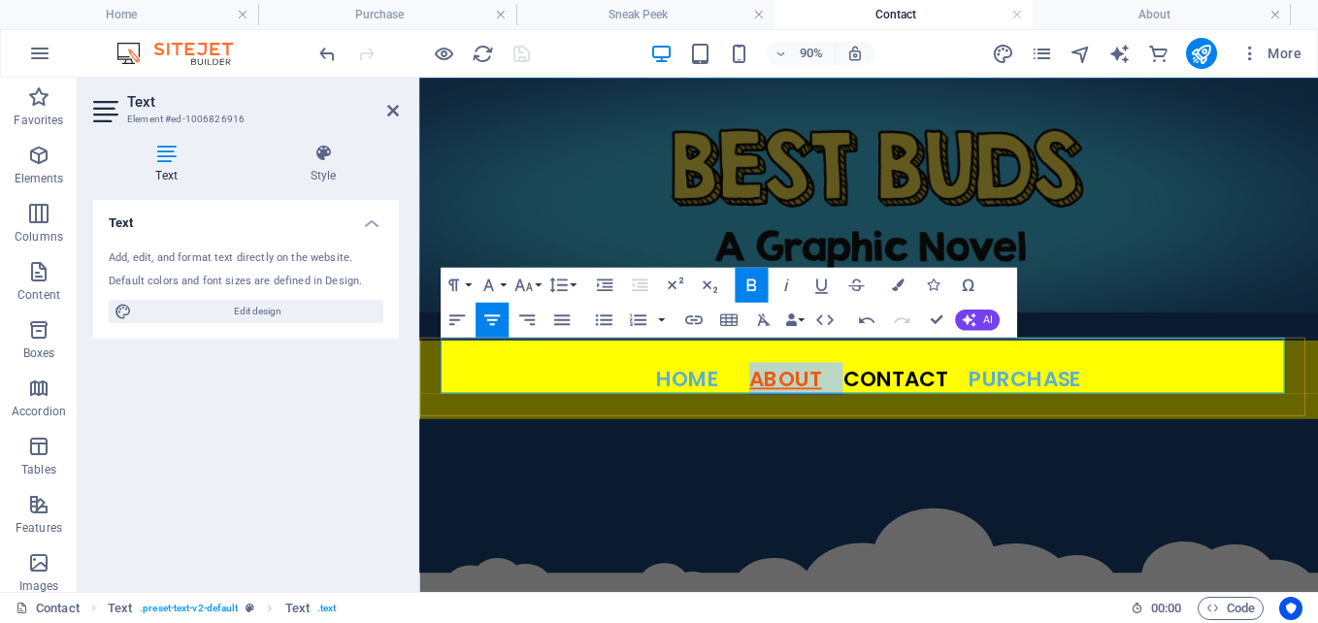
click at [873, 405] on strong at bounding box center [878, 412] width 23 height 32
drag, startPoint x: 794, startPoint y: 405, endPoint x: 853, endPoint y: 404, distance: 59.2
click at [854, 405] on strong "ABOUT" at bounding box center [826, 412] width 81 height 32
type input "http://www.bestbudsgraphicnovel.com/about"
type input "ABOUT"
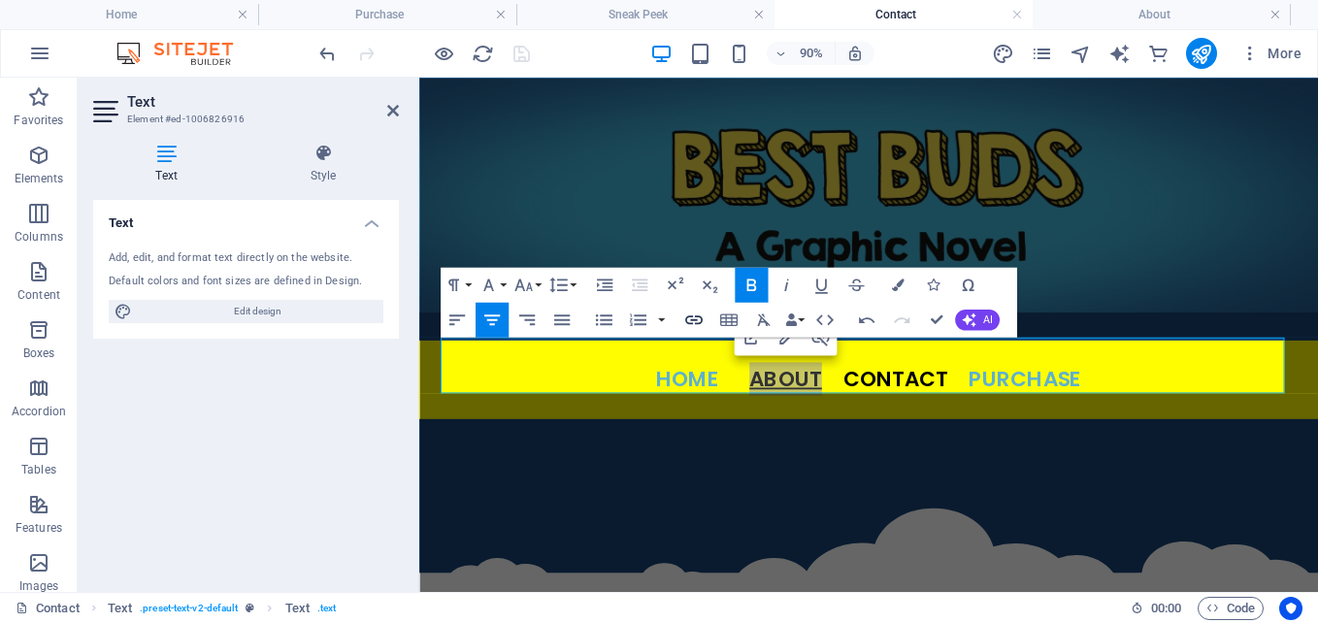
click at [702, 317] on icon "button" at bounding box center [693, 319] width 21 height 21
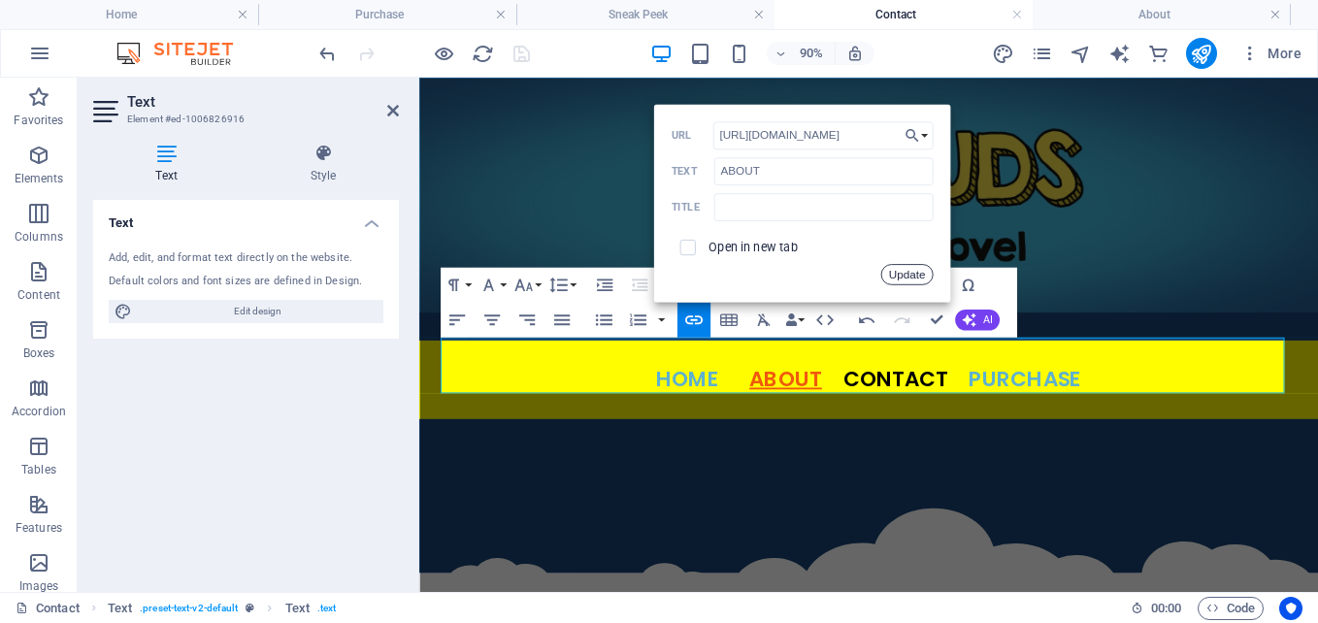
click at [912, 273] on button "Update" at bounding box center [906, 274] width 52 height 21
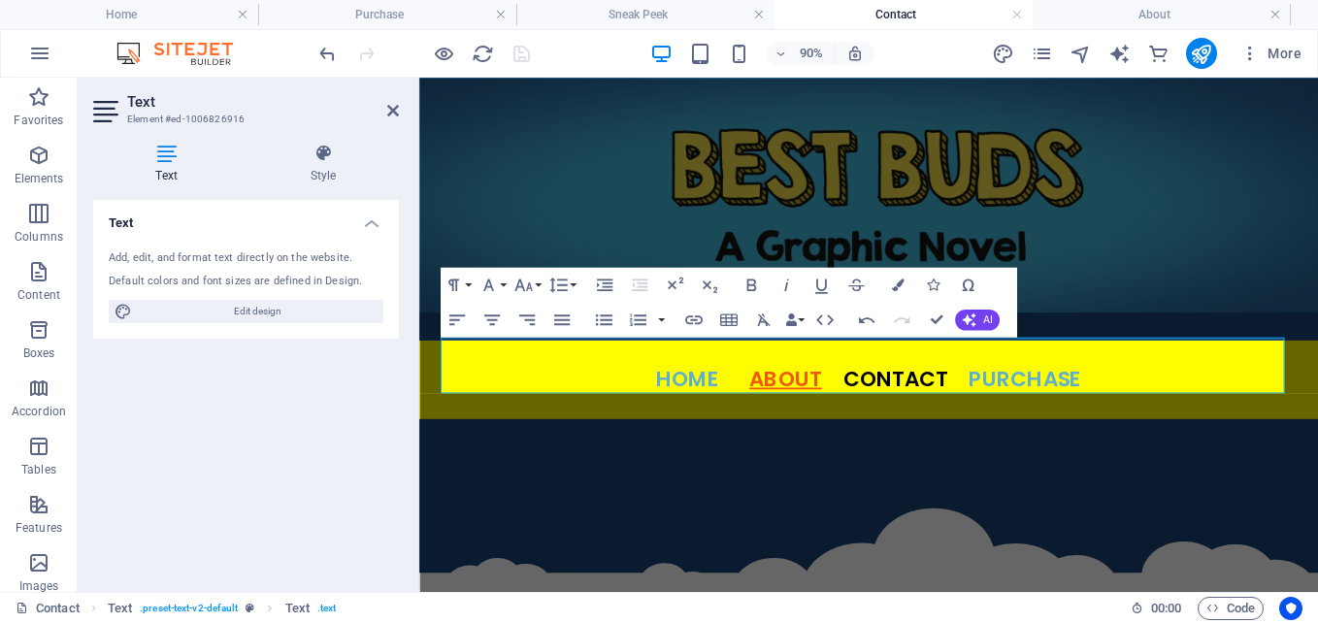
scroll to position [0, 0]
click at [1092, 293] on figure at bounding box center [918, 208] width 999 height 261
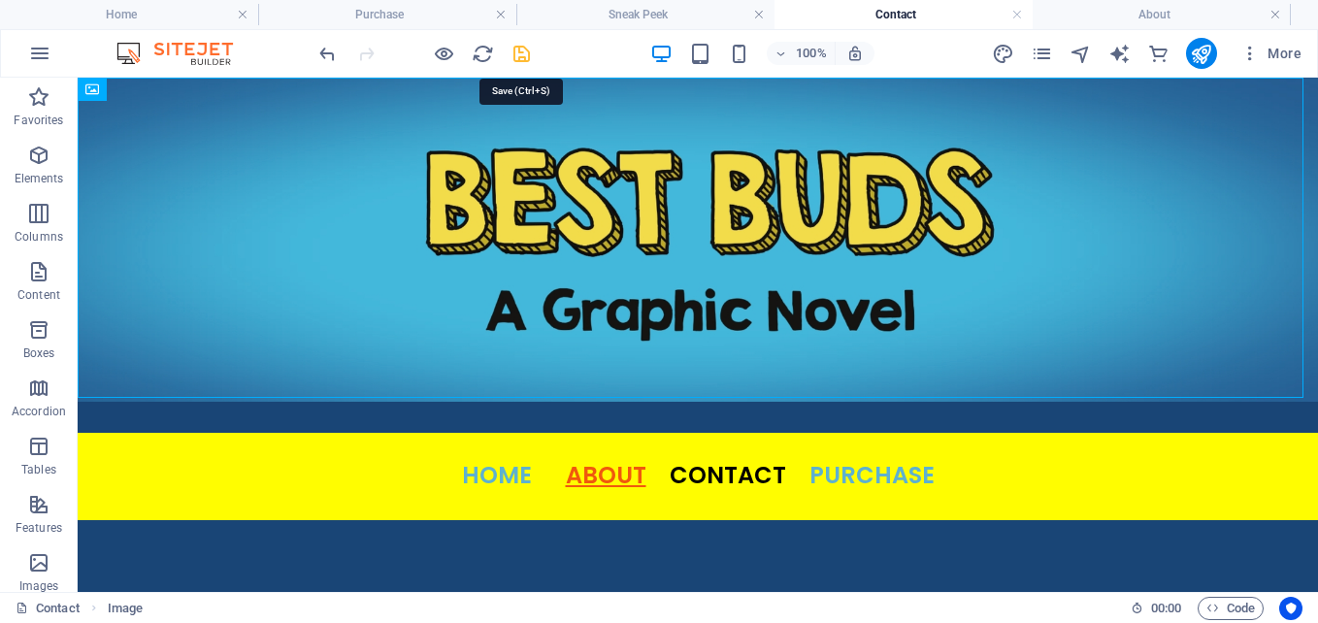
click at [513, 51] on icon "save" at bounding box center [521, 54] width 22 height 22
click at [1196, 51] on icon "publish" at bounding box center [1201, 54] width 22 height 22
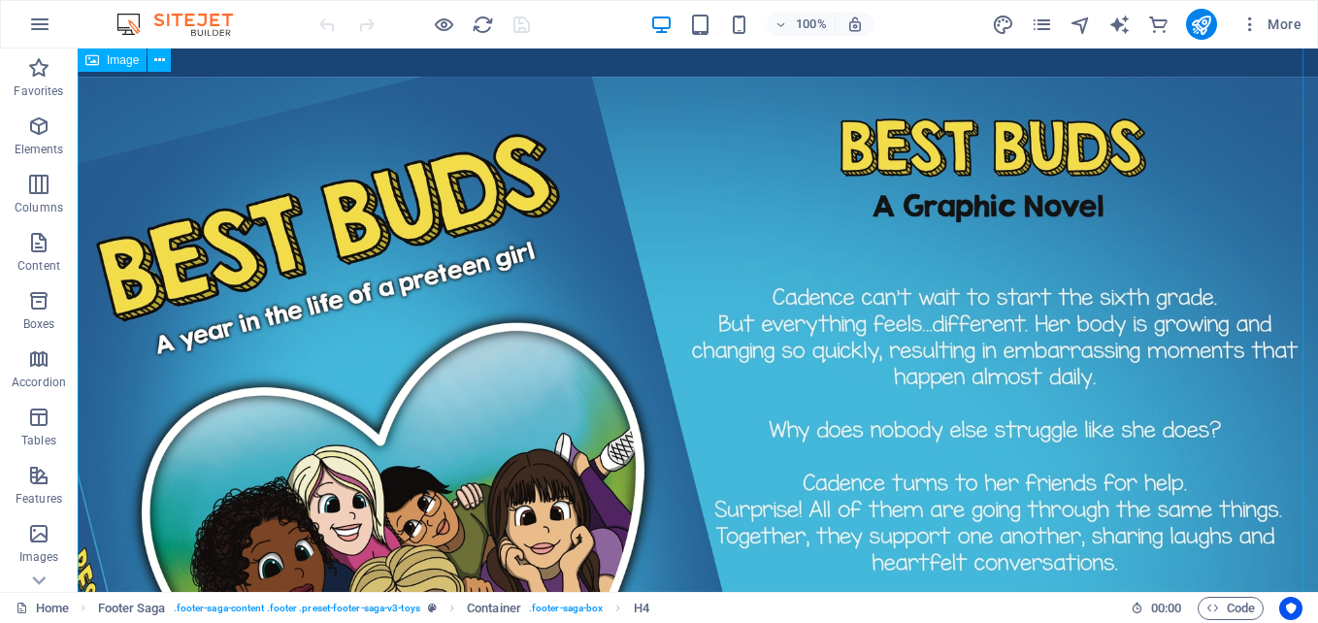
scroll to position [364, 0]
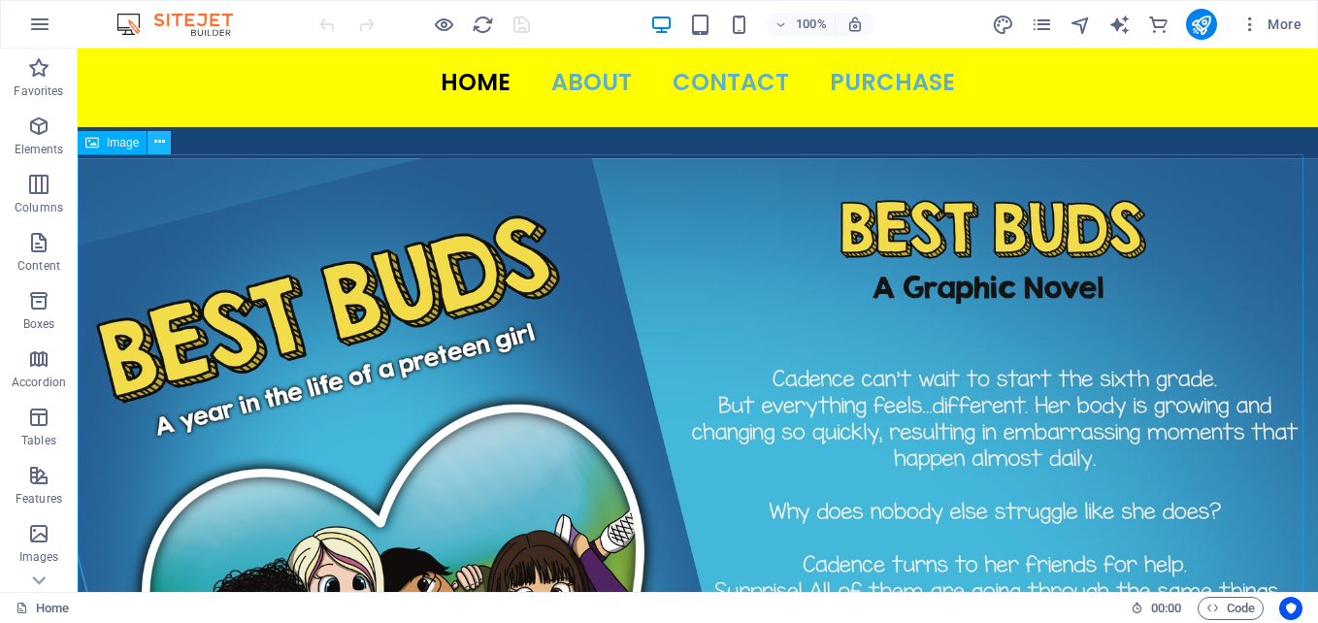
click at [154, 146] on icon at bounding box center [159, 142] width 11 height 20
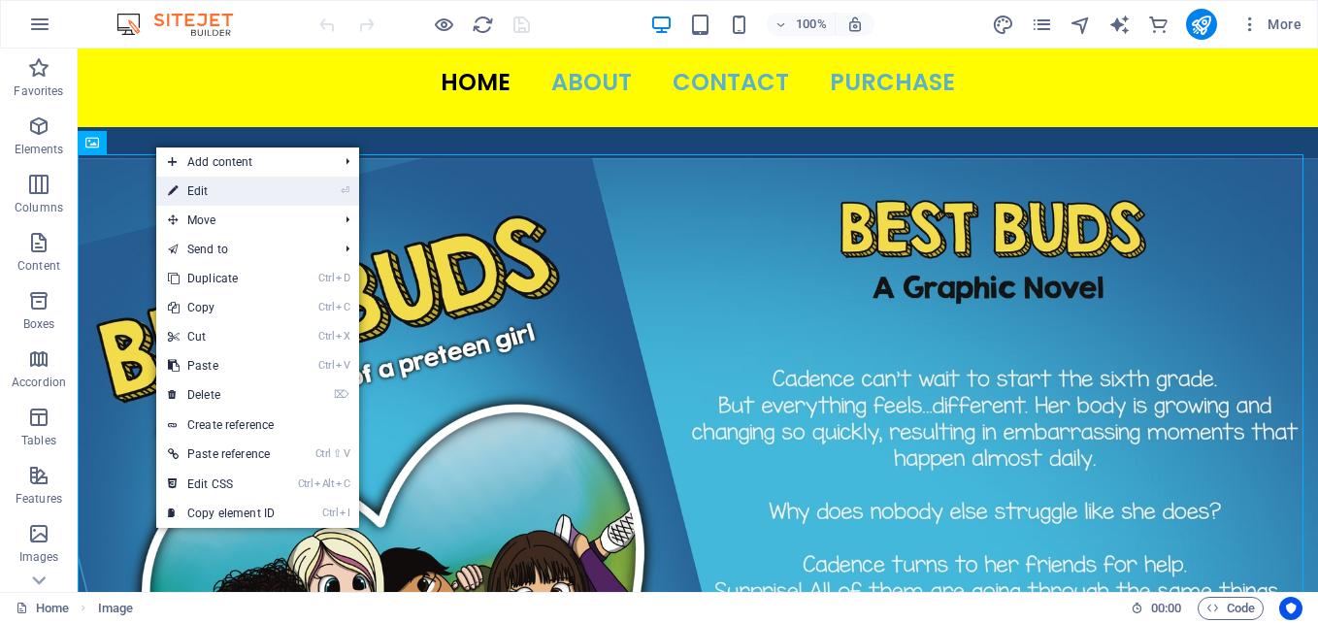
click at [188, 188] on link "⏎ Edit" at bounding box center [221, 191] width 130 height 29
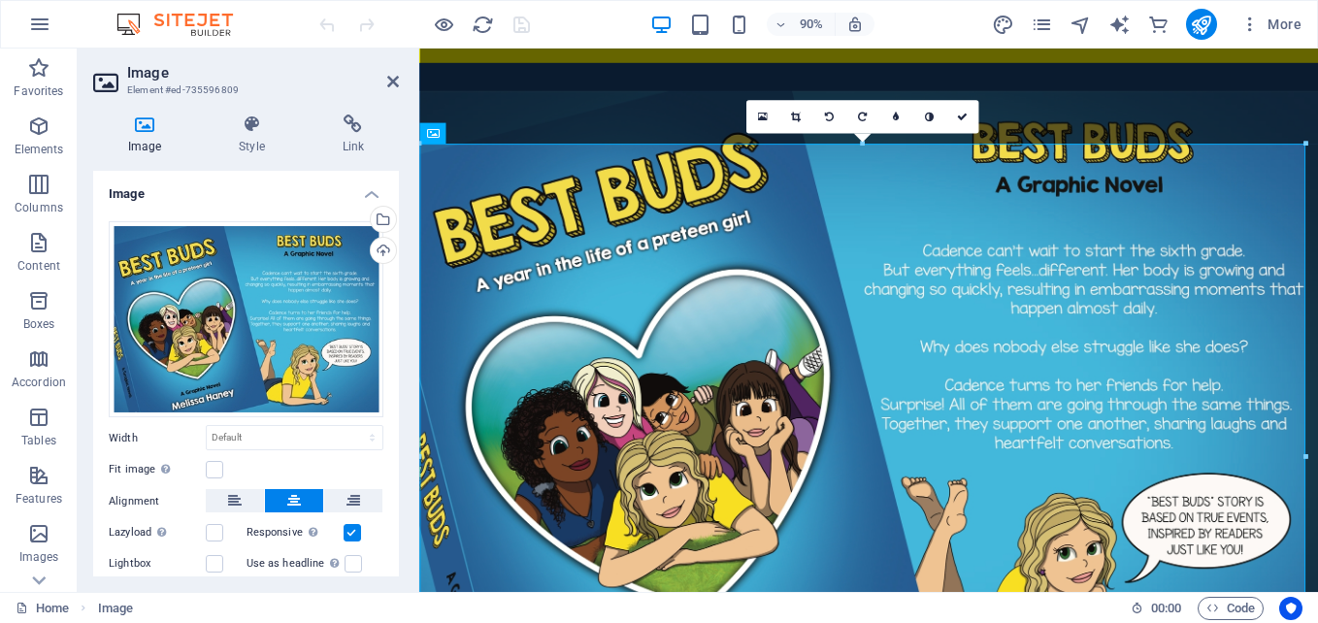
scroll to position [301, 0]
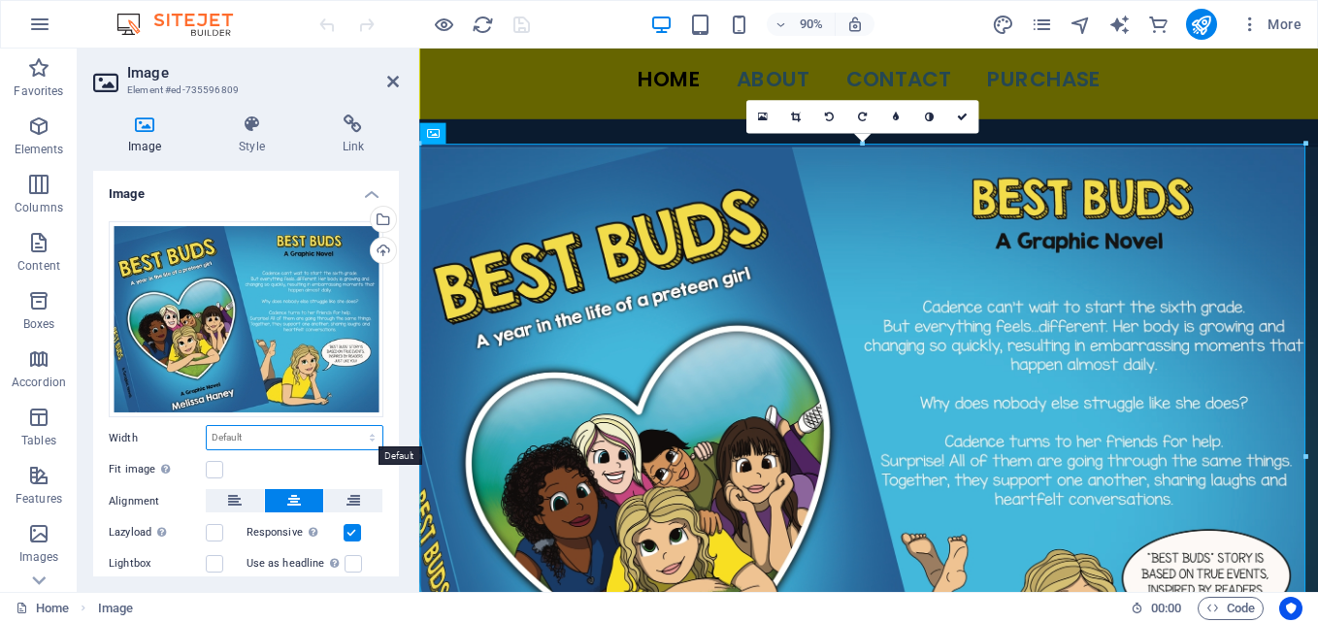
click at [352, 437] on select "Default auto px rem % em vh vw" at bounding box center [295, 437] width 176 height 23
select select "%"
click at [351, 426] on select "Default auto px rem % em vh vw" at bounding box center [295, 437] width 176 height 23
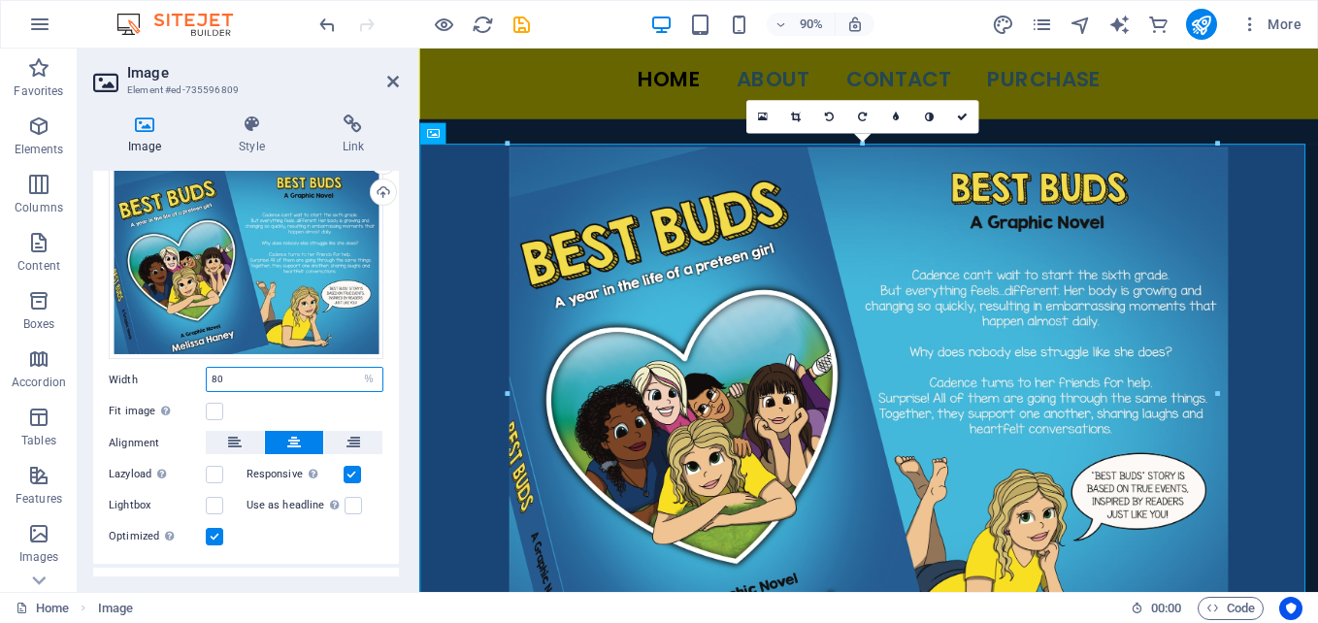
scroll to position [144, 0]
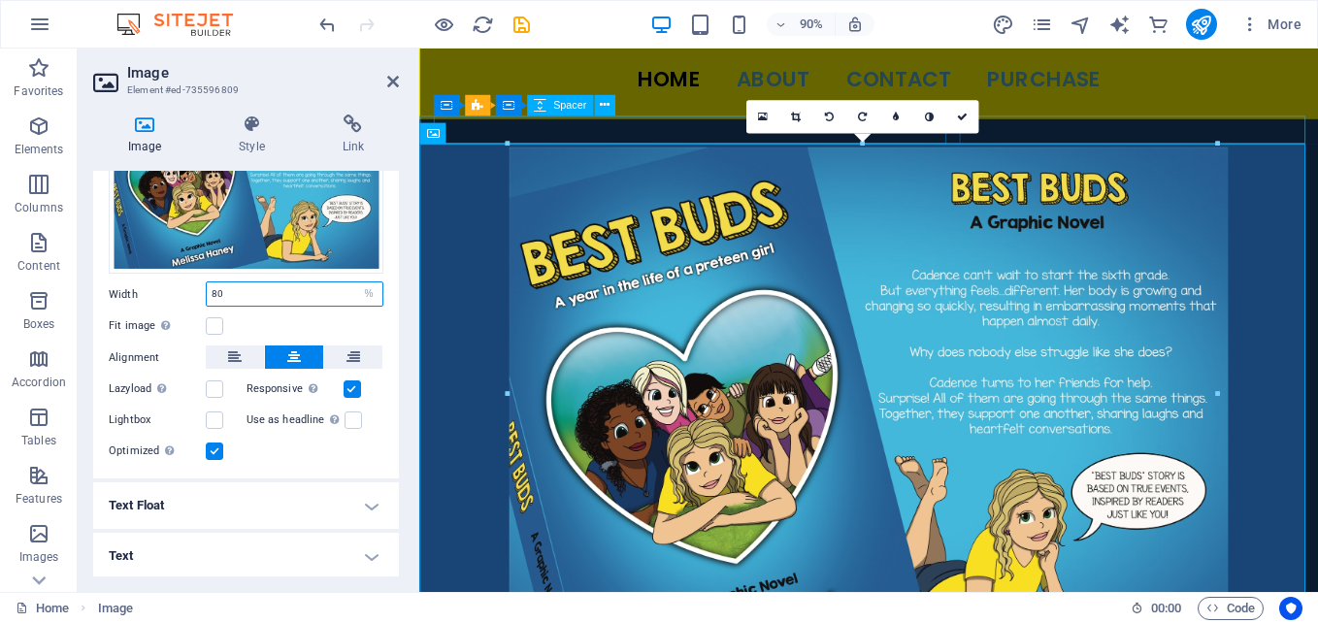
type input "80"
click at [631, 143] on div at bounding box center [919, 142] width 968 height 31
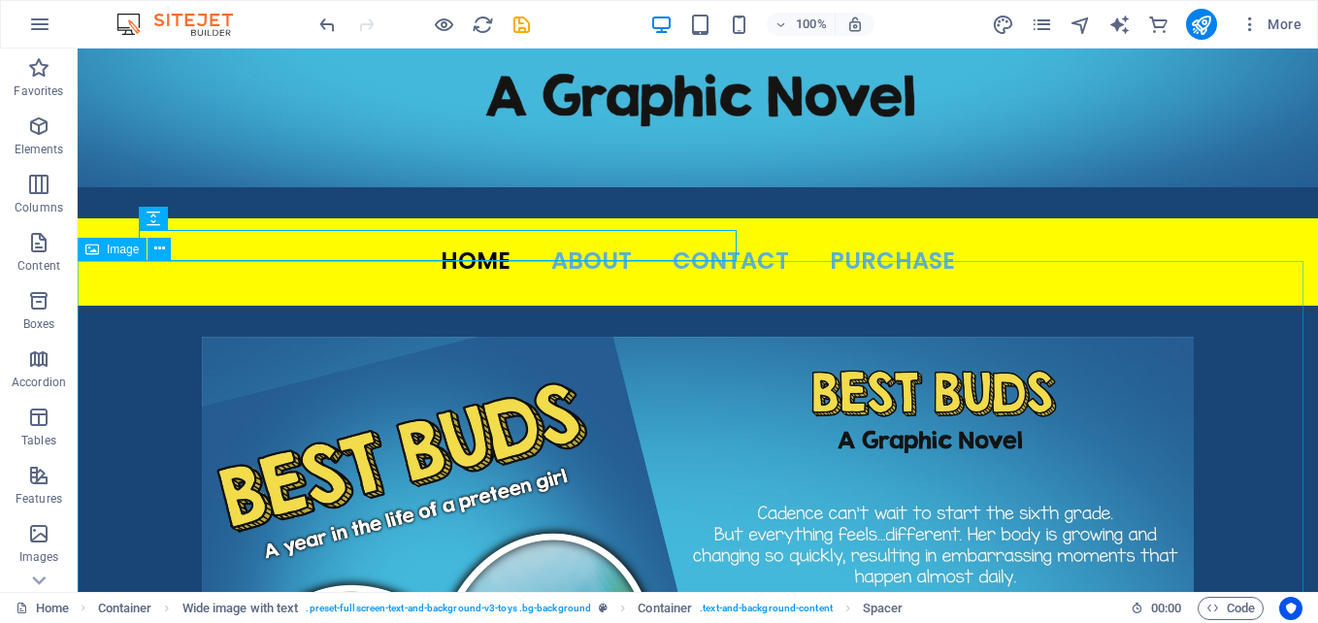
scroll to position [10, 0]
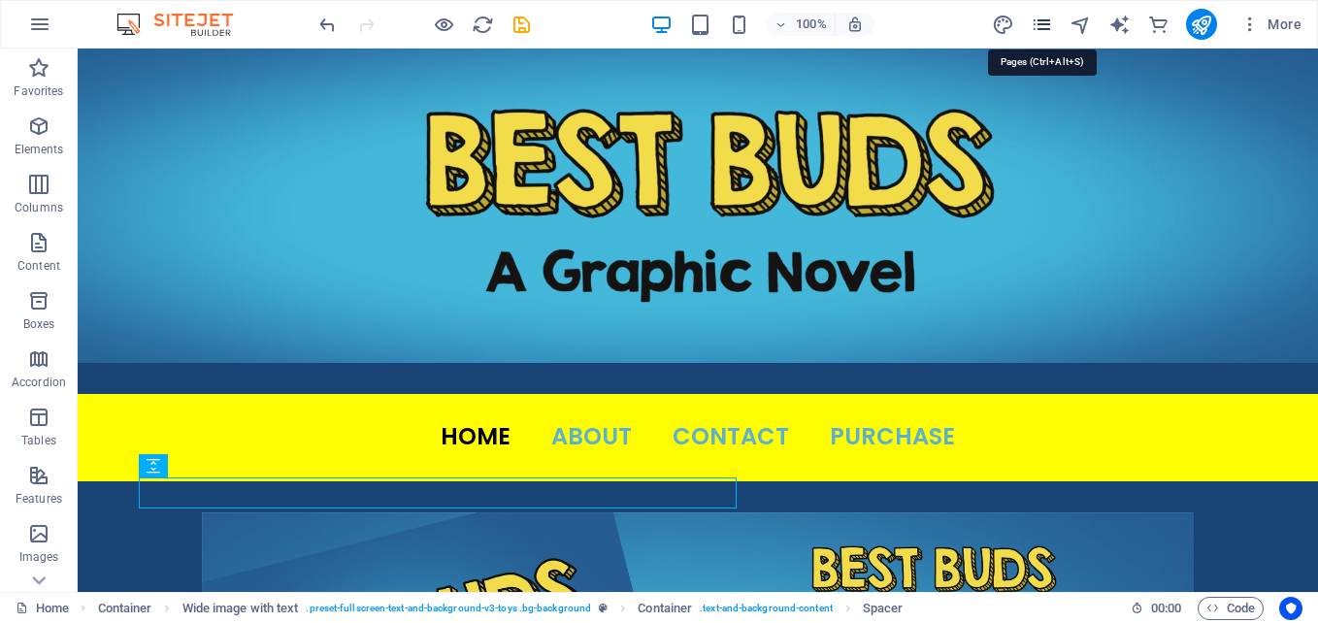
click at [1046, 26] on icon "pages" at bounding box center [1042, 25] width 22 height 22
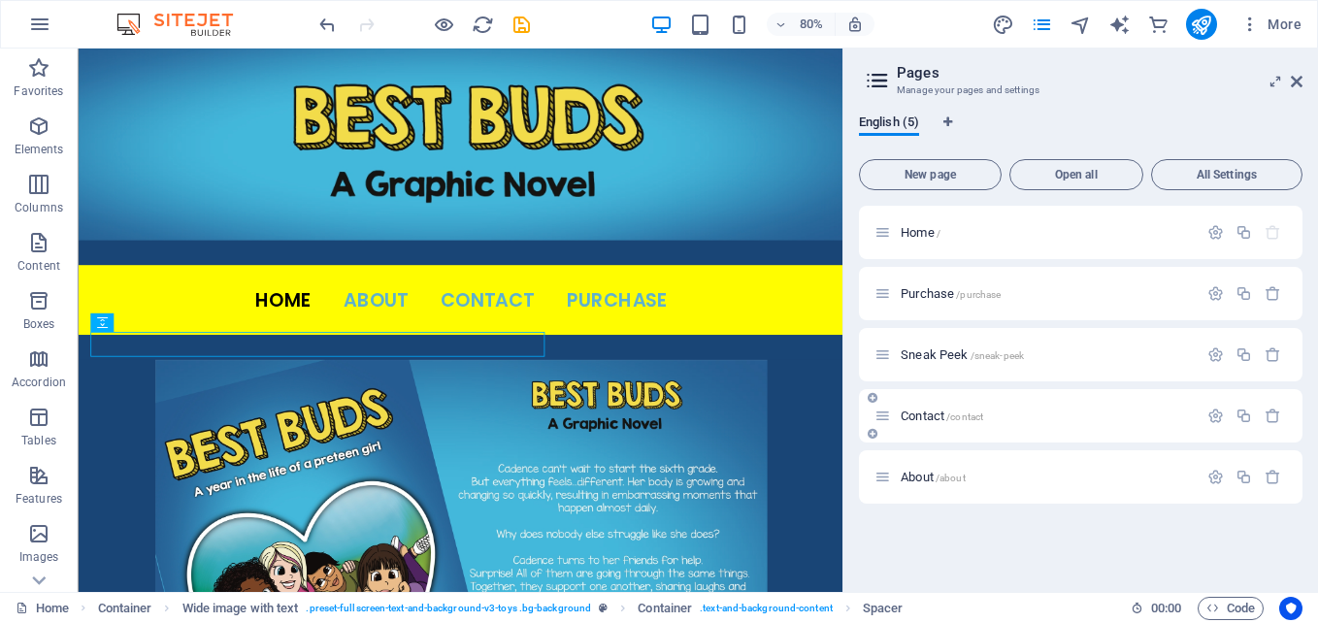
click at [1123, 410] on p "Contact /contact" at bounding box center [1046, 416] width 291 height 13
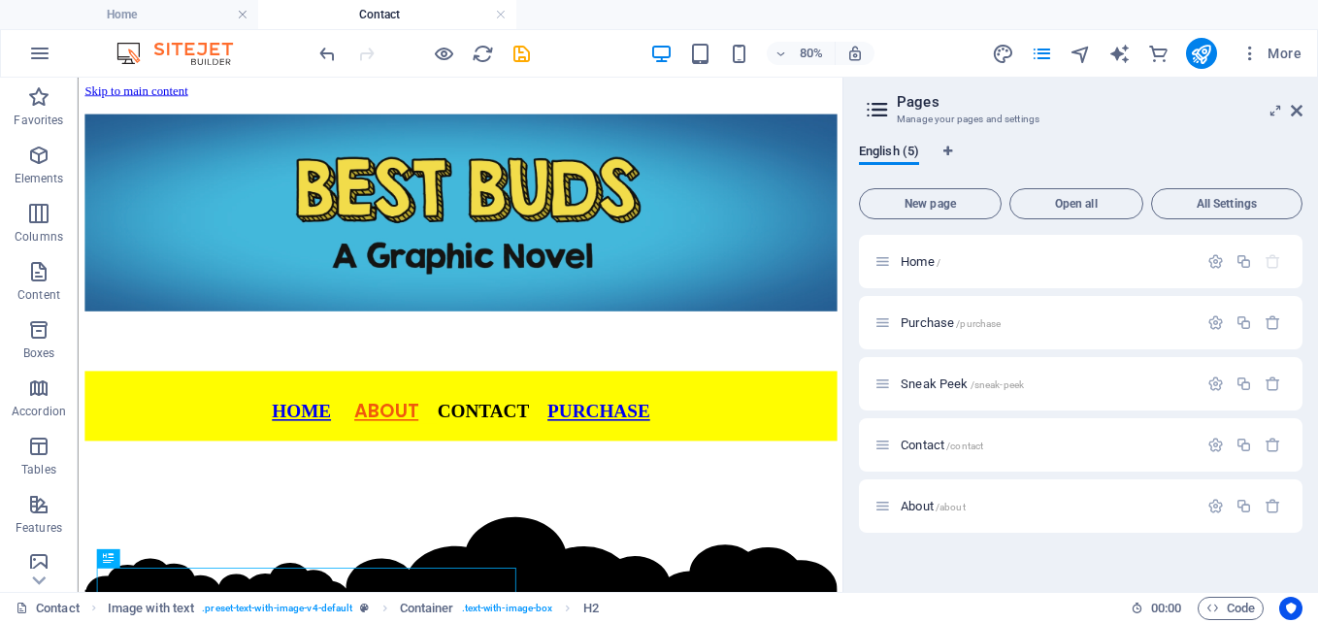
scroll to position [0, 0]
click at [1299, 108] on icon at bounding box center [1297, 111] width 12 height 16
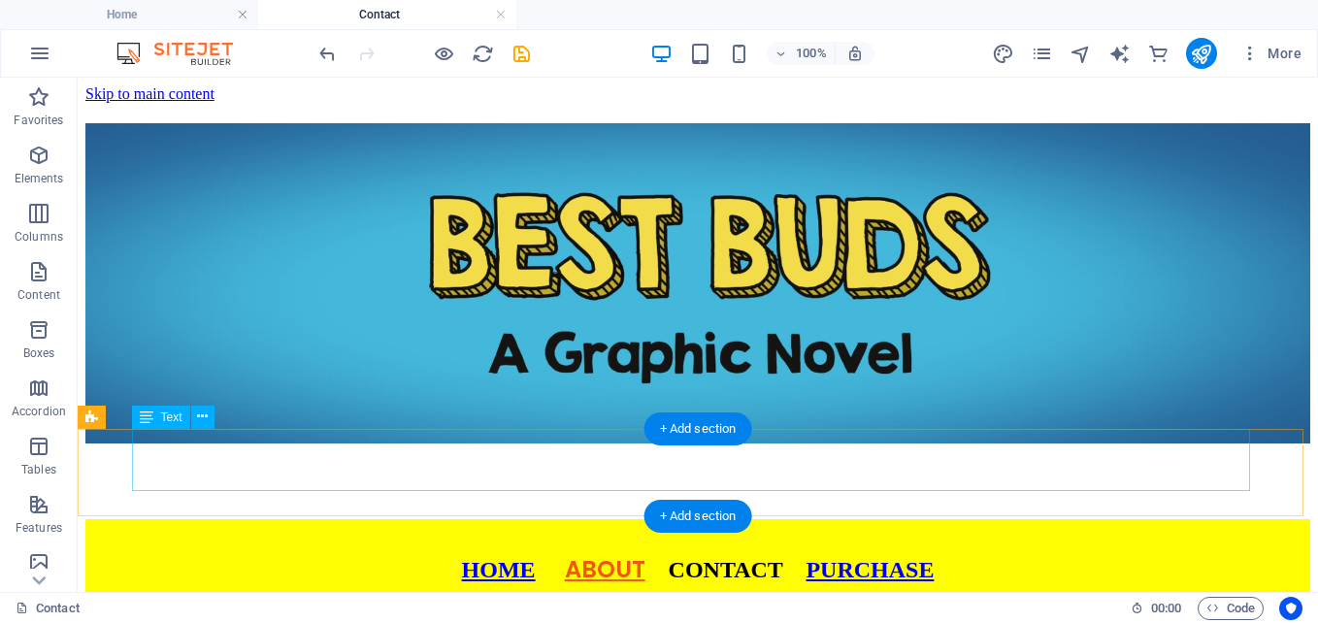
click at [895, 519] on div "HOME ABOUT CONTACT PURCHASE" at bounding box center [697, 552] width 1225 height 67
click at [520, 519] on div "HOME ABOUT CONTACT PURCHASE" at bounding box center [697, 552] width 1225 height 67
click at [504, 519] on div "HOME ABOUT CONTACT PURCHASE" at bounding box center [697, 552] width 1225 height 67
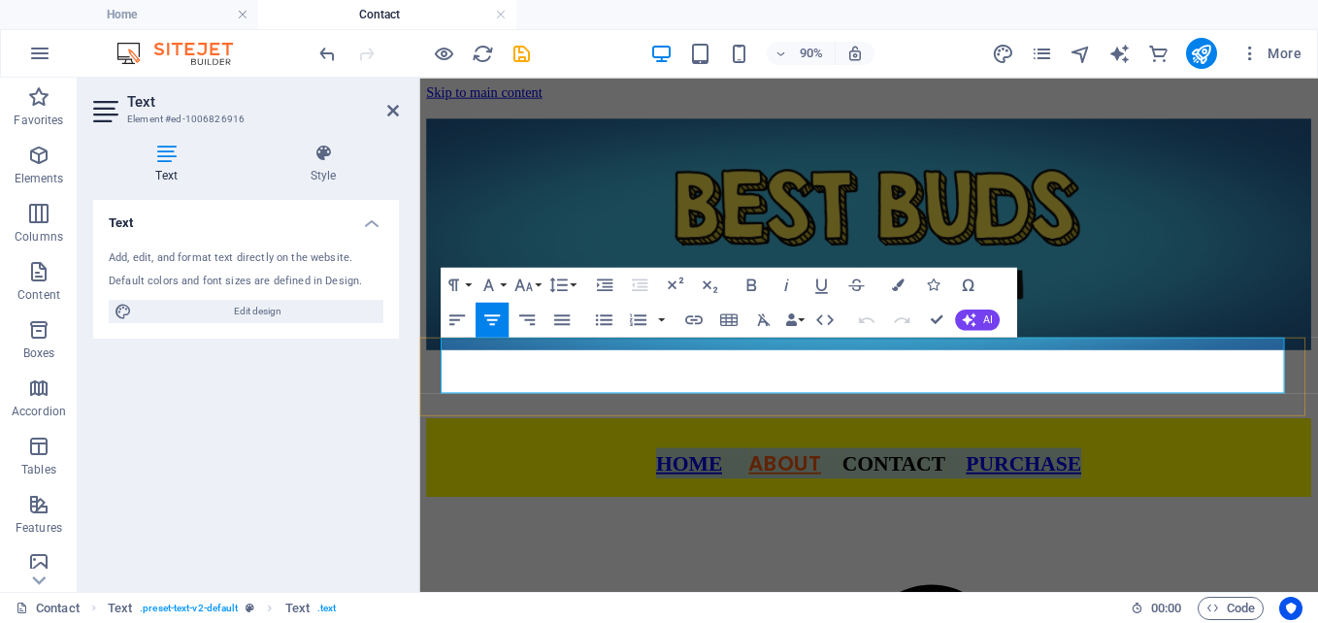
drag, startPoint x: 685, startPoint y: 401, endPoint x: 1277, endPoint y: 429, distance: 592.7
click at [1277, 456] on div "HOME ABOUT CONTACT PURCHASE" at bounding box center [918, 499] width 983 height 87
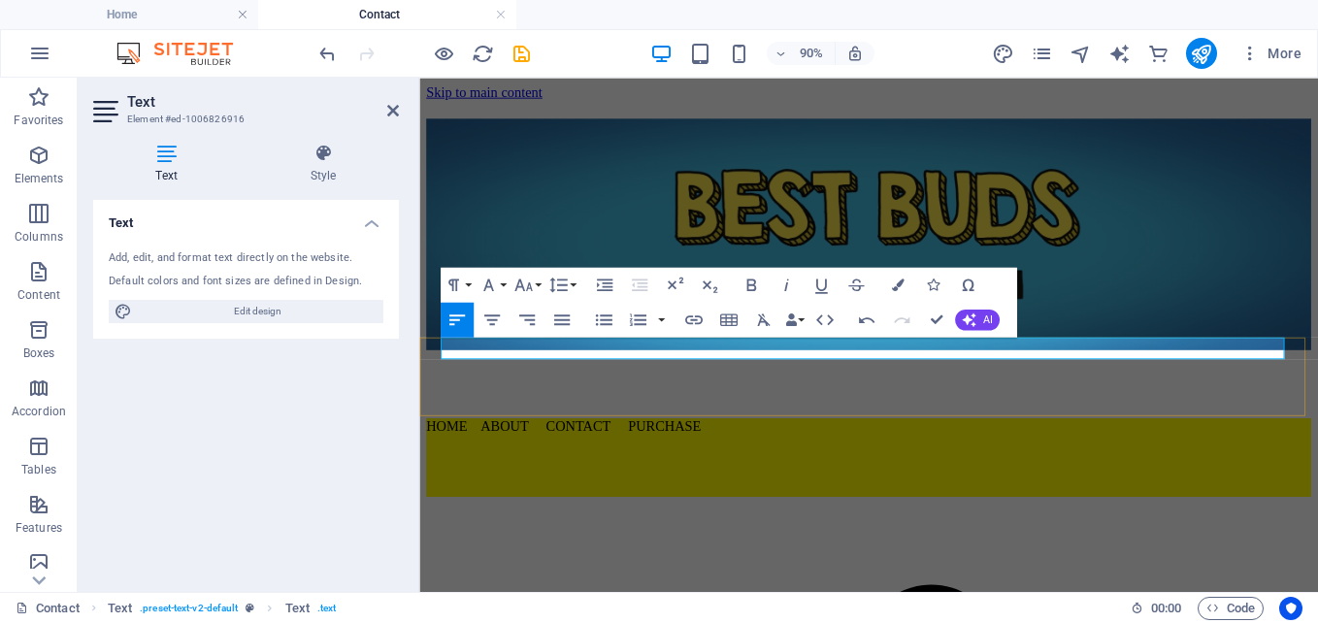
click at [489, 456] on p "HOME ABOUT CONTACT PURCHASE" at bounding box center [918, 464] width 983 height 17
drag, startPoint x: 484, startPoint y: 375, endPoint x: 444, endPoint y: 376, distance: 39.8
click at [444, 456] on p "HOME ABOUT CONTACT PURCHASE" at bounding box center [918, 464] width 983 height 17
drag, startPoint x: 745, startPoint y: 376, endPoint x: 514, endPoint y: 383, distance: 231.1
click at [514, 456] on p "HOME ABOUT CONTACT PURCHASE" at bounding box center [918, 464] width 983 height 17
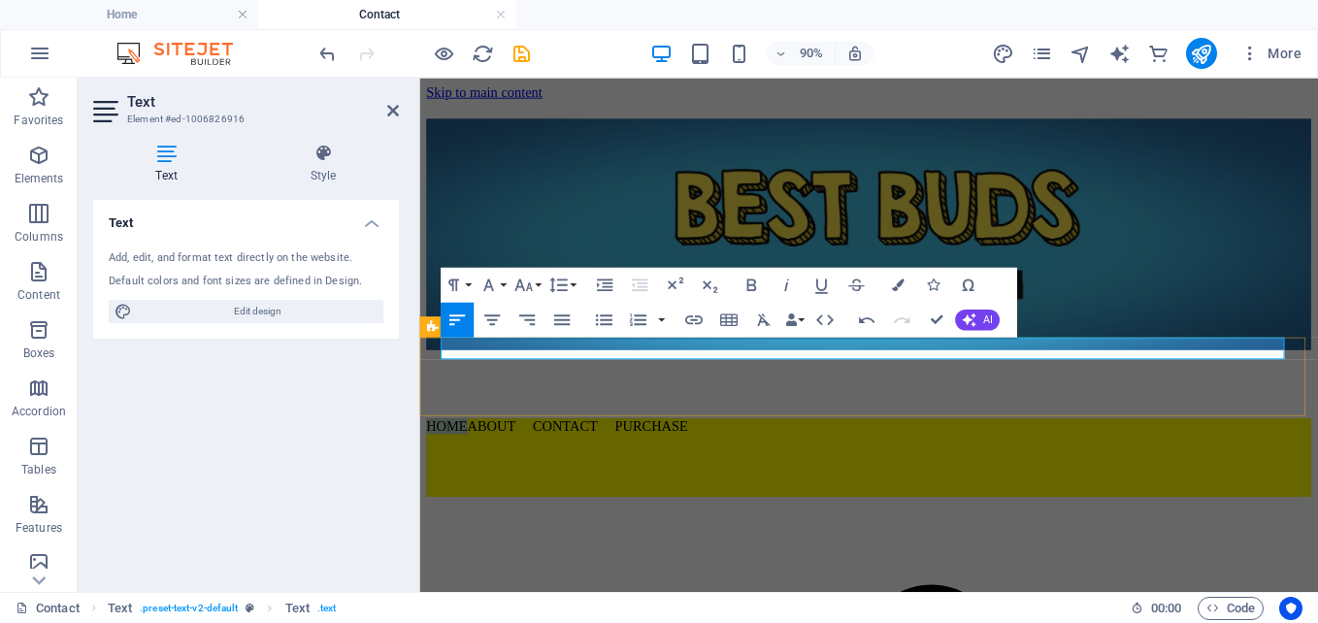
drag, startPoint x: 674, startPoint y: 379, endPoint x: 434, endPoint y: 379, distance: 240.7
click at [434, 456] on div "HOME ABOUT CONTACT PURCHASE" at bounding box center [918, 499] width 983 height 87
click at [895, 280] on icon "button" at bounding box center [898, 285] width 13 height 13
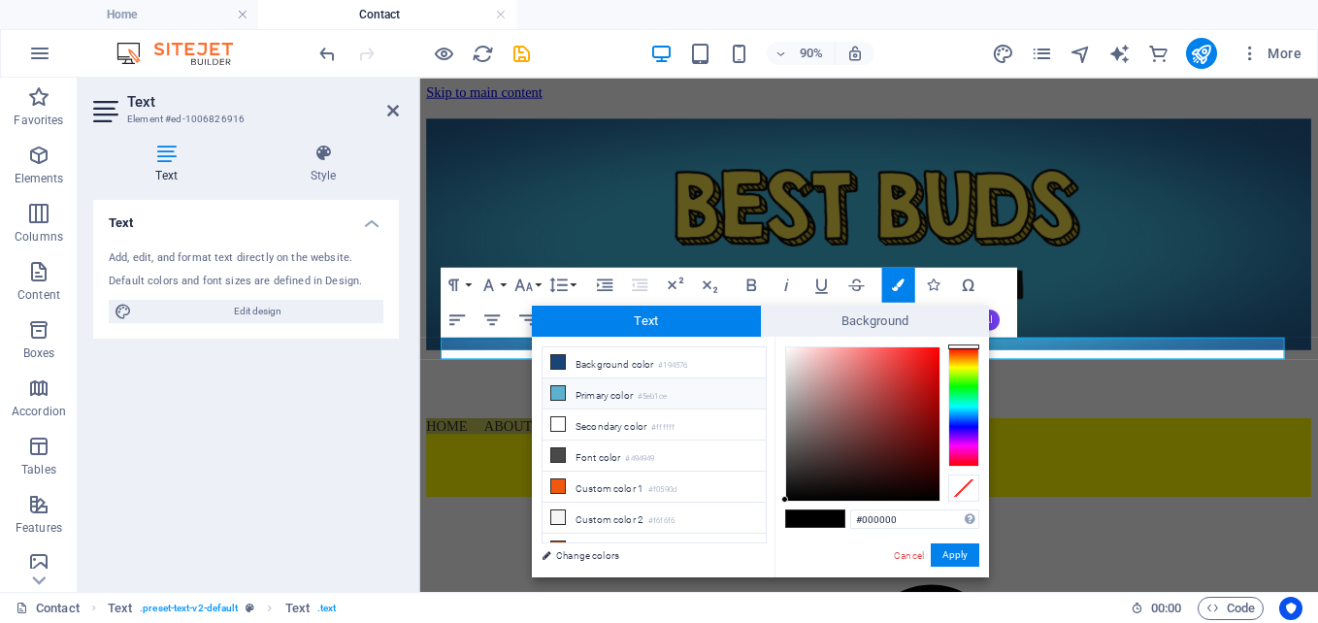
click at [587, 395] on li "Primary color #5eb1ce" at bounding box center [654, 393] width 223 height 31
type input "#5eb1ce"
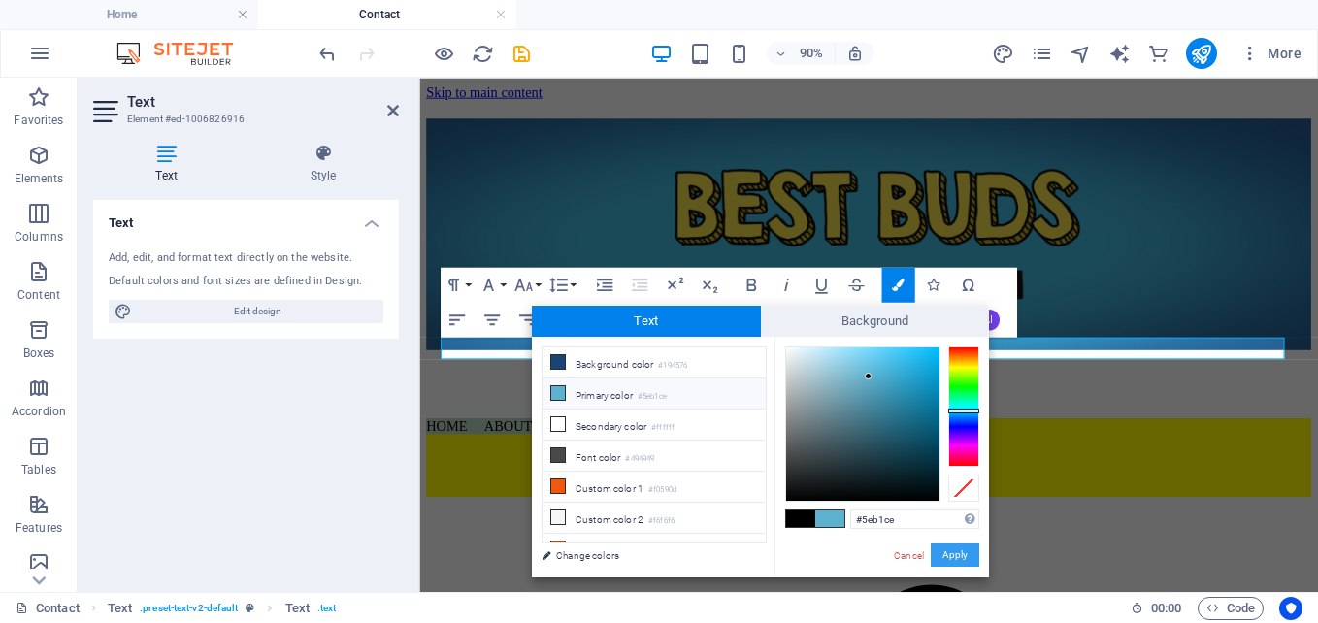
click at [950, 556] on button "Apply" at bounding box center [955, 554] width 49 height 23
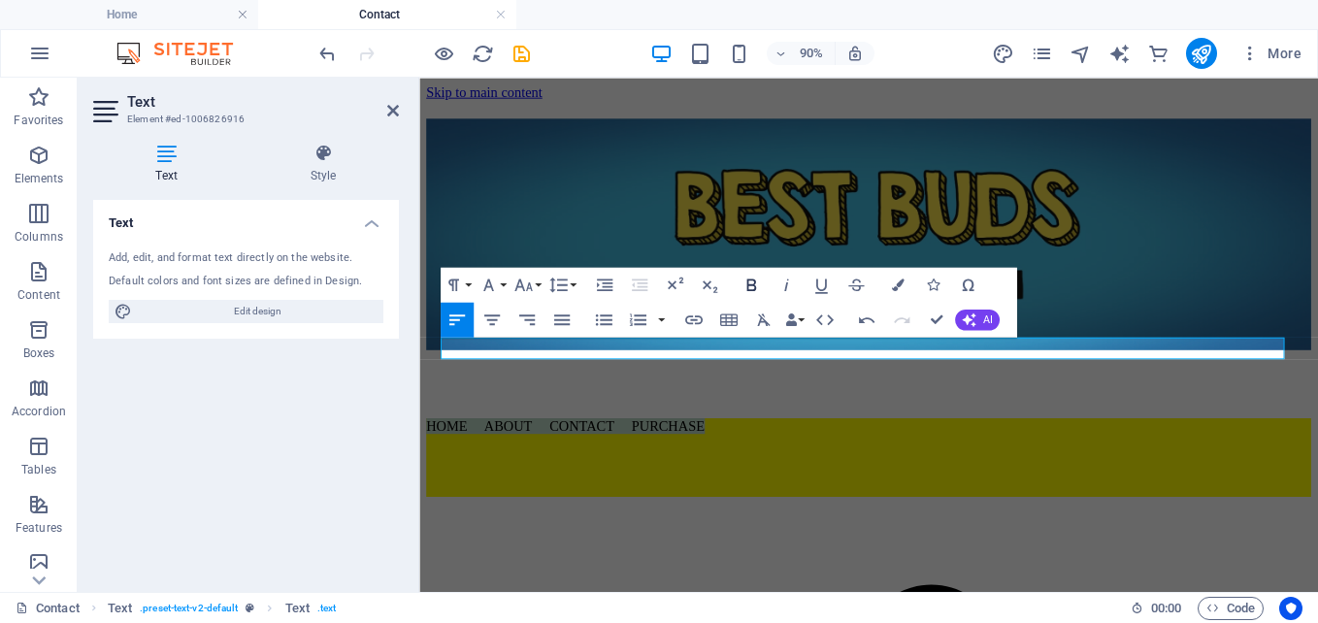
click at [748, 284] on icon "button" at bounding box center [751, 285] width 10 height 13
click at [521, 284] on icon "button" at bounding box center [522, 285] width 17 height 13
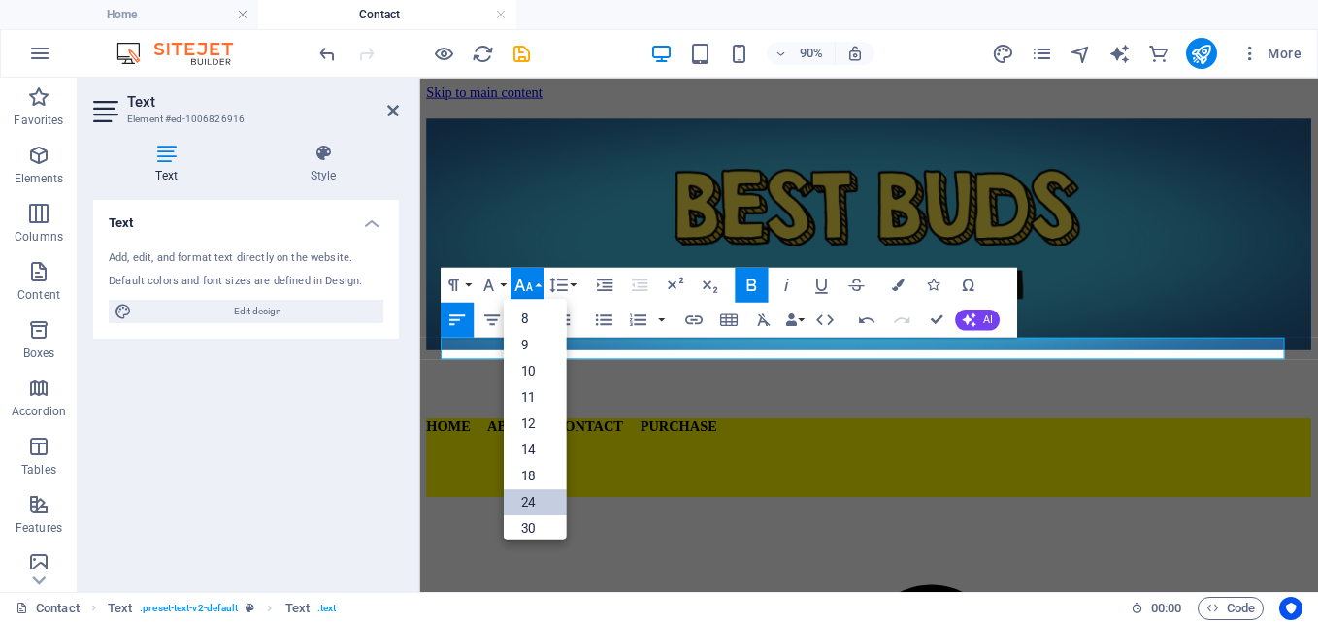
click at [524, 508] on link "24" at bounding box center [534, 502] width 63 height 26
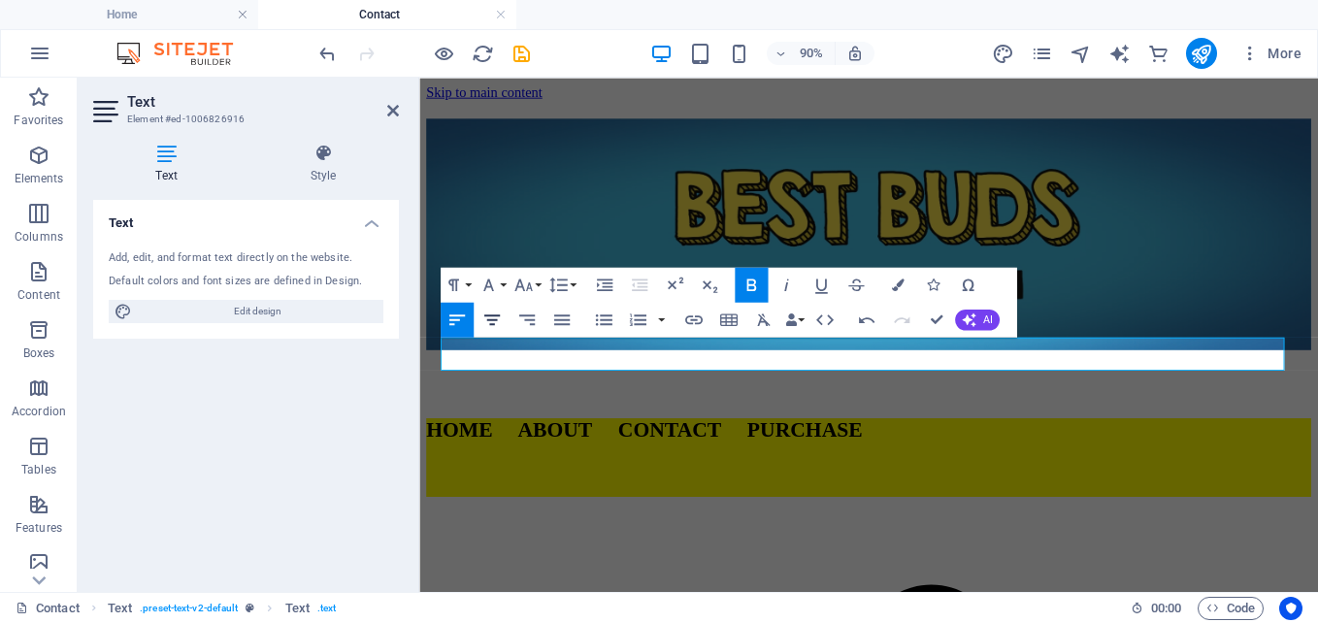
click at [496, 318] on icon "button" at bounding box center [491, 319] width 21 height 21
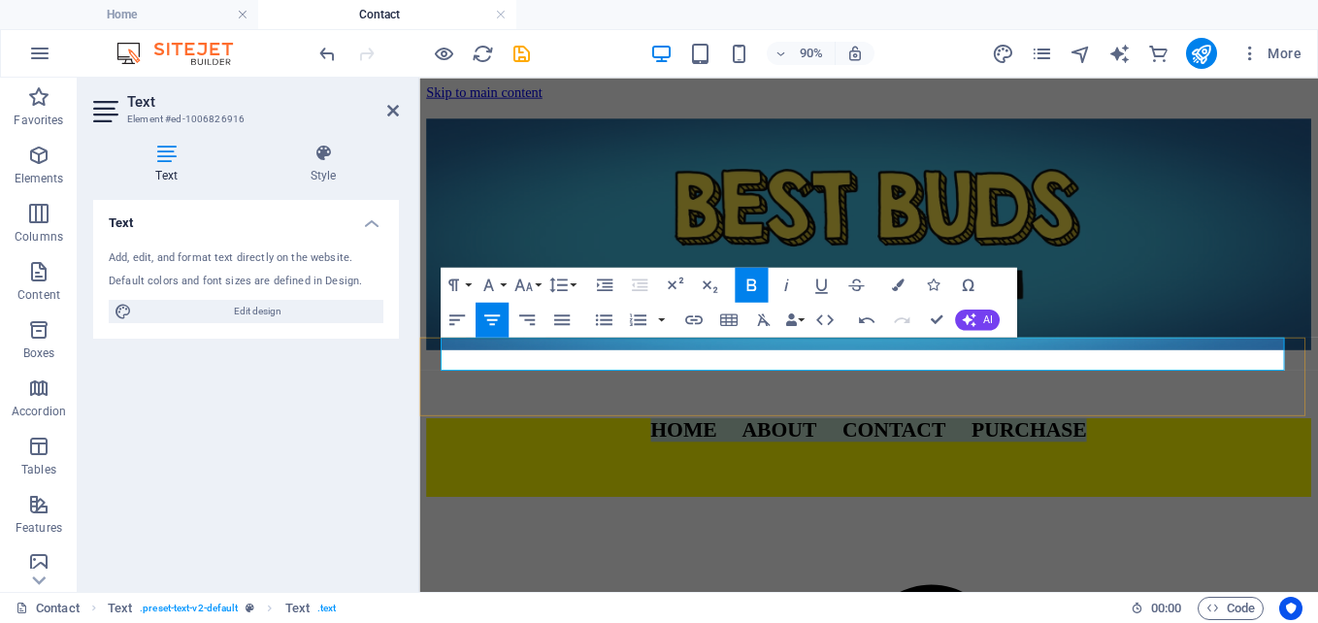
click at [706, 456] on span "HOME ABOUT CONTACT PURCHASE" at bounding box center [918, 468] width 484 height 25
drag, startPoint x: 739, startPoint y: 385, endPoint x: 677, endPoint y: 386, distance: 61.1
click at [677, 456] on span "HOME ABOUT CONTACT PURCHASE" at bounding box center [918, 468] width 484 height 25
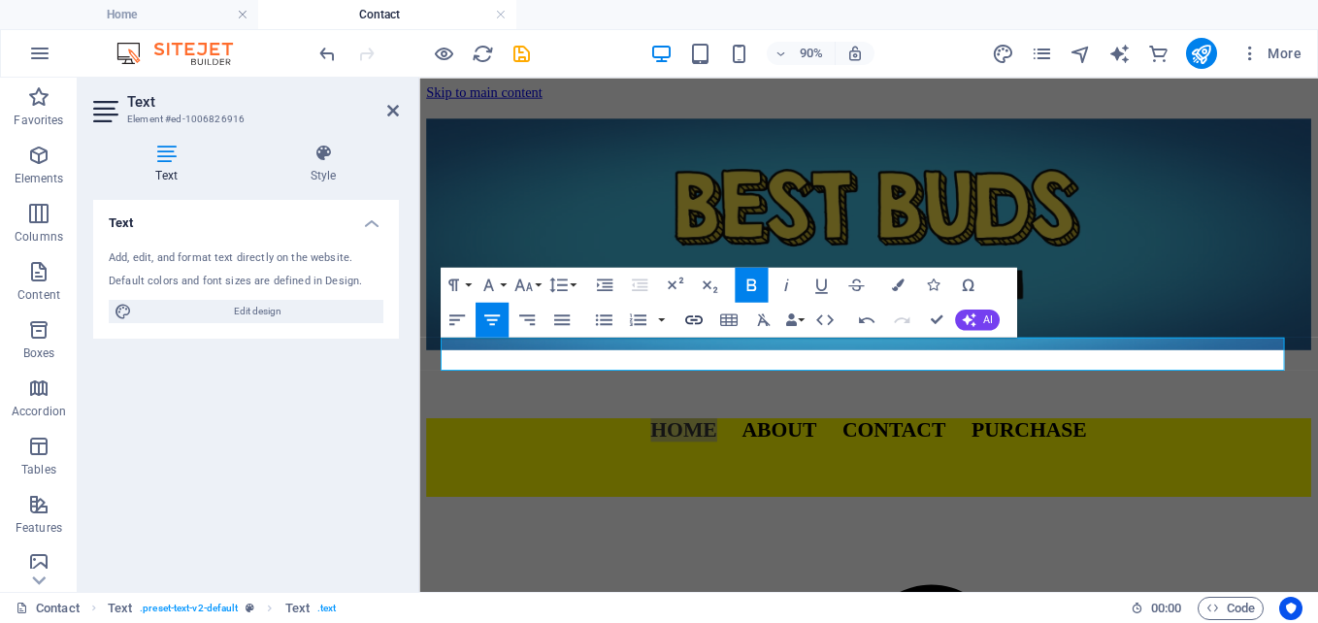
click at [697, 321] on icon "button" at bounding box center [693, 319] width 21 height 21
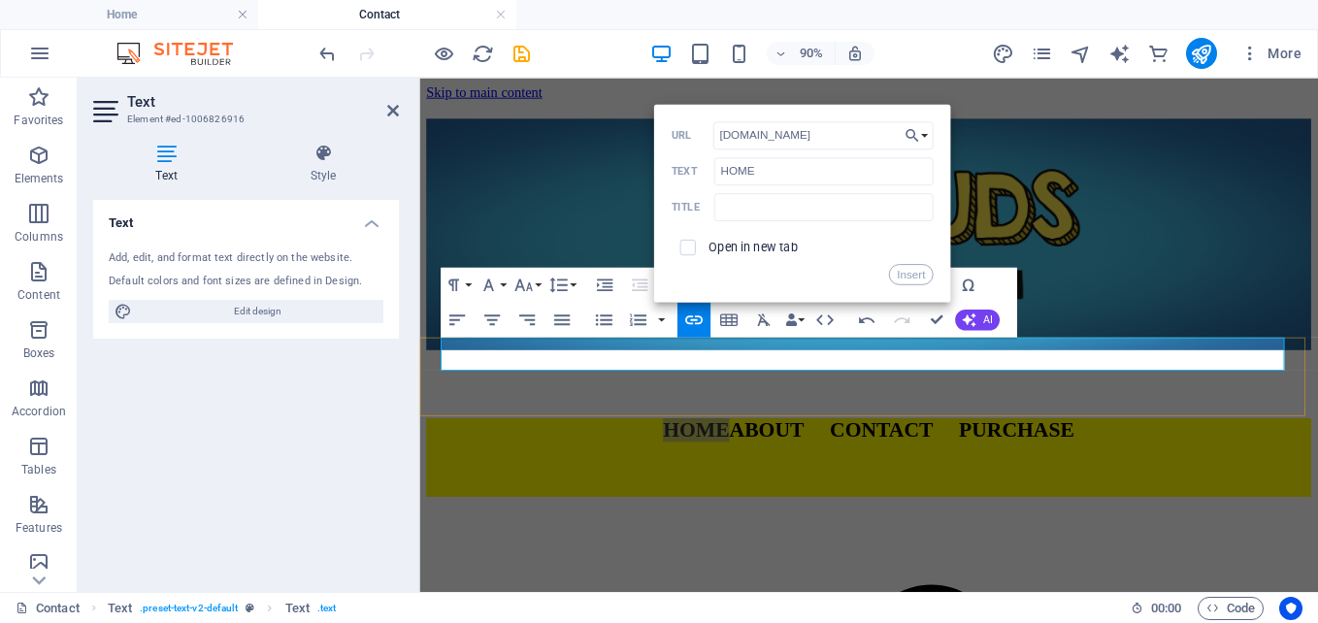
type input "[DOMAIN_NAME]"
click at [810, 456] on span "​ HOME ​ ABOUT CONTACT PURCHASE" at bounding box center [918, 468] width 457 height 25
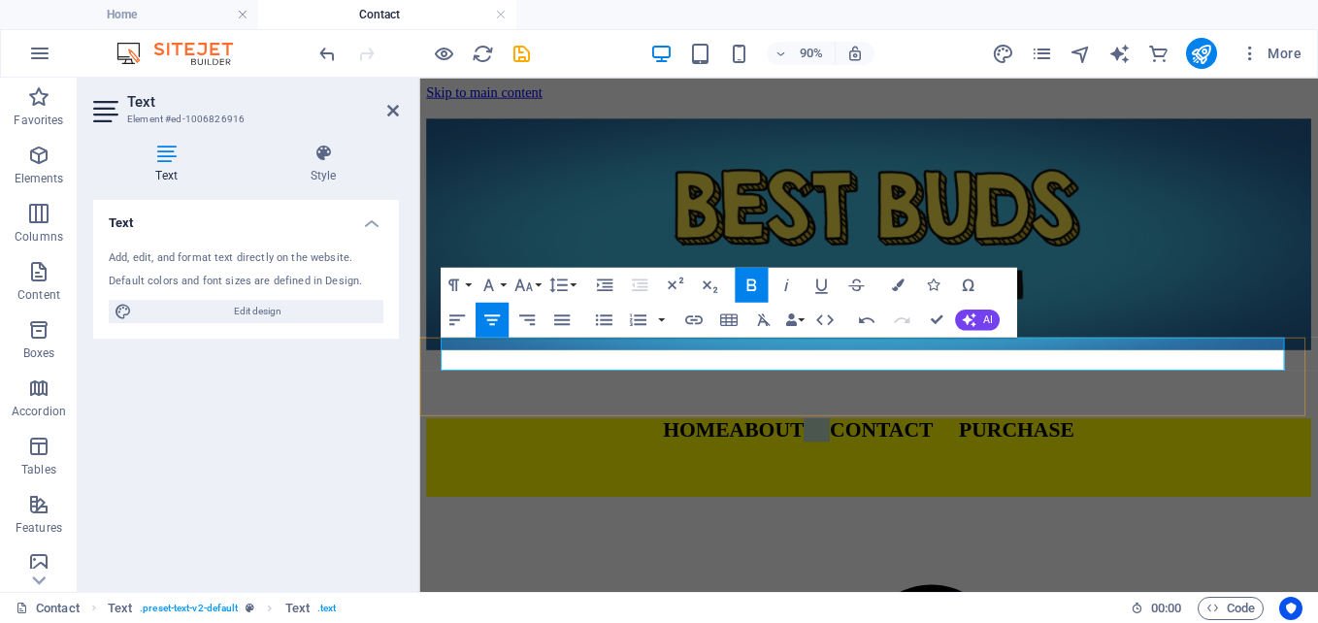
drag, startPoint x: 779, startPoint y: 386, endPoint x: 847, endPoint y: 385, distance: 67.9
click at [847, 456] on span "HOME ABOUT CONTACT PURCHASE" at bounding box center [918, 468] width 457 height 25
type input "ABOUT"
click at [688, 323] on icon "button" at bounding box center [693, 319] width 21 height 21
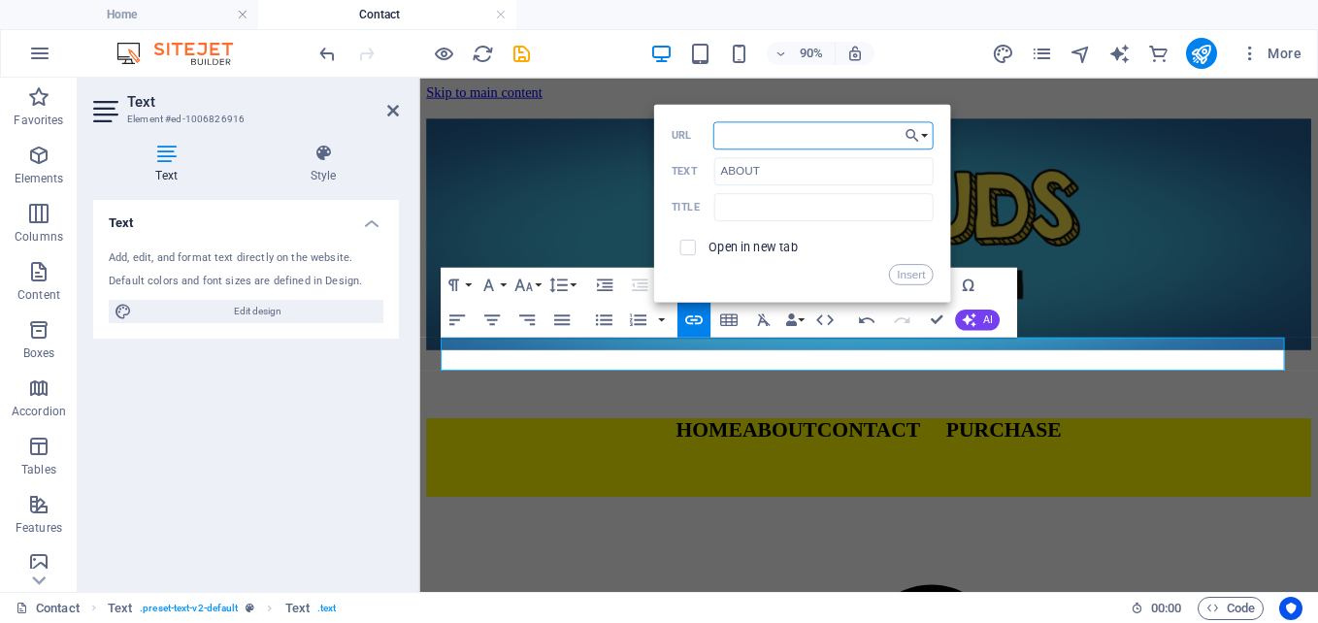
paste input "[DOMAIN_NAME]"
type input "www.bestbudsgraphicnovel.com/about"
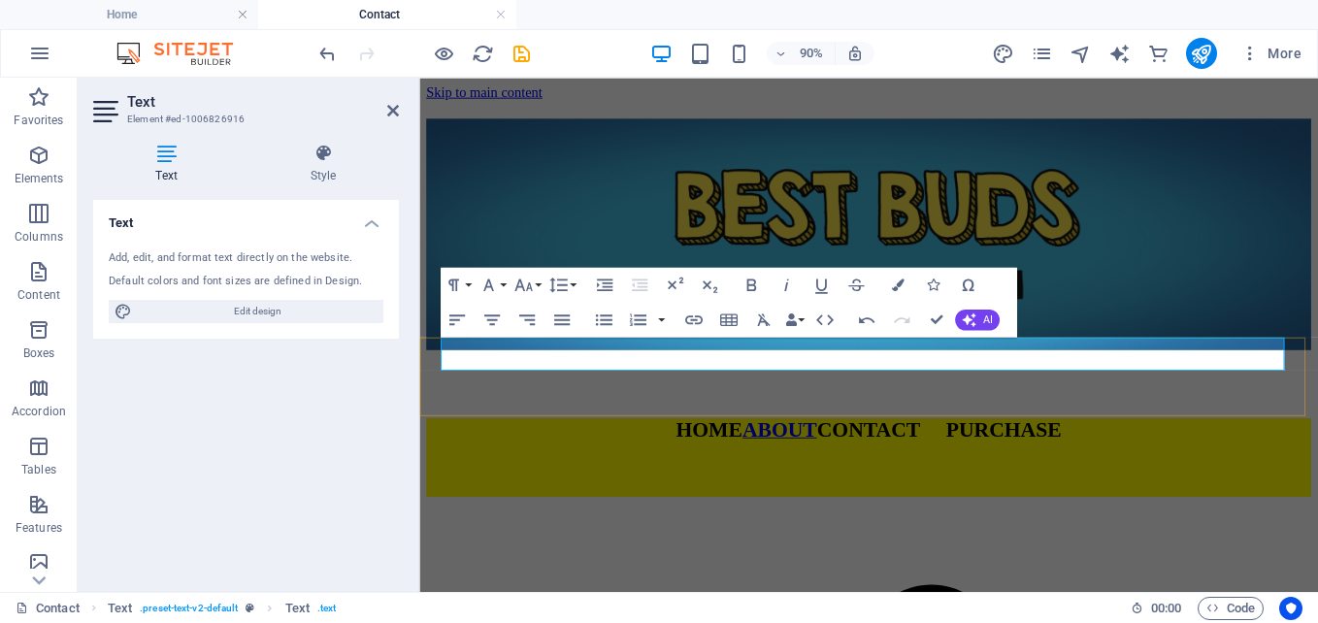
click at [909, 456] on span "CONTACT PURCHASE" at bounding box center [997, 468] width 272 height 25
drag, startPoint x: 877, startPoint y: 380, endPoint x: 964, endPoint y: 386, distance: 86.6
click at [964, 456] on span "CONTACT PURCHASE" at bounding box center [997, 468] width 272 height 25
click at [925, 456] on span "CONTACT PURCHASE" at bounding box center [997, 468] width 272 height 25
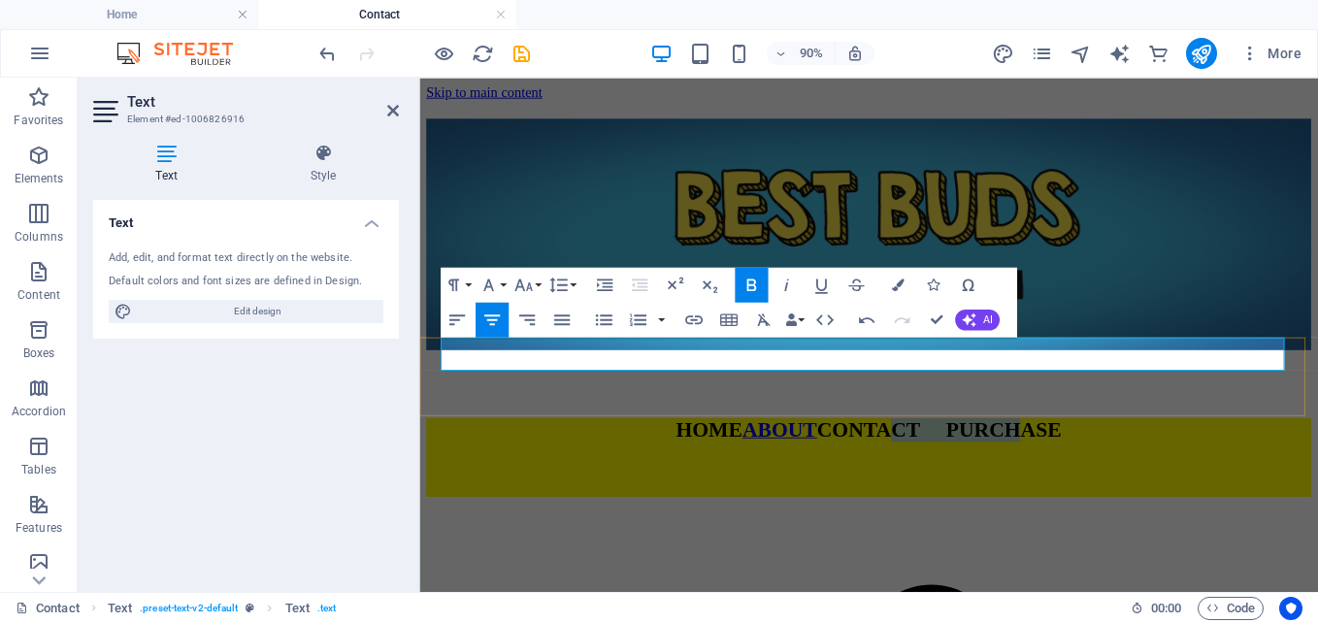
click at [922, 456] on span "CONTACT PURCHASE" at bounding box center [997, 468] width 272 height 25
click at [911, 456] on span "CONTACT PURCHASE" at bounding box center [997, 468] width 272 height 25
click at [891, 281] on button "Colors" at bounding box center [897, 284] width 33 height 35
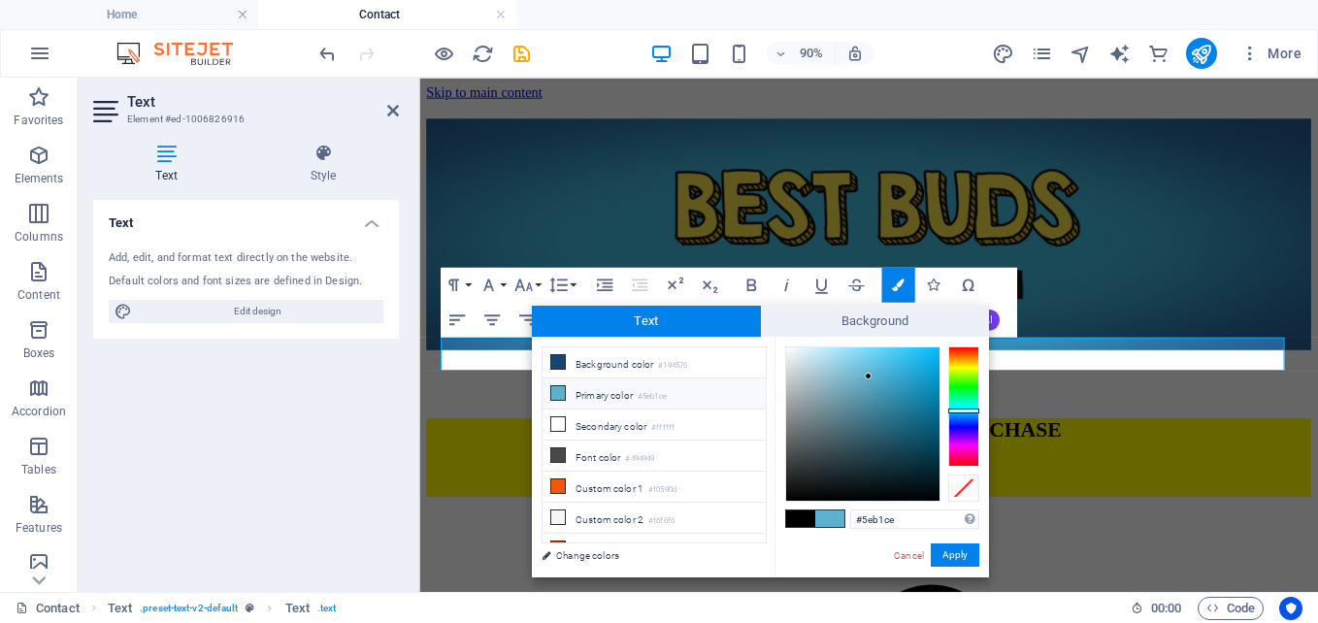
click at [798, 517] on span at bounding box center [800, 518] width 29 height 16
type input "#000000"
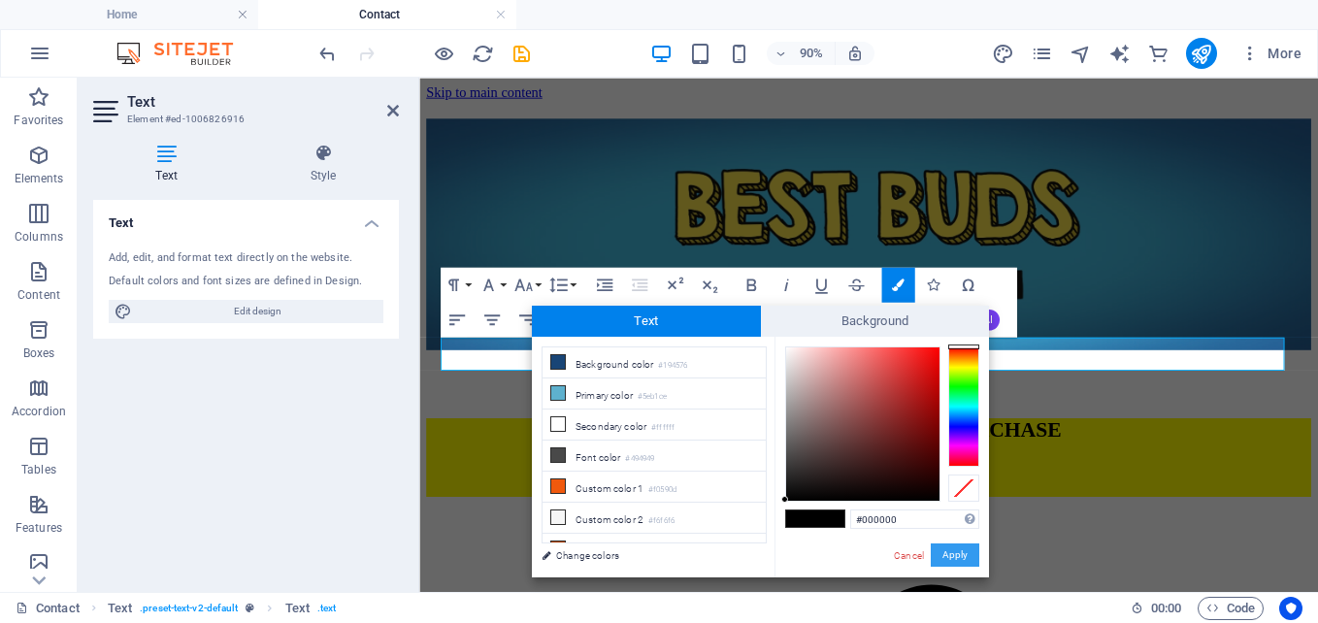
click at [939, 554] on button "Apply" at bounding box center [955, 554] width 49 height 23
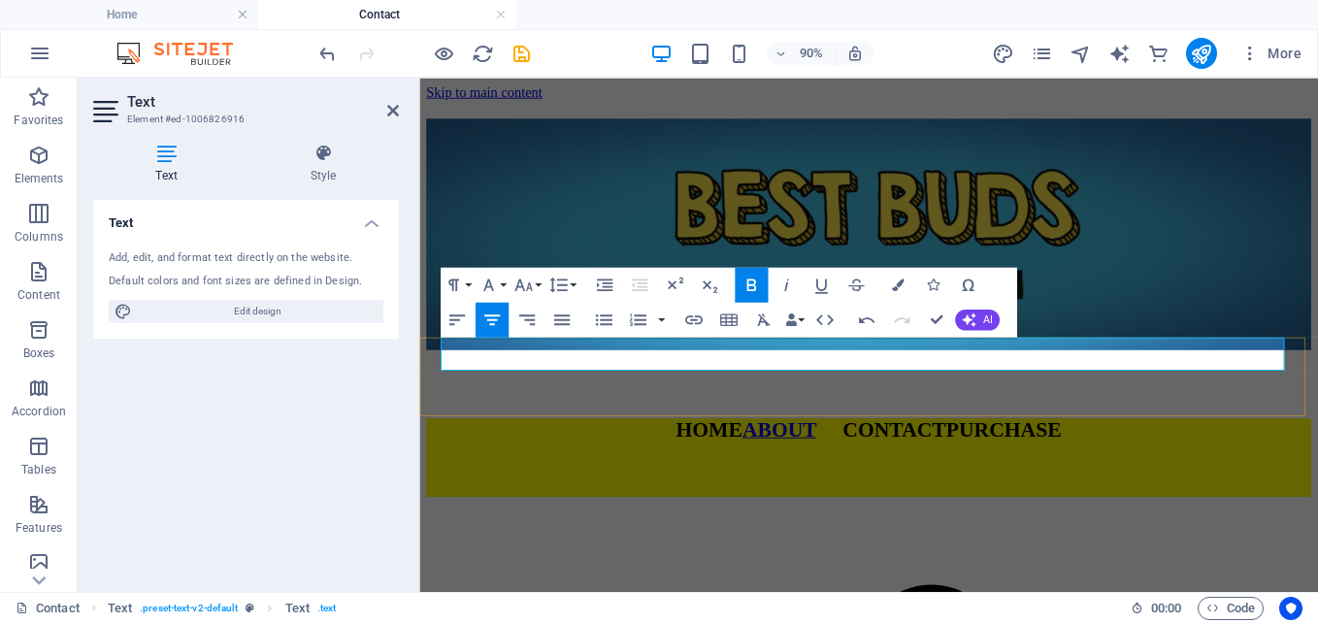
click at [1063, 456] on span "CONTACT PURCHASE" at bounding box center [997, 468] width 272 height 25
drag, startPoint x: 1075, startPoint y: 386, endPoint x: 1140, endPoint y: 386, distance: 65.0
click at [1133, 456] on span "CONTACT PURCHASE" at bounding box center [997, 468] width 272 height 25
type input "PURCHASE"
click at [692, 316] on icon "button" at bounding box center [693, 319] width 17 height 9
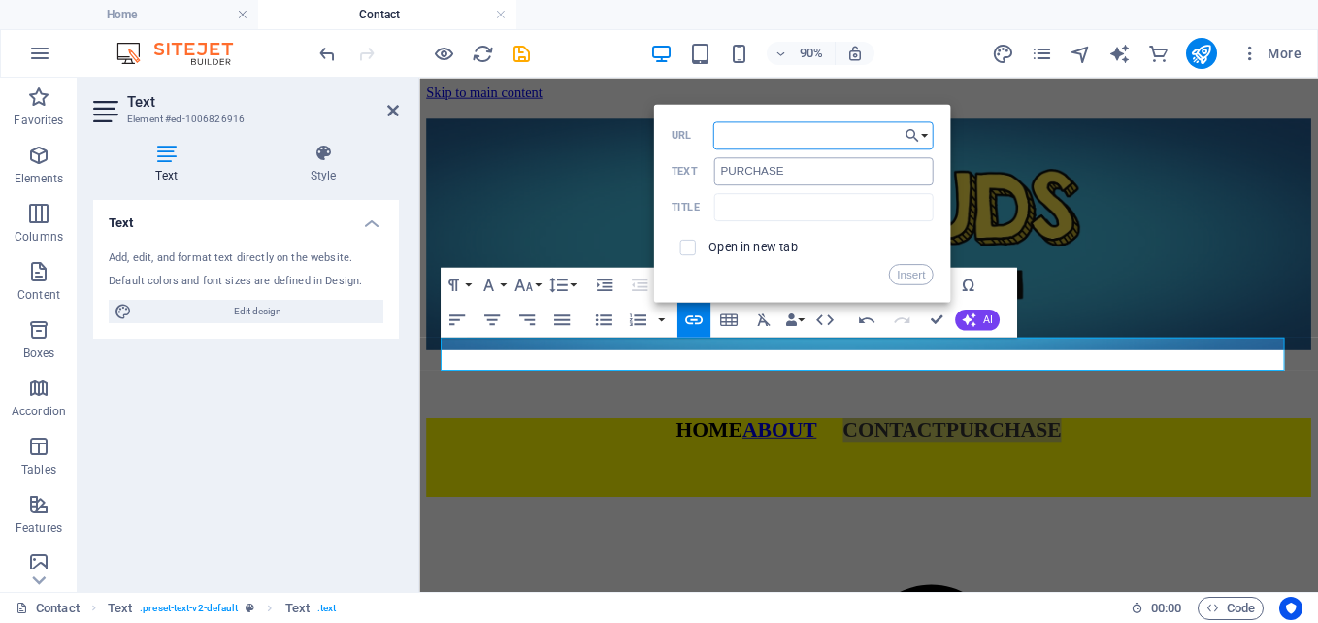
paste input "[DOMAIN_NAME]"
type input "www.bestbudsgraphicnovel.com/purchase"
click at [898, 271] on button "Insert" at bounding box center [911, 274] width 44 height 21
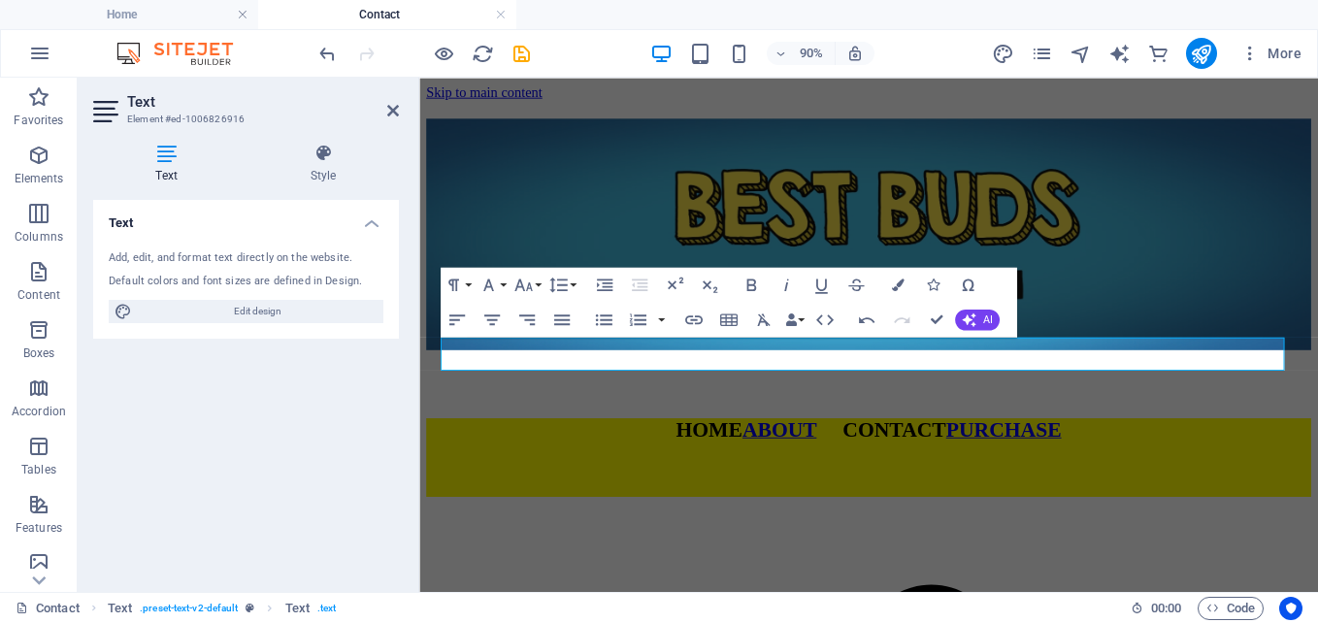
scroll to position [0, 0]
click at [1140, 316] on figure at bounding box center [918, 255] width 983 height 265
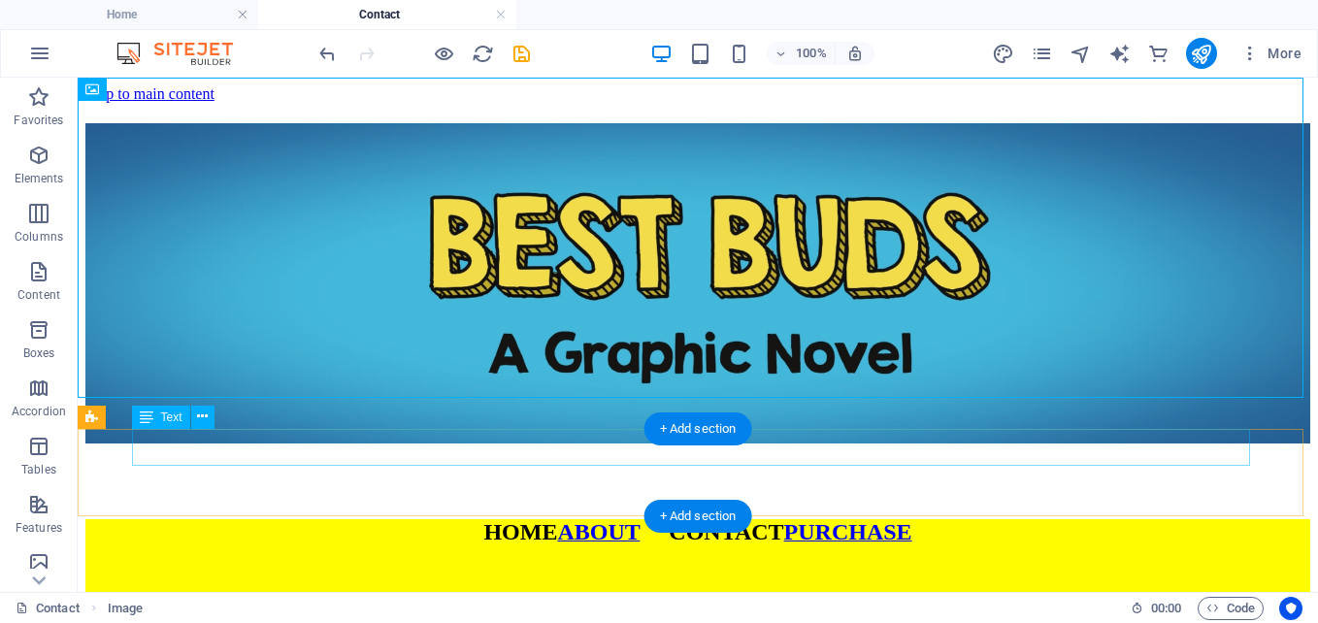
click at [485, 519] on div "HOME ABOUT CONTACT PURCHASE" at bounding box center [697, 532] width 1225 height 26
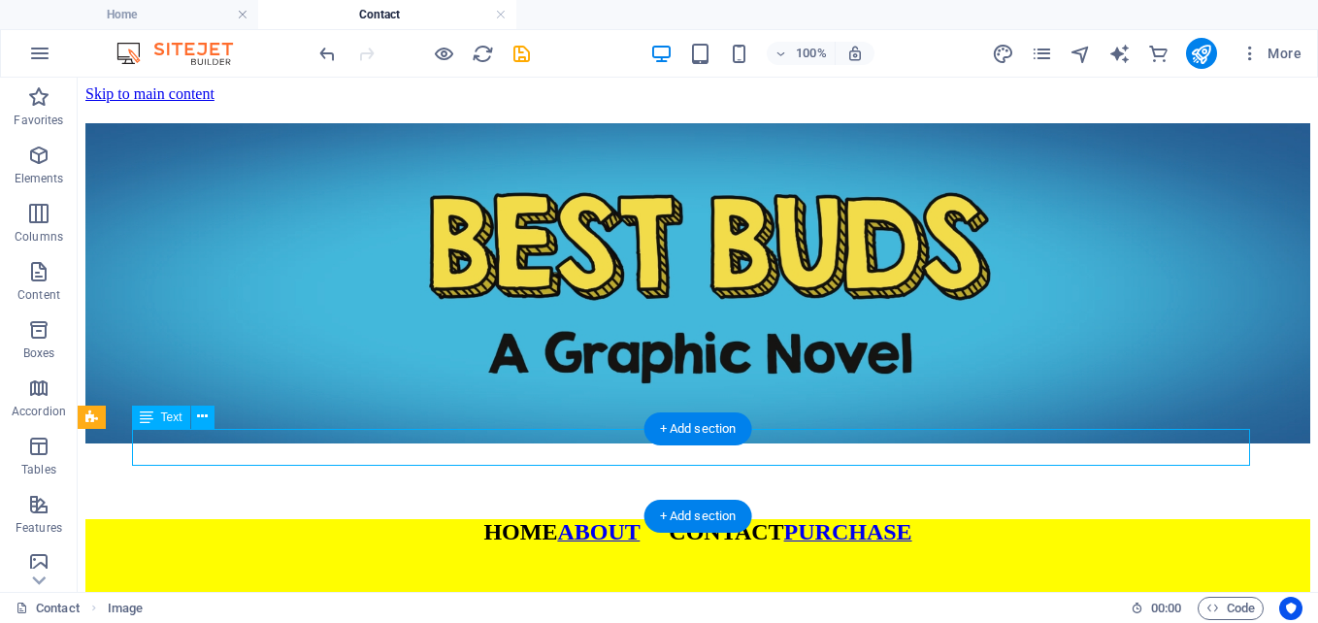
click at [485, 519] on div "HOME ABOUT CONTACT PURCHASE" at bounding box center [697, 532] width 1225 height 26
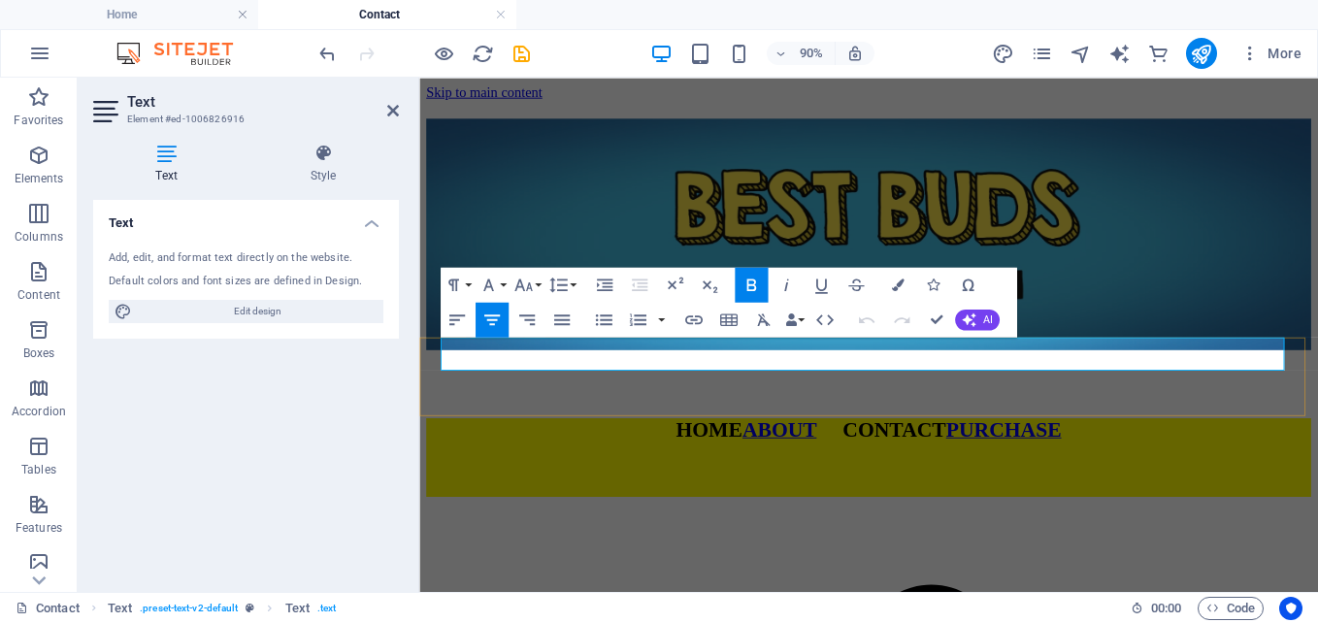
click at [661, 456] on p "HOME ABOUT CONTACT PURCHASE" at bounding box center [918, 469] width 983 height 26
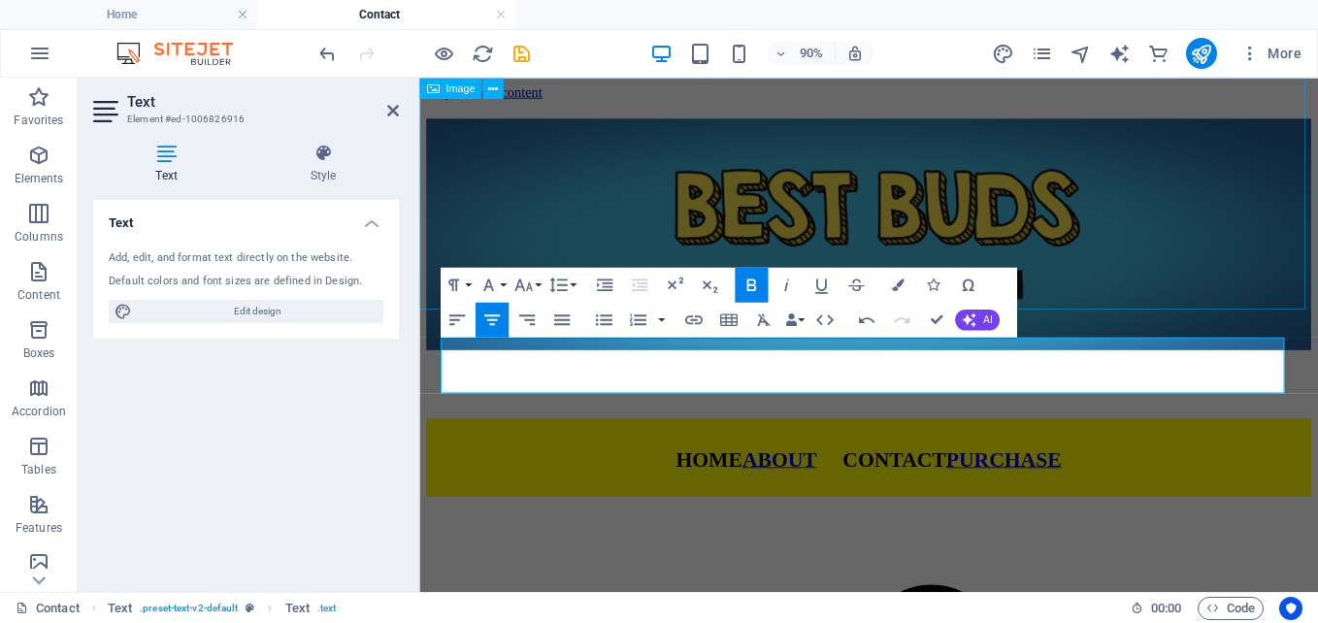
drag, startPoint x: 1192, startPoint y: 171, endPoint x: 1445, endPoint y: 159, distance: 253.6
click at [1317, 162] on figure at bounding box center [918, 255] width 983 height 265
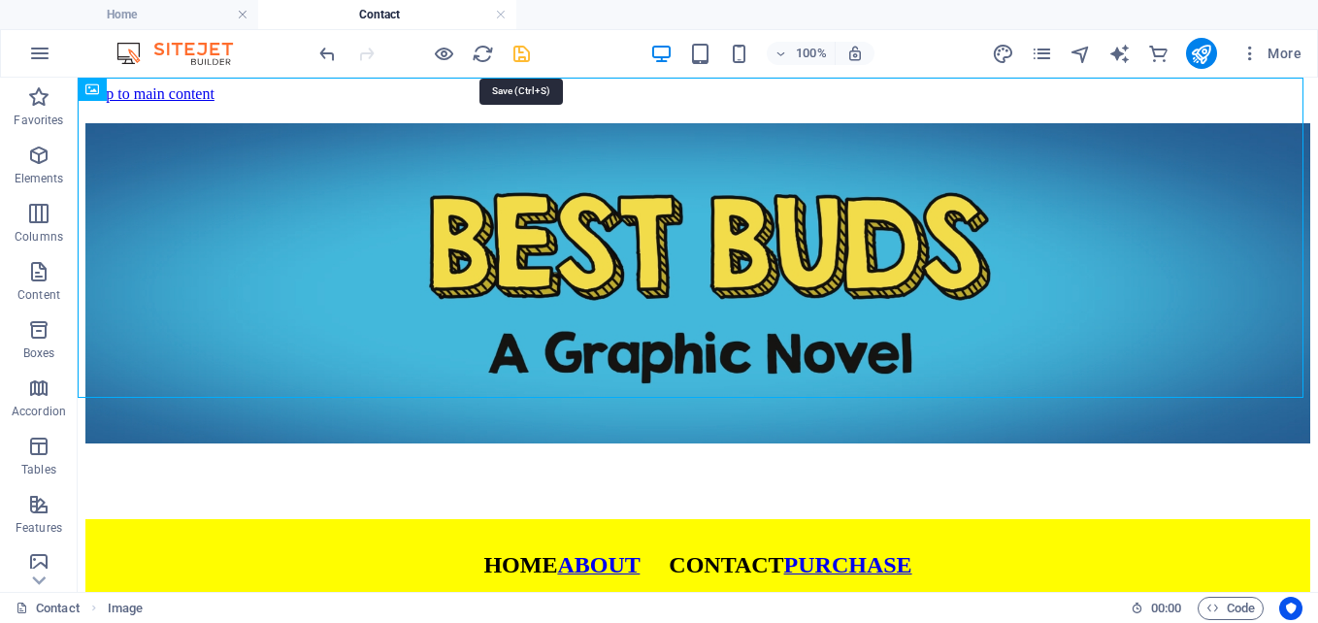
click at [515, 56] on icon "save" at bounding box center [521, 54] width 22 height 22
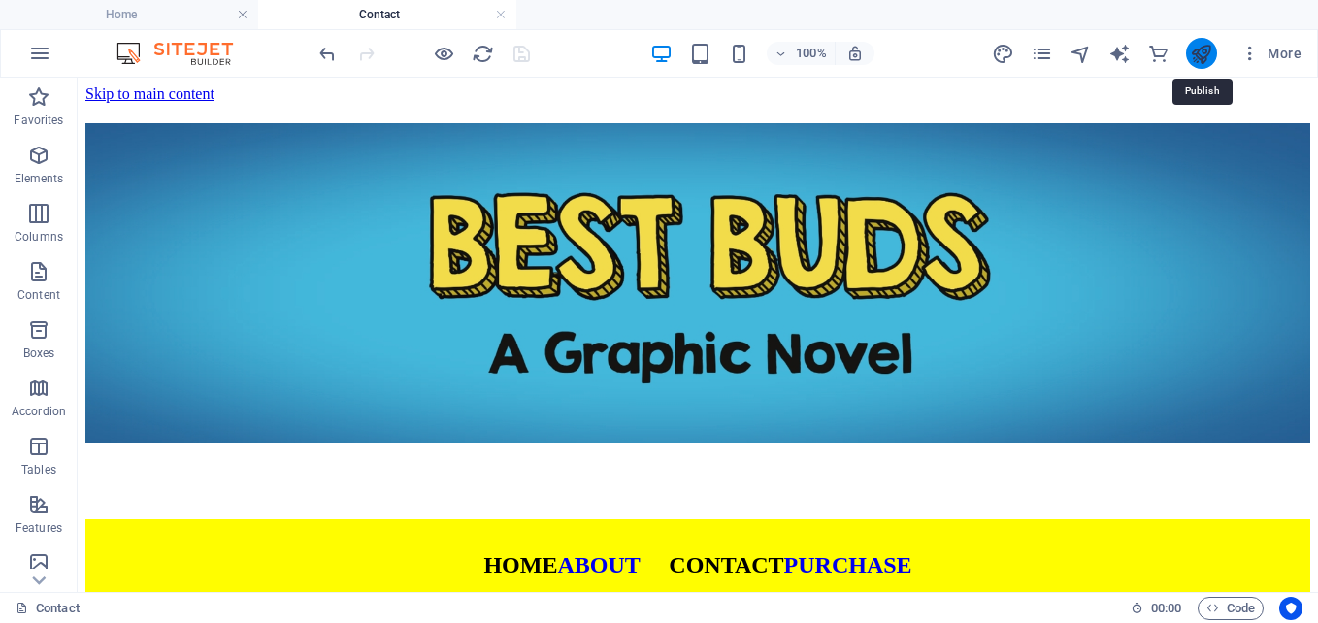
click at [1199, 49] on icon "publish" at bounding box center [1201, 54] width 22 height 22
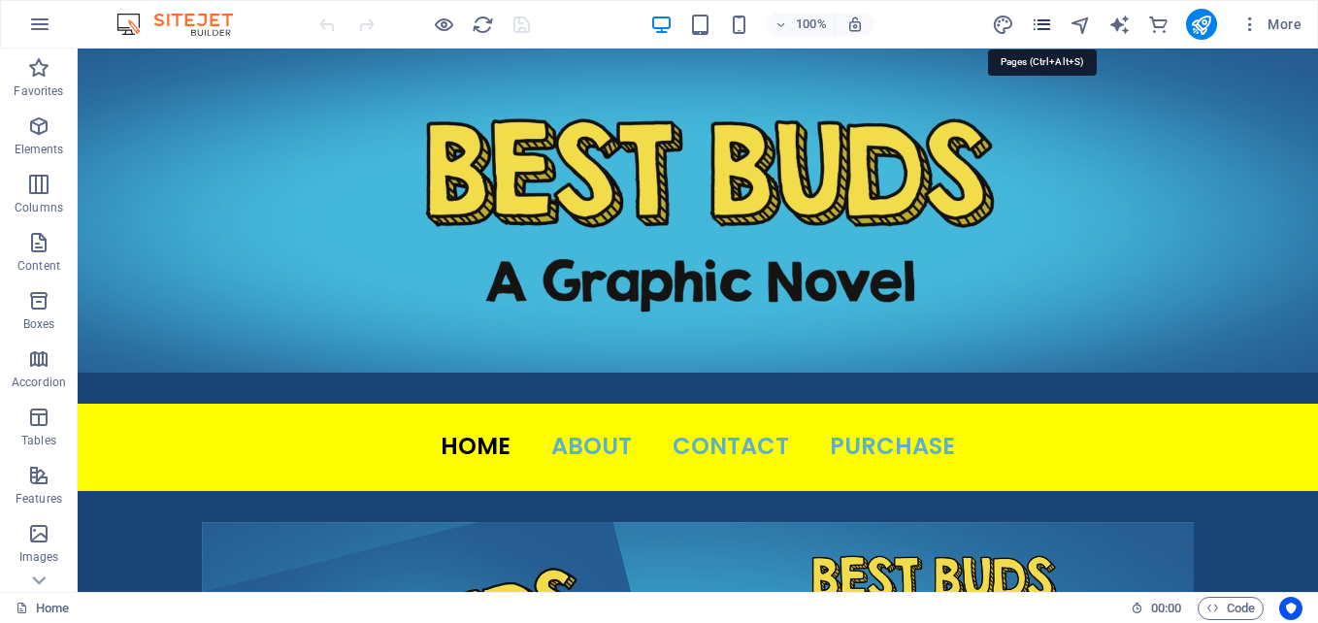
click at [1040, 16] on icon "pages" at bounding box center [1042, 25] width 22 height 22
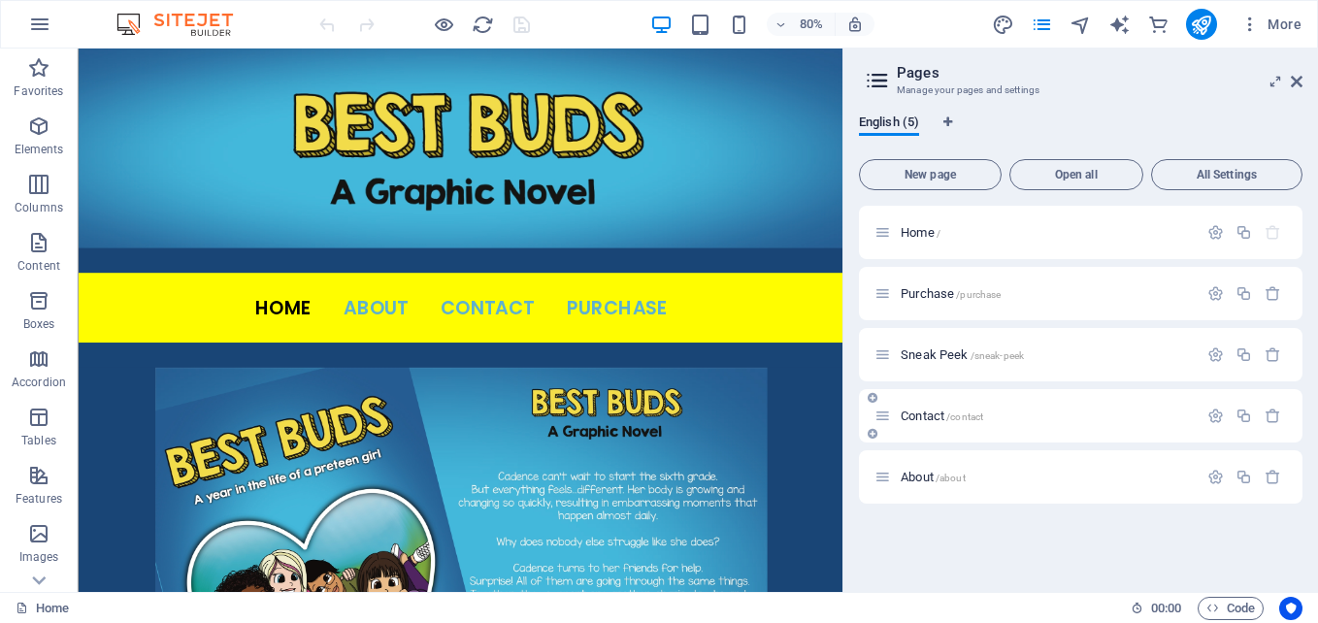
click at [921, 408] on div "Contact /contact" at bounding box center [1035, 416] width 323 height 22
click at [947, 415] on span "Contact /contact" at bounding box center [942, 416] width 82 height 15
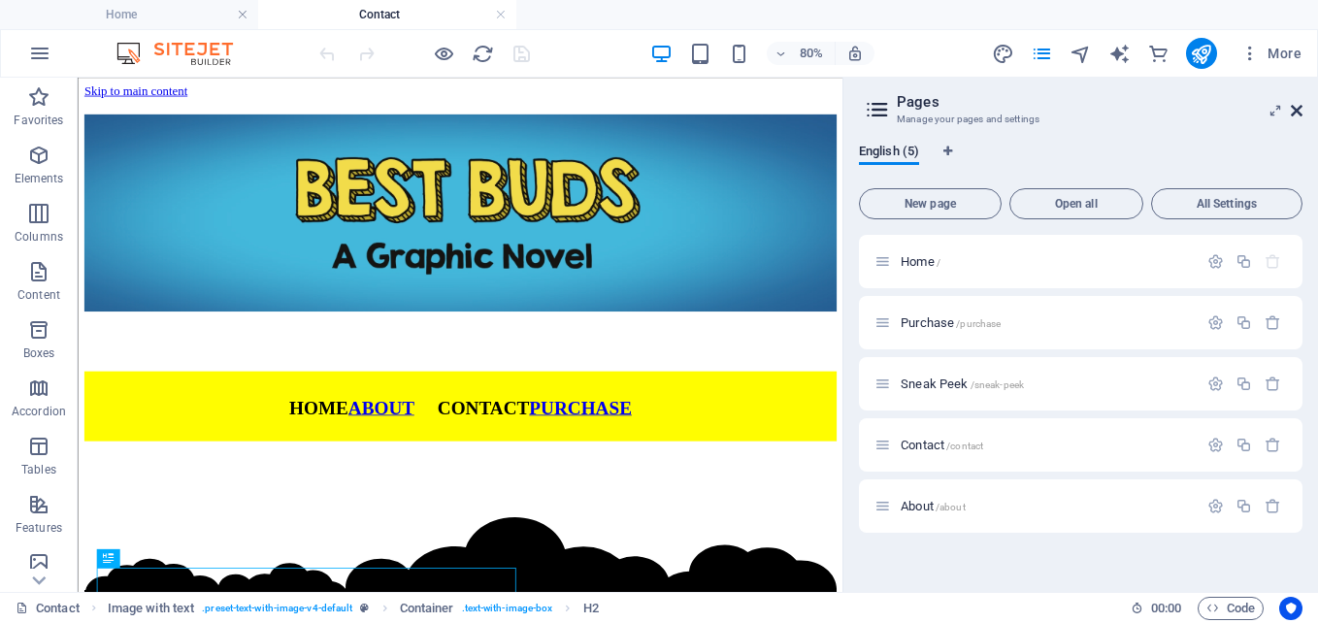
click at [1300, 109] on icon at bounding box center [1297, 111] width 12 height 16
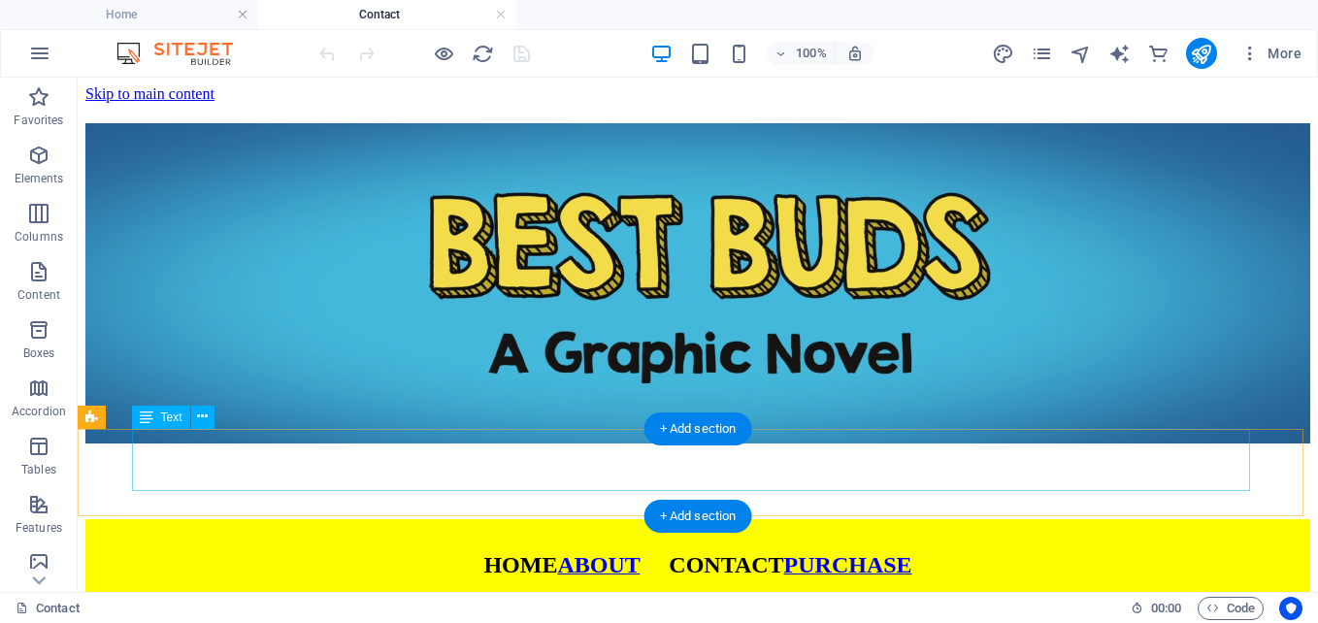
click at [599, 519] on div "HOME ABOUT CONTACT PURCHASE" at bounding box center [697, 548] width 1225 height 59
click at [1262, 519] on div "HOME ABOUT CONTACT PURCHASE" at bounding box center [697, 562] width 1225 height 87
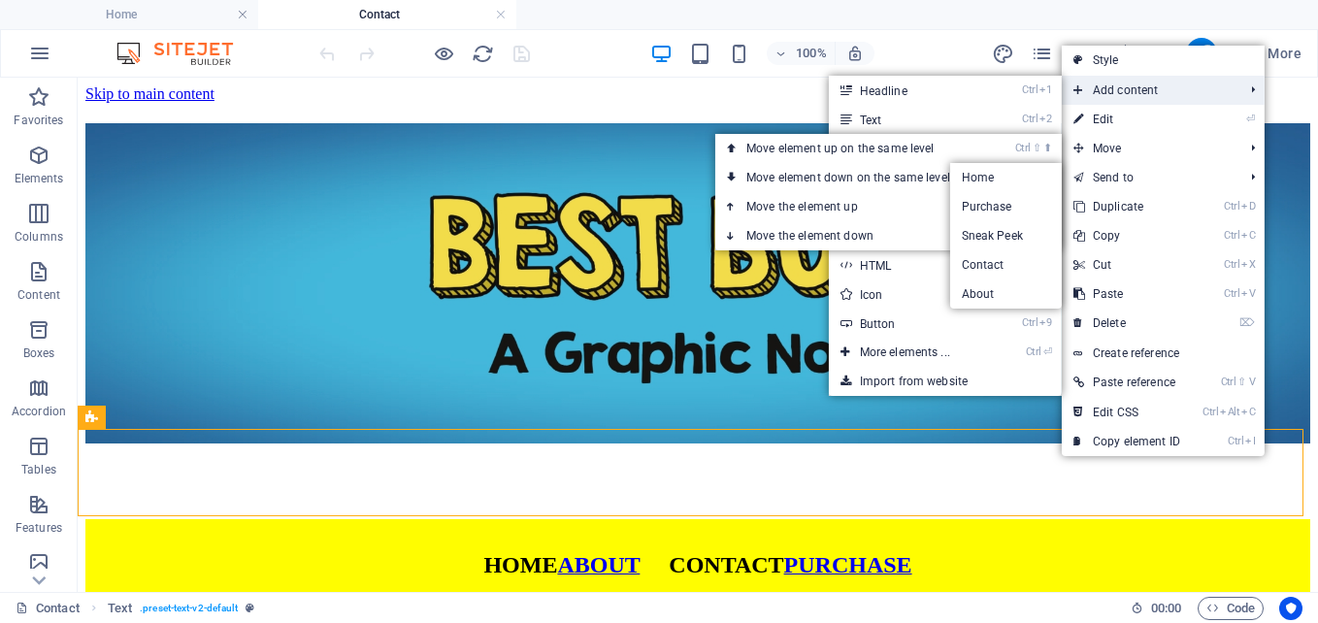
click at [1131, 89] on span "Add content" at bounding box center [1149, 90] width 174 height 29
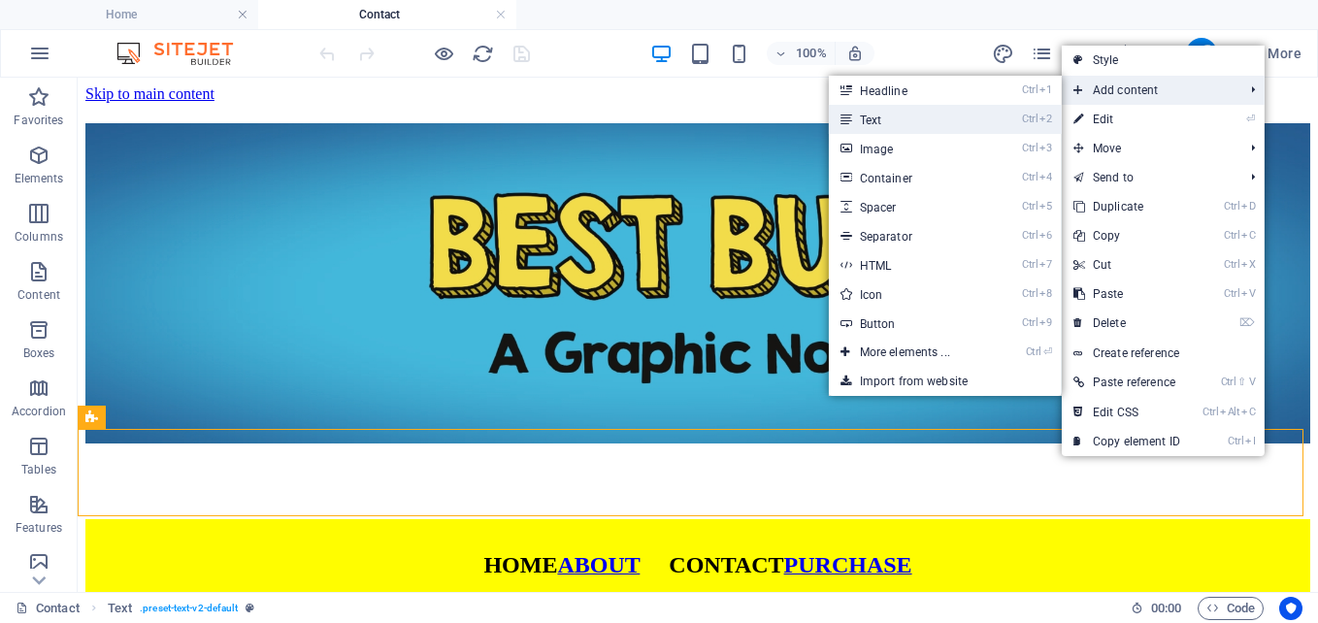
click at [955, 128] on link "Ctrl 2 Text" at bounding box center [909, 119] width 160 height 29
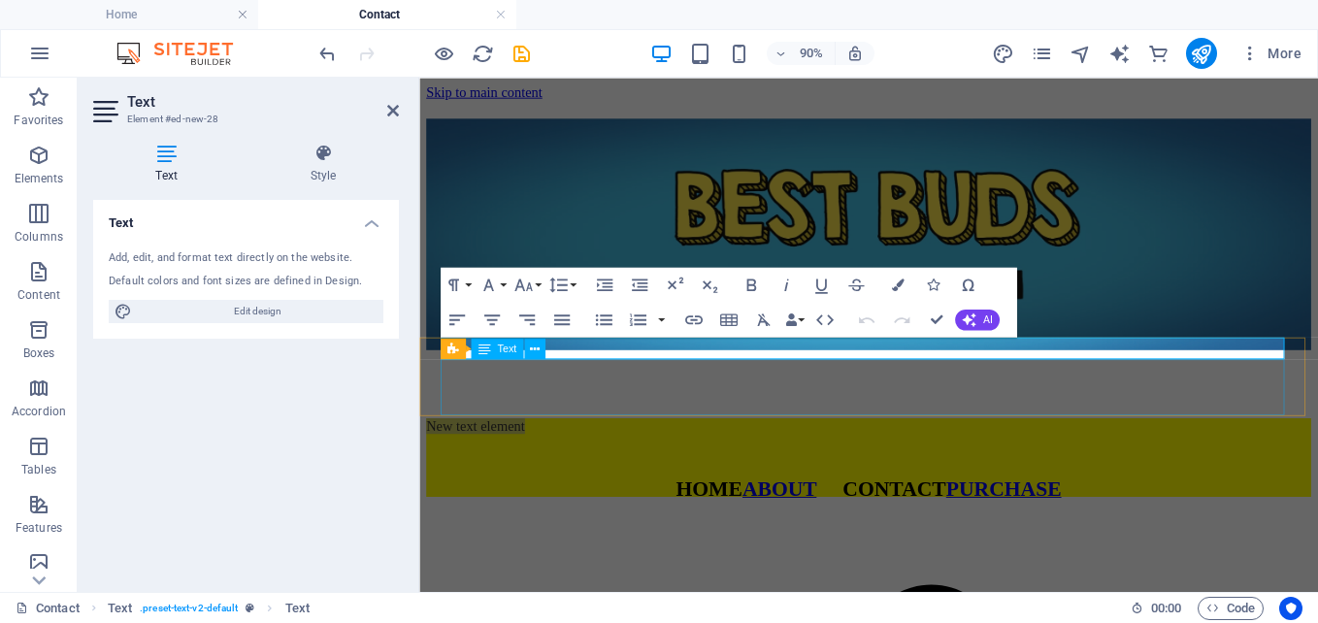
click at [547, 349] on div "Text Text" at bounding box center [499, 350] width 116 height 22
click at [576, 456] on p "New text element" at bounding box center [918, 464] width 983 height 17
drag, startPoint x: 576, startPoint y: 378, endPoint x: 467, endPoint y: 375, distance: 108.7
click at [460, 456] on p "New text element" at bounding box center [918, 464] width 983 height 17
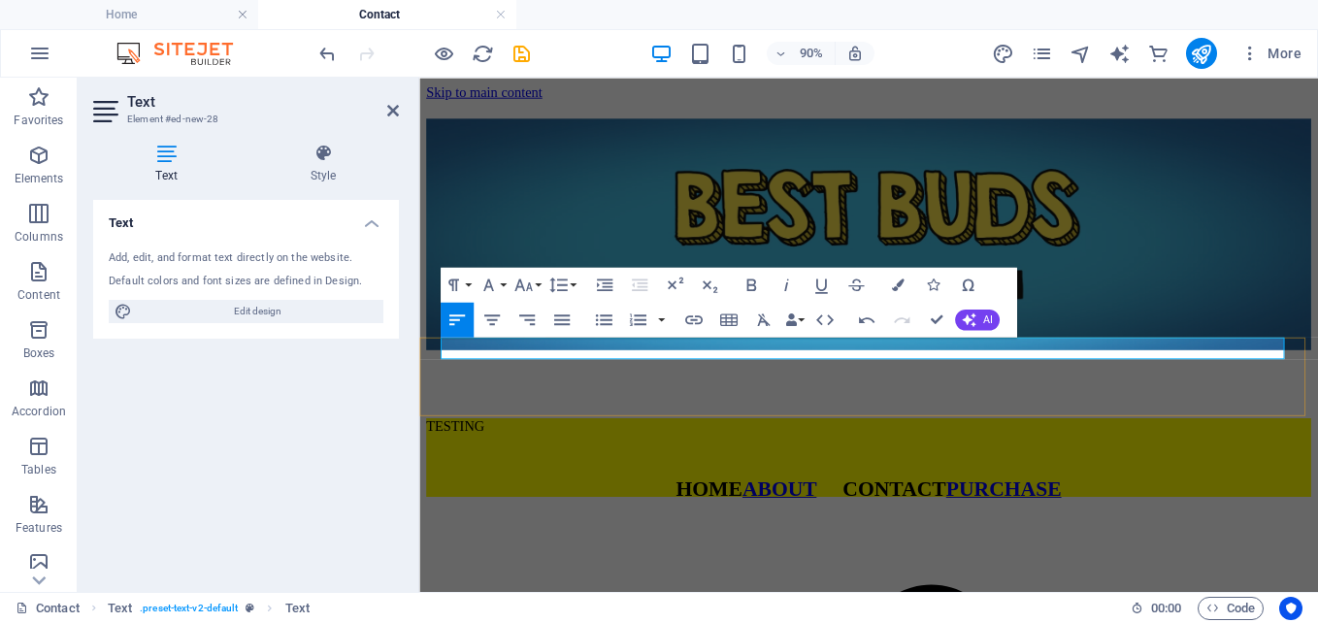
click at [621, 456] on p "TESTING" at bounding box center [918, 464] width 983 height 17
click at [473, 456] on p "TESTING" at bounding box center [918, 464] width 983 height 17
click at [700, 313] on icon "button" at bounding box center [693, 319] width 21 height 21
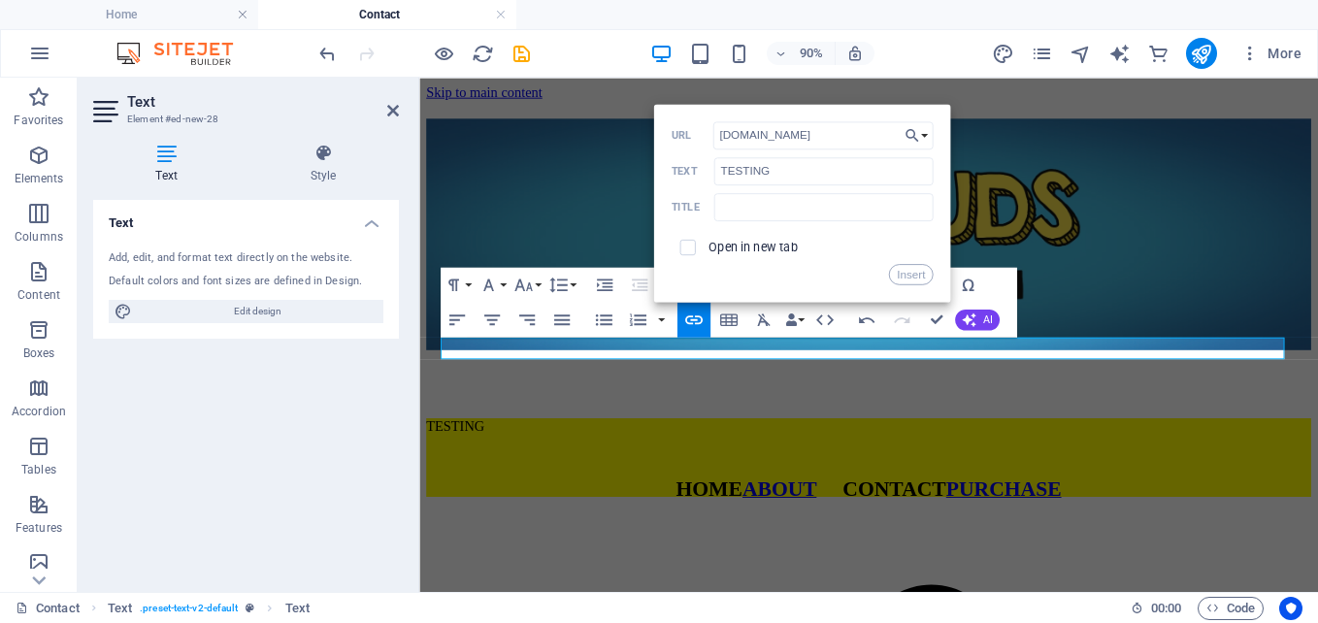
type input "www.bestbudsgraphicnovel.com"
click at [708, 143] on div "www.bestbudsgraphicnovel.com URL" at bounding box center [802, 135] width 262 height 29
click at [910, 271] on button "Insert" at bounding box center [911, 274] width 44 height 21
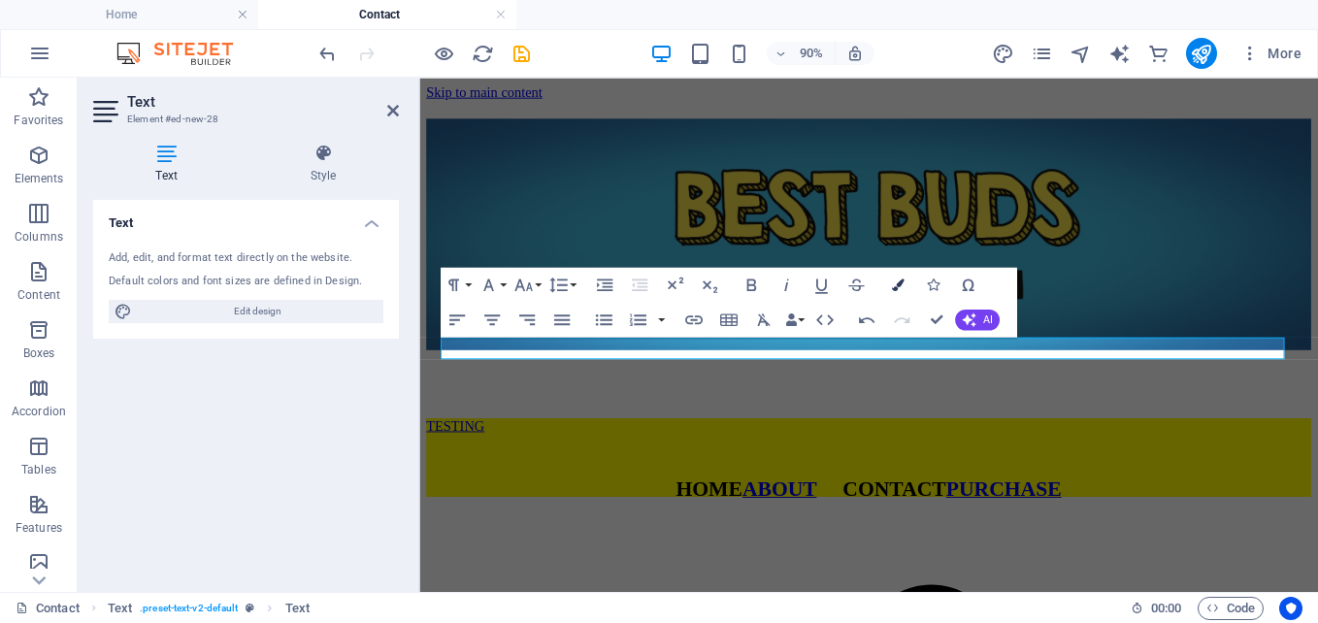
click at [899, 279] on icon "button" at bounding box center [898, 285] width 13 height 13
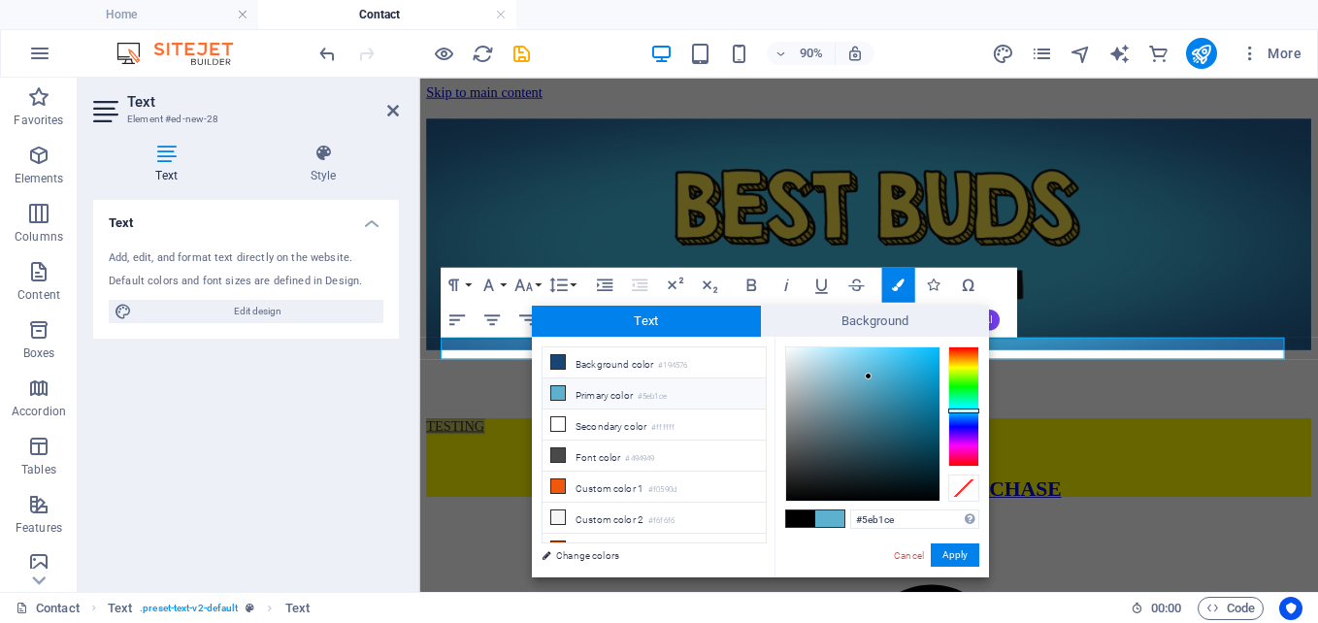
click at [562, 392] on icon at bounding box center [558, 393] width 14 height 14
drag, startPoint x: 948, startPoint y: 553, endPoint x: 586, endPoint y: 523, distance: 363.2
click at [948, 553] on button "Apply" at bounding box center [955, 554] width 49 height 23
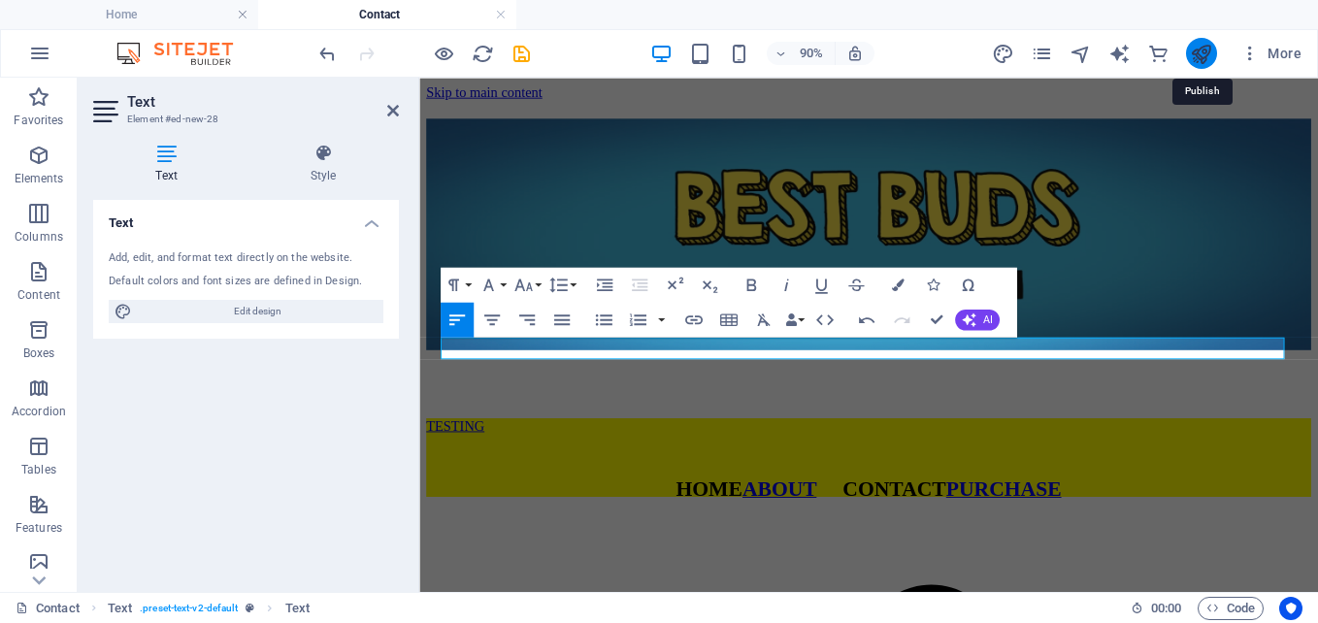
click at [1200, 51] on icon "publish" at bounding box center [1201, 54] width 22 height 22
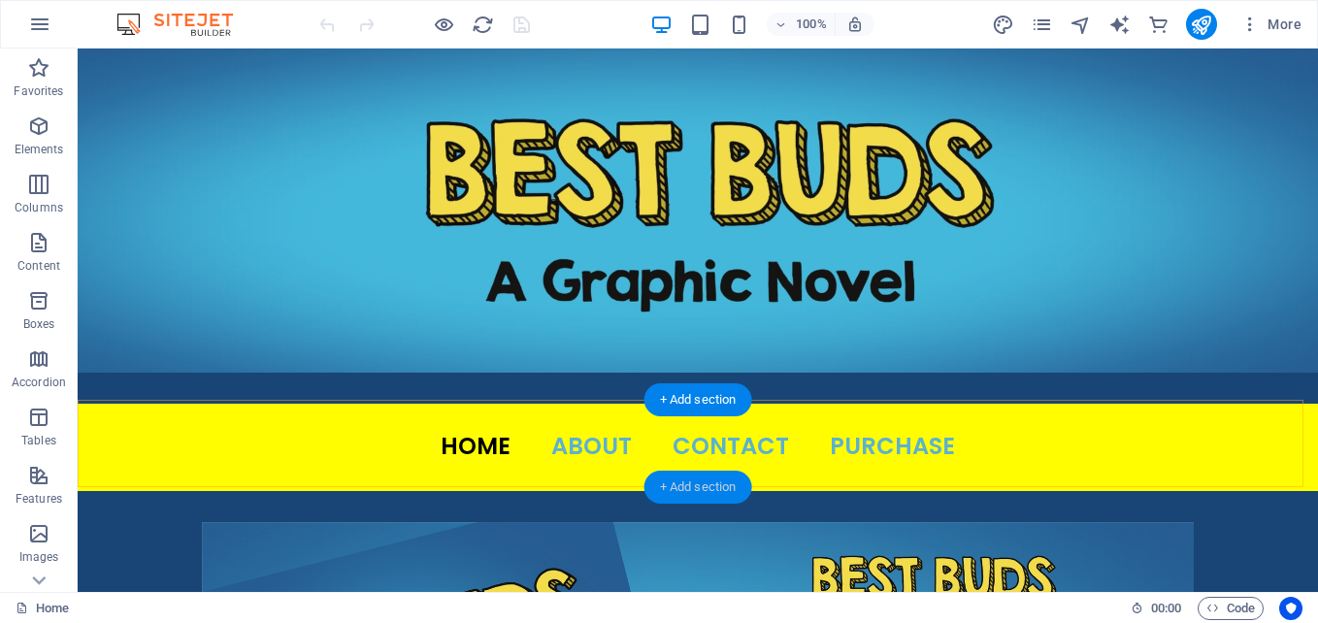
click at [701, 476] on div "+ Add section" at bounding box center [698, 487] width 108 height 33
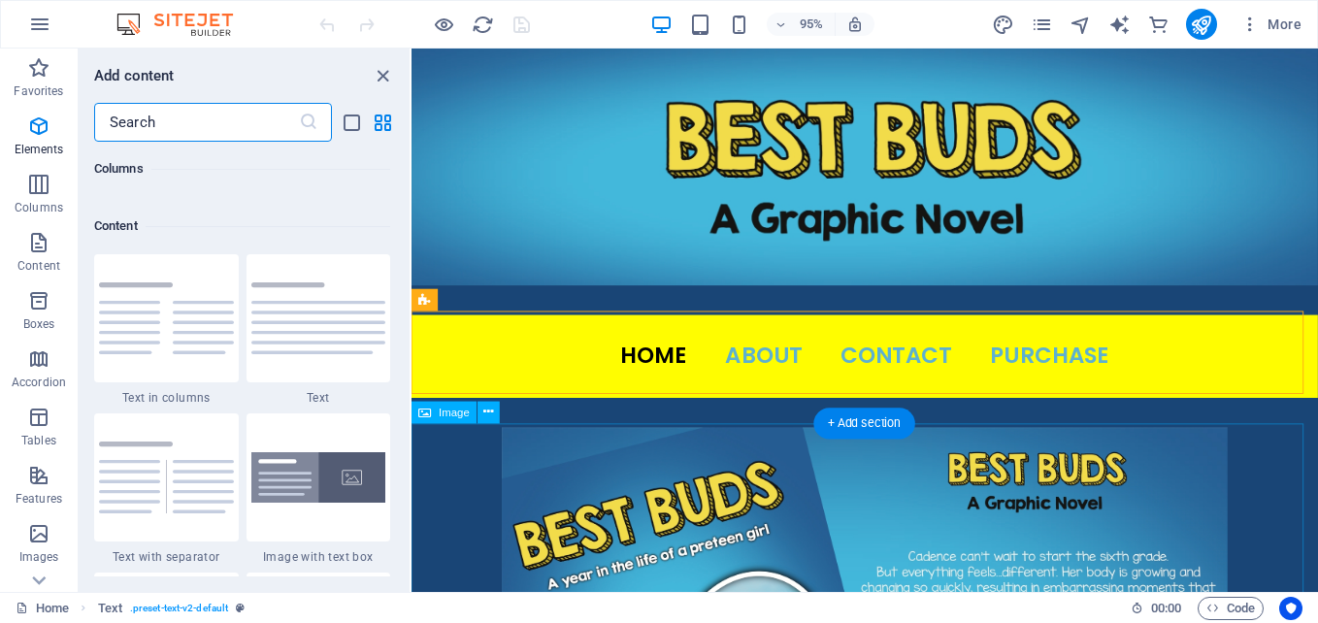
scroll to position [3396, 0]
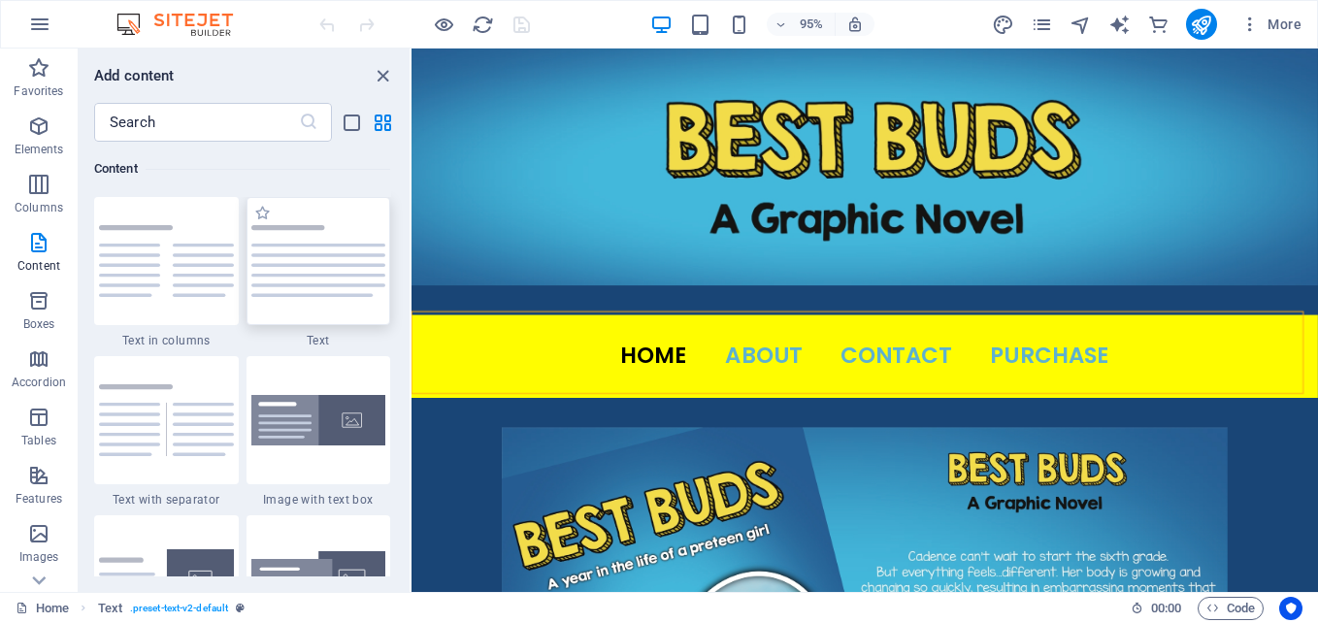
click at [313, 280] on img at bounding box center [318, 261] width 135 height 72
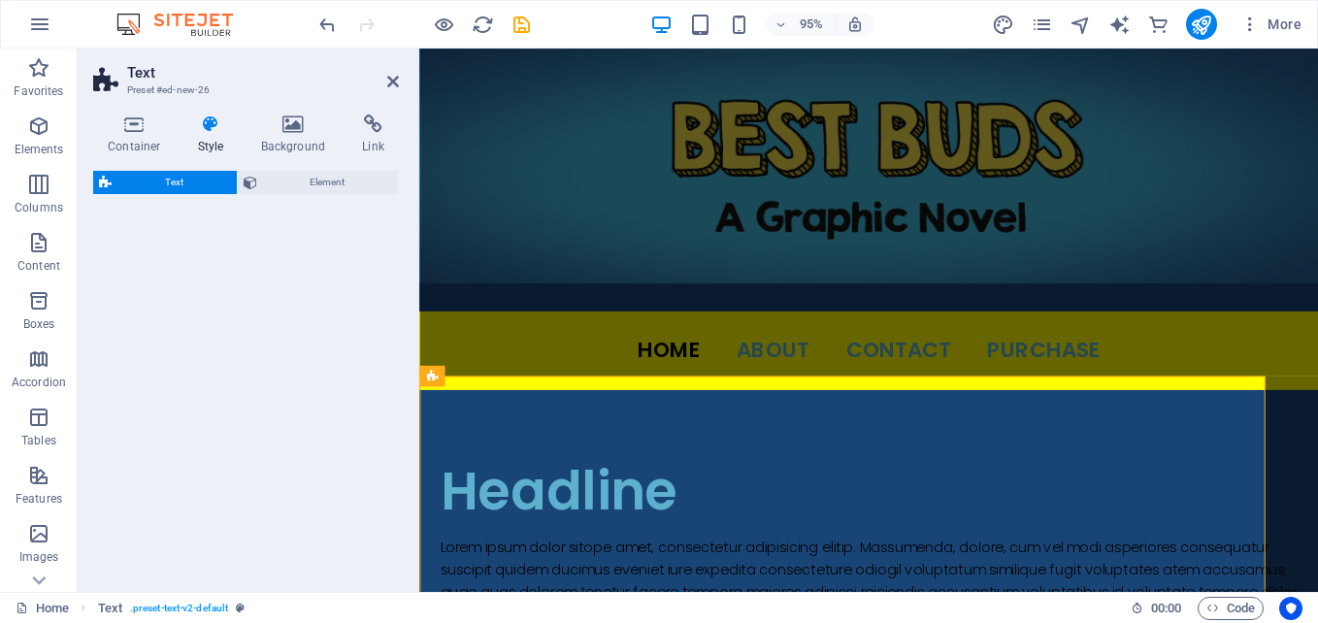
select select "preset-text-v2-default"
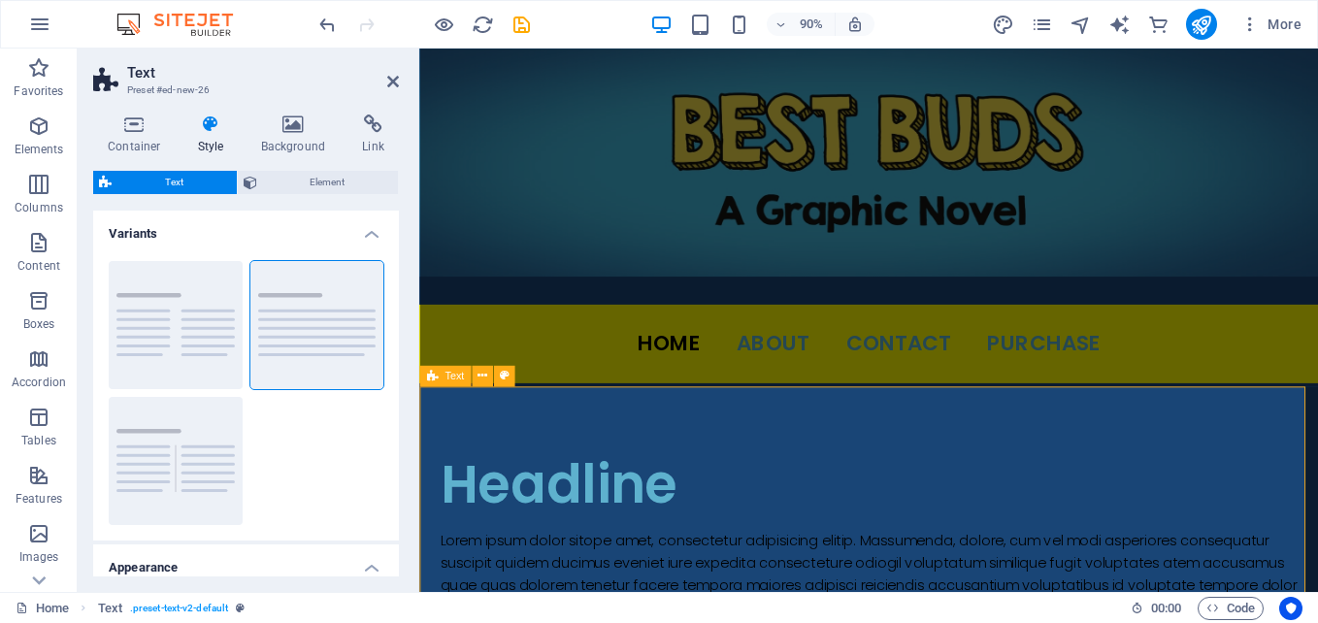
scroll to position [194, 0]
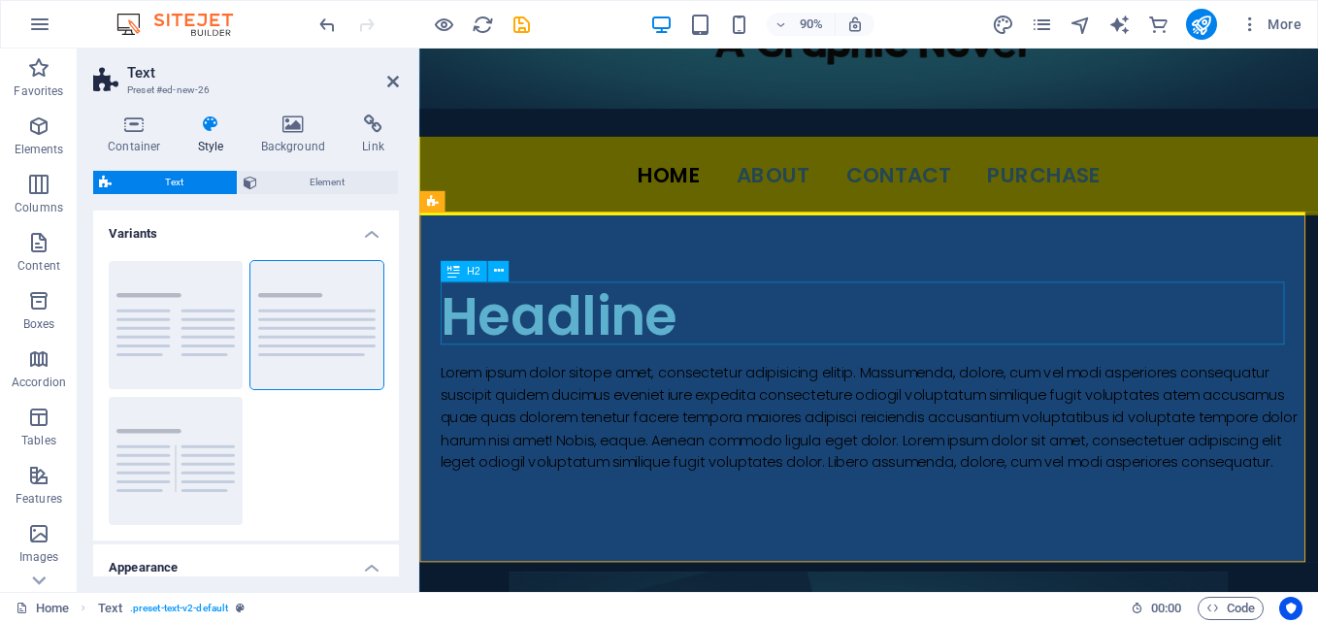
click at [577, 331] on div "Headline" at bounding box center [919, 347] width 952 height 70
click at [500, 268] on icon at bounding box center [498, 271] width 10 height 18
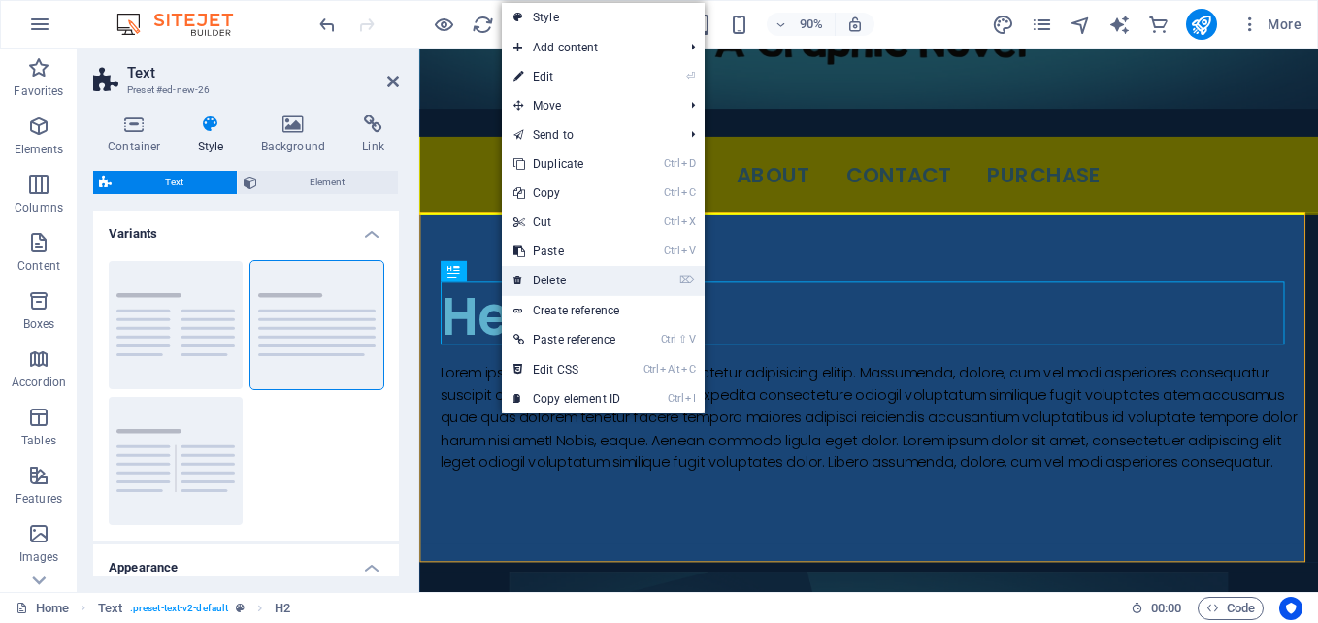
click at [539, 274] on link "⌦ Delete" at bounding box center [567, 280] width 130 height 29
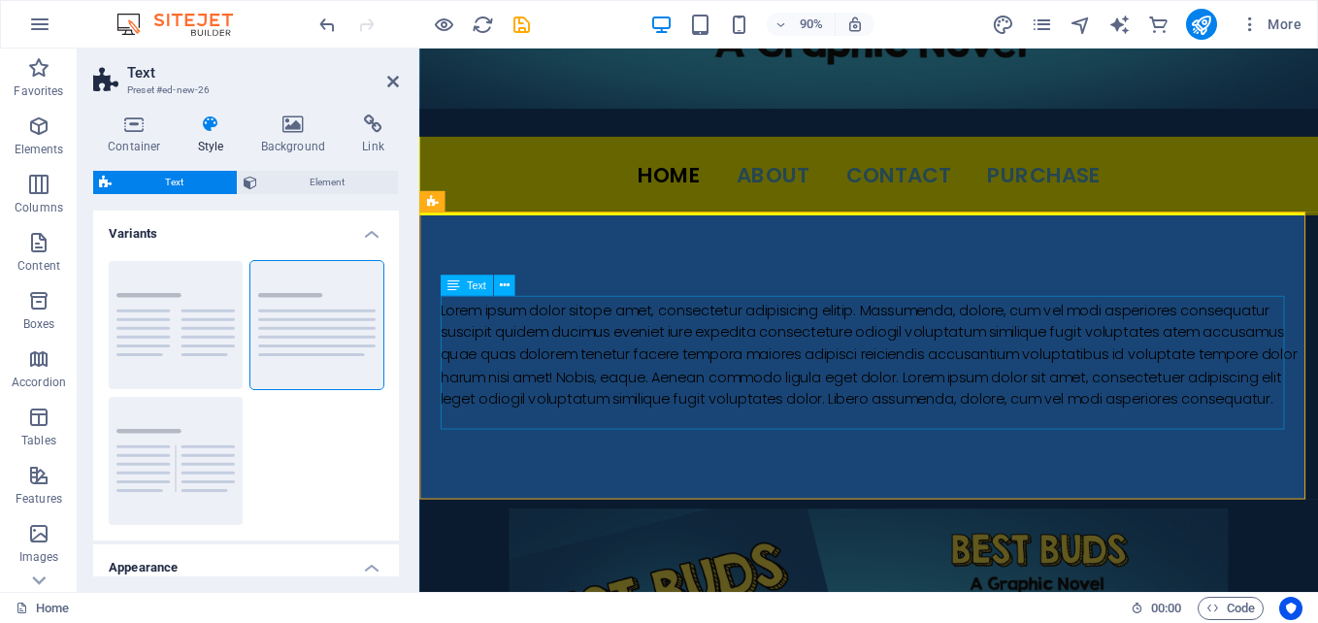
click at [549, 372] on div "Lorem ipsum dolor sitope amet, consectetur adipisicing elitip. Massumenda, dolo…" at bounding box center [919, 389] width 952 height 124
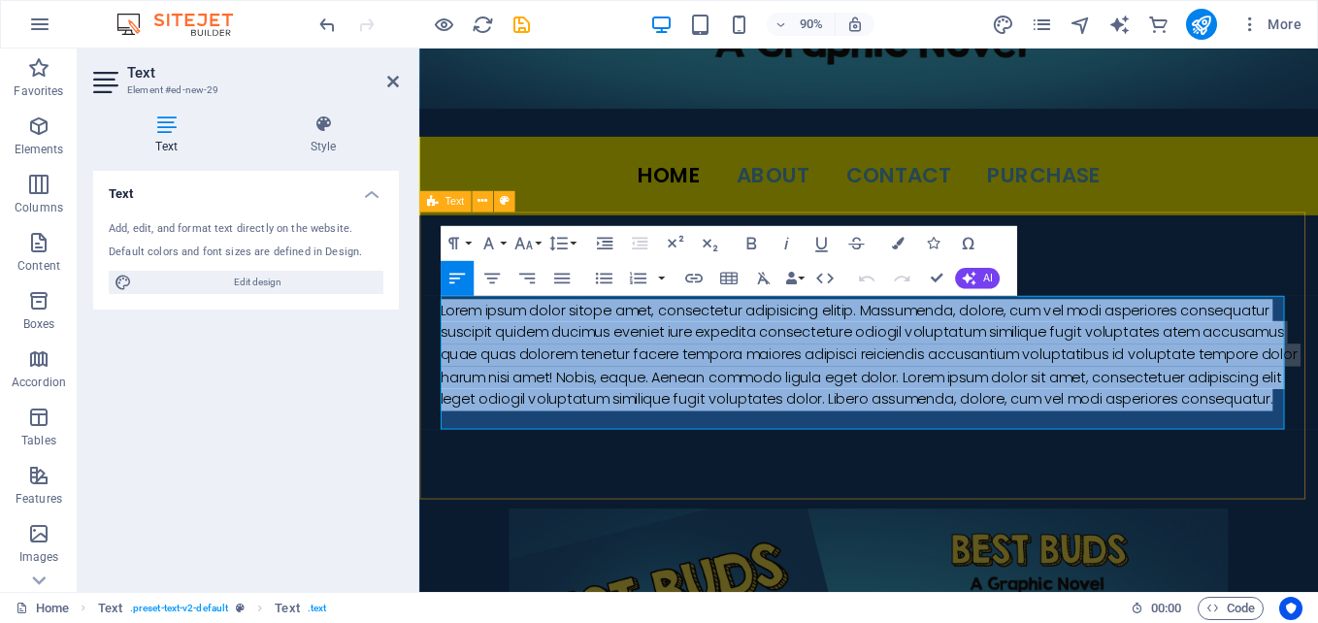
drag, startPoint x: 734, startPoint y: 464, endPoint x: 436, endPoint y: 323, distance: 329.5
click at [436, 323] on div "Lorem ipsum dolor sitope amet, consectetur adipisicing elitip. Massumenda, dolo…" at bounding box center [918, 381] width 999 height 295
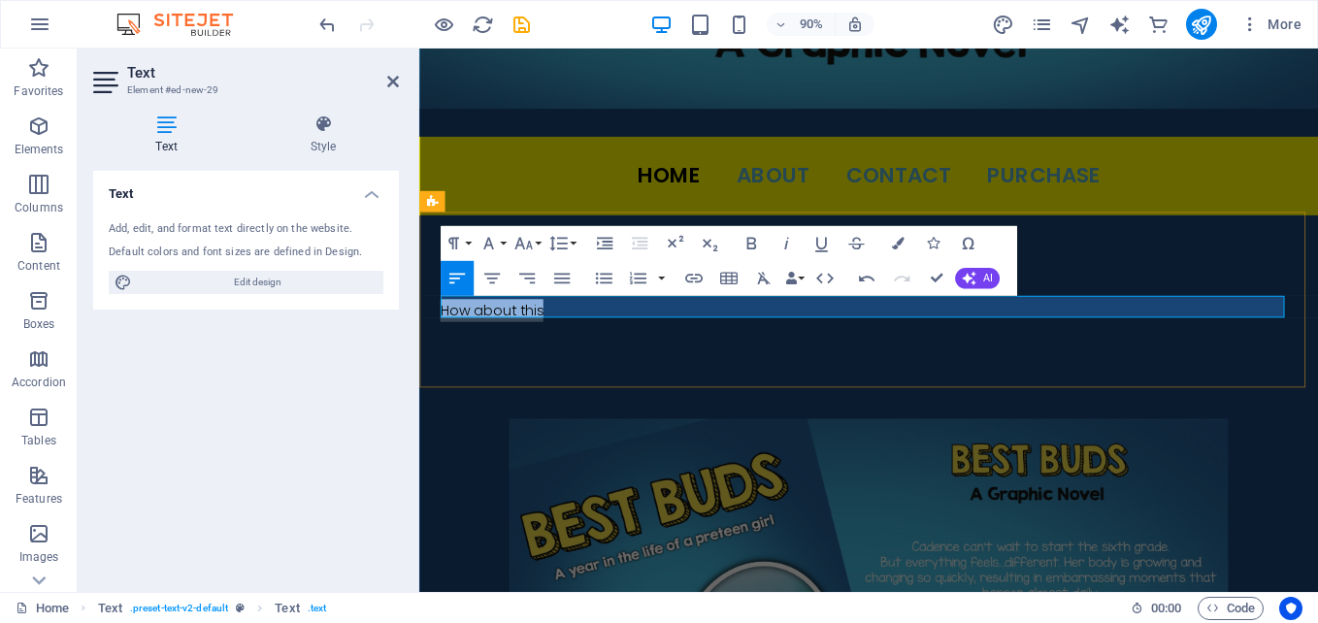
drag, startPoint x: 560, startPoint y: 337, endPoint x: 444, endPoint y: 342, distance: 116.6
click at [444, 342] on p "How about this" at bounding box center [919, 339] width 952 height 25
click at [688, 278] on icon "button" at bounding box center [693, 278] width 21 height 21
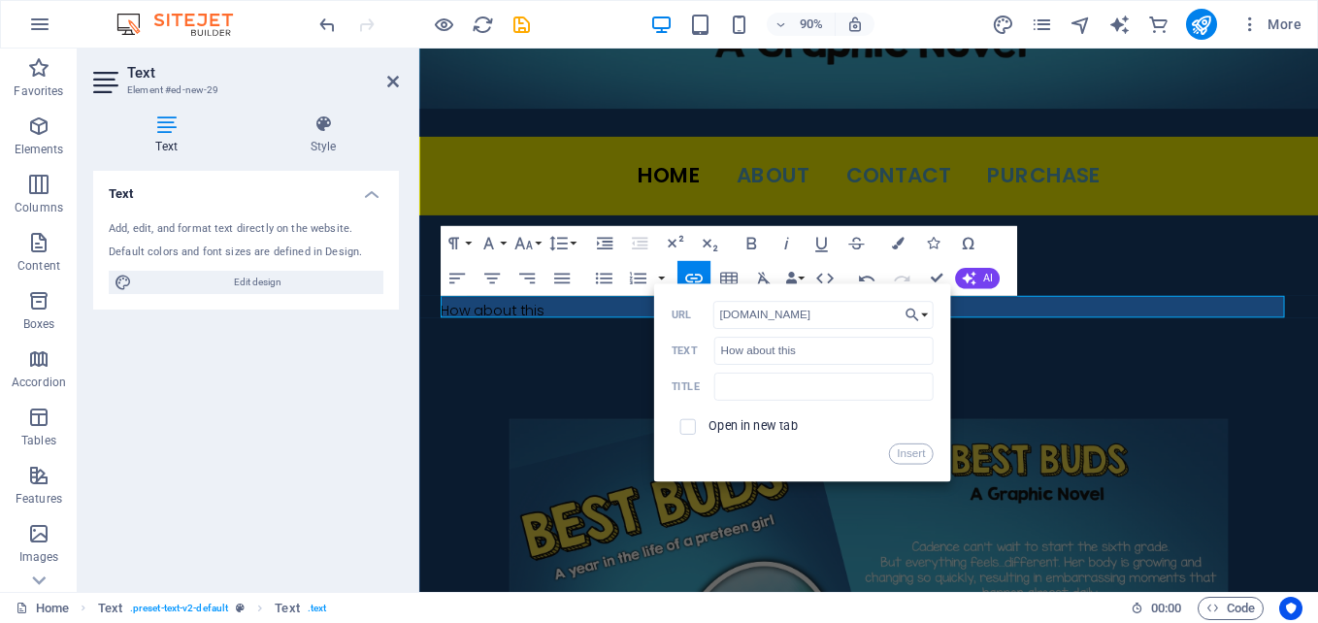
type input "[DOMAIN_NAME]"
click at [682, 438] on span at bounding box center [687, 426] width 33 height 33
click at [919, 449] on button "Insert" at bounding box center [911, 454] width 44 height 21
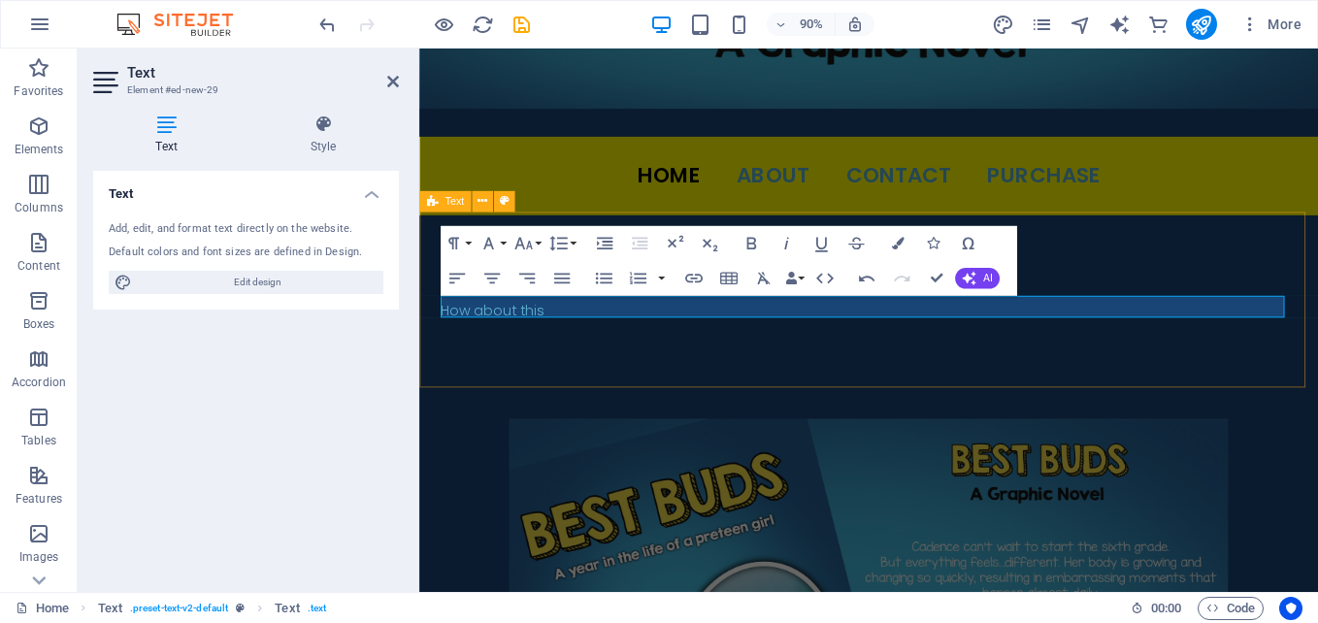
click at [1130, 371] on div "How about this" at bounding box center [918, 332] width 999 height 196
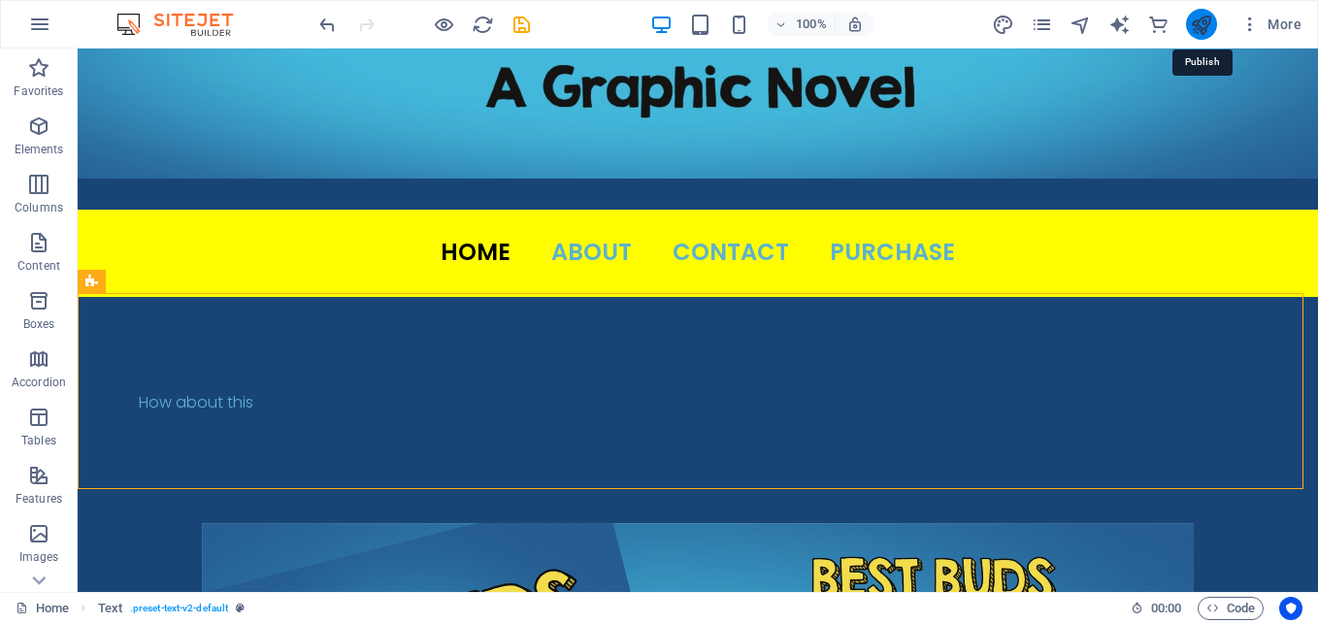
click at [1201, 18] on icon "publish" at bounding box center [1201, 25] width 22 height 22
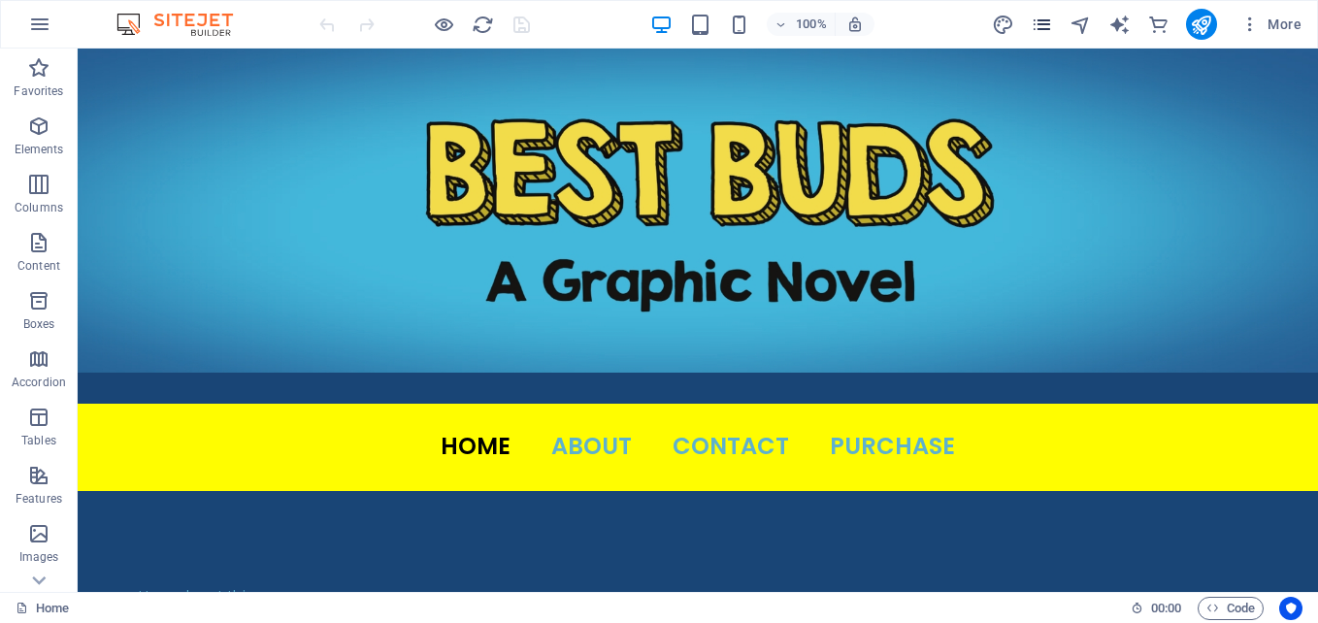
click at [1048, 21] on icon "pages" at bounding box center [1042, 25] width 22 height 22
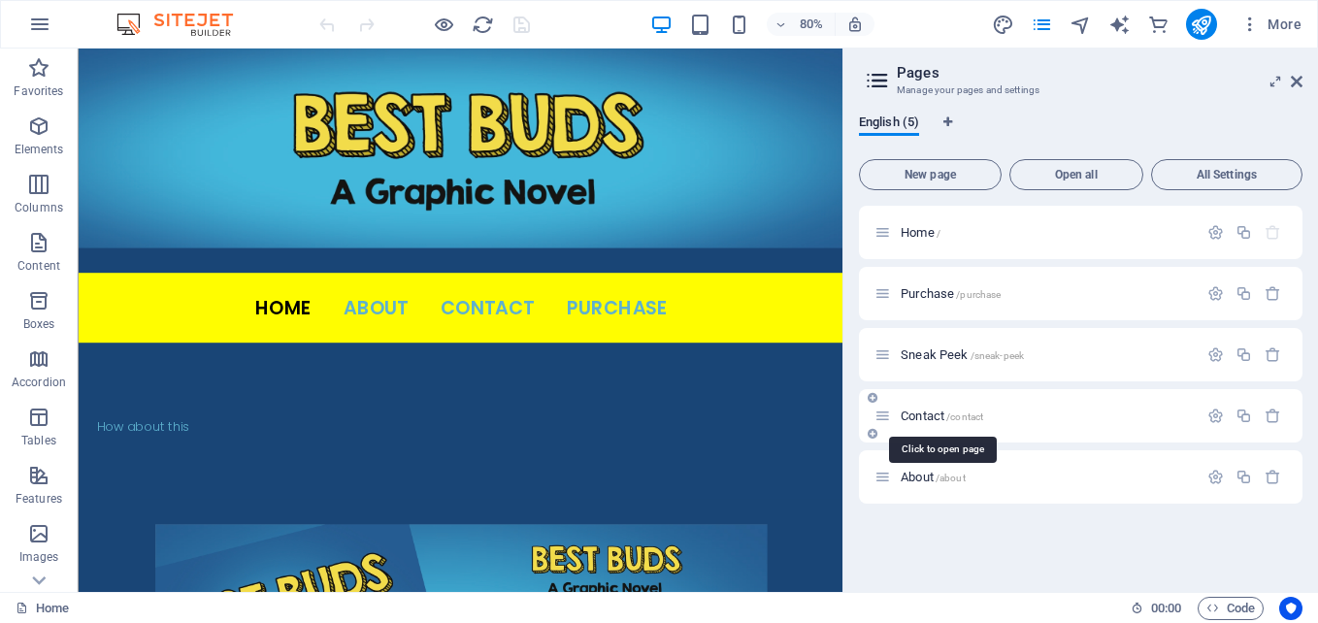
click at [932, 411] on span "Contact /contact" at bounding box center [942, 416] width 82 height 15
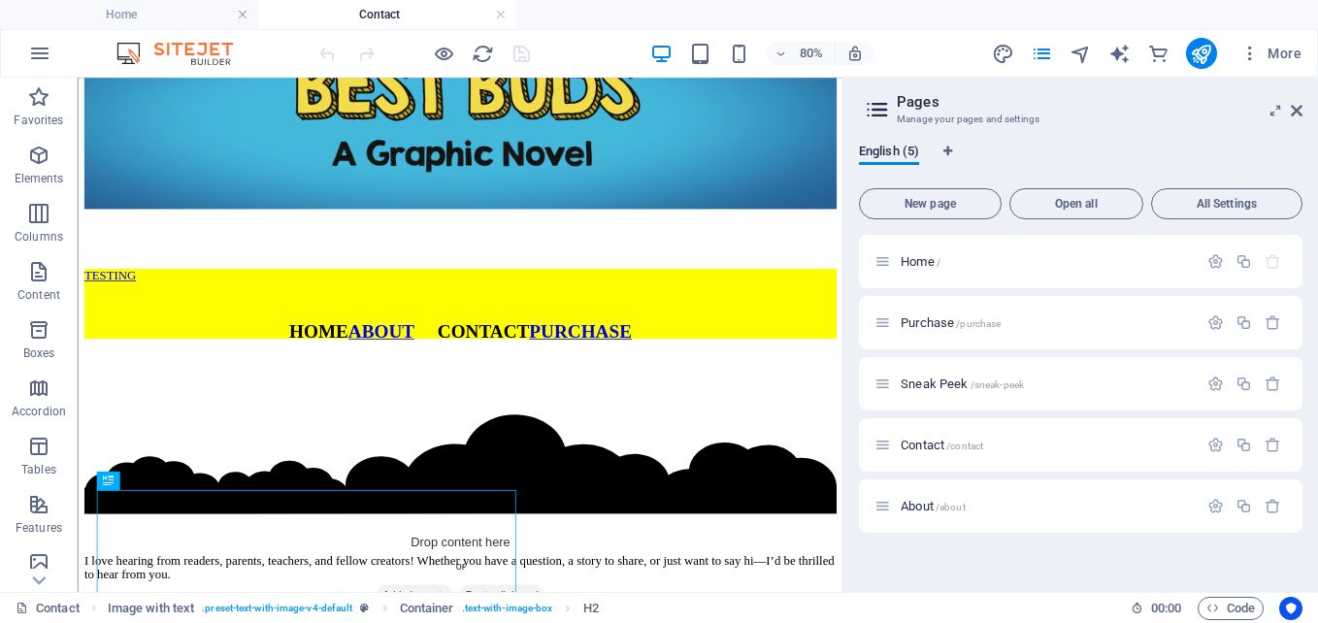
scroll to position [97, 0]
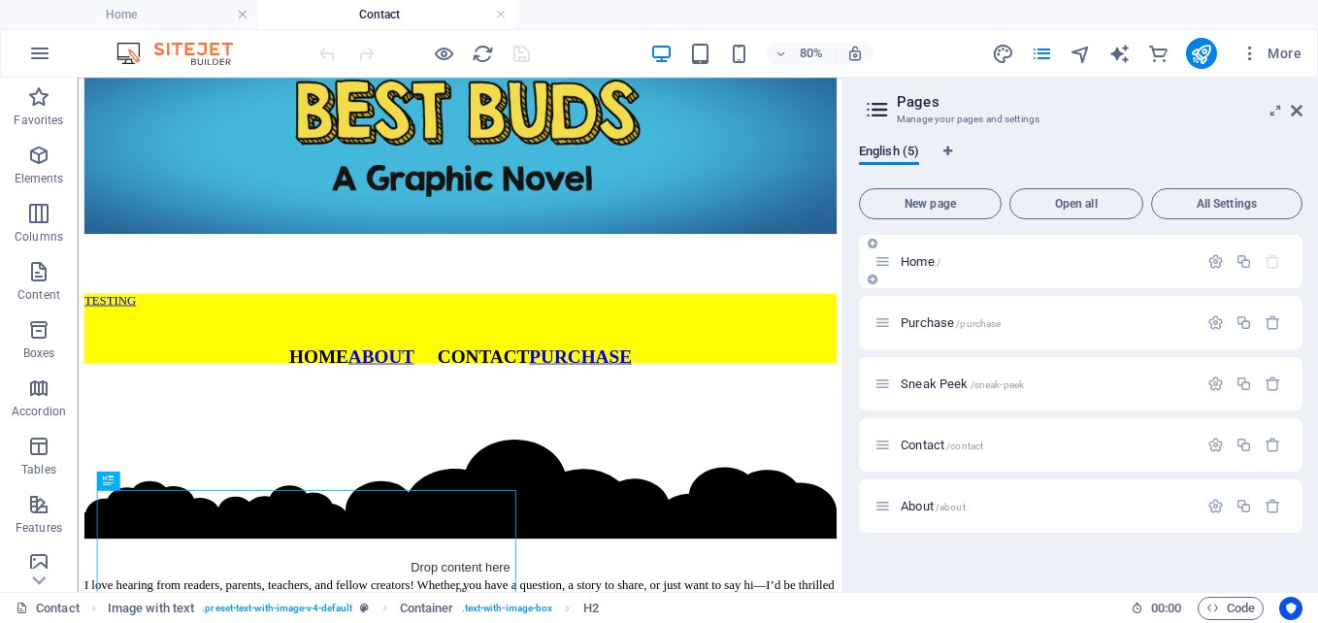
click at [924, 242] on div "Home /" at bounding box center [1081, 261] width 444 height 53
click at [903, 268] on div "Home /" at bounding box center [1035, 261] width 323 height 22
click at [925, 261] on span "Home /" at bounding box center [921, 261] width 40 height 15
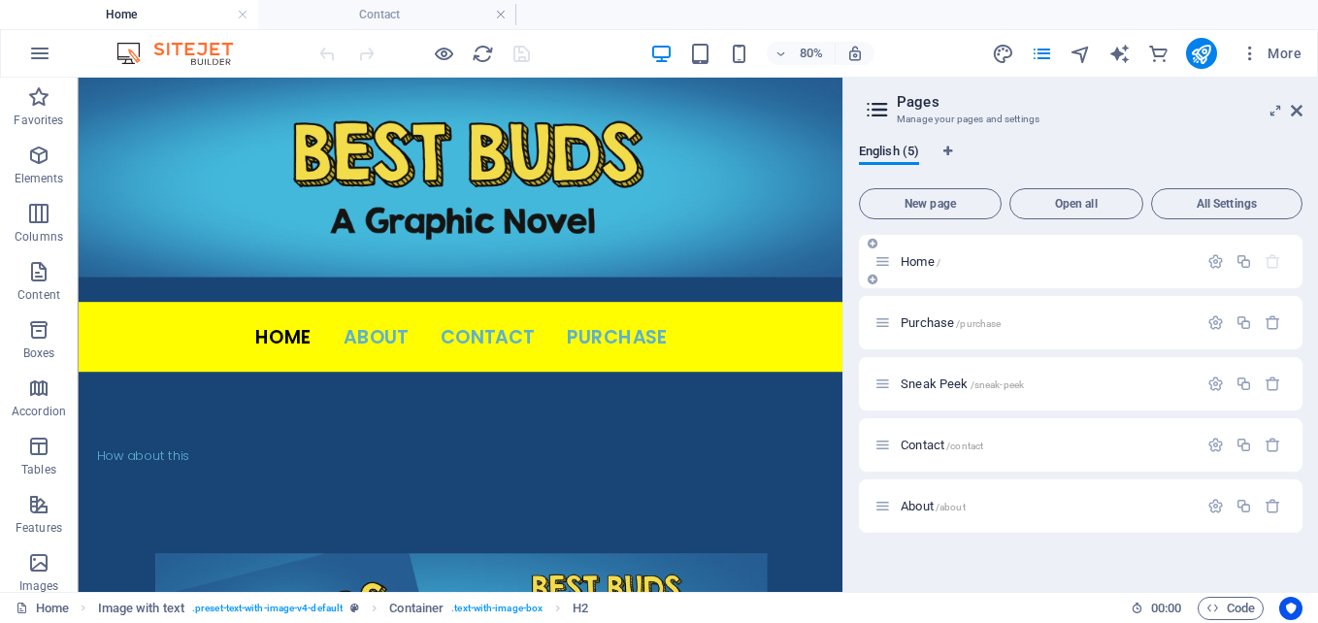
scroll to position [0, 0]
click at [925, 261] on span "Home /" at bounding box center [921, 261] width 40 height 15
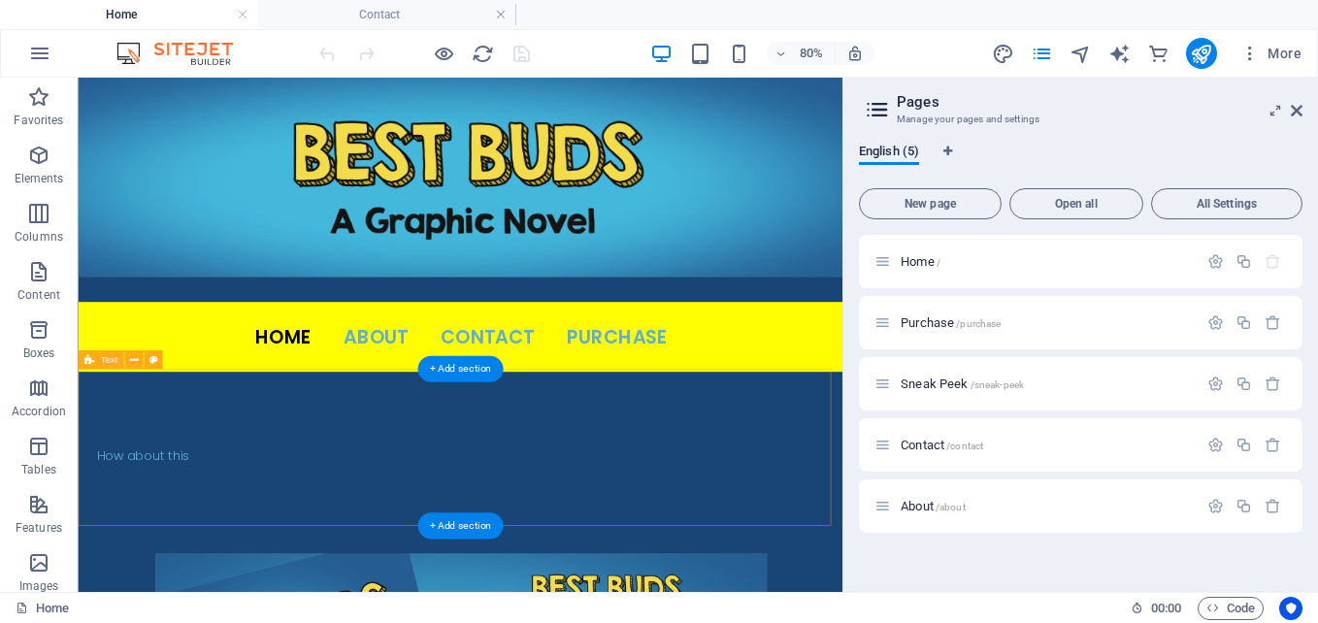
click at [196, 553] on div "How about this" at bounding box center [555, 551] width 909 height 25
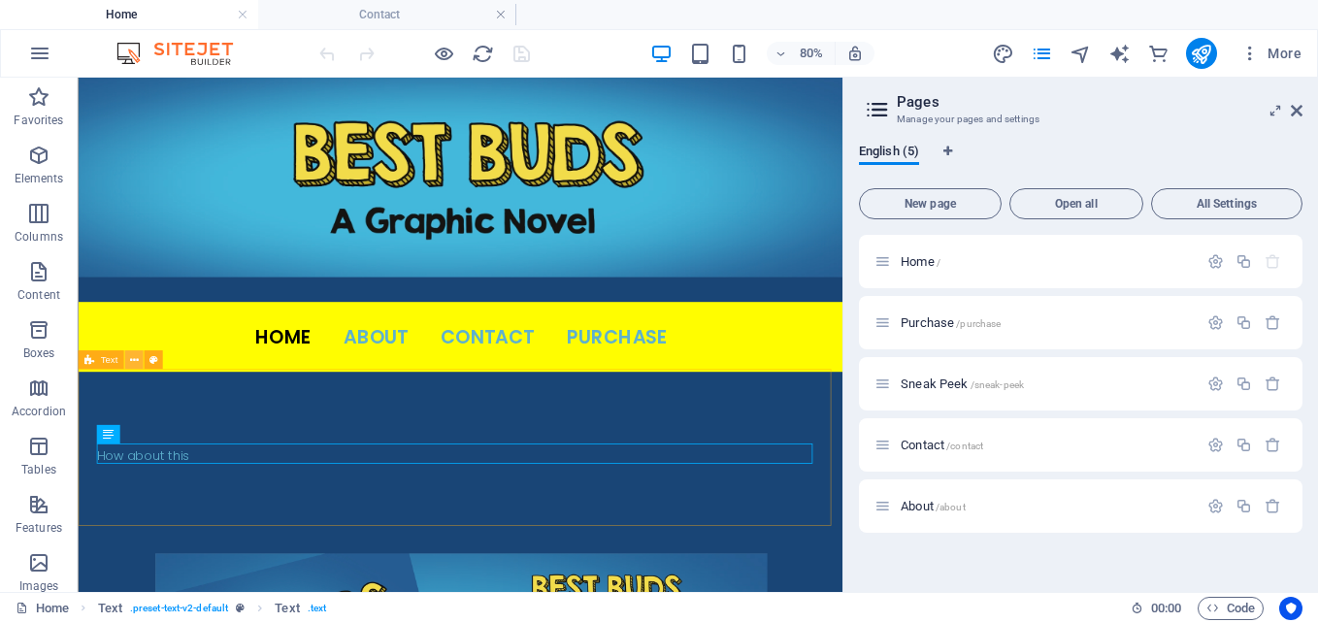
click at [135, 359] on icon at bounding box center [133, 359] width 9 height 16
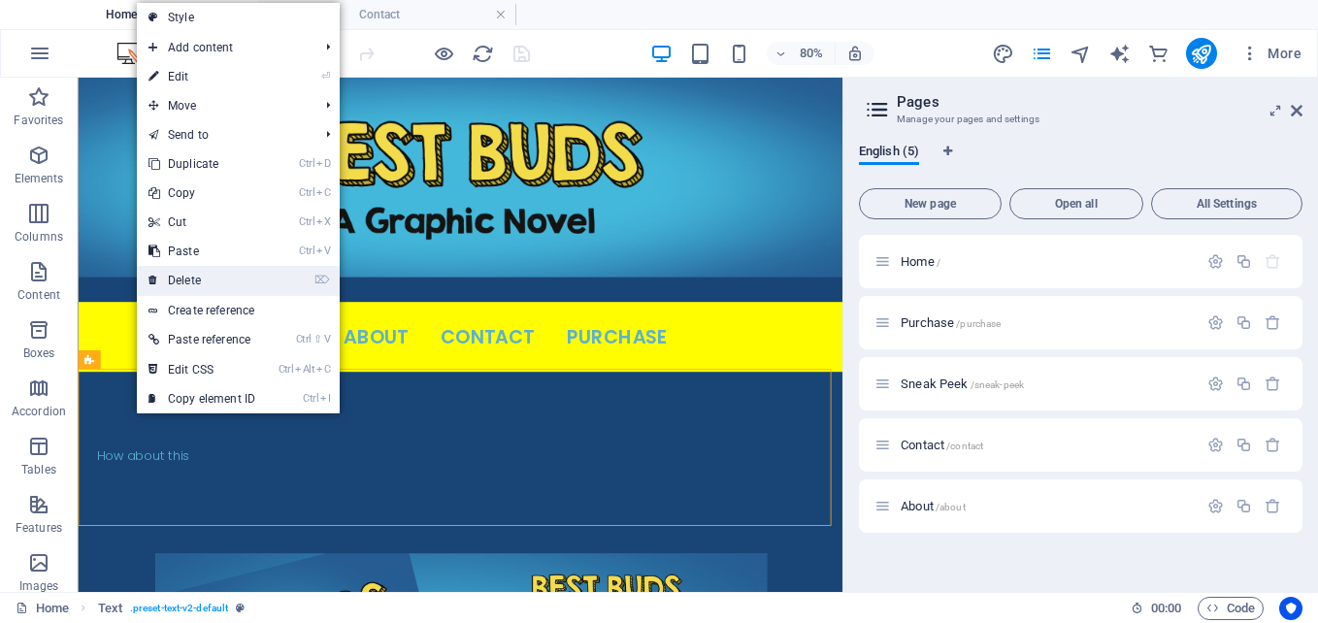
click at [189, 279] on link "⌦ Delete" at bounding box center [202, 280] width 130 height 29
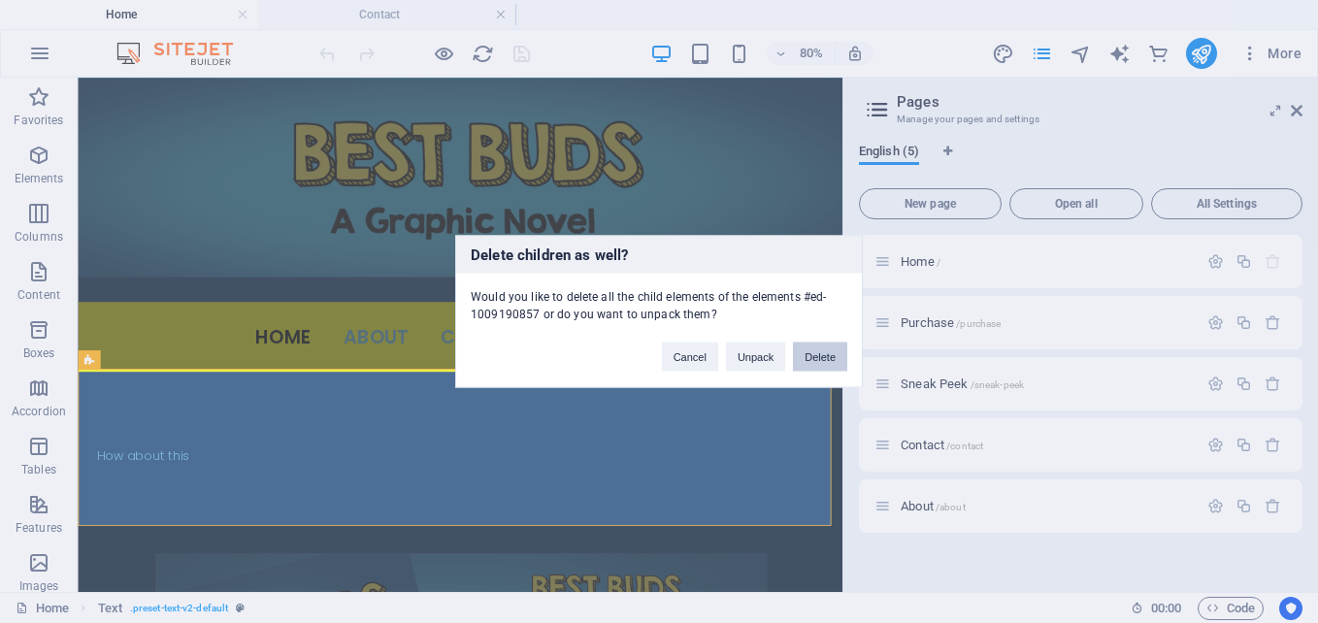
click at [800, 355] on button "Delete" at bounding box center [820, 357] width 54 height 29
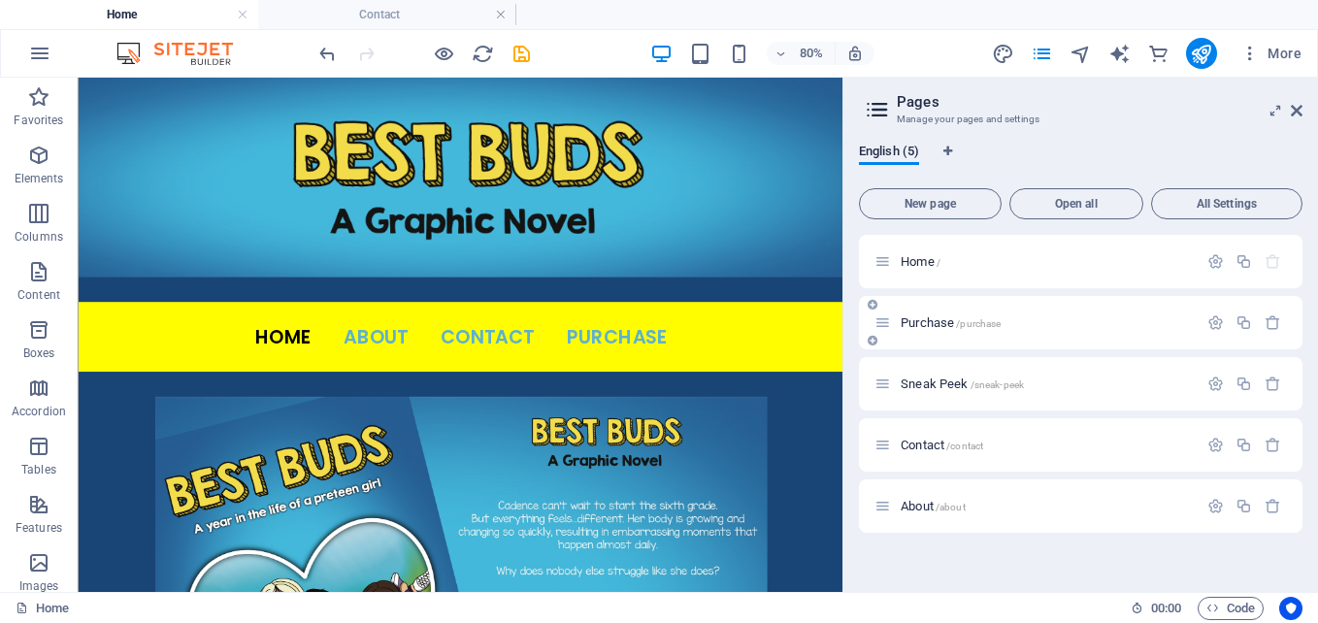
click at [1049, 317] on p "Purchase /purchase" at bounding box center [1046, 322] width 291 height 13
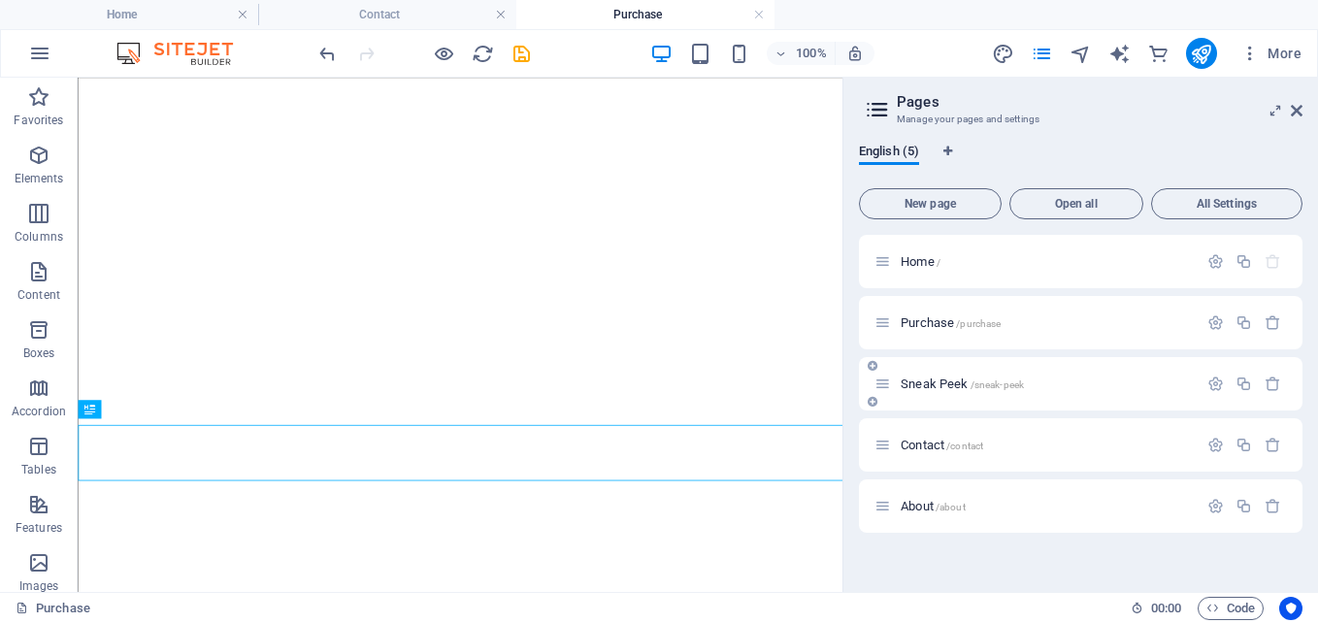
click at [981, 393] on div "Sneak Peek /sneak-peek" at bounding box center [1035, 384] width 323 height 22
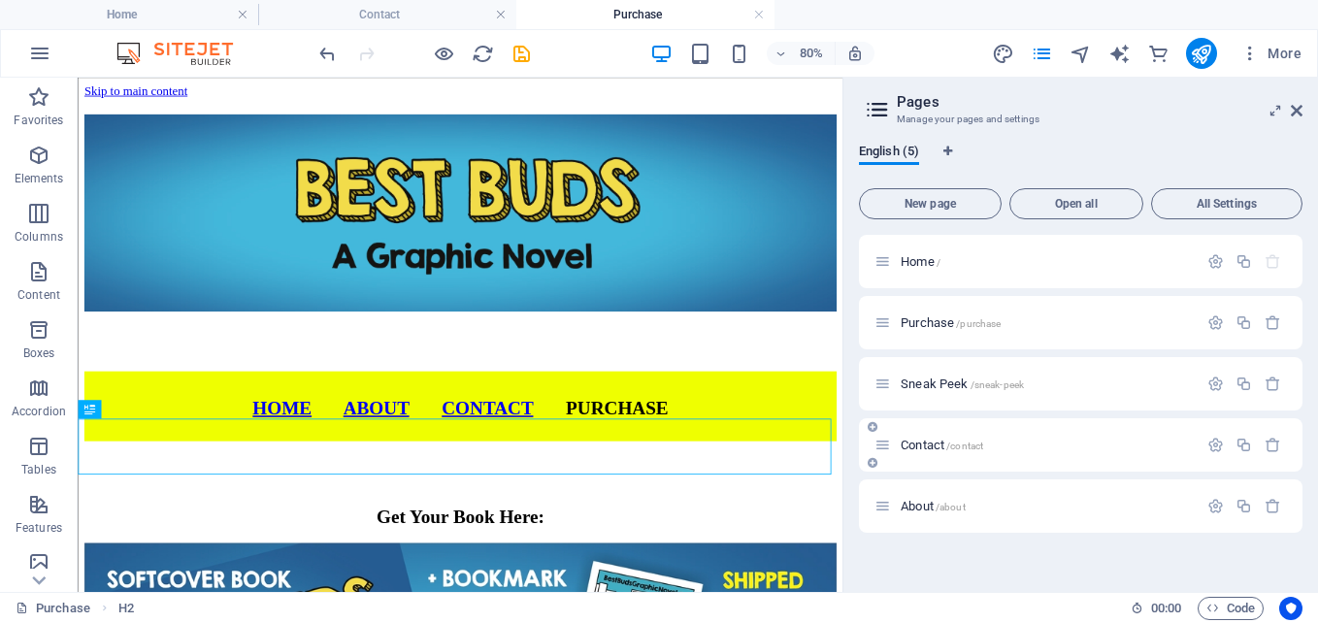
click at [963, 441] on span "/contact" at bounding box center [964, 446] width 37 height 11
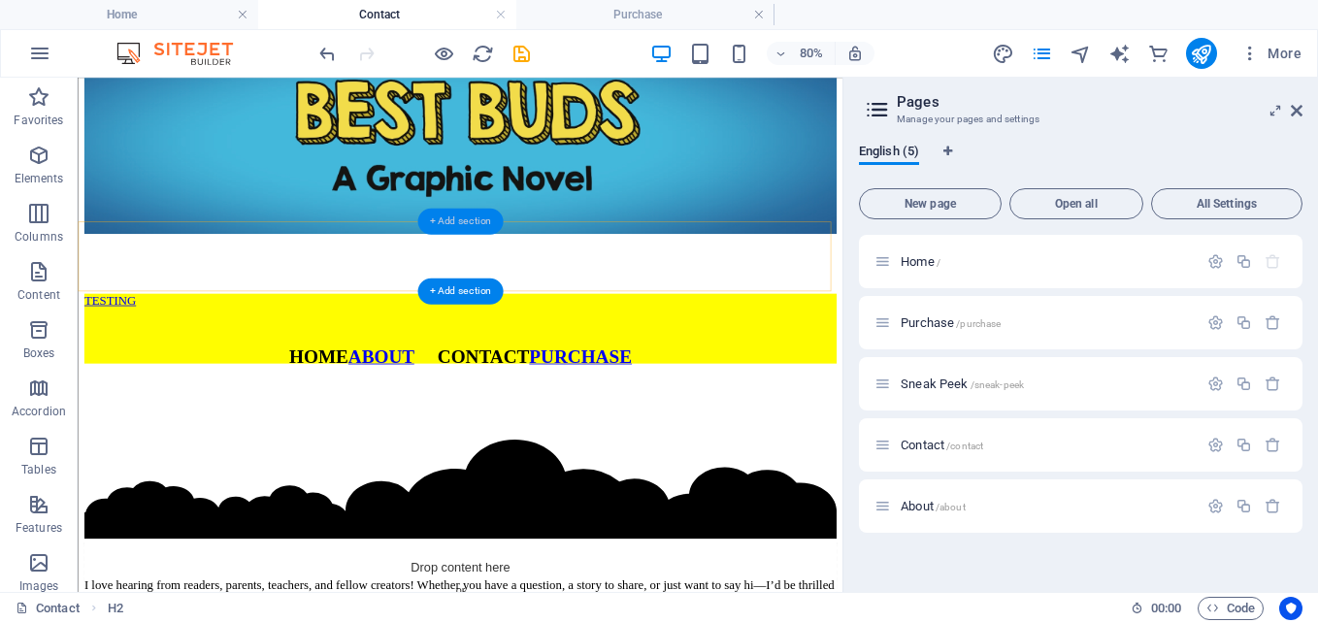
click at [457, 223] on div "+ Add section" at bounding box center [460, 222] width 86 height 26
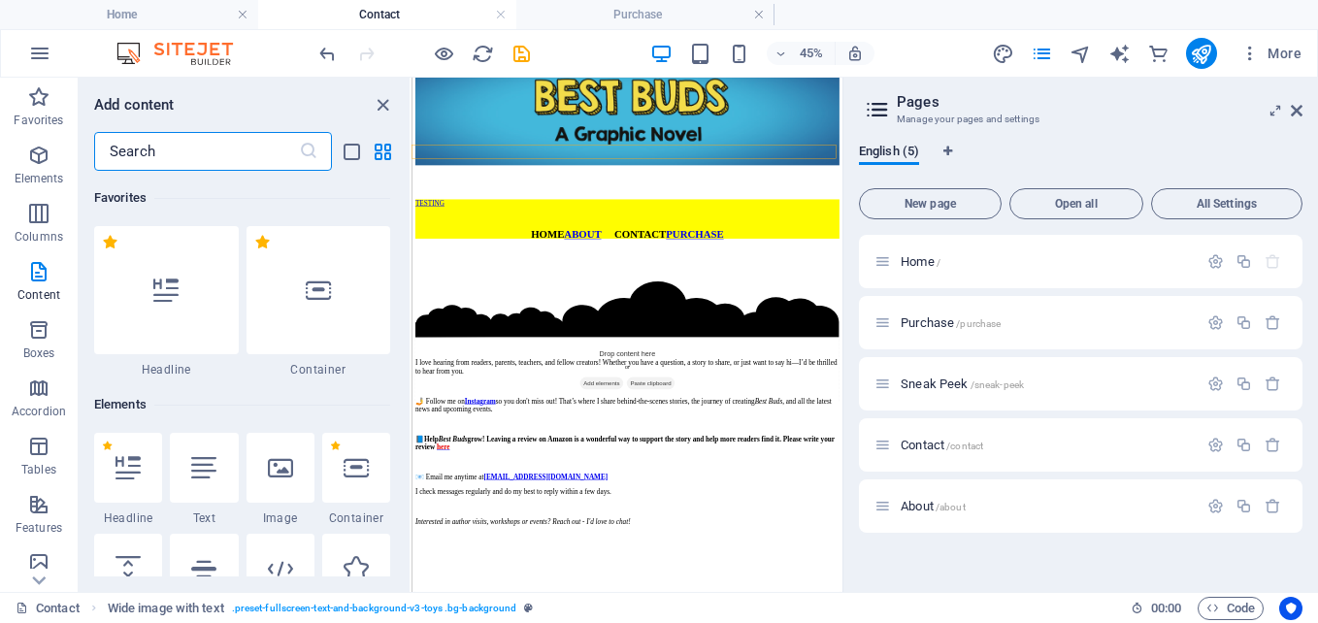
scroll to position [3396, 0]
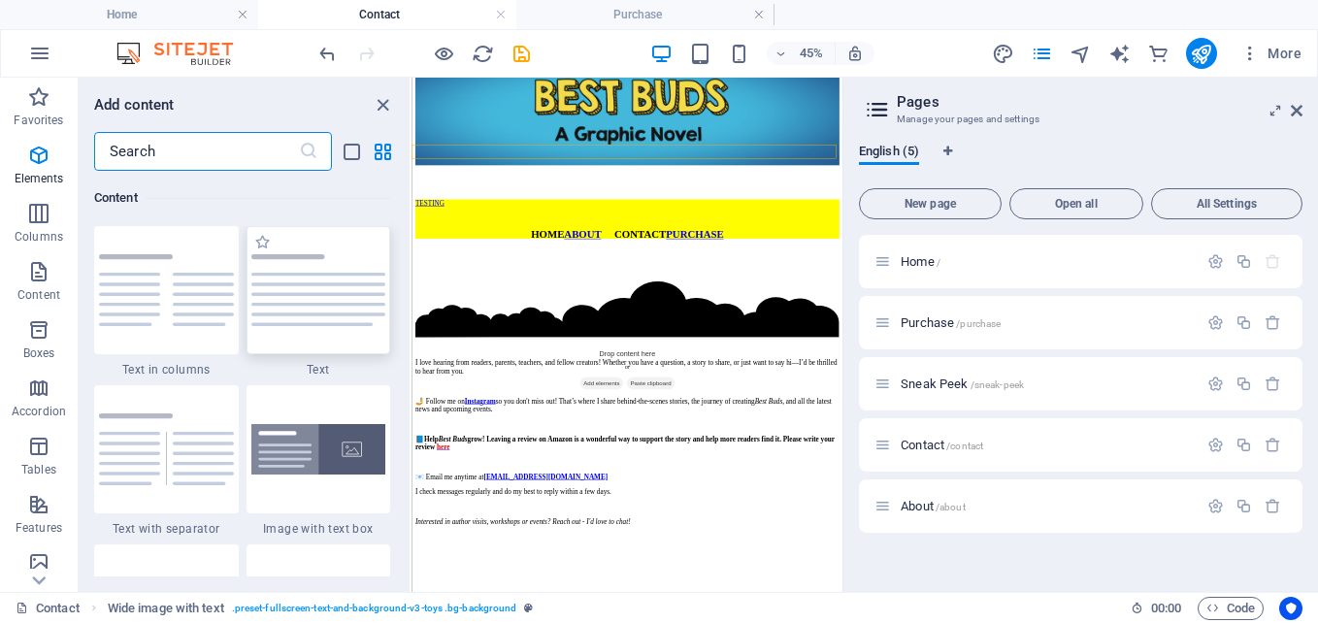
click at [313, 296] on img at bounding box center [318, 290] width 135 height 72
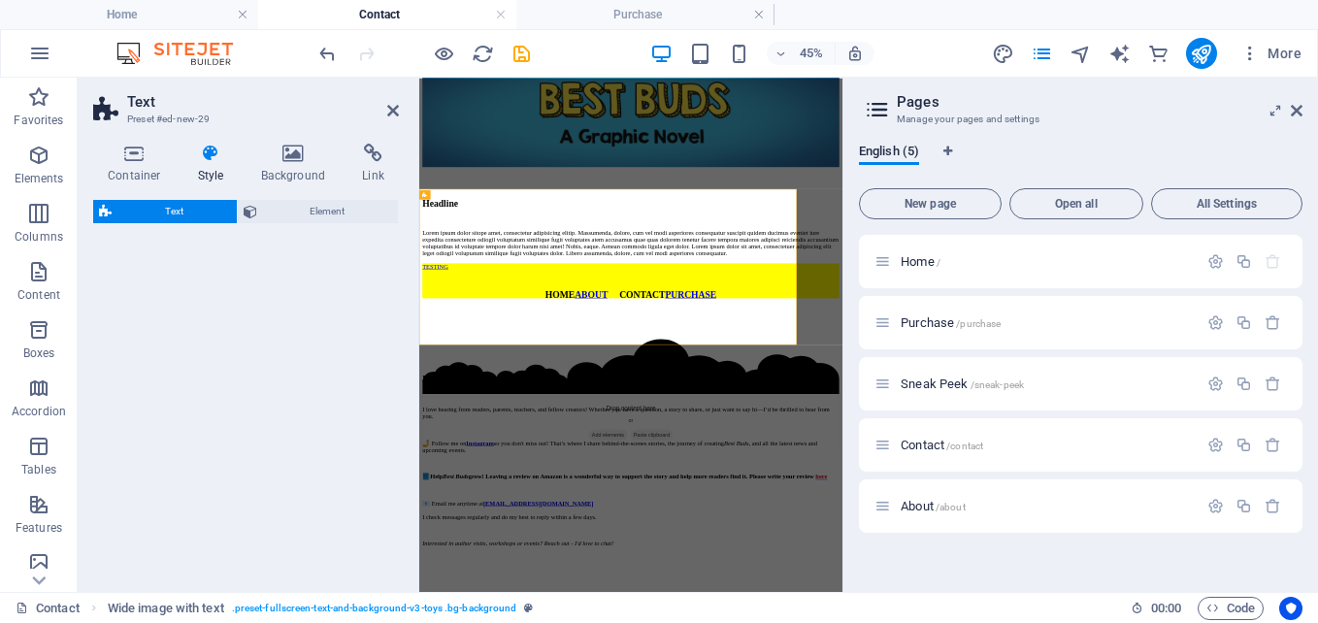
select select "preset-text-v2-default"
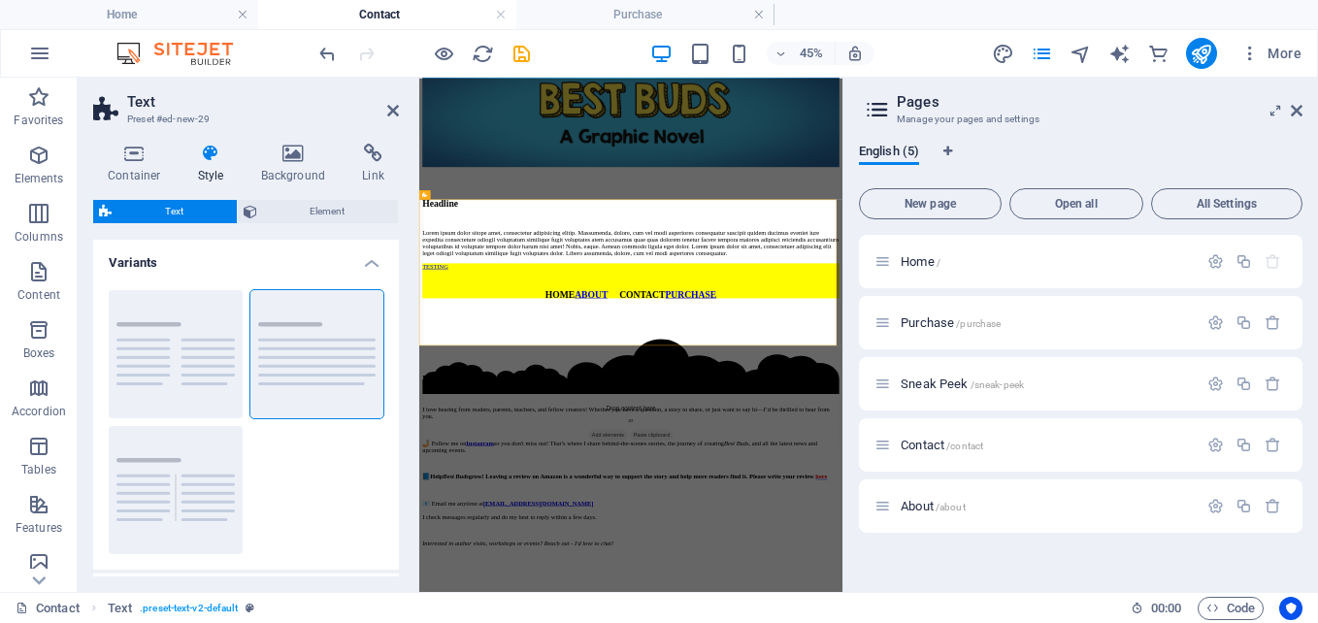
scroll to position [0, 0]
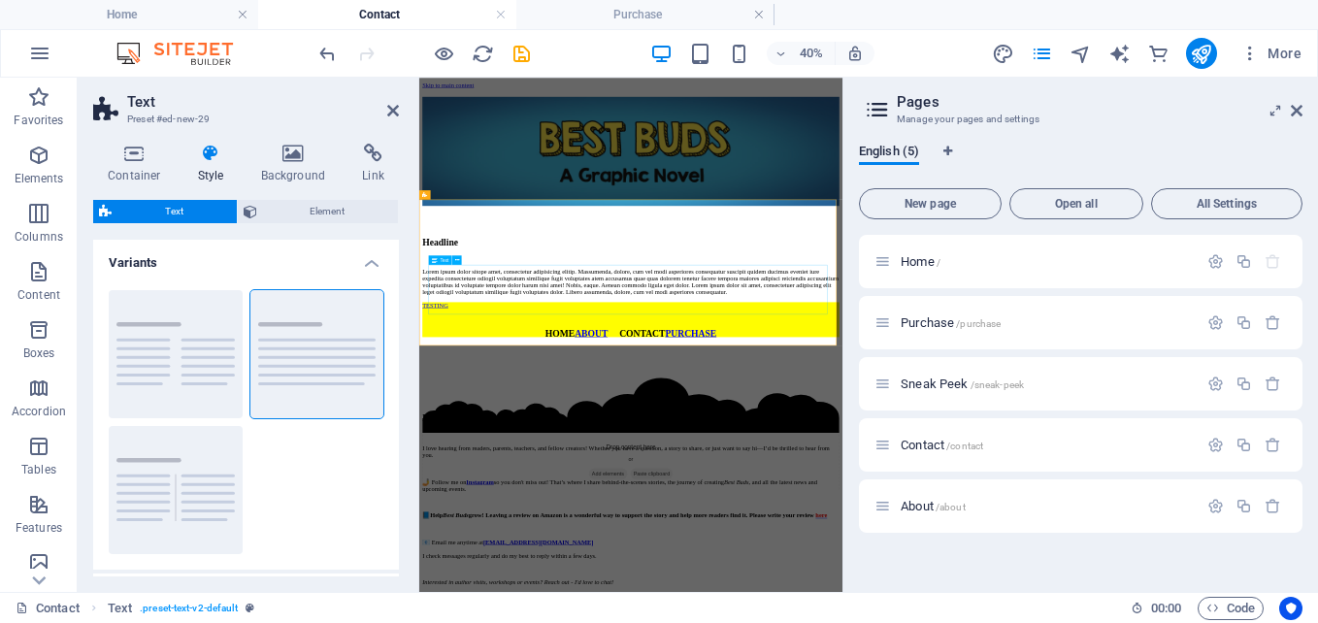
click at [730, 551] on div "Lorem ipsum dolor sitope amet, consectetur adipisicing elitip. Massumenda, dolo…" at bounding box center [948, 586] width 1042 height 70
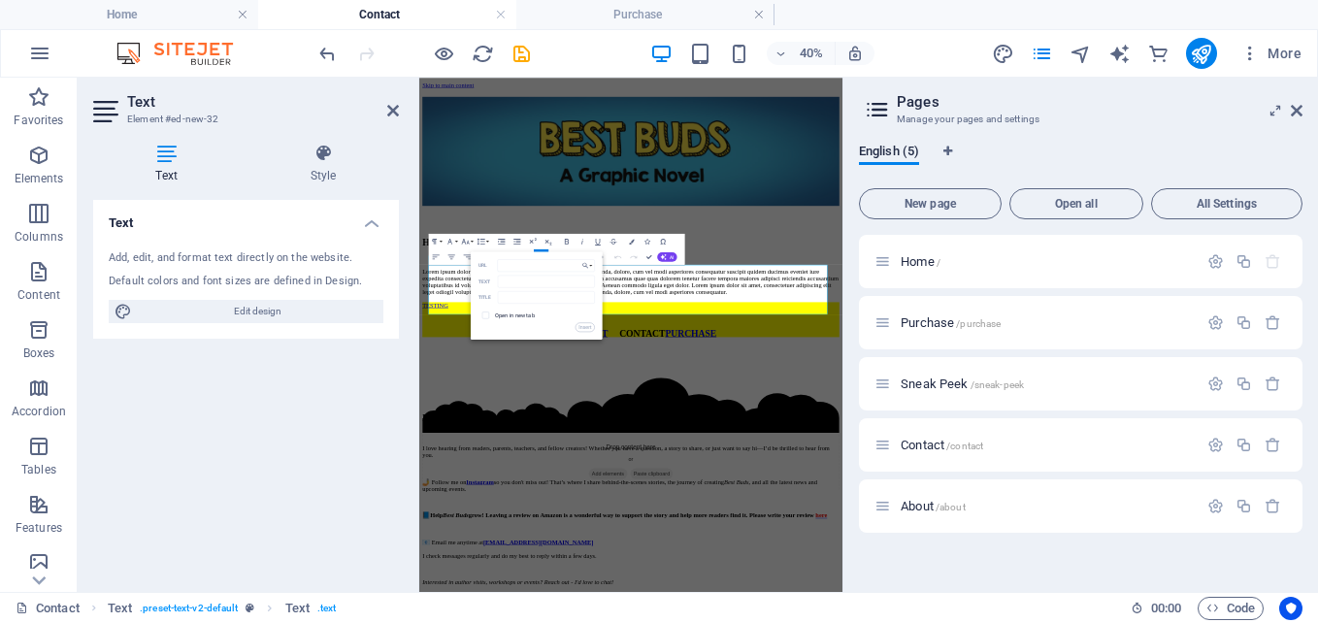
click at [1103, 563] on p "​ ​ Lorem ipsum dolor sitope amet, consectetur adipisicing elitip. Massumenda, …" at bounding box center [948, 586] width 1042 height 70
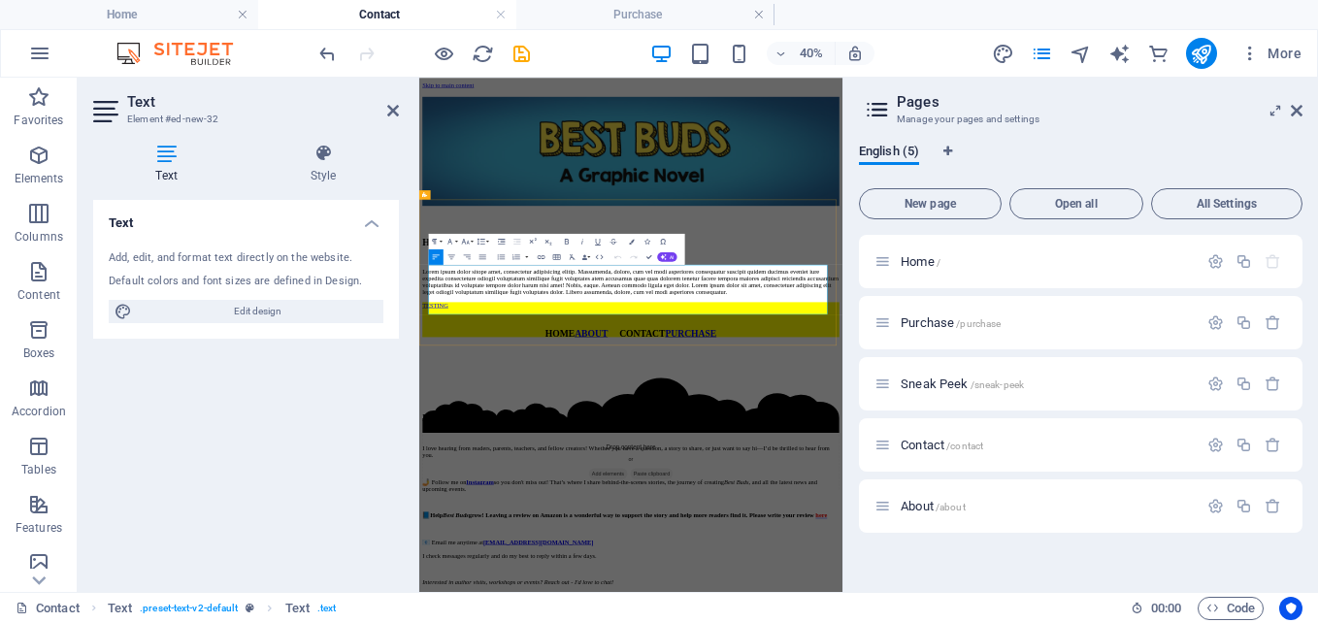
click at [906, 594] on p "Lorem ipsum dolor sitope amet, consectetur adipisicing elitip. Massumenda, dolo…" at bounding box center [948, 586] width 1042 height 70
click at [1256, 475] on div "Headline Lorem ipsum dolor sitope amet, consectetur adipisicing elitip. Massume…" at bounding box center [948, 548] width 1042 height 147
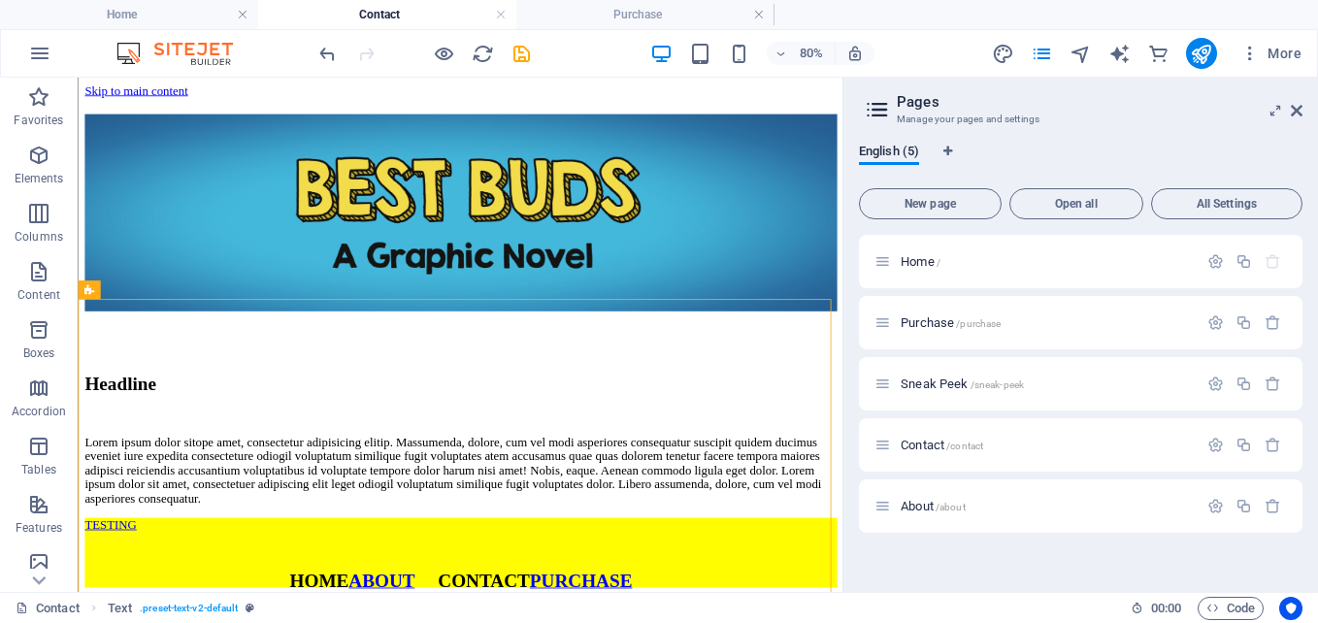
click at [1300, 102] on h2 "Pages" at bounding box center [1100, 101] width 406 height 17
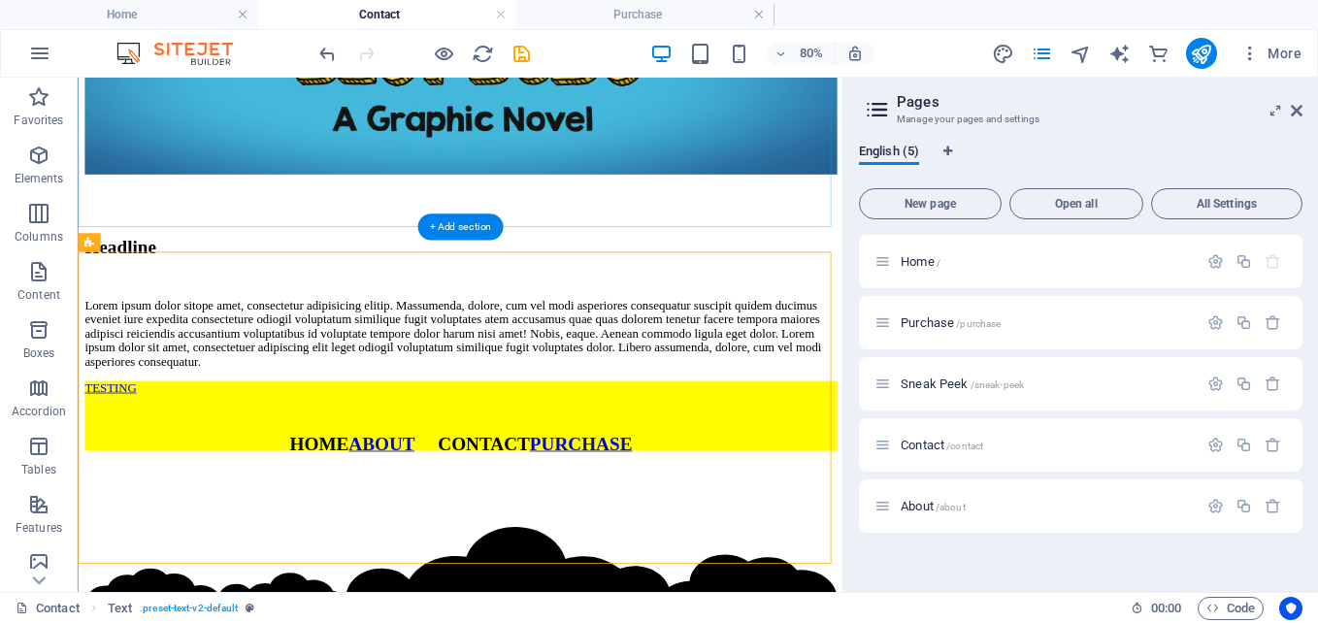
scroll to position [291, 0]
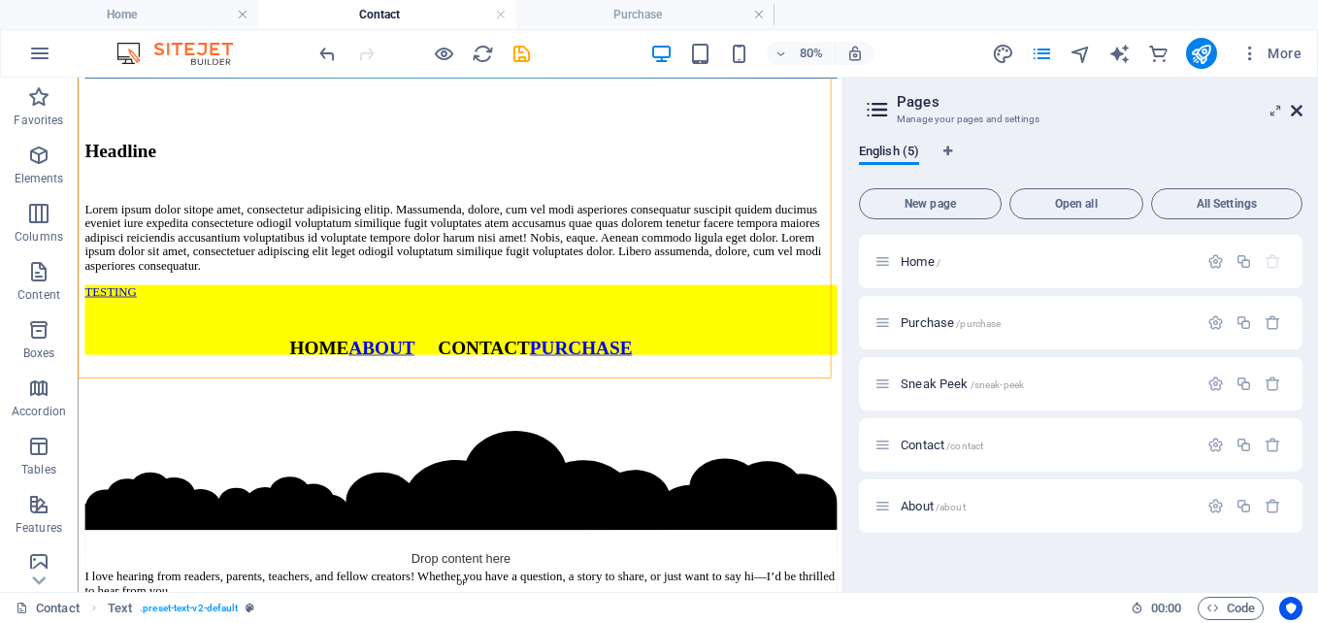
click at [1295, 111] on icon at bounding box center [1297, 111] width 12 height 16
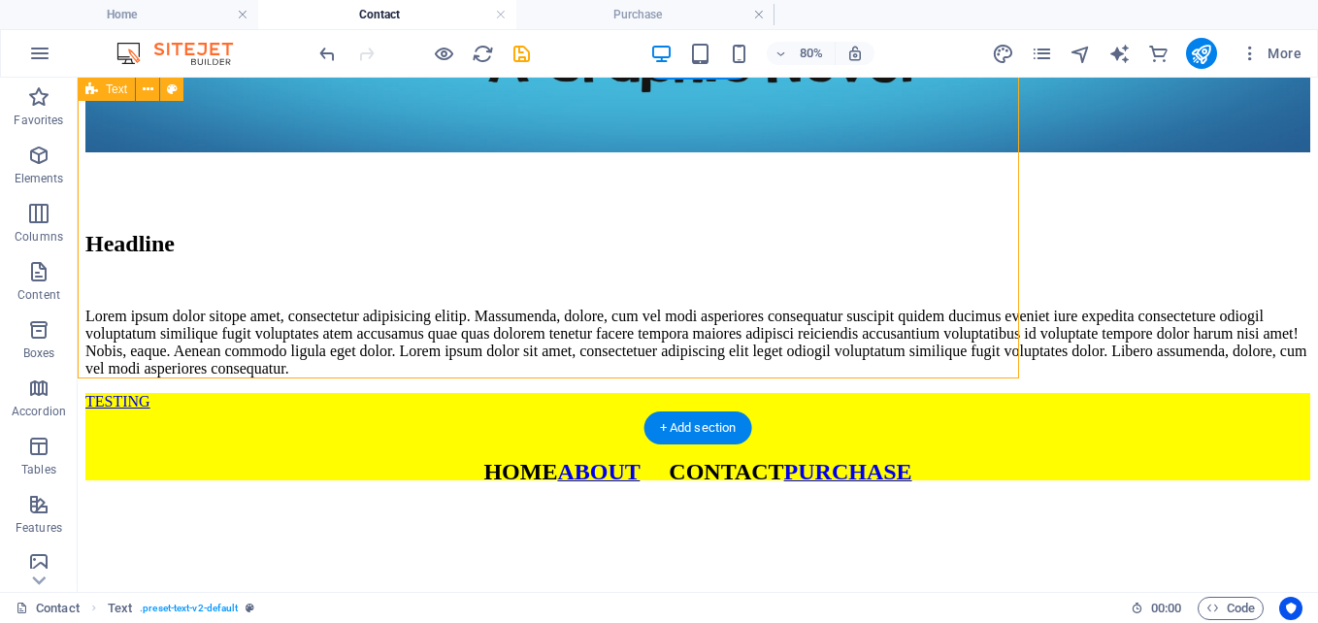
scroll to position [366, 0]
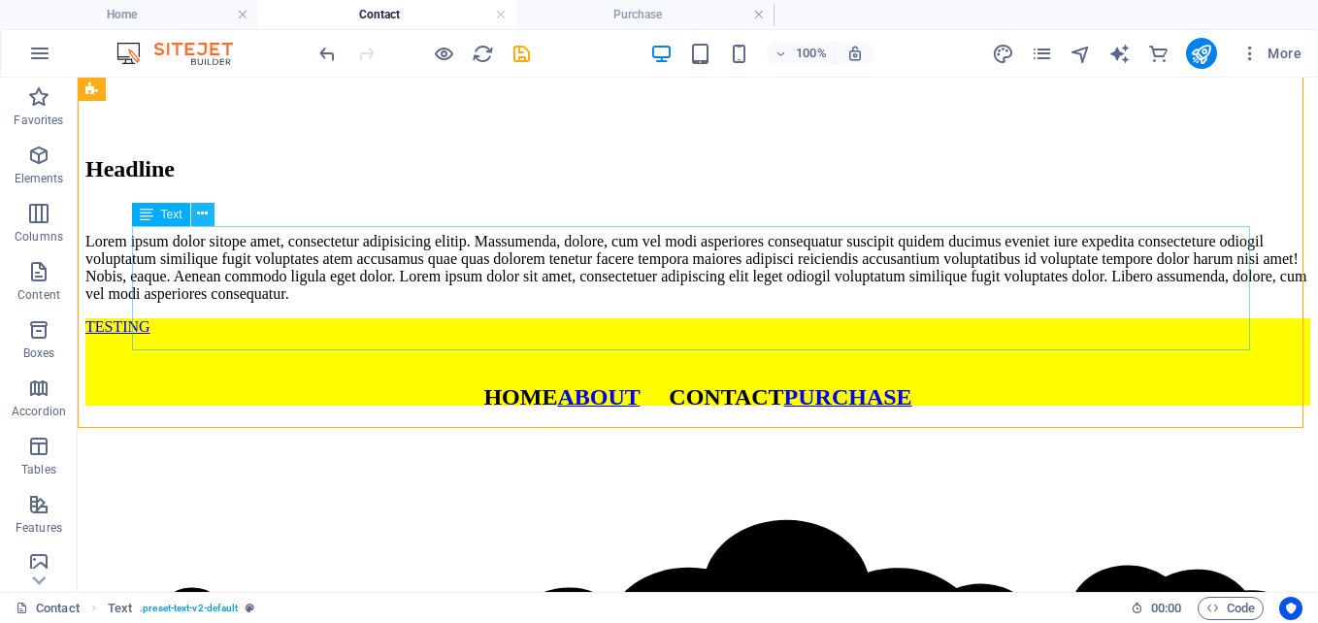
click at [203, 215] on icon at bounding box center [202, 214] width 11 height 20
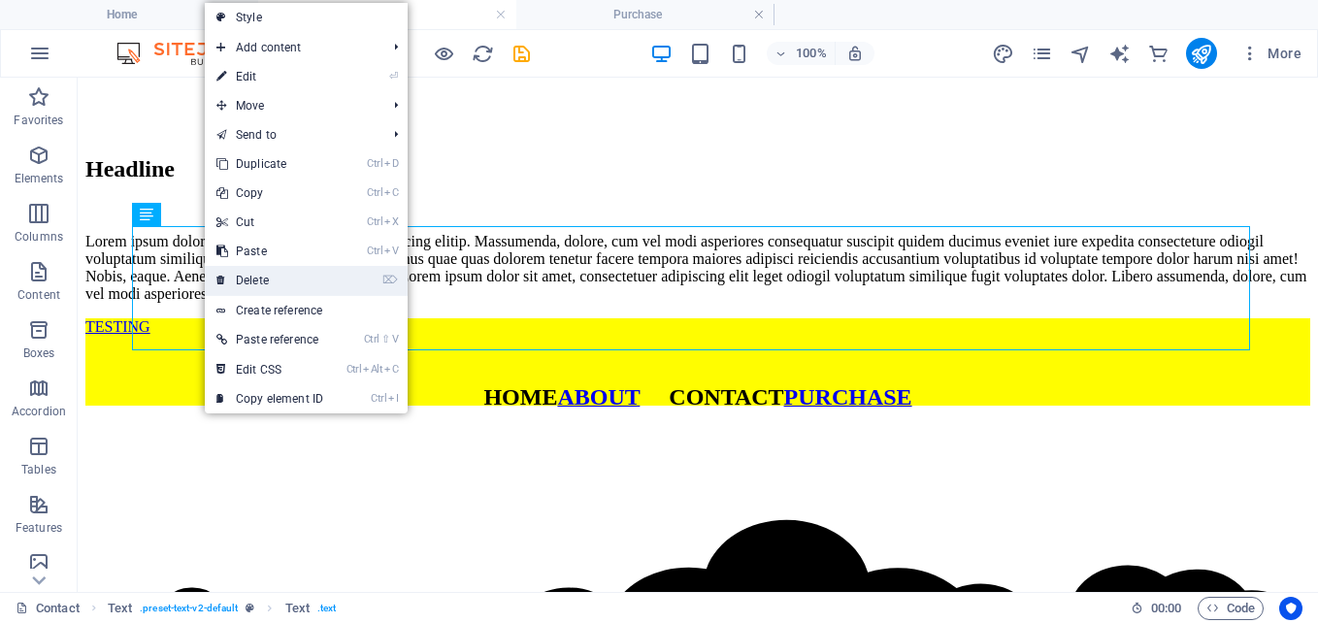
click at [256, 272] on link "⌦ Delete" at bounding box center [270, 280] width 130 height 29
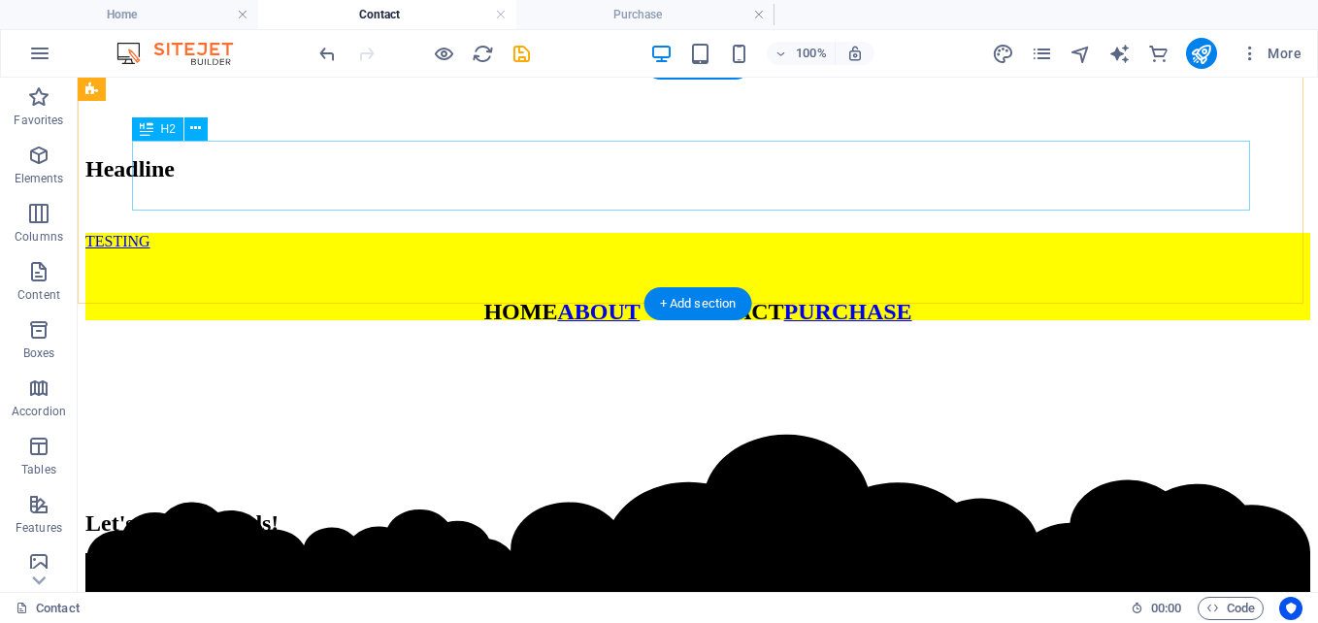
click at [237, 177] on div "Headline" at bounding box center [697, 169] width 1225 height 26
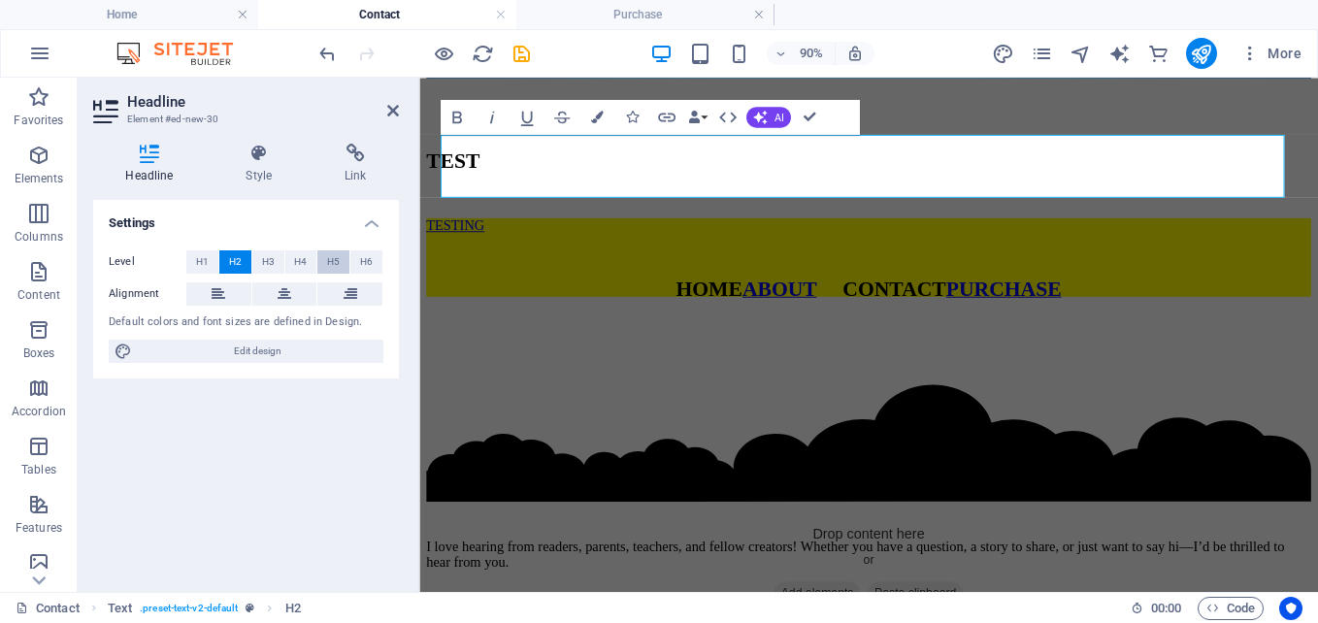
click at [336, 256] on span "H5" at bounding box center [333, 261] width 13 height 23
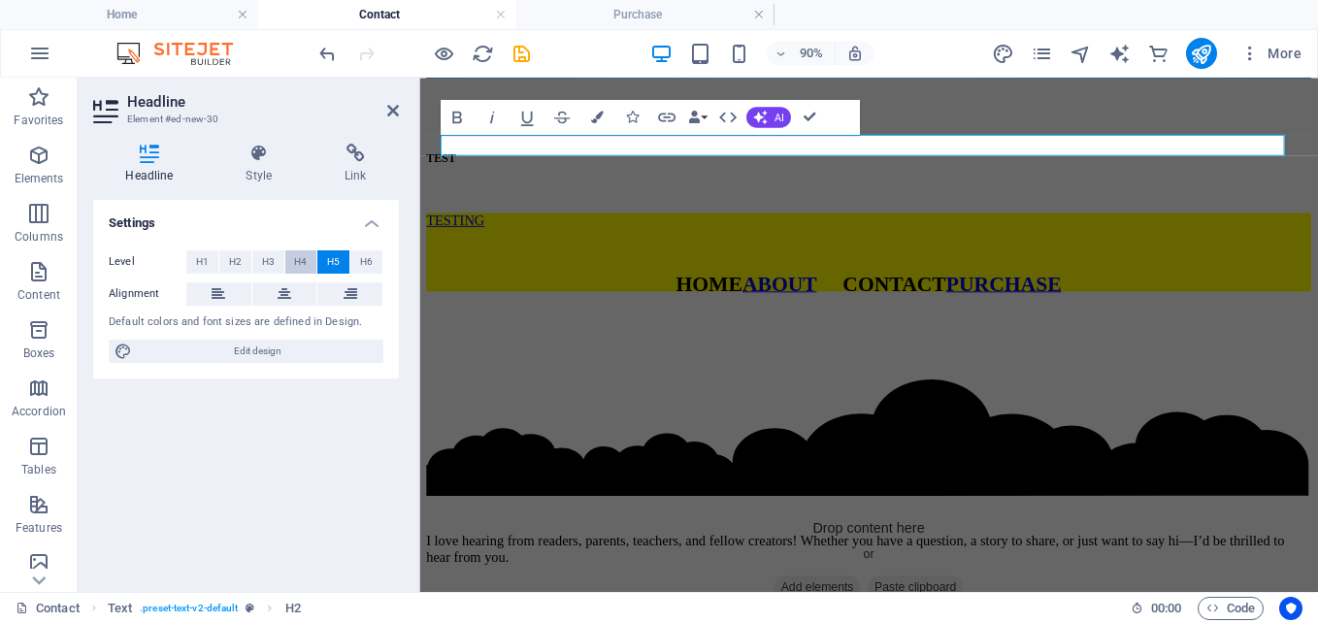
click at [289, 258] on button "H4" at bounding box center [301, 261] width 32 height 23
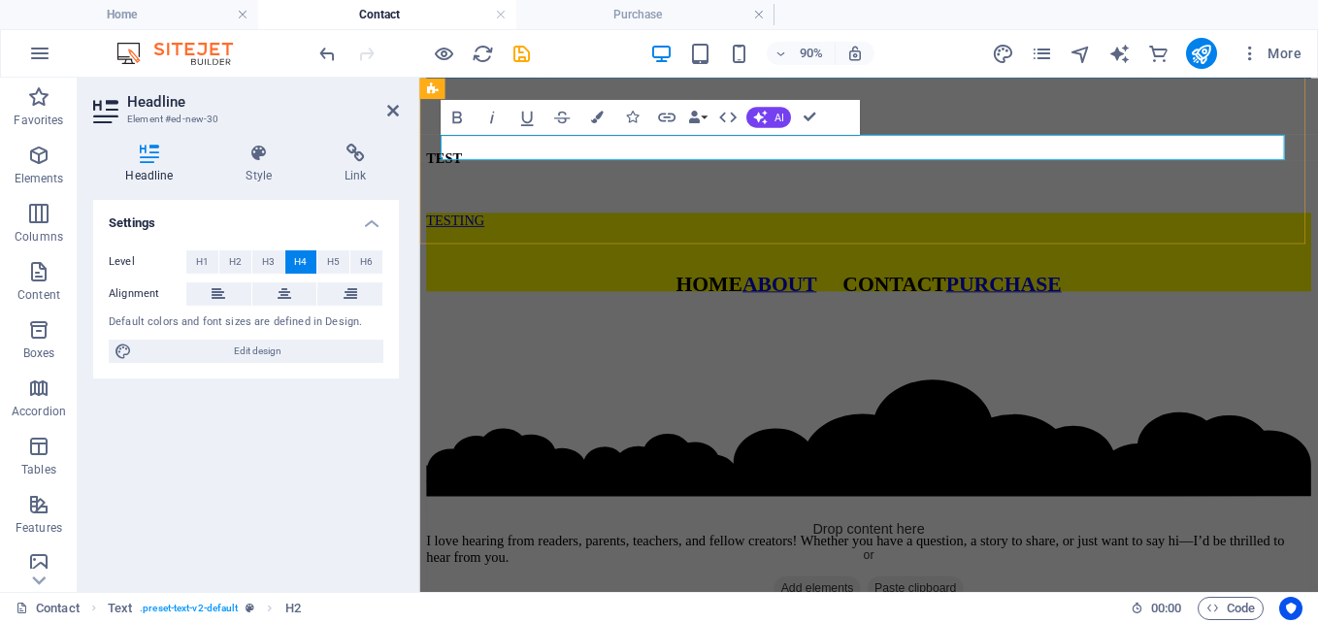
click at [577, 158] on h4 "TEST" at bounding box center [918, 166] width 983 height 17
drag, startPoint x: 520, startPoint y: 150, endPoint x: 395, endPoint y: 149, distance: 125.2
click at [667, 111] on icon "button" at bounding box center [666, 117] width 21 height 21
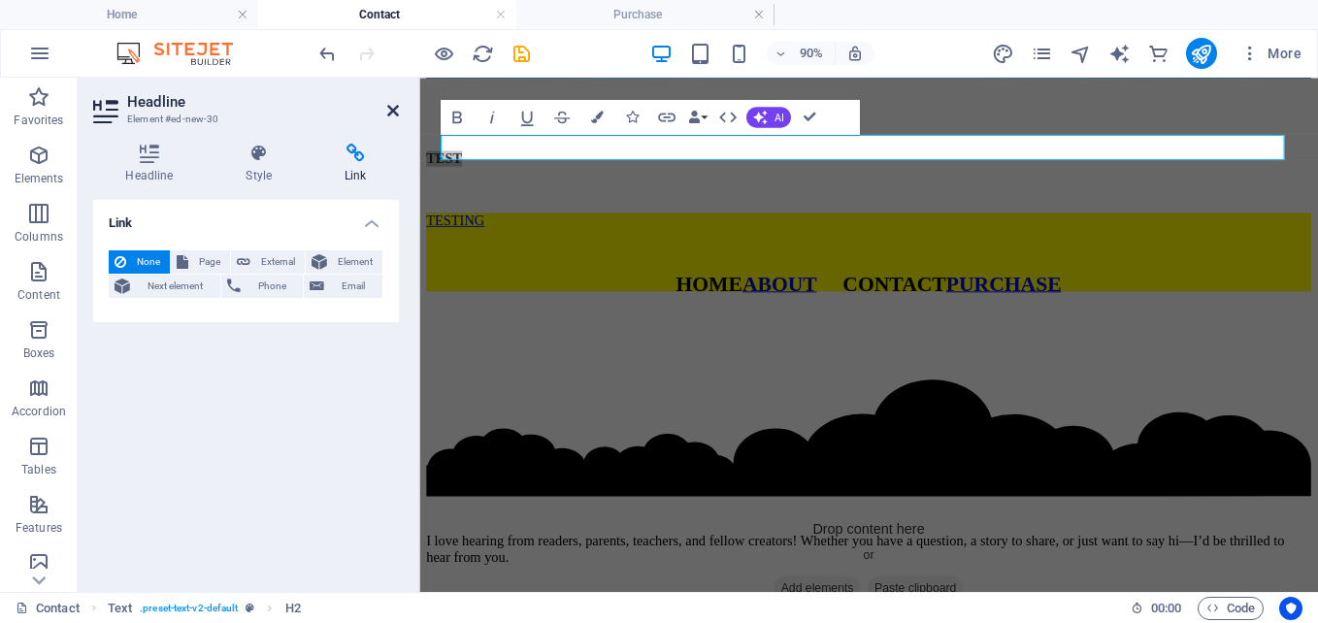
drag, startPoint x: 398, startPoint y: 108, endPoint x: 411, endPoint y: 68, distance: 42.0
click at [398, 108] on icon at bounding box center [393, 111] width 12 height 16
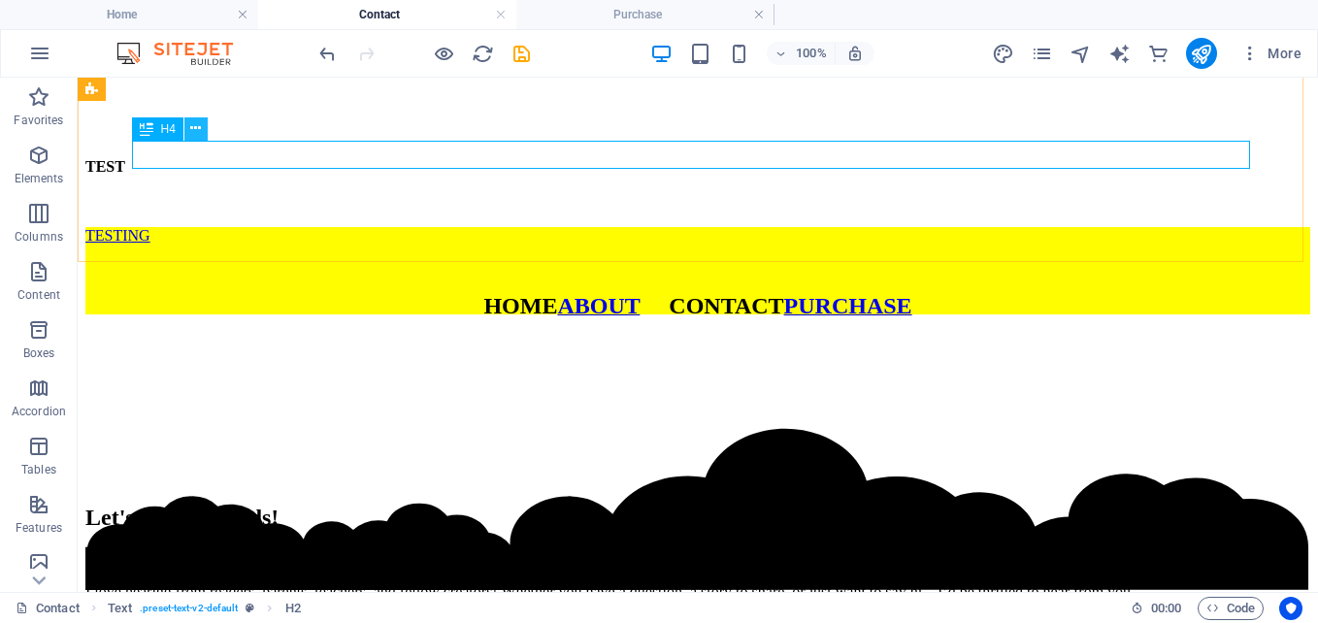
click at [185, 126] on button at bounding box center [195, 128] width 23 height 23
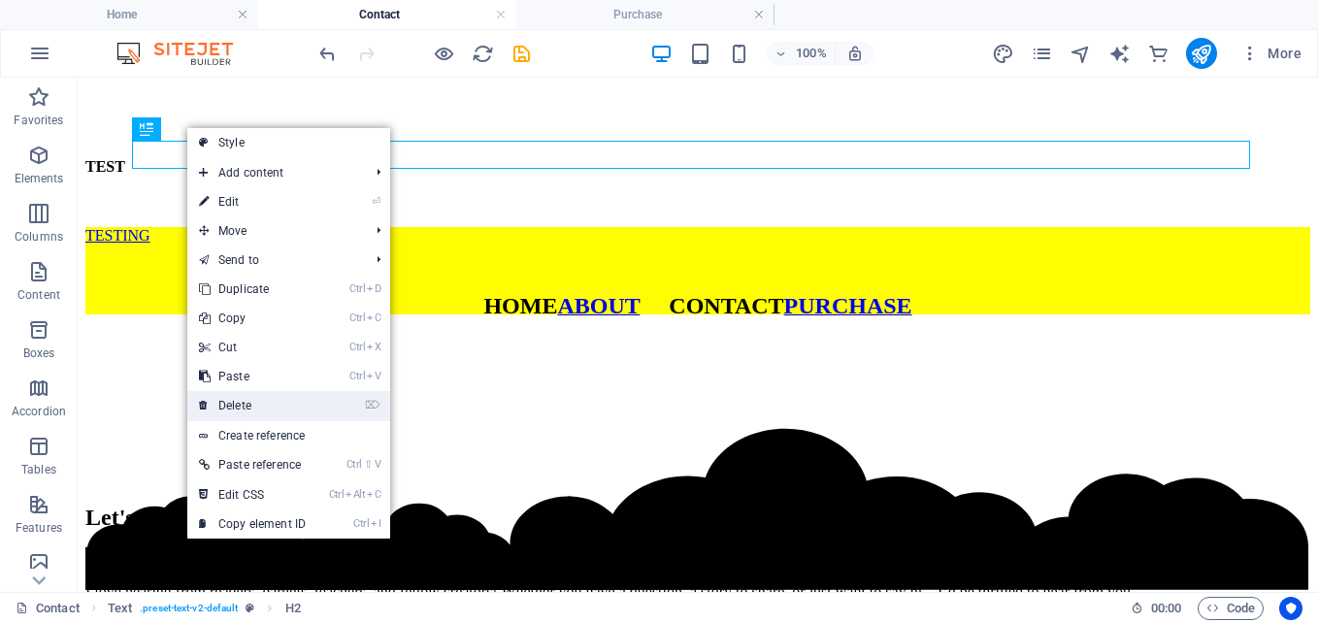
click at [267, 409] on link "⌦ Delete" at bounding box center [252, 405] width 130 height 29
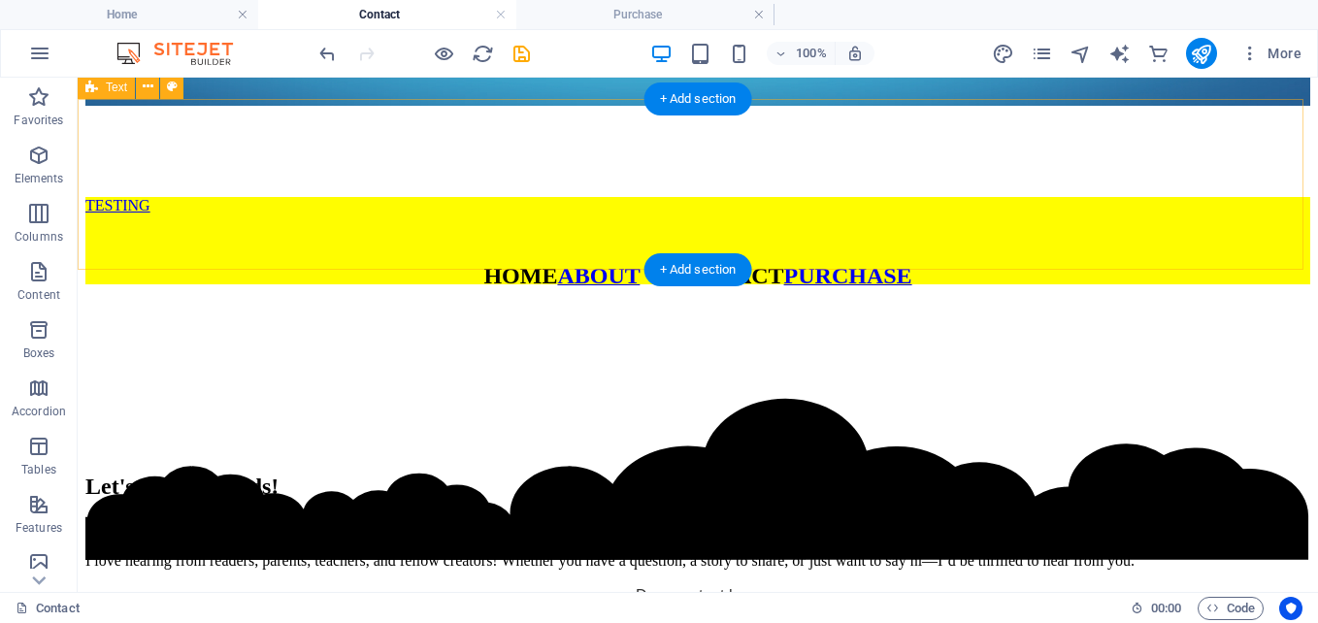
scroll to position [47, 0]
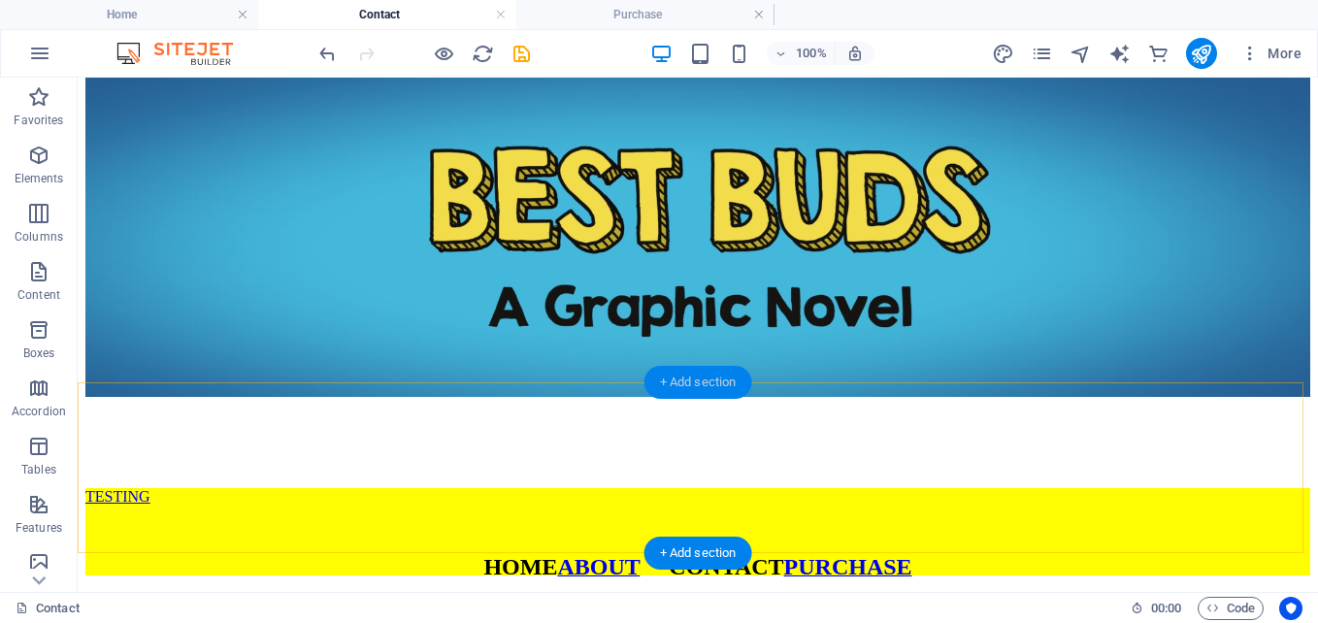
click at [705, 382] on div "+ Add section" at bounding box center [698, 382] width 108 height 33
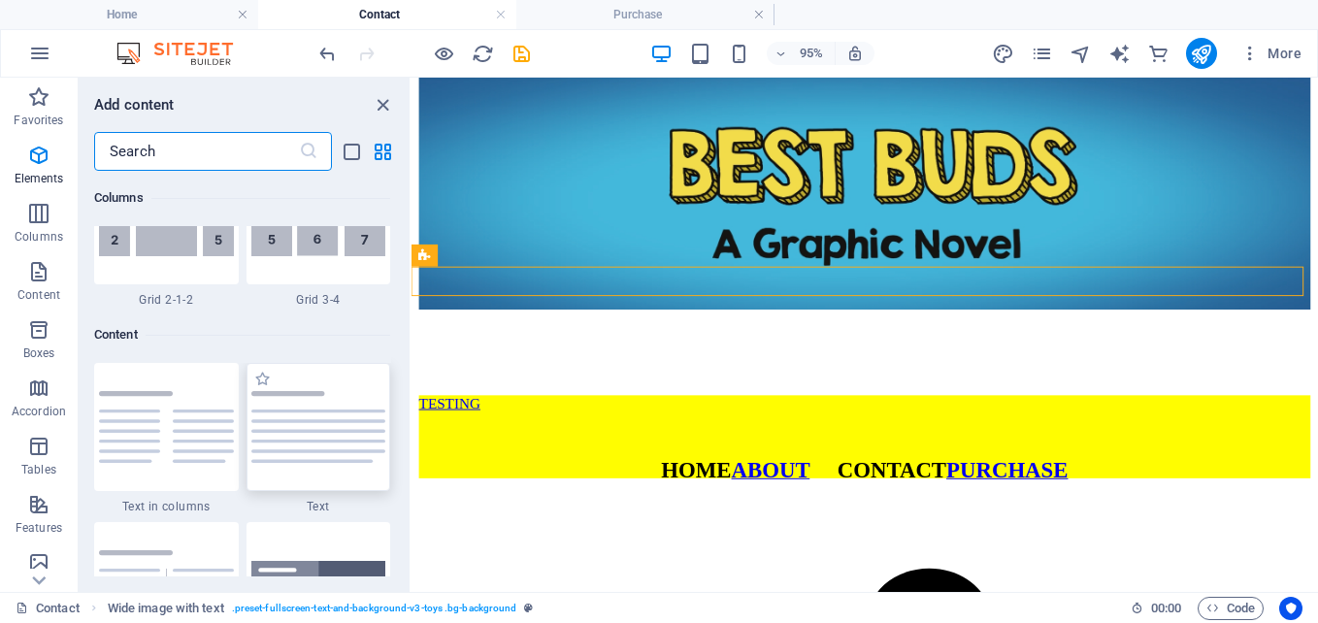
scroll to position [3396, 0]
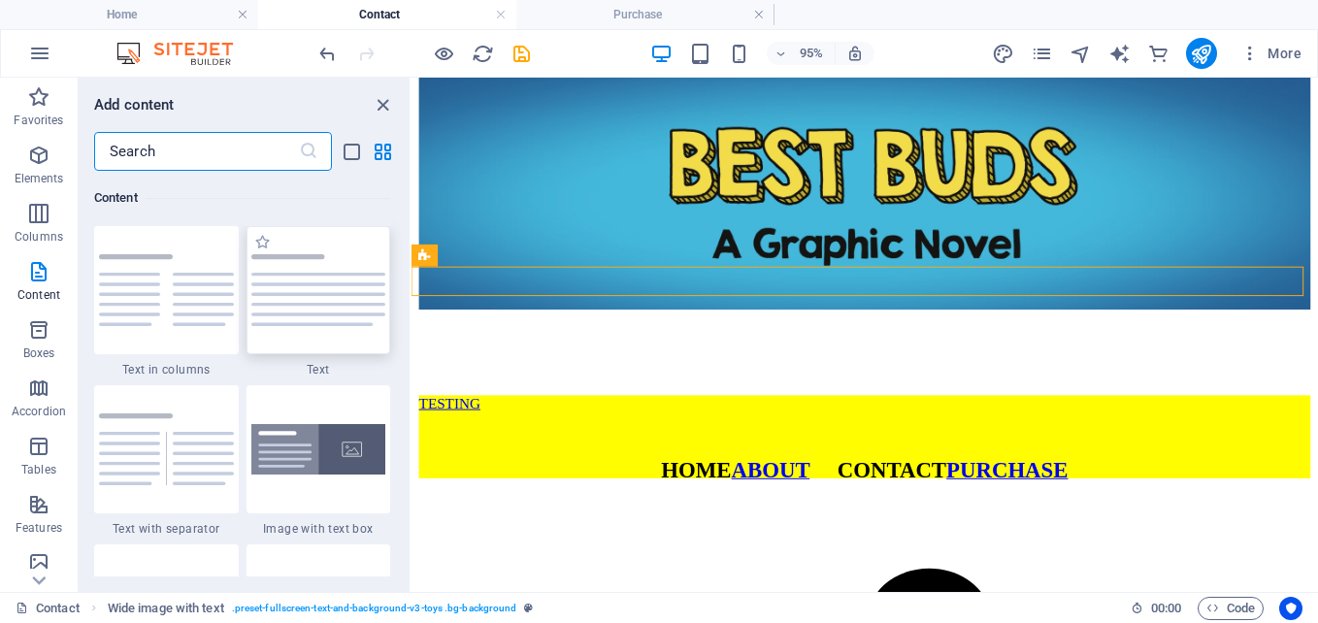
click at [336, 307] on img at bounding box center [318, 290] width 135 height 72
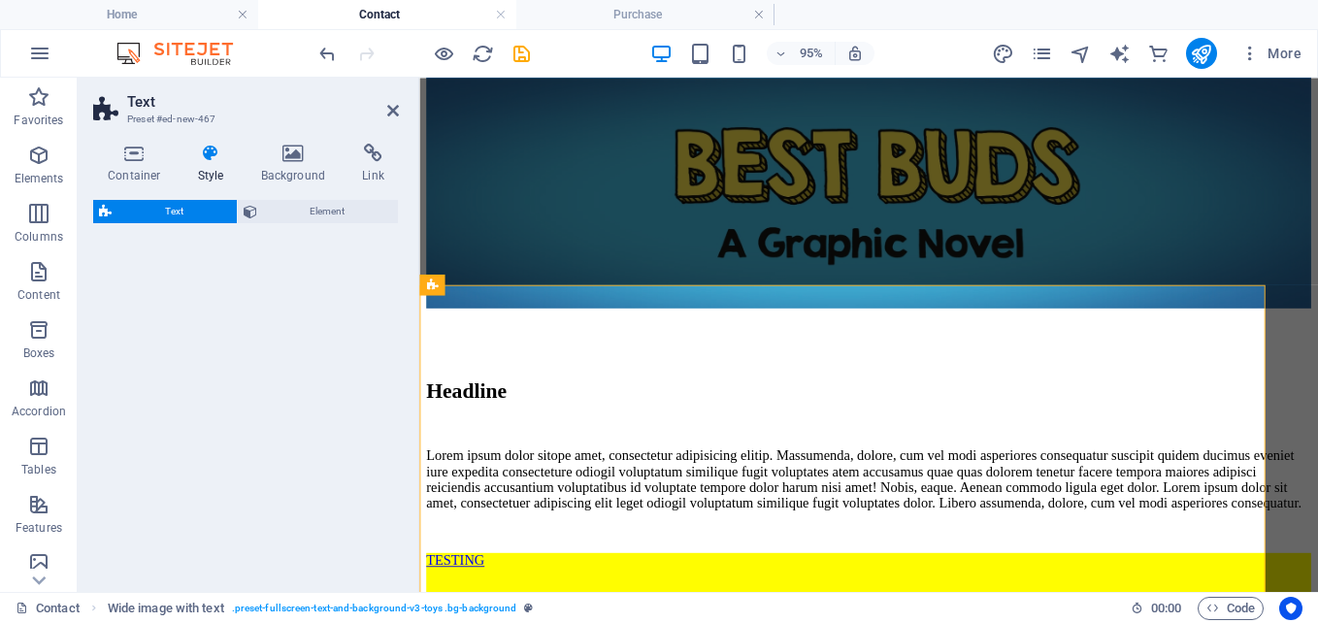
select select "preset-text-v2-default"
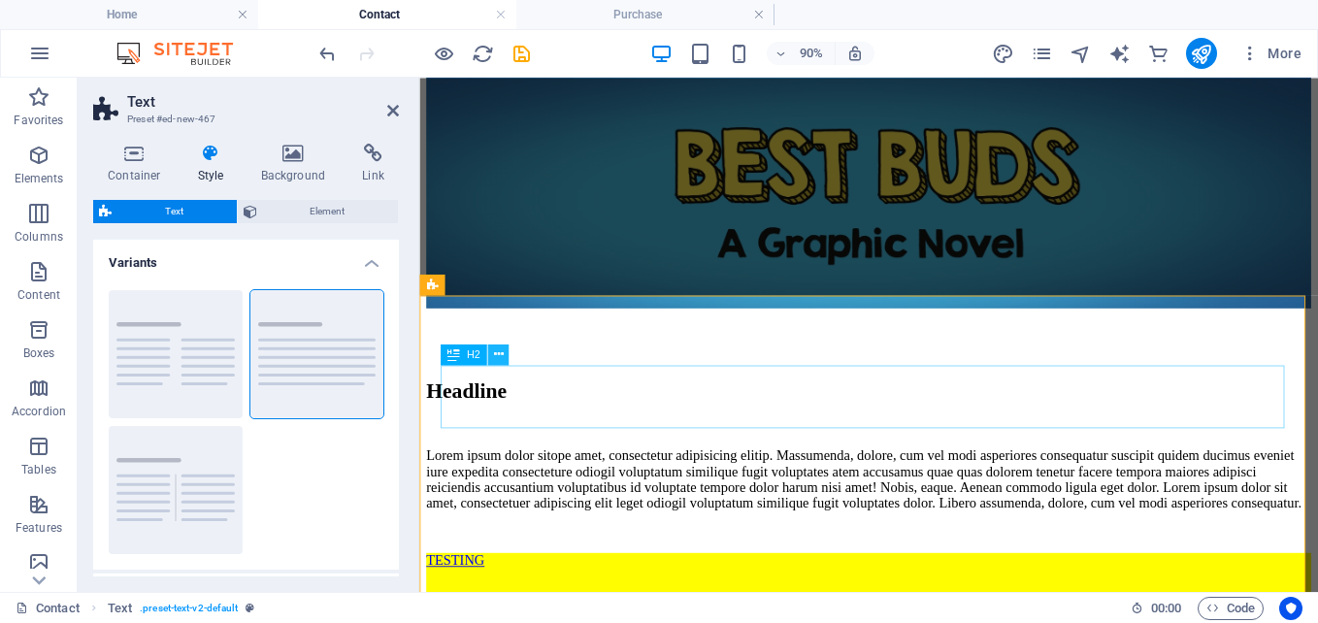
click at [504, 350] on button at bounding box center [498, 354] width 21 height 21
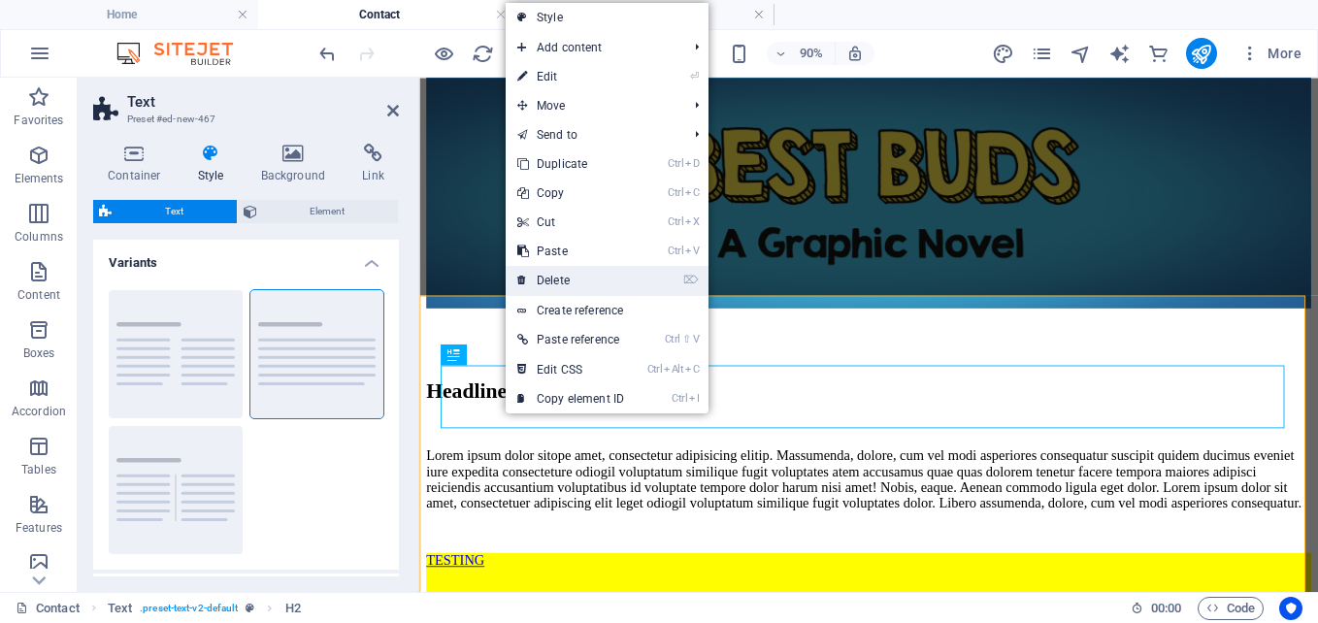
click at [570, 279] on link "⌦ Delete" at bounding box center [571, 280] width 130 height 29
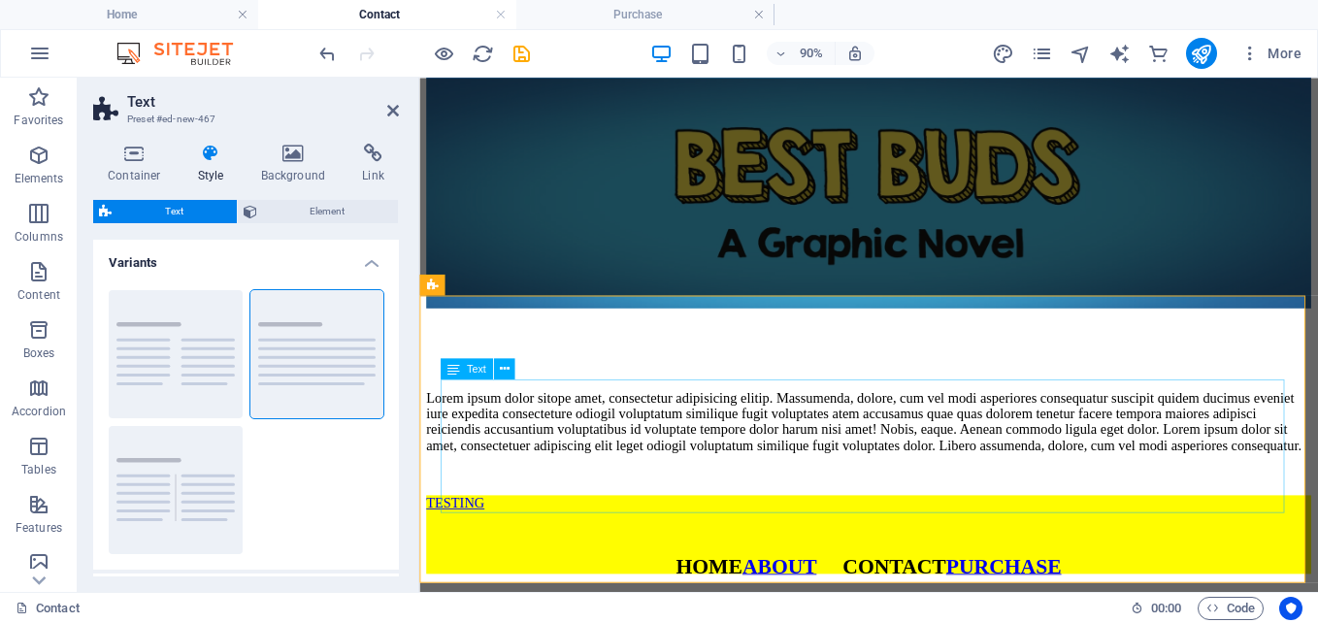
click at [656, 469] on div "Lorem ipsum dolor sitope amet, consectetur adipisicing elitip. Massumenda, dolo…" at bounding box center [918, 460] width 983 height 70
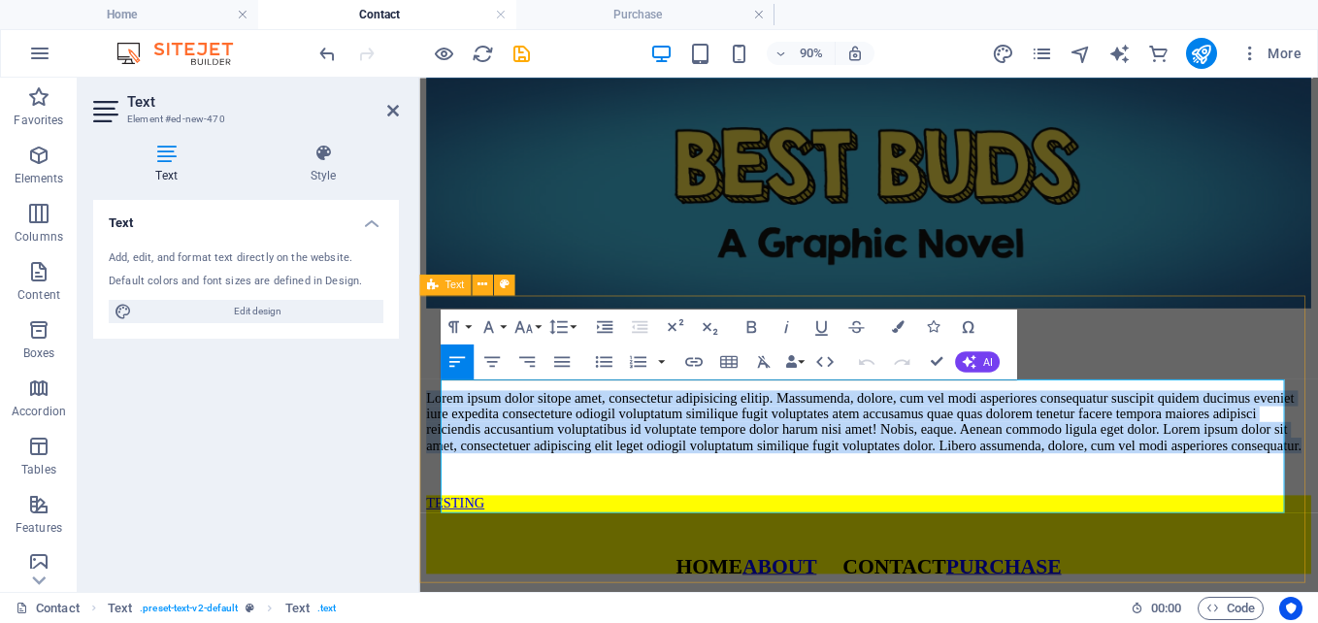
drag, startPoint x: 528, startPoint y: 457, endPoint x: 412, endPoint y: 403, distance: 127.6
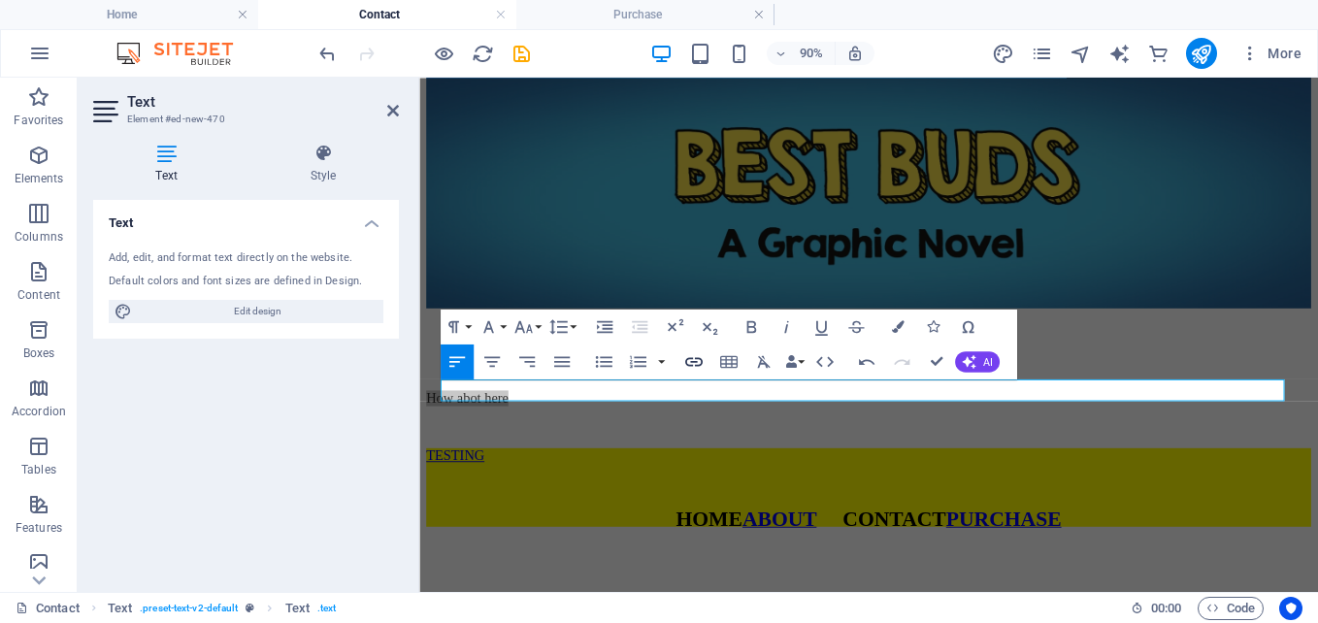
click at [700, 358] on icon "button" at bounding box center [693, 361] width 17 height 9
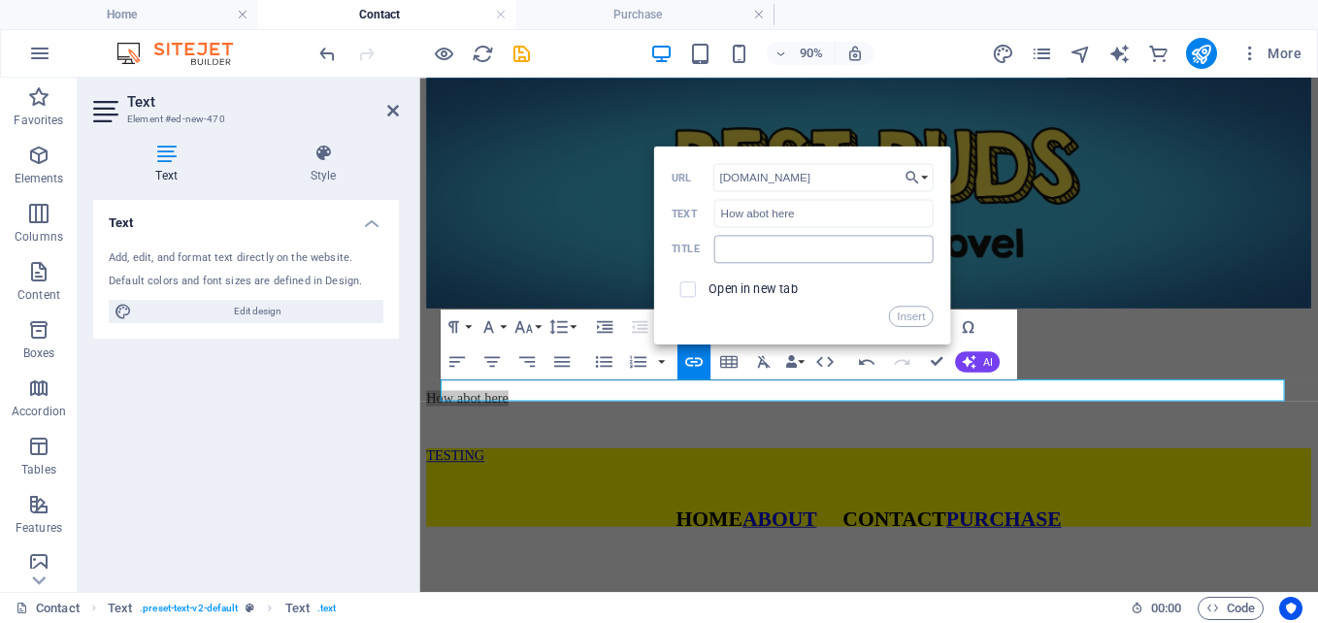
type input "[DOMAIN_NAME]"
click at [722, 260] on input "text" at bounding box center [823, 249] width 218 height 28
click at [909, 313] on button "Insert" at bounding box center [911, 316] width 44 height 21
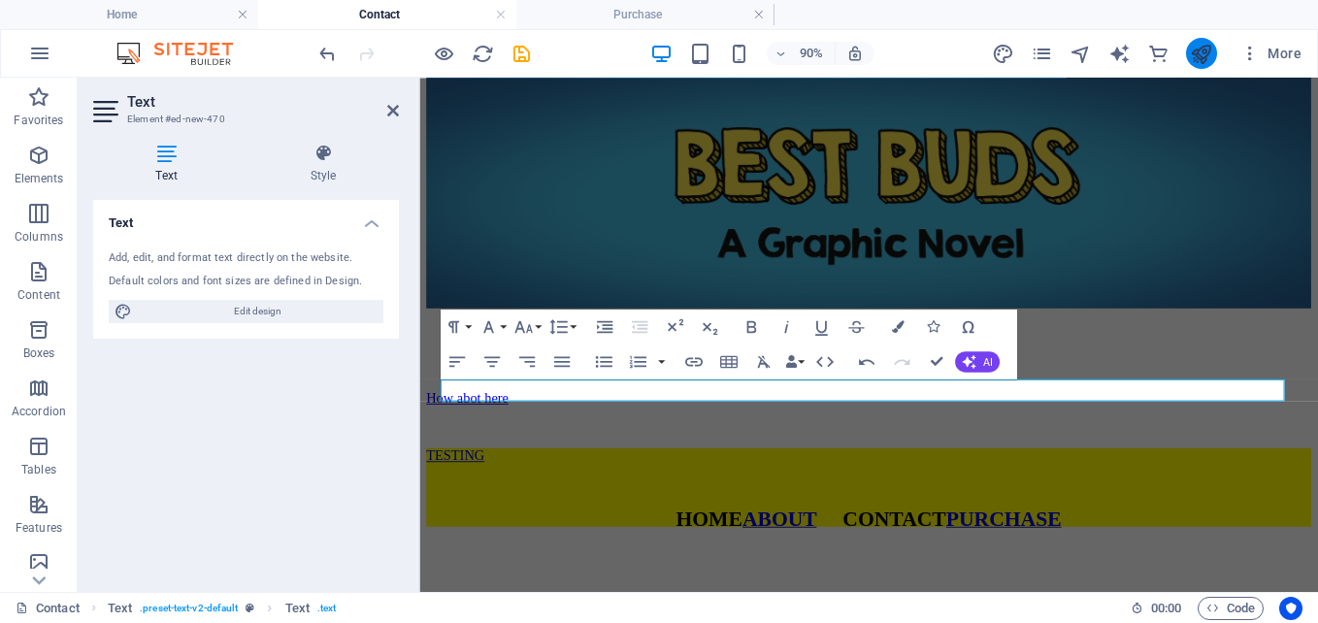
click at [1206, 41] on button "publish" at bounding box center [1201, 53] width 31 height 31
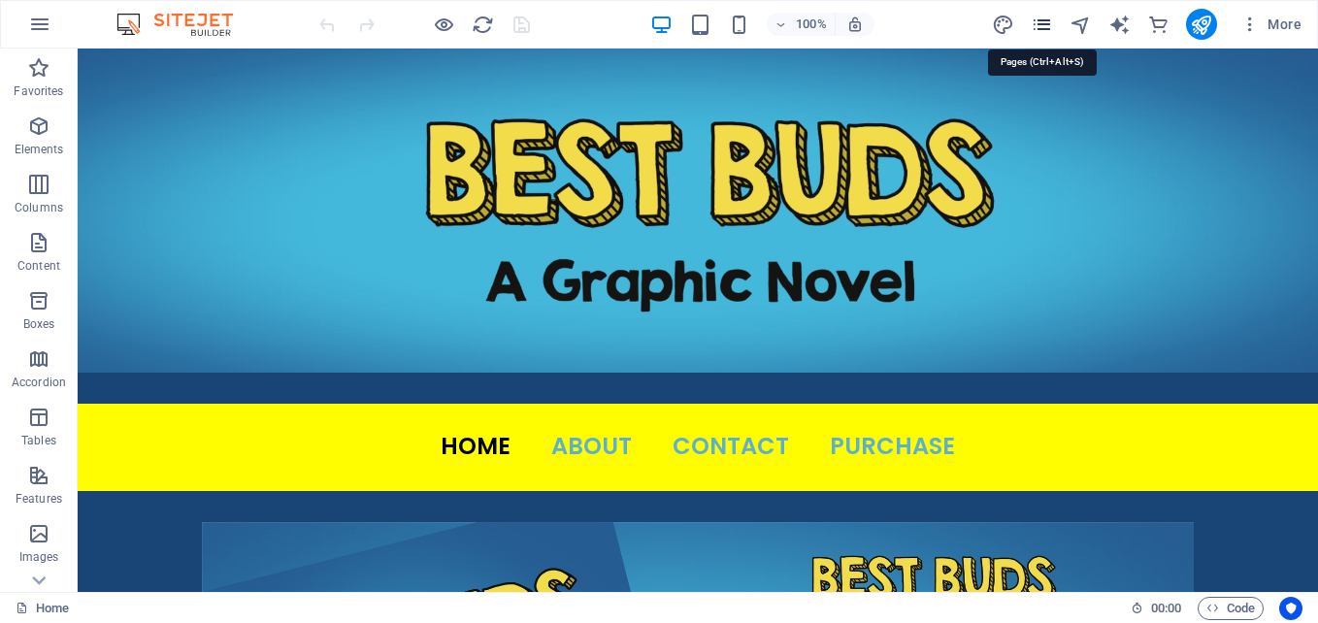
click at [1039, 18] on icon "pages" at bounding box center [1042, 25] width 22 height 22
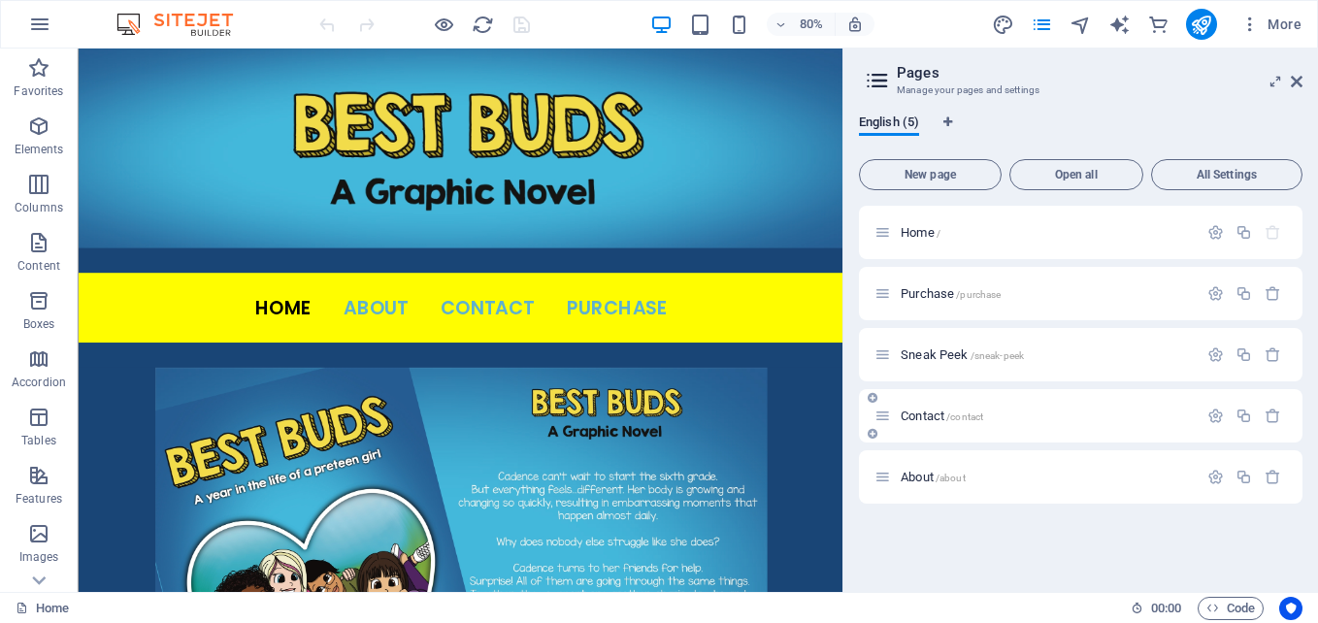
click at [929, 408] on div "Contact /contact" at bounding box center [1035, 416] width 323 height 22
click at [903, 413] on span "Contact /contact" at bounding box center [942, 416] width 82 height 15
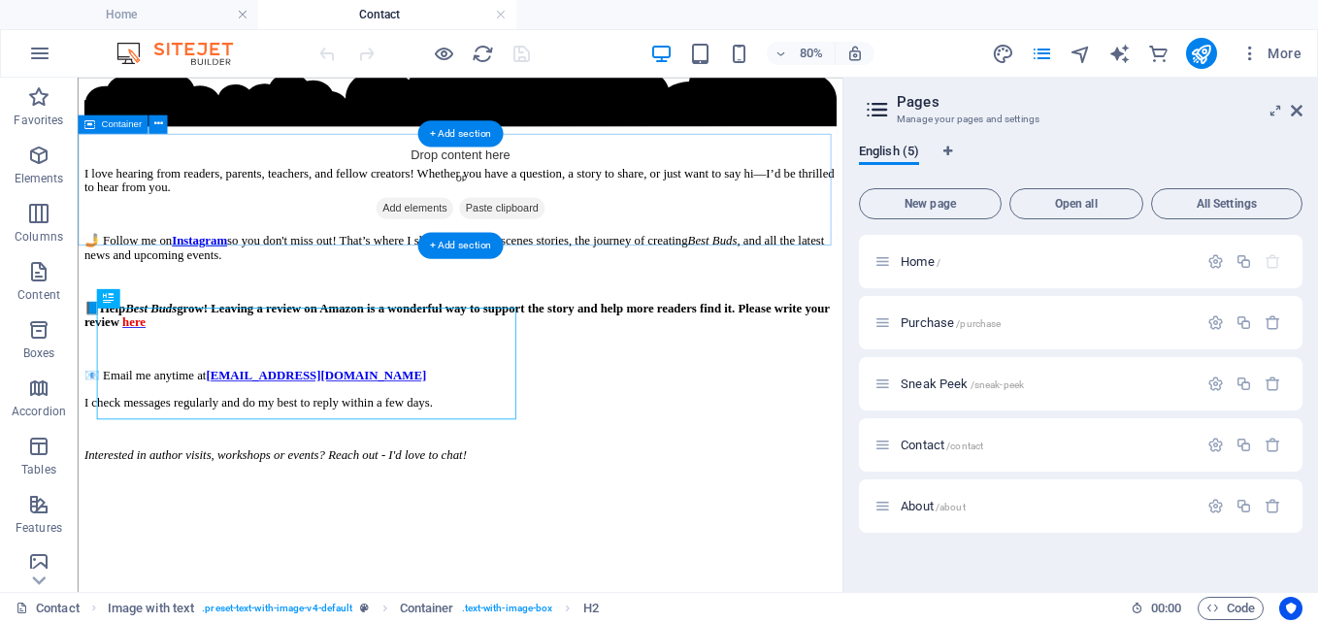
scroll to position [401, 0]
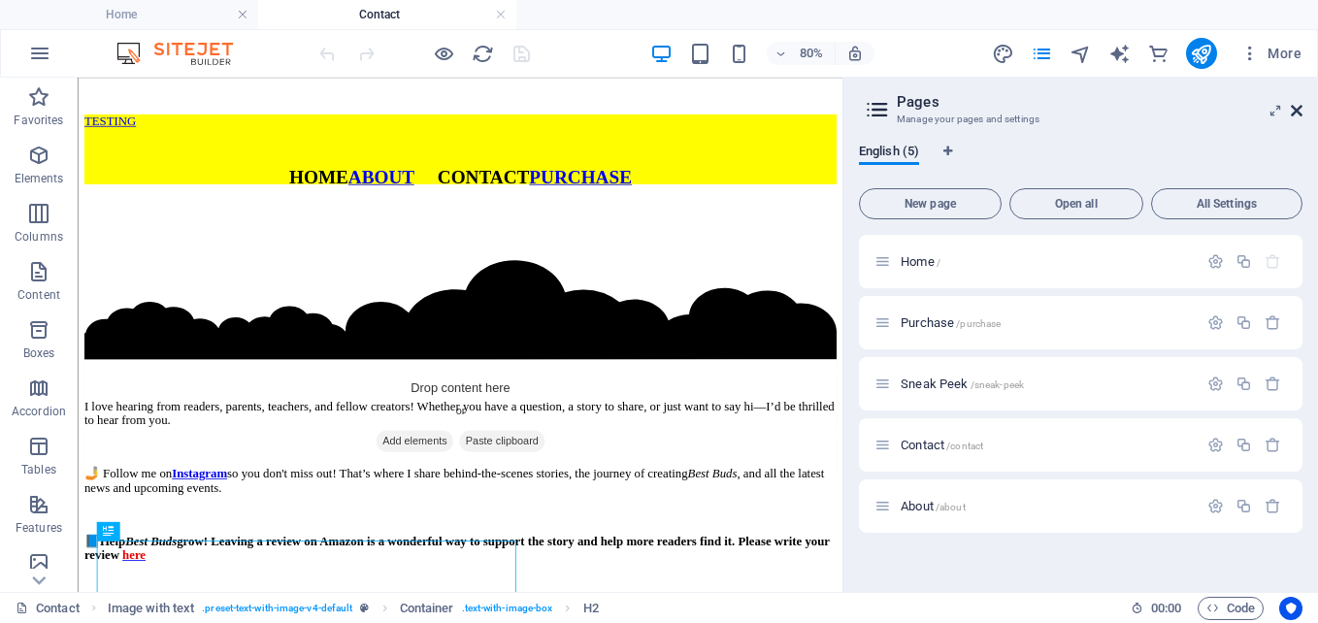
click at [1299, 112] on icon at bounding box center [1297, 111] width 12 height 16
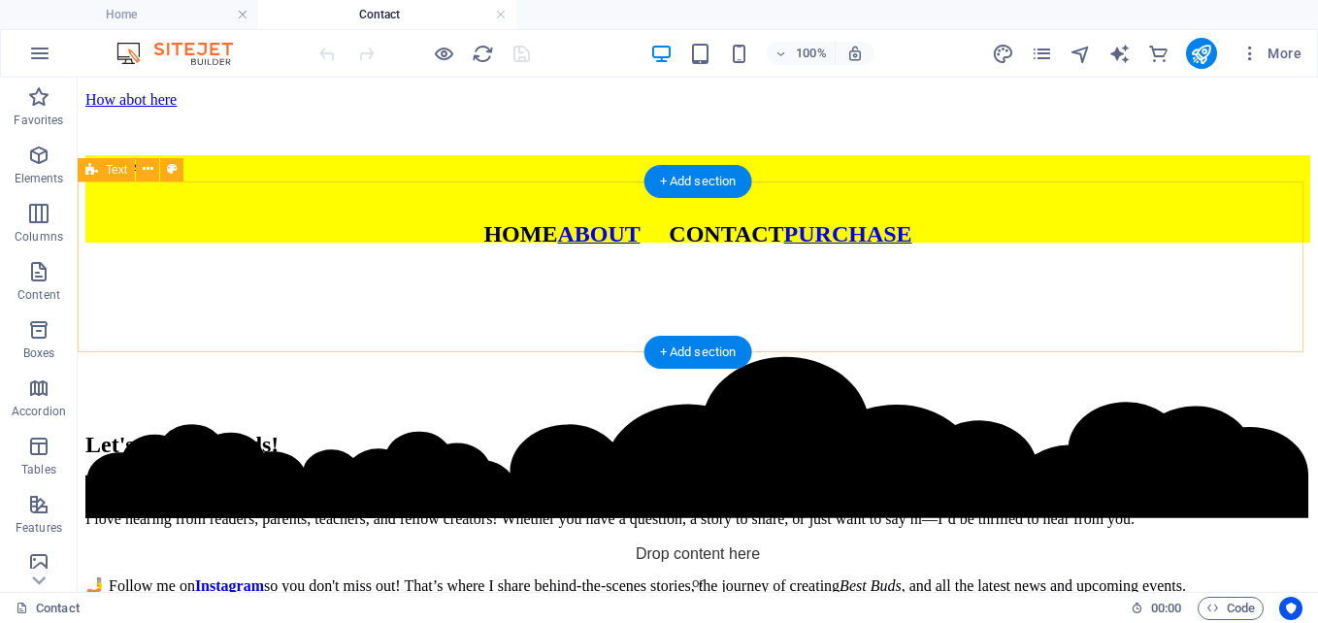
scroll to position [249, 0]
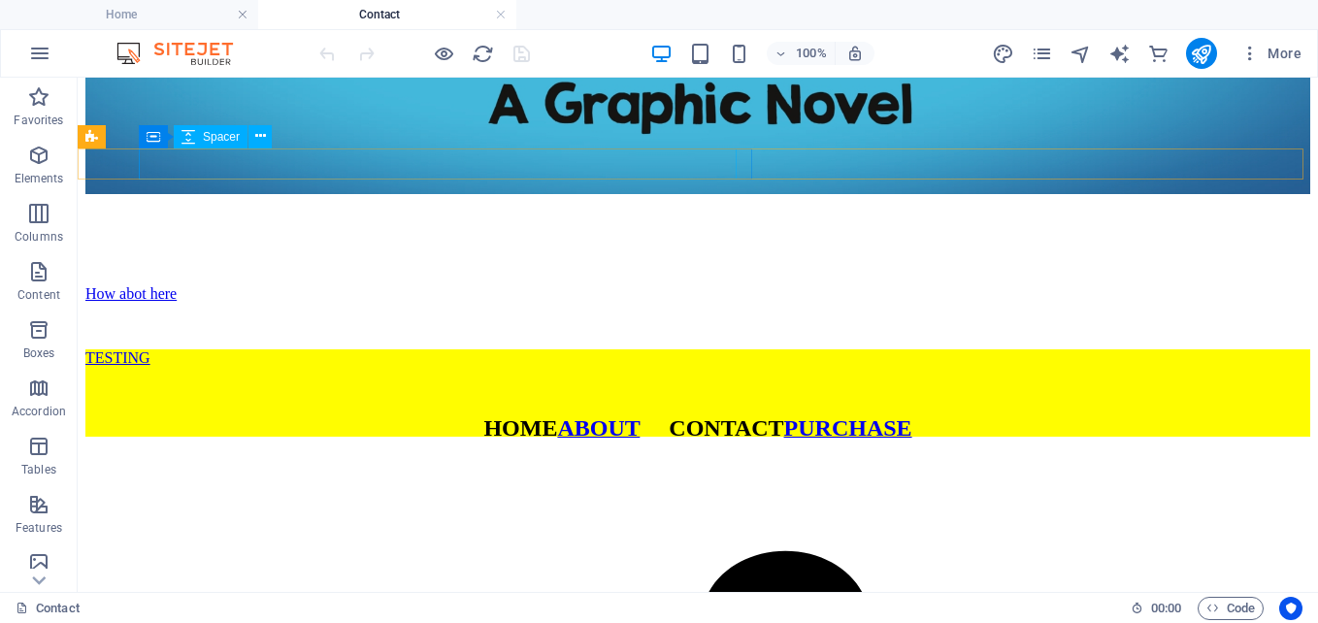
click at [172, 223] on div at bounding box center [697, 238] width 1225 height 31
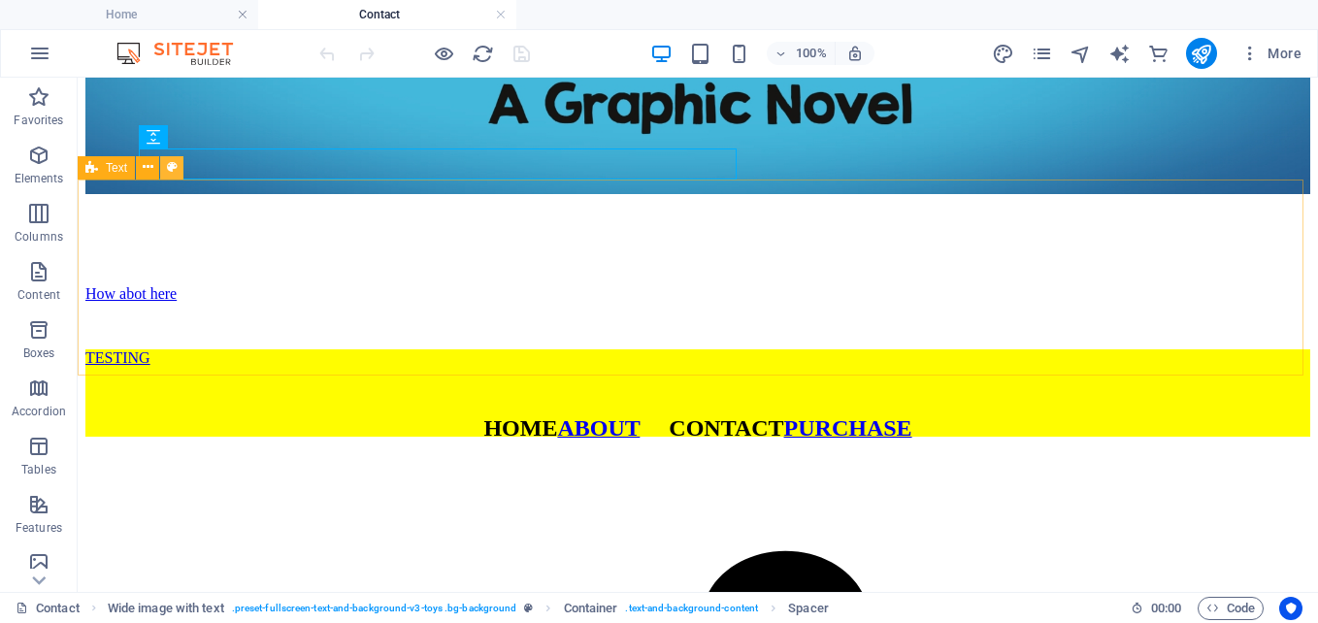
click at [176, 173] on icon at bounding box center [172, 167] width 11 height 20
select select "preset-text-v2-default"
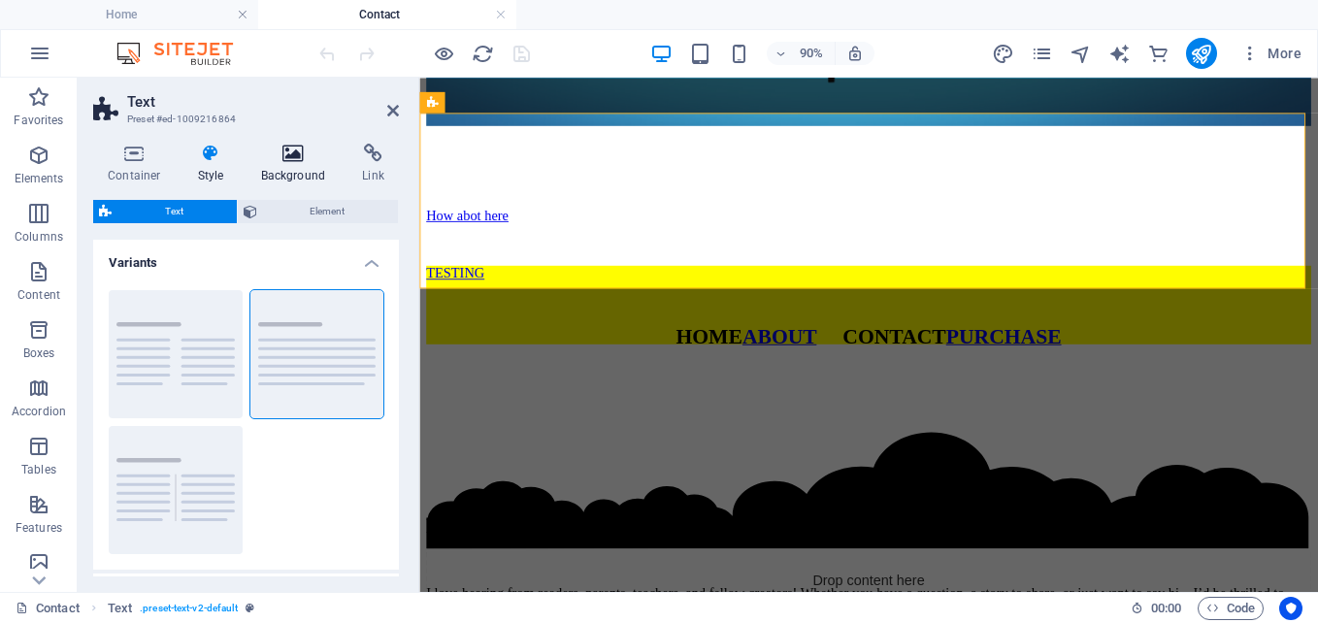
click at [299, 166] on h4 "Background" at bounding box center [298, 164] width 102 height 41
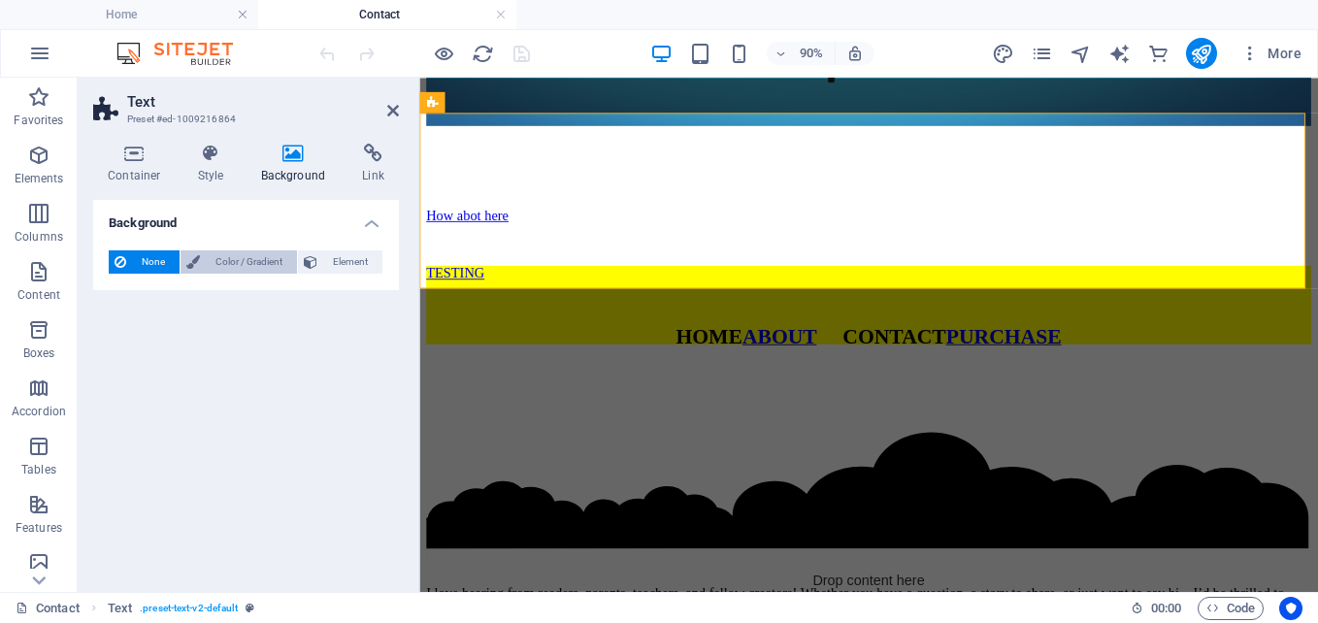
click at [245, 254] on span "Color / Gradient" at bounding box center [248, 261] width 85 height 23
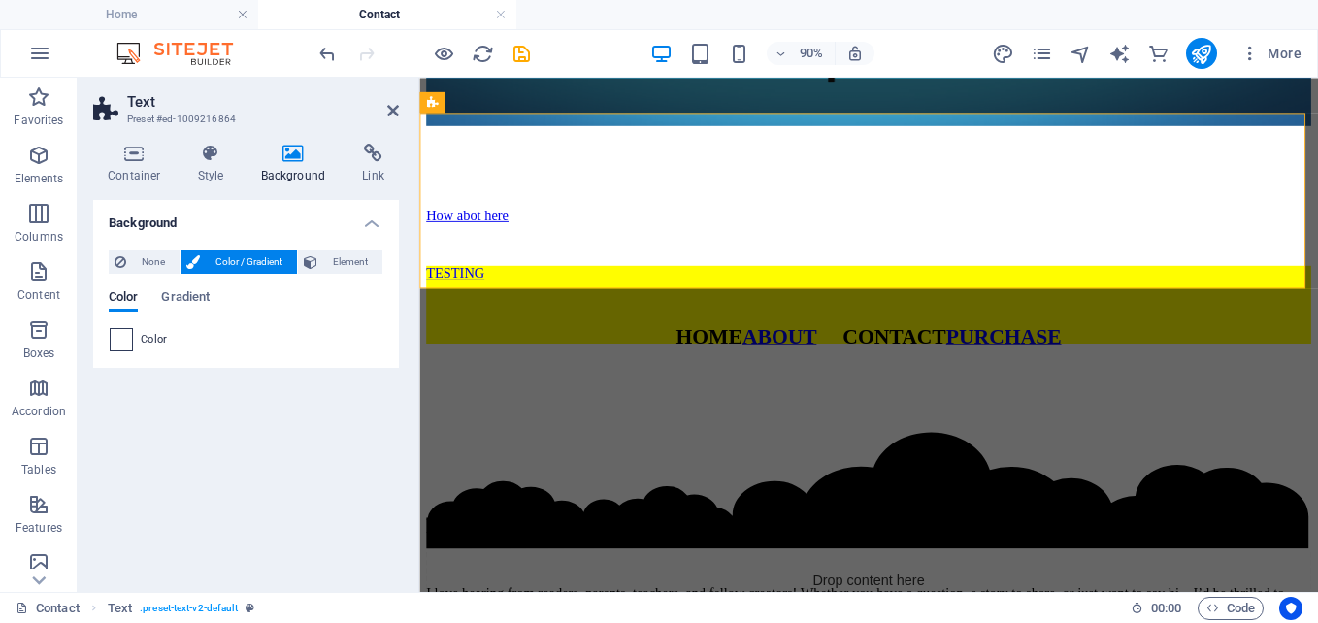
click at [124, 339] on span at bounding box center [121, 339] width 21 height 21
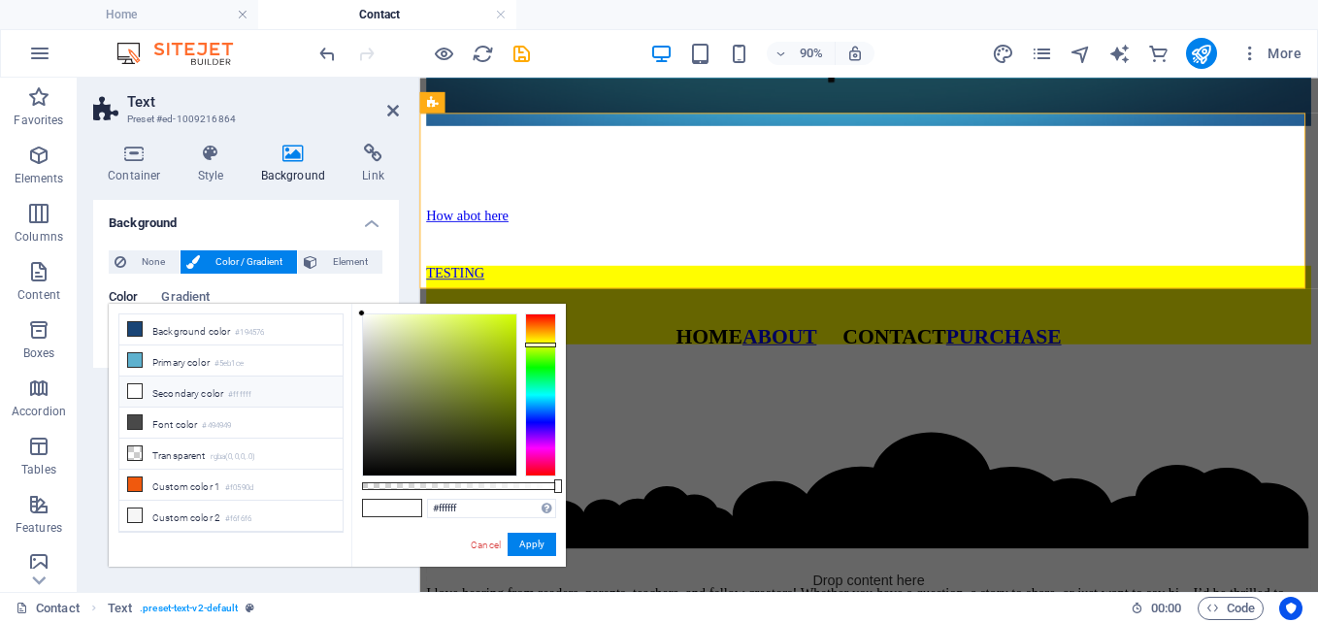
drag, startPoint x: 549, startPoint y: 318, endPoint x: 545, endPoint y: 345, distance: 26.5
click at [545, 345] on div at bounding box center [540, 394] width 31 height 163
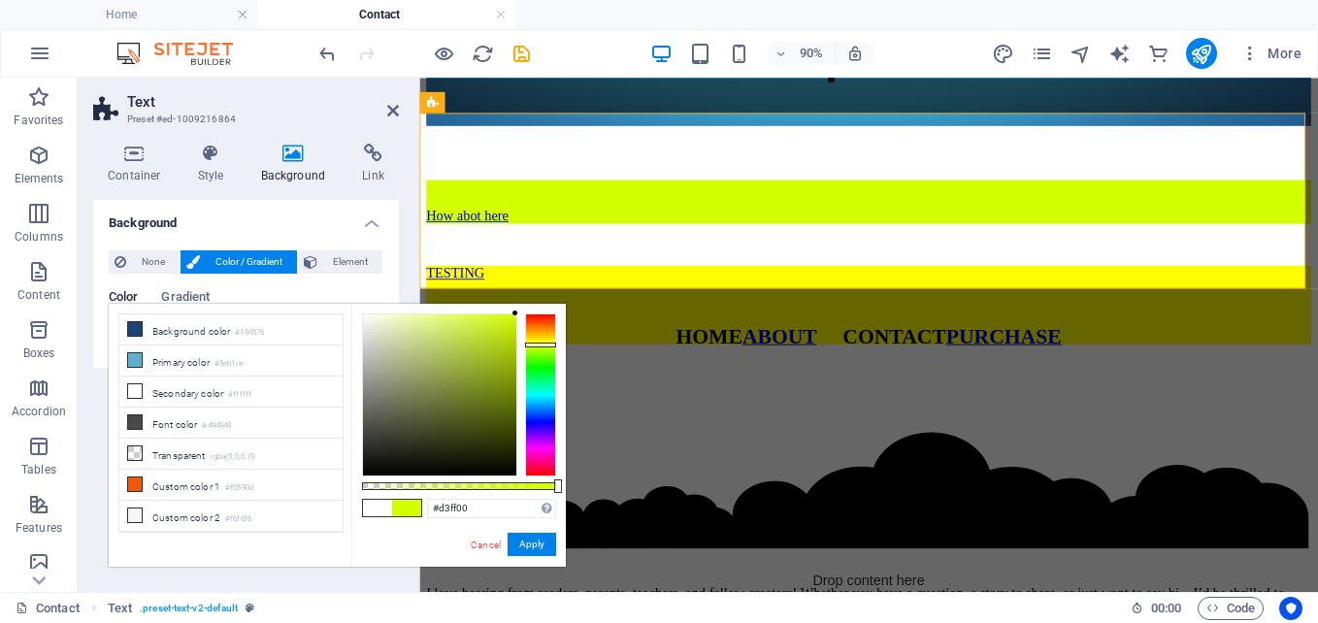
drag, startPoint x: 511, startPoint y: 313, endPoint x: 527, endPoint y: 308, distance: 16.3
click at [527, 308] on div "#d3ff00 Supported formats #0852ed rgb(8, 82, 237) rgba(8, 82, 237, 90%) hsv(221…" at bounding box center [458, 576] width 214 height 544
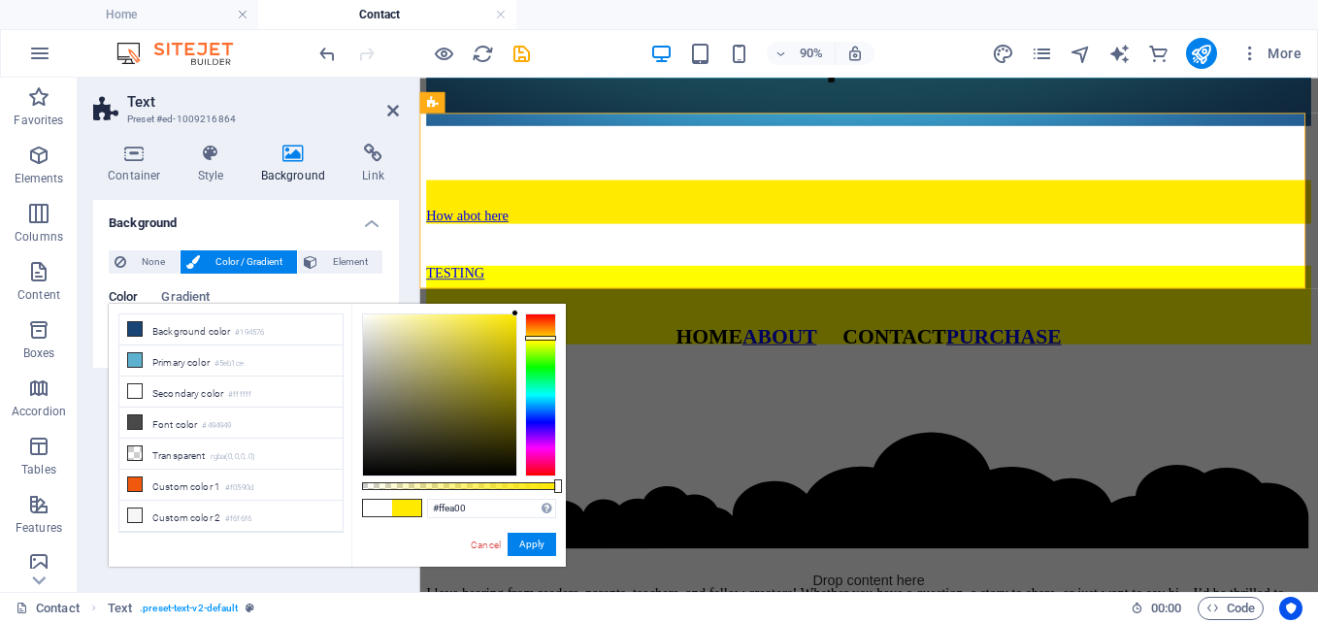
type input "#fff300"
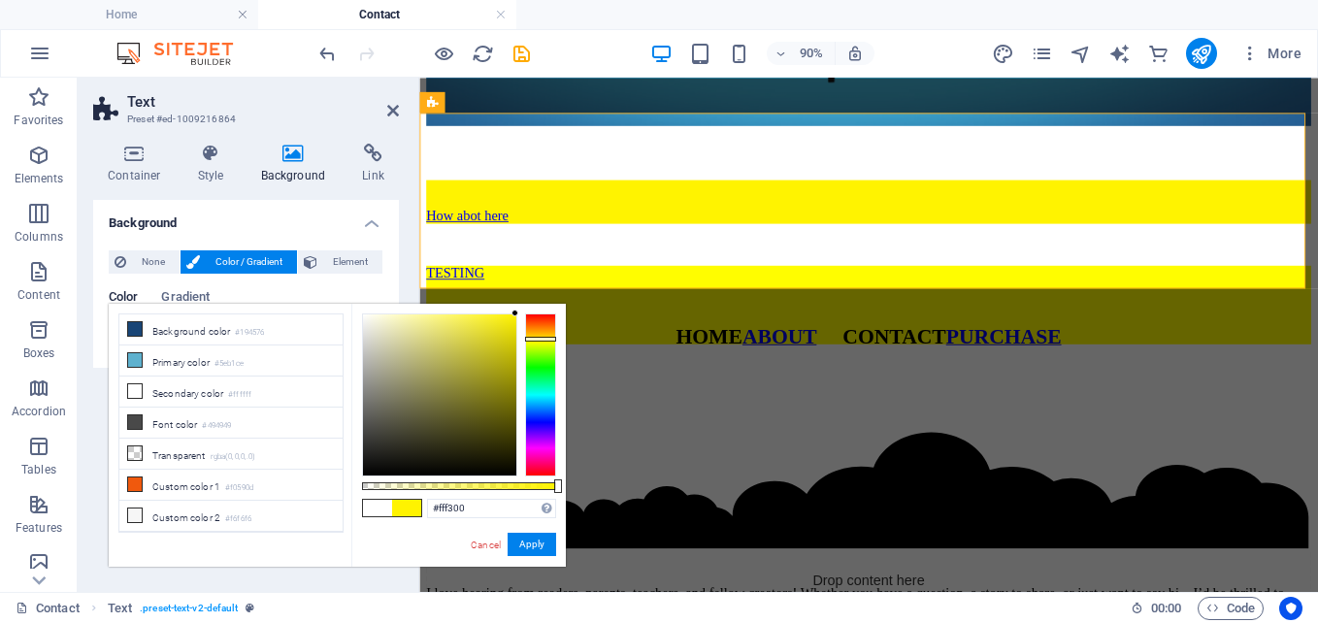
click at [540, 339] on div at bounding box center [540, 394] width 31 height 163
click at [540, 547] on button "Apply" at bounding box center [532, 544] width 49 height 23
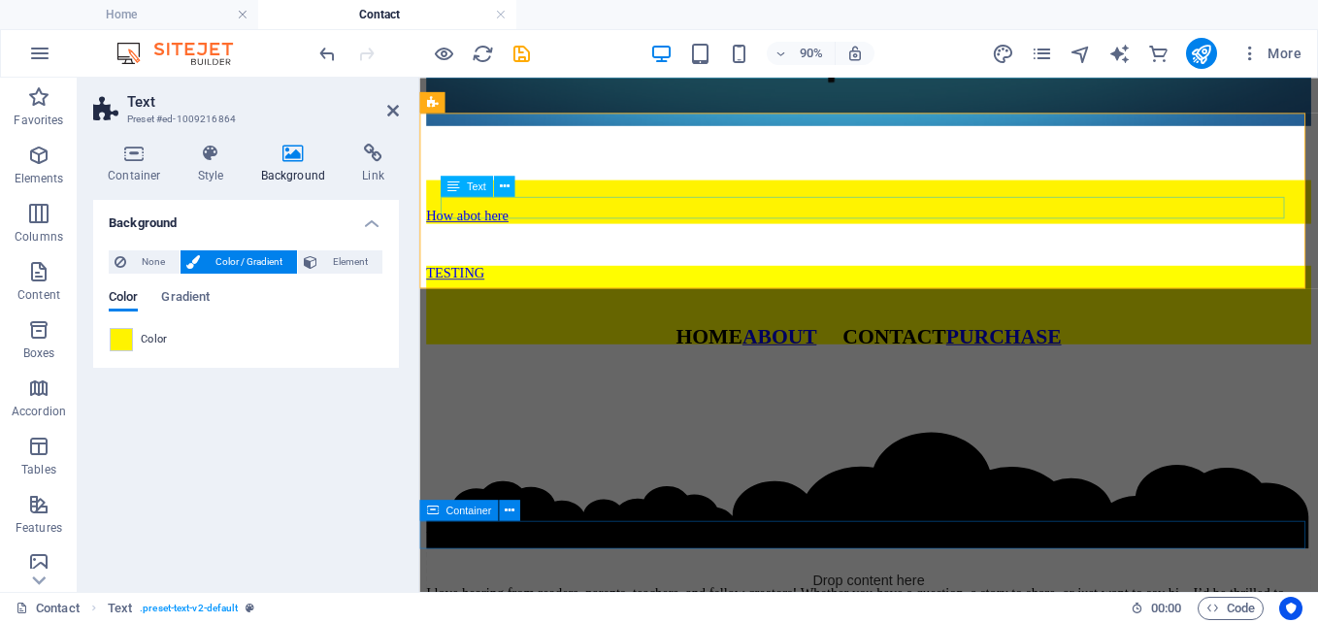
click at [535, 222] on div "How abot here" at bounding box center [918, 230] width 983 height 17
click at [141, 155] on icon at bounding box center [134, 153] width 82 height 19
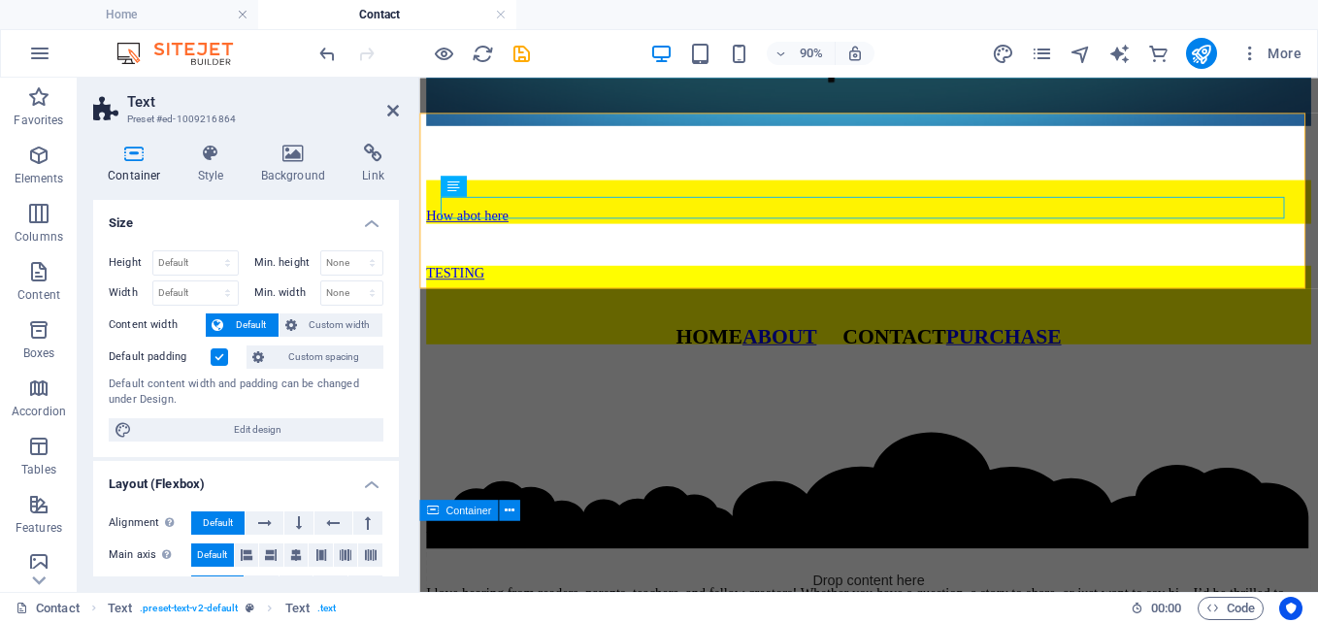
click at [222, 352] on label at bounding box center [219, 356] width 17 height 17
click at [0, 0] on input "Default padding" at bounding box center [0, 0] width 0 height 0
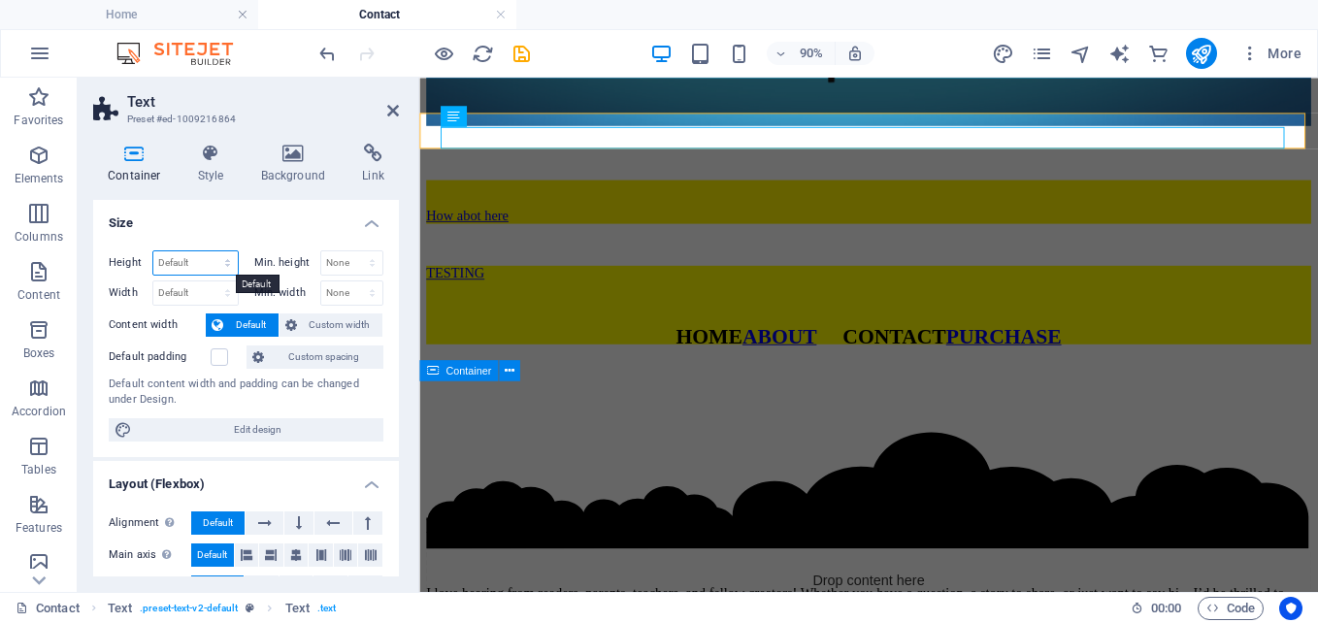
click at [205, 268] on select "Default px rem % vh vw" at bounding box center [195, 262] width 84 height 23
select select "px"
click at [208, 251] on select "Default px rem % vh vw" at bounding box center [195, 262] width 84 height 23
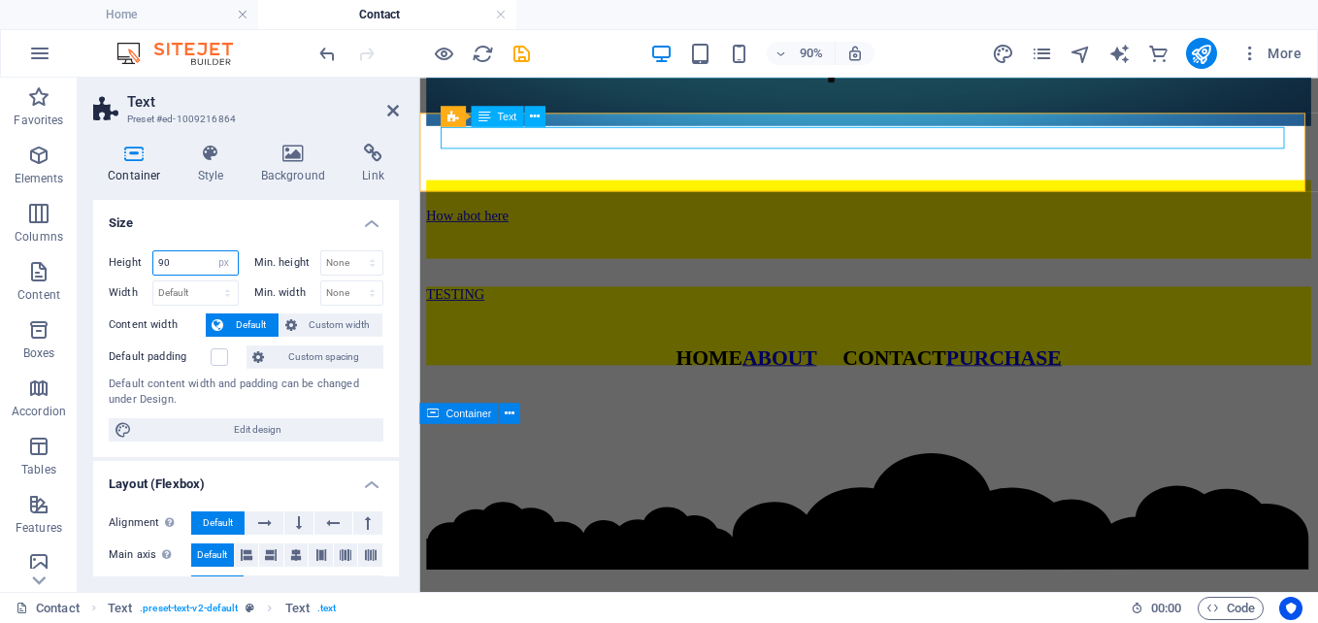
type input "90"
click at [478, 222] on div "How abot here" at bounding box center [918, 230] width 983 height 17
click at [552, 222] on div "How abot here" at bounding box center [918, 230] width 983 height 17
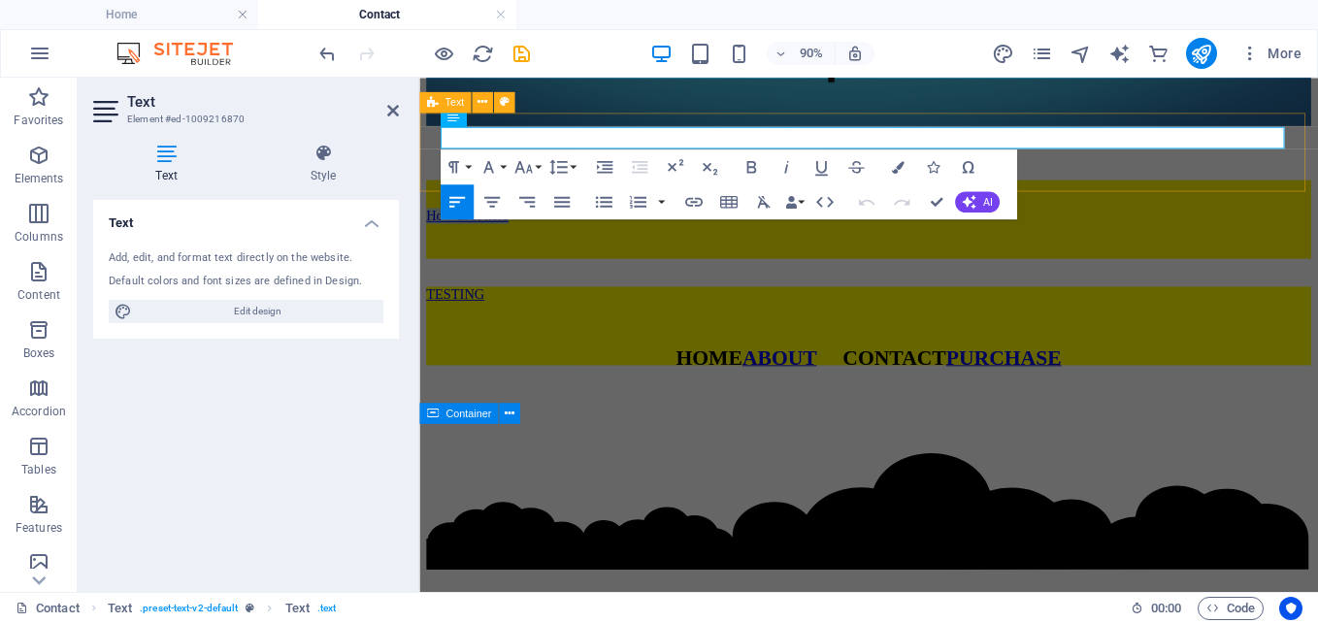
drag, startPoint x: 554, startPoint y: 145, endPoint x: 420, endPoint y: 139, distance: 134.1
click at [427, 191] on div "How abot here" at bounding box center [918, 234] width 983 height 87
drag, startPoint x: 750, startPoint y: 148, endPoint x: 430, endPoint y: 144, distance: 320.3
click at [430, 191] on div "​HOME ABOUT CONTACT PURCHASE" at bounding box center [918, 234] width 983 height 87
click at [559, 203] on icon "button" at bounding box center [562, 201] width 16 height 11
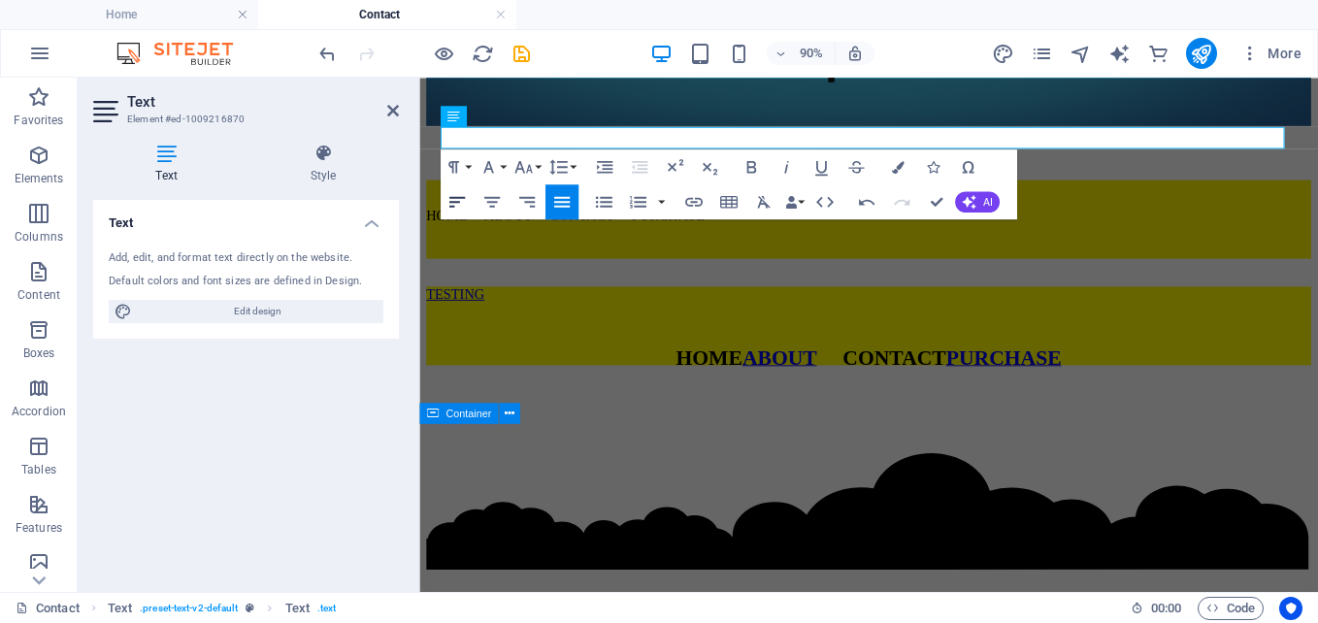
click at [454, 198] on icon "button" at bounding box center [457, 201] width 16 height 11
click at [498, 198] on icon "button" at bounding box center [492, 201] width 16 height 11
click at [530, 168] on icon "button" at bounding box center [522, 166] width 17 height 13
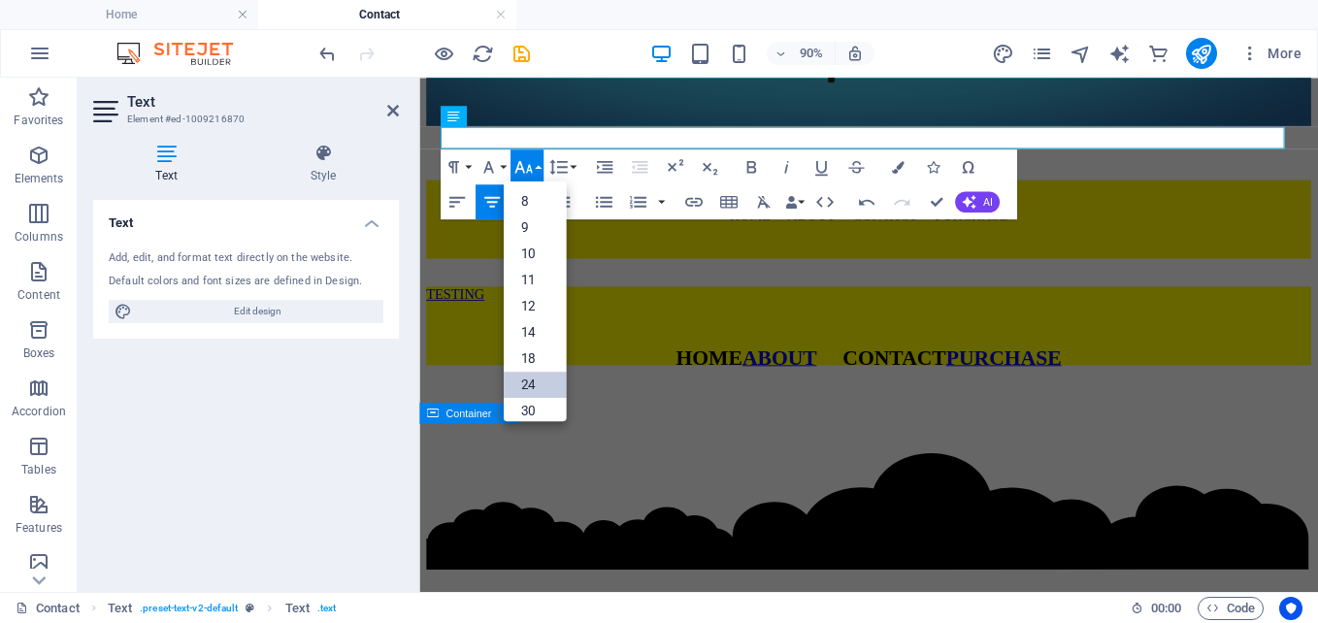
click at [531, 379] on link "24" at bounding box center [534, 384] width 63 height 26
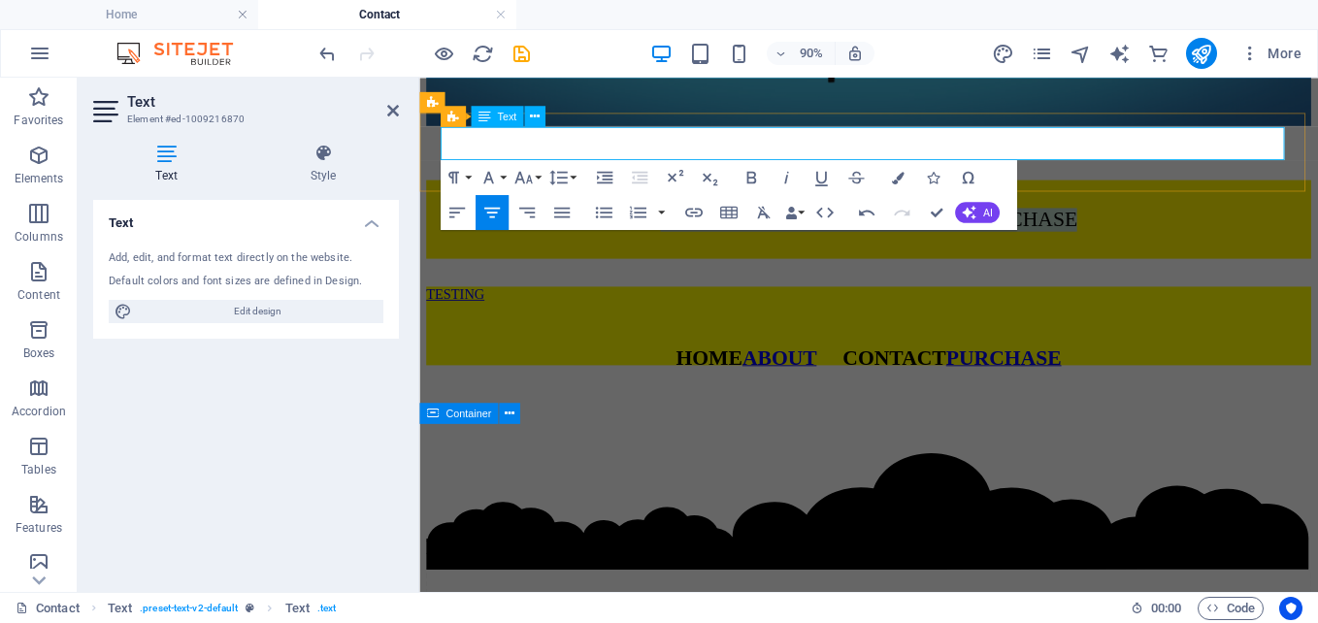
click at [944, 222] on span "​HOME ABOUT CONTACT PURCHASE" at bounding box center [919, 234] width 464 height 25
click at [950, 222] on span "​HOME ABOUT CONTACT PURCHASE" at bounding box center [919, 234] width 464 height 25
click at [723, 222] on span "​HOME ABOUT CONTACT PURCHASE" at bounding box center [919, 234] width 464 height 25
click at [696, 210] on icon "button" at bounding box center [693, 212] width 17 height 9
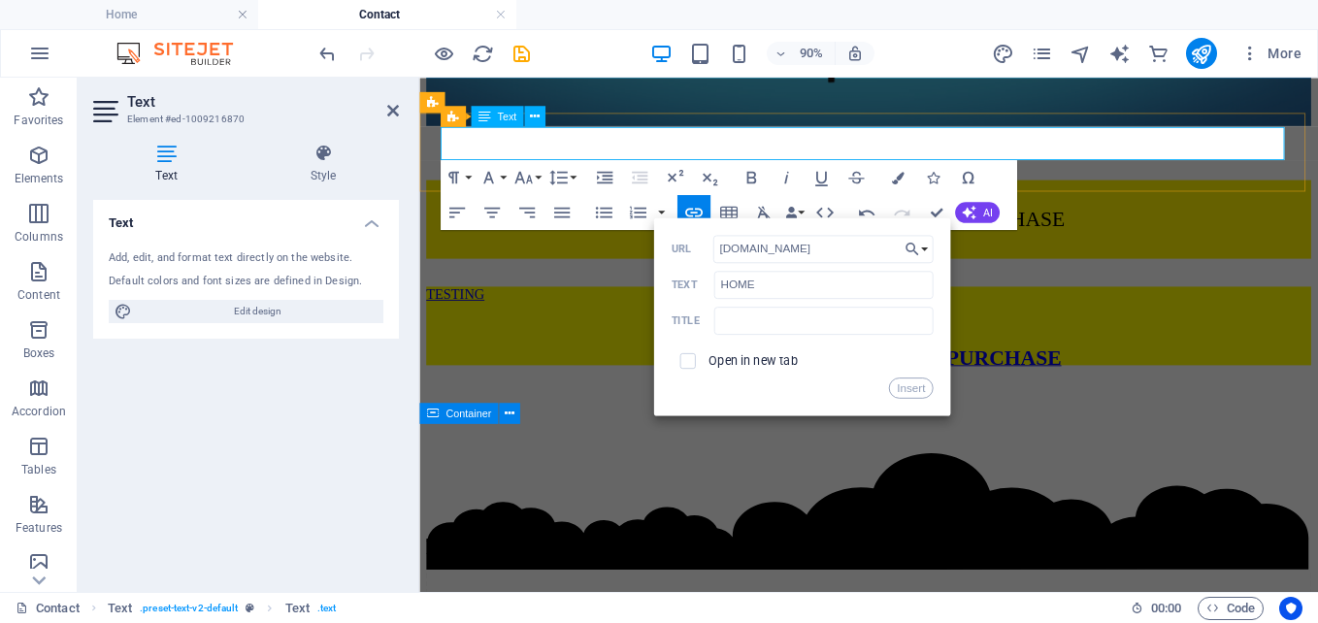
type input "[DOMAIN_NAME]"
click at [870, 222] on span "​ ​ HOME ​ ABOUT CONTACT PURCHASE" at bounding box center [919, 234] width 436 height 25
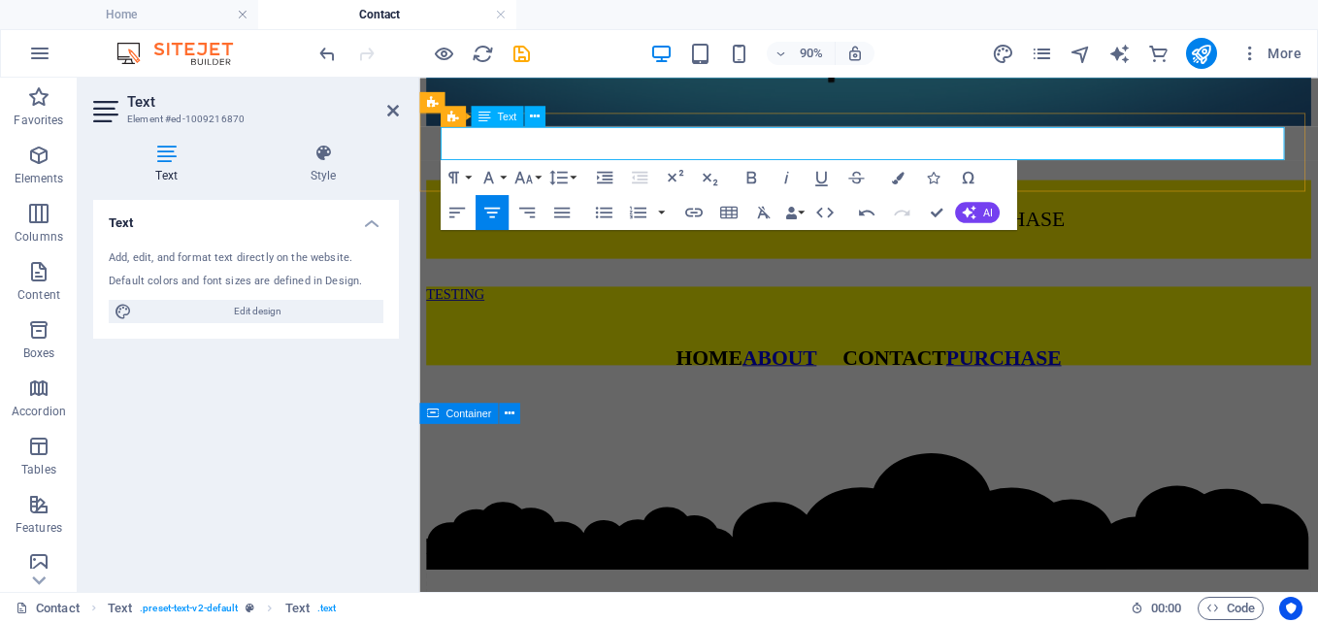
click at [734, 222] on span "​ HOME ABOUT CONTACT PURCHASE" at bounding box center [919, 234] width 436 height 25
click at [694, 214] on icon "button" at bounding box center [693, 212] width 21 height 21
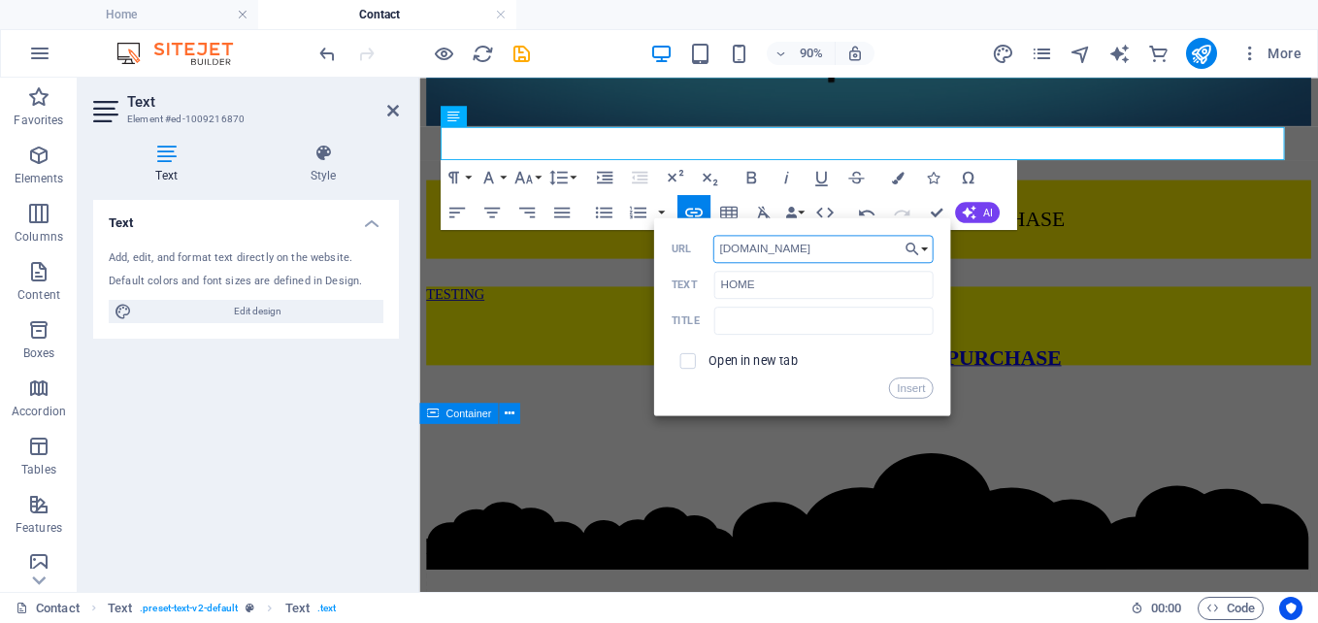
type input "[DOMAIN_NAME]"
click at [703, 383] on div "Insert" at bounding box center [802, 388] width 262 height 21
click at [906, 390] on button "Insert" at bounding box center [911, 388] width 44 height 21
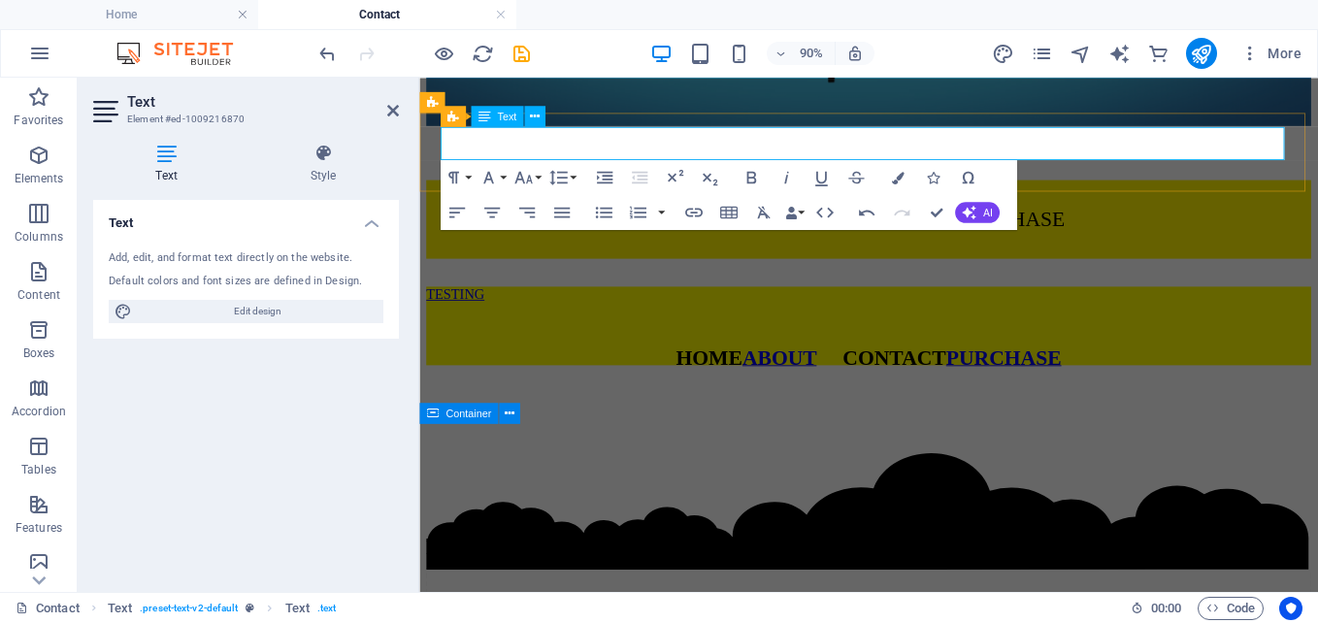
click at [919, 222] on span "ABOUT CONTACT PURCHASE" at bounding box center [954, 234] width 368 height 25
click at [916, 222] on span "ABOUT CONTACT PURCHASE" at bounding box center [954, 234] width 368 height 25
click at [909, 222] on span "ABOUT CONTACT PURCHASE" at bounding box center [954, 234] width 368 height 25
drag, startPoint x: 888, startPoint y: 147, endPoint x: 989, endPoint y: 147, distance: 100.9
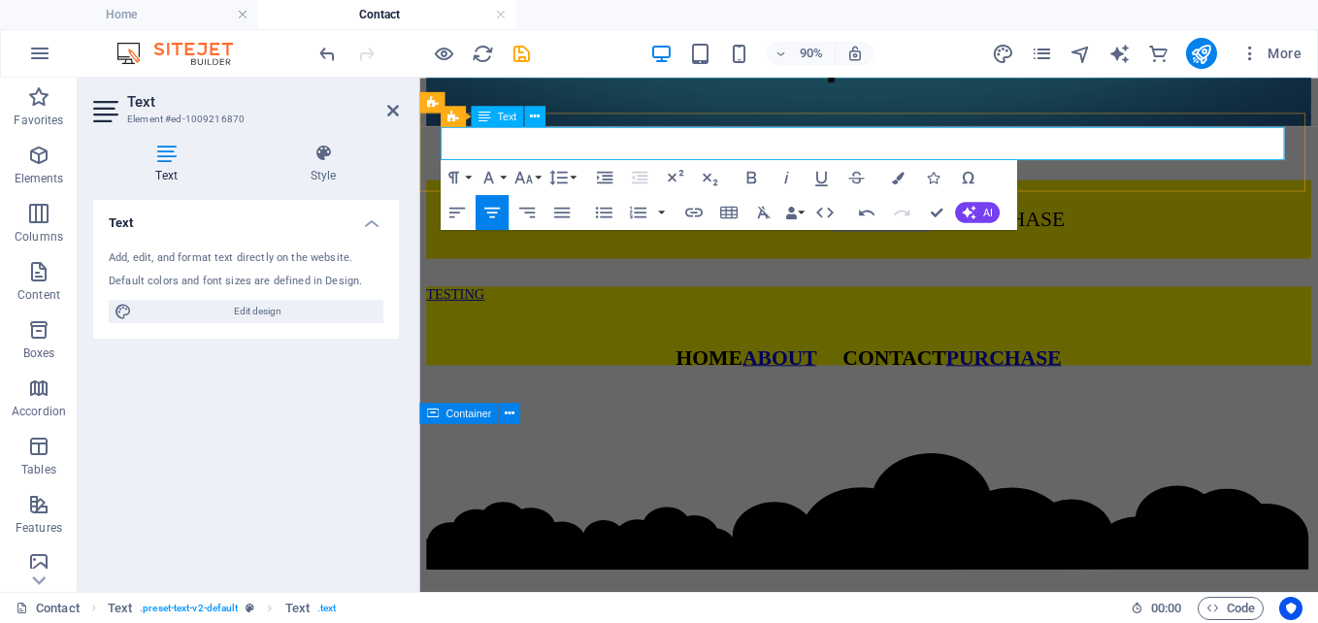
click at [989, 222] on span "ABOUT CONTACT PURCHASE" at bounding box center [954, 234] width 368 height 25
click at [813, 222] on span "ABOUT CONTACT PURCHASE" at bounding box center [954, 234] width 368 height 25
click at [784, 222] on span "ABOUT CONTACT PURCHASE" at bounding box center [954, 234] width 368 height 25
drag, startPoint x: 776, startPoint y: 148, endPoint x: 847, endPoint y: 144, distance: 71.0
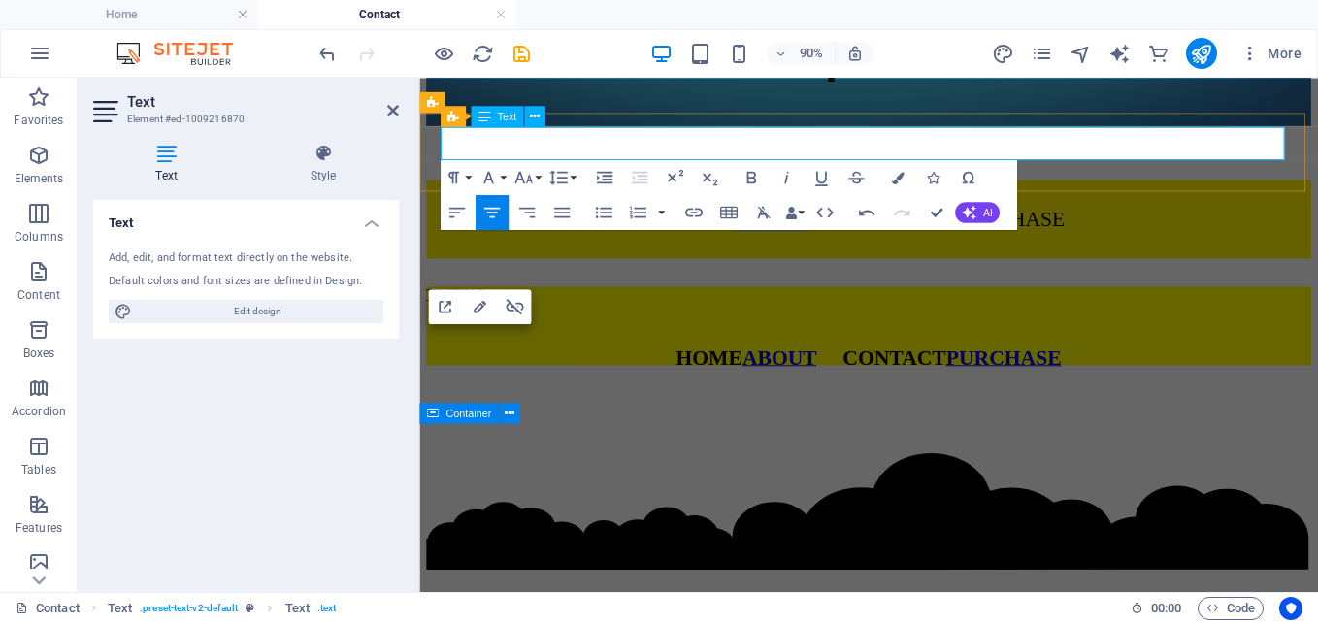
click at [847, 222] on span "ABOUT CONTACT PURCHASE" at bounding box center [954, 234] width 368 height 25
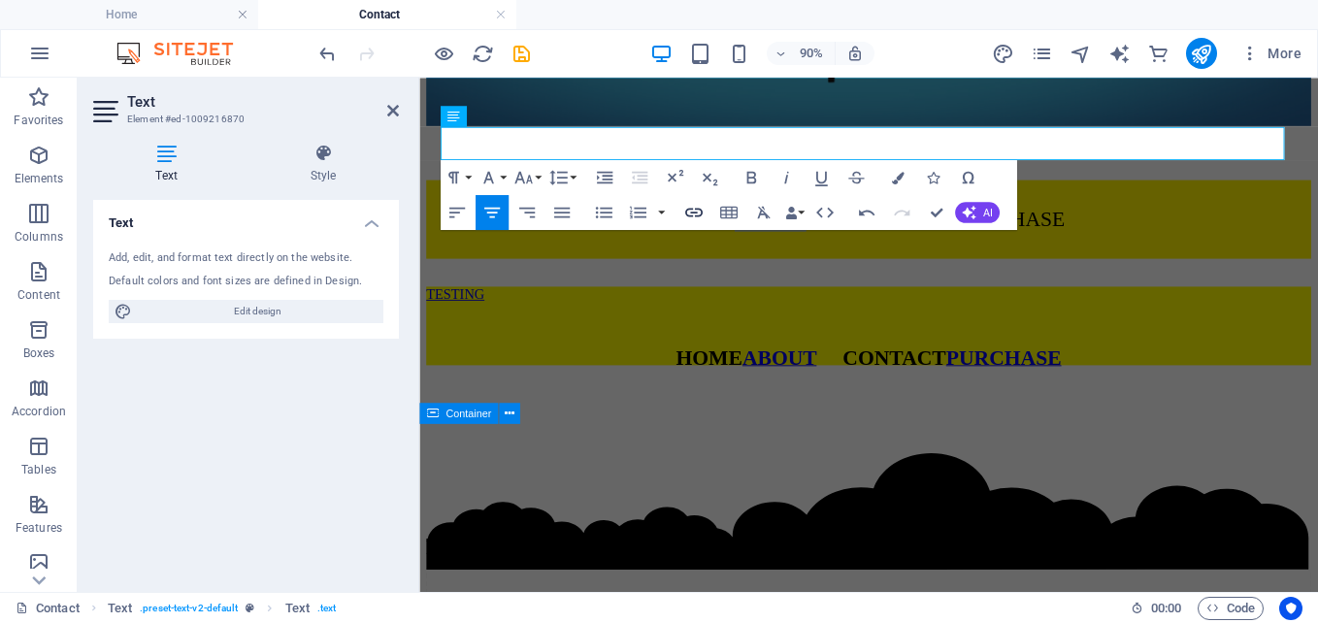
type input "ABOUT"
click at [697, 213] on icon "button" at bounding box center [693, 212] width 17 height 9
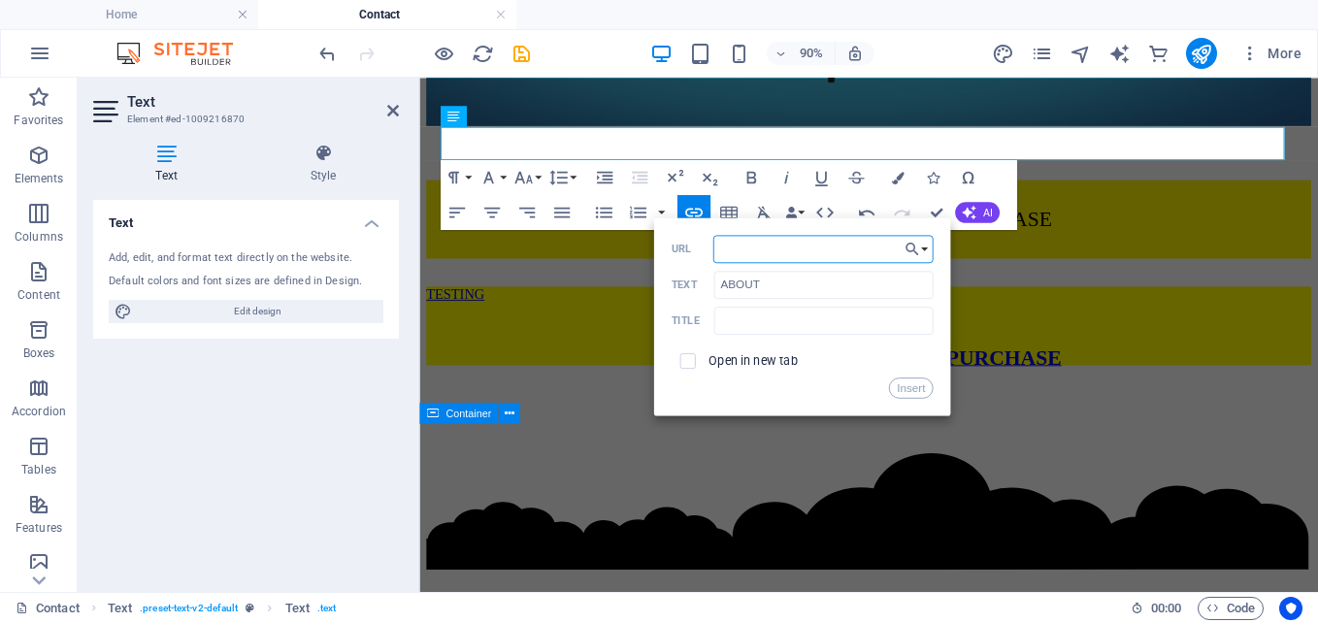
paste input "[DOMAIN_NAME]"
type input "[DOMAIN_NAME][URL]"
click at [899, 396] on button "Insert" at bounding box center [911, 388] width 44 height 21
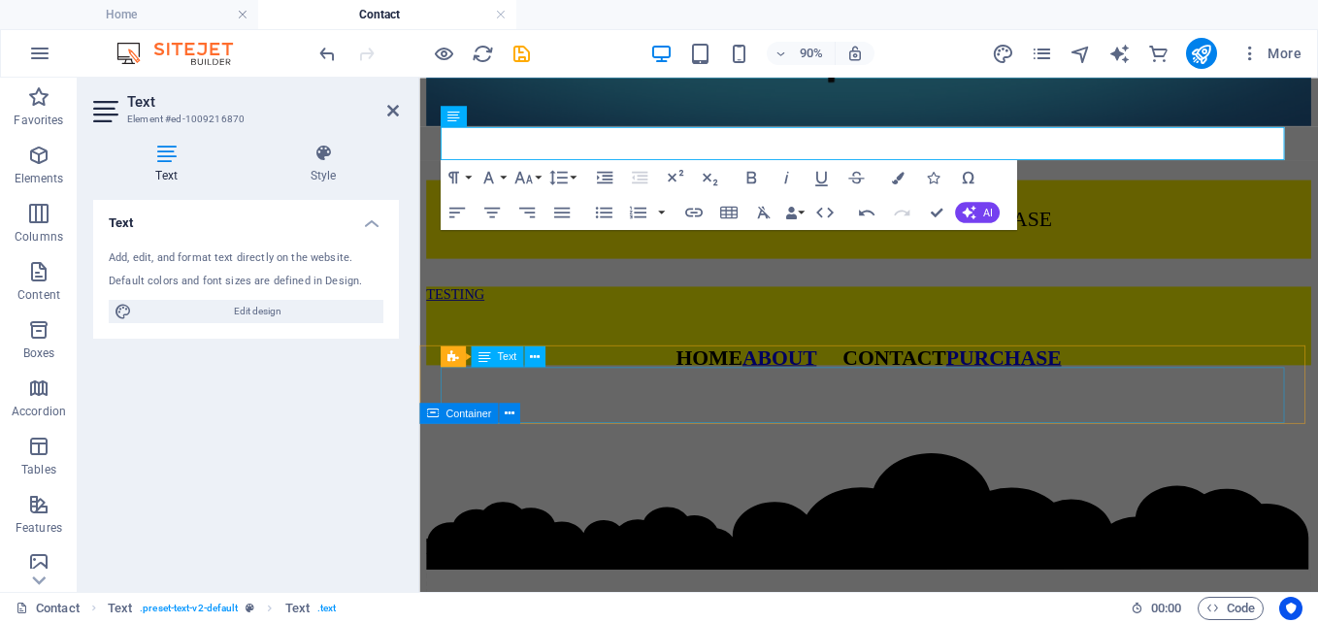
scroll to position [0, 0]
click at [1062, 222] on span "CONTACT PURCHASE" at bounding box center [993, 234] width 258 height 25
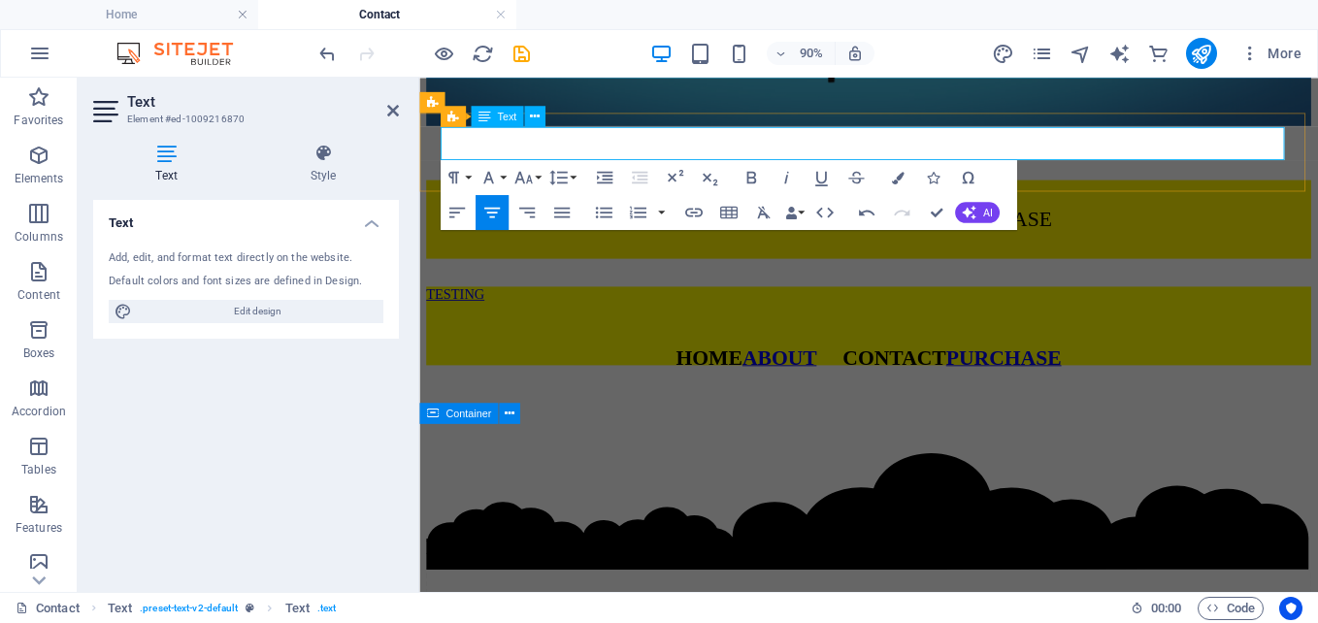
drag, startPoint x: 1030, startPoint y: 150, endPoint x: 1141, endPoint y: 152, distance: 111.6
click at [1122, 222] on span "CONTACT PURCHASE" at bounding box center [993, 234] width 258 height 25
type input "PURCHASE"
click at [690, 207] on icon "button" at bounding box center [693, 212] width 21 height 21
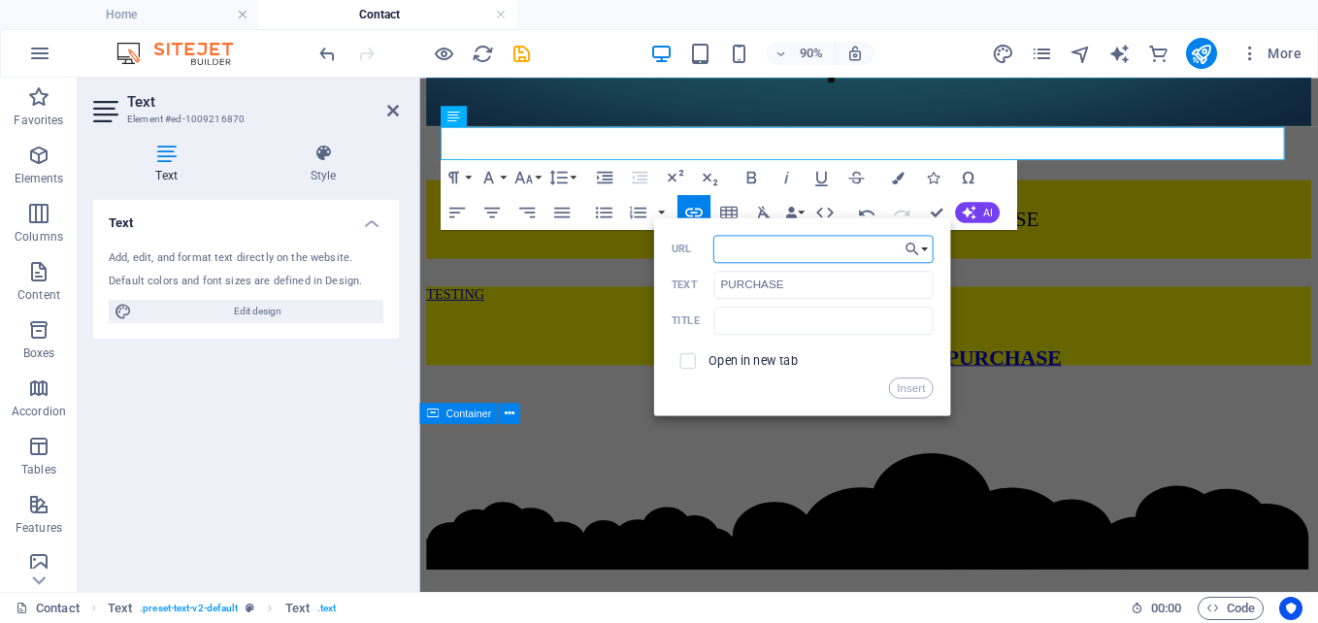
paste input "[DOMAIN_NAME]"
type input "[DOMAIN_NAME][URL]"
click at [912, 381] on button "Insert" at bounding box center [911, 388] width 44 height 21
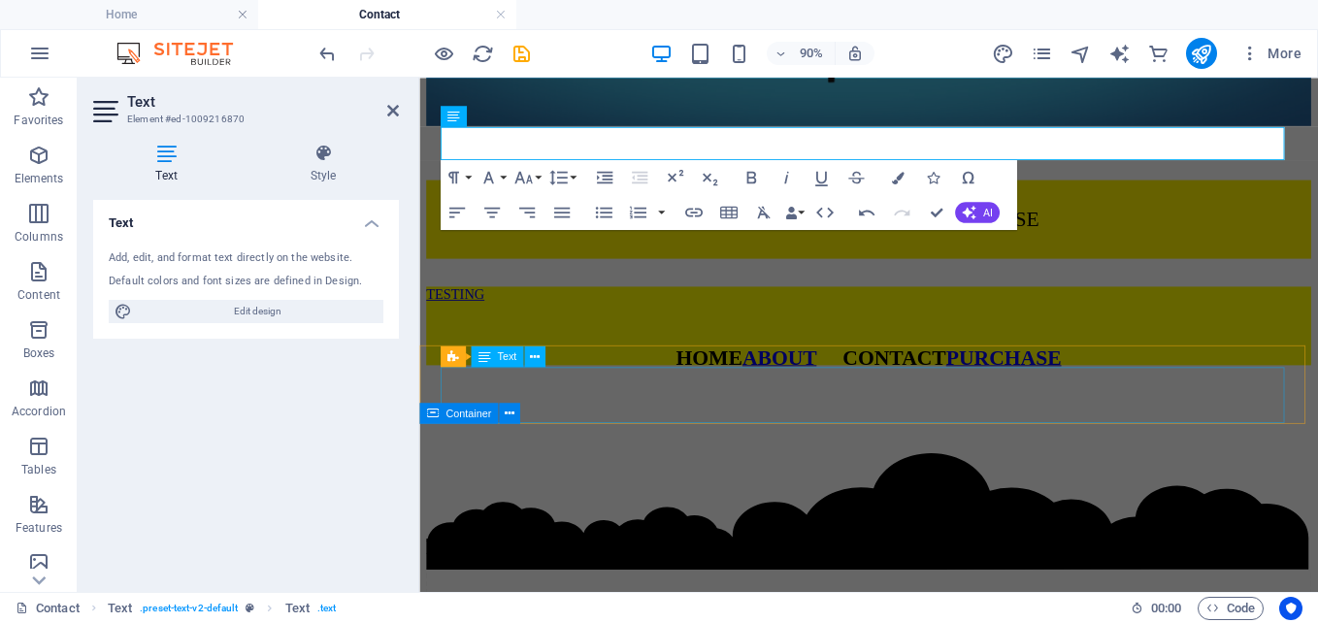
scroll to position [0, 0]
click at [733, 222] on link "HOME" at bounding box center [763, 234] width 69 height 25
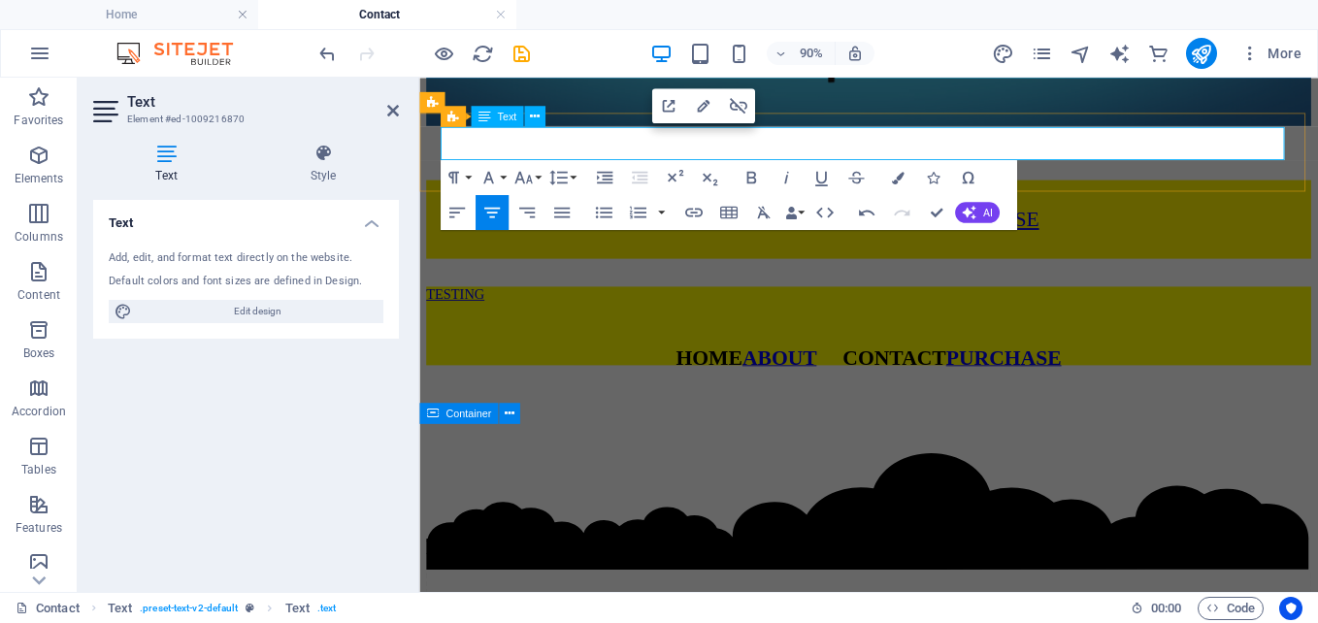
drag, startPoint x: 745, startPoint y: 152, endPoint x: 774, endPoint y: 154, distance: 29.2
click at [774, 222] on link "HOME" at bounding box center [763, 234] width 69 height 25
click at [741, 107] on icon "button" at bounding box center [738, 105] width 21 height 21
click at [729, 222] on span "HOME" at bounding box center [763, 234] width 69 height 25
drag, startPoint x: 687, startPoint y: 156, endPoint x: 743, endPoint y: 154, distance: 56.3
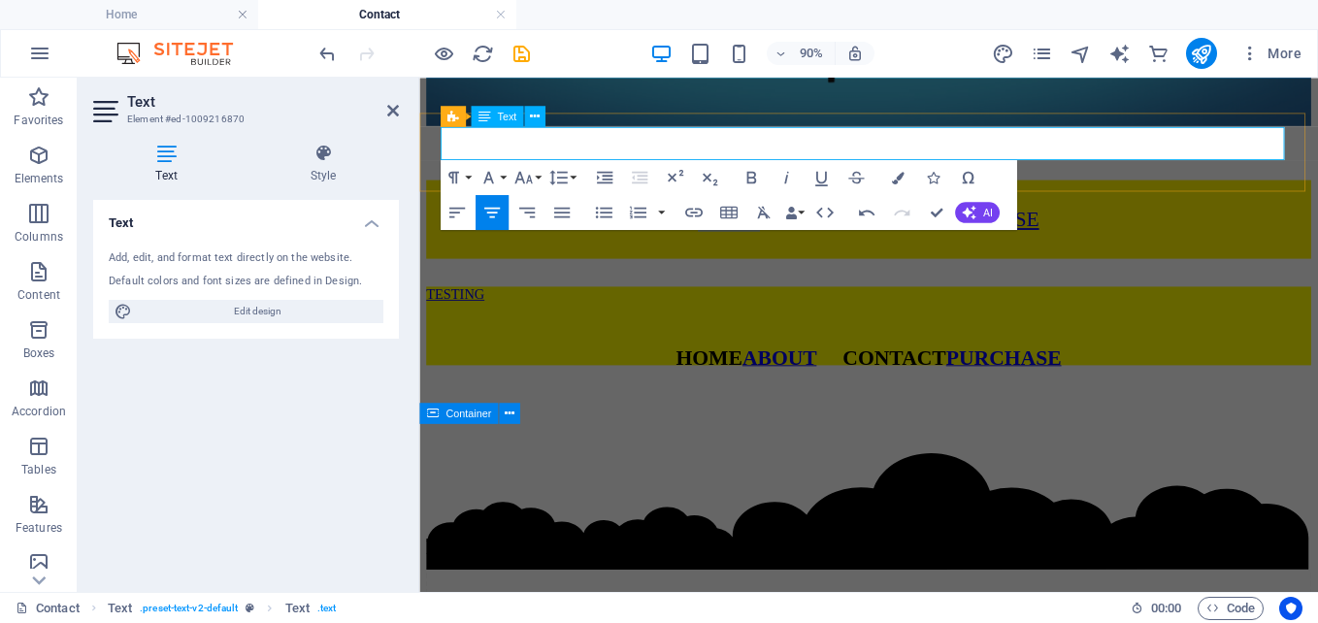
click at [743, 222] on span "HOME" at bounding box center [763, 234] width 69 height 25
type input "HOME"
click at [701, 209] on icon "button" at bounding box center [693, 212] width 21 height 21
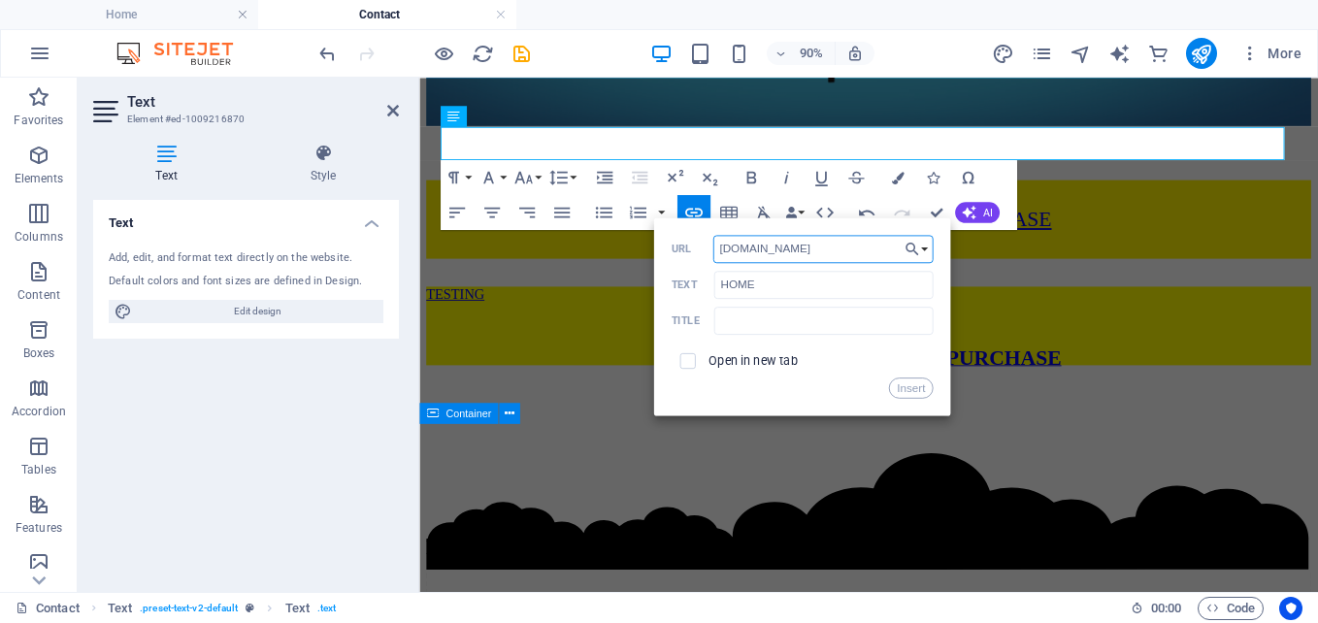
type input "[DOMAIN_NAME]"
click at [707, 382] on div "Insert" at bounding box center [802, 388] width 262 height 21
click at [899, 387] on button "Insert" at bounding box center [911, 388] width 44 height 21
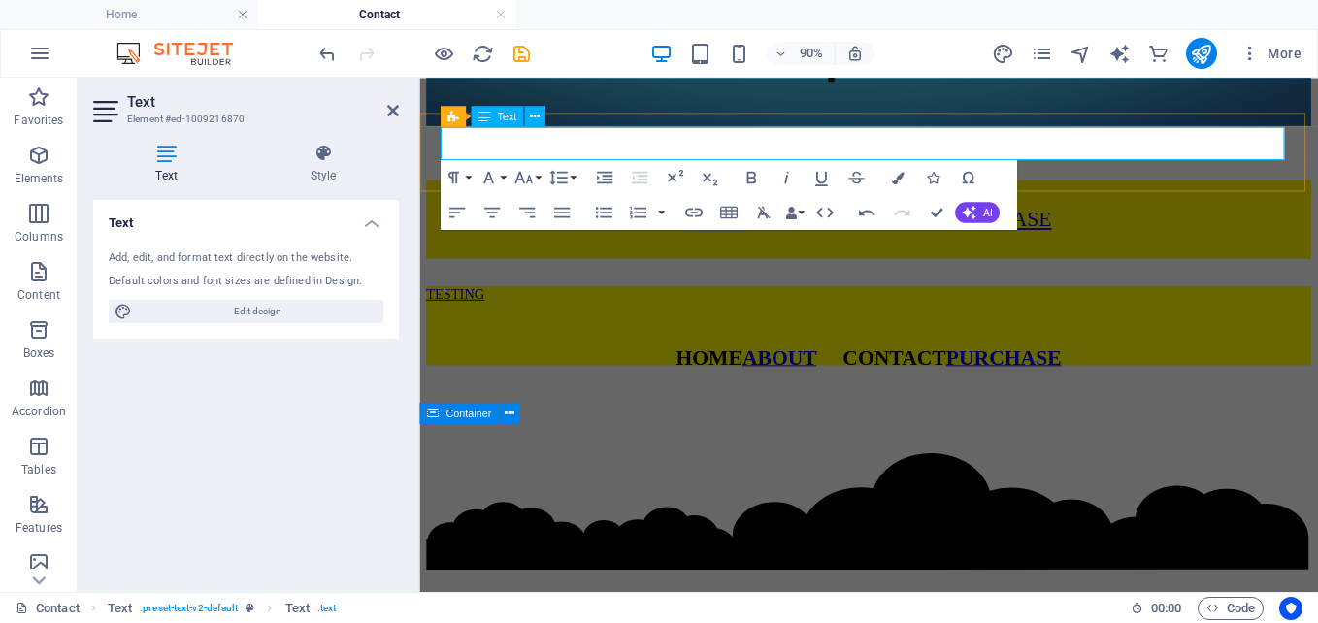
click at [734, 222] on link "HOME" at bounding box center [749, 234] width 69 height 25
drag, startPoint x: 1076, startPoint y: 218, endPoint x: 819, endPoint y: 158, distance: 264.1
drag, startPoint x: 727, startPoint y: 156, endPoint x: 1158, endPoint y: 159, distance: 430.9
click at [1158, 222] on p "​ HOME ABOUT CONTACT PURCHASE" at bounding box center [918, 235] width 983 height 26
click at [751, 175] on icon "button" at bounding box center [750, 177] width 21 height 21
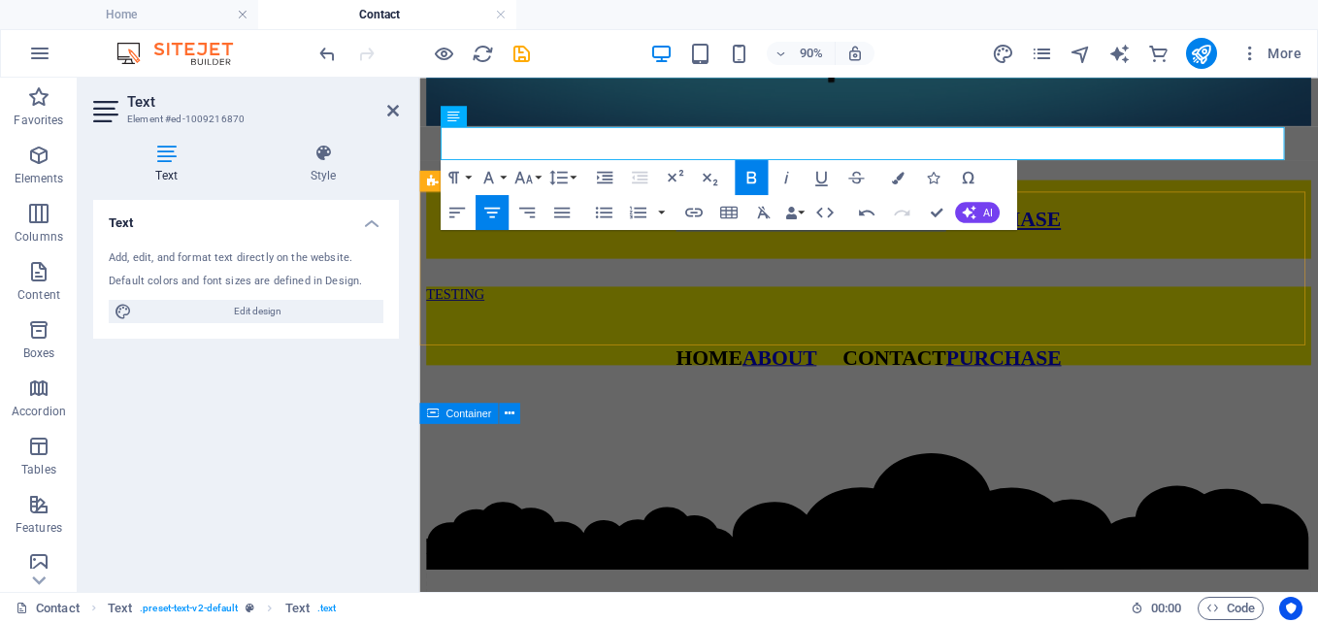
click at [1166, 294] on div at bounding box center [918, 287] width 983 height 16
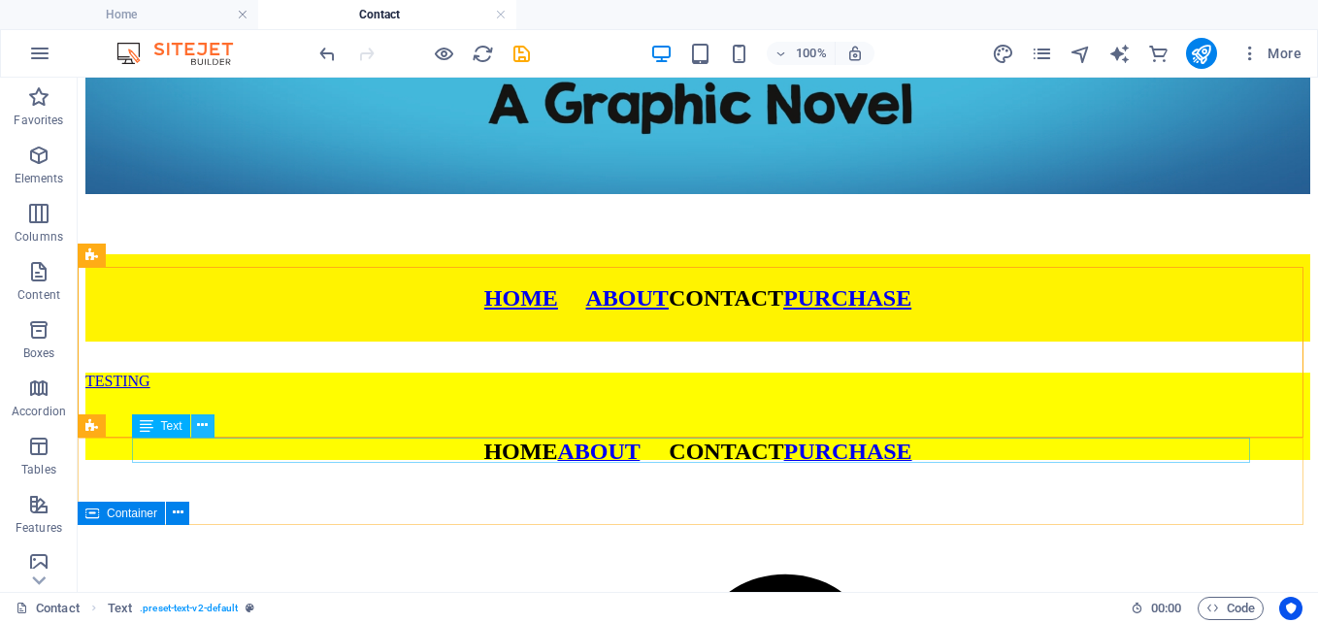
click at [202, 427] on icon at bounding box center [202, 425] width 11 height 20
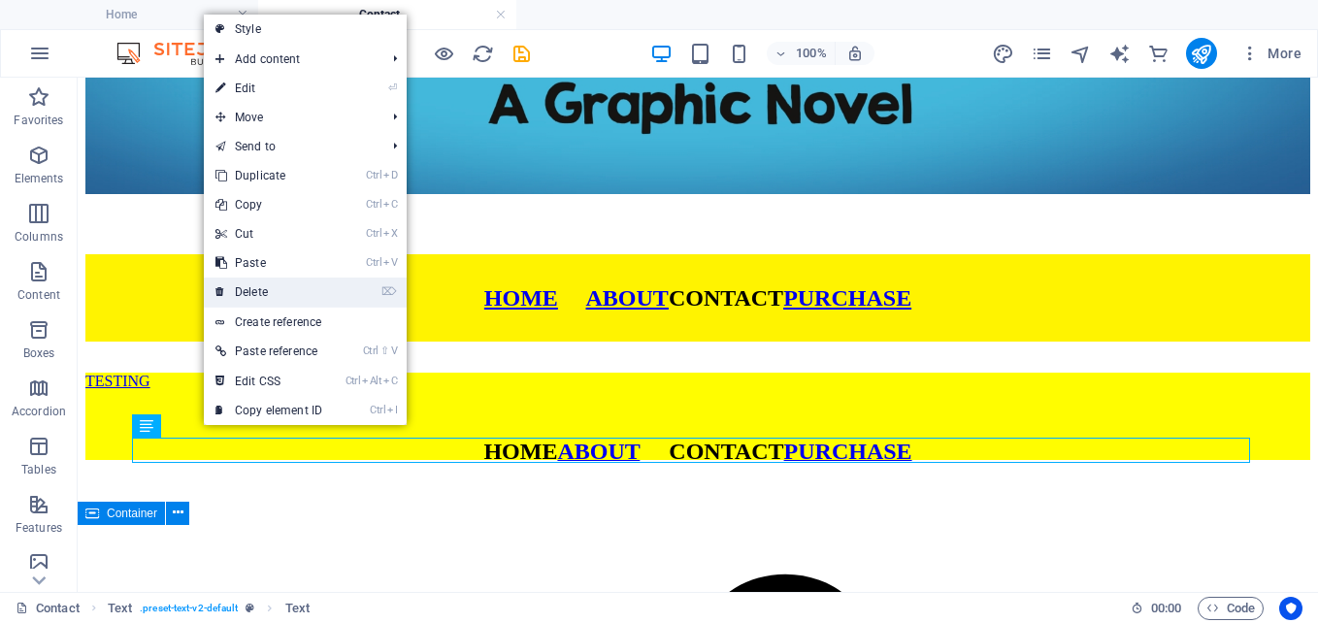
click at [270, 290] on link "⌦ Delete" at bounding box center [269, 292] width 130 height 29
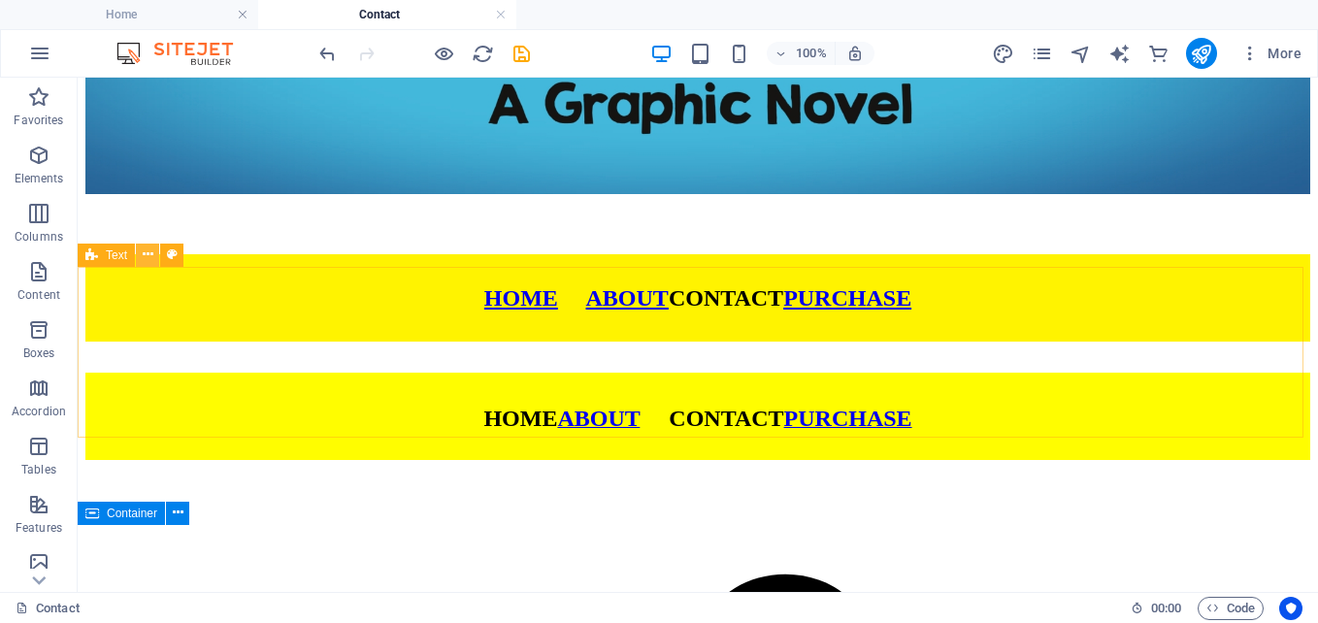
click at [151, 259] on icon at bounding box center [148, 255] width 11 height 20
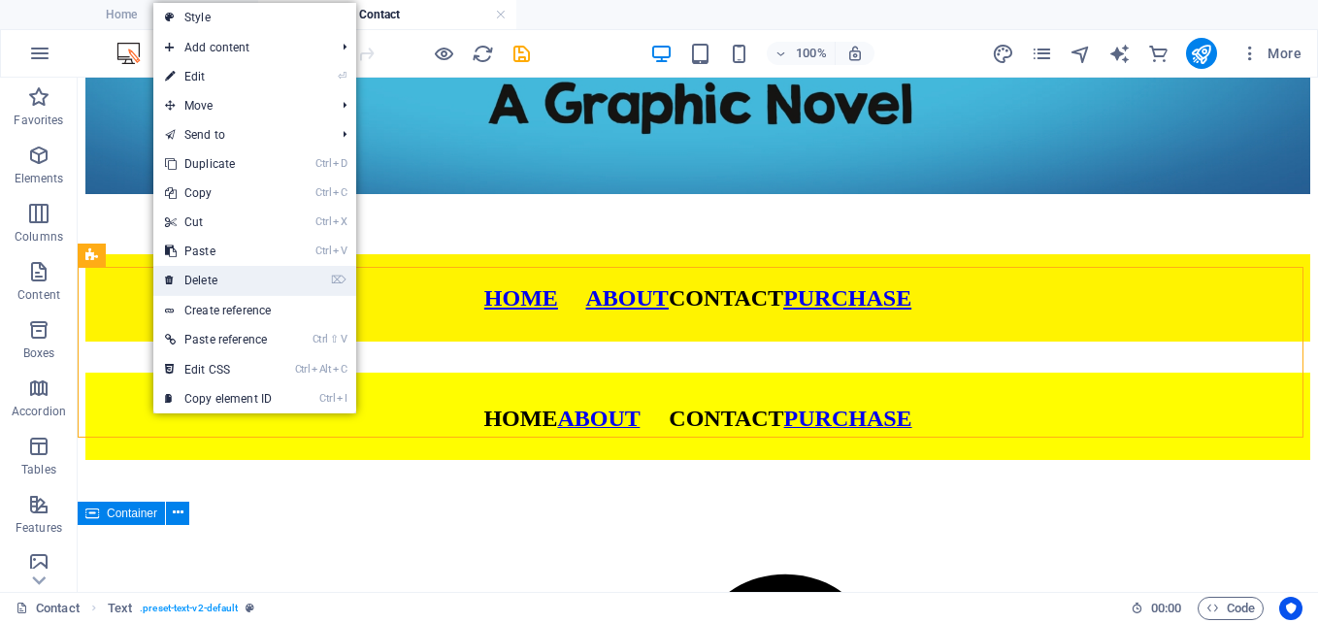
click at [200, 287] on link "⌦ Delete" at bounding box center [218, 280] width 130 height 29
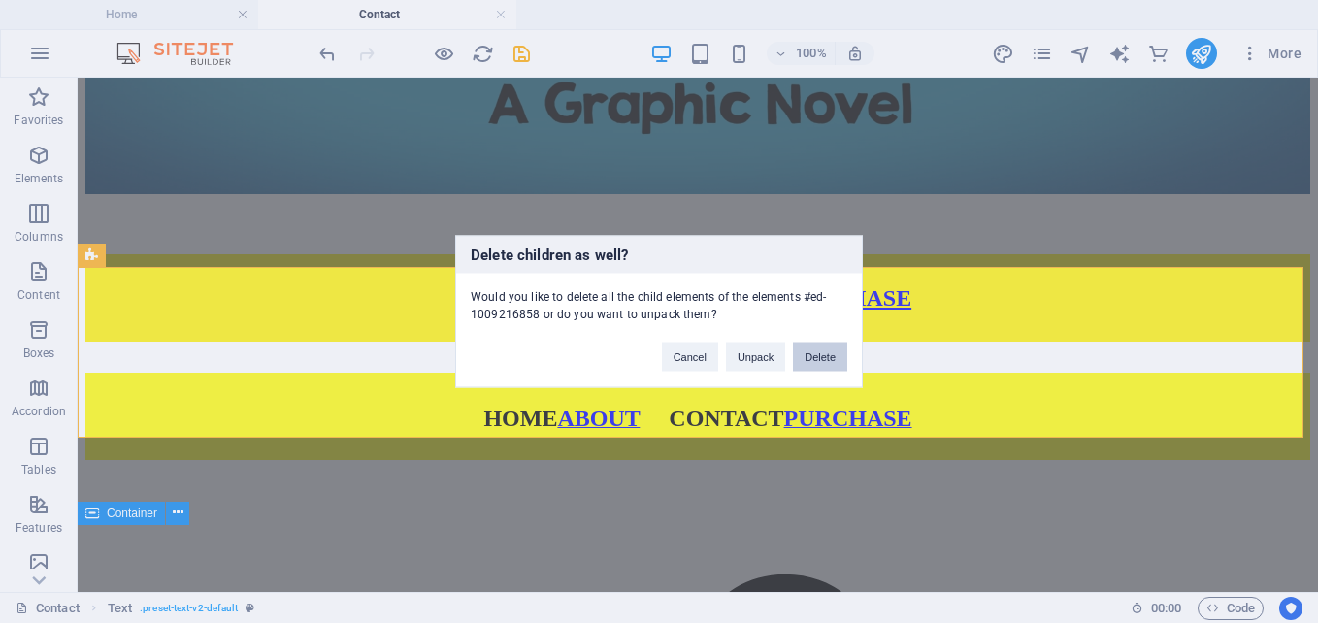
click at [805, 352] on button "Delete" at bounding box center [820, 357] width 54 height 29
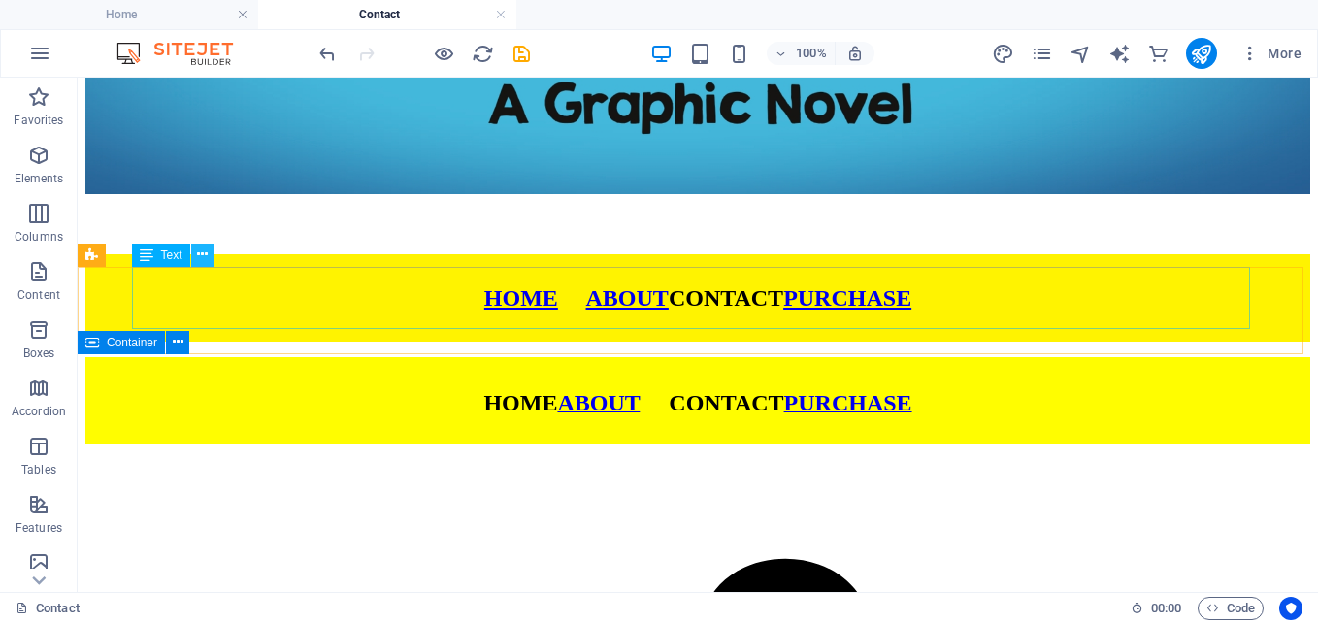
click at [209, 255] on button at bounding box center [202, 255] width 23 height 23
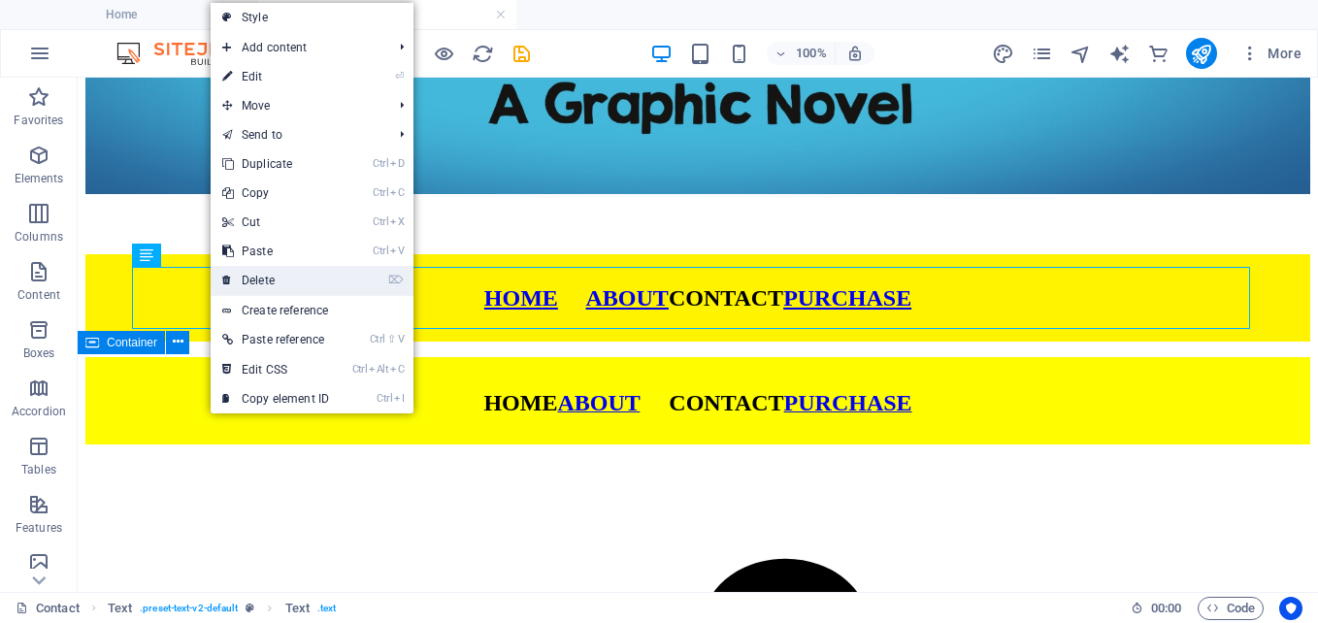
click at [251, 276] on link "⌦ Delete" at bounding box center [276, 280] width 130 height 29
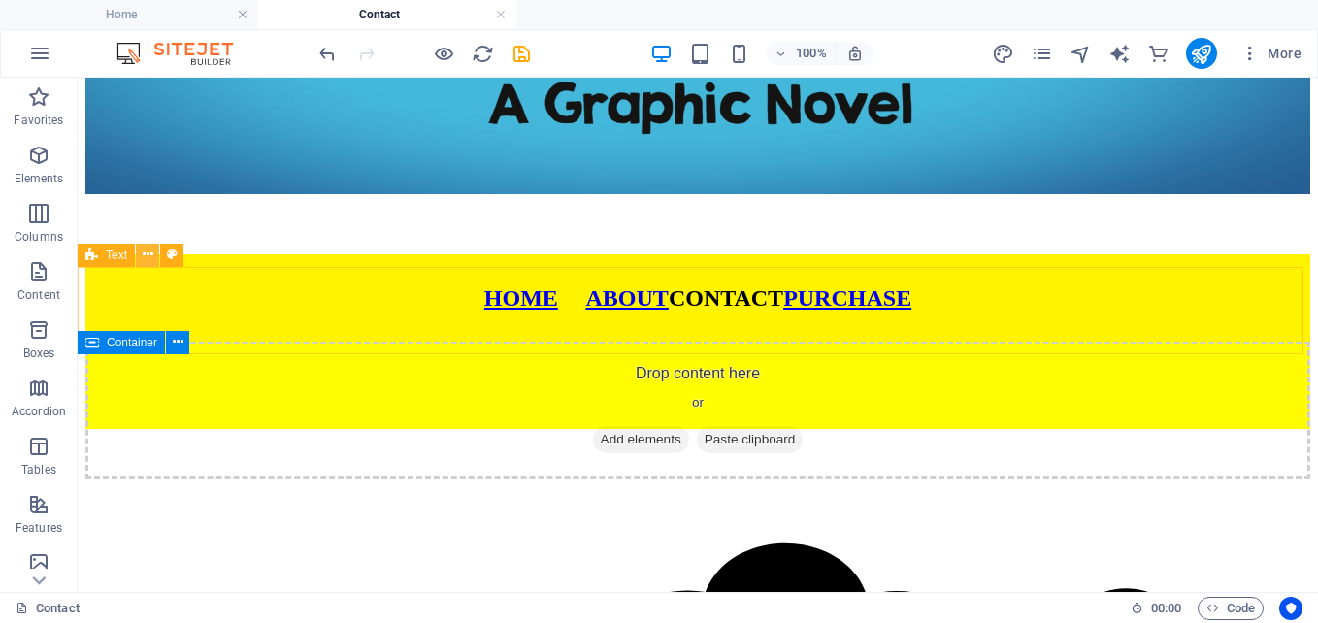
click at [148, 256] on icon at bounding box center [148, 255] width 11 height 20
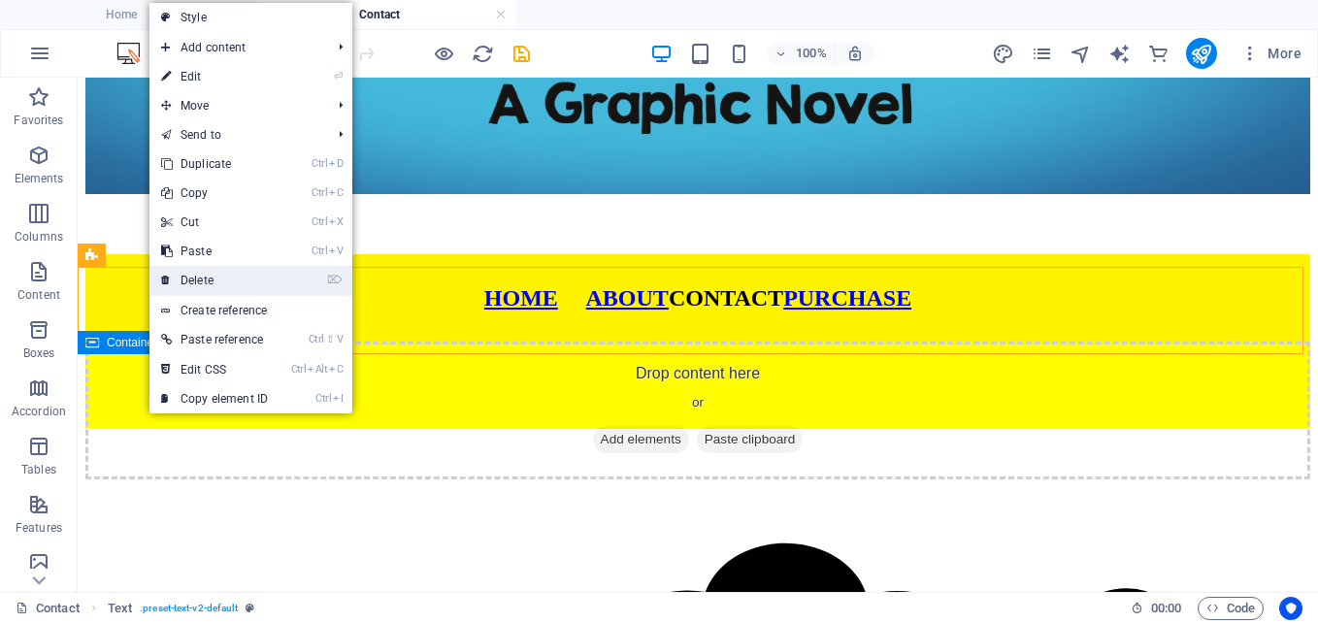
click at [195, 280] on link "⌦ Delete" at bounding box center [214, 280] width 130 height 29
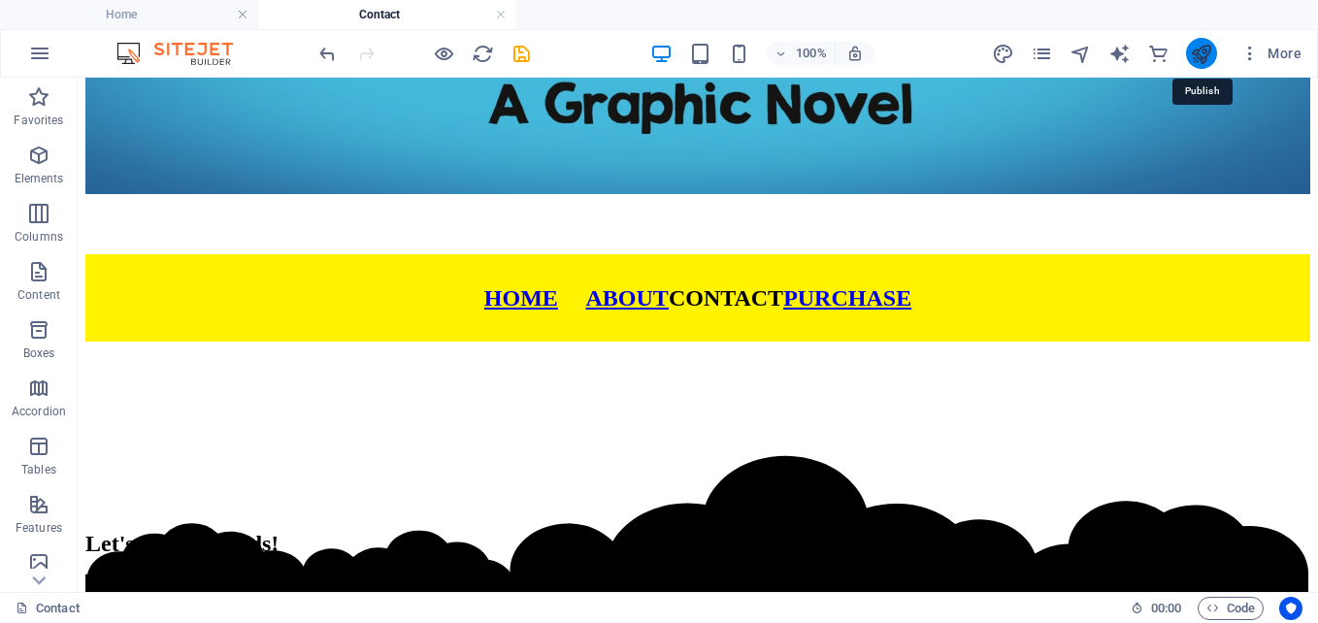
click at [1202, 51] on icon "publish" at bounding box center [1201, 54] width 22 height 22
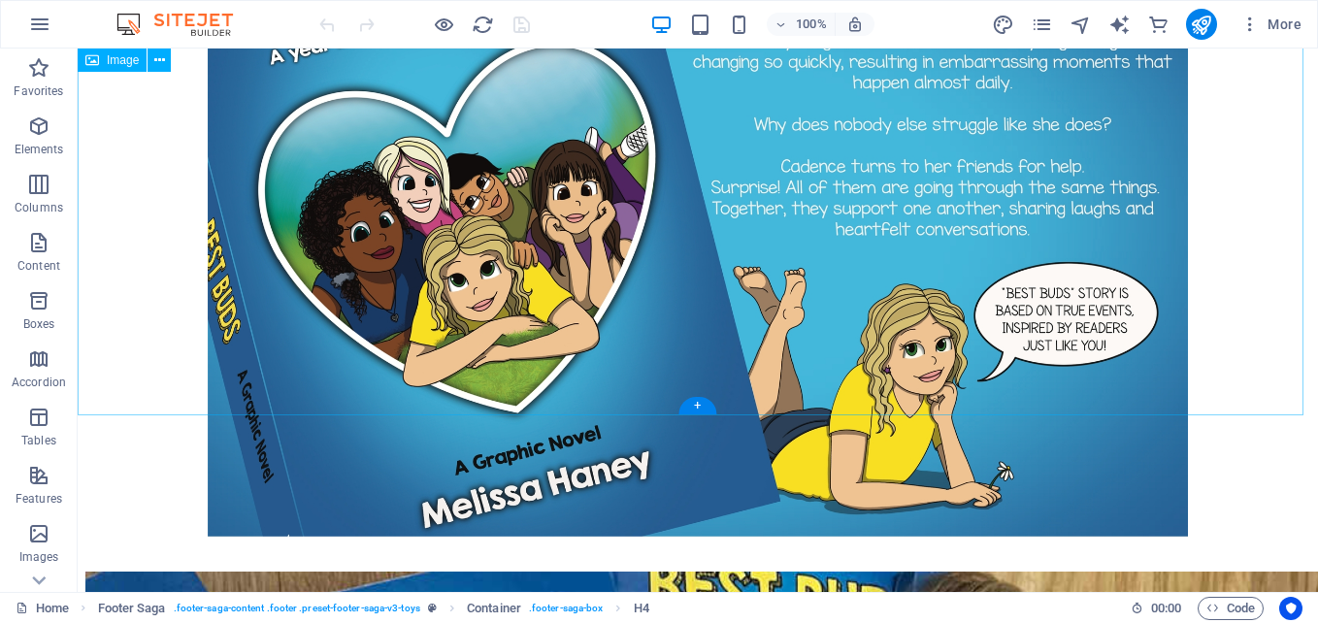
scroll to position [482, 0]
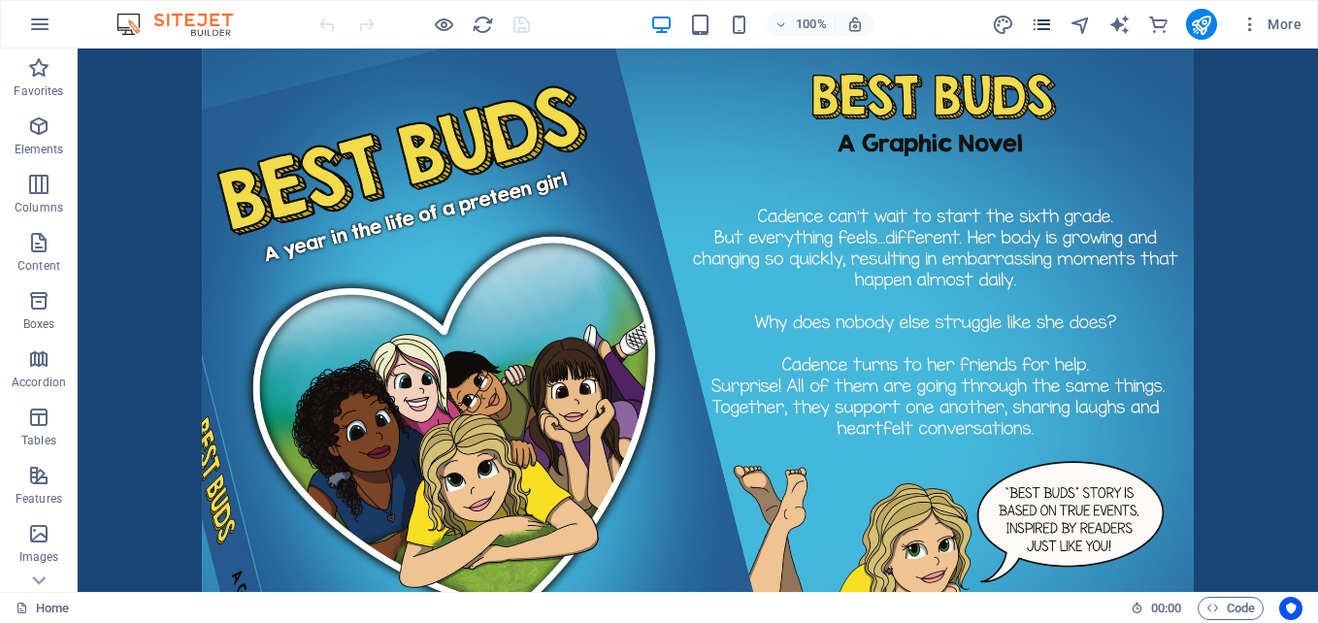
click at [1051, 23] on icon "pages" at bounding box center [1042, 25] width 22 height 22
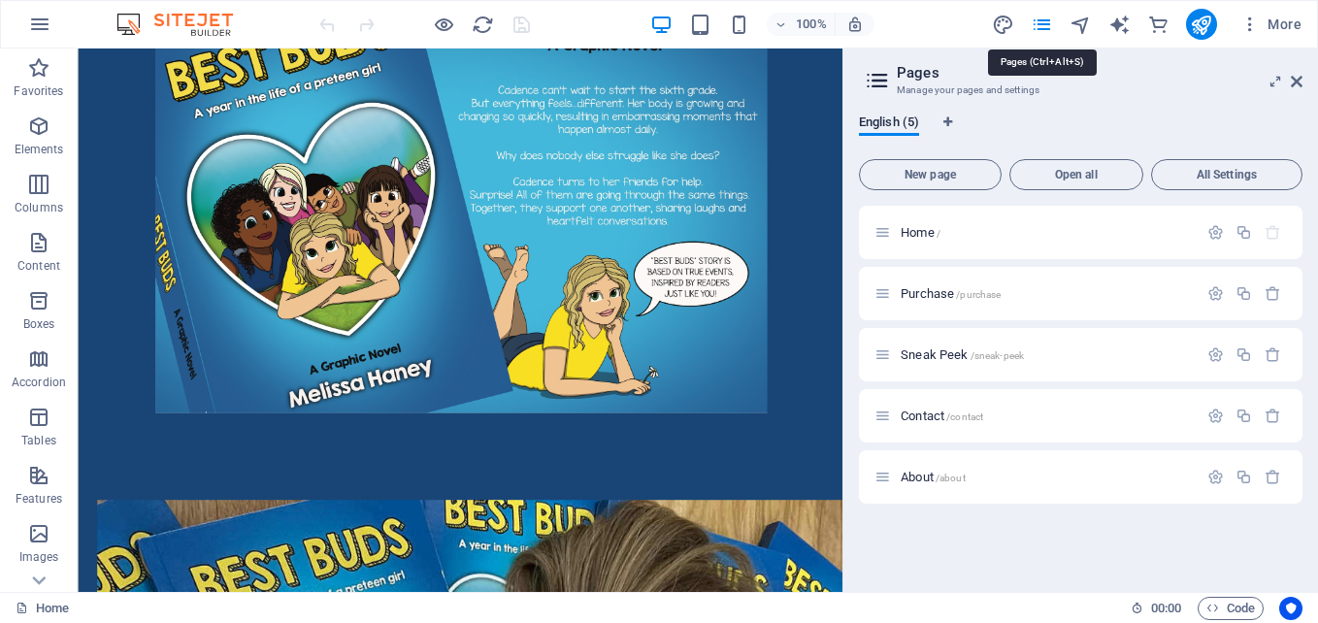
scroll to position [408, 0]
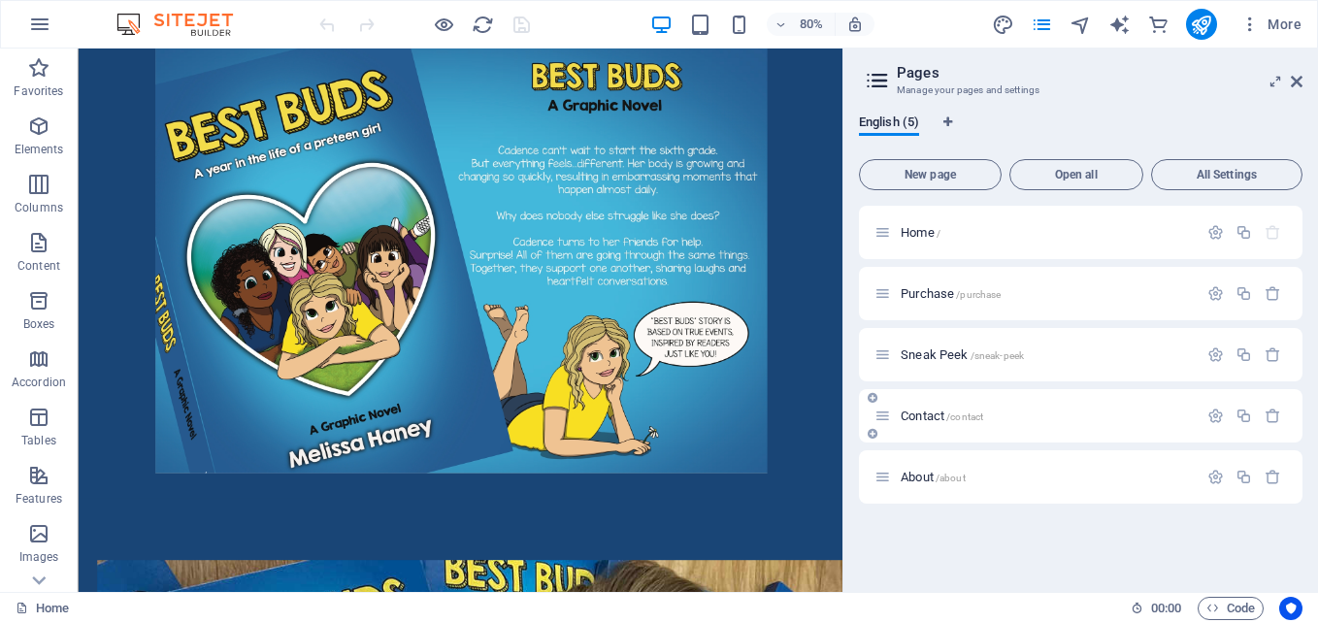
click at [929, 408] on div "Contact /contact" at bounding box center [1035, 416] width 323 height 22
click at [1045, 418] on p "Contact /contact" at bounding box center [1046, 416] width 291 height 13
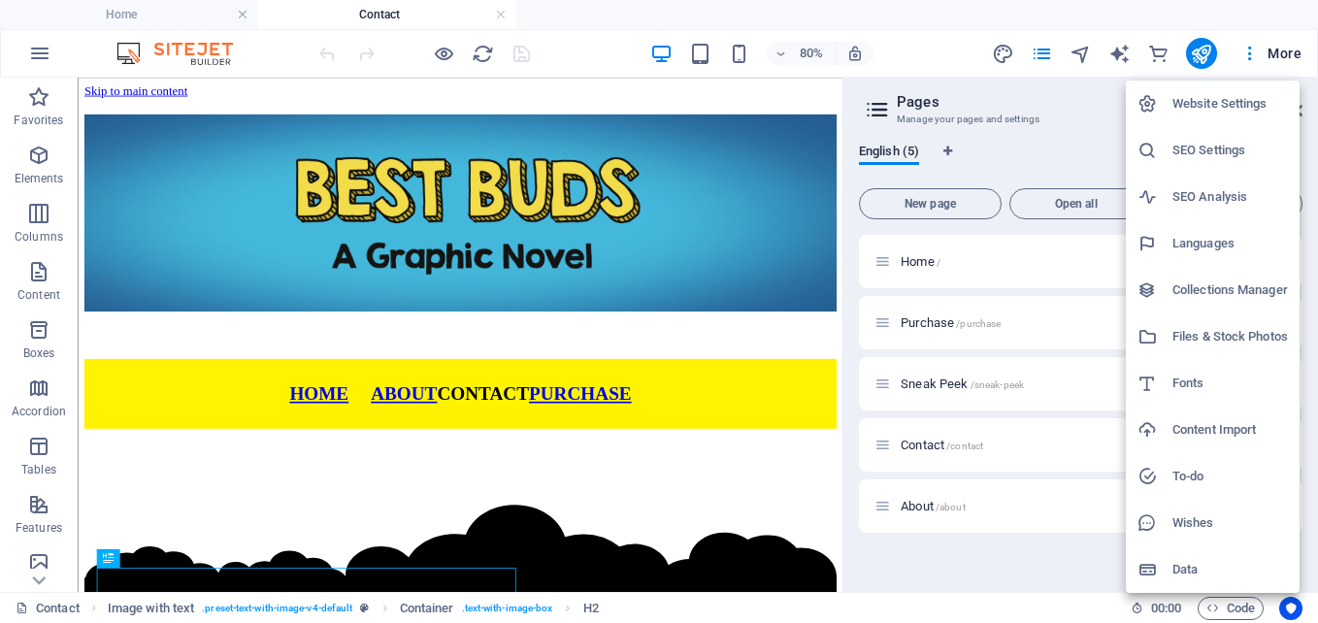
scroll to position [0, 0]
click at [656, 324] on div at bounding box center [659, 311] width 1318 height 623
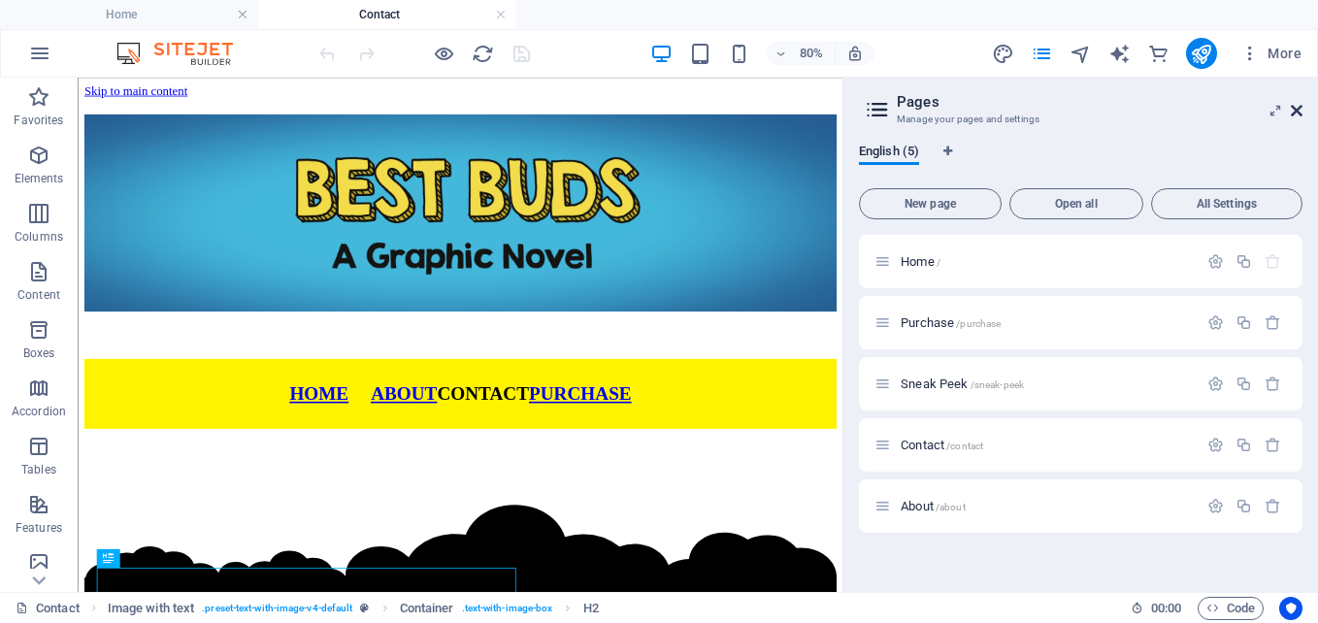
click at [1293, 105] on icon at bounding box center [1297, 111] width 12 height 16
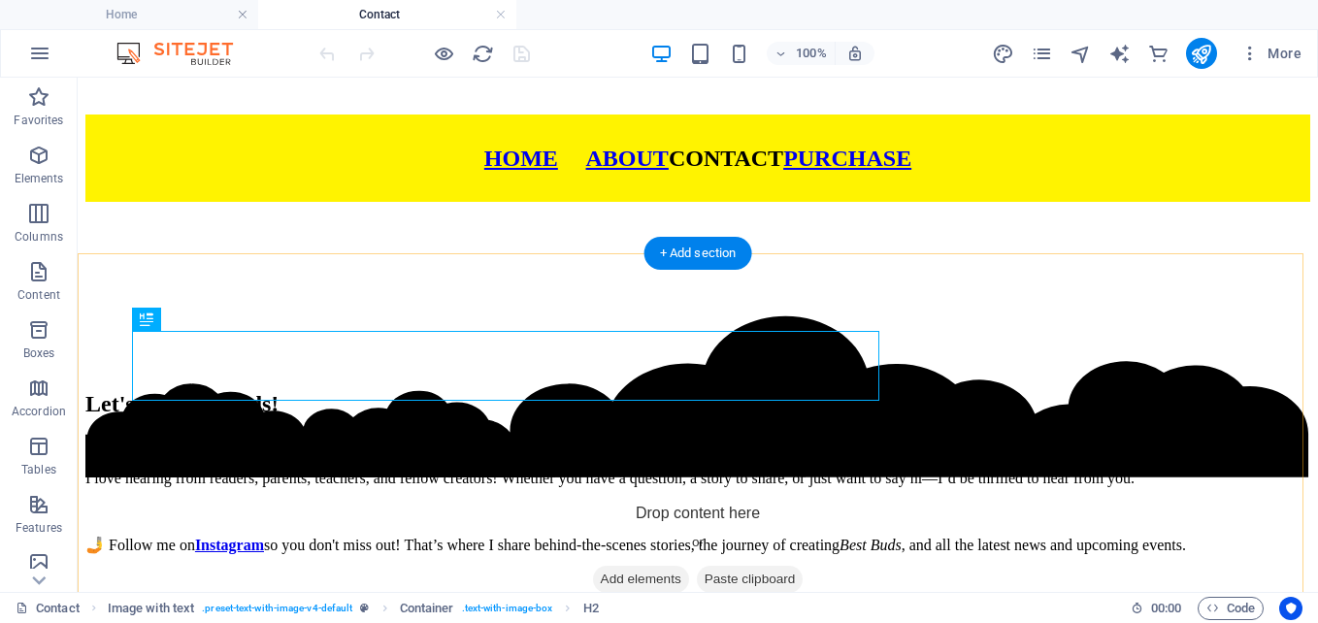
scroll to position [271, 0]
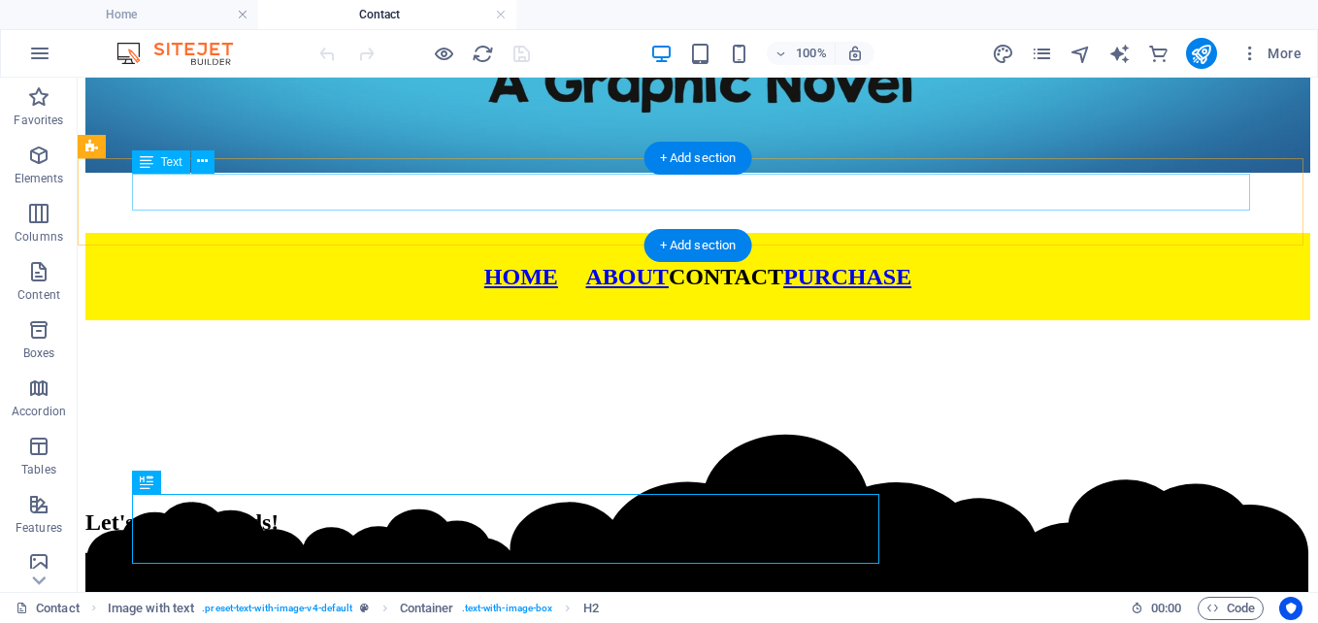
click at [636, 264] on div "HOME ABOUT CONTACT PURCHASE" at bounding box center [697, 277] width 1225 height 26
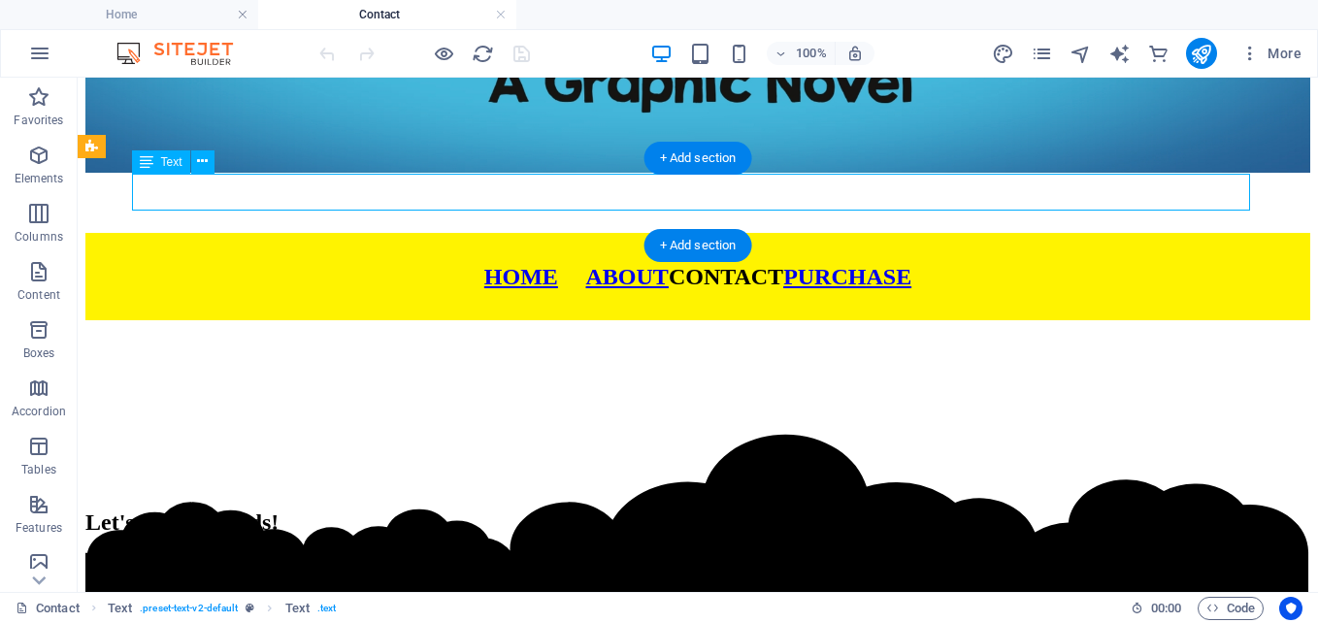
click at [636, 264] on div "HOME ABOUT CONTACT PURCHASE" at bounding box center [697, 277] width 1225 height 26
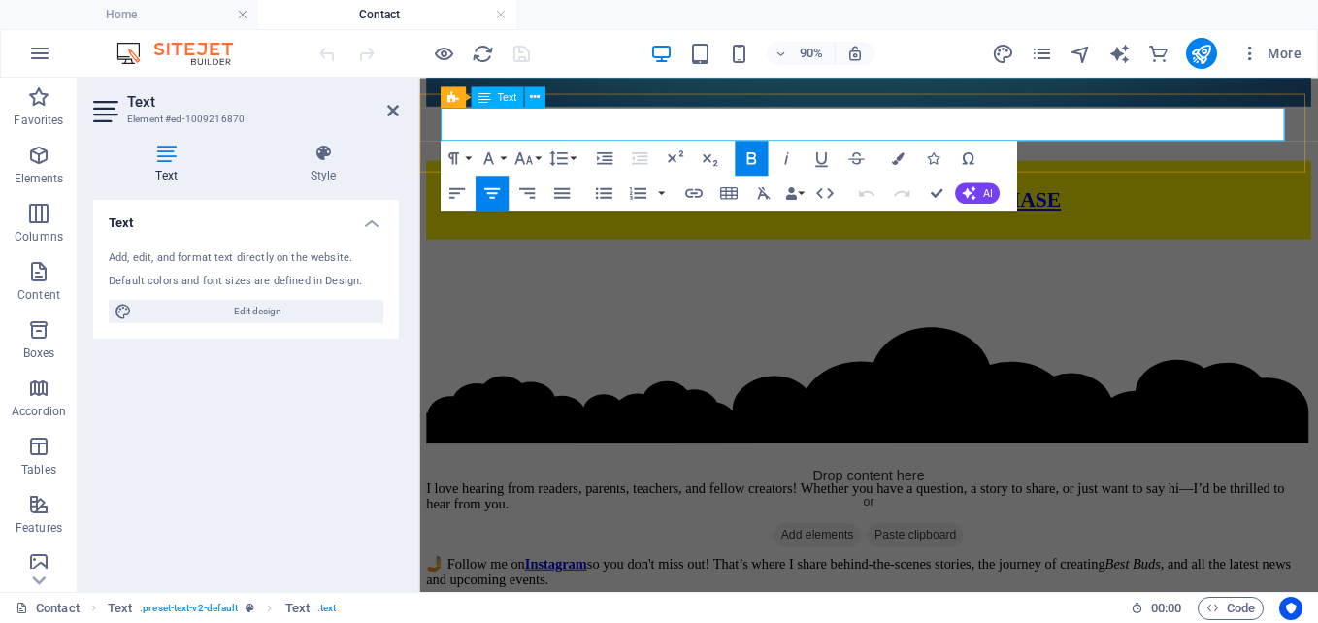
click at [673, 201] on p "HOME ABOUT CONTACT PURCHASE" at bounding box center [918, 214] width 983 height 26
click at [1154, 488] on div "Drop content here or Add elements Paste clipboard" at bounding box center [918, 557] width 983 height 138
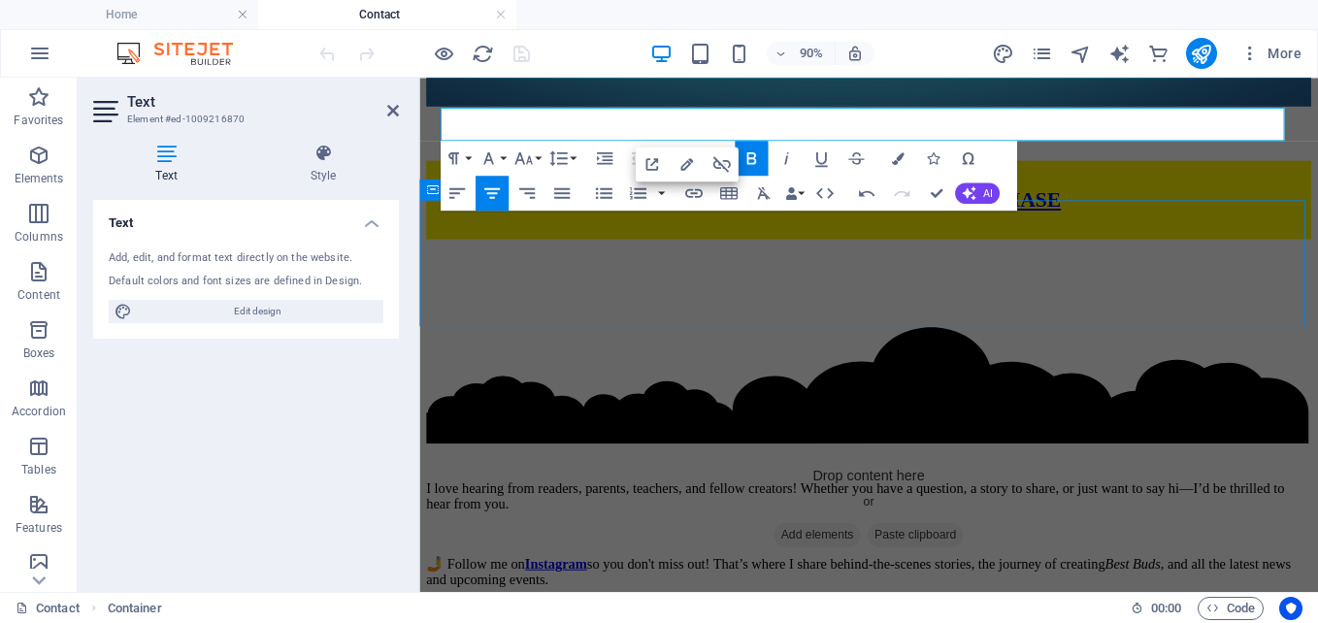
scroll to position [334, 0]
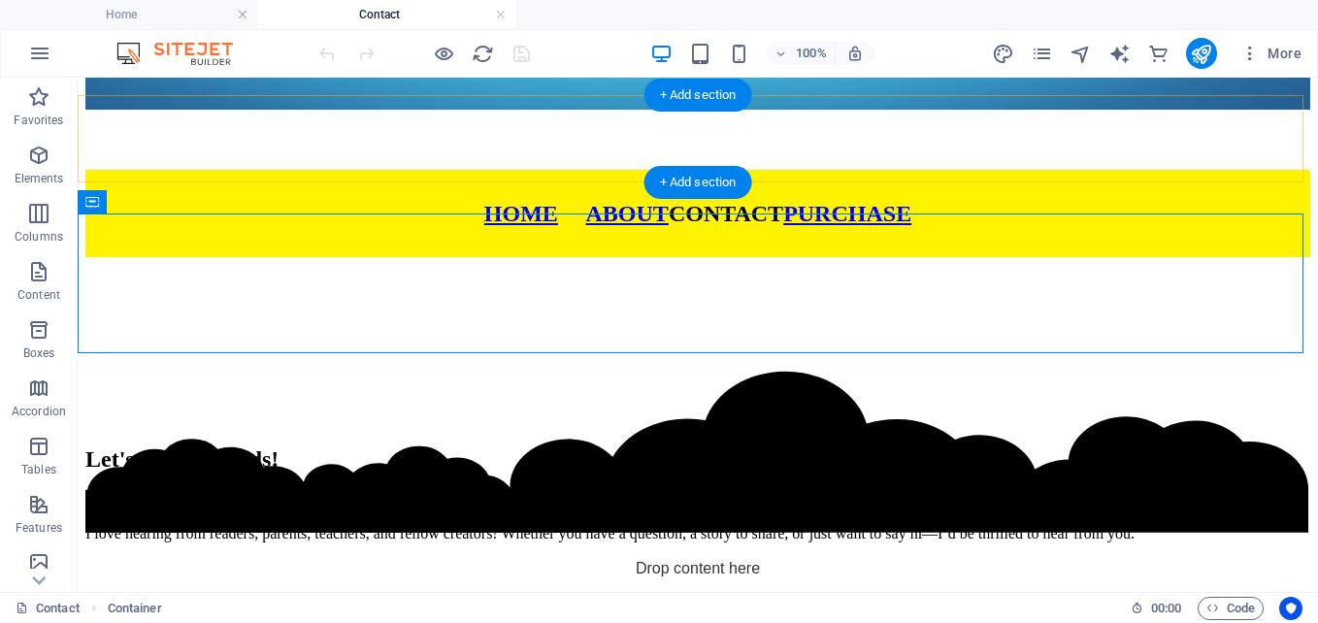
click at [707, 182] on div "+ Add section" at bounding box center [698, 182] width 108 height 33
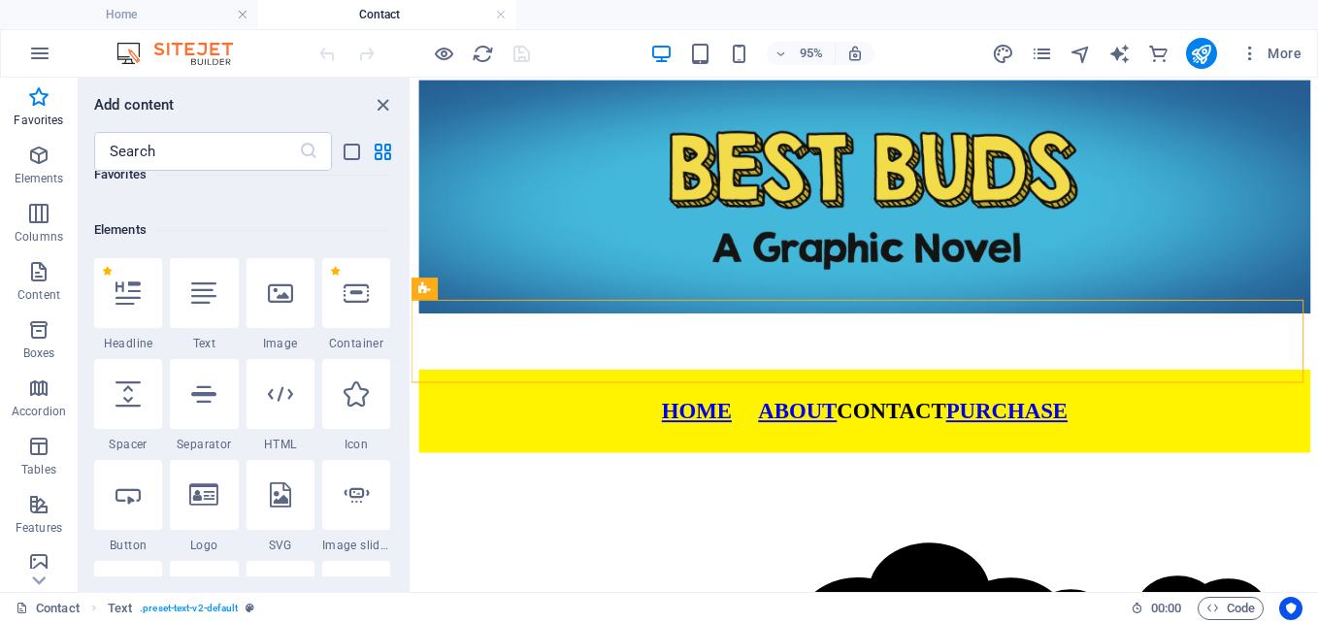
scroll to position [194, 0]
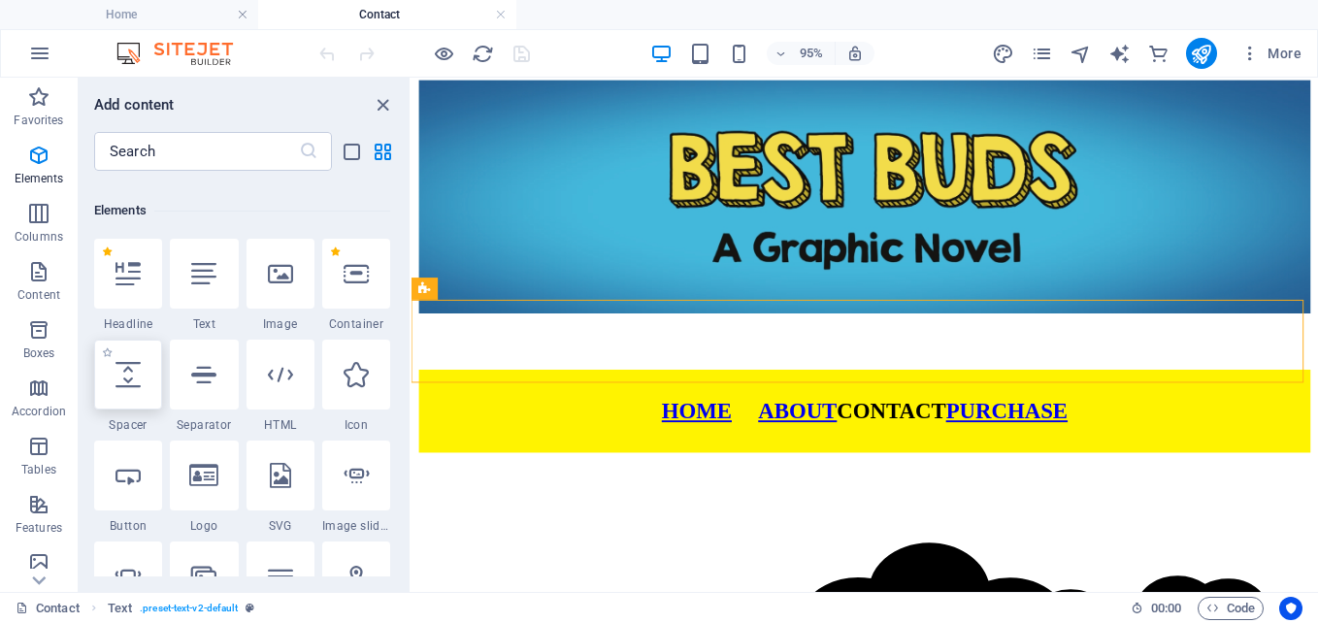
click at [143, 378] on div at bounding box center [128, 375] width 68 height 70
select select "px"
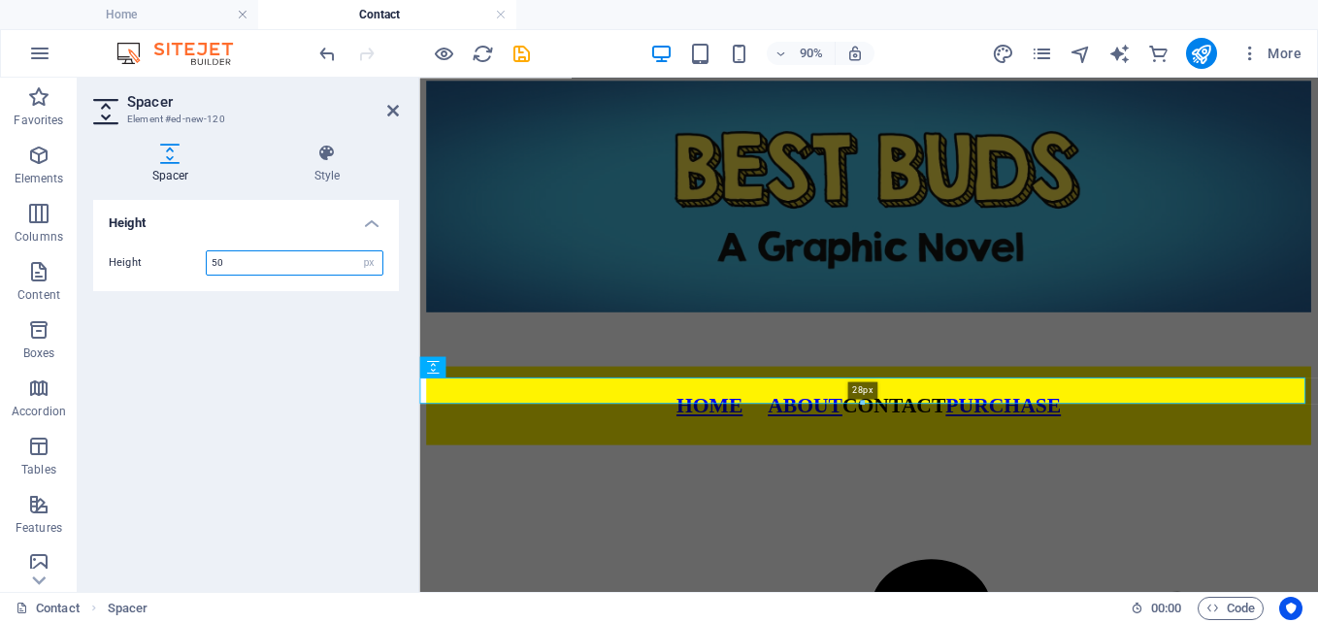
drag, startPoint x: 861, startPoint y: 420, endPoint x: 863, endPoint y: 402, distance: 18.5
click at [863, 402] on div at bounding box center [862, 403] width 884 height 6
type input "28"
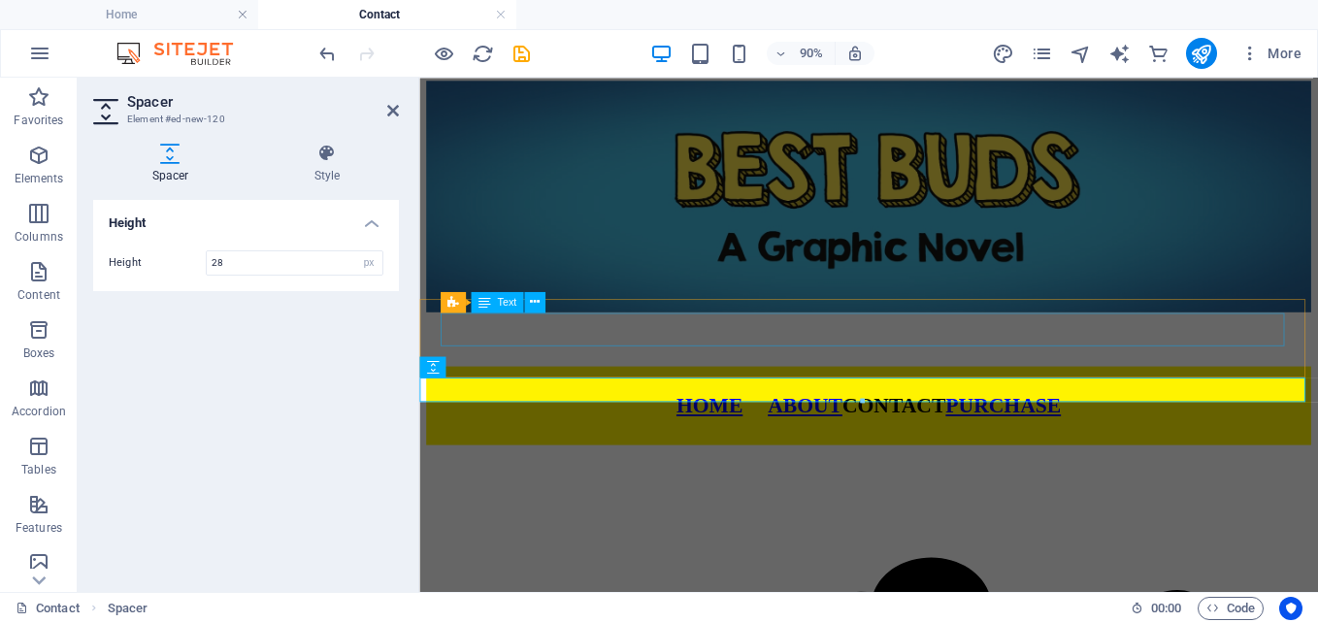
click at [676, 429] on div "HOME ABOUT CONTACT PURCHASE" at bounding box center [918, 442] width 983 height 26
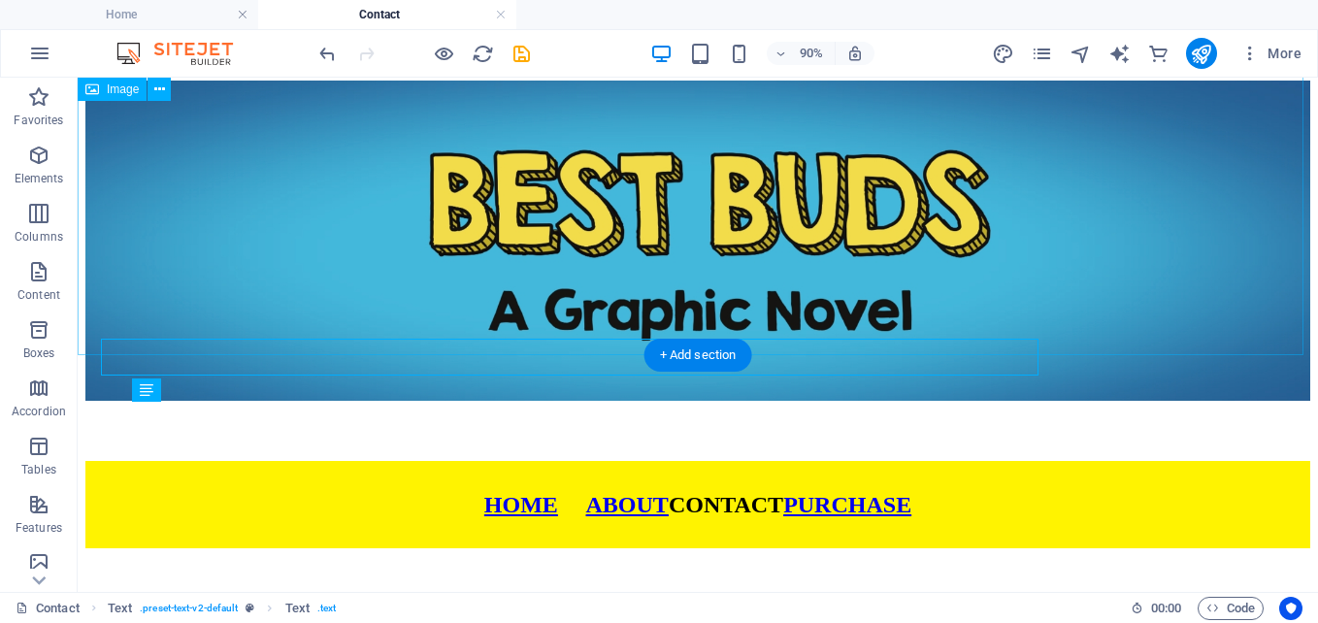
click at [653, 328] on figure at bounding box center [697, 245] width 1225 height 328
select select "%"
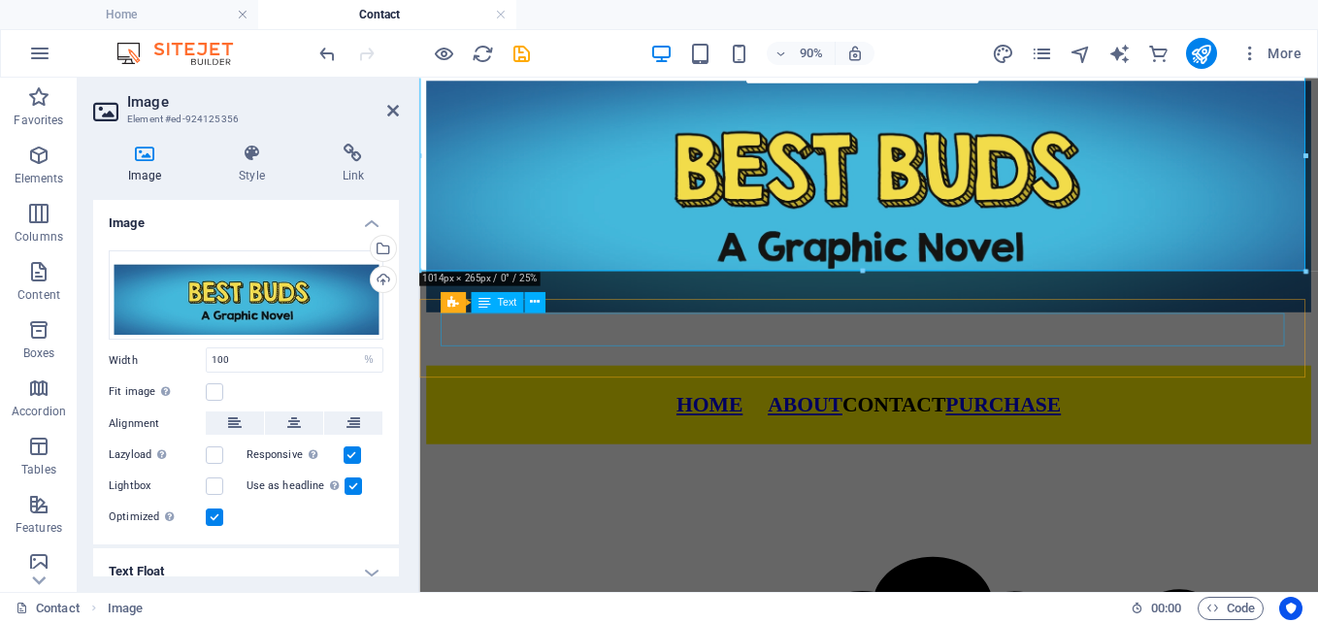
click at [706, 428] on div "HOME ABOUT CONTACT PURCHASE" at bounding box center [918, 441] width 983 height 26
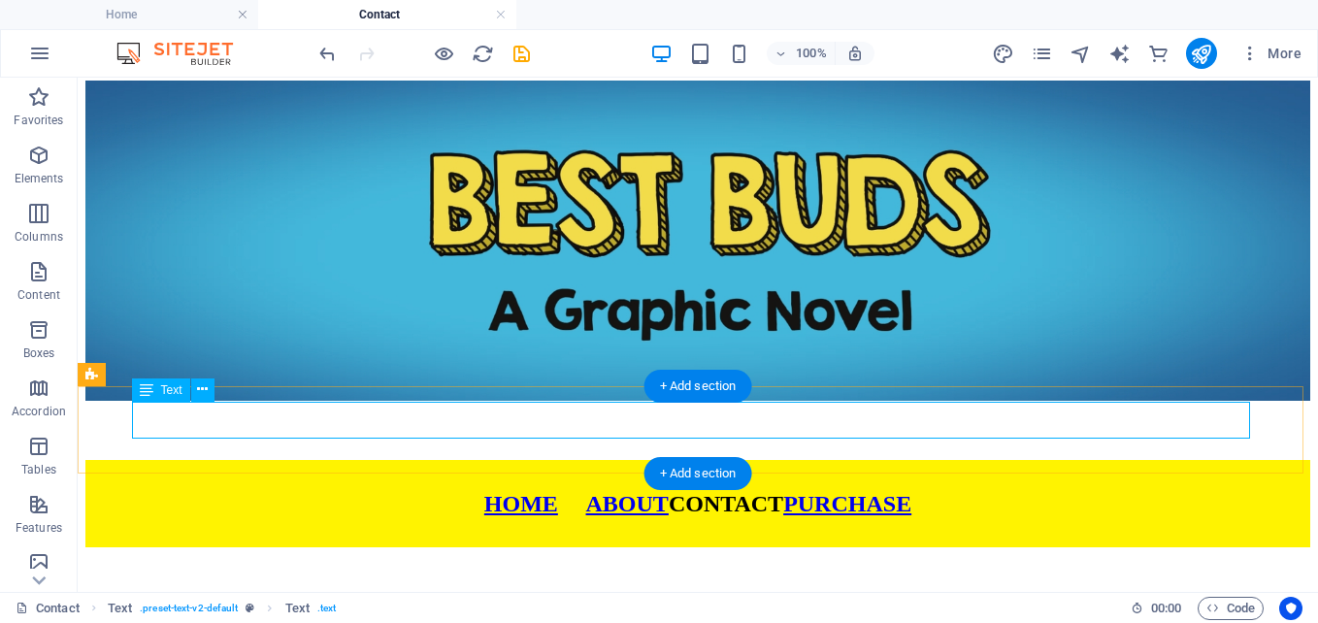
click at [450, 491] on div "HOME ABOUT CONTACT PURCHASE" at bounding box center [697, 504] width 1225 height 26
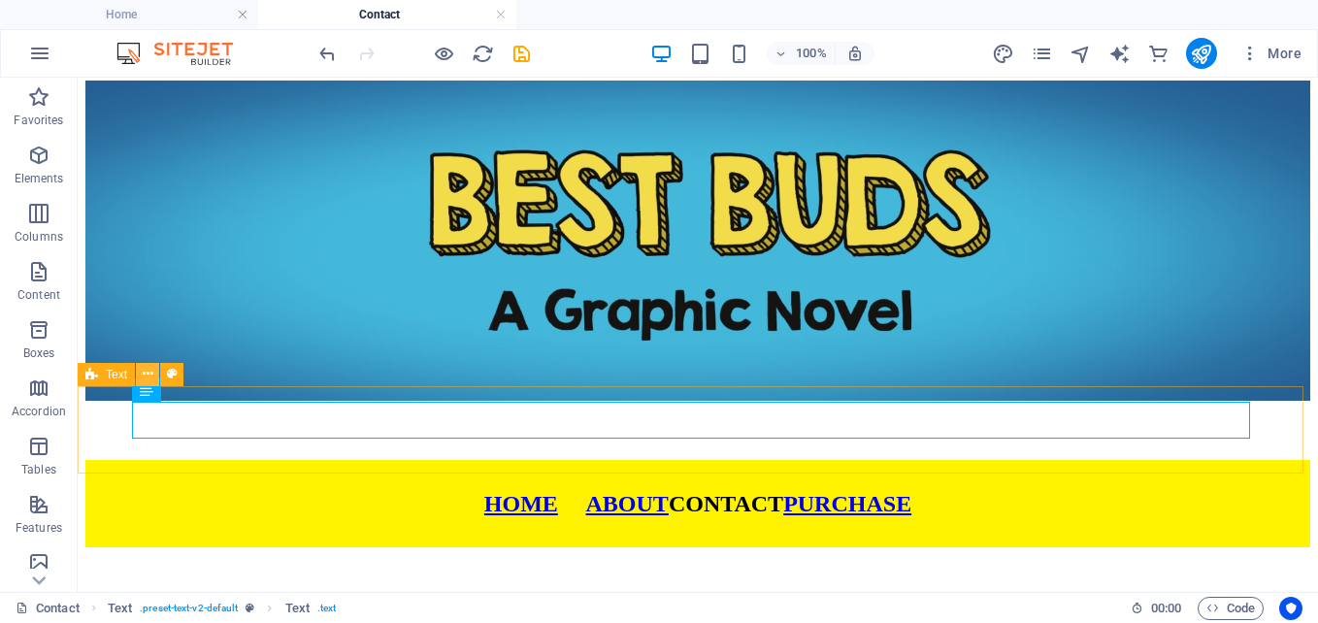
click at [153, 377] on button at bounding box center [147, 374] width 23 height 23
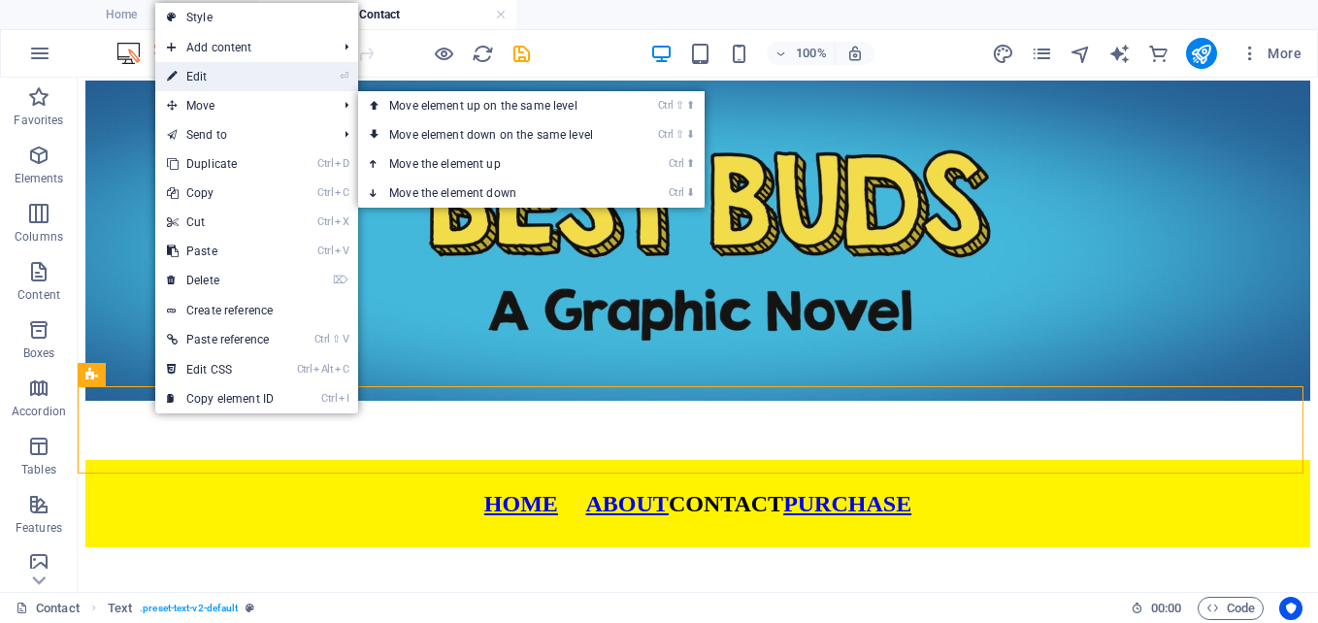
click at [213, 86] on link "⏎ Edit" at bounding box center [220, 76] width 130 height 29
select select "px"
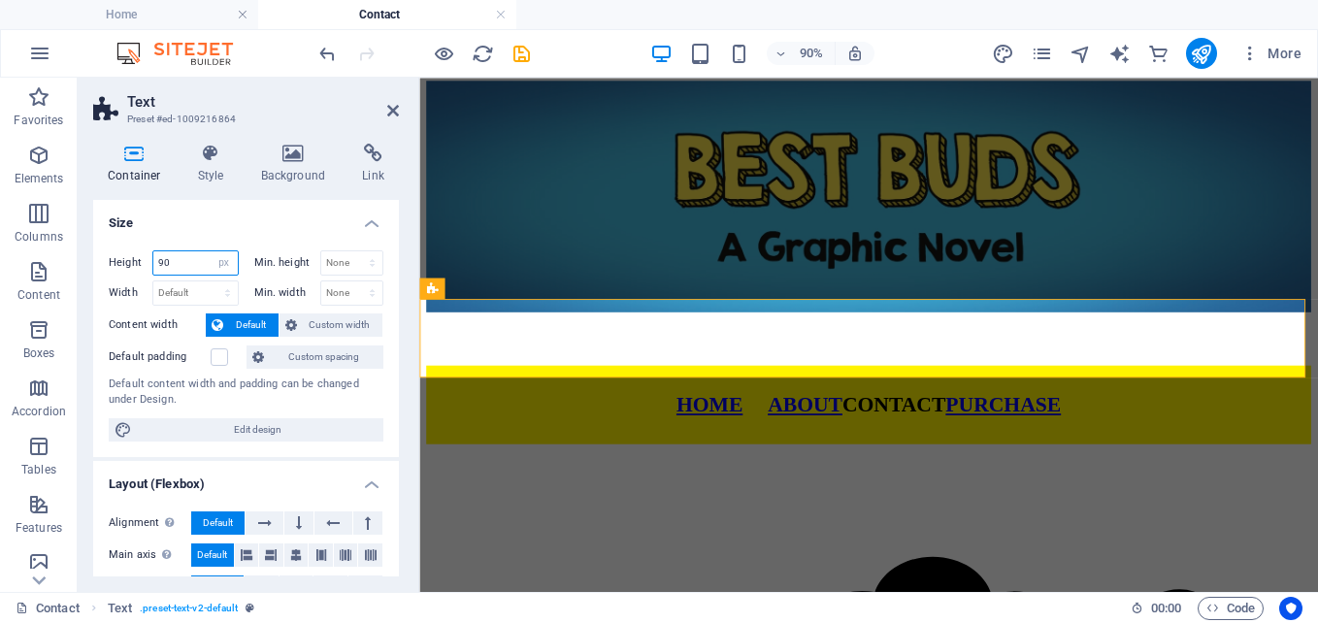
drag, startPoint x: 119, startPoint y: 258, endPoint x: 103, endPoint y: 254, distance: 16.9
click at [104, 258] on div "Height 90 Default px rem % vh vw Min. height None px rem % vh vw Width Default …" at bounding box center [246, 346] width 306 height 222
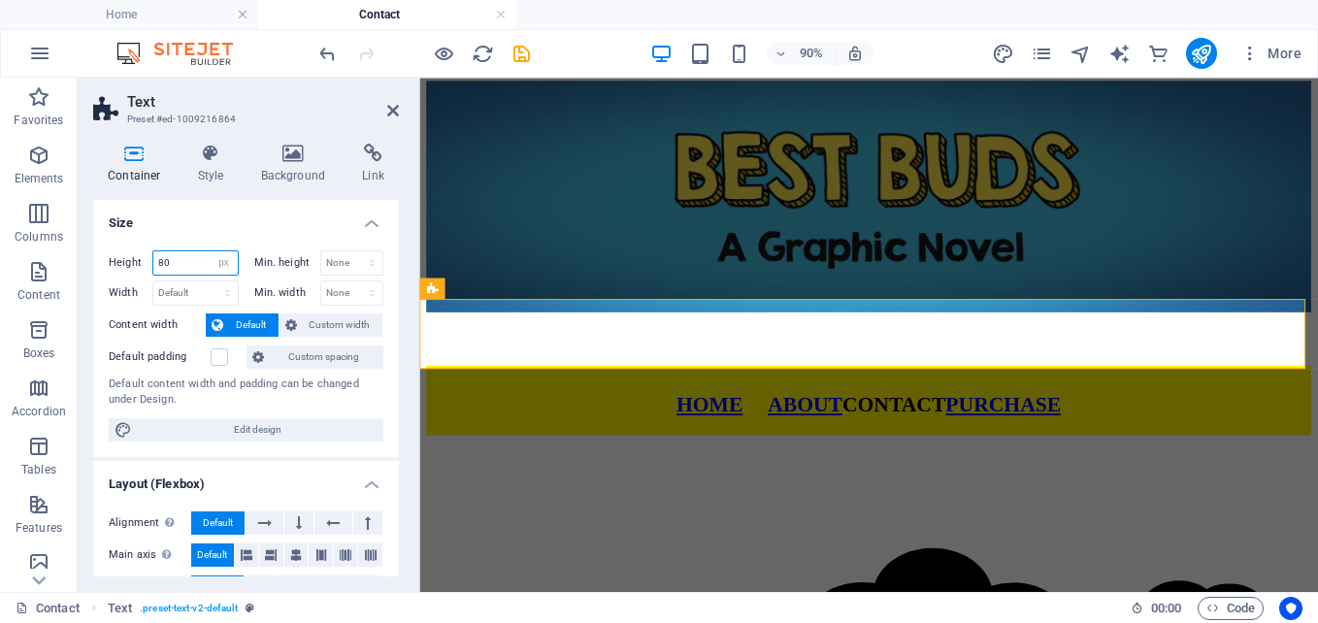
drag, startPoint x: 178, startPoint y: 259, endPoint x: 137, endPoint y: 268, distance: 41.7
click at [138, 268] on div "Height 80 Default px rem % vh vw" at bounding box center [174, 262] width 130 height 25
type input "70"
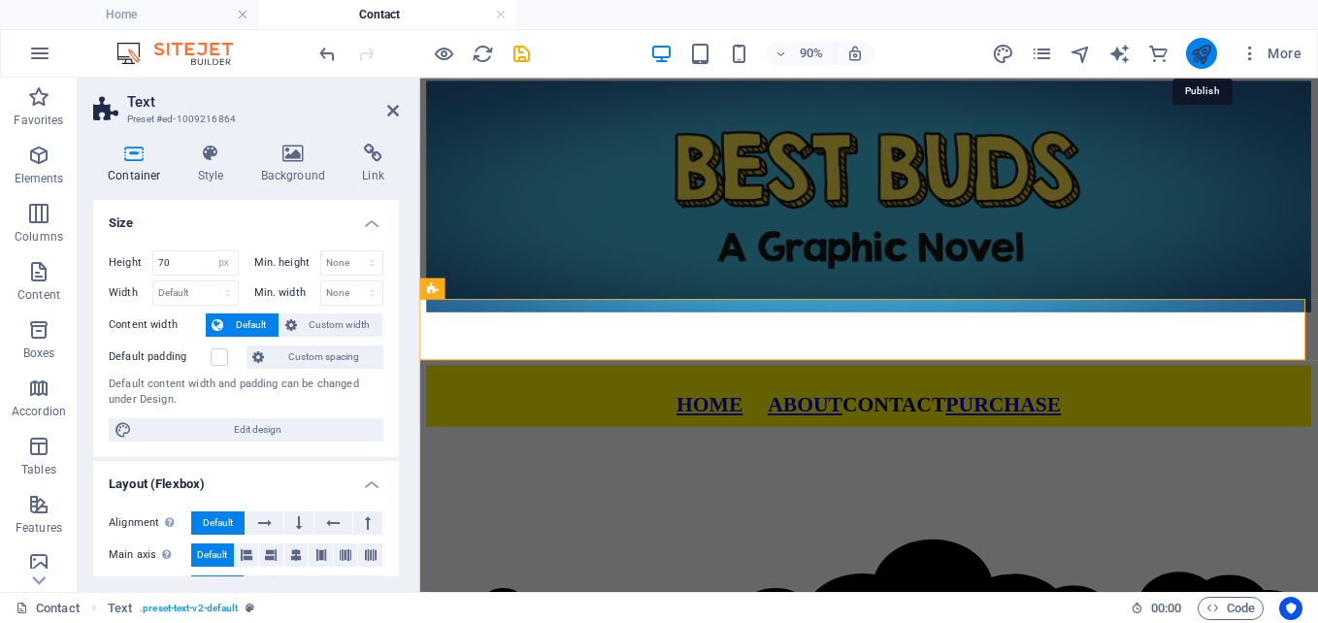
click at [1194, 56] on icon "publish" at bounding box center [1201, 54] width 22 height 22
